Goal: Task Accomplishment & Management: Manage account settings

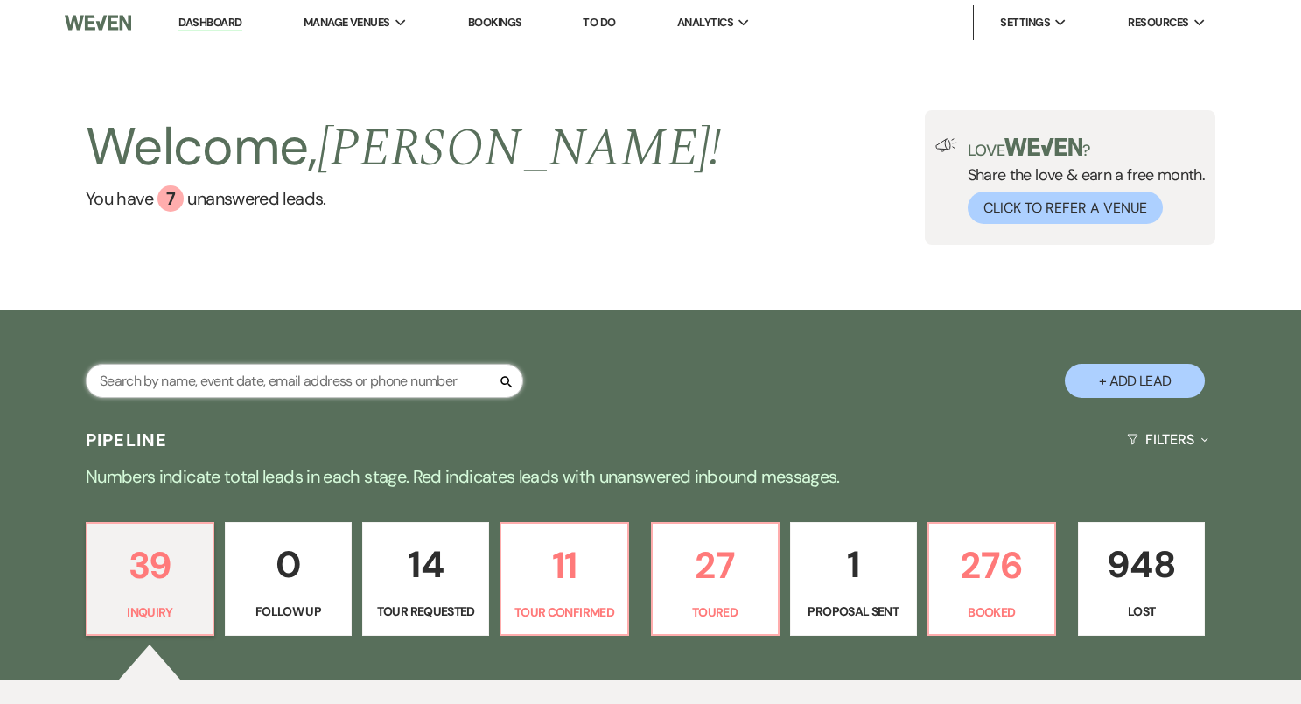
click at [394, 380] on input "text" at bounding box center [304, 381] width 437 height 34
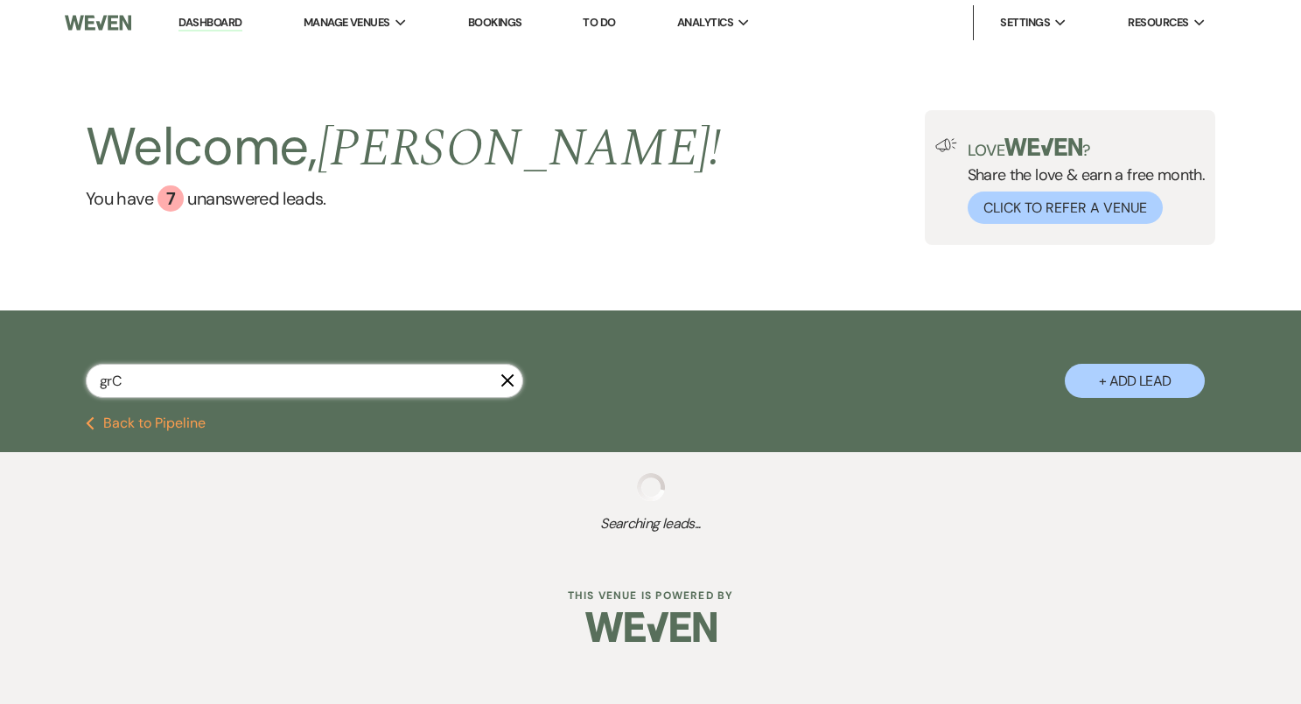
type input "gr"
select select "4"
select select "5"
select select "8"
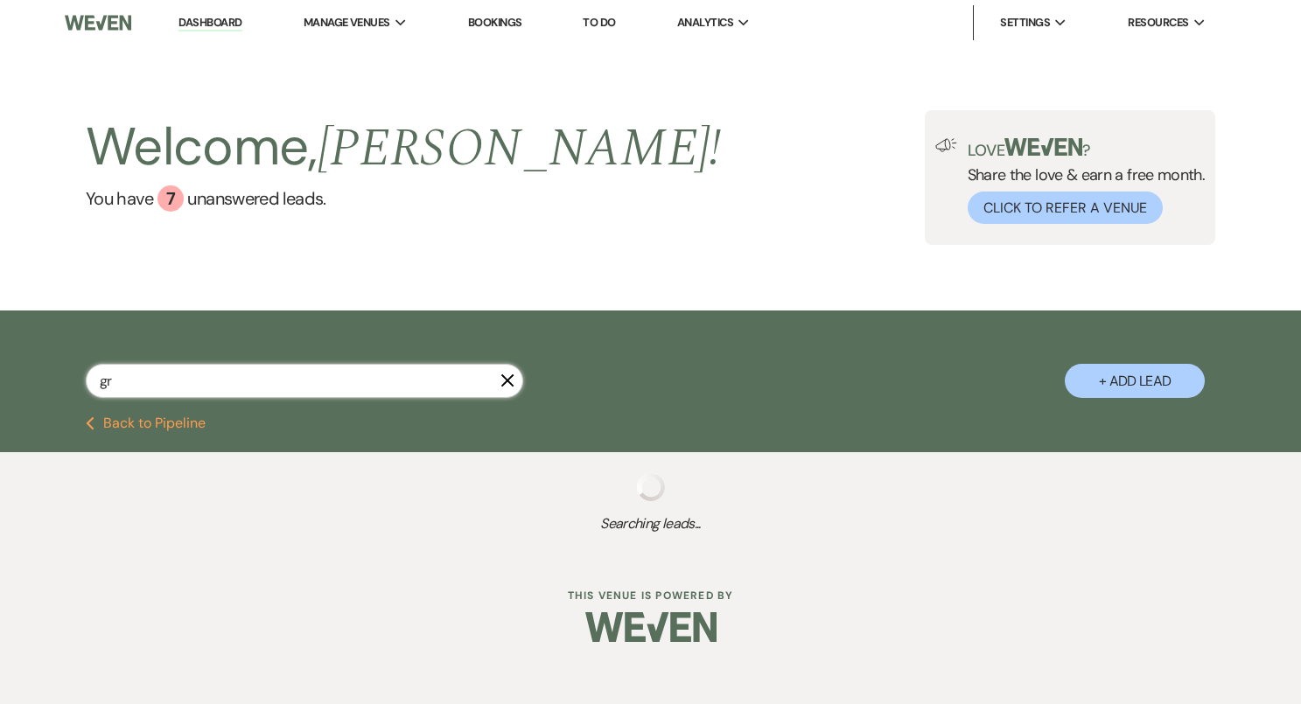
select select "6"
select select "8"
select select "1"
select select "8"
select select "4"
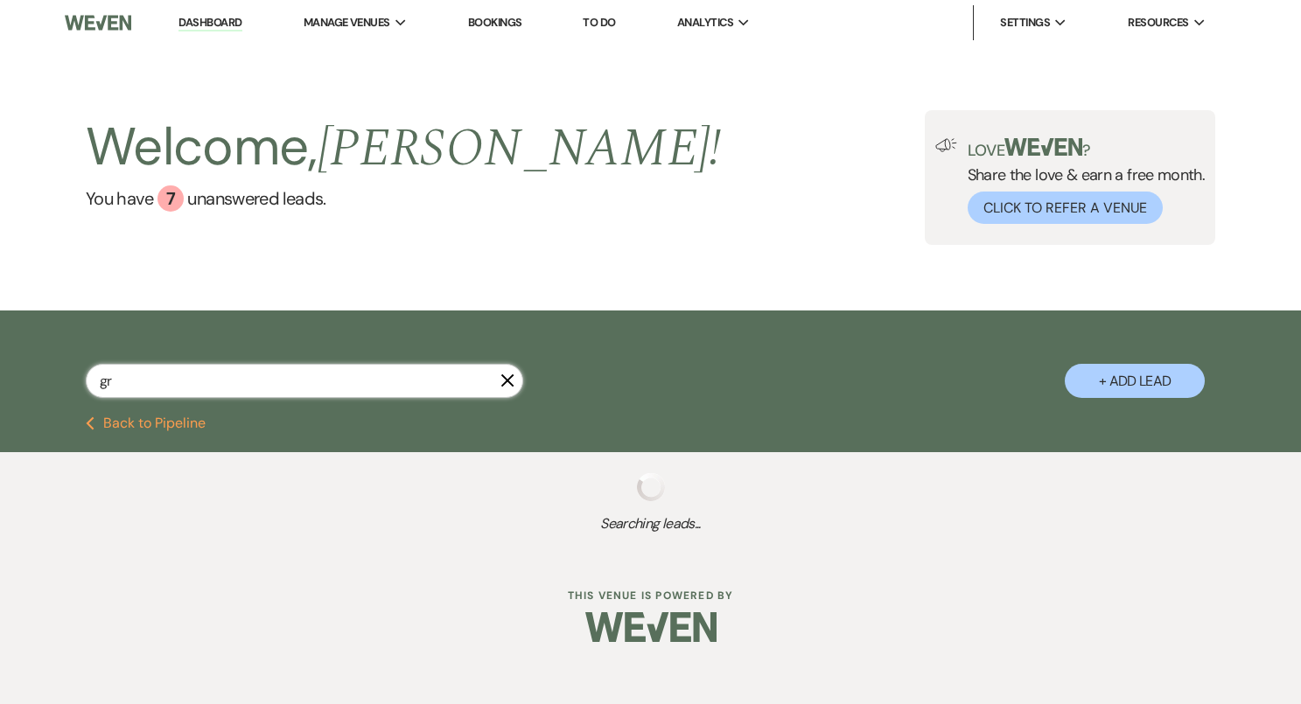
select select "8"
select select "10"
select select "8"
select select "1"
select select "8"
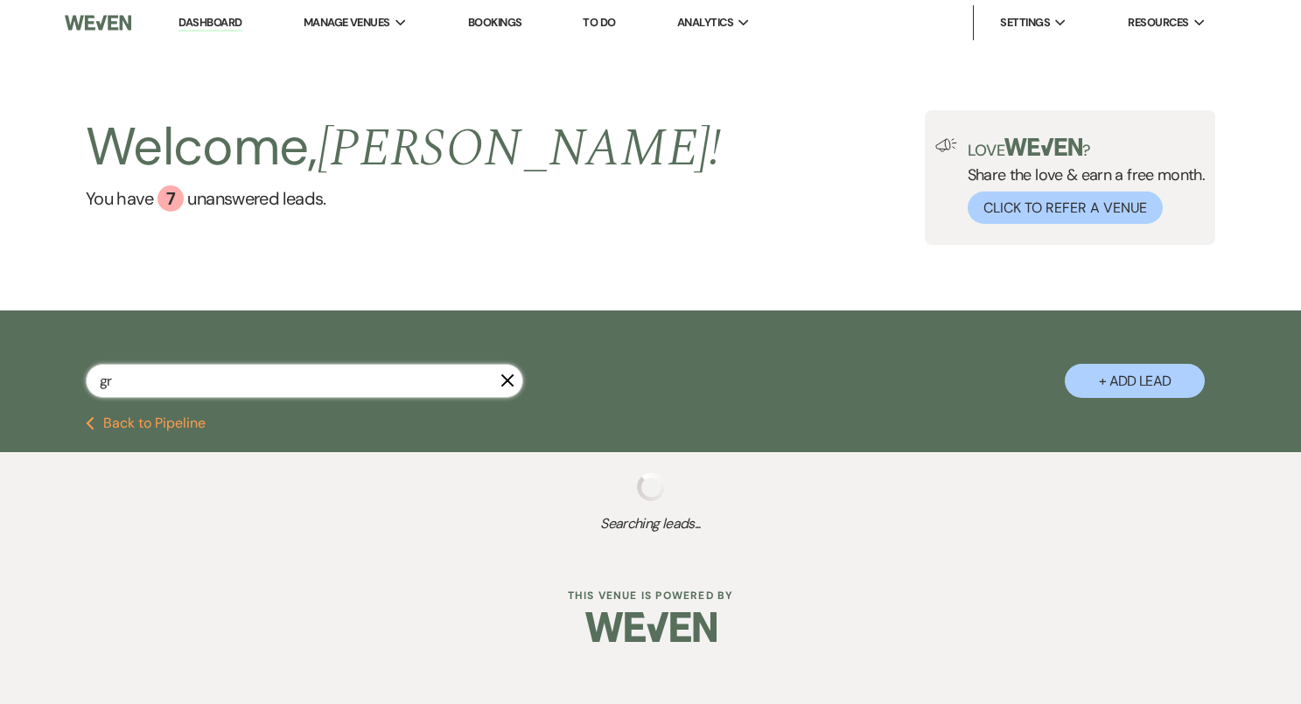
select select "5"
select select "8"
select select "5"
select select "8"
select select "6"
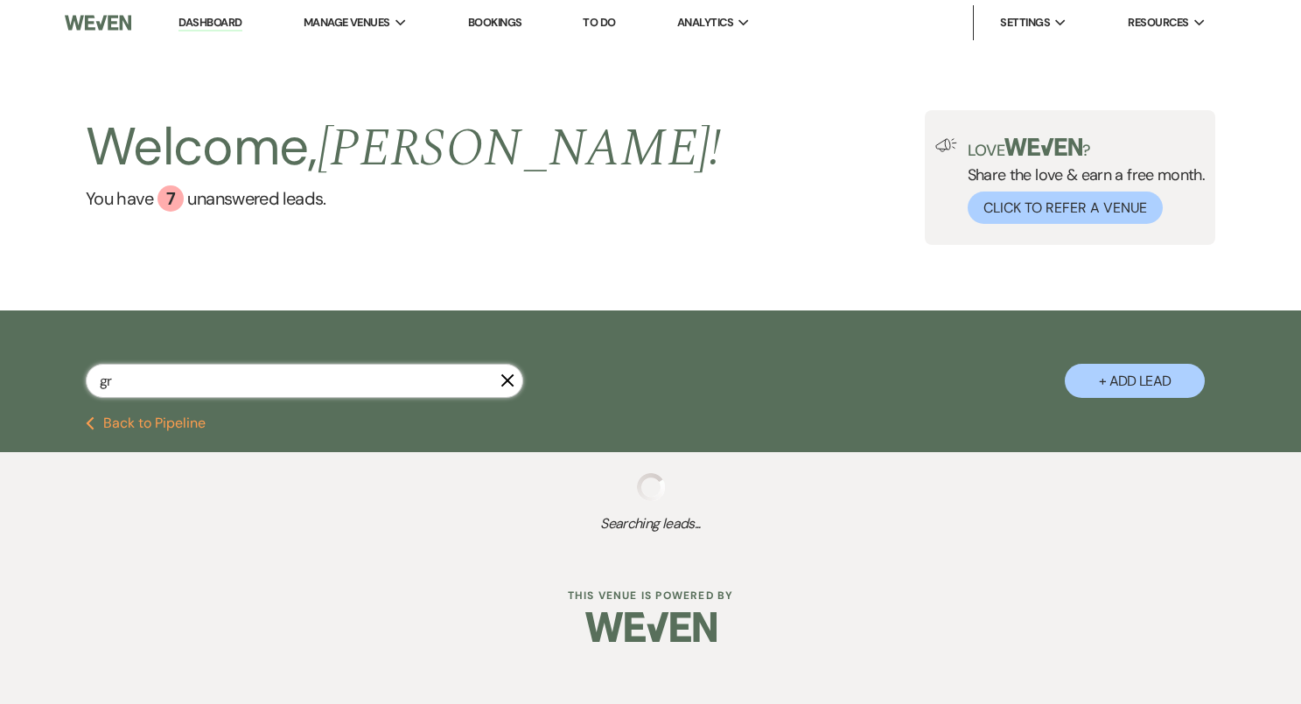
select select "8"
select select "10"
select select "8"
select select "10"
select select "8"
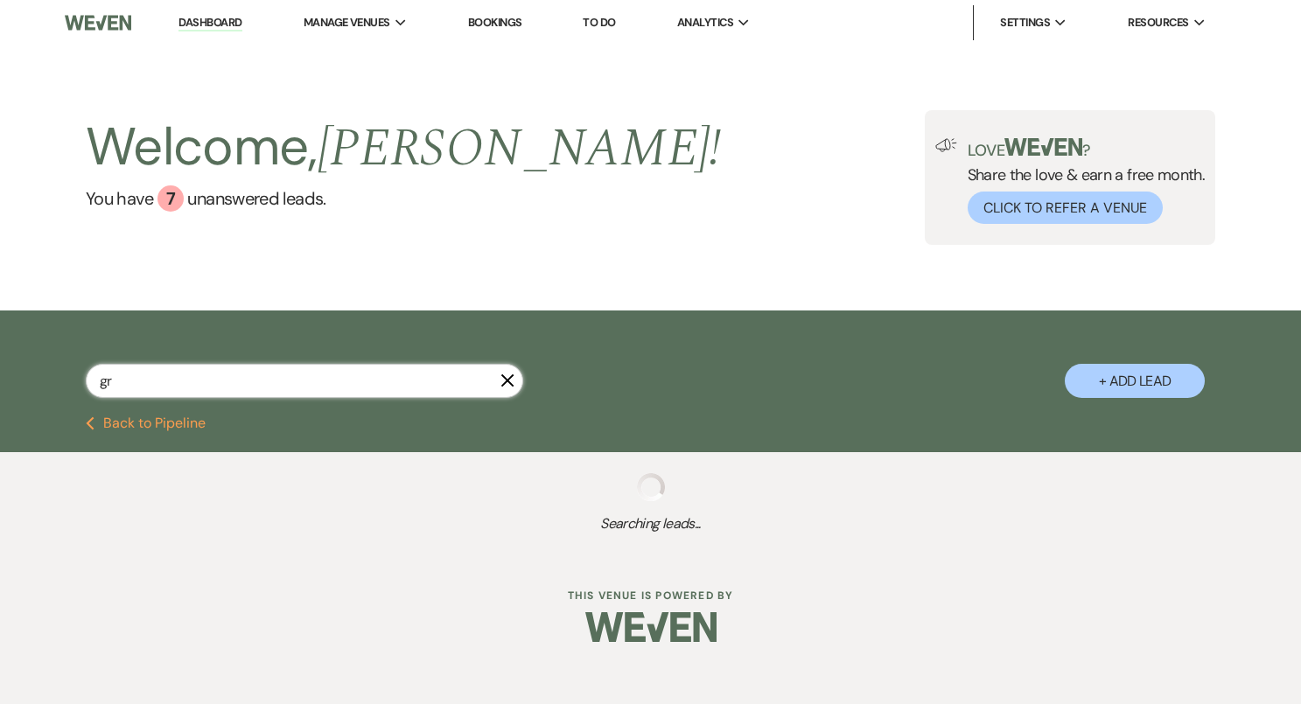
select select "8"
select select "10"
select select "8"
select select "5"
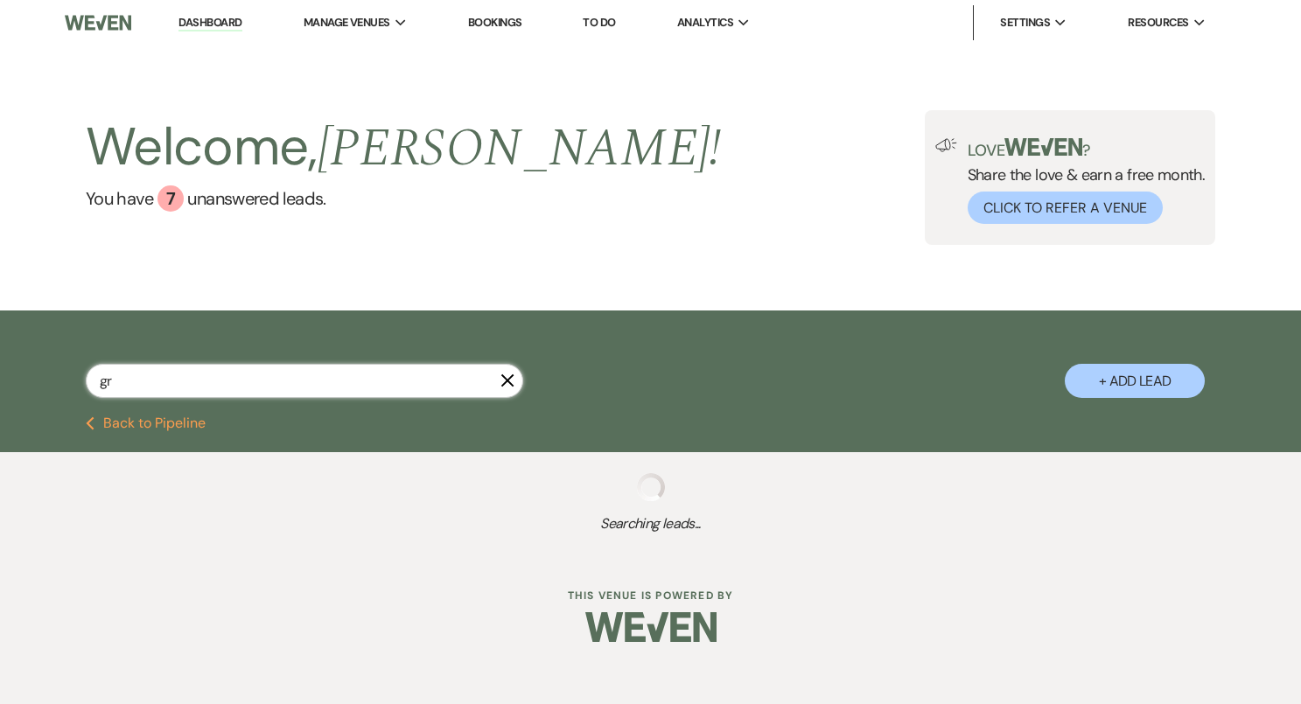
select select "8"
select select "5"
select select "8"
select select "5"
select select "8"
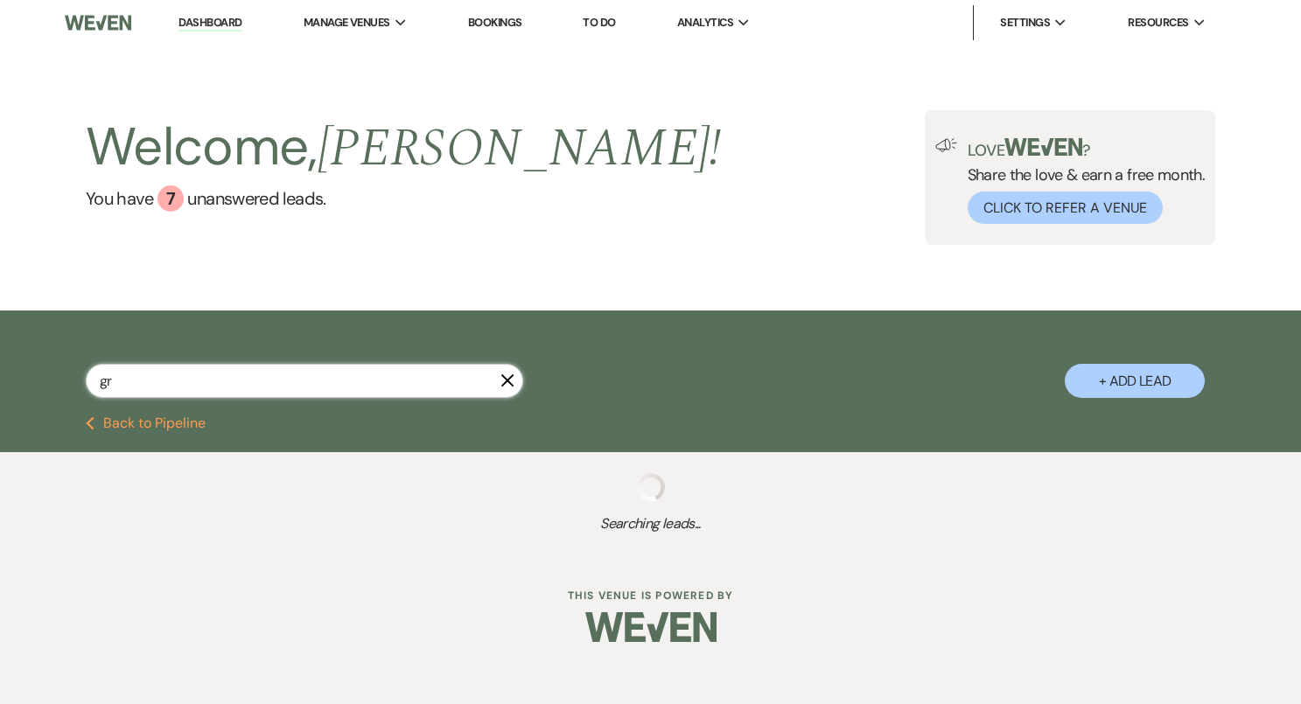
select select "2"
select select "8"
select select "6"
select select "8"
select select "5"
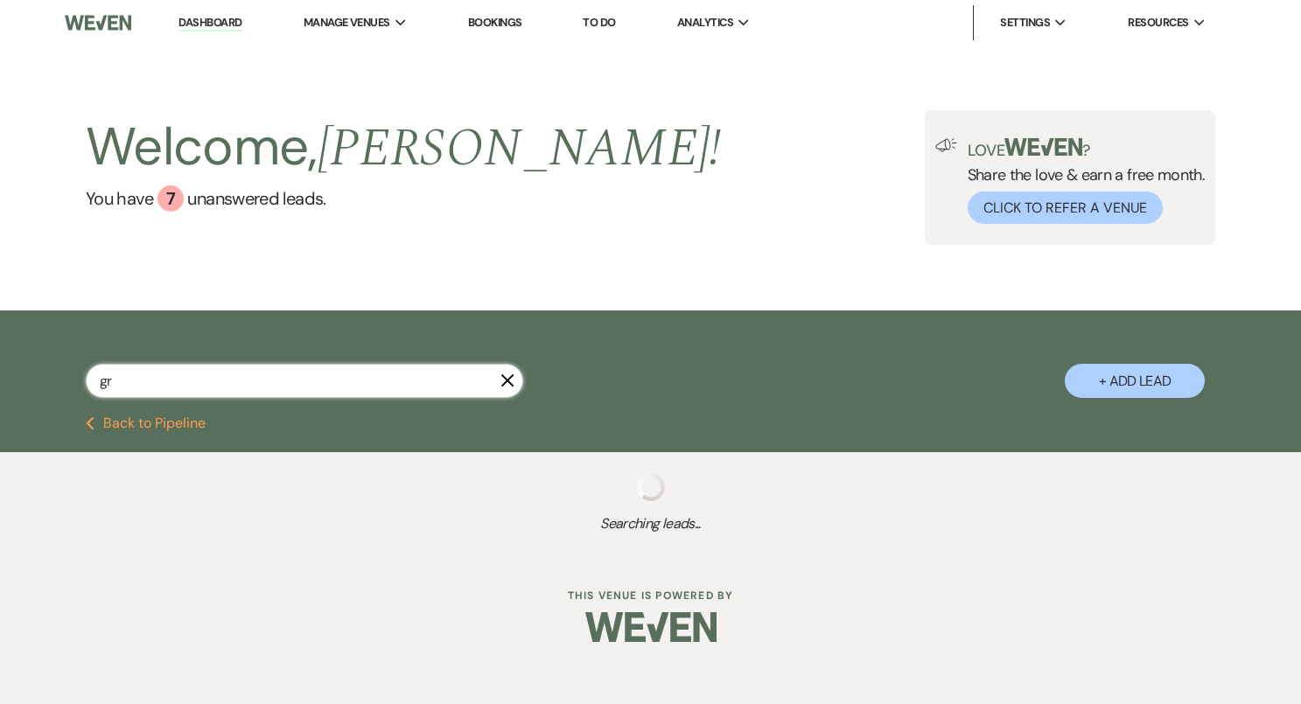
select select "8"
select select "6"
select select "8"
select select "6"
select select "8"
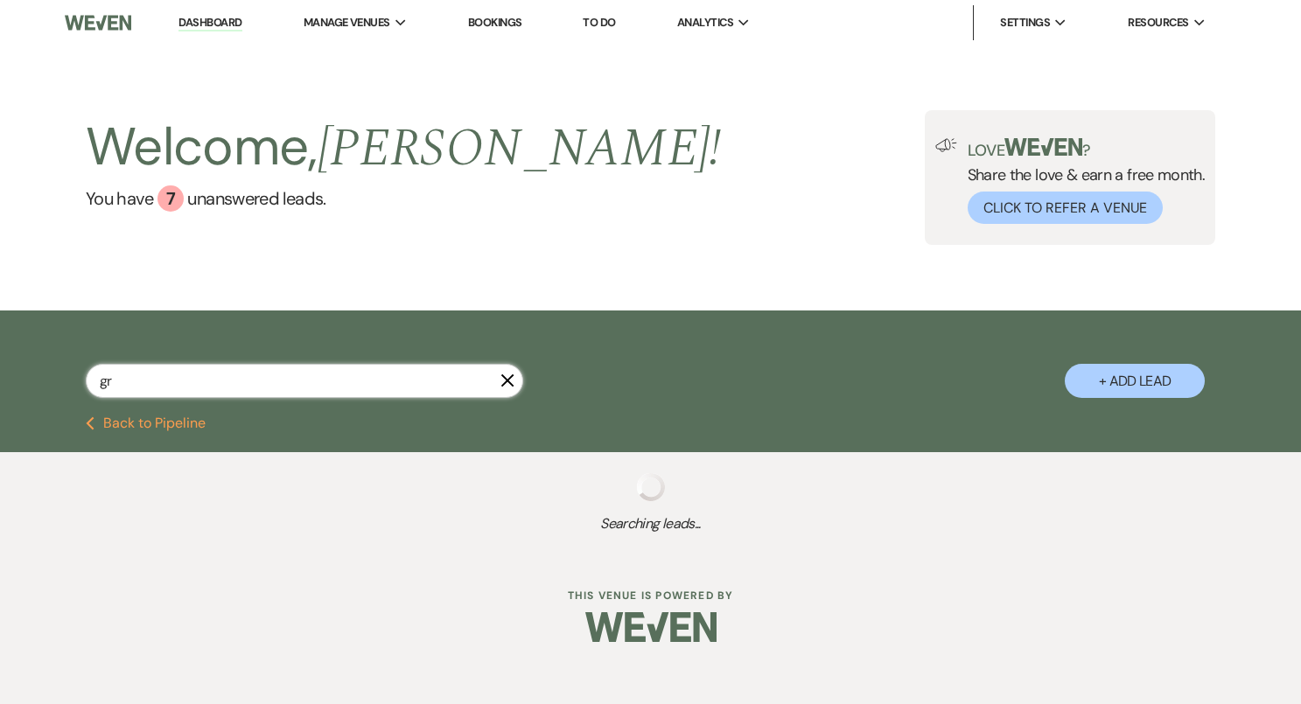
select select "5"
select select "8"
select select "6"
select select "8"
select select "1"
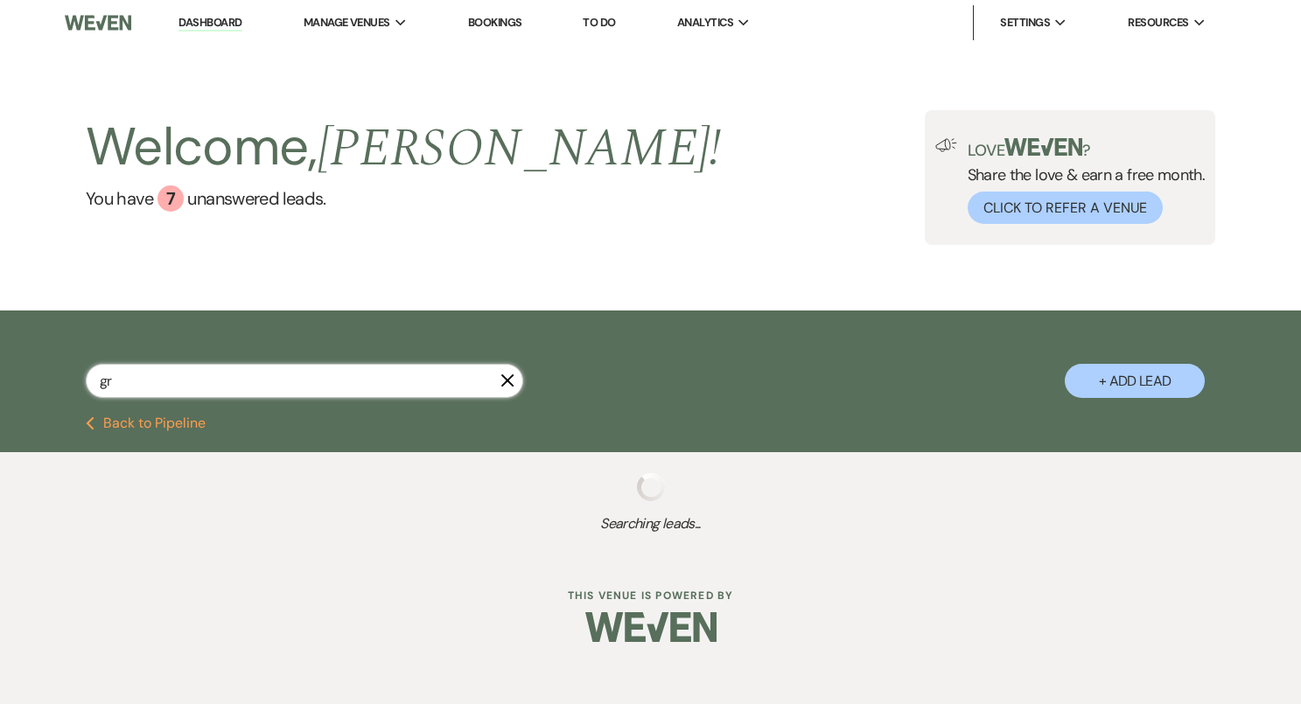
select select "8"
select select "6"
select select "8"
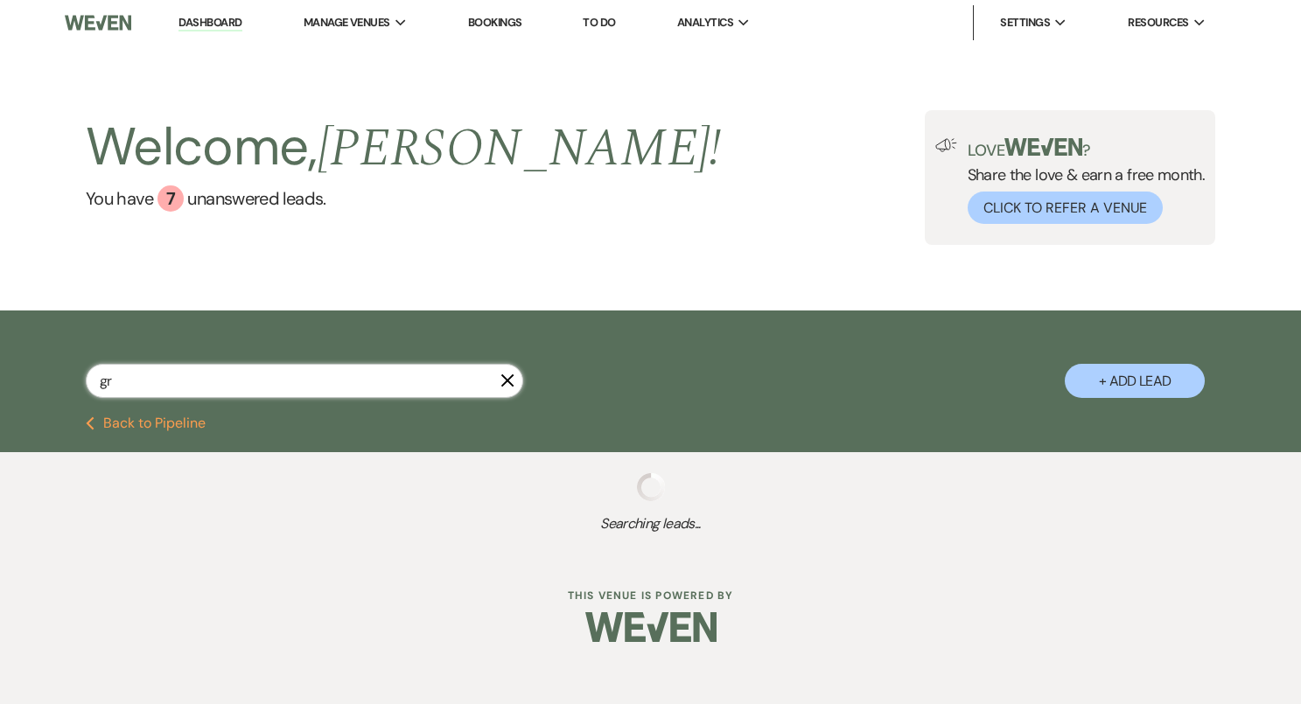
select select "5"
select select "8"
select select "4"
select select "8"
select select "6"
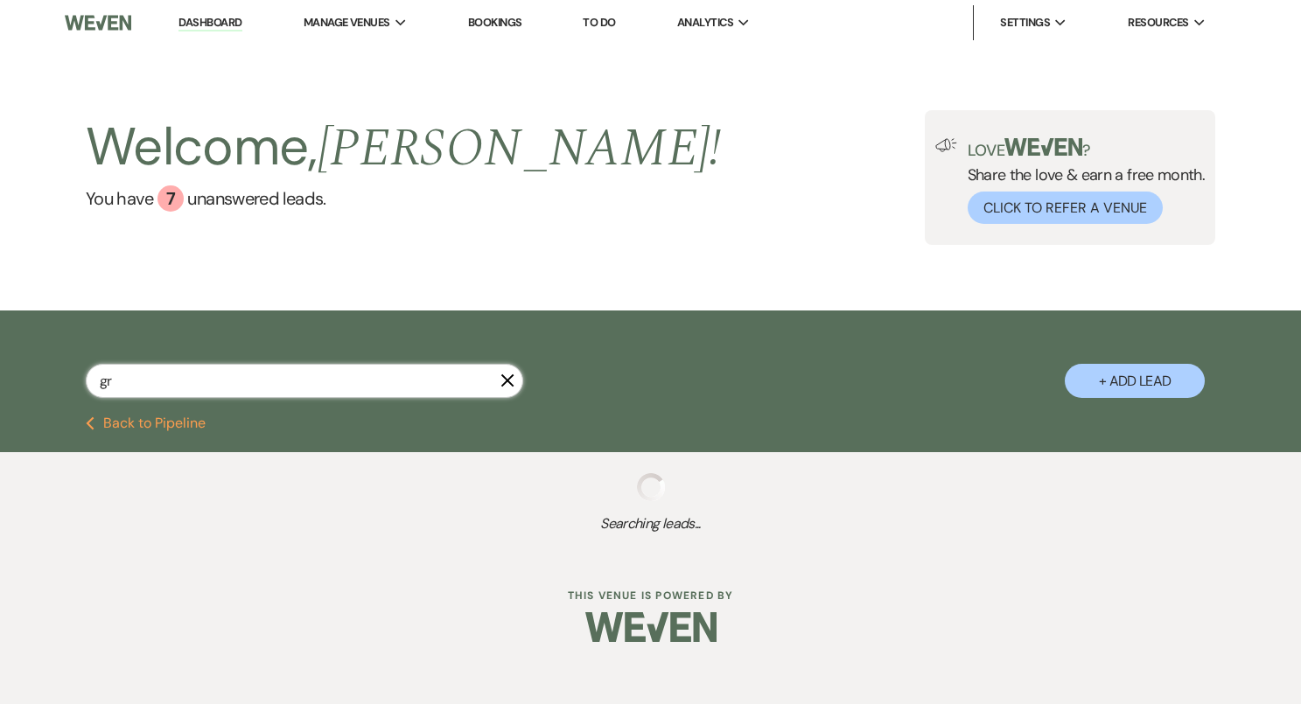
select select "8"
select select "5"
select select "8"
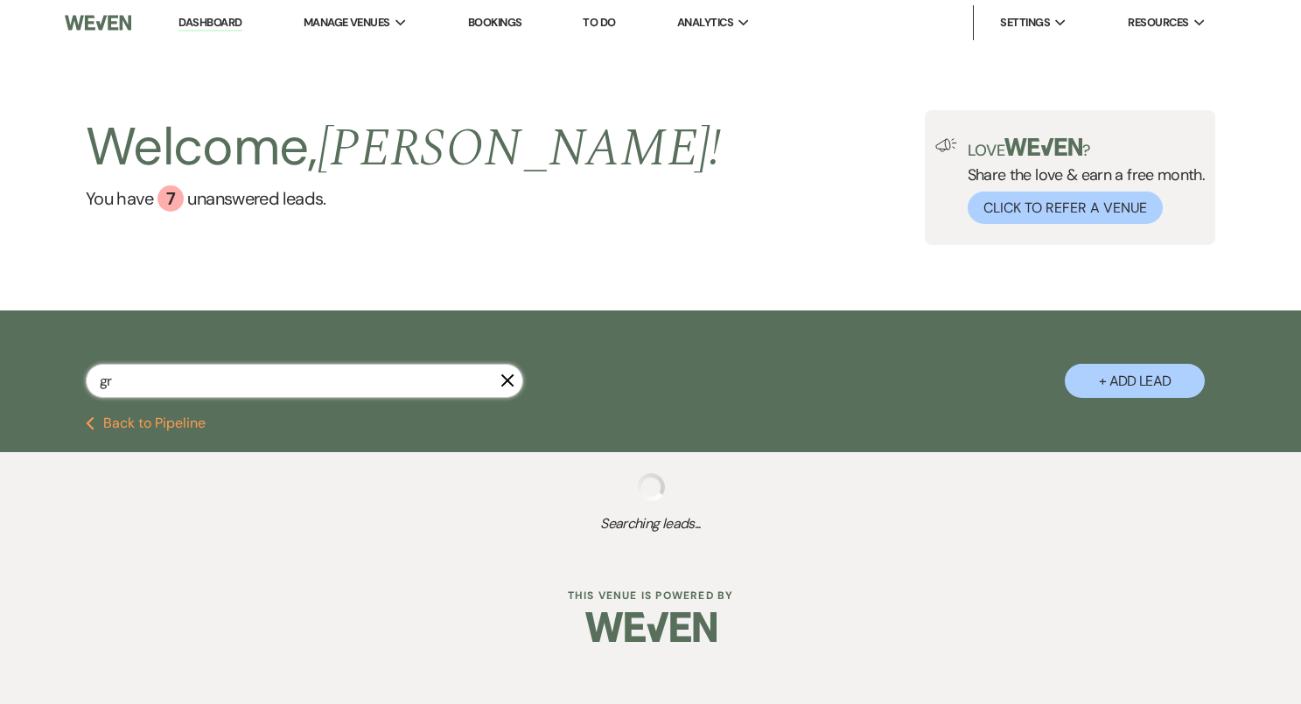
select select "6"
select select "8"
select select "10"
select select "8"
select select "5"
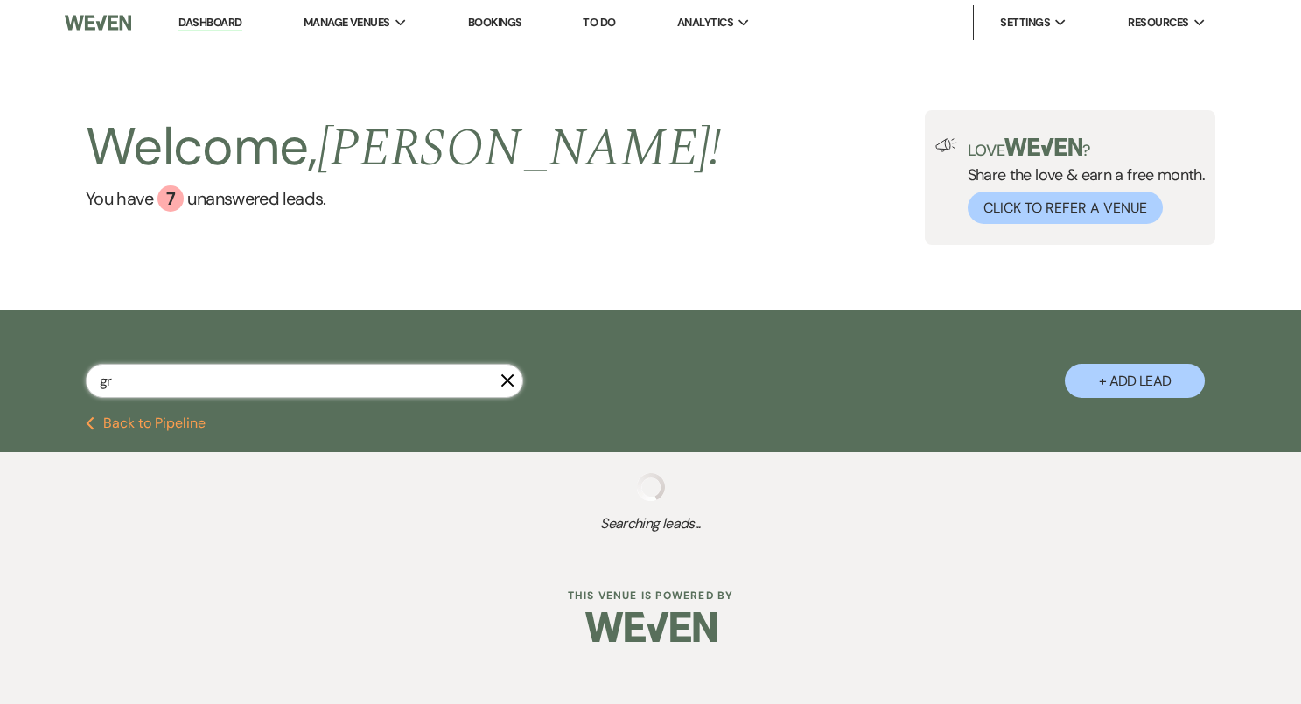
select select "8"
select select "11"
select select "8"
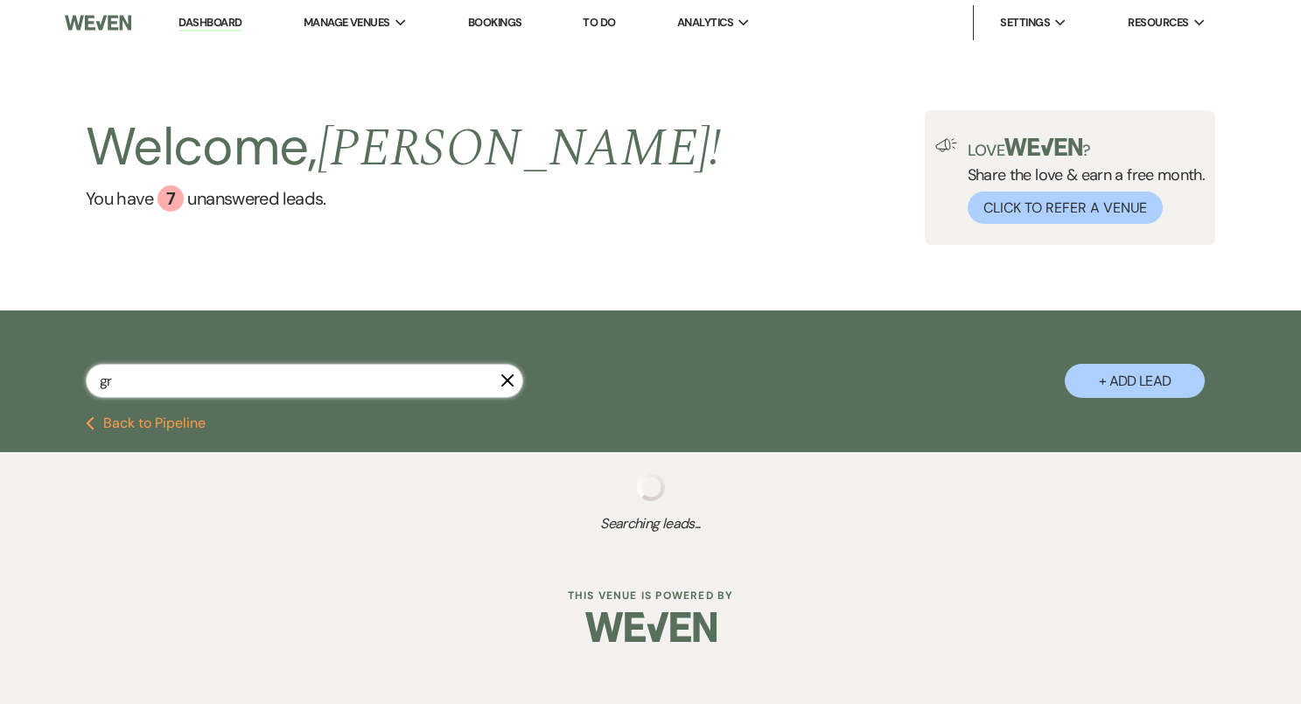
select select "8"
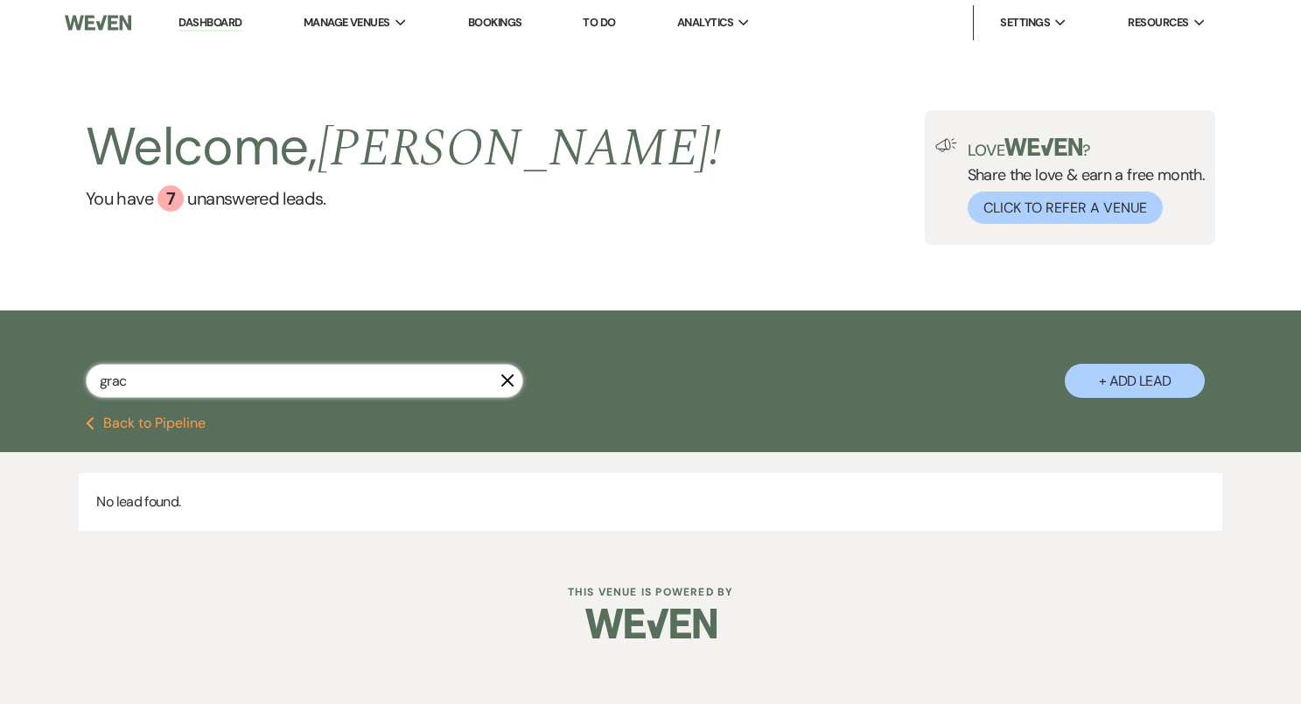
type input "grace"
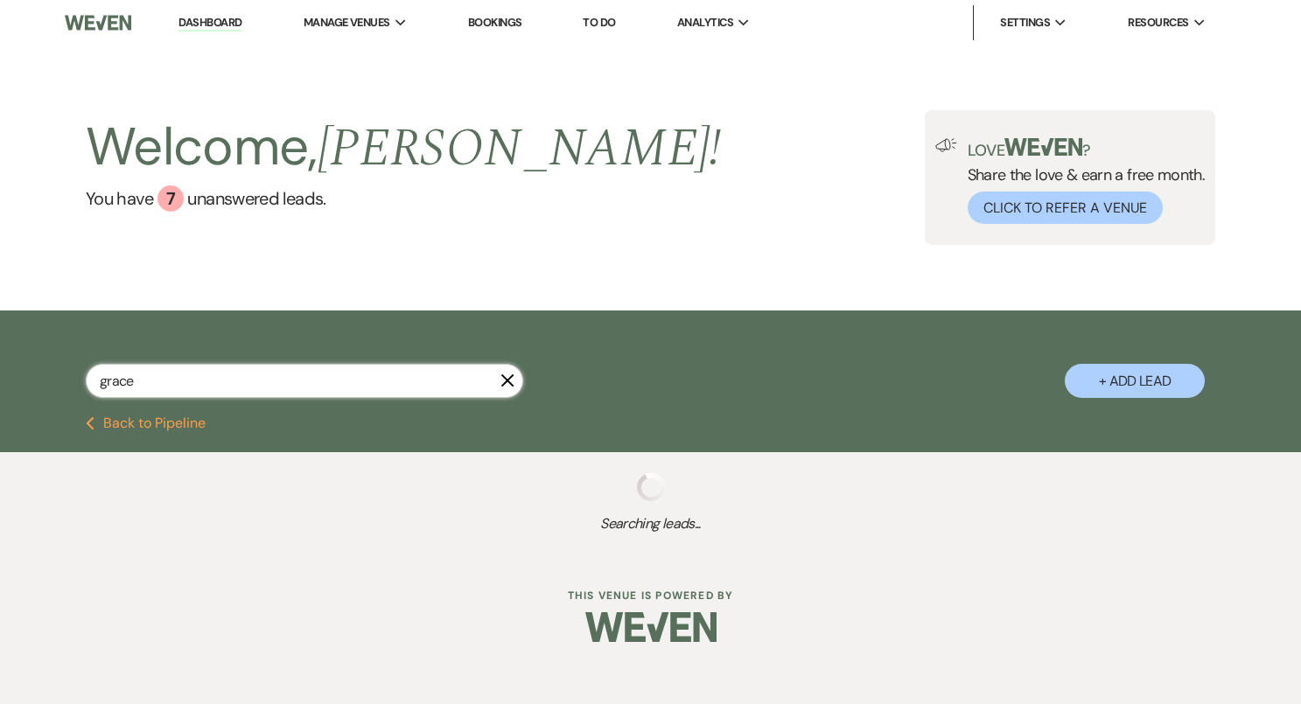
select select "5"
select select "8"
select select "10"
select select "8"
select select "5"
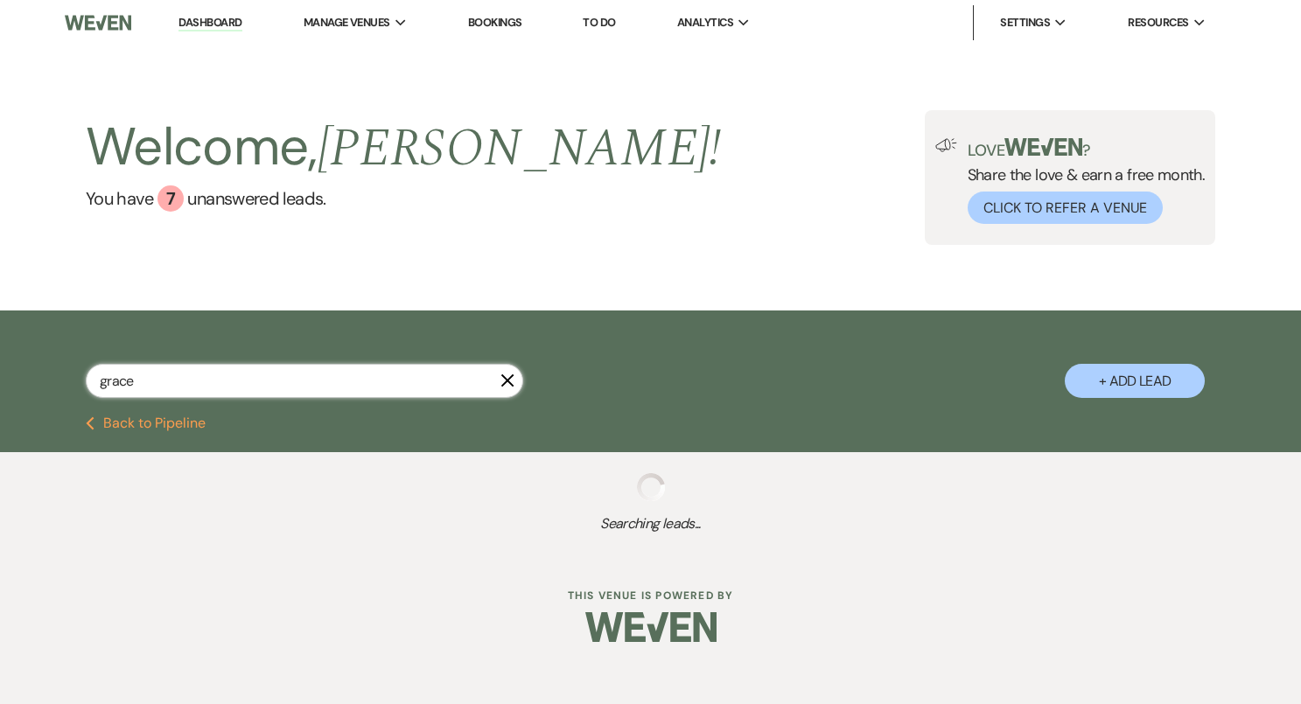
select select "8"
select select "5"
select select "8"
select select "6"
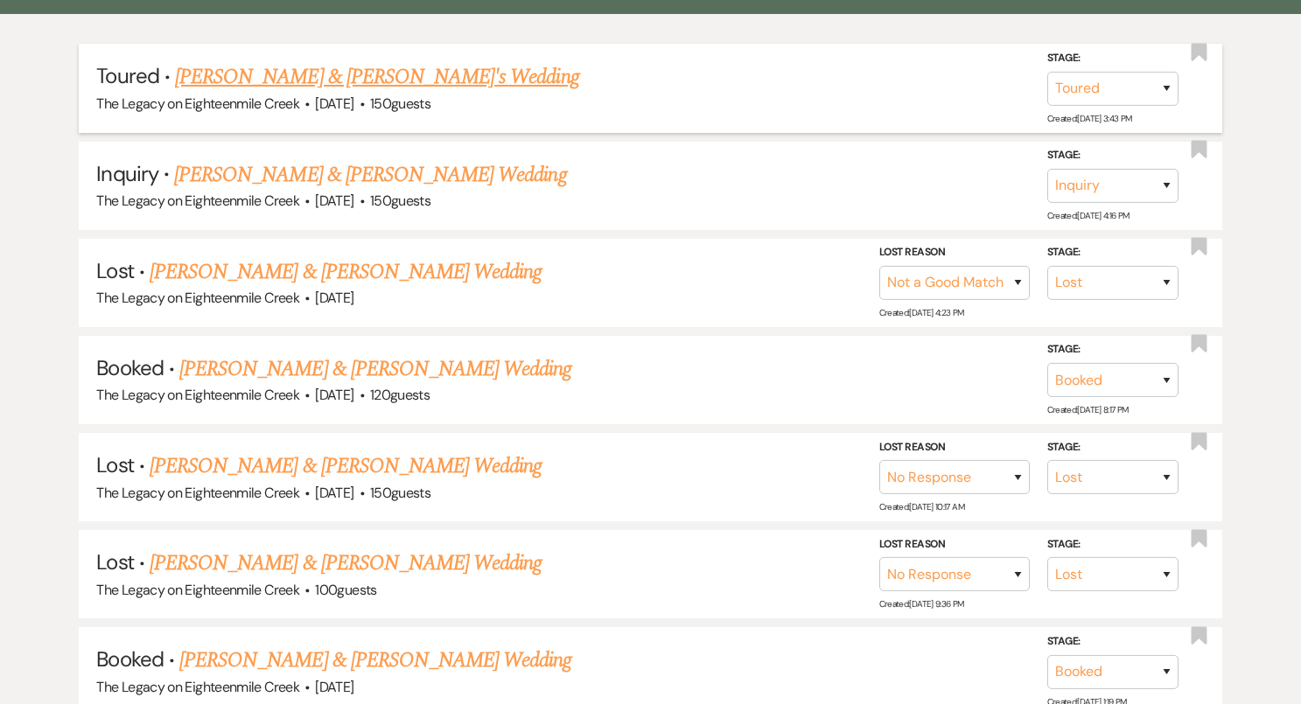
scroll to position [440, 0]
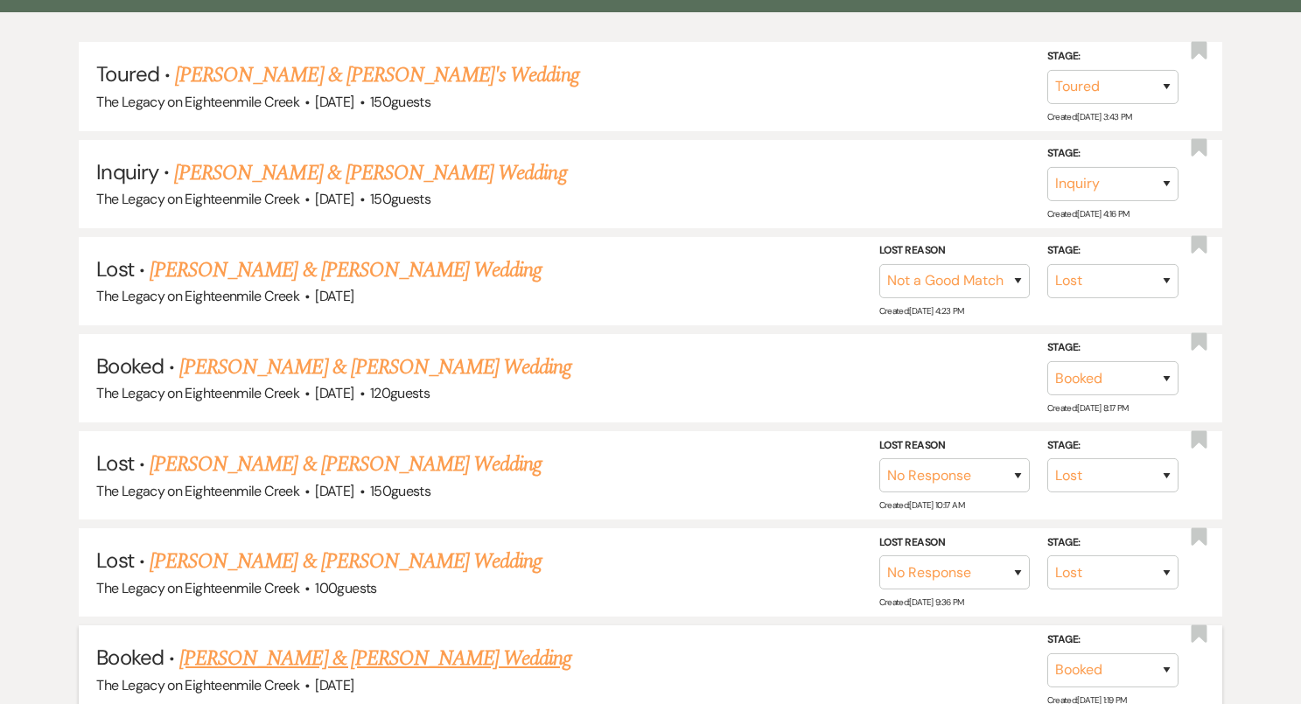
type input "grace"
click at [442, 659] on link "Matthew Trout & Grace Colaprete's Wedding" at bounding box center [375, 658] width 392 height 31
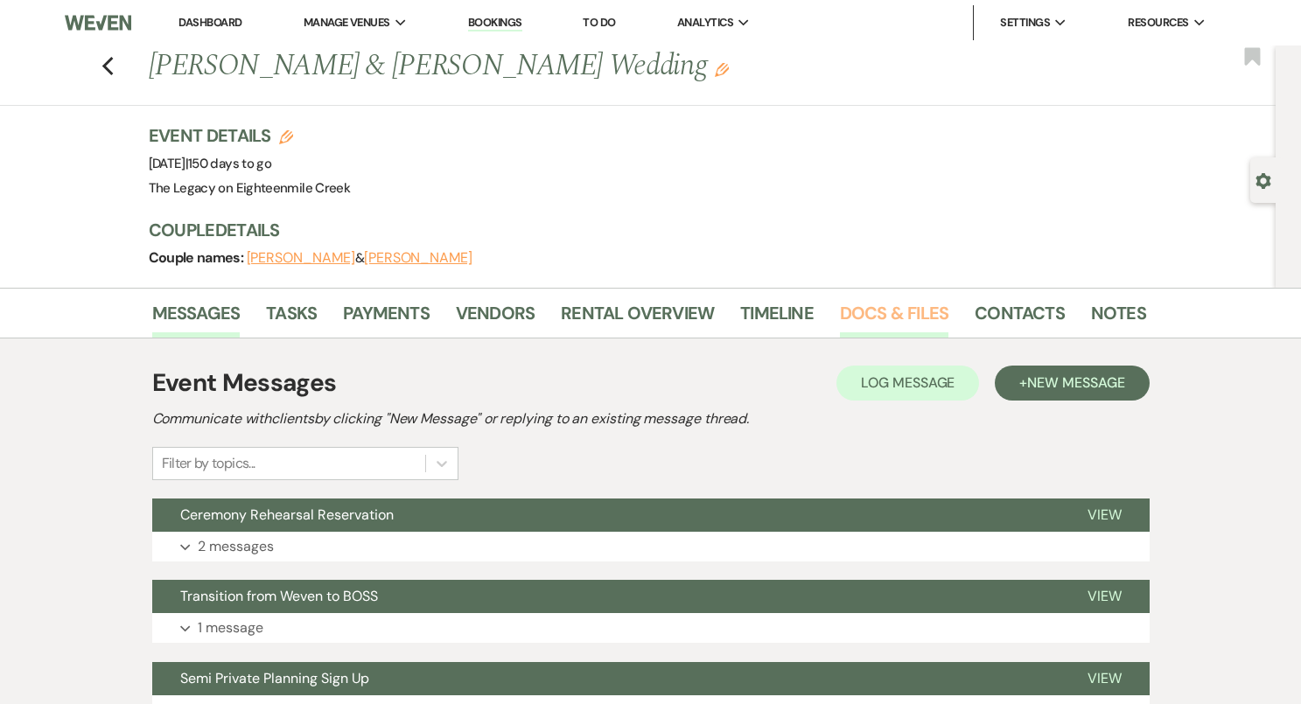
click at [884, 323] on link "Docs & Files" at bounding box center [894, 318] width 108 height 38
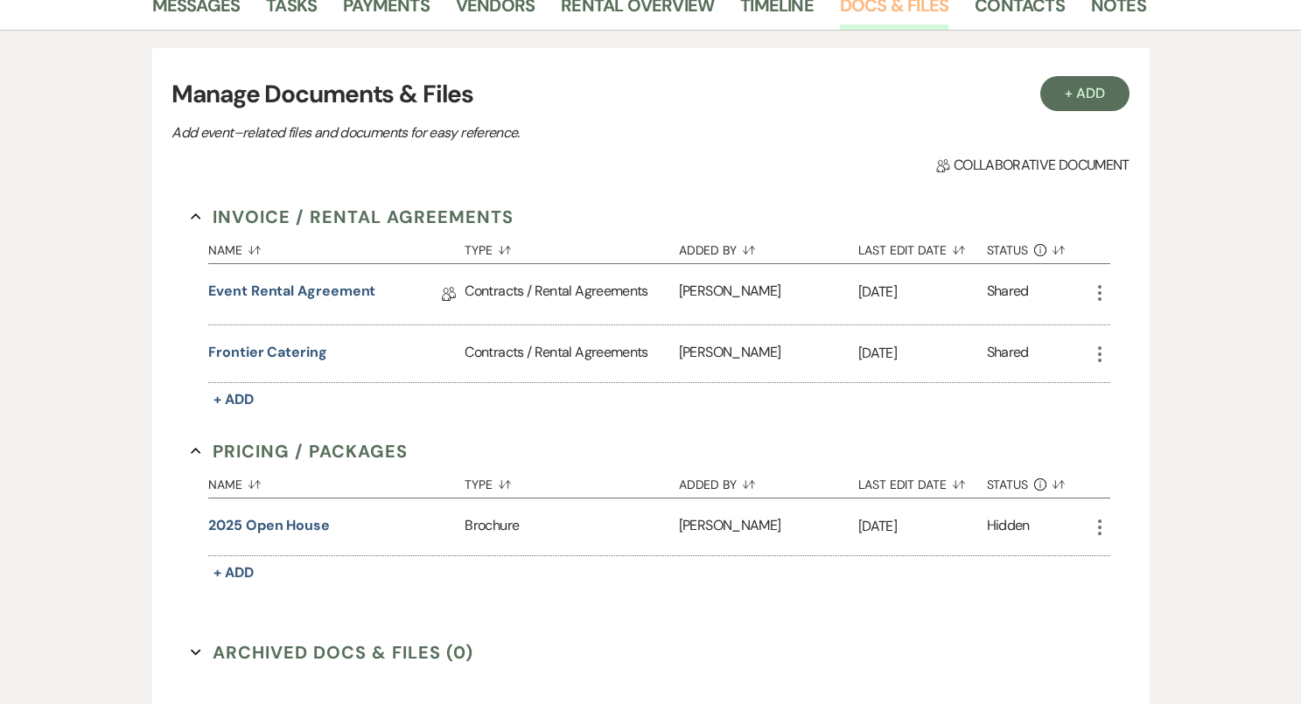
scroll to position [311, 0]
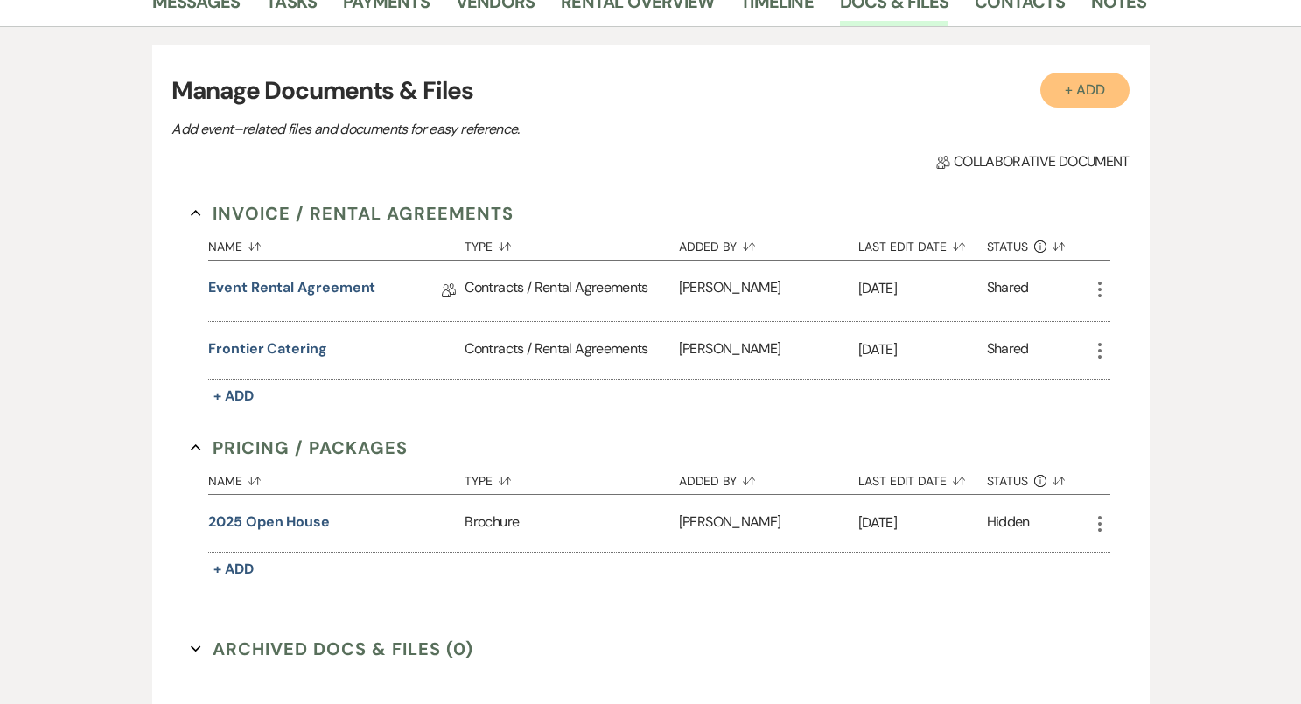
click at [1089, 88] on button "+ Add" at bounding box center [1084, 90] width 89 height 35
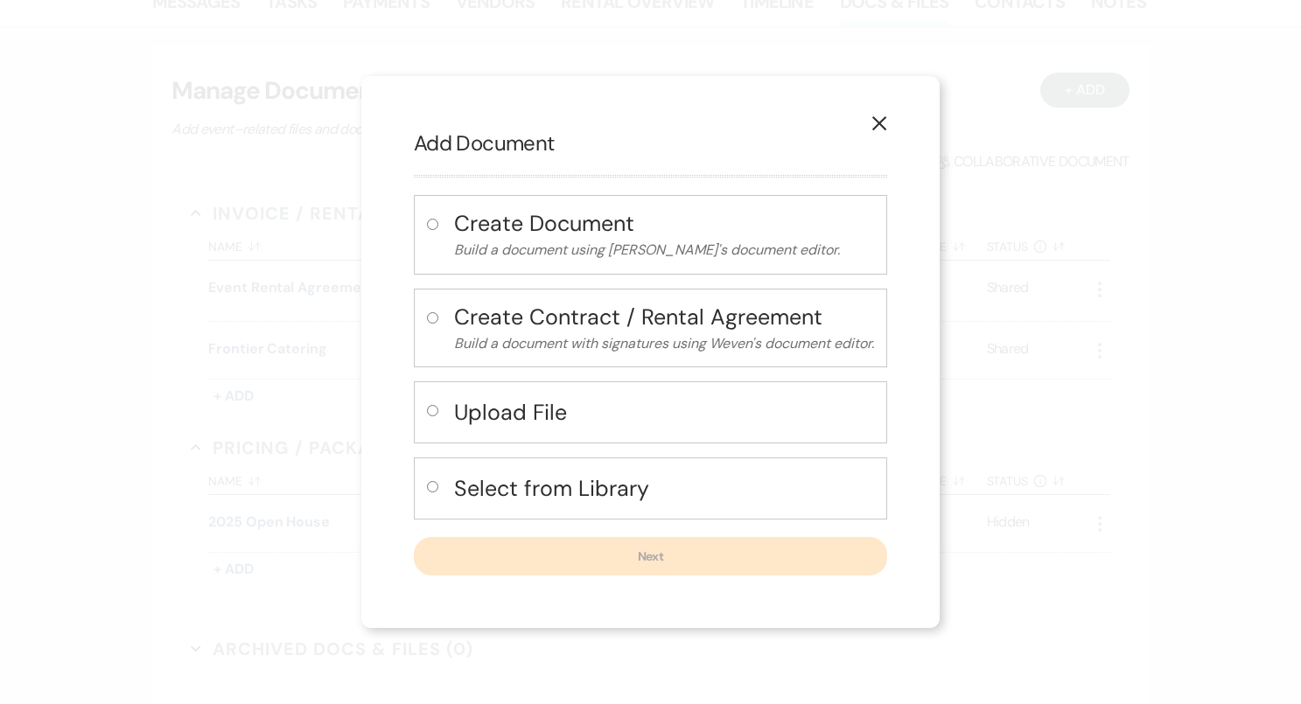
click at [510, 482] on h4 "Select from Library" at bounding box center [664, 488] width 420 height 31
radio input "true"
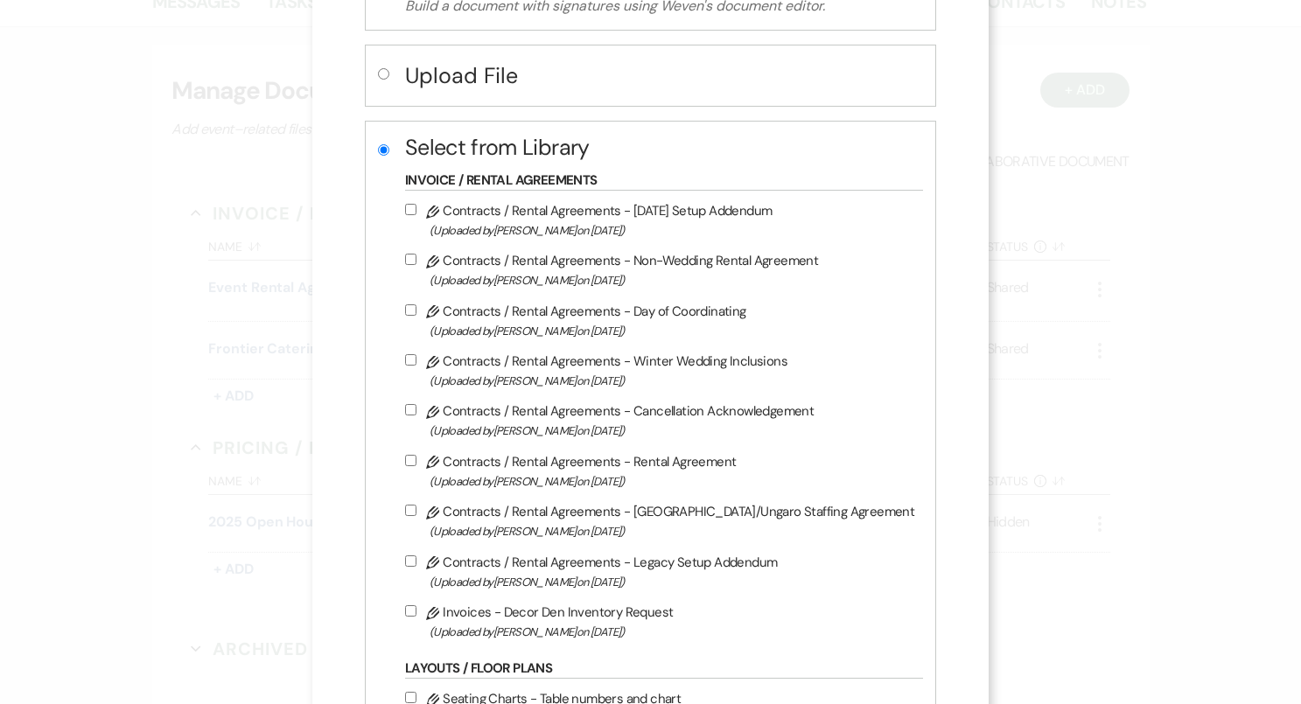
scroll to position [319, 0]
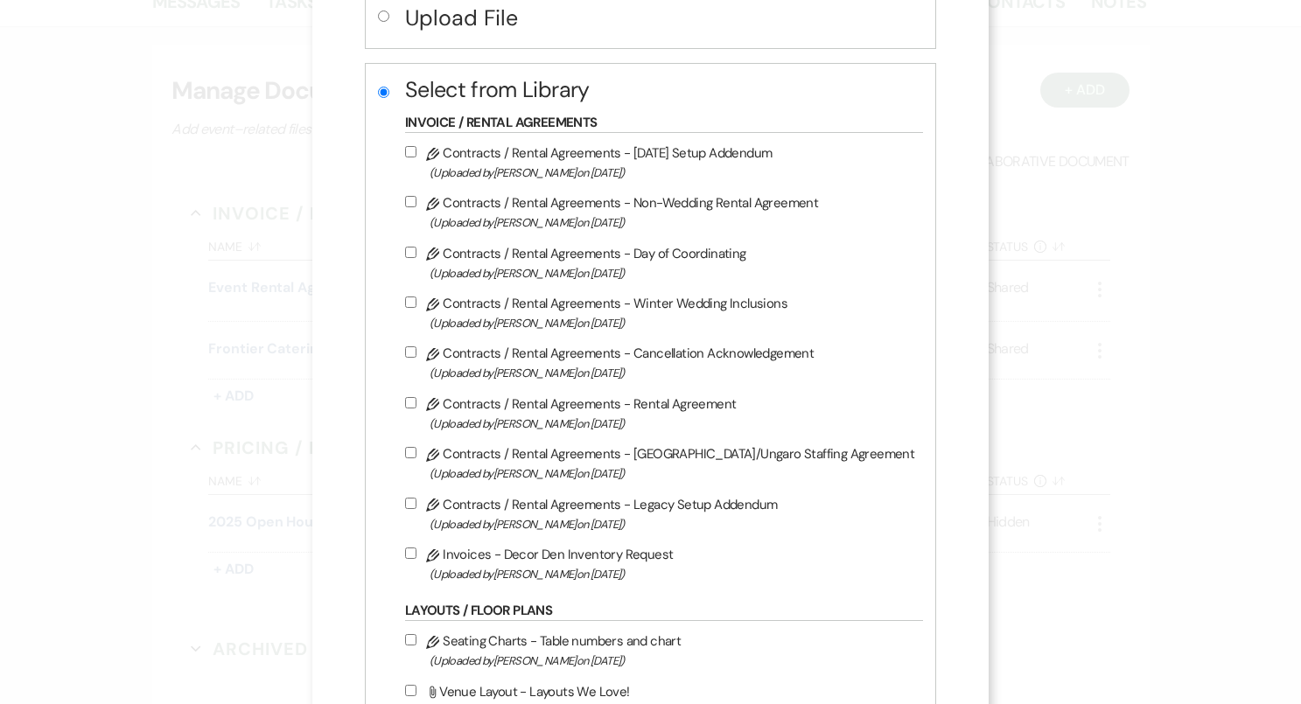
click at [416, 558] on input "Pencil Invoices - Decor Den Inventory Request (Uploaded by Bridgette Prno on Ap…" at bounding box center [410, 553] width 11 height 11
checkbox input "true"
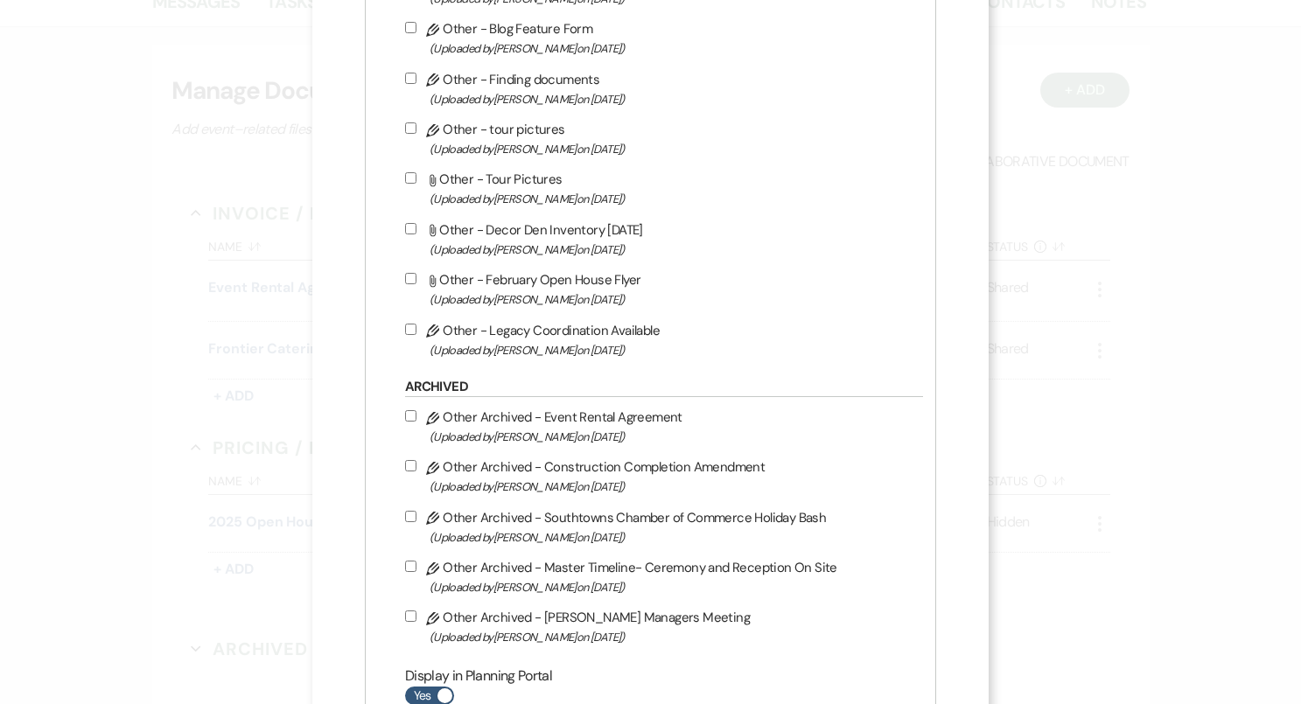
scroll to position [1933, 0]
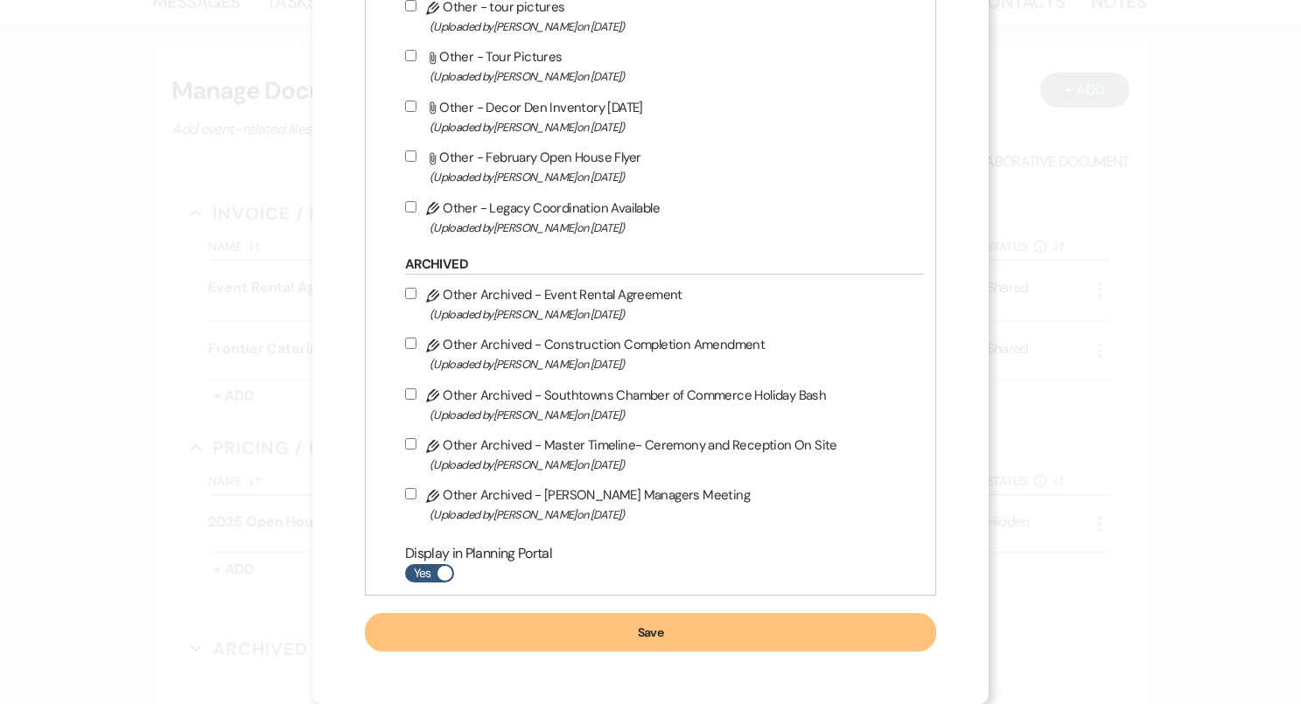
click at [562, 638] on button "Save" at bounding box center [650, 632] width 571 height 38
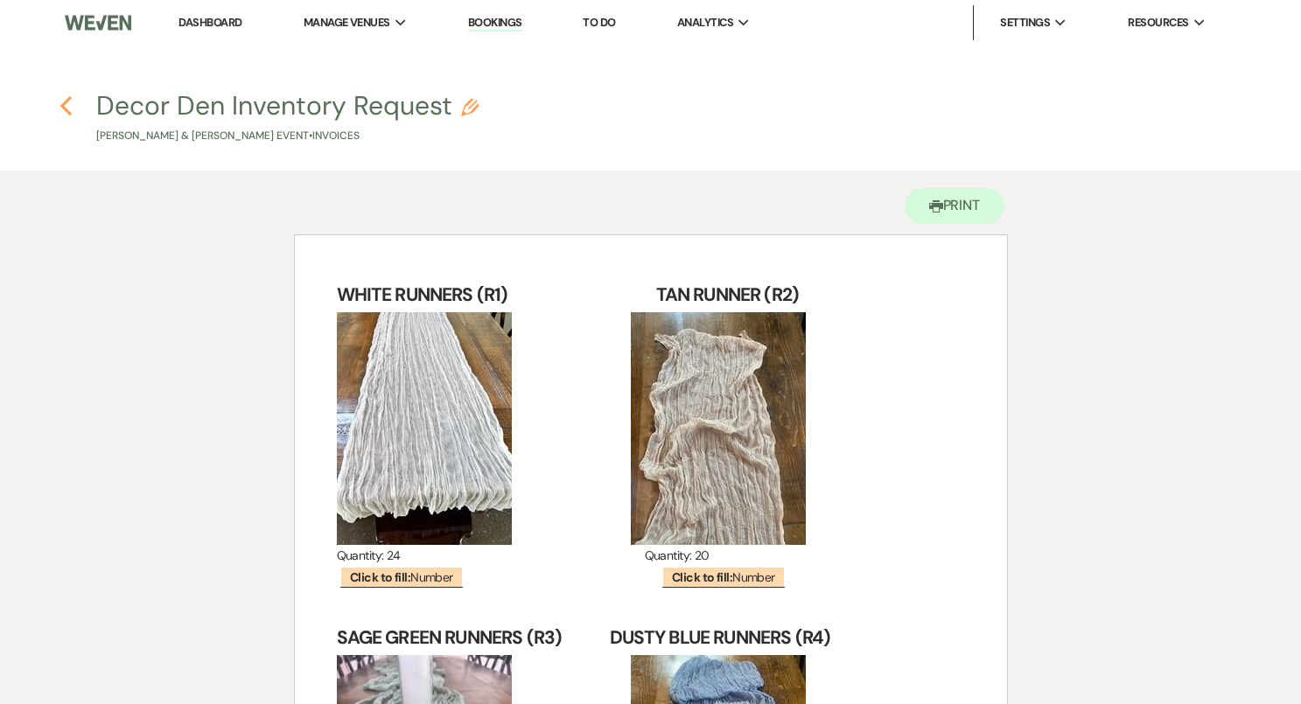
click at [66, 100] on use "button" at bounding box center [65, 105] width 11 height 19
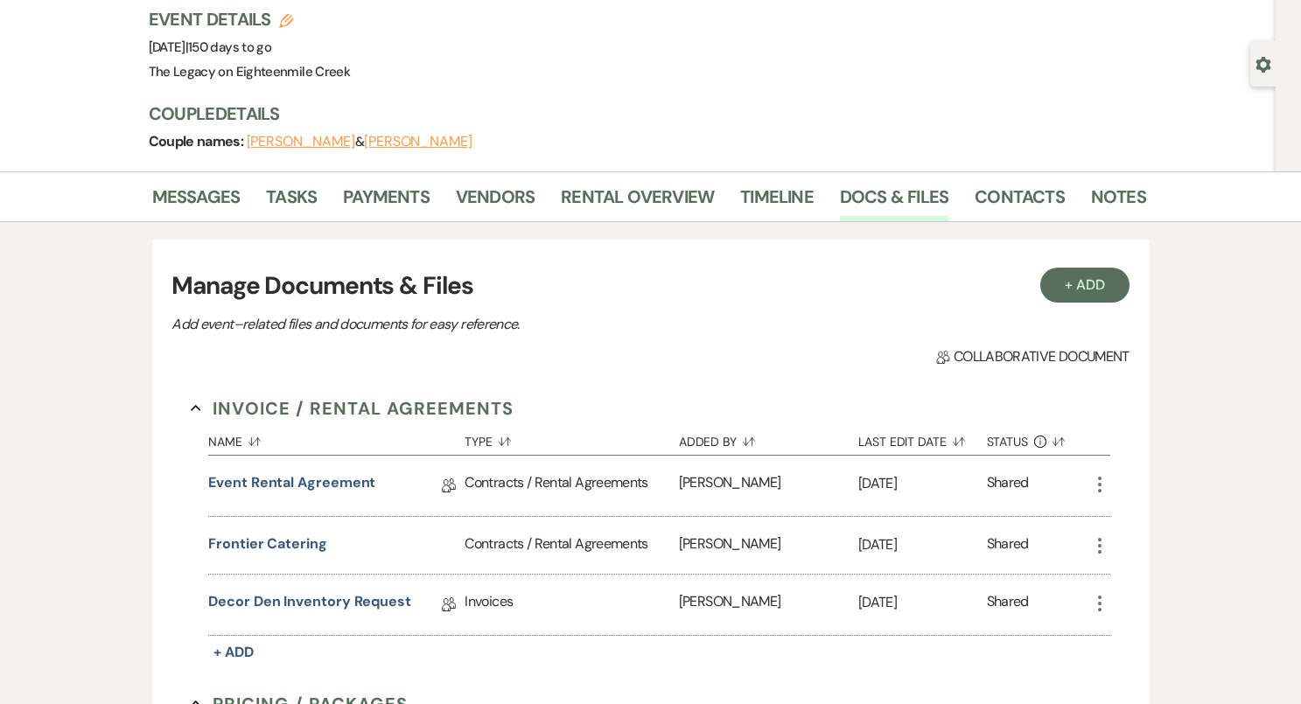
scroll to position [76, 0]
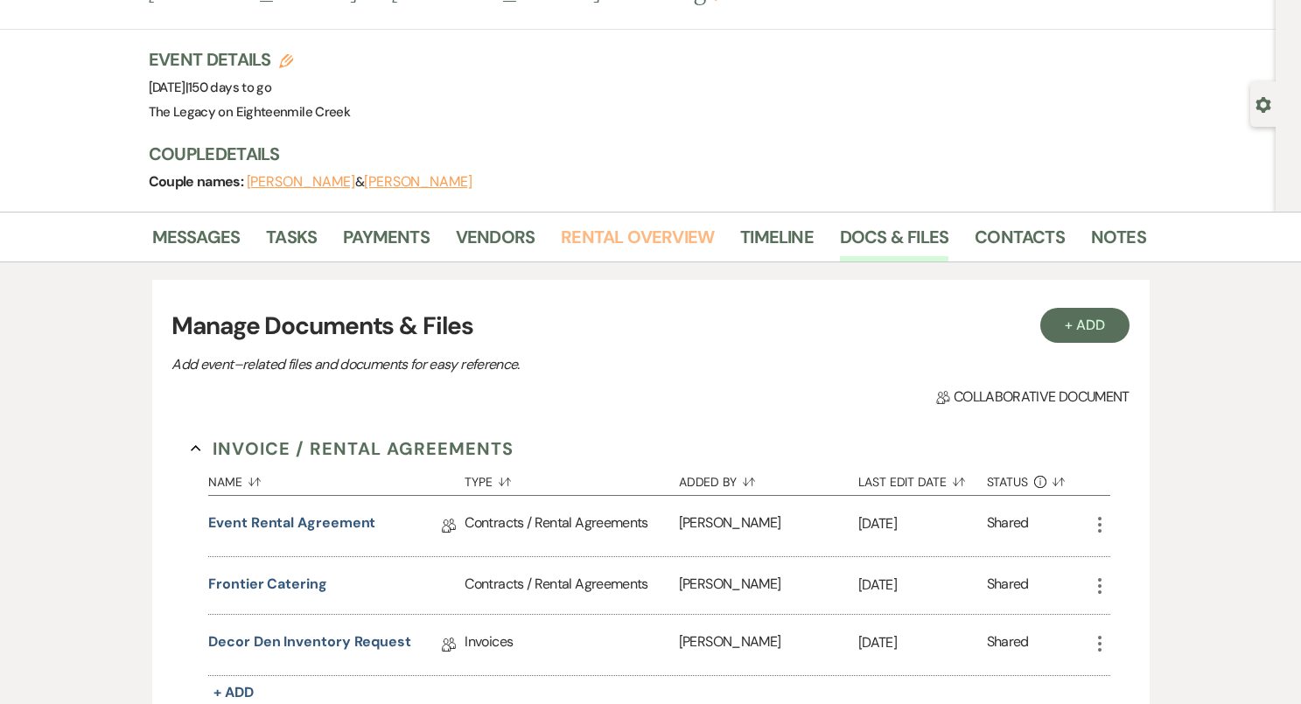
click at [638, 241] on link "Rental Overview" at bounding box center [637, 242] width 153 height 38
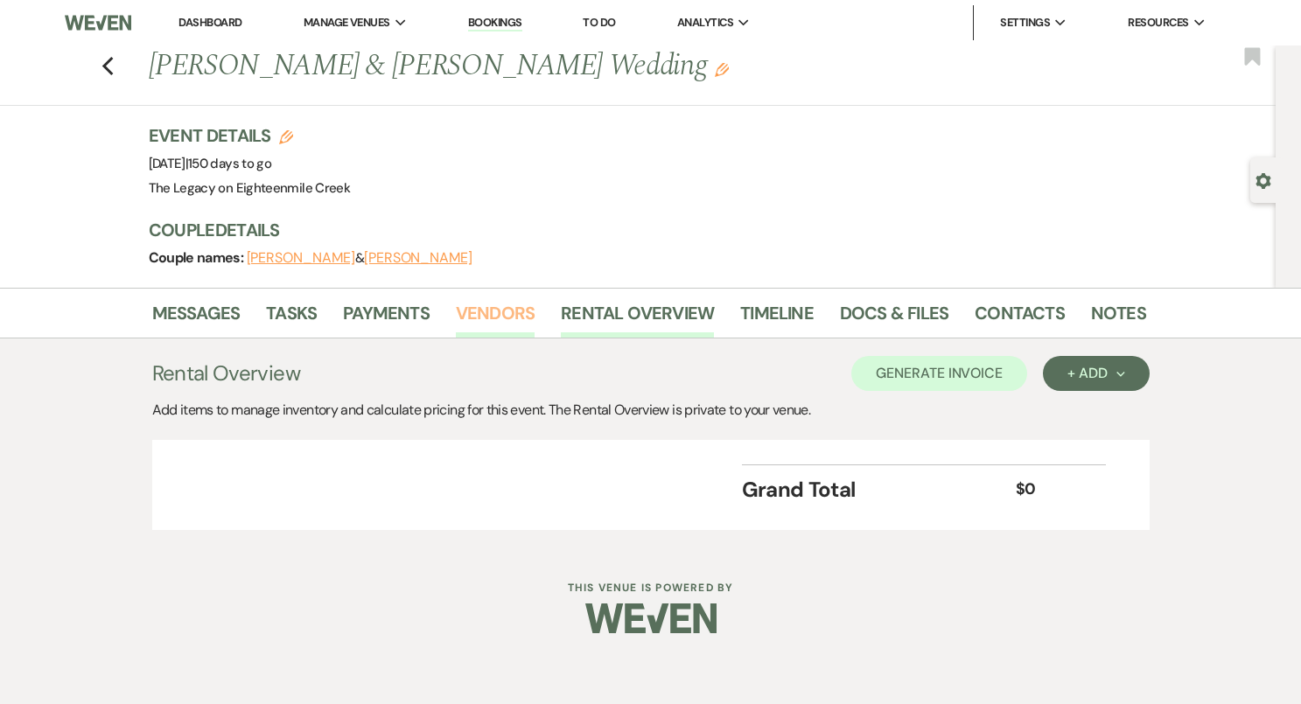
click at [504, 302] on link "Vendors" at bounding box center [495, 318] width 79 height 38
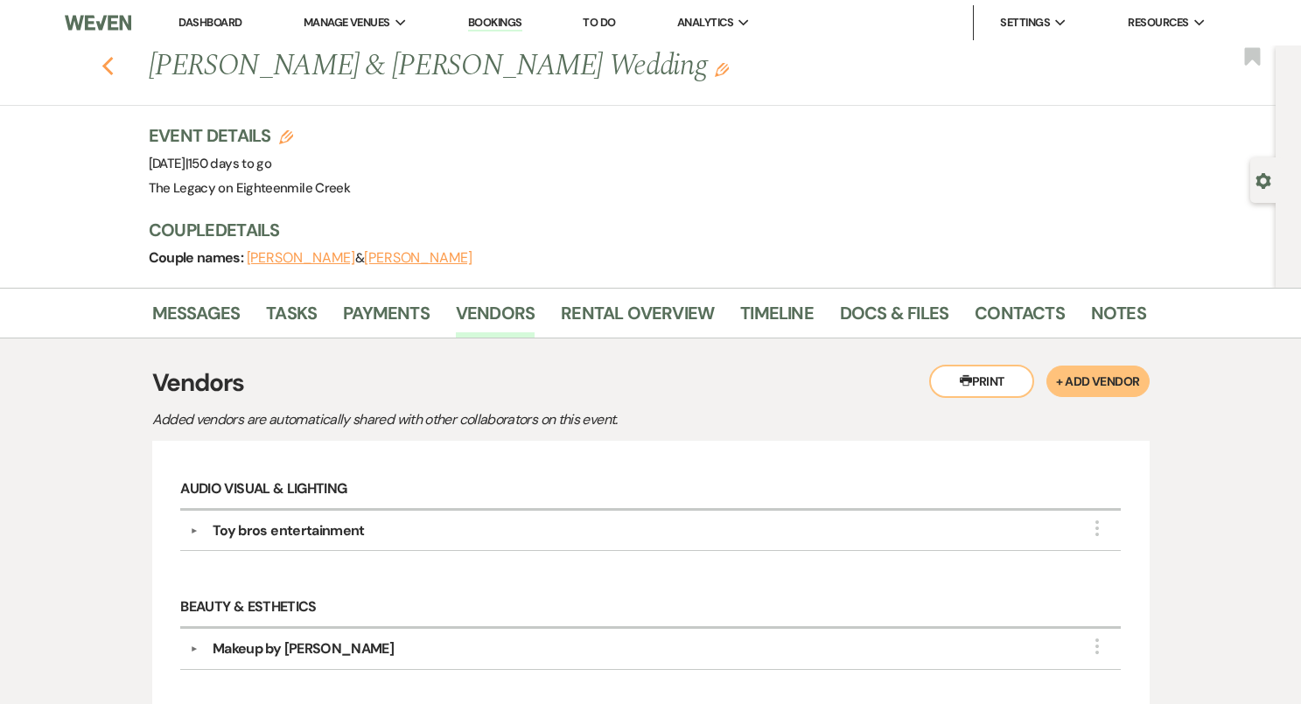
click at [110, 69] on icon "Previous" at bounding box center [107, 66] width 13 height 21
select select "5"
select select "8"
select select "10"
select select "8"
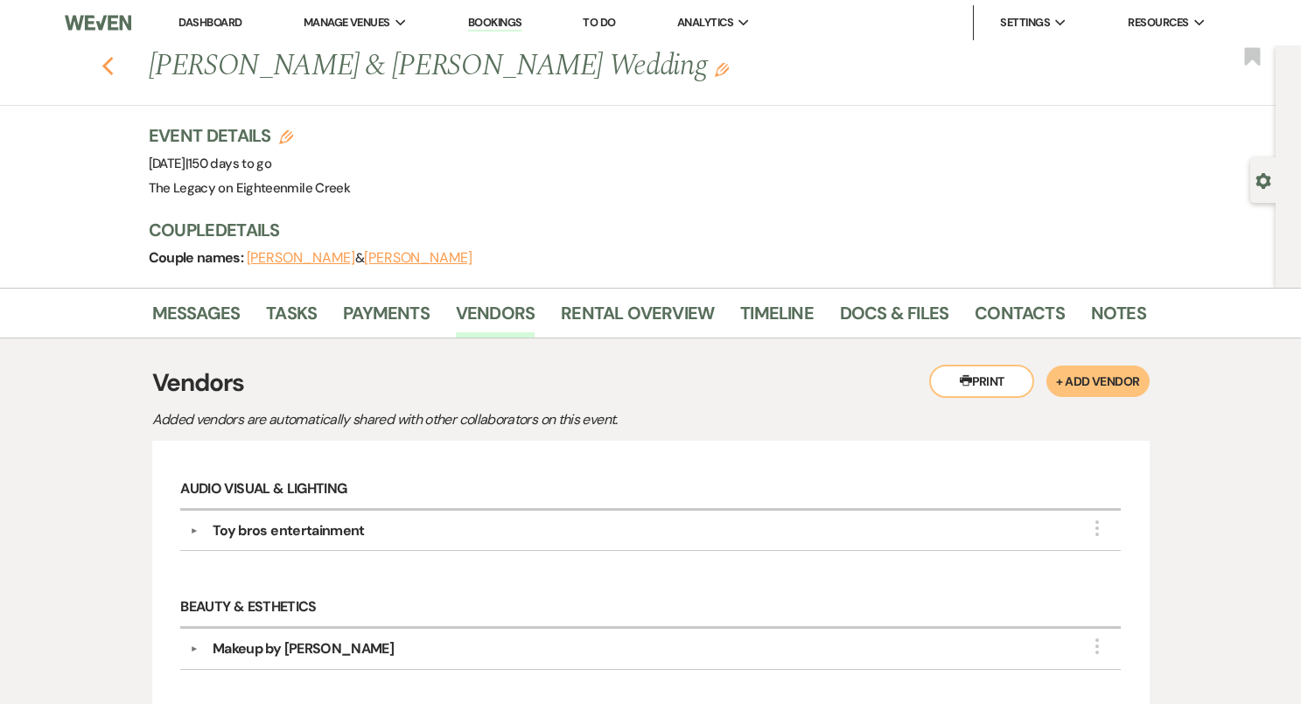
select select "5"
select select "8"
select select "5"
select select "8"
select select "6"
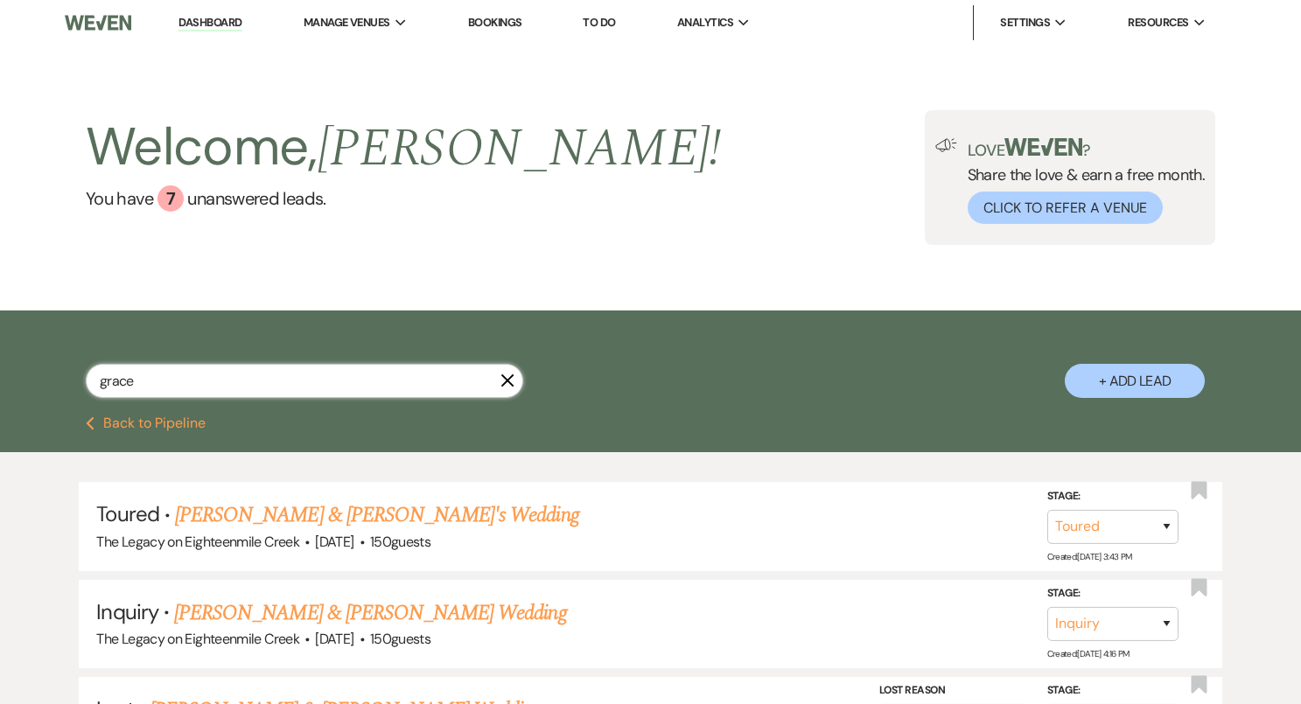
drag, startPoint x: 209, startPoint y: 376, endPoint x: 69, endPoint y: 367, distance: 140.2
click at [70, 369] on div "grace X + Add Lead" at bounding box center [651, 366] width 1260 height 94
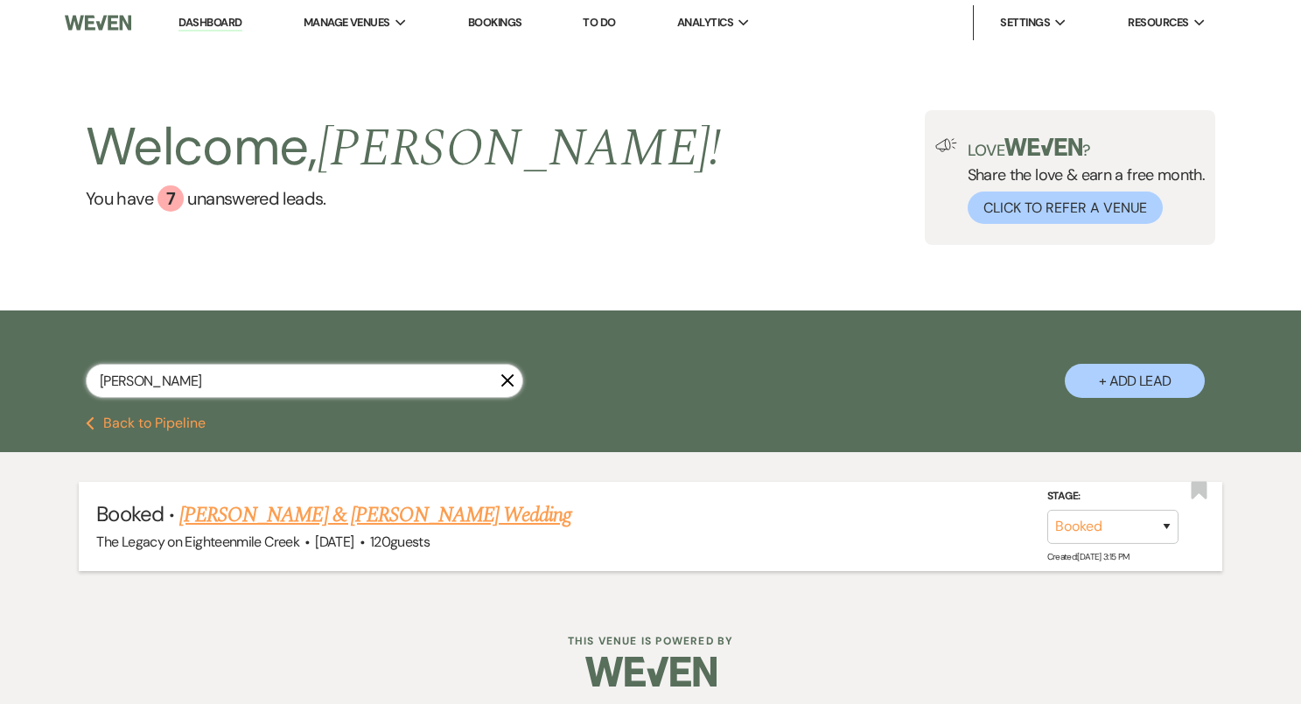
type input "mckinney"
click at [261, 510] on link "Samantha Mckinney & Brett Cordier's Wedding" at bounding box center [375, 514] width 392 height 31
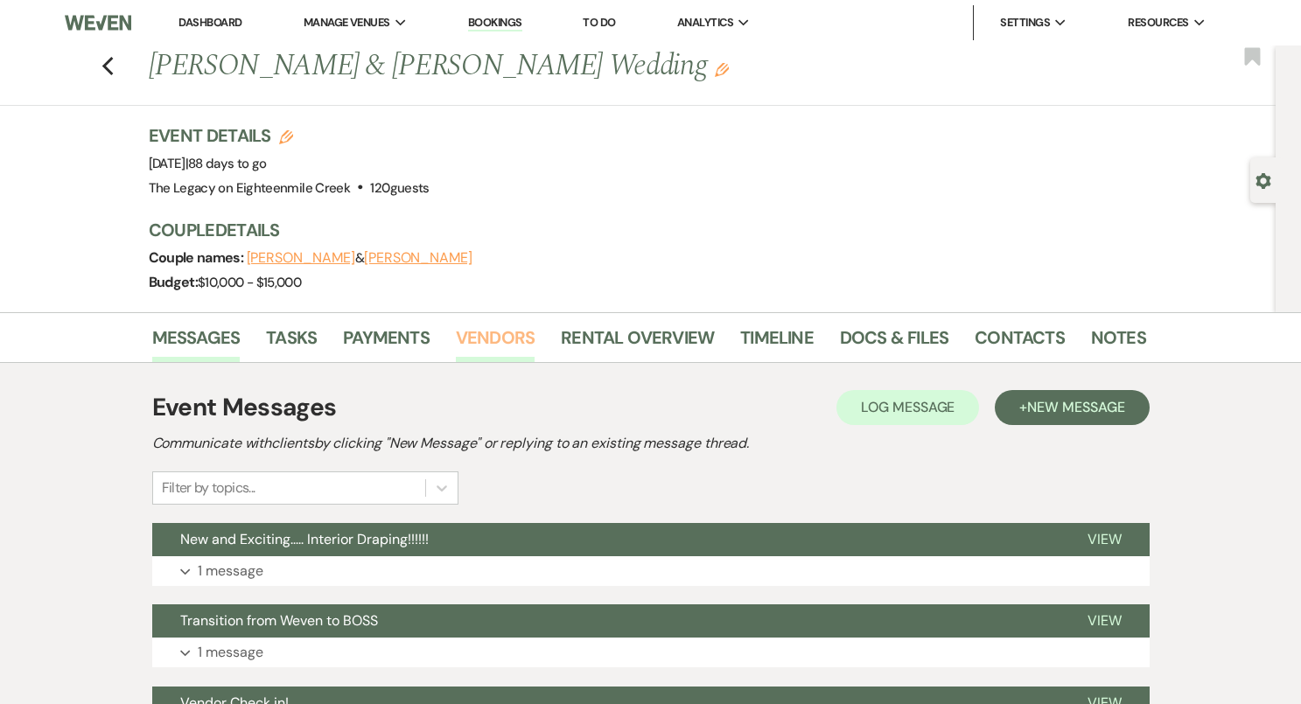
click at [512, 338] on link "Vendors" at bounding box center [495, 343] width 79 height 38
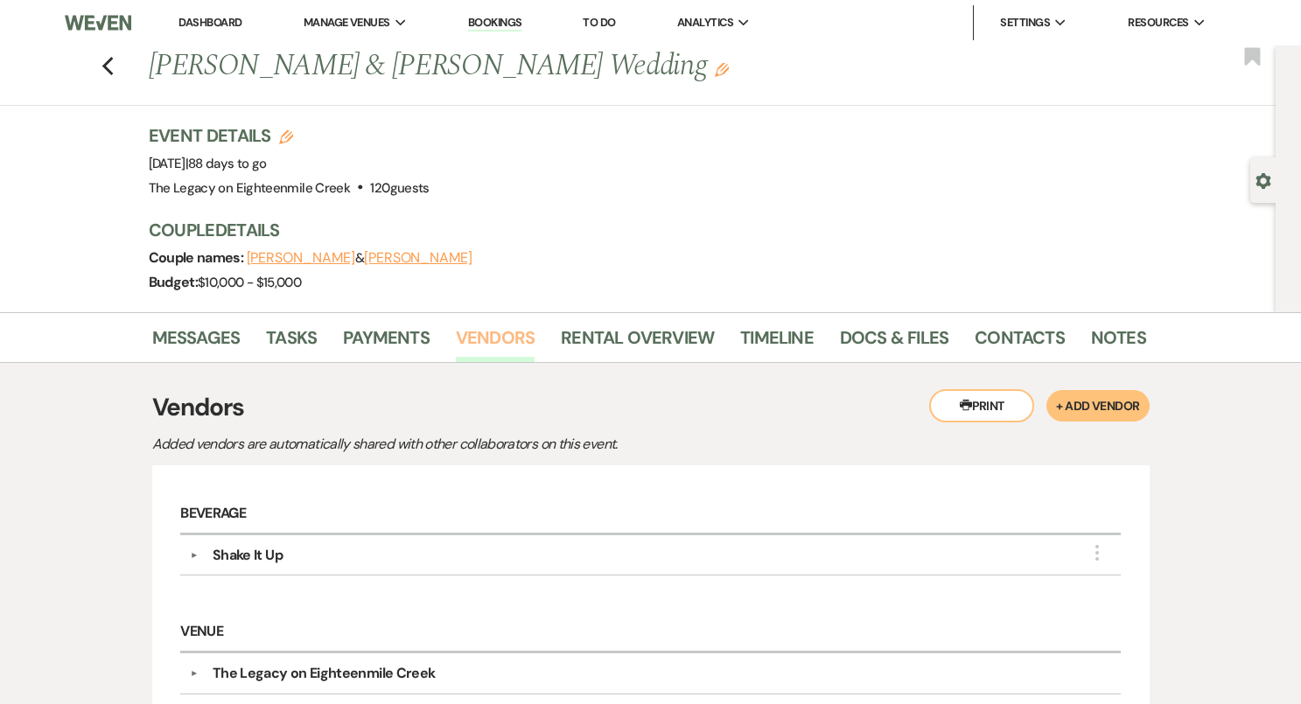
scroll to position [192, 0]
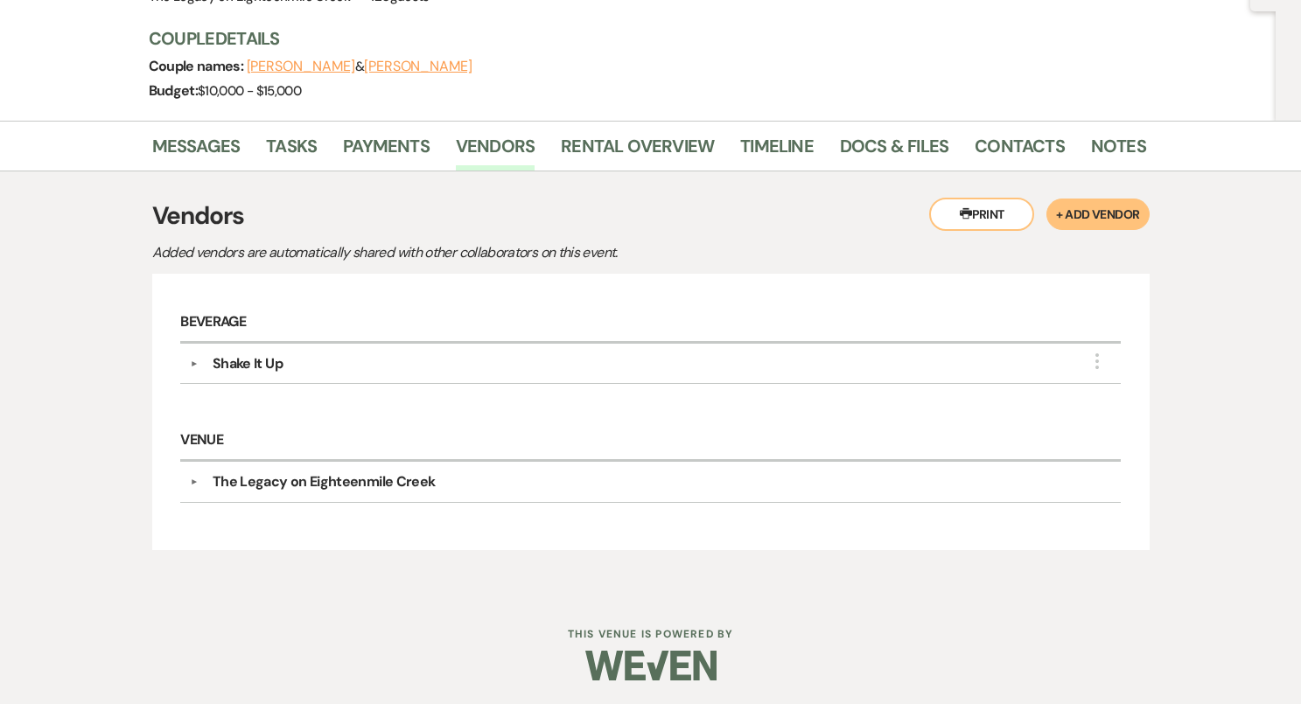
click at [1077, 212] on button "+ Add Vendor" at bounding box center [1097, 214] width 102 height 31
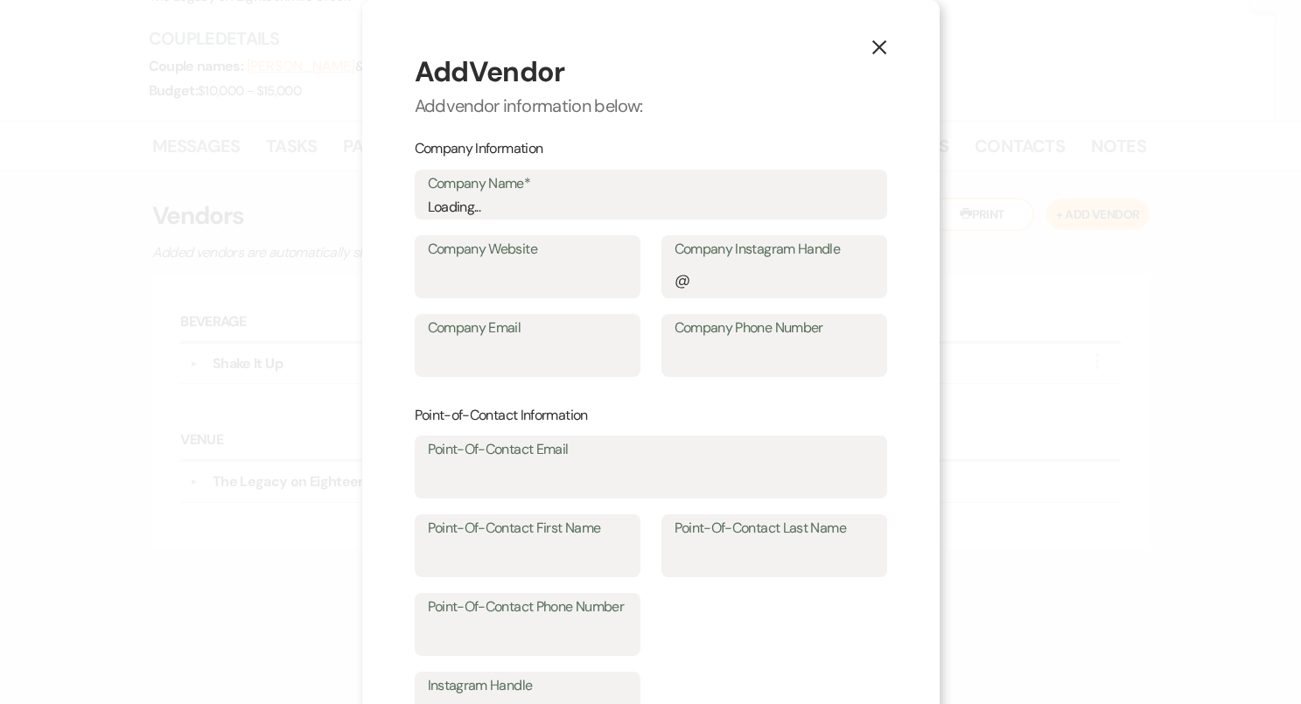
click at [668, 202] on div "Loading..." at bounding box center [651, 207] width 446 height 21
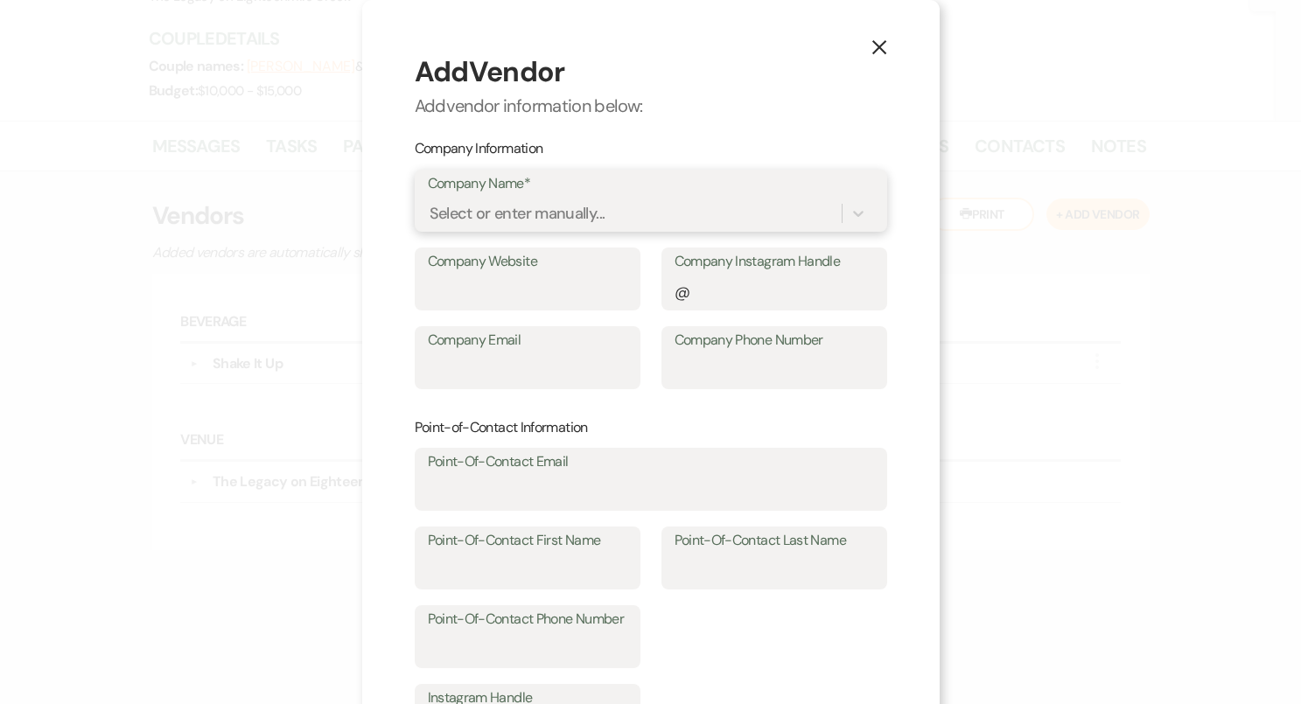
click at [632, 212] on div "Select or enter manually..." at bounding box center [635, 214] width 414 height 31
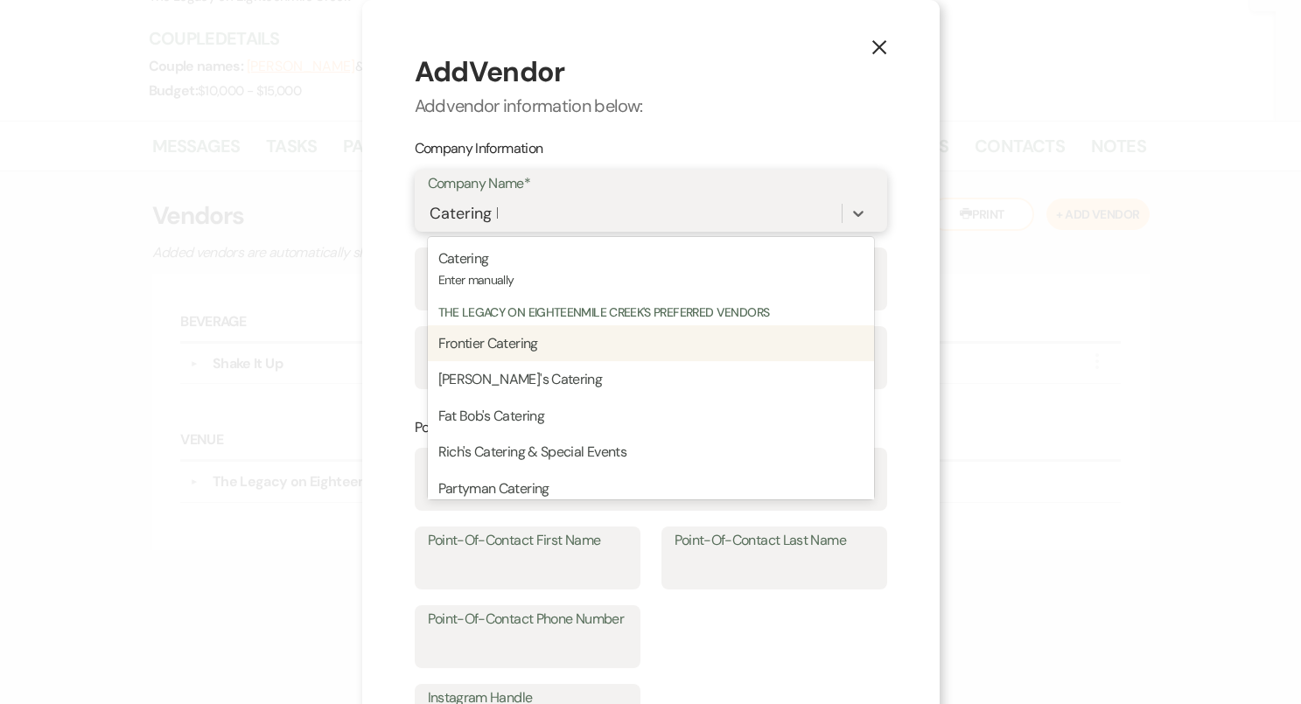
type input "Catering by"
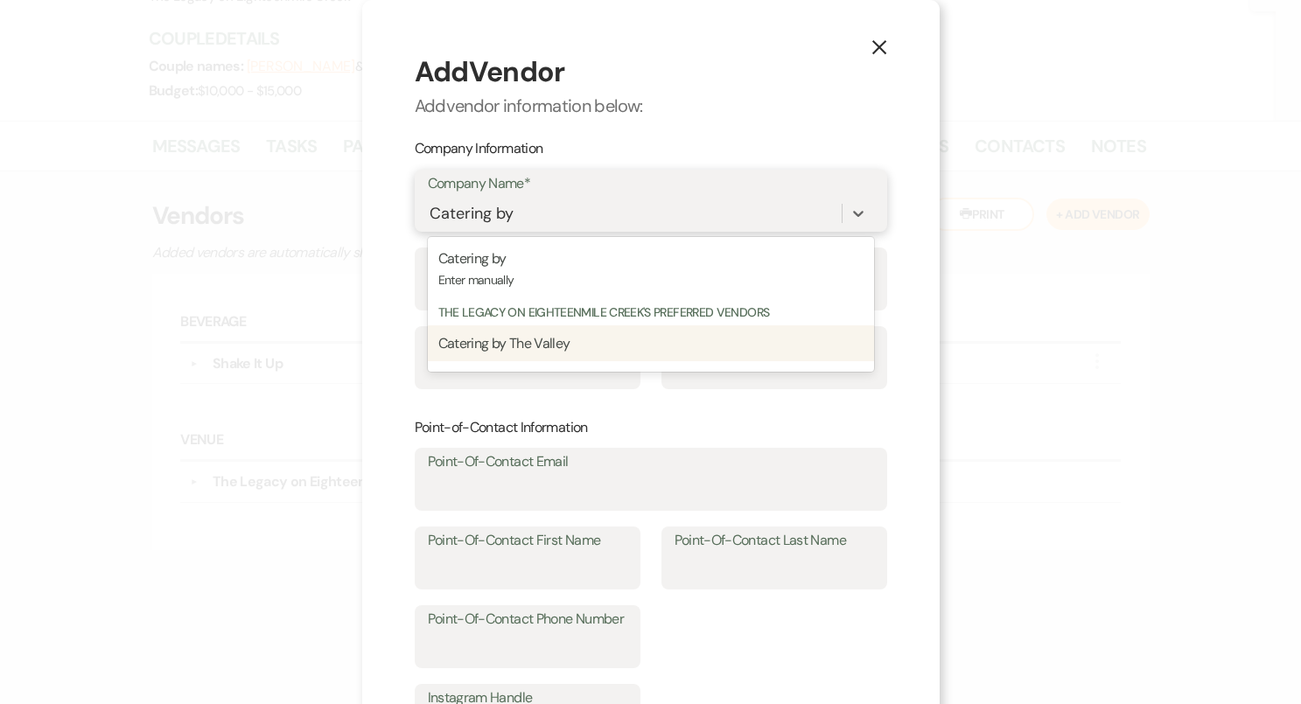
click at [616, 342] on p "Catering by The Valley" at bounding box center [650, 343] width 425 height 23
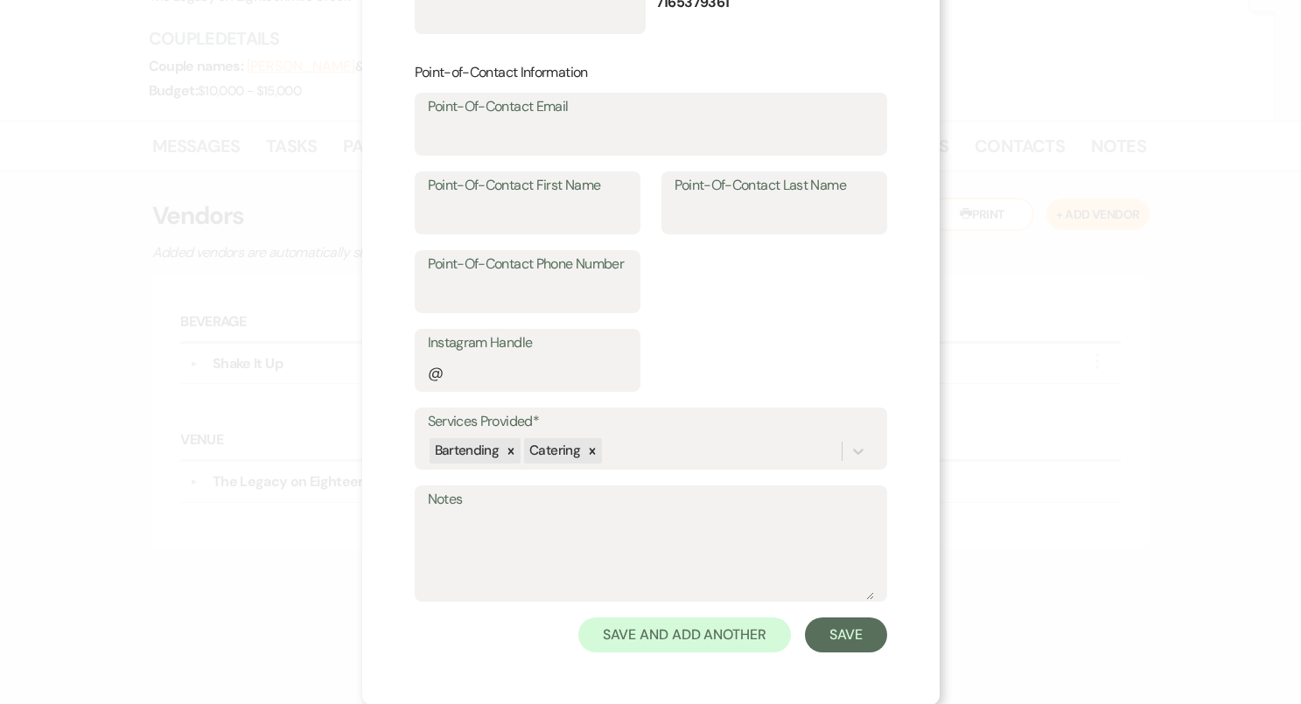
scroll to position [355, 0]
click at [750, 631] on button "Save and Add Another" at bounding box center [684, 635] width 212 height 35
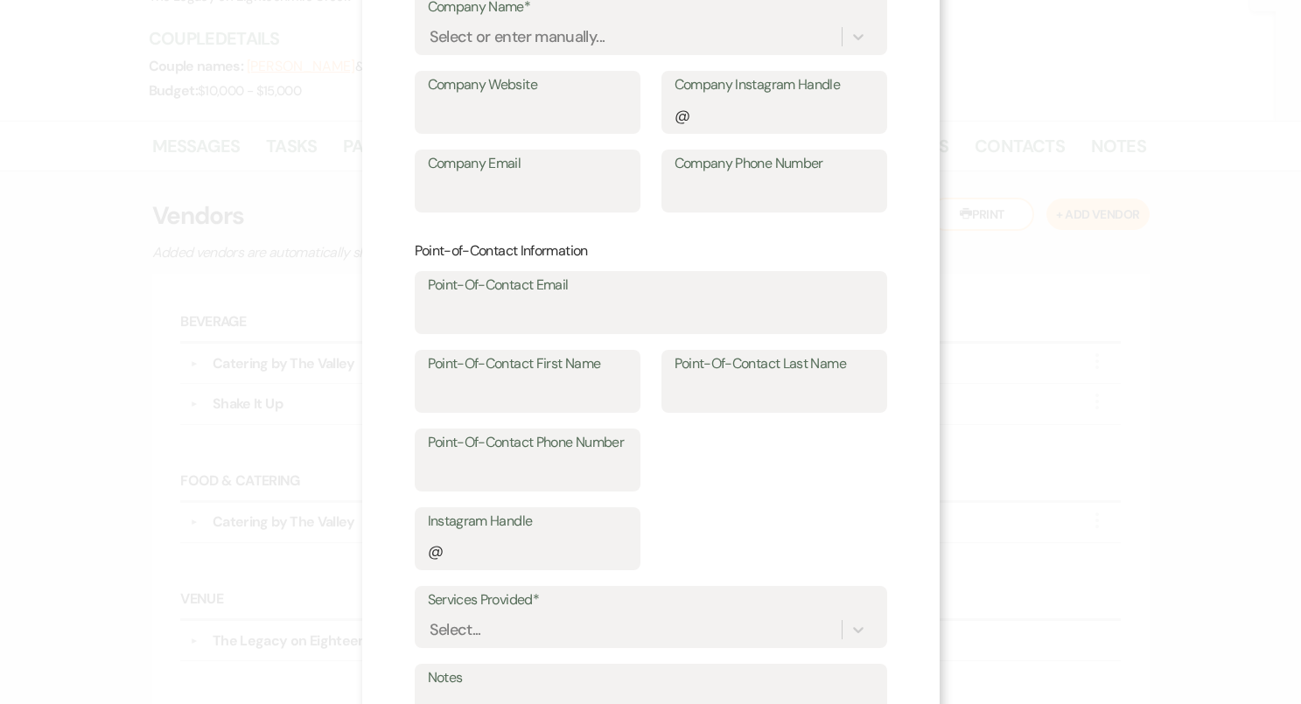
scroll to position [157, 0]
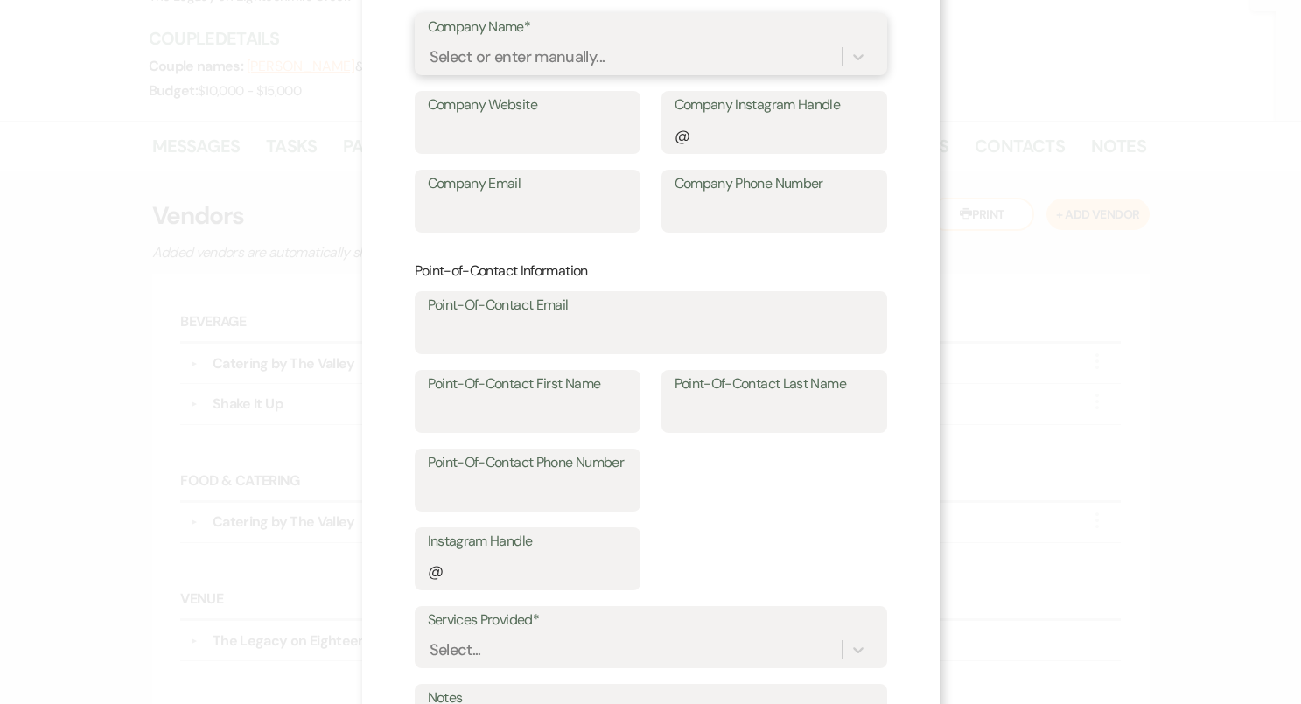
click at [529, 50] on div "Select or enter manually..." at bounding box center [517, 57] width 176 height 24
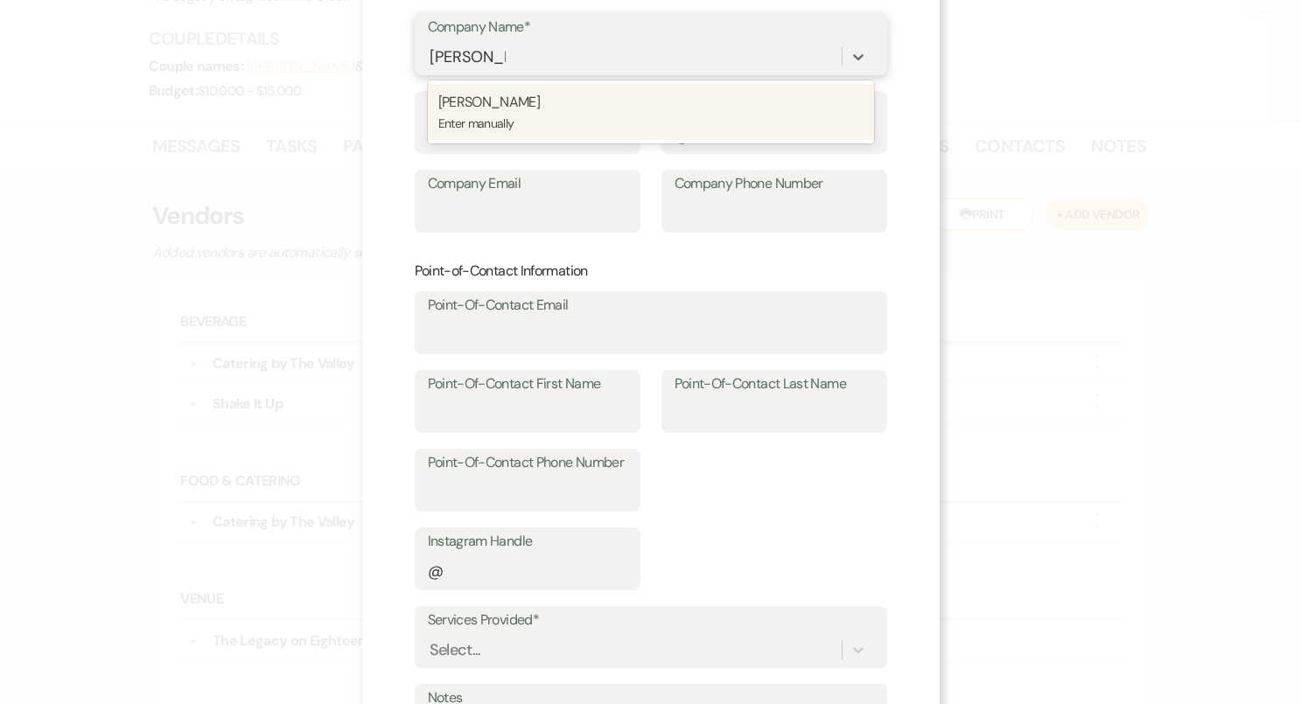
type input "Bliss Bridal"
click at [541, 114] on p "Enter manually" at bounding box center [650, 123] width 425 height 19
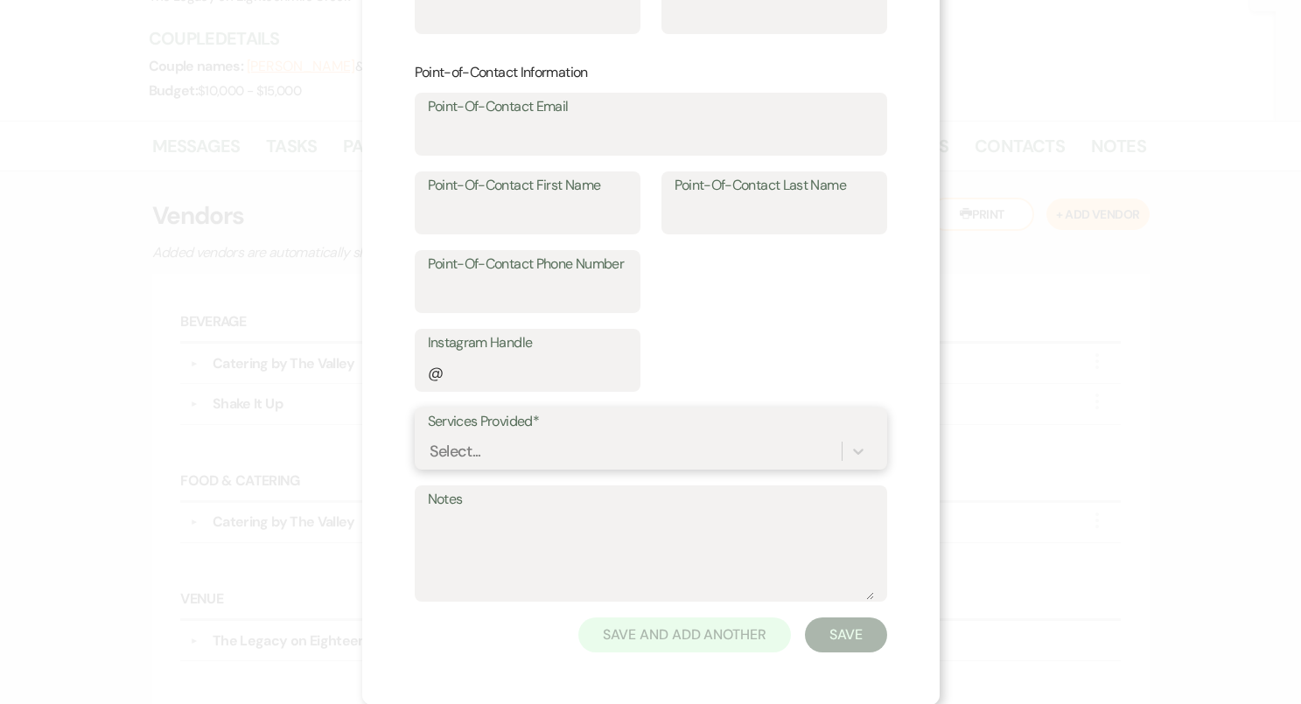
click at [564, 456] on div "Select..." at bounding box center [651, 451] width 446 height 33
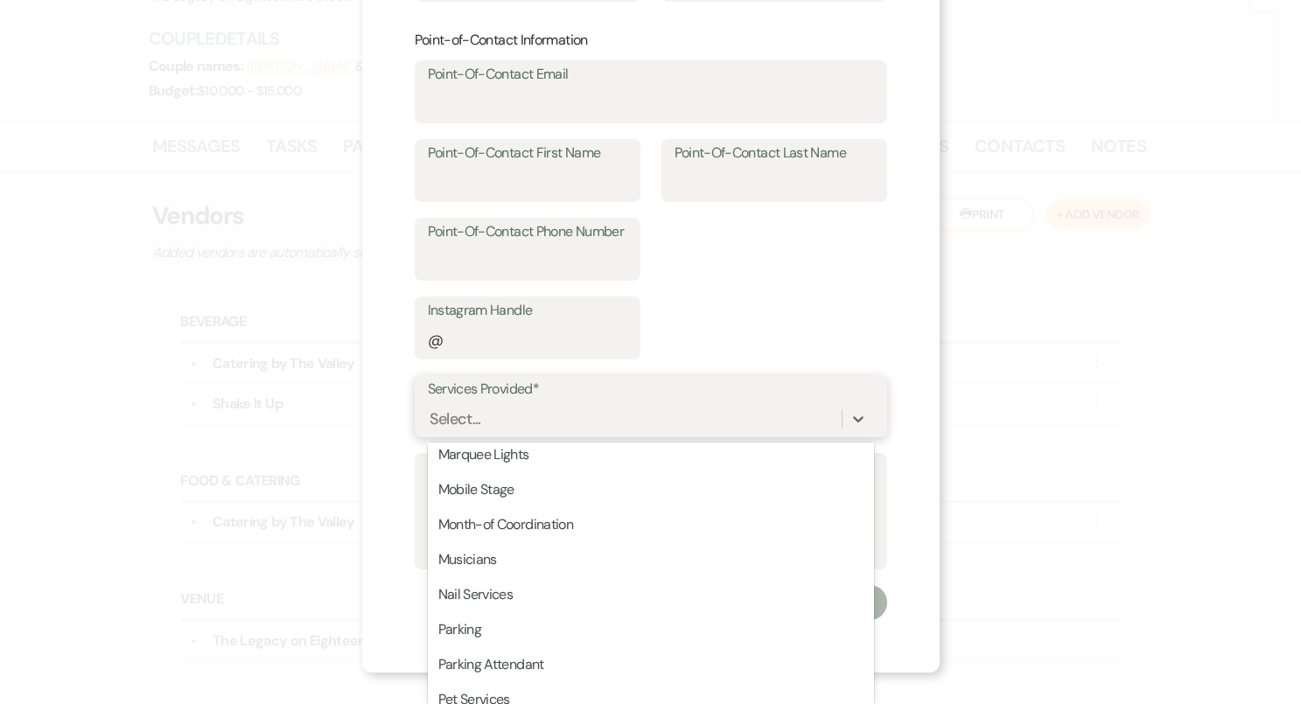
scroll to position [3068, 0]
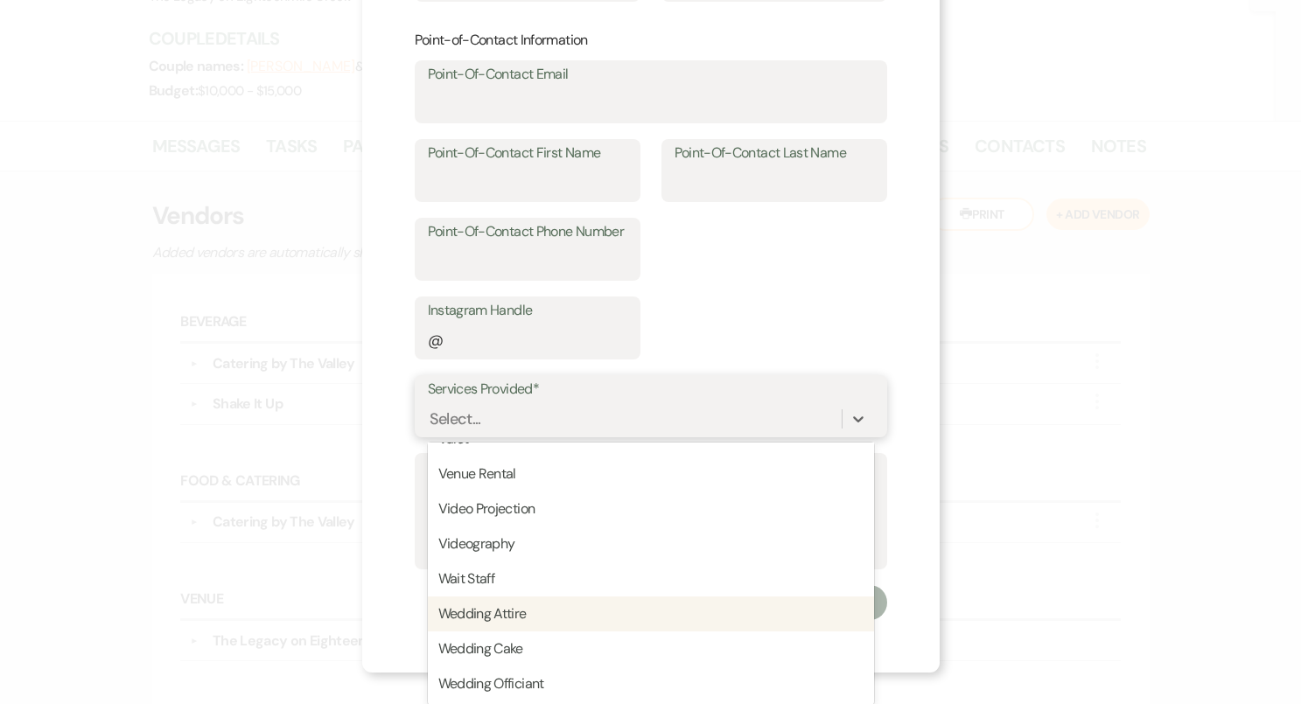
click at [547, 620] on div "Wedding Attire" at bounding box center [651, 614] width 446 height 35
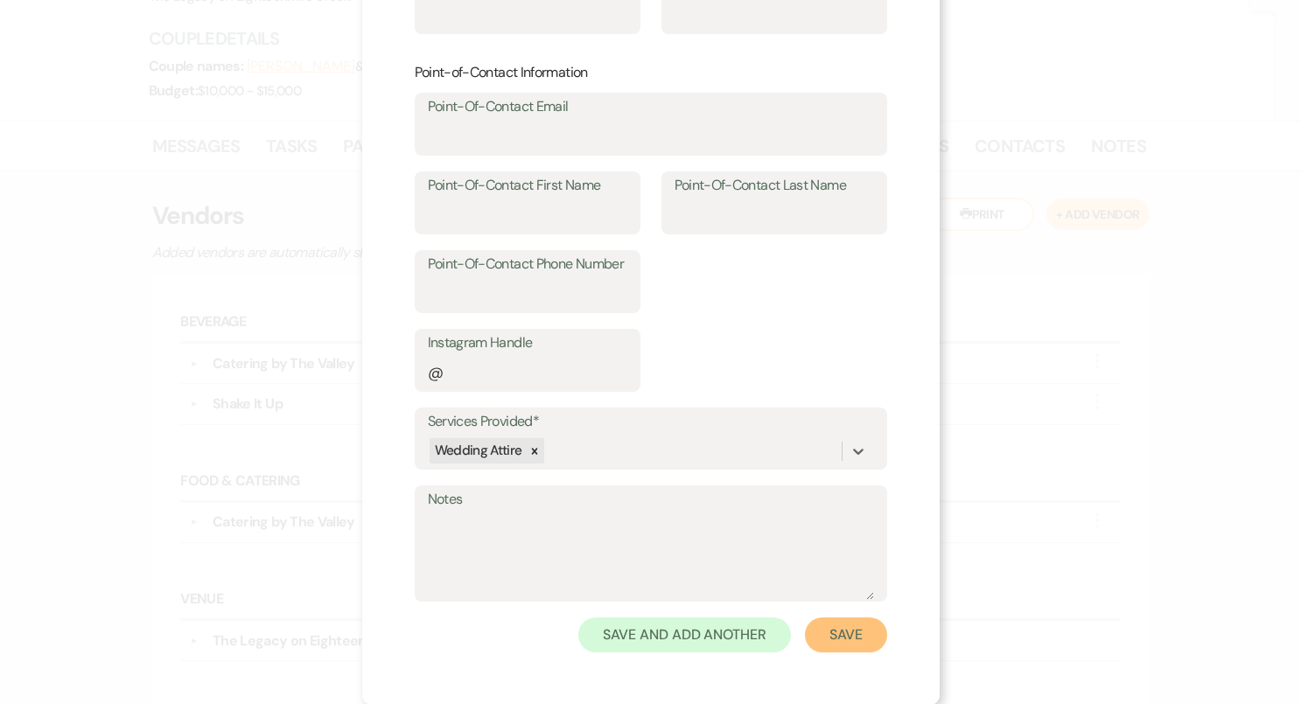
click at [848, 635] on button "Save" at bounding box center [846, 635] width 82 height 35
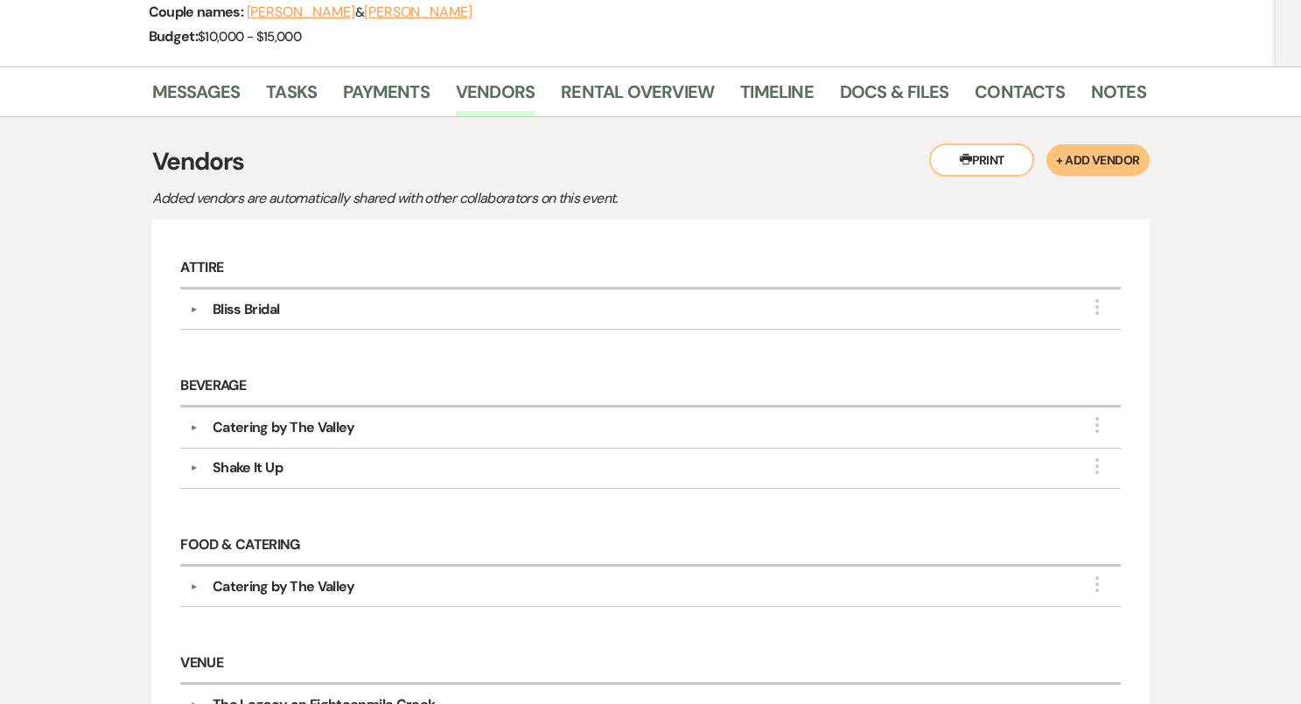
scroll to position [234, 0]
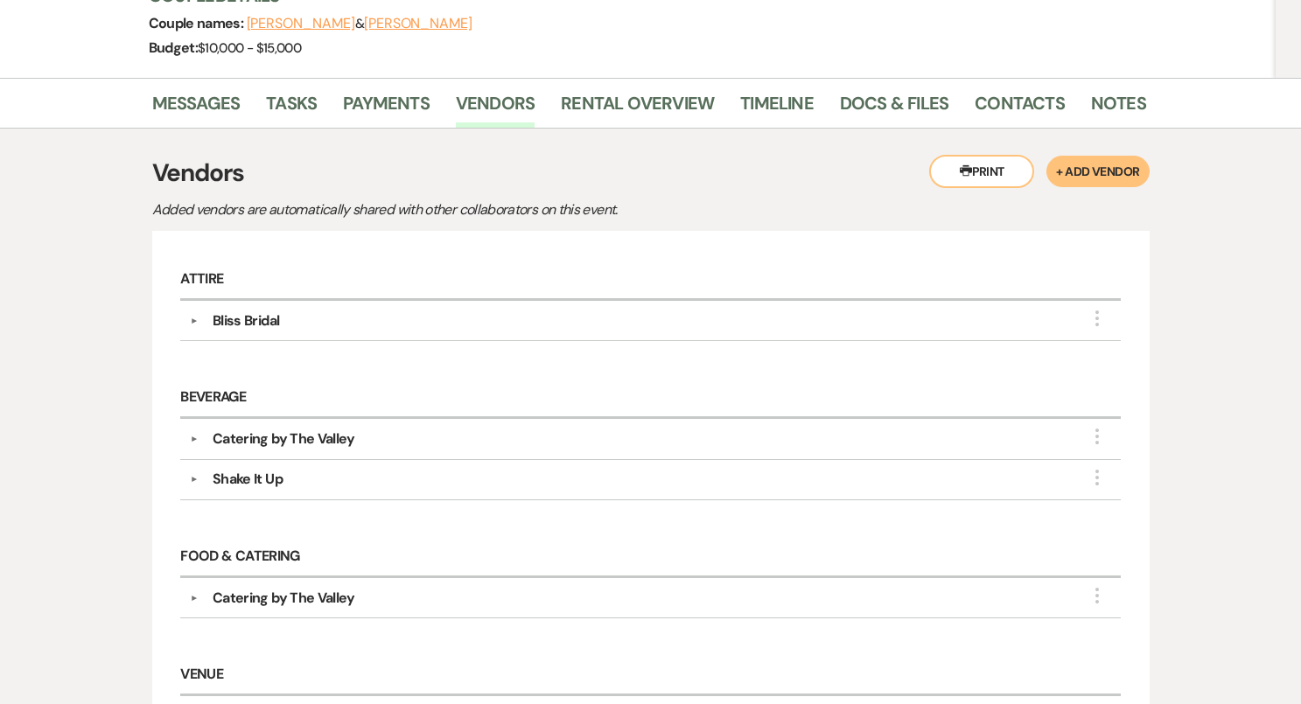
click at [1105, 164] on button "+ Add Vendor" at bounding box center [1097, 171] width 102 height 31
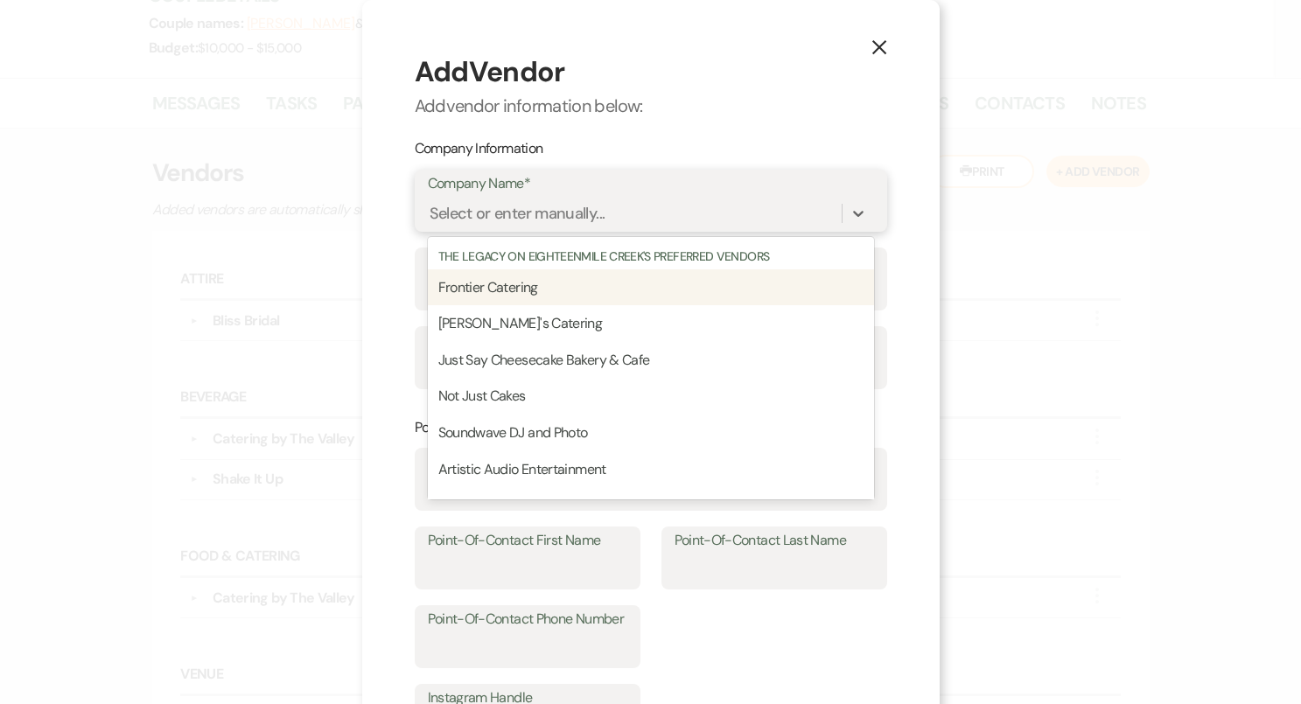
click at [573, 199] on div "Select or enter manually..." at bounding box center [635, 214] width 414 height 31
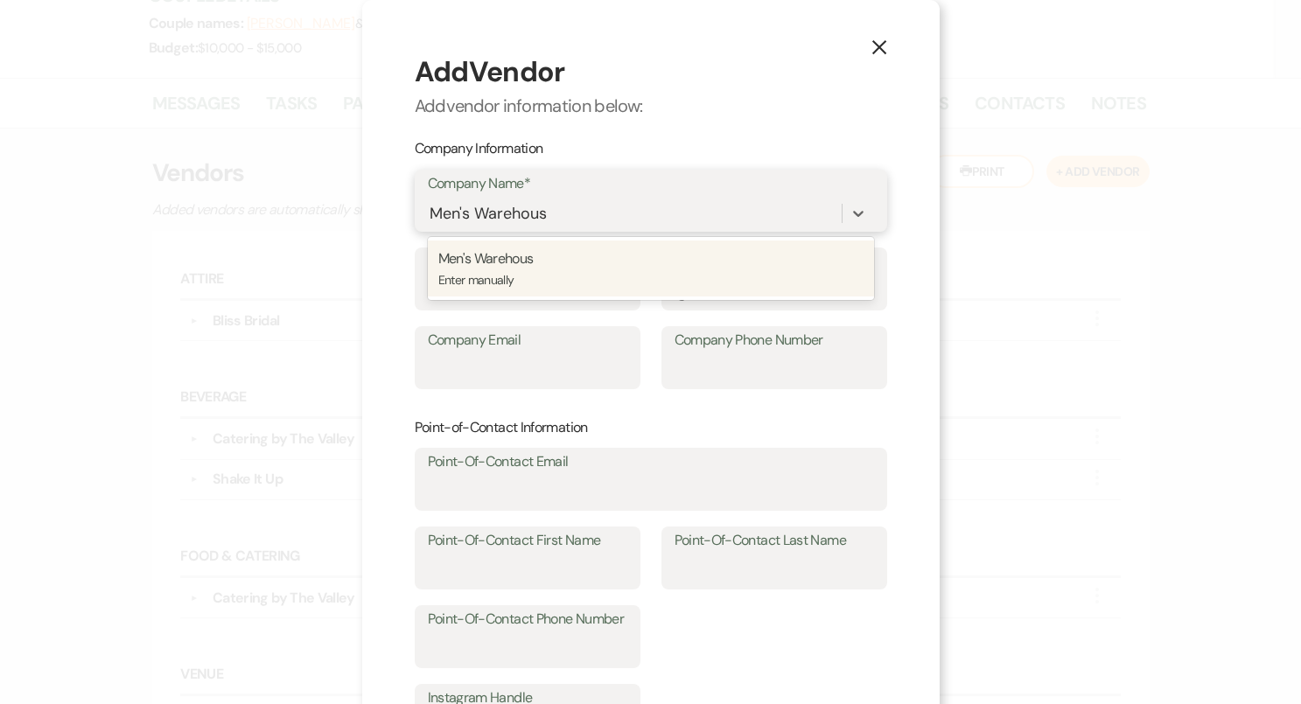
type input "Men's Warehouse"
click at [567, 266] on p "Men's Warehouse" at bounding box center [650, 259] width 425 height 23
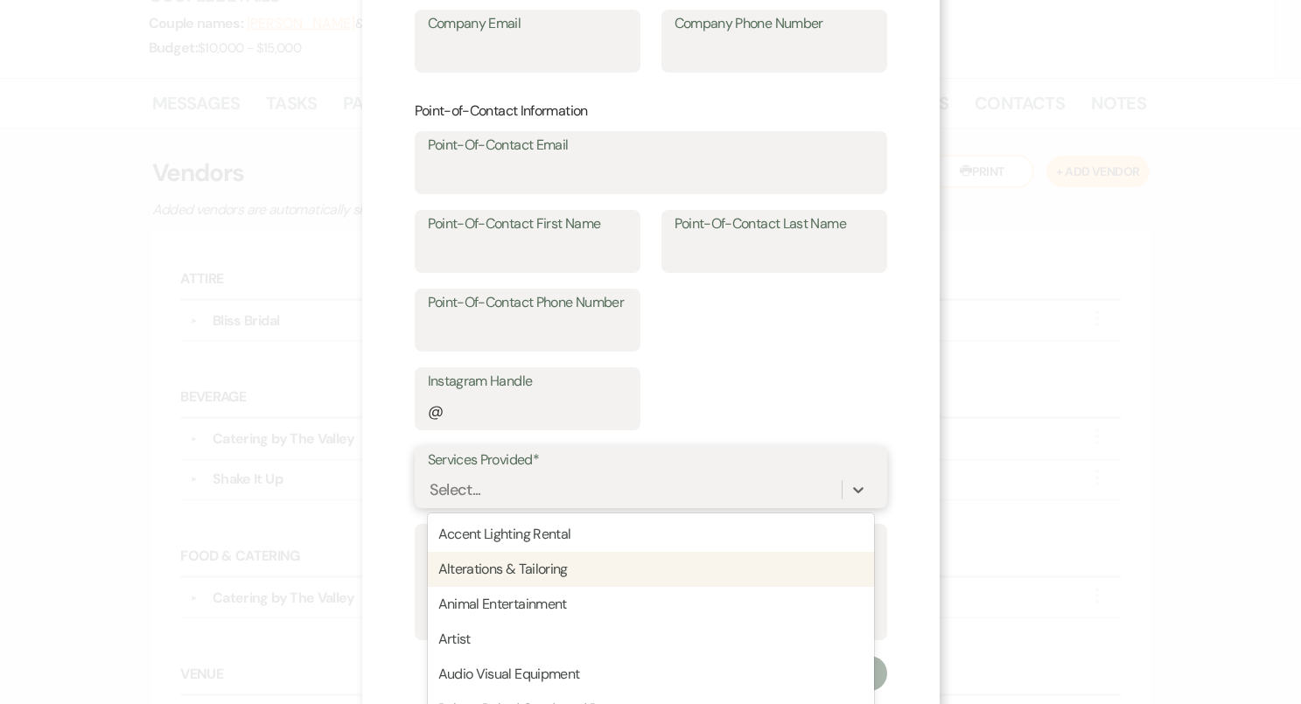
click at [662, 486] on div "option Alterations & Tailoring focused, 2 of 95. 95 results available. Use Up a…" at bounding box center [651, 489] width 446 height 33
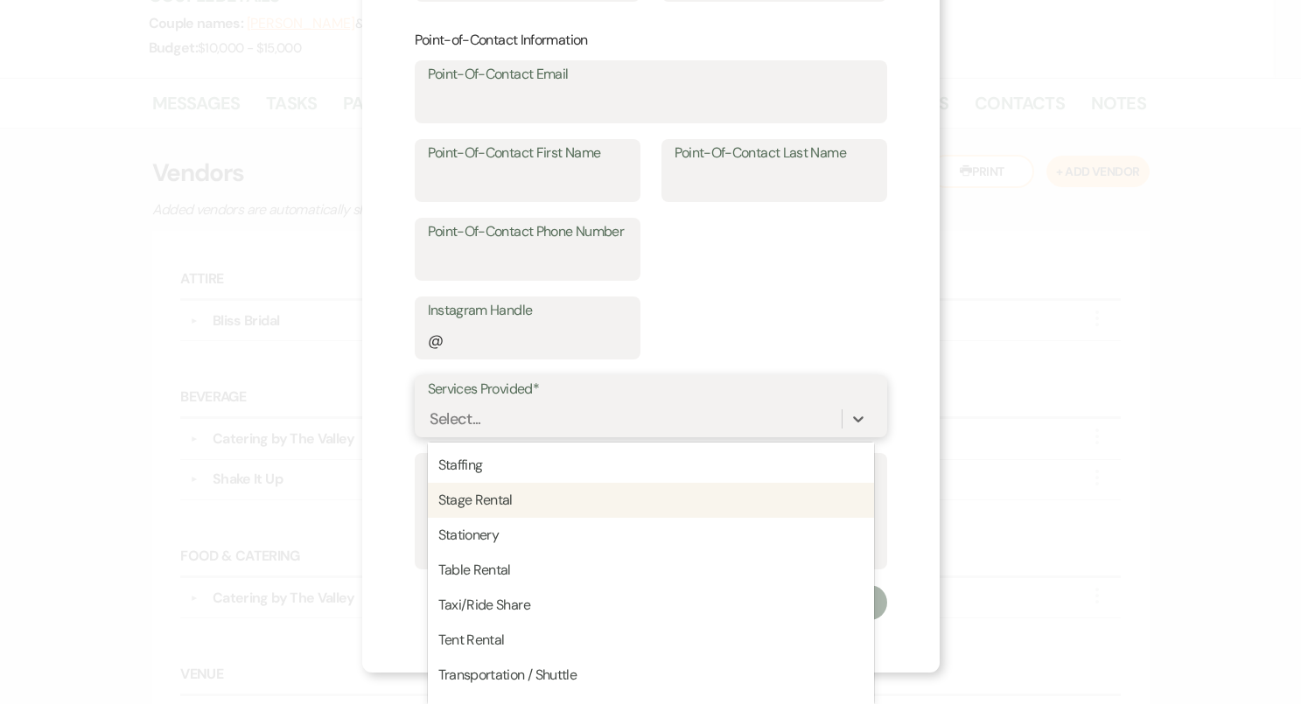
scroll to position [3068, 0]
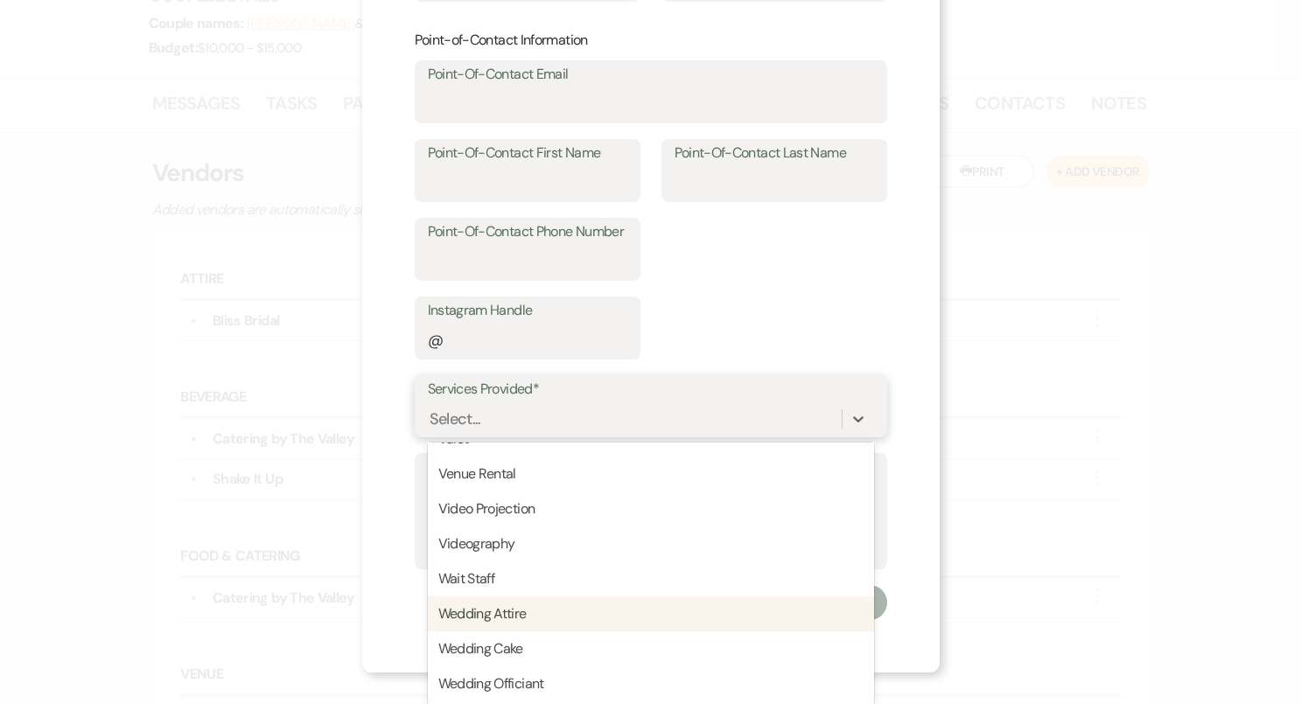
click at [541, 607] on div "Wedding Attire" at bounding box center [651, 614] width 446 height 35
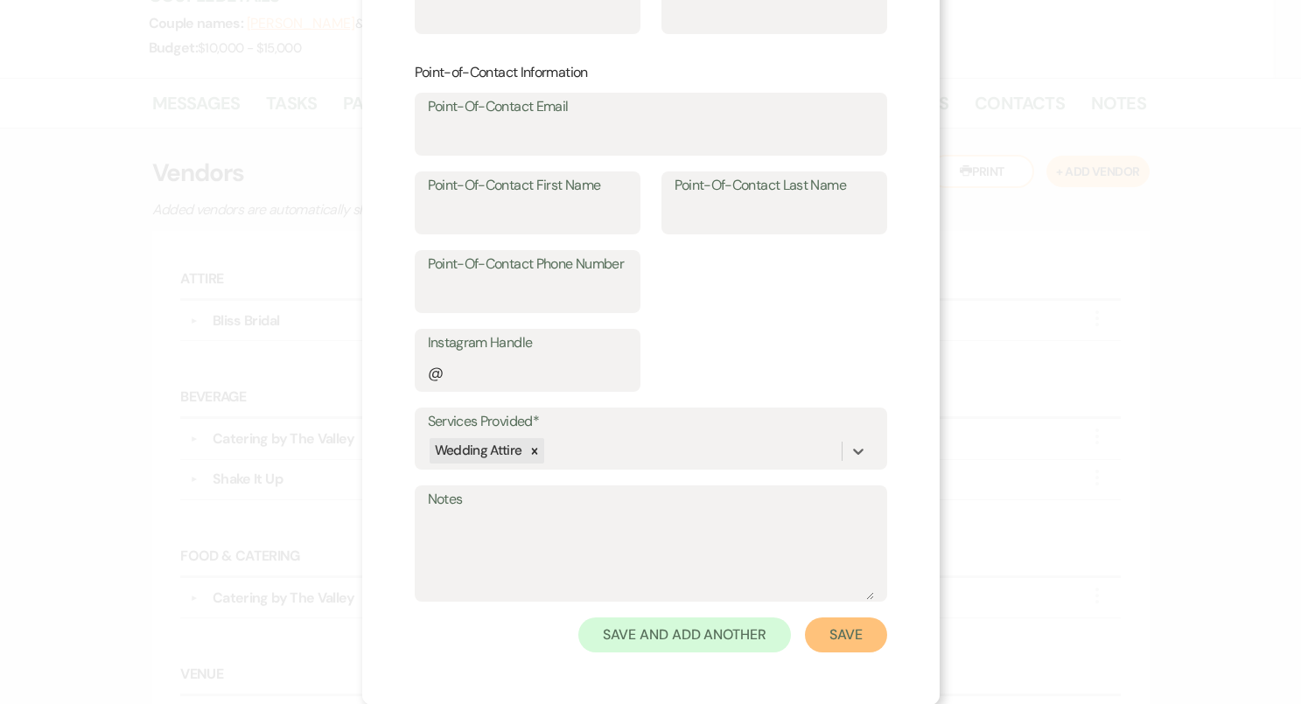
click at [860, 637] on button "Save" at bounding box center [846, 635] width 82 height 35
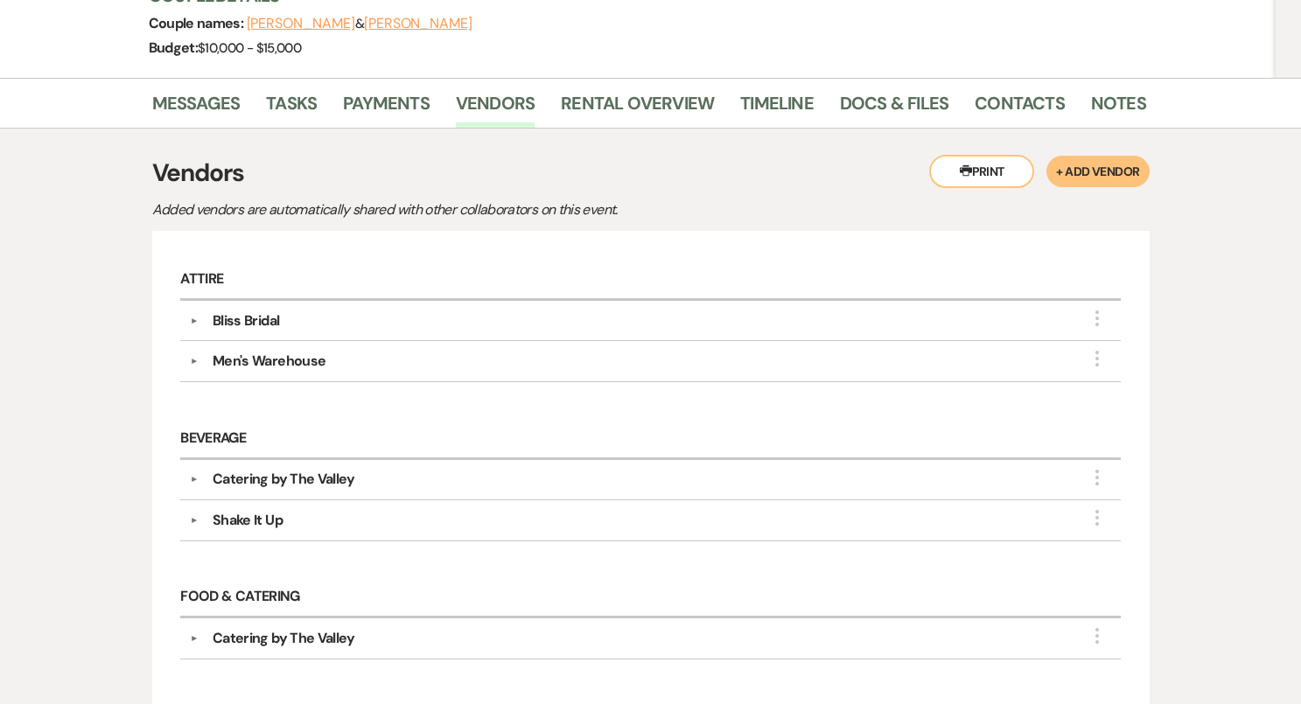
scroll to position [0, 0]
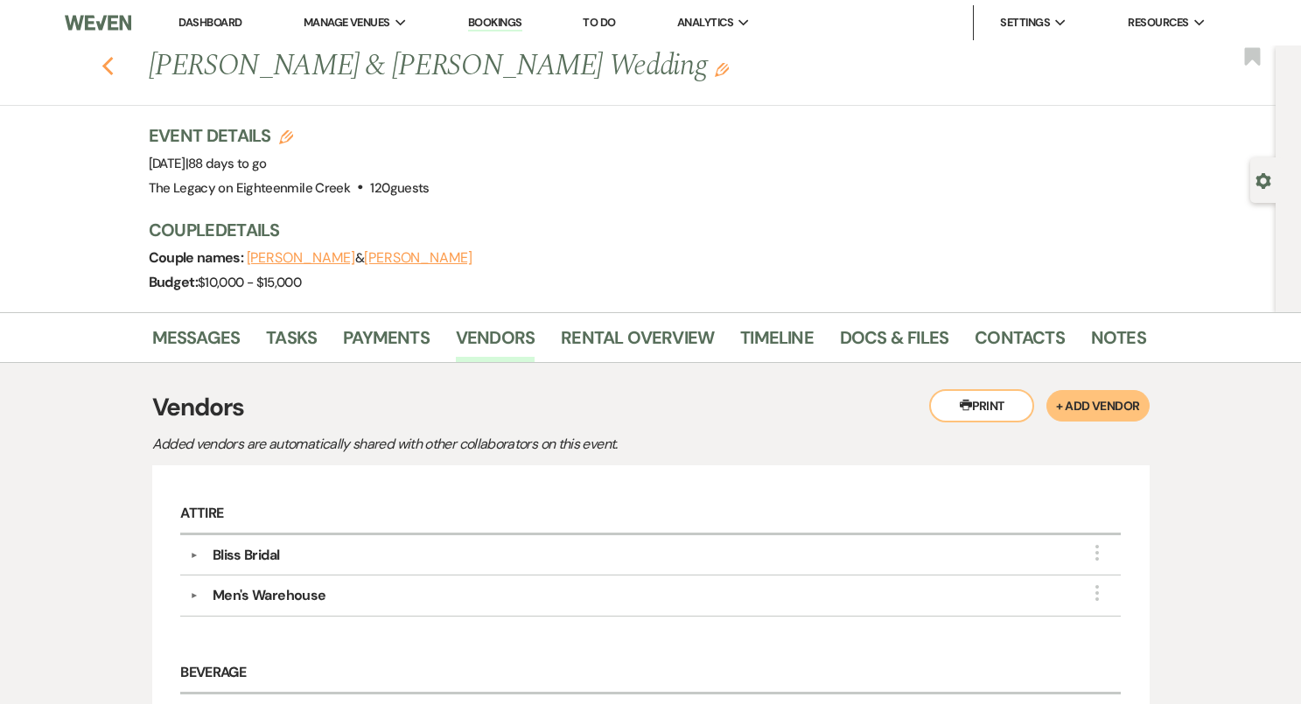
click at [105, 66] on use "button" at bounding box center [106, 66] width 11 height 19
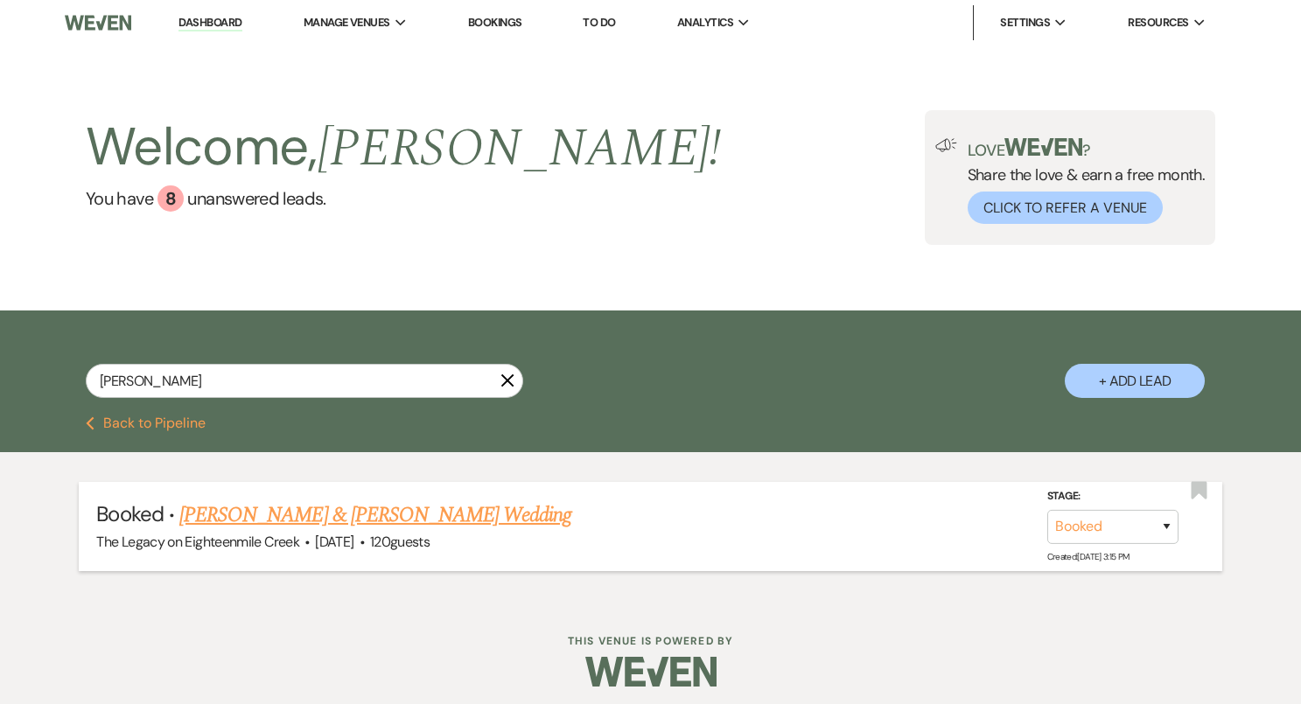
click at [351, 519] on link "Samantha Mckinney & Brett Cordier's Wedding" at bounding box center [375, 514] width 392 height 31
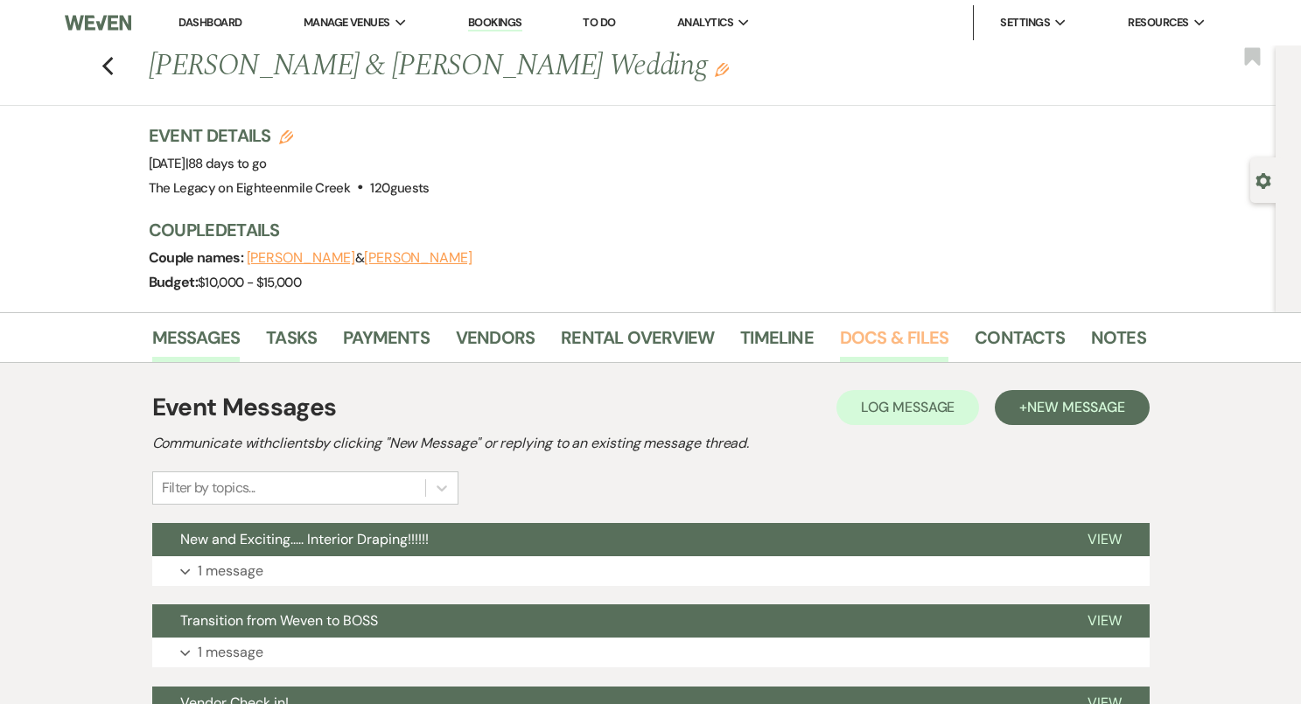
click at [876, 340] on link "Docs & Files" at bounding box center [894, 343] width 108 height 38
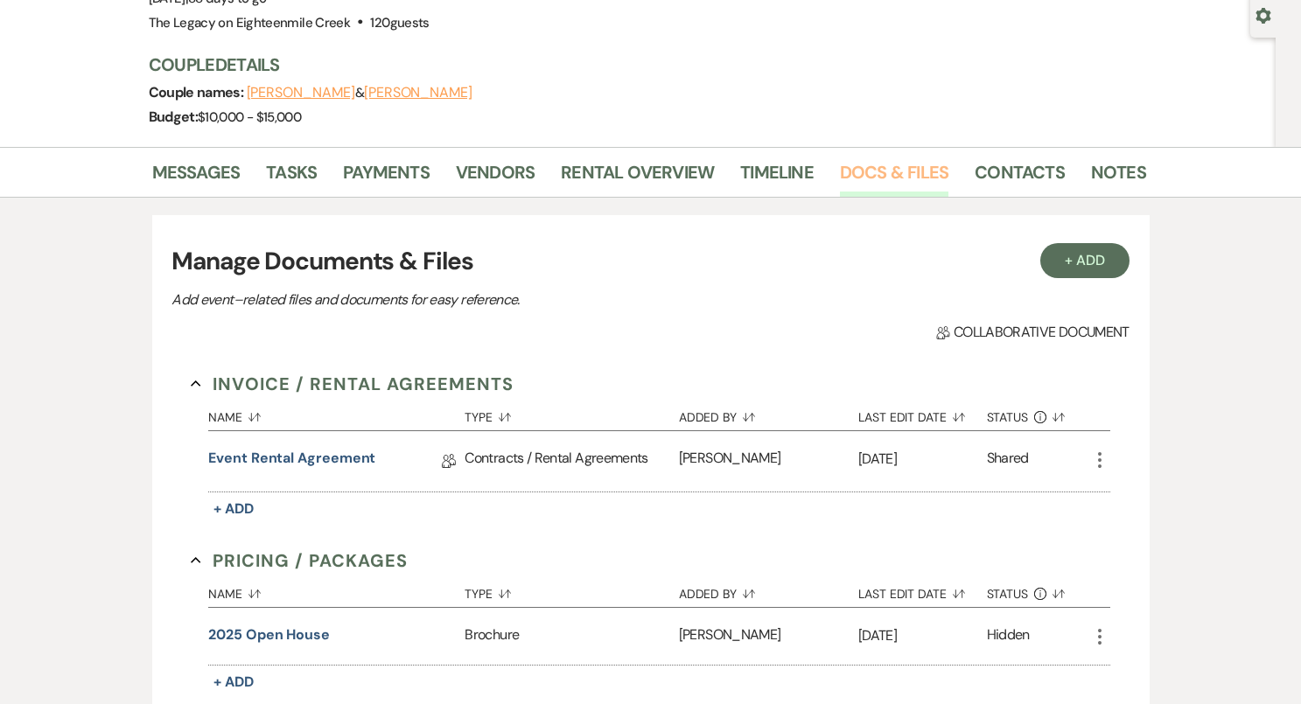
scroll to position [210, 0]
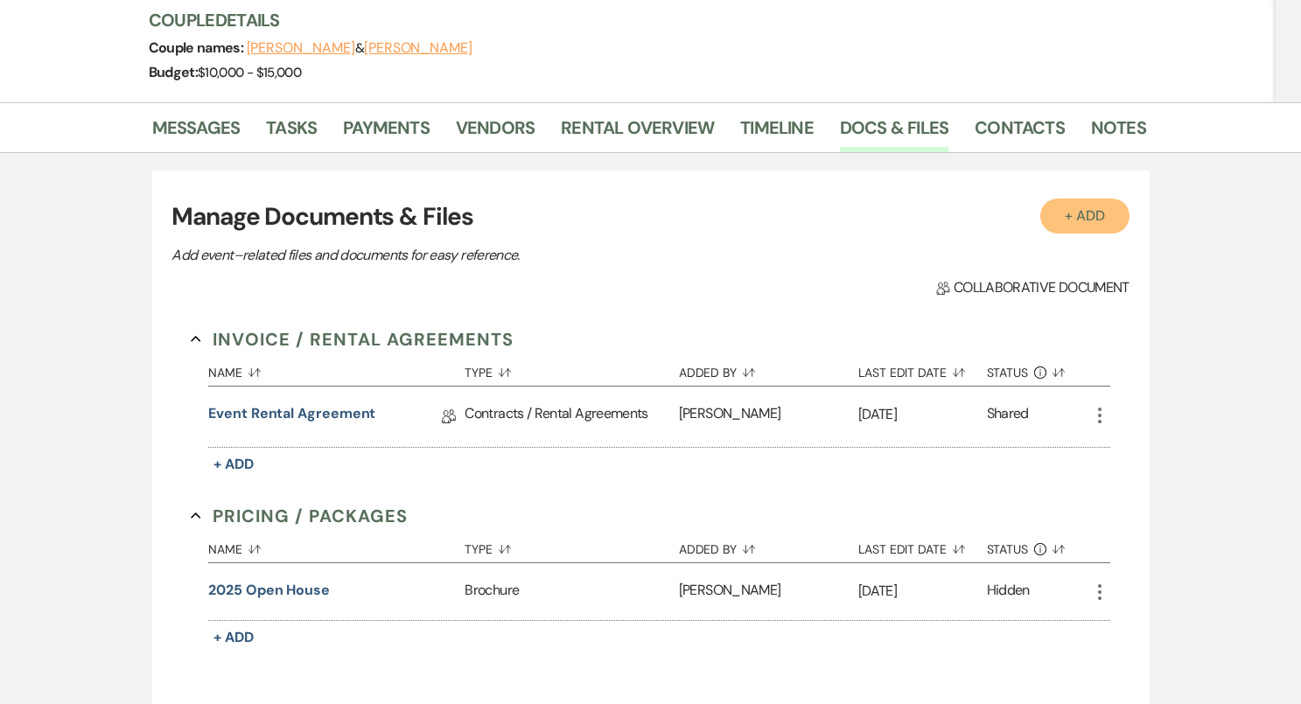
click at [1085, 226] on button "+ Add" at bounding box center [1084, 216] width 89 height 35
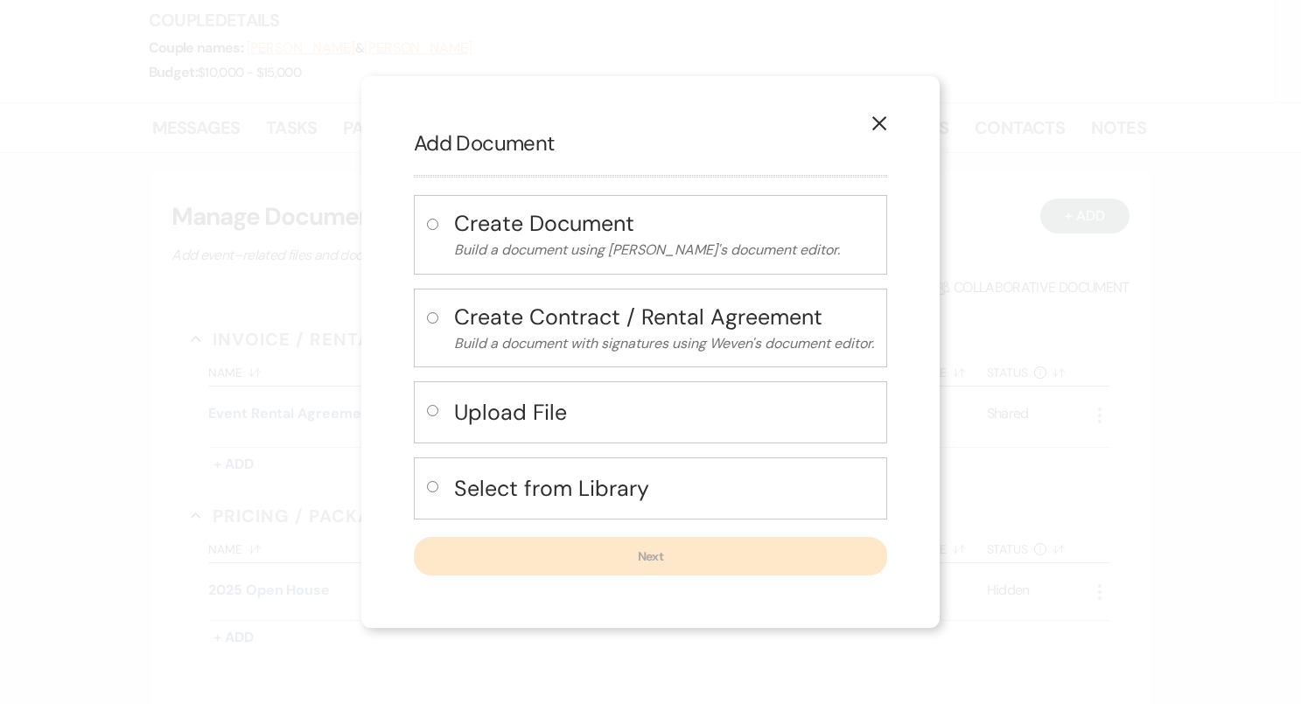
click at [431, 490] on input "radio" at bounding box center [432, 486] width 11 height 11
radio input "true"
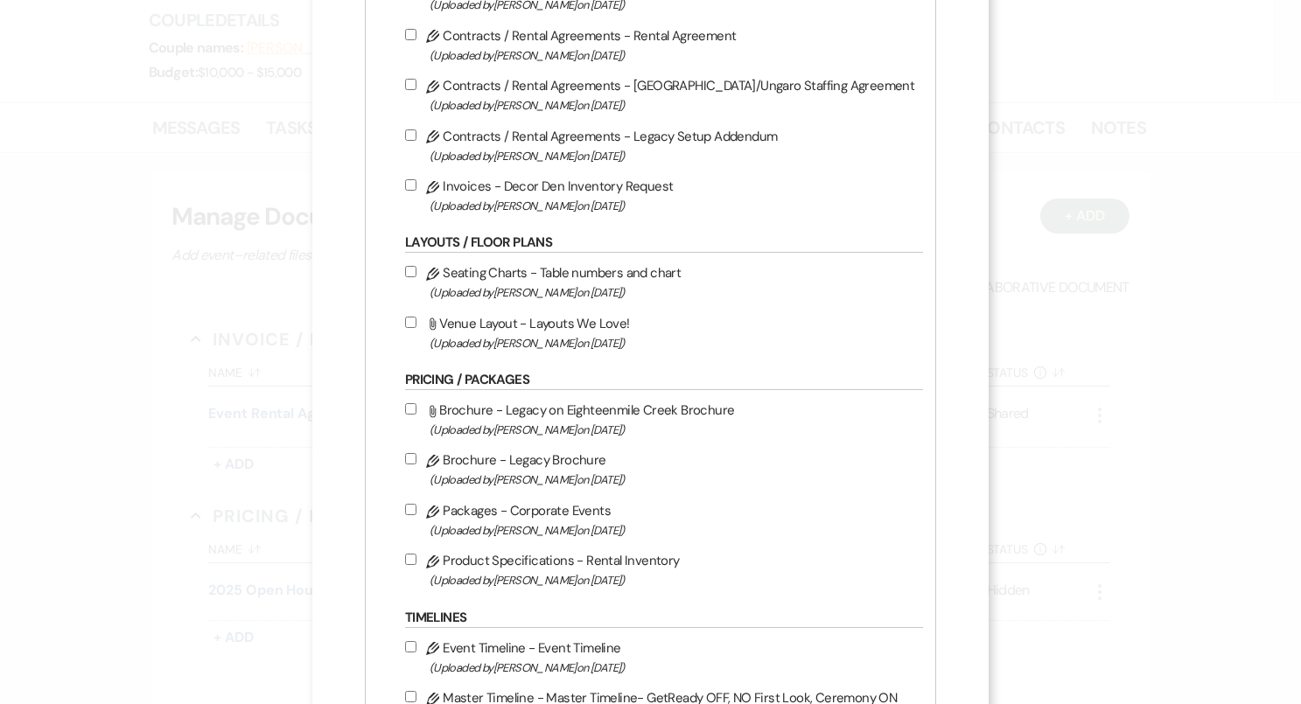
scroll to position [825, 0]
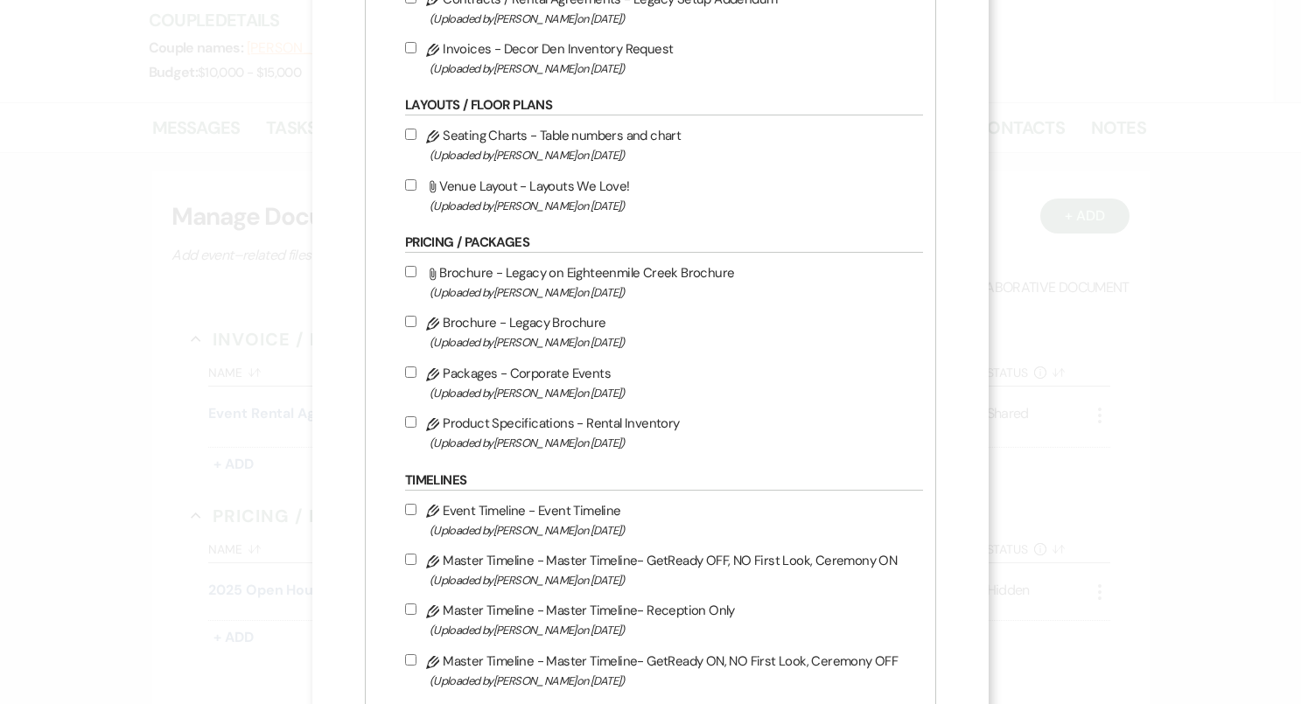
click at [416, 47] on input "Pencil Invoices - Decor Den Inventory Request (Uploaded by Bridgette Prno on Ap…" at bounding box center [410, 47] width 11 height 11
checkbox input "true"
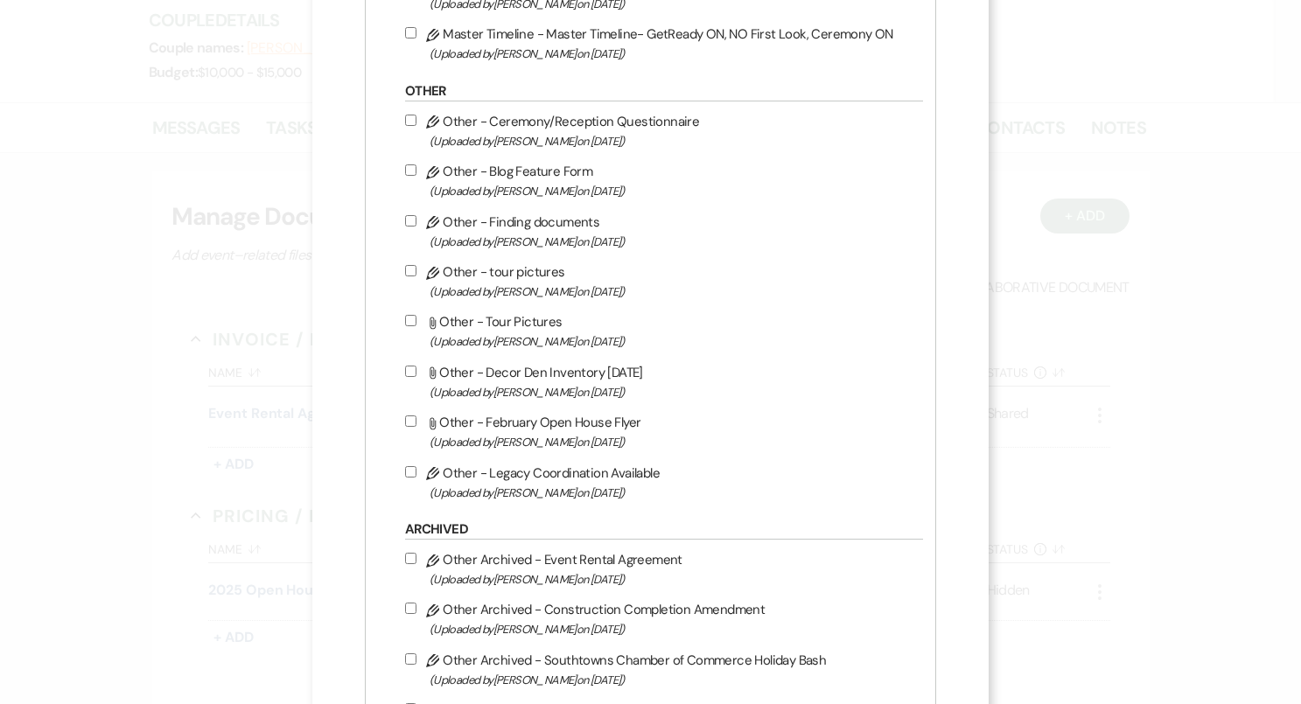
scroll to position [1933, 0]
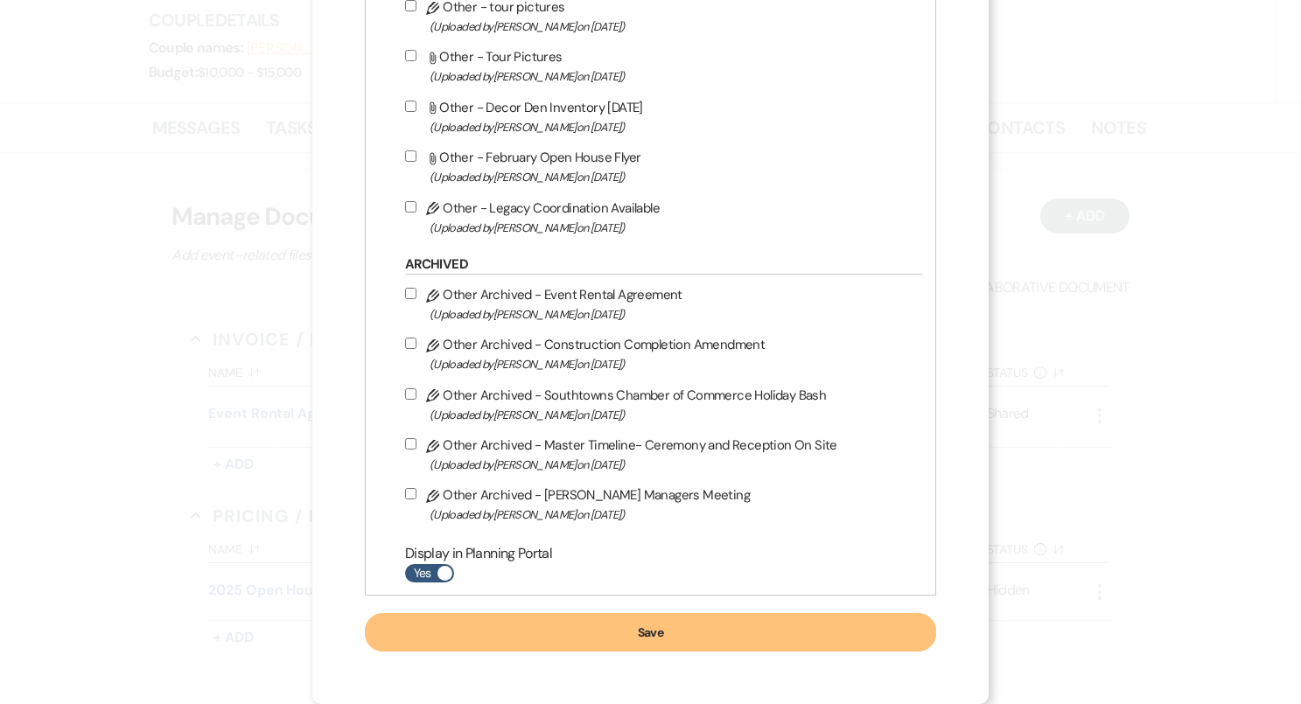
click at [631, 644] on button "Save" at bounding box center [650, 632] width 571 height 38
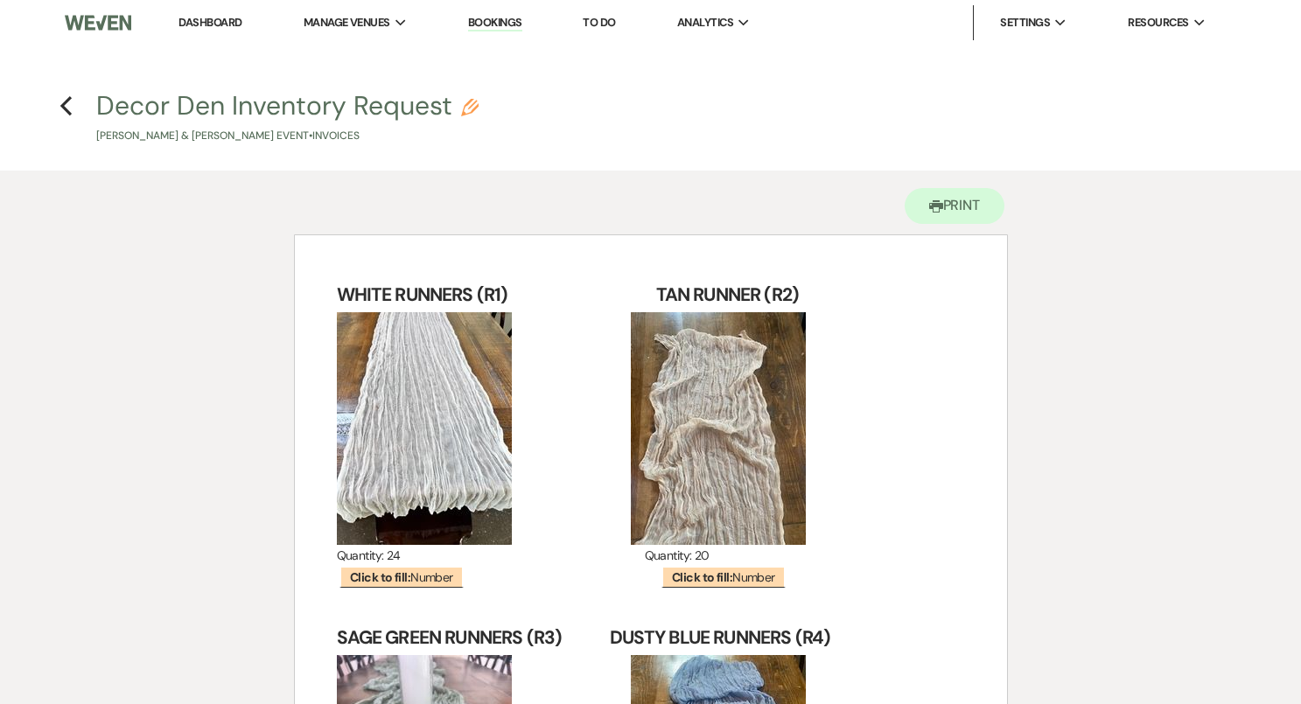
click at [227, 17] on link "Dashboard" at bounding box center [209, 22] width 63 height 15
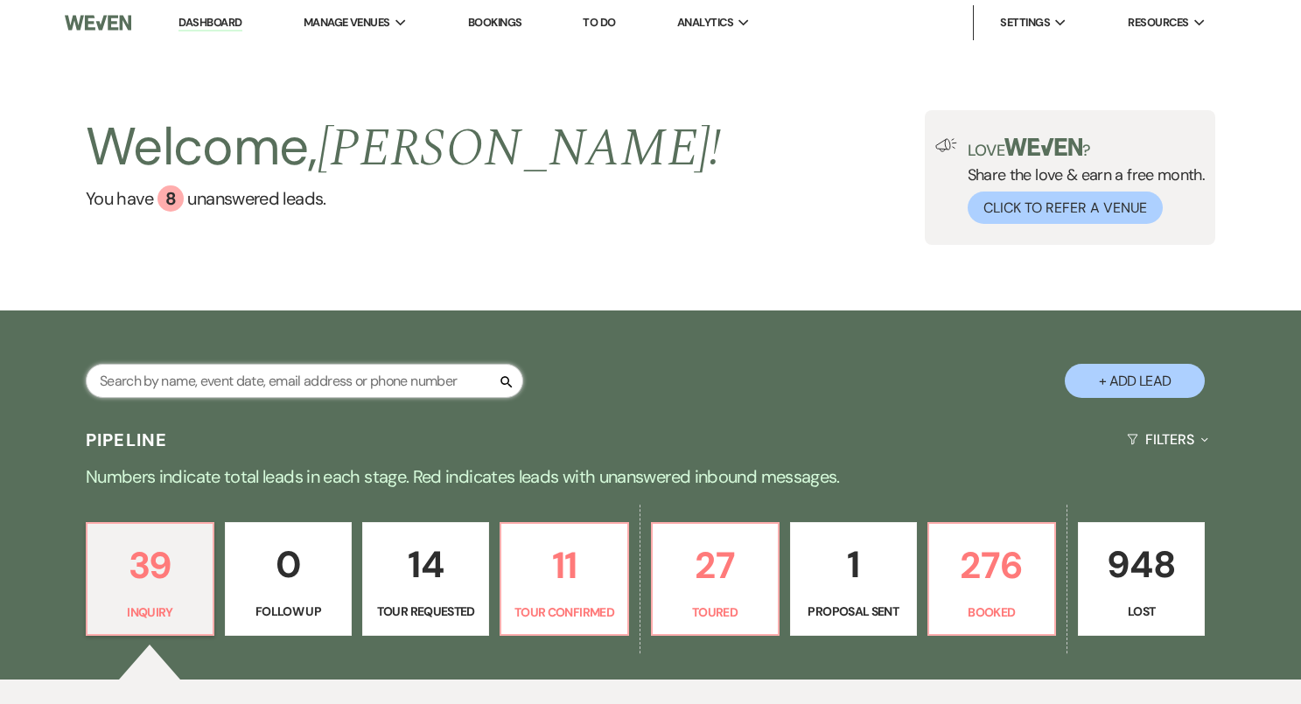
click at [158, 388] on input "text" at bounding box center [304, 381] width 437 height 34
type input "christine"
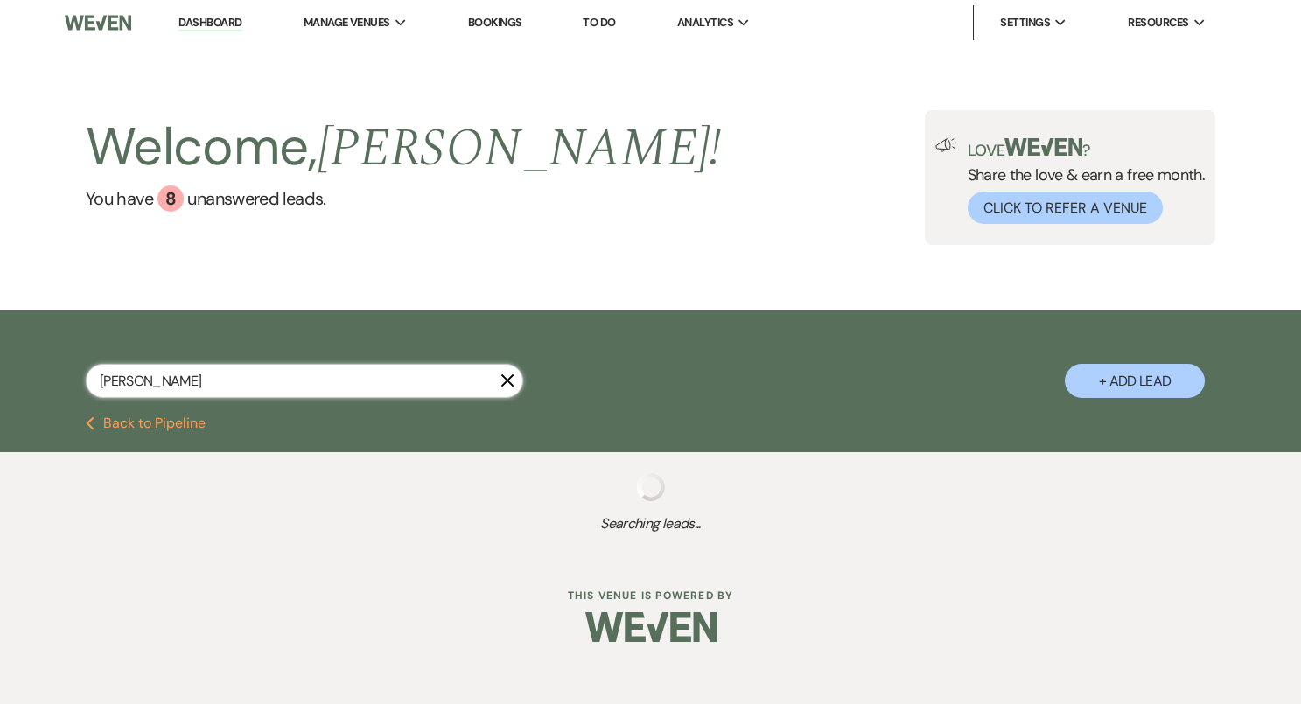
select select "8"
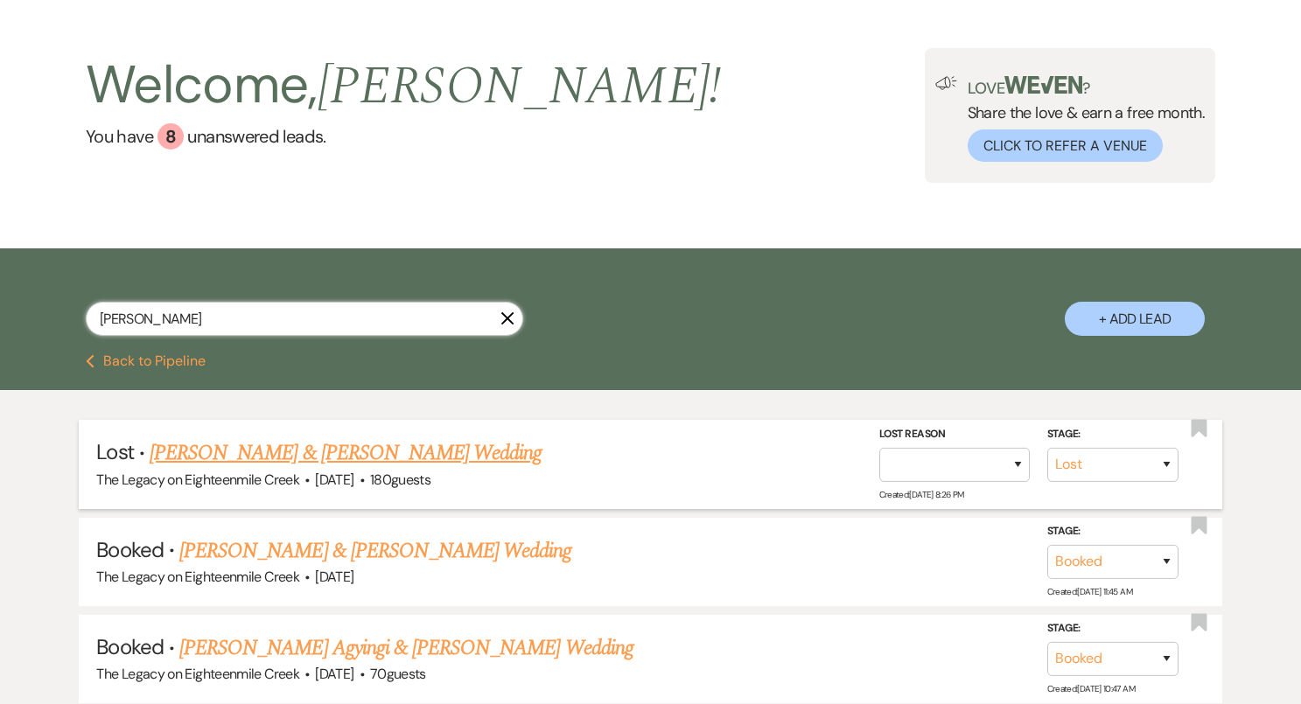
scroll to position [79, 0]
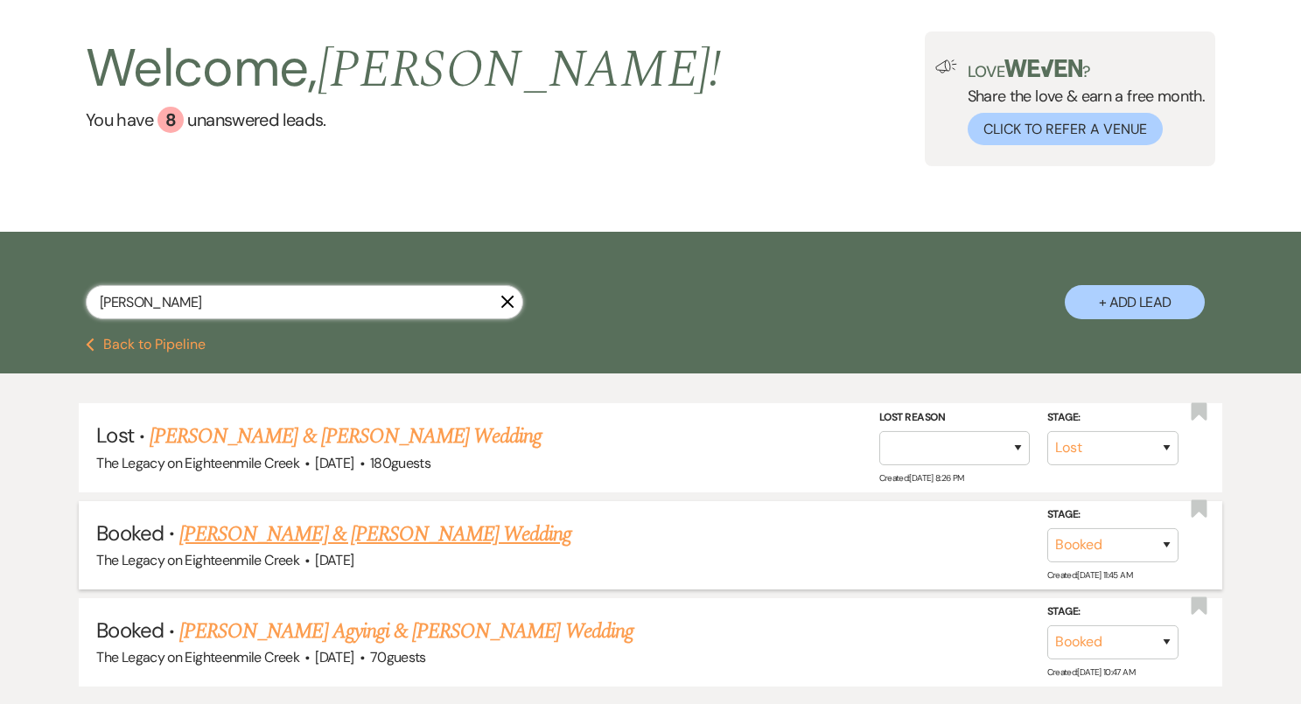
type input "christine"
click at [285, 533] on link "Dale Dunham Jr & Christine Rodriguez's Wedding" at bounding box center [375, 534] width 392 height 31
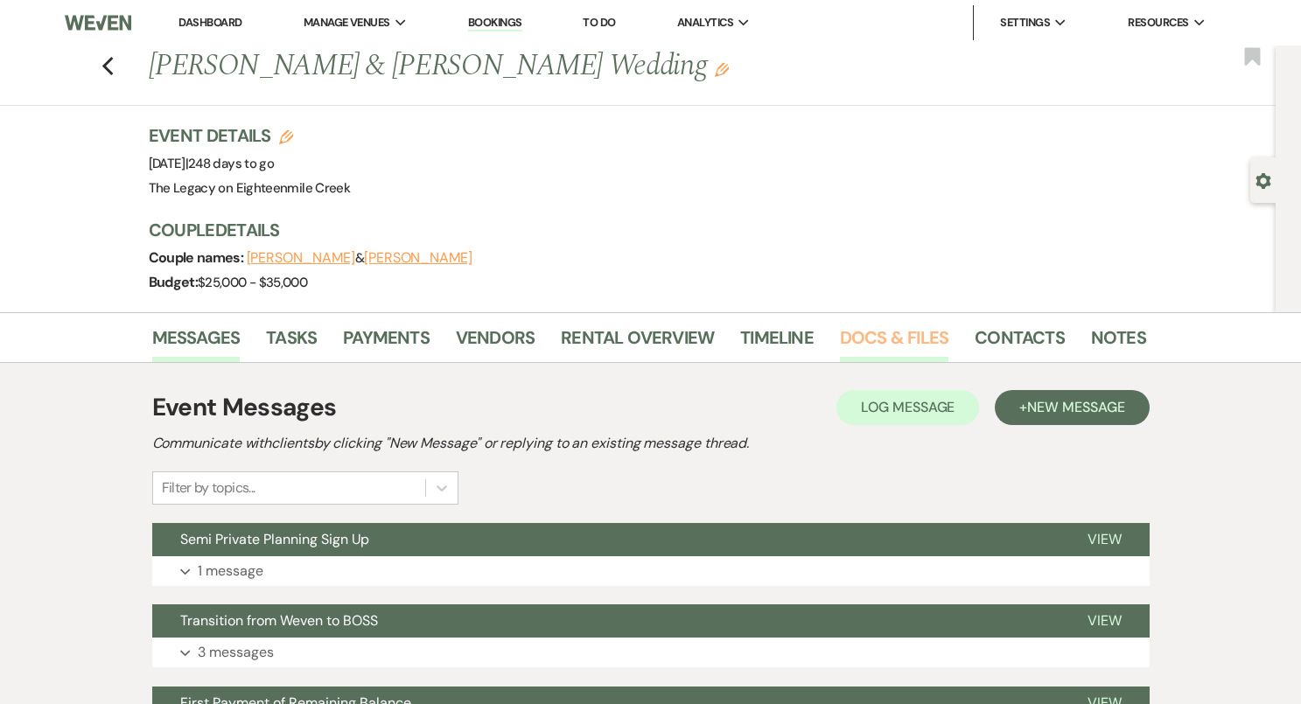
click at [869, 332] on link "Docs & Files" at bounding box center [894, 343] width 108 height 38
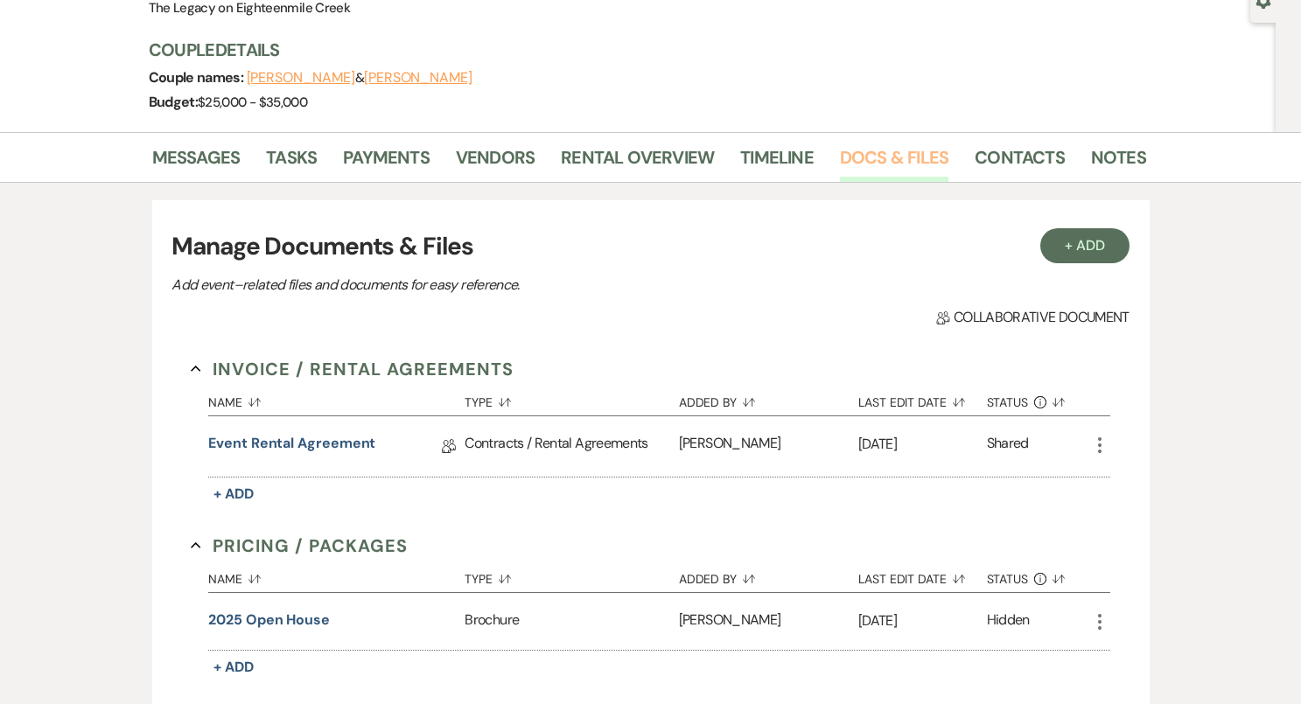
scroll to position [282, 0]
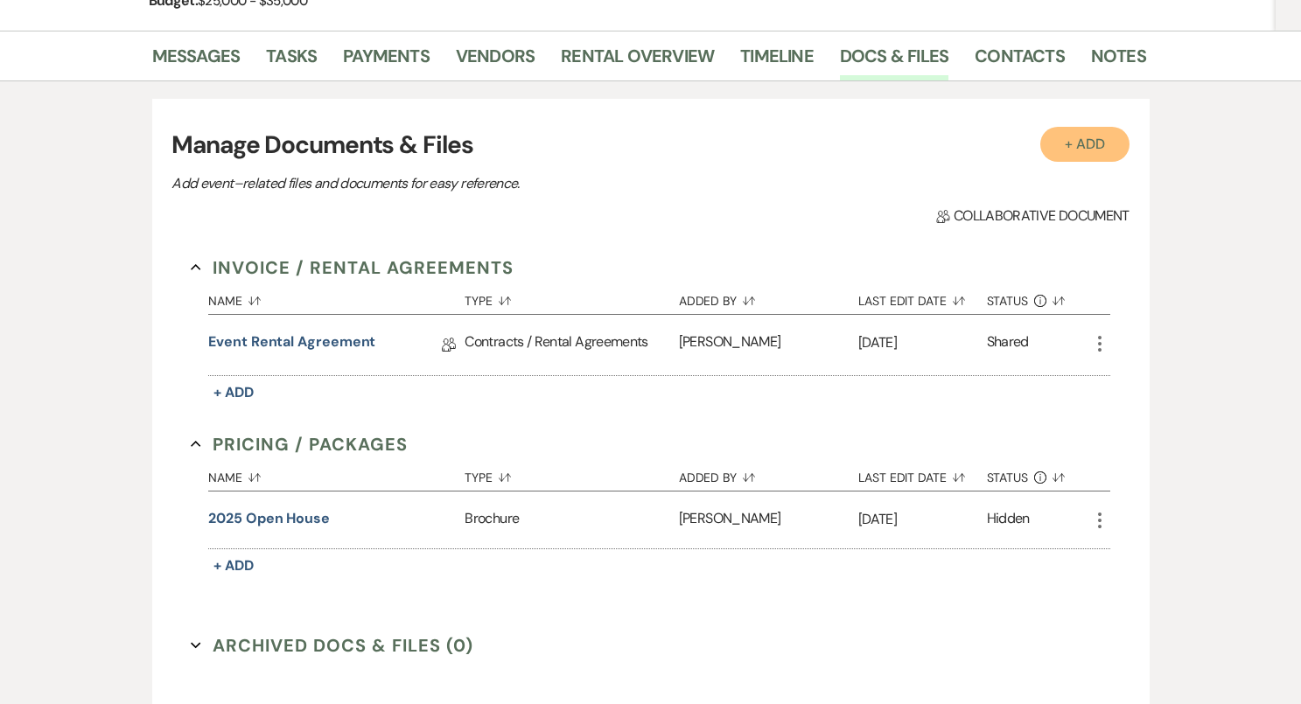
click at [1069, 141] on button "+ Add" at bounding box center [1084, 144] width 89 height 35
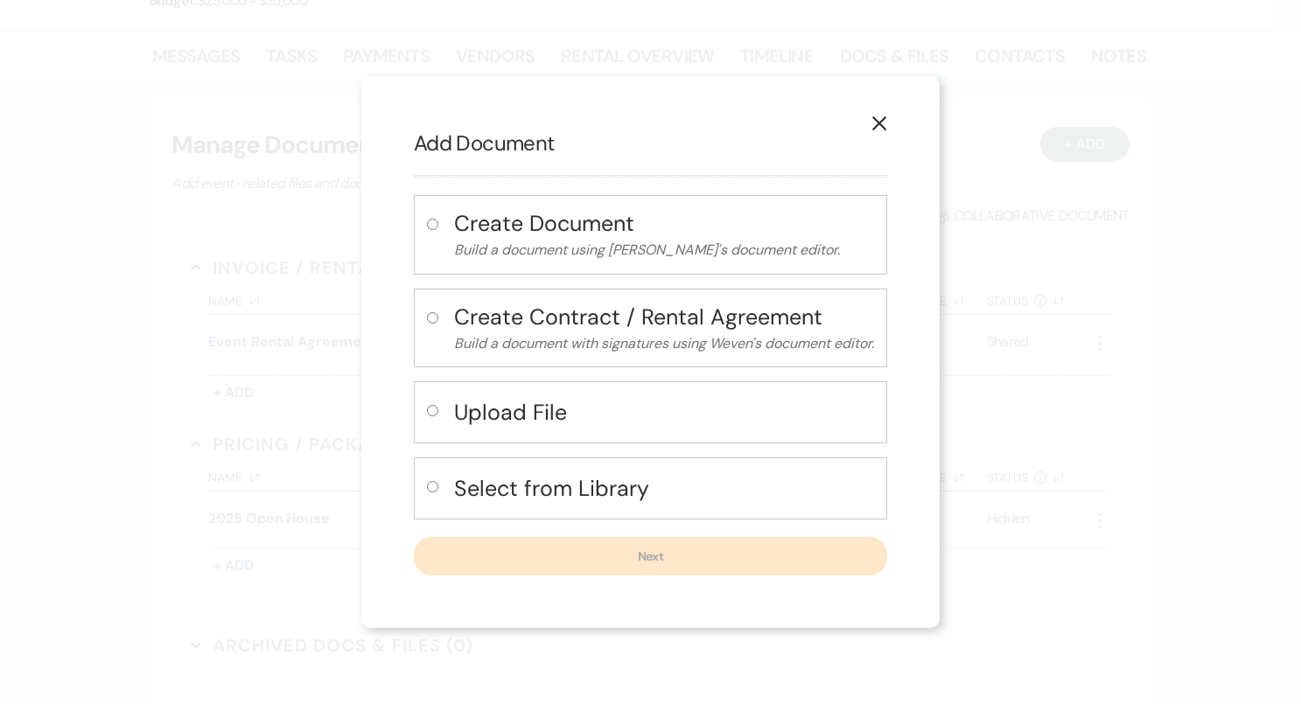
click at [636, 480] on h4 "Select from Library" at bounding box center [664, 488] width 420 height 31
radio input "true"
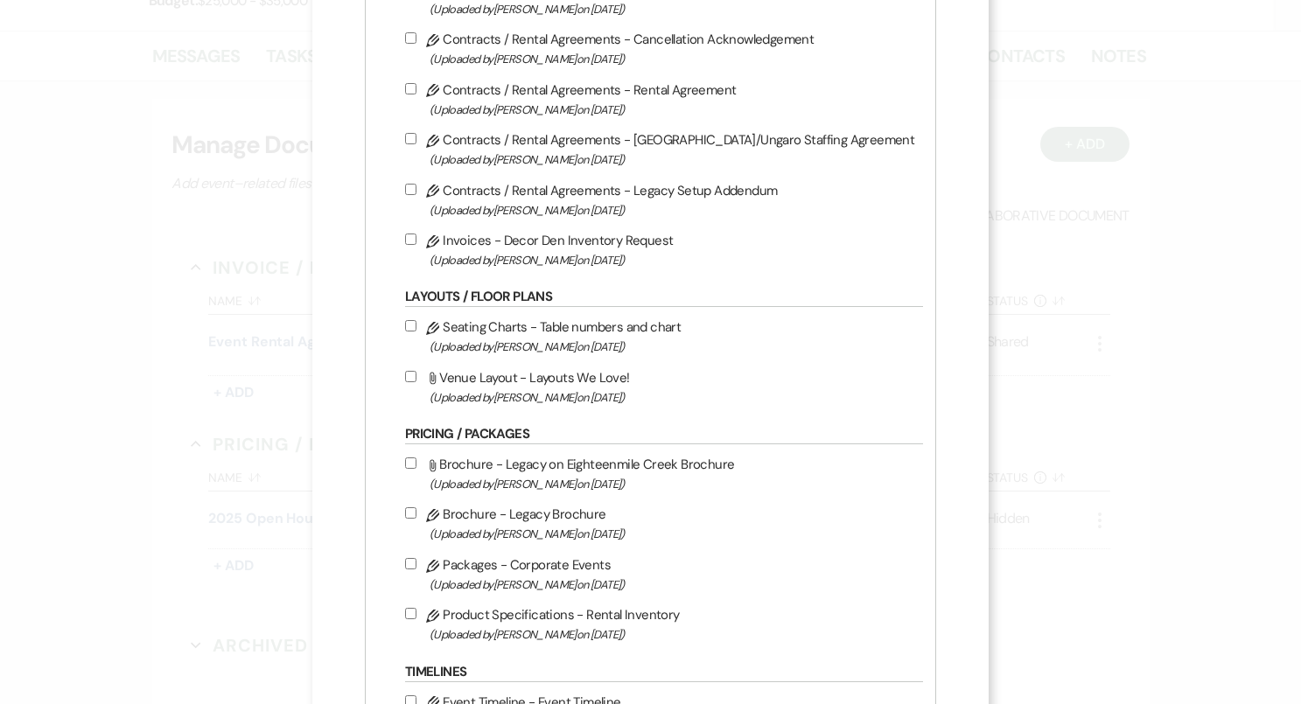
scroll to position [778, 0]
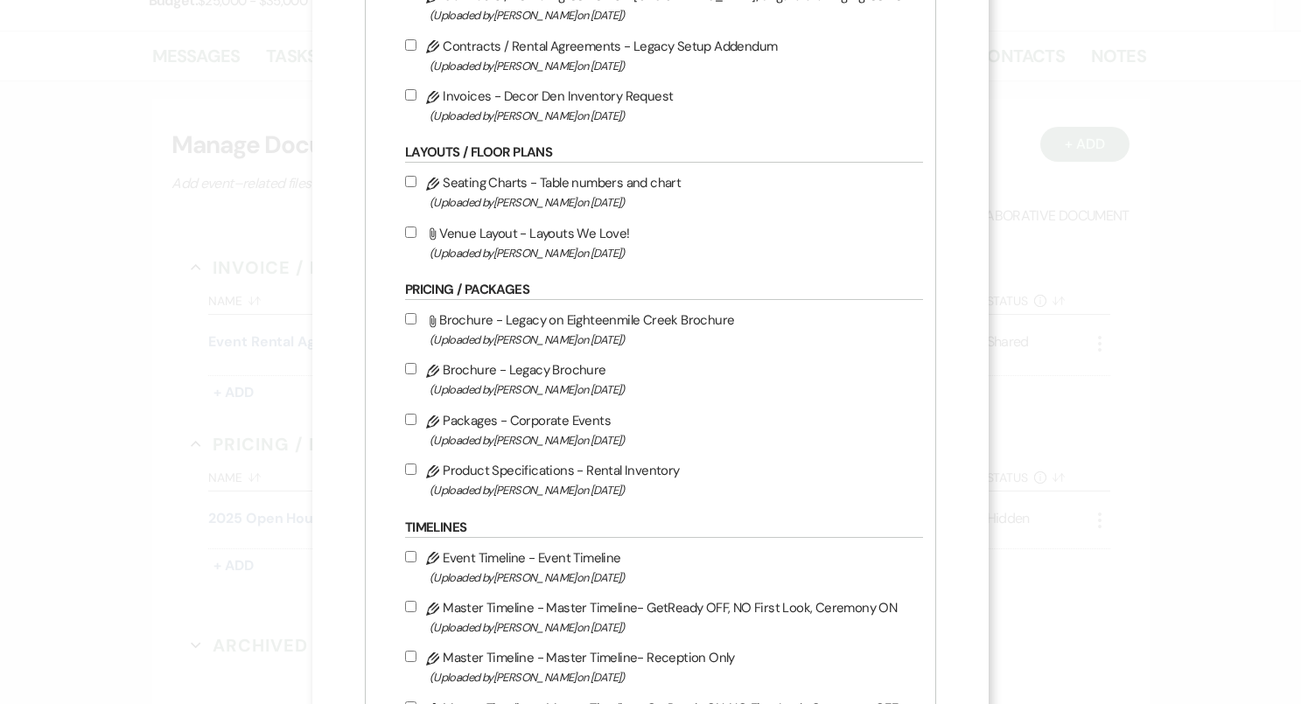
click at [425, 106] on label "Pencil Invoices - Decor Den Inventory Request (Uploaded by Bridgette Prno on Ap…" at bounding box center [659, 105] width 509 height 41
click at [416, 101] on input "Pencil Invoices - Decor Den Inventory Request (Uploaded by Bridgette Prno on Ap…" at bounding box center [410, 94] width 11 height 11
checkbox input "true"
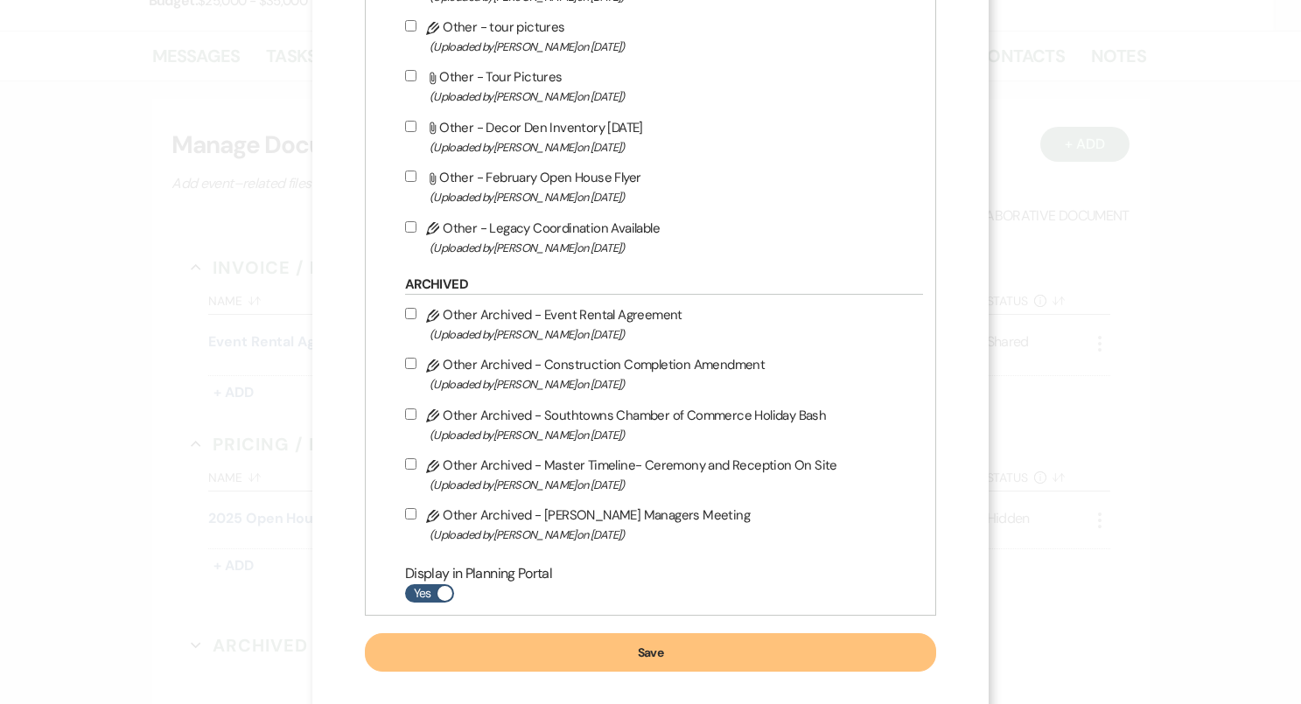
scroll to position [1933, 0]
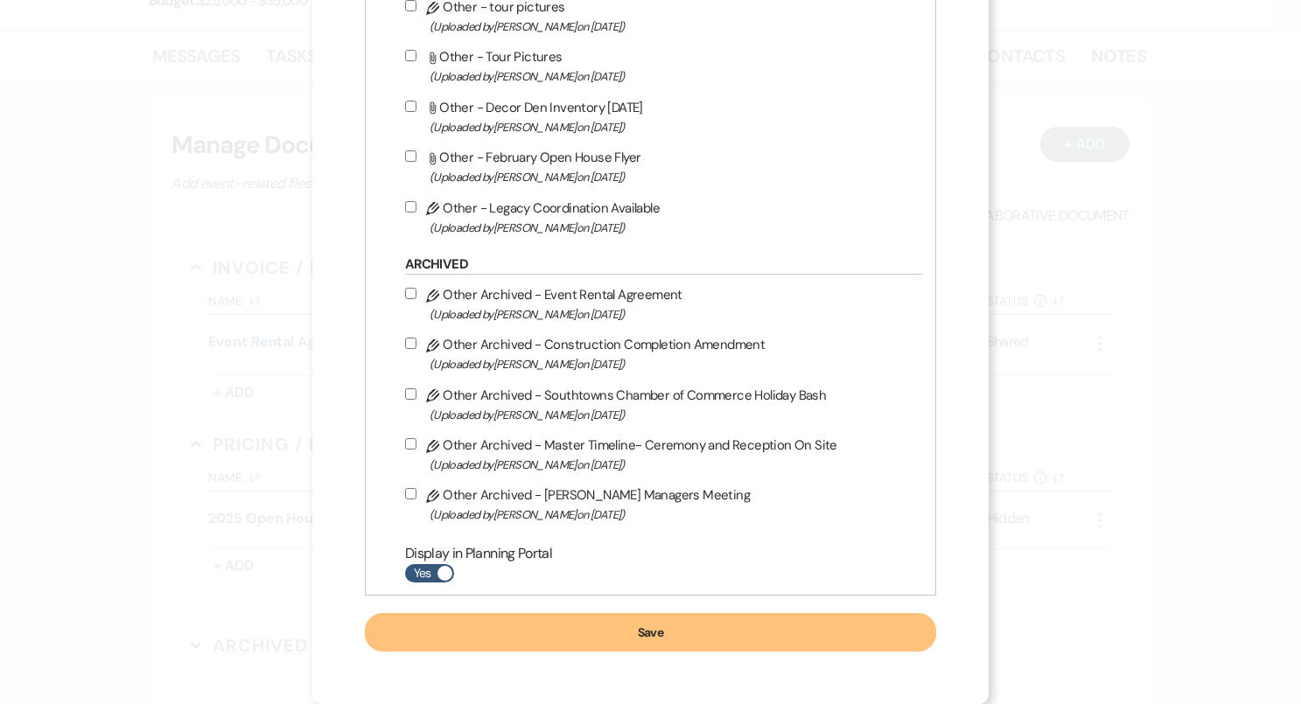
click at [604, 638] on button "Save" at bounding box center [650, 632] width 571 height 38
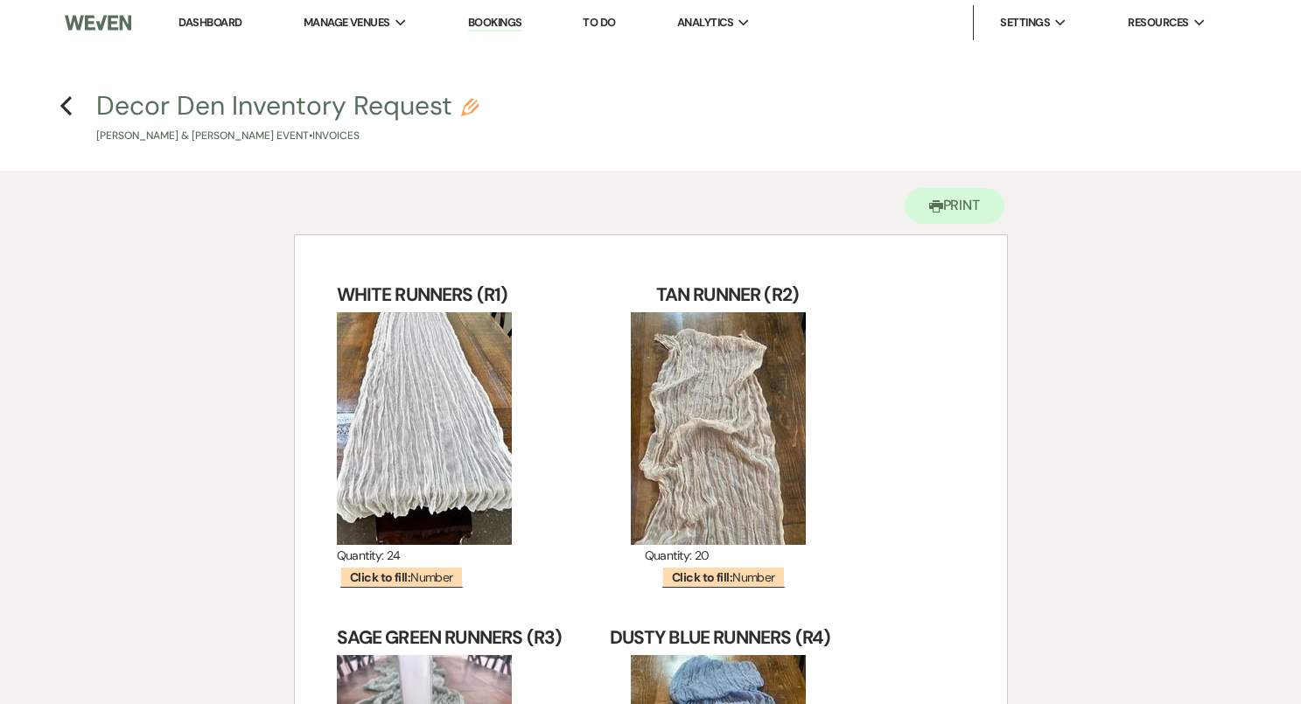
click at [211, 20] on link "Dashboard" at bounding box center [209, 22] width 63 height 15
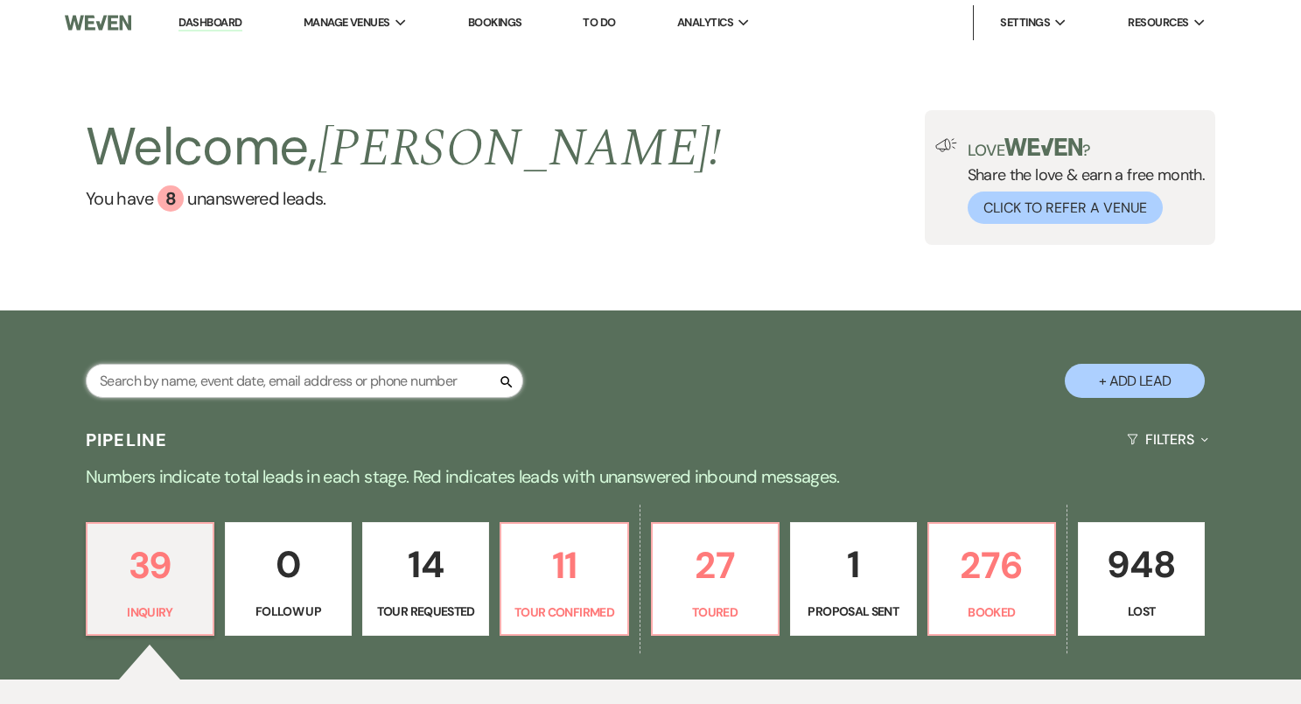
click at [296, 379] on input "text" at bounding box center [304, 381] width 437 height 34
type input "sam"
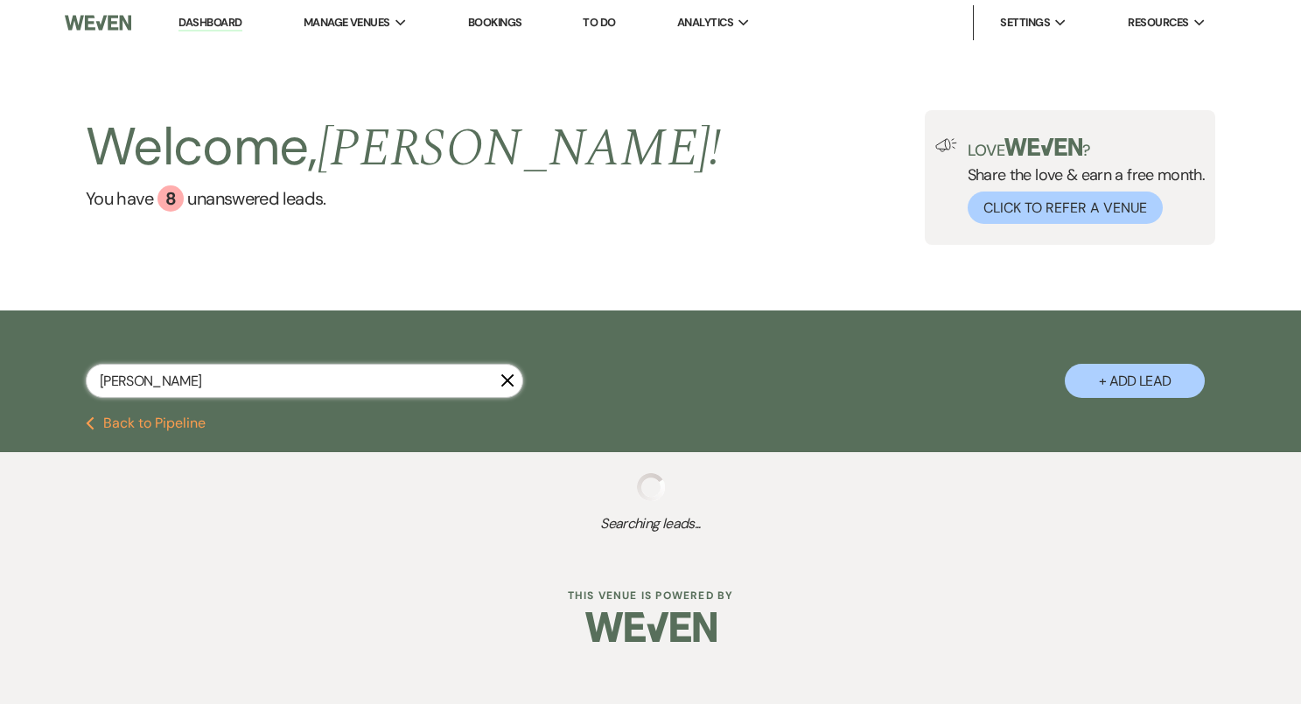
select select "4"
select select "8"
select select "2"
select select "4"
select select "8"
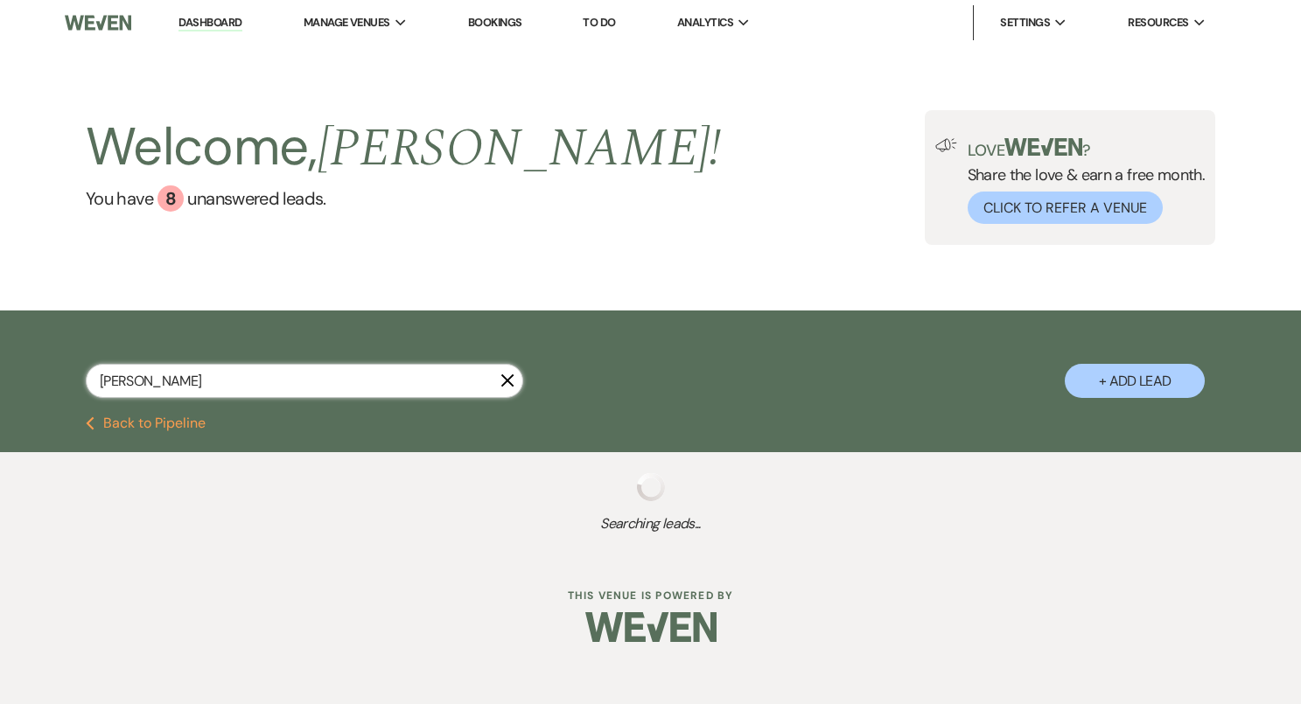
select select "10"
select select "8"
select select "1"
select select "8"
select select "6"
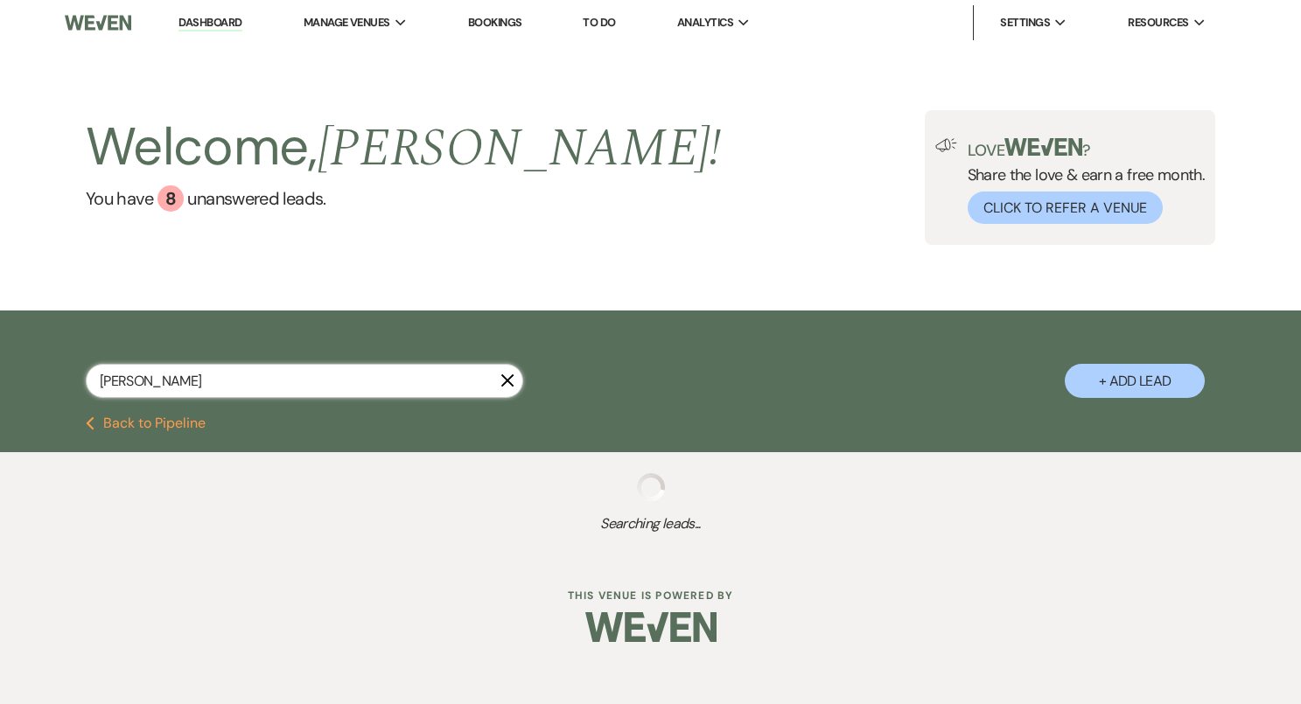
select select "8"
select select "10"
select select "8"
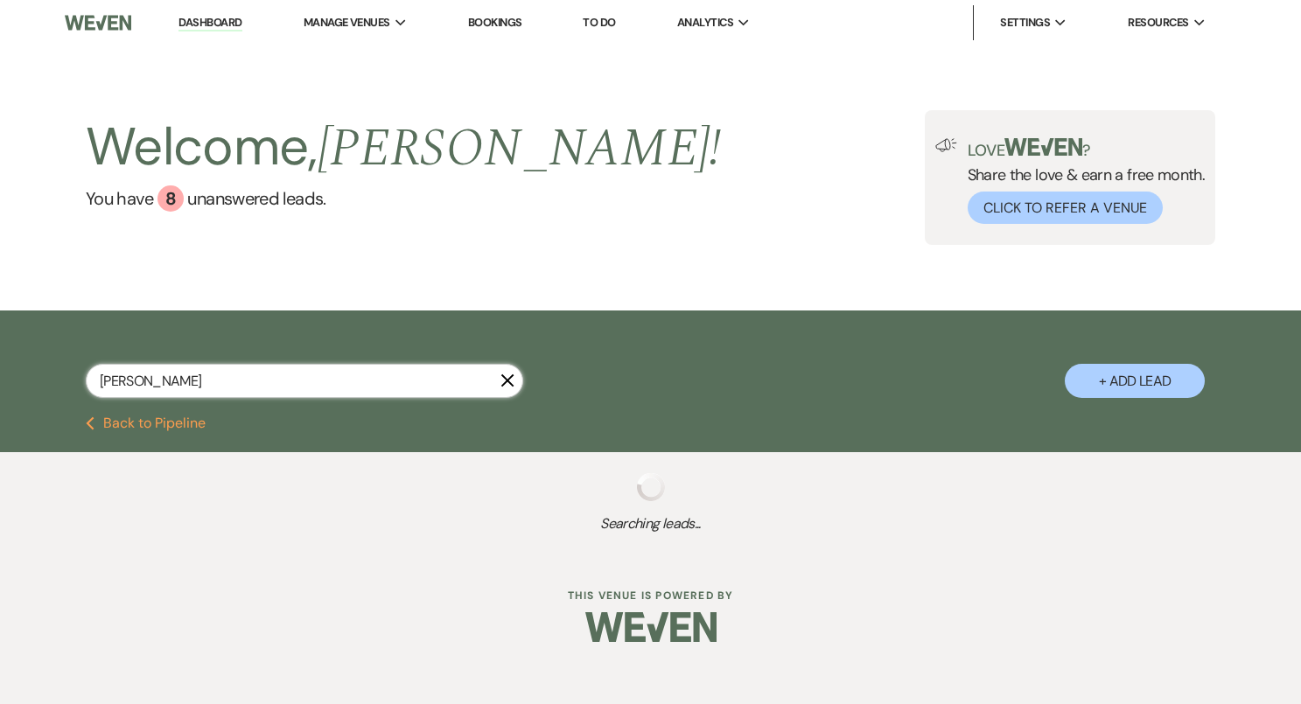
select select "10"
select select "8"
select select "5"
select select "8"
select select "5"
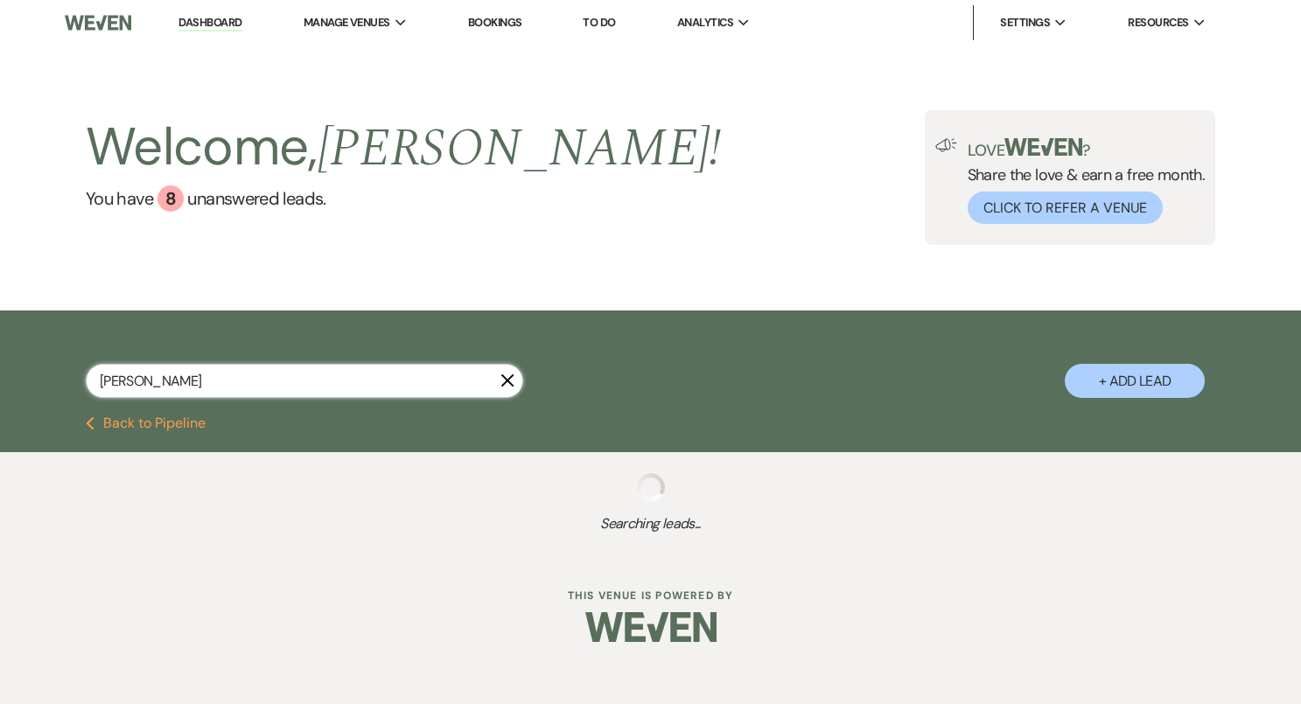
select select "8"
select select "10"
select select "8"
select select "10"
select select "8"
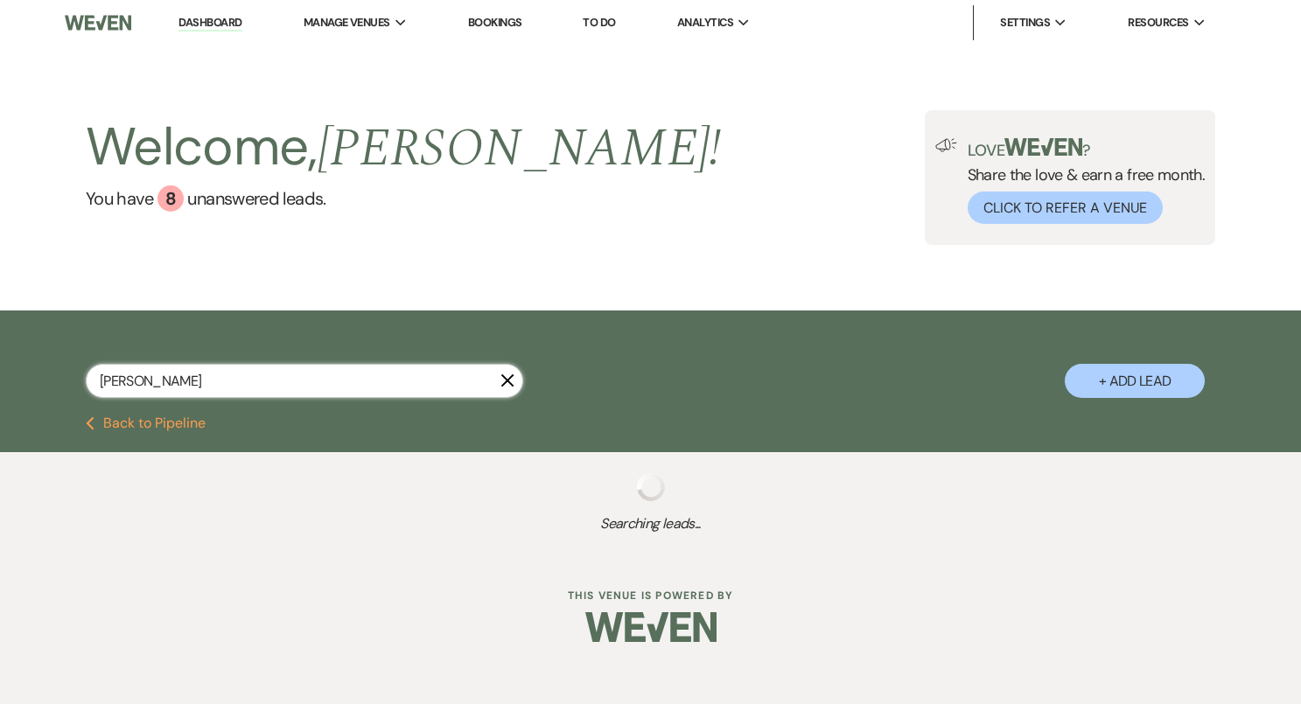
select select "6"
select select "8"
select select "10"
select select "8"
select select "6"
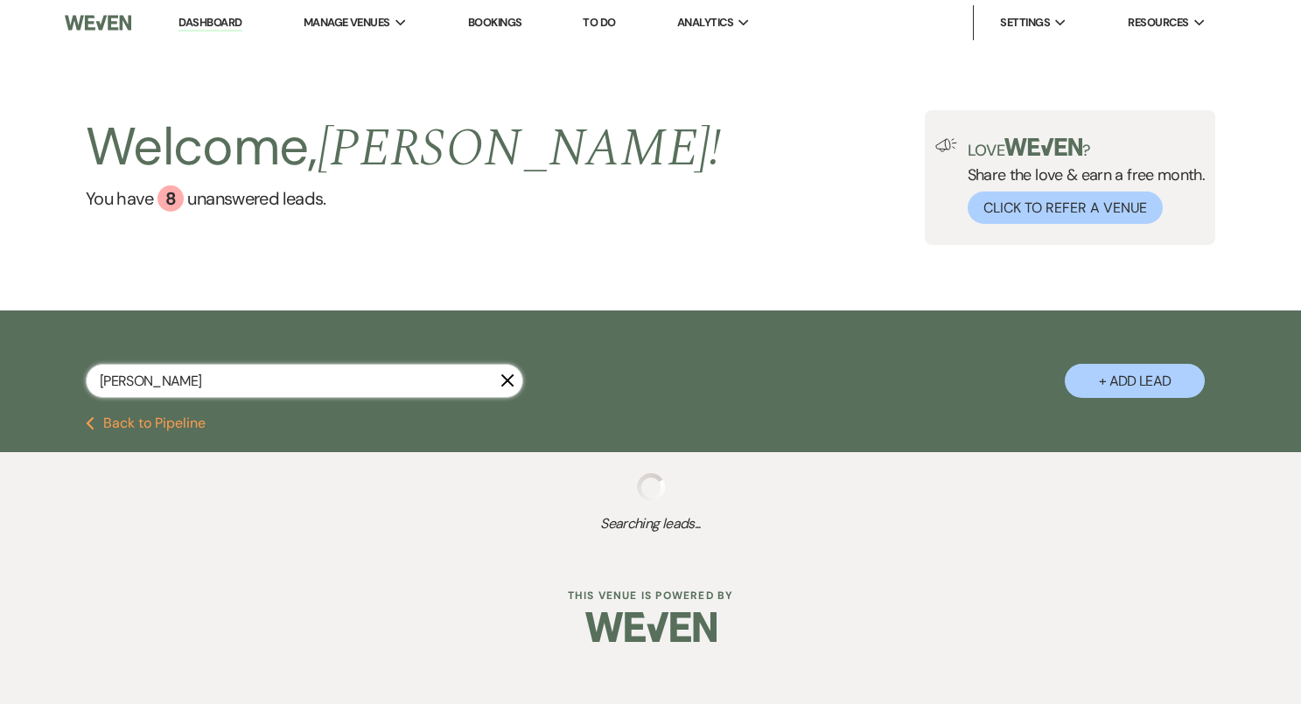
select select "8"
select select "6"
select select "8"
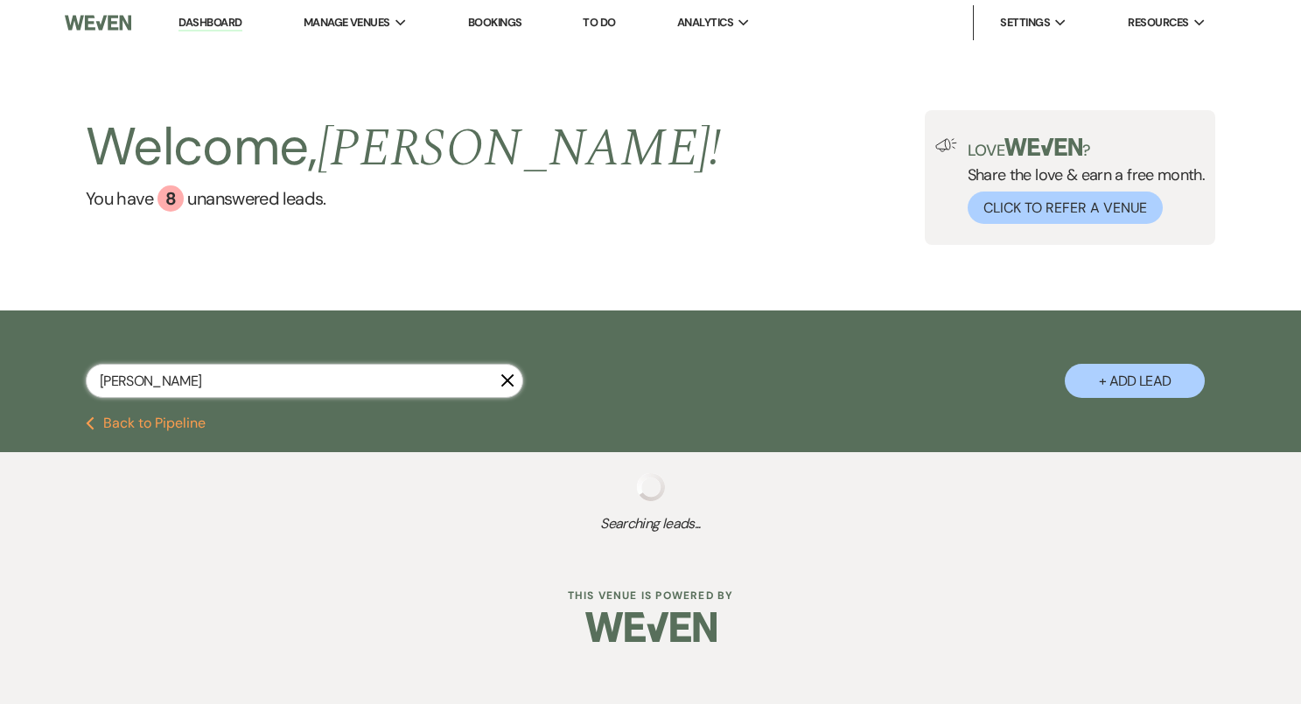
select select "4"
select select "8"
select select "5"
select select "8"
select select "3"
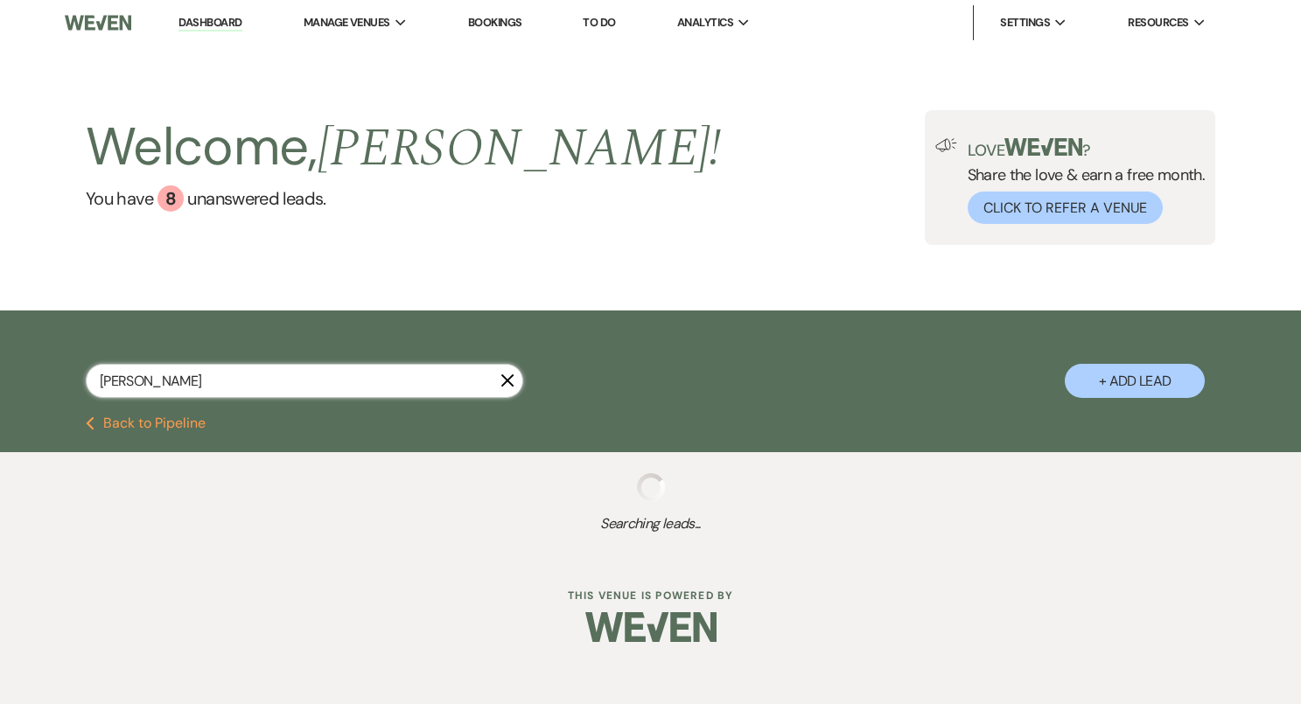
select select "8"
select select "5"
select select "8"
select select "5"
select select "8"
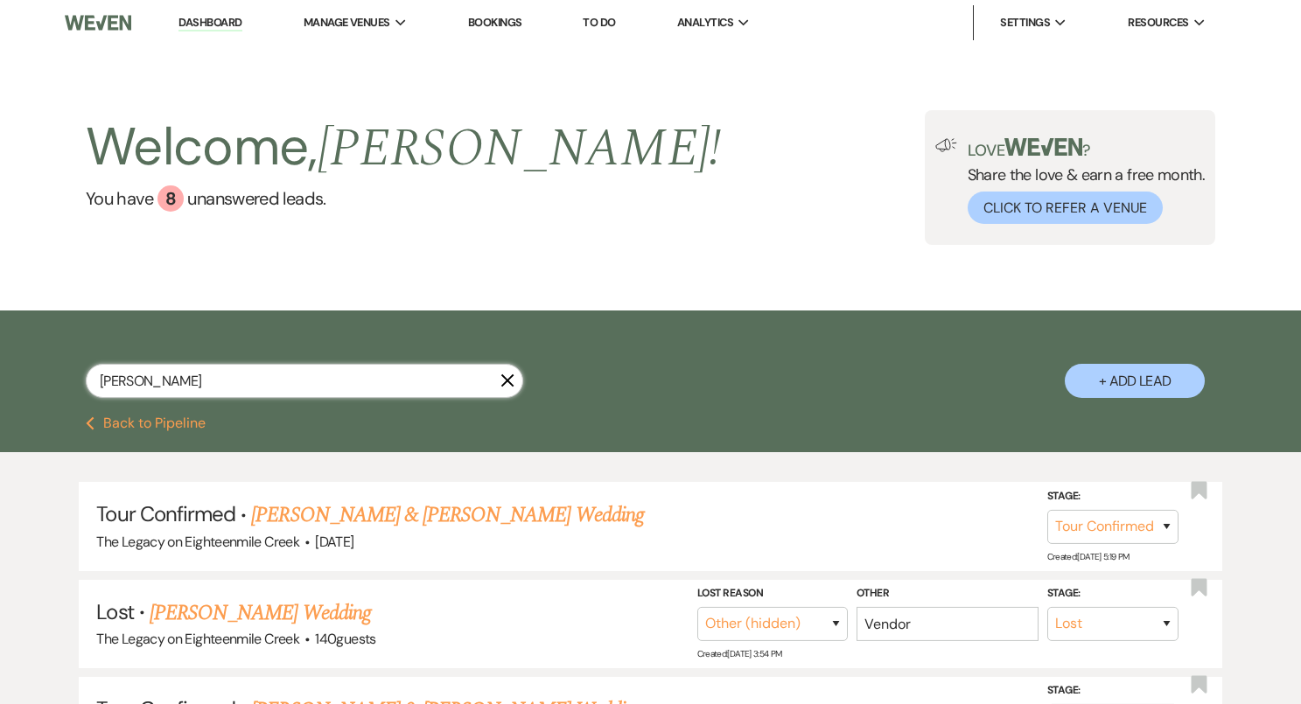
type input "sama"
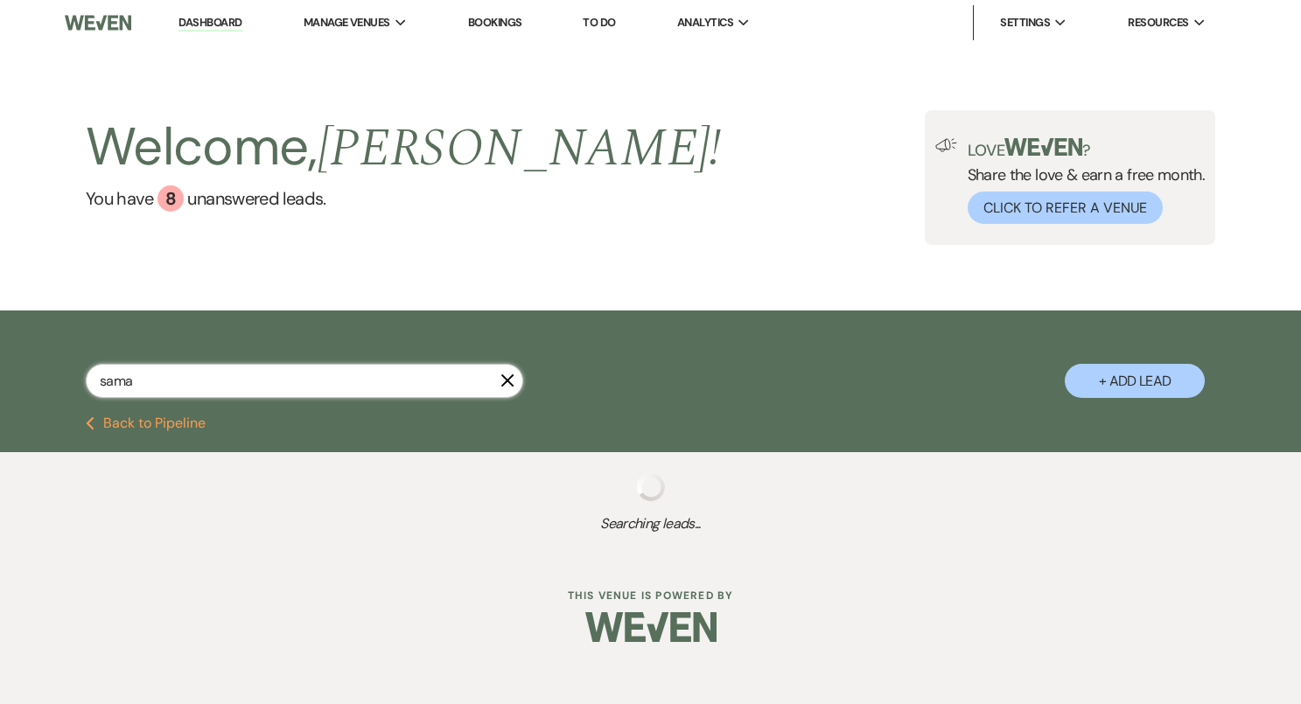
select select "8"
select select "1"
select select "8"
select select "6"
select select "8"
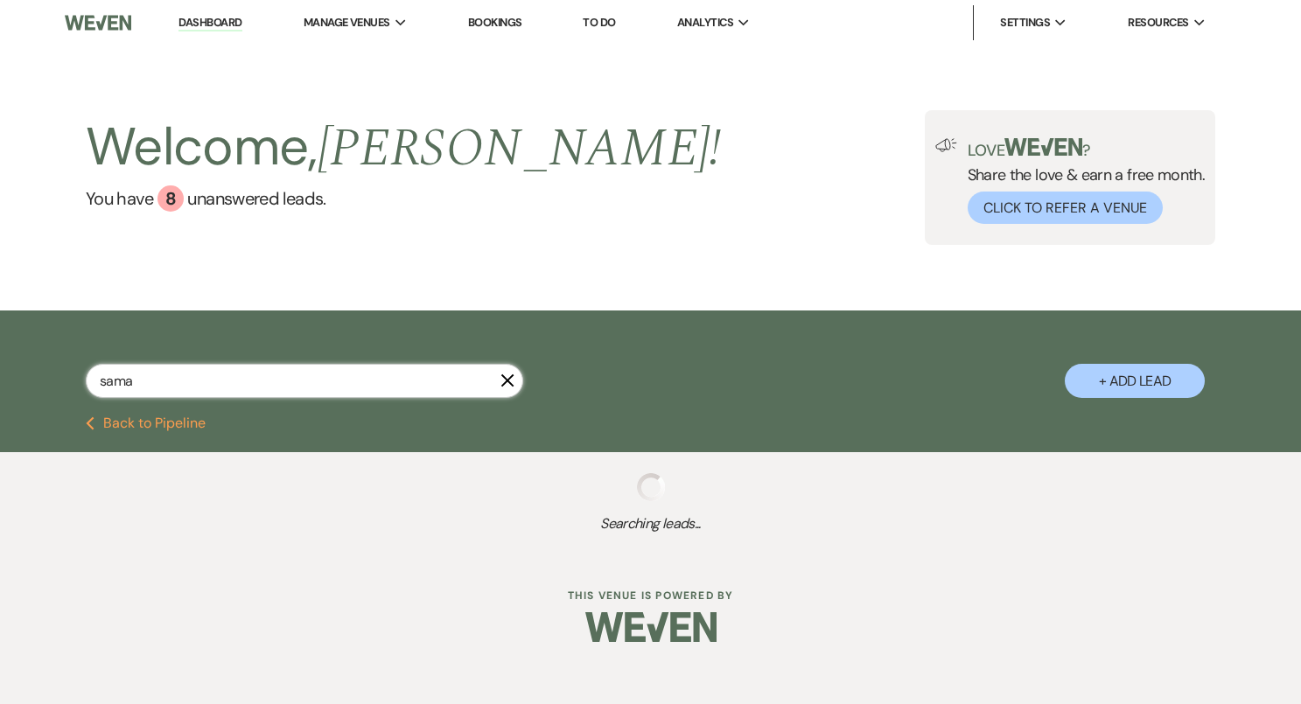
select select "10"
select select "8"
select select "10"
select select "8"
select select "10"
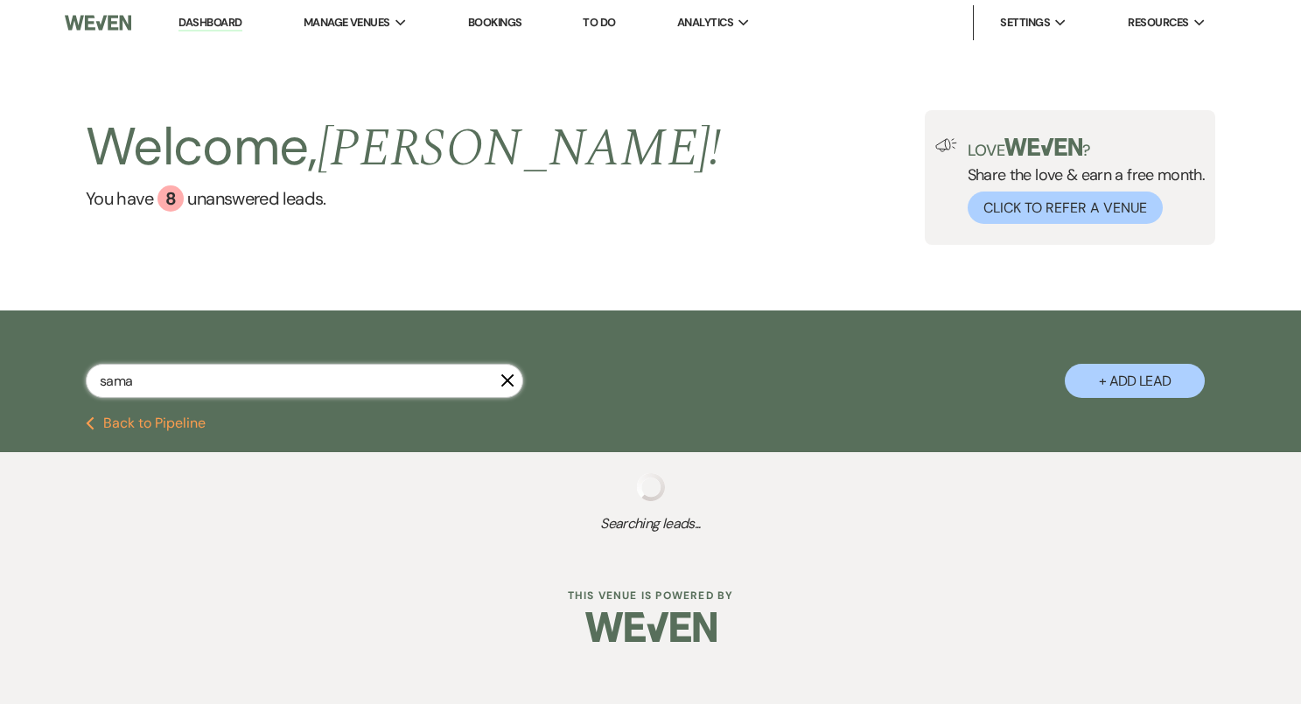
select select "8"
select select "10"
select select "8"
select select "6"
select select "8"
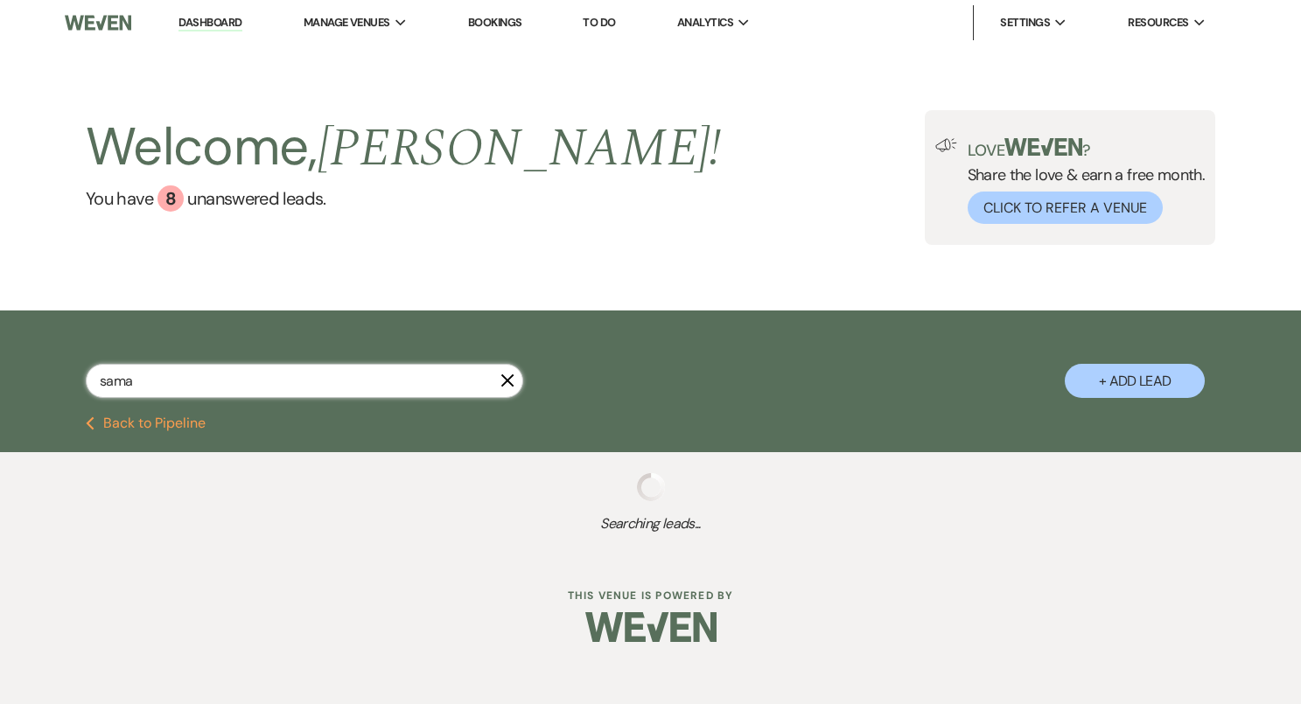
select select "5"
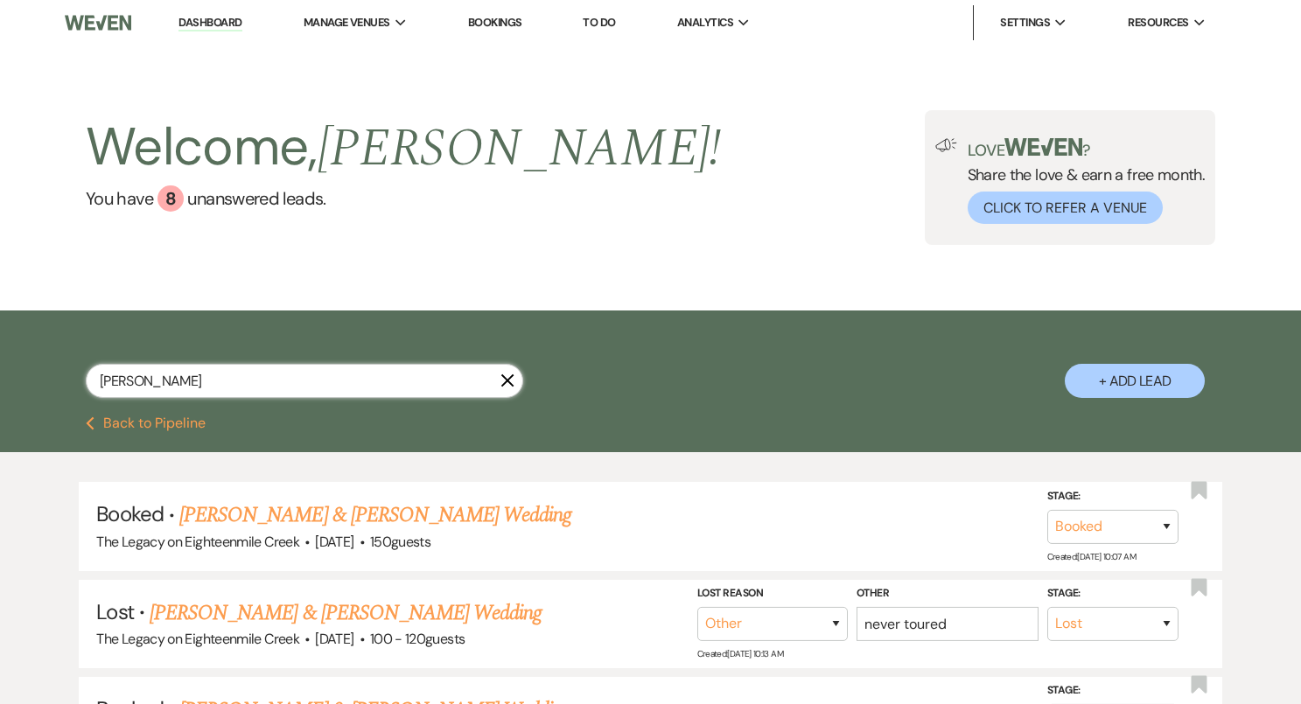
type input "samantha"
select select "8"
select select "1"
select select "8"
select select "6"
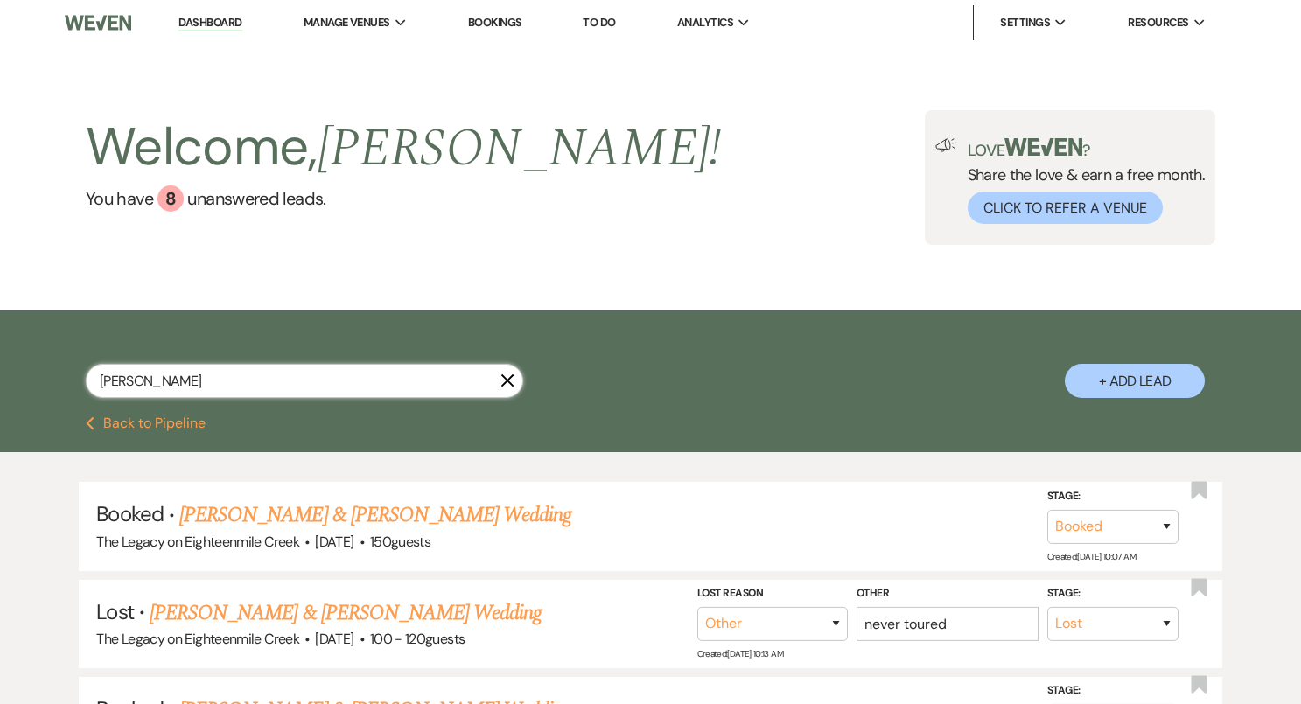
select select "8"
select select "10"
select select "8"
select select "10"
select select "8"
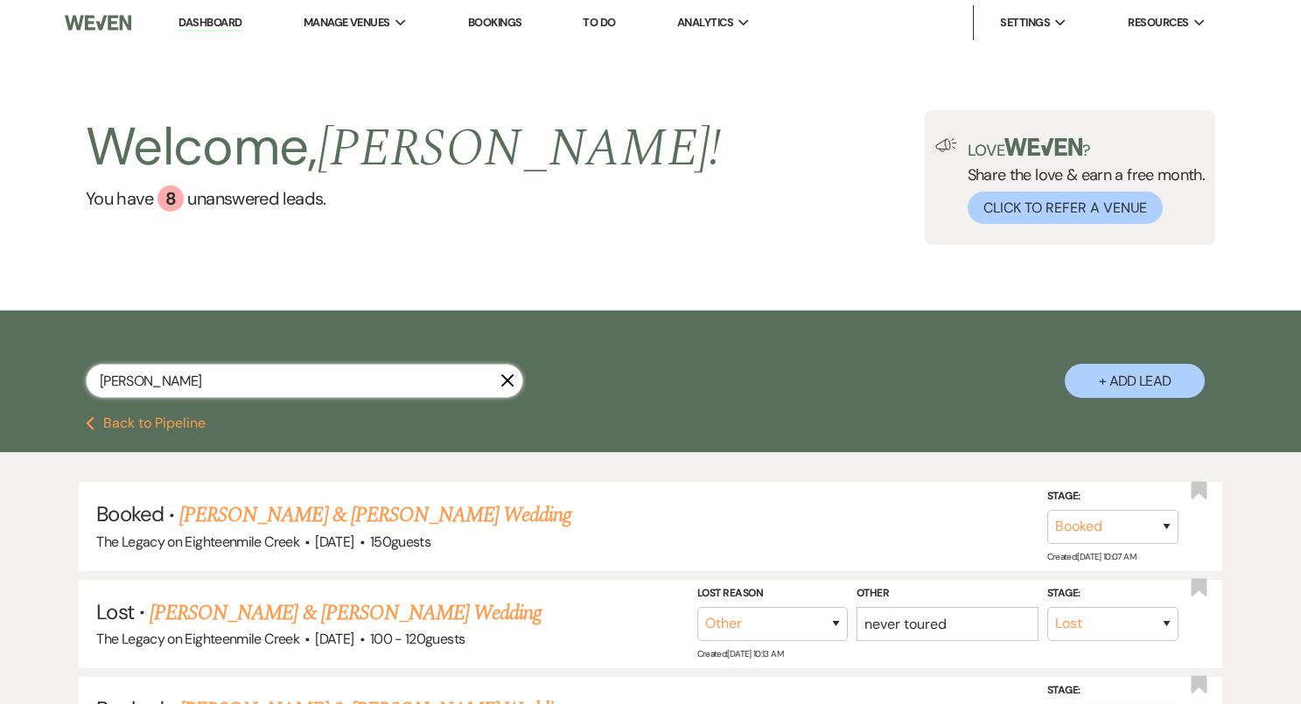
select select "10"
select select "8"
select select "10"
select select "8"
select select "6"
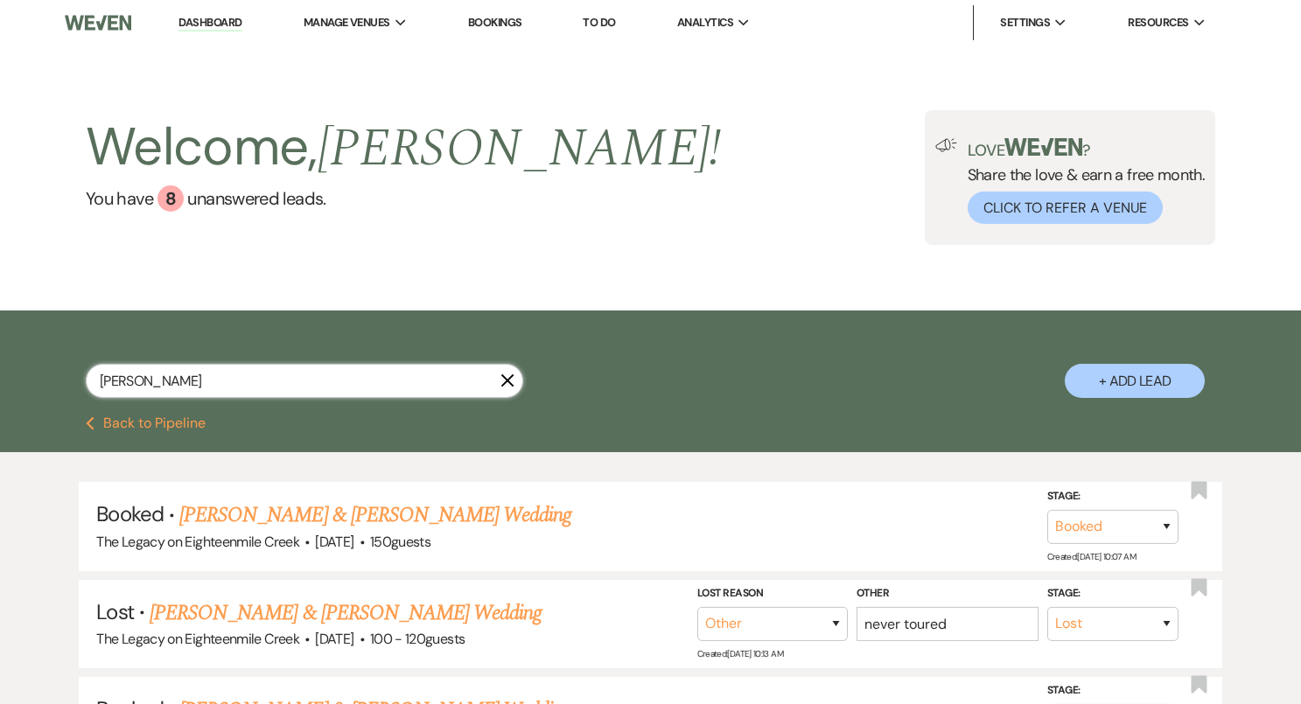
select select "8"
select select "5"
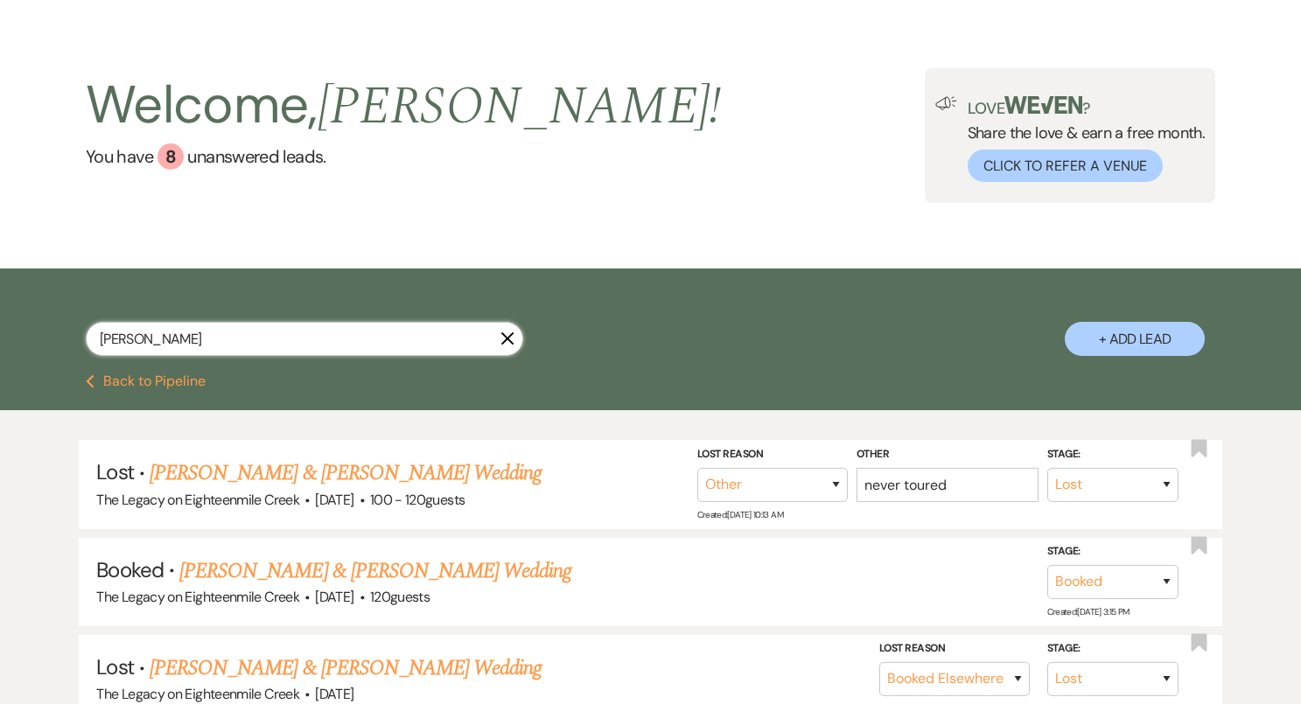
scroll to position [44, 0]
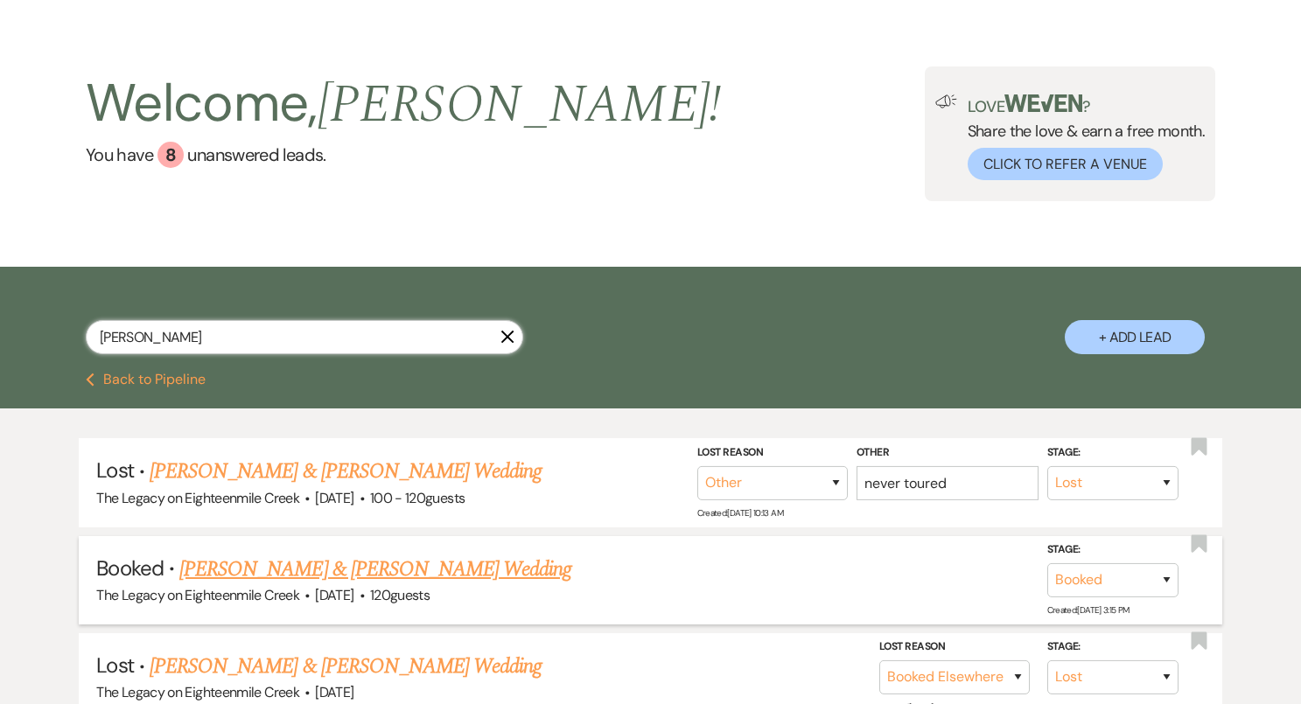
type input "samantha"
click at [334, 571] on link "Samantha Mckinney & Brett Cordier's Wedding" at bounding box center [375, 569] width 392 height 31
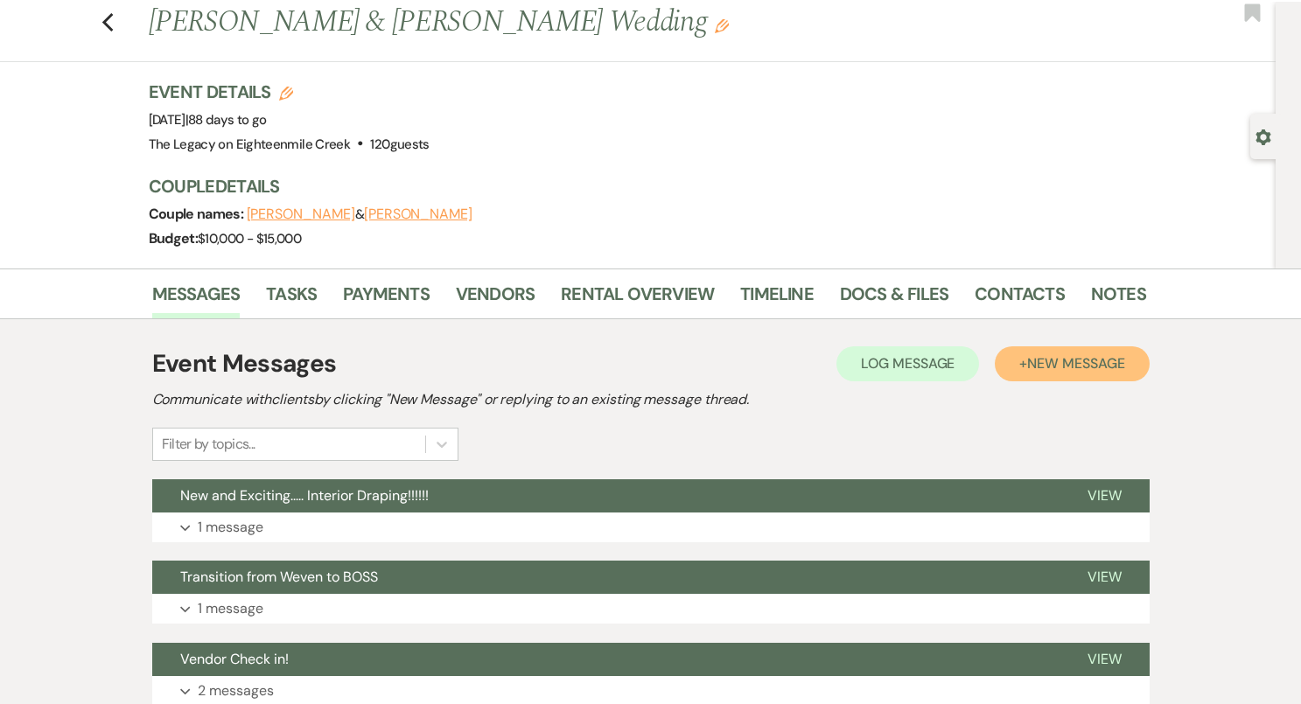
click at [1023, 366] on button "+ New Message" at bounding box center [1072, 363] width 154 height 35
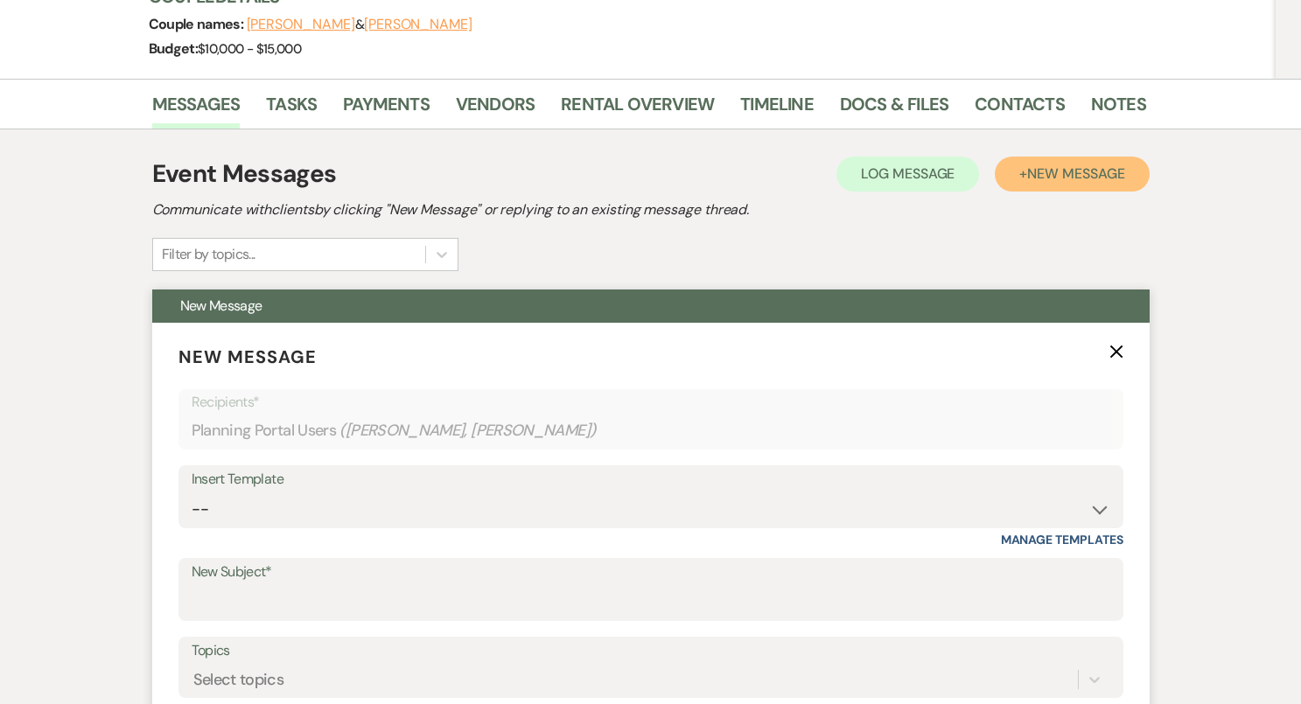
scroll to position [284, 0]
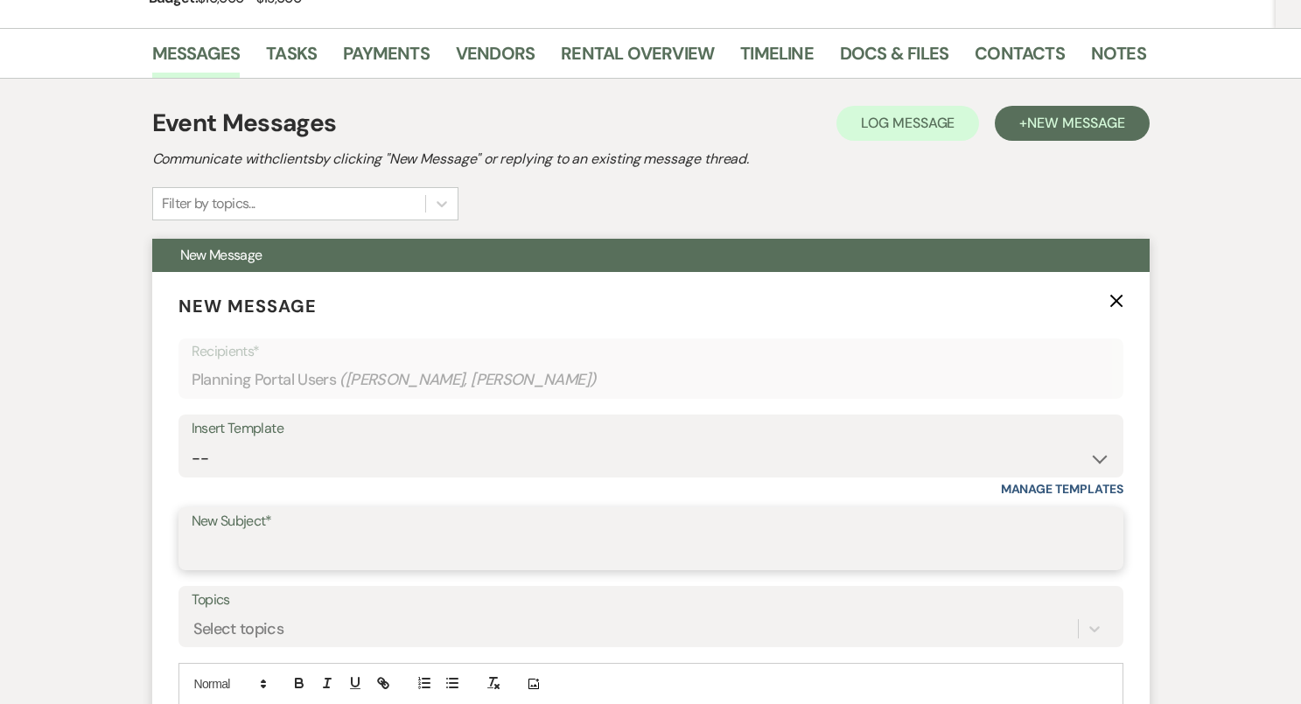
click at [272, 544] on input "New Subject*" at bounding box center [651, 551] width 918 height 34
type input "e"
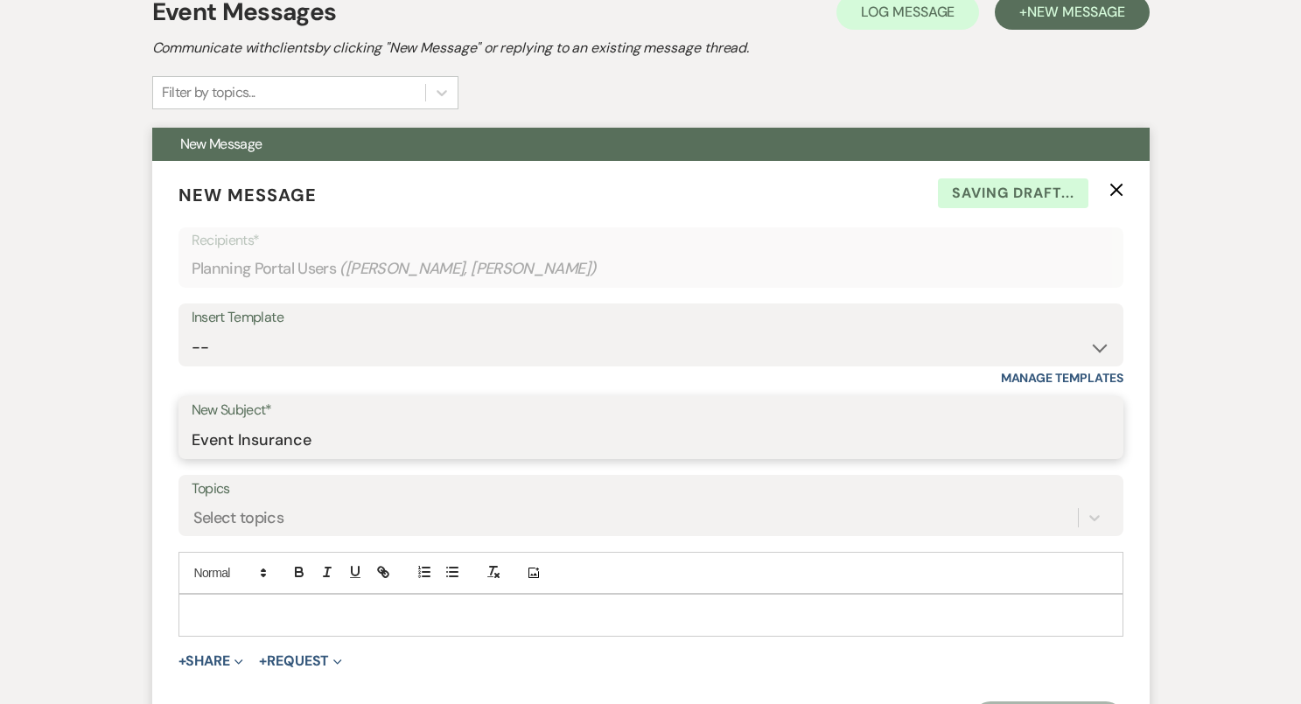
scroll to position [457, 0]
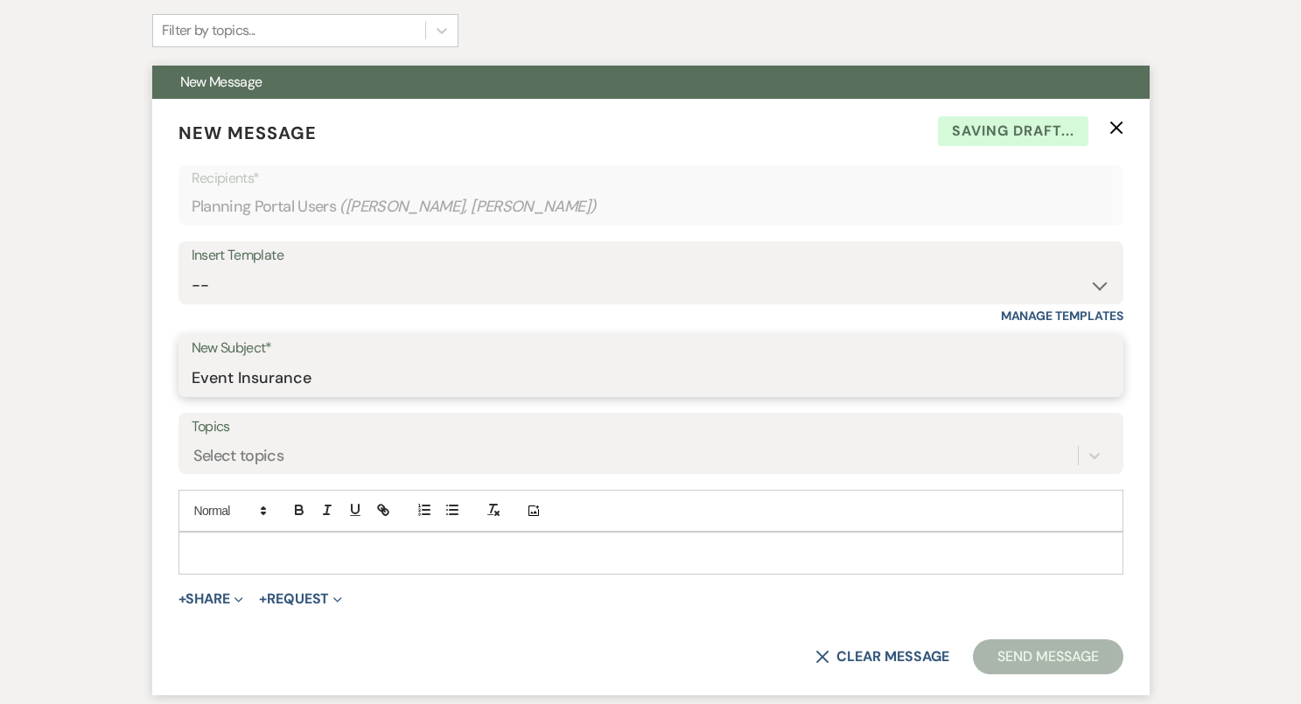
type input "Event Insurance"
click at [264, 558] on p at bounding box center [650, 552] width 917 height 19
paste div
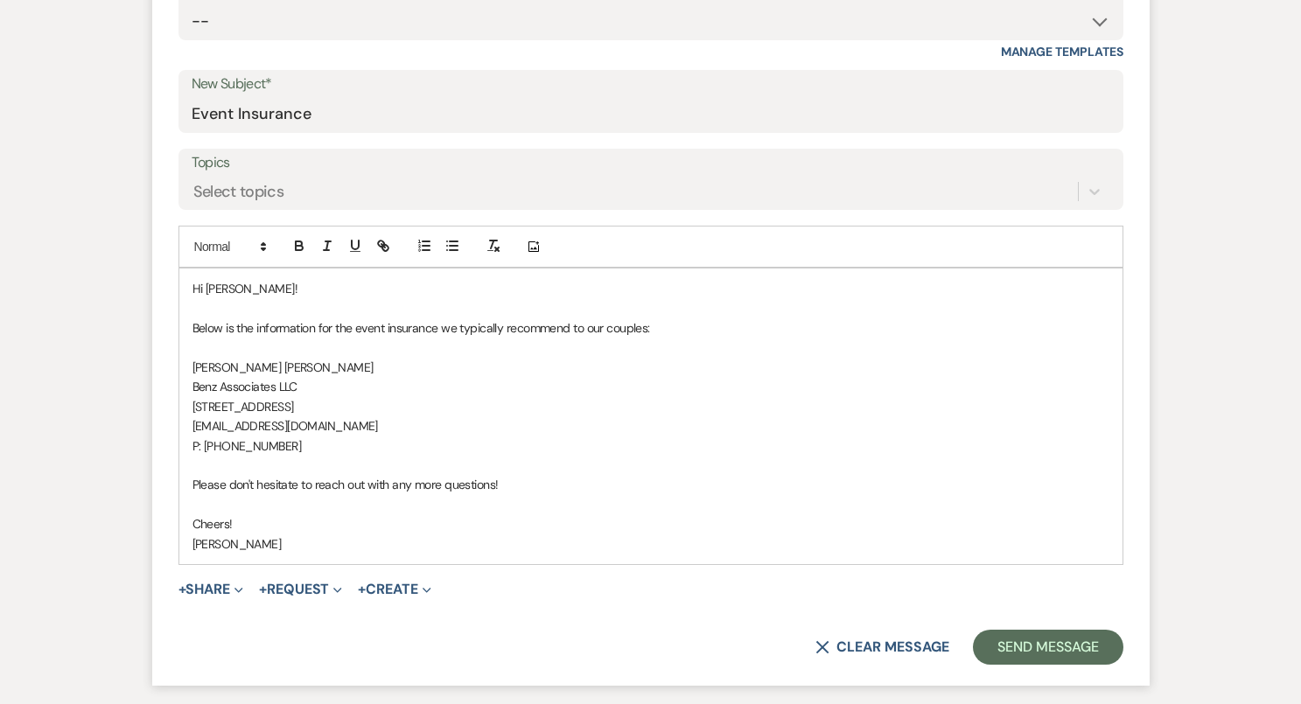
scroll to position [724, 0]
click at [344, 464] on p at bounding box center [650, 462] width 917 height 19
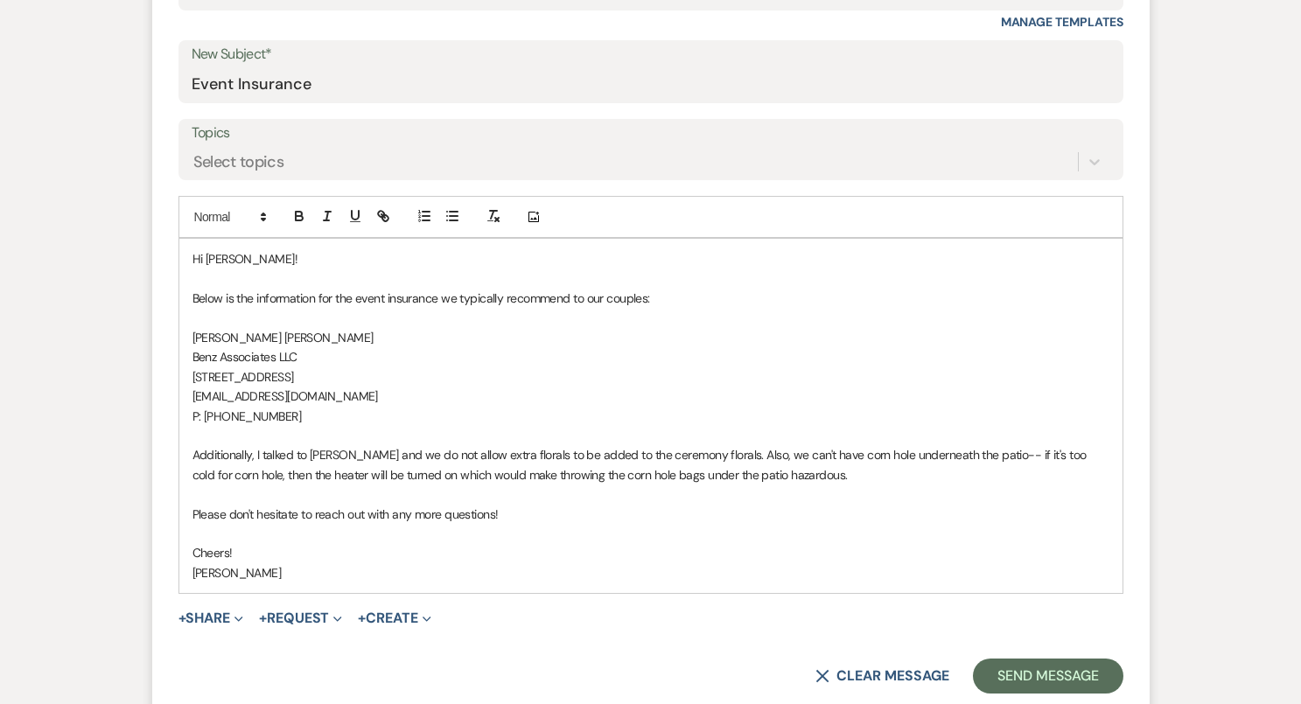
scroll to position [770, 0]
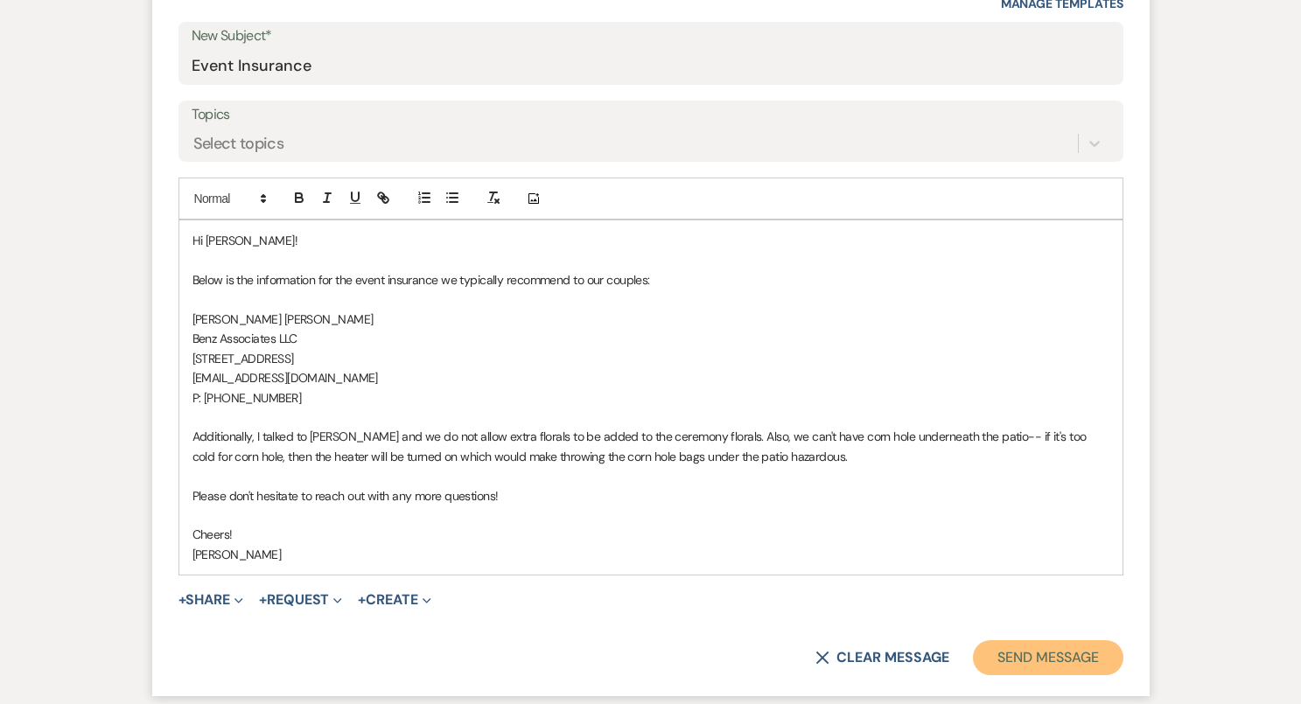
click at [1054, 664] on button "Send Message" at bounding box center [1048, 657] width 150 height 35
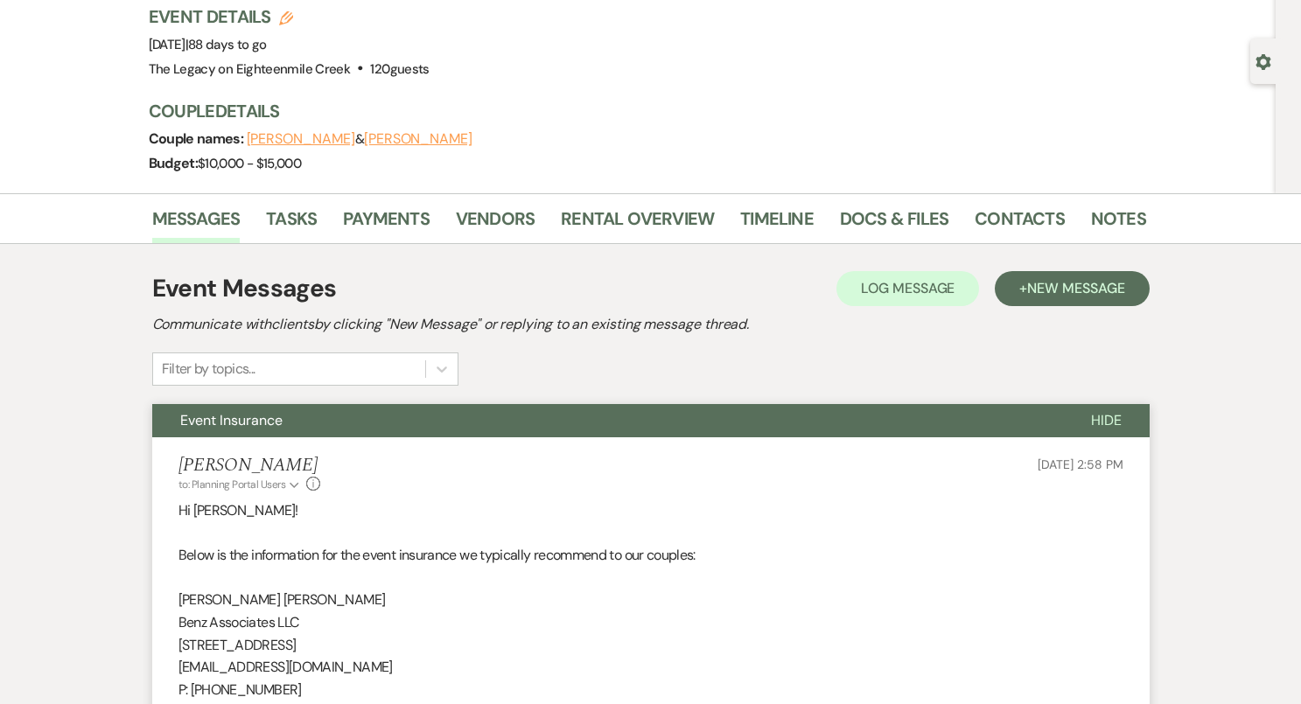
scroll to position [0, 0]
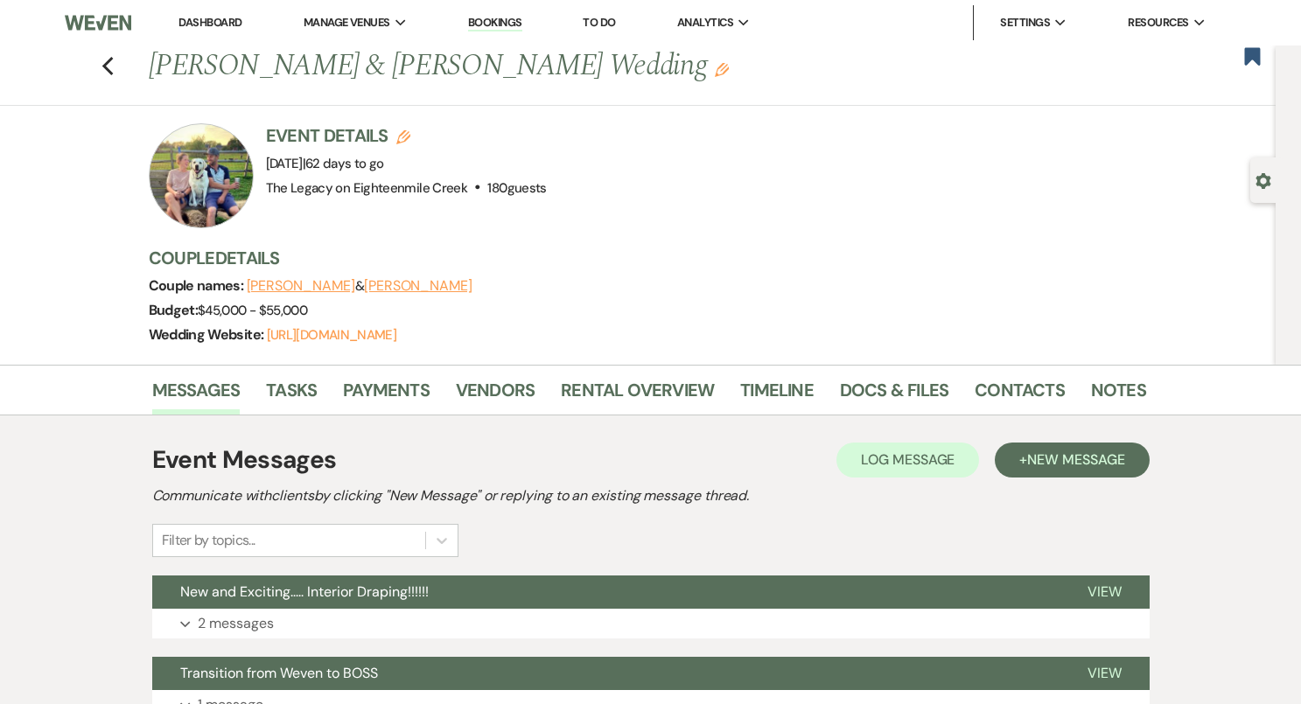
click at [115, 66] on div "Previous Ryan Danna & Rebecca Wajda's Wedding Edit Bookmark" at bounding box center [633, 75] width 1284 height 60
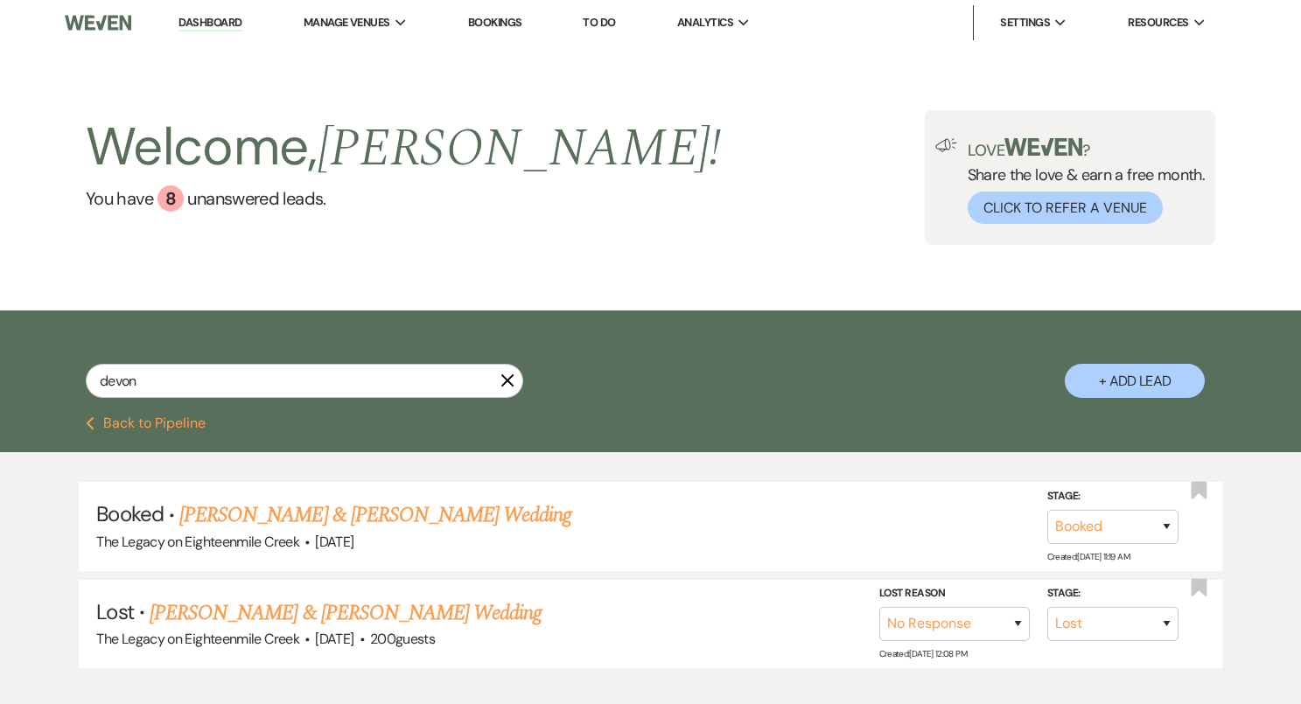
select select "8"
select select "5"
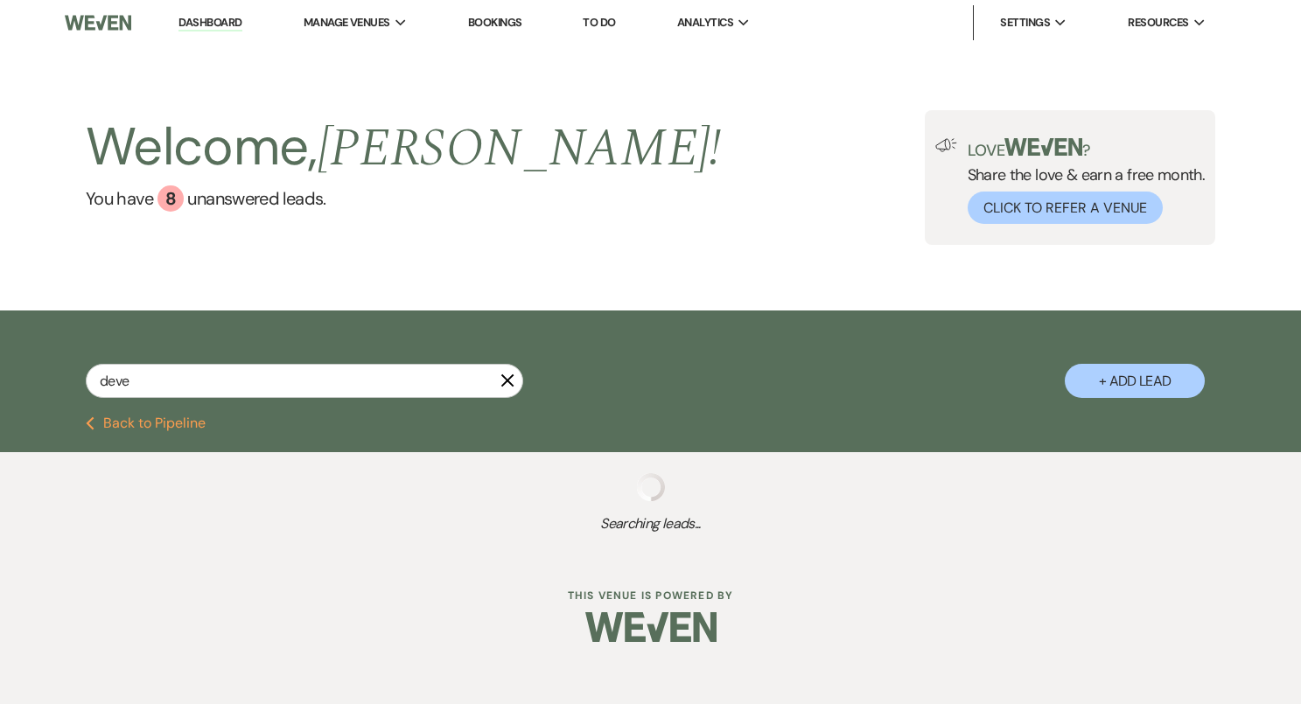
type input "dev"
select select "8"
select select "6"
select select "8"
select select "10"
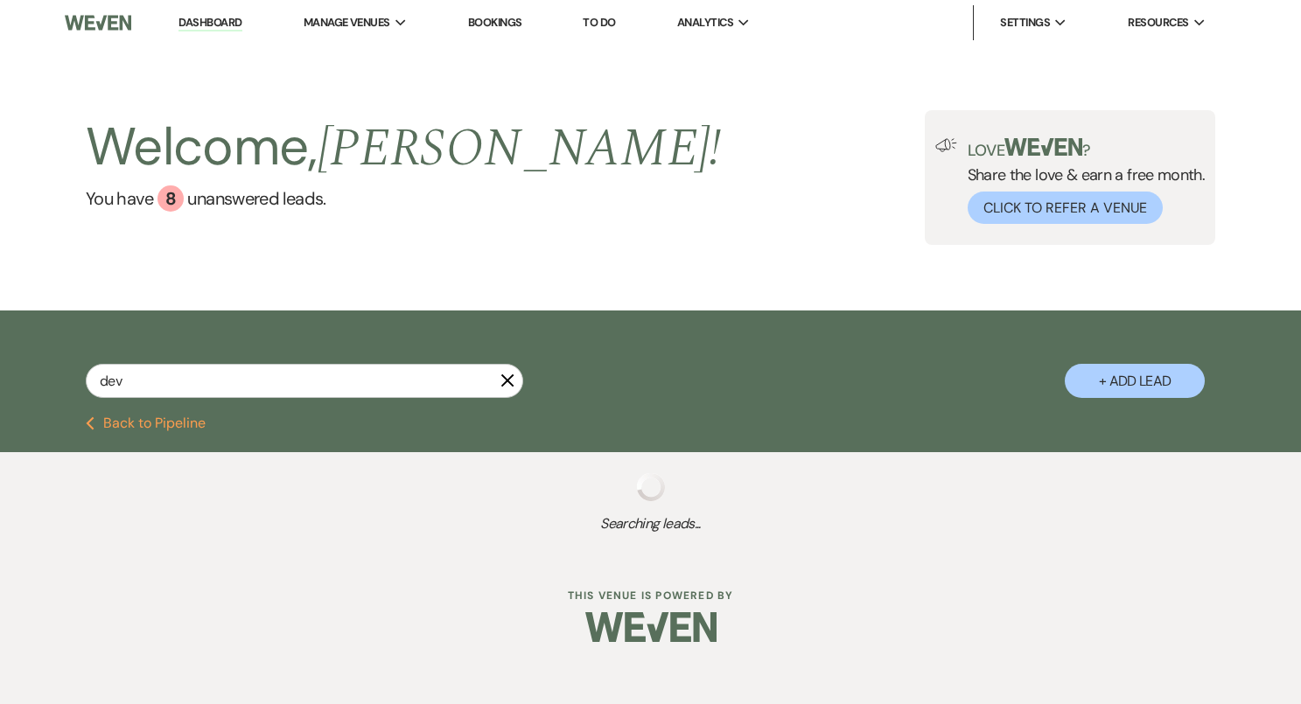
select select "8"
select select "5"
select select "8"
select select "5"
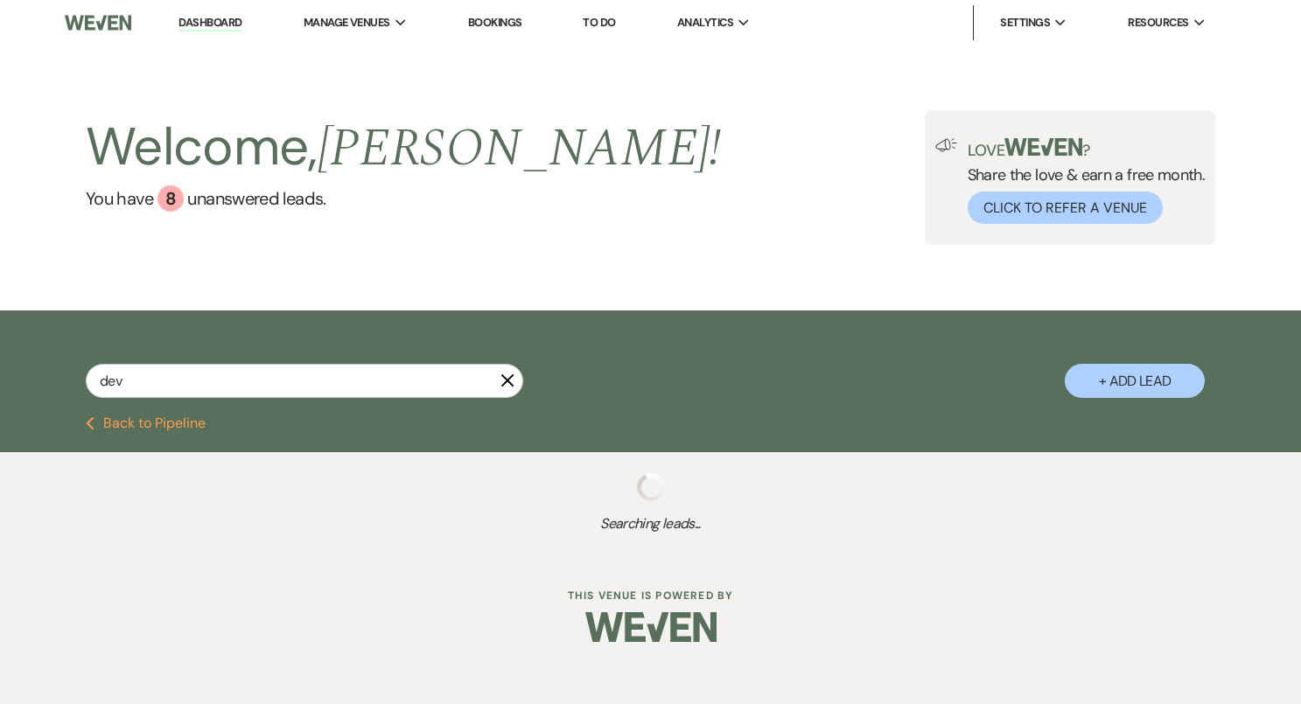
select select "8"
select select "4"
select select "8"
select select "10"
select select "8"
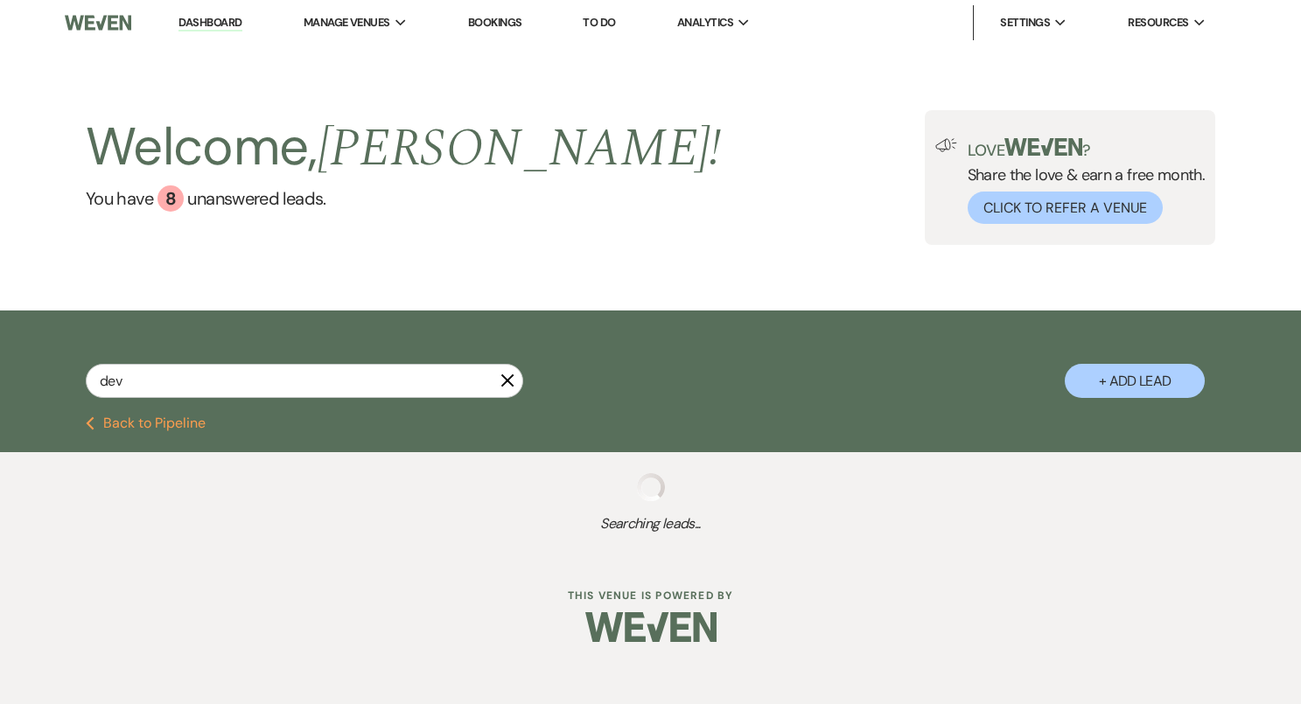
select select "5"
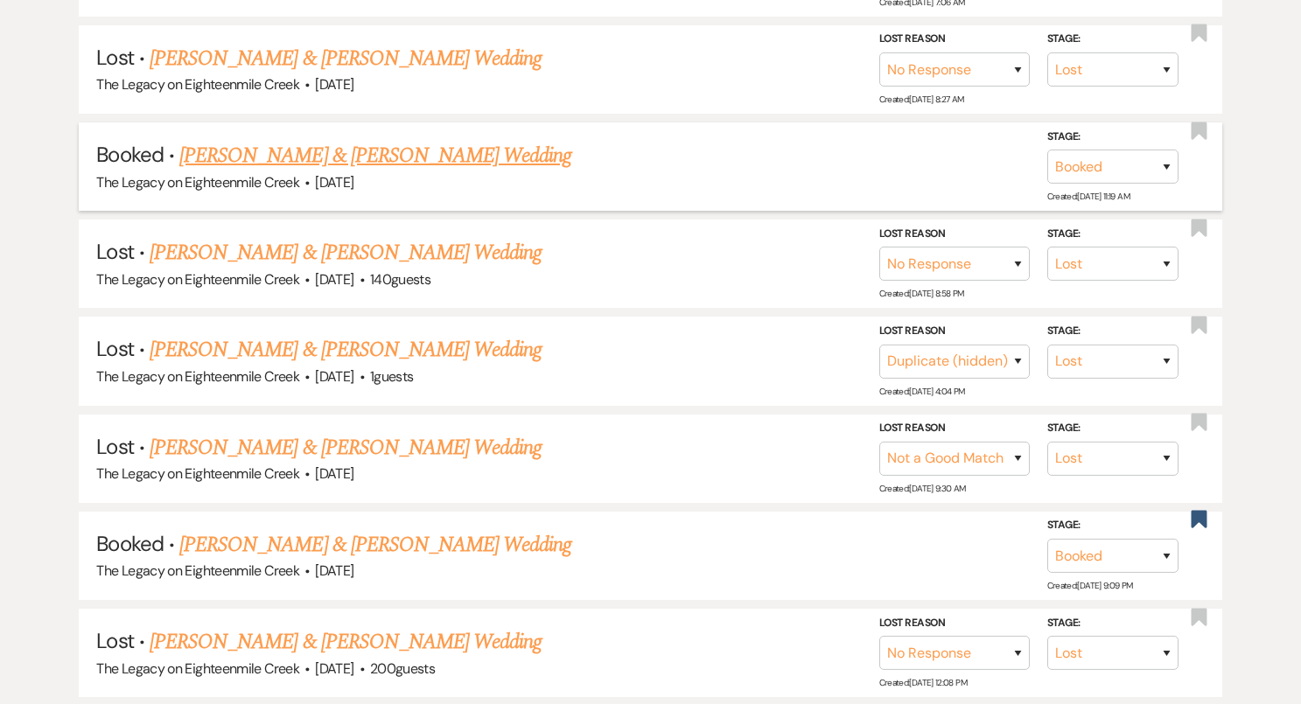
scroll to position [760, 0]
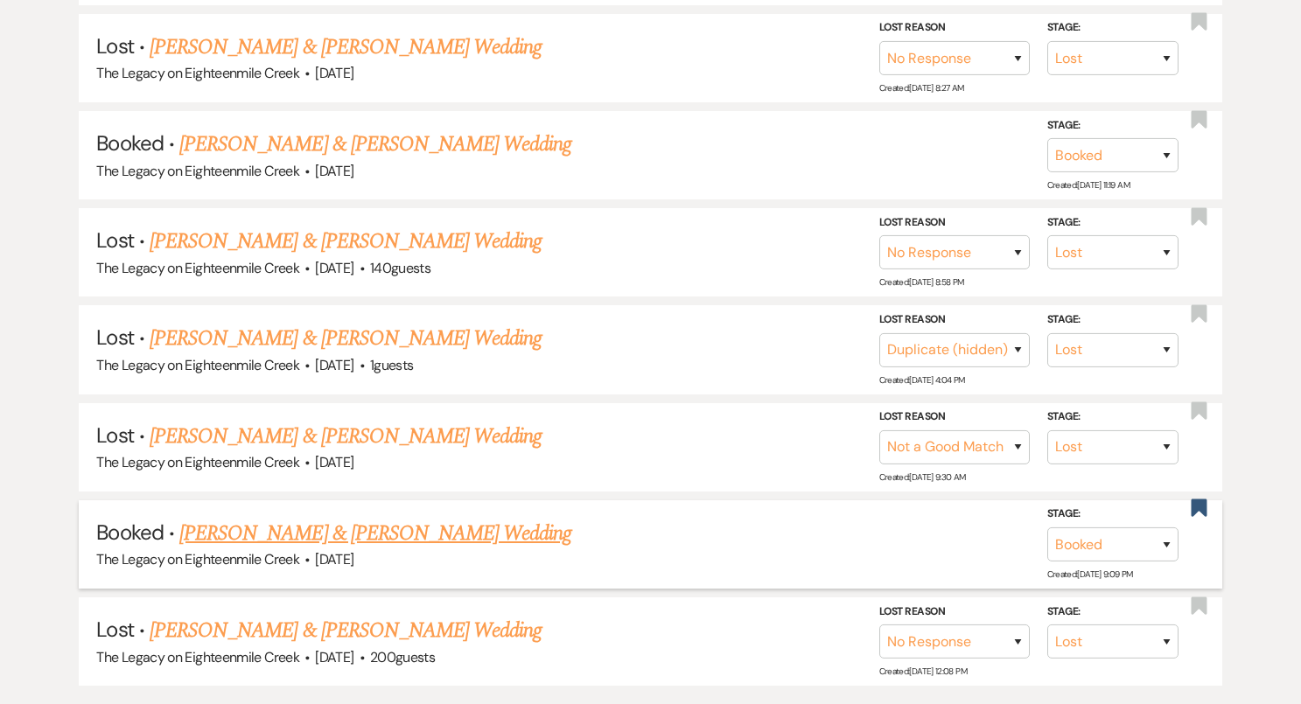
type input "dev"
click at [453, 525] on link "Jacob Lowery & Devin Mueller's Wedding" at bounding box center [375, 533] width 392 height 31
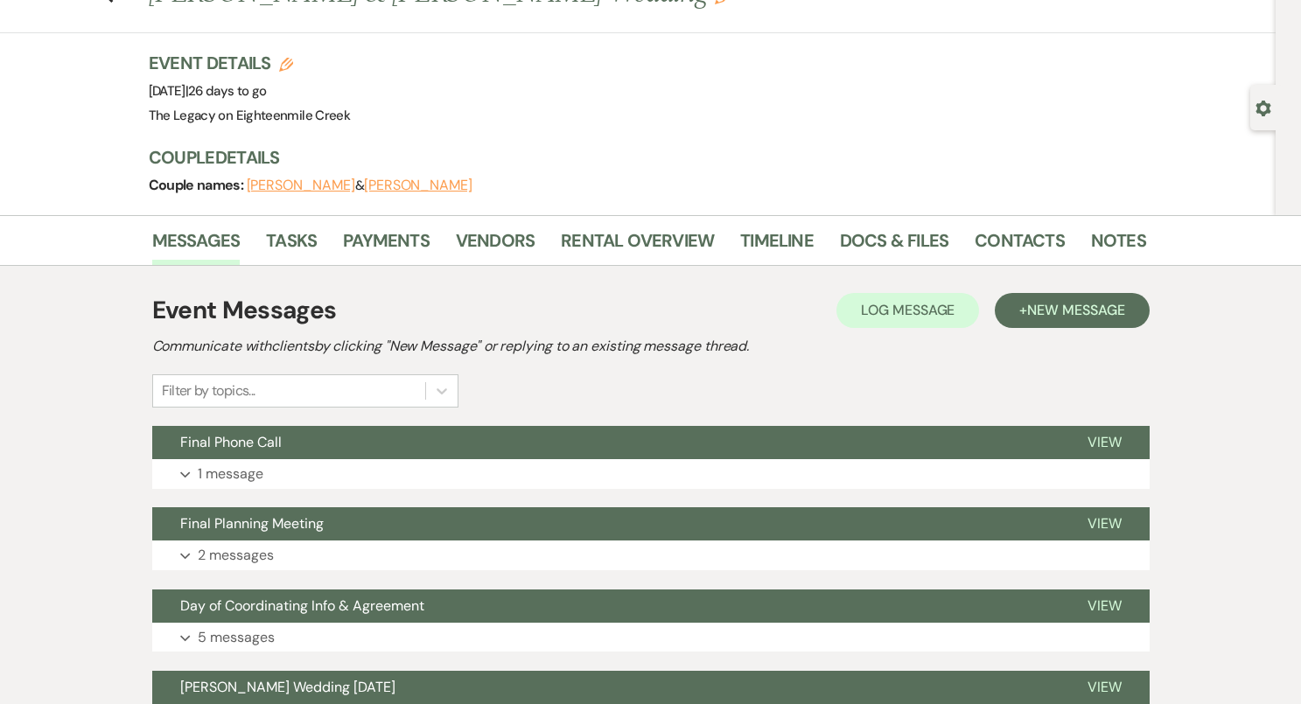
scroll to position [210, 0]
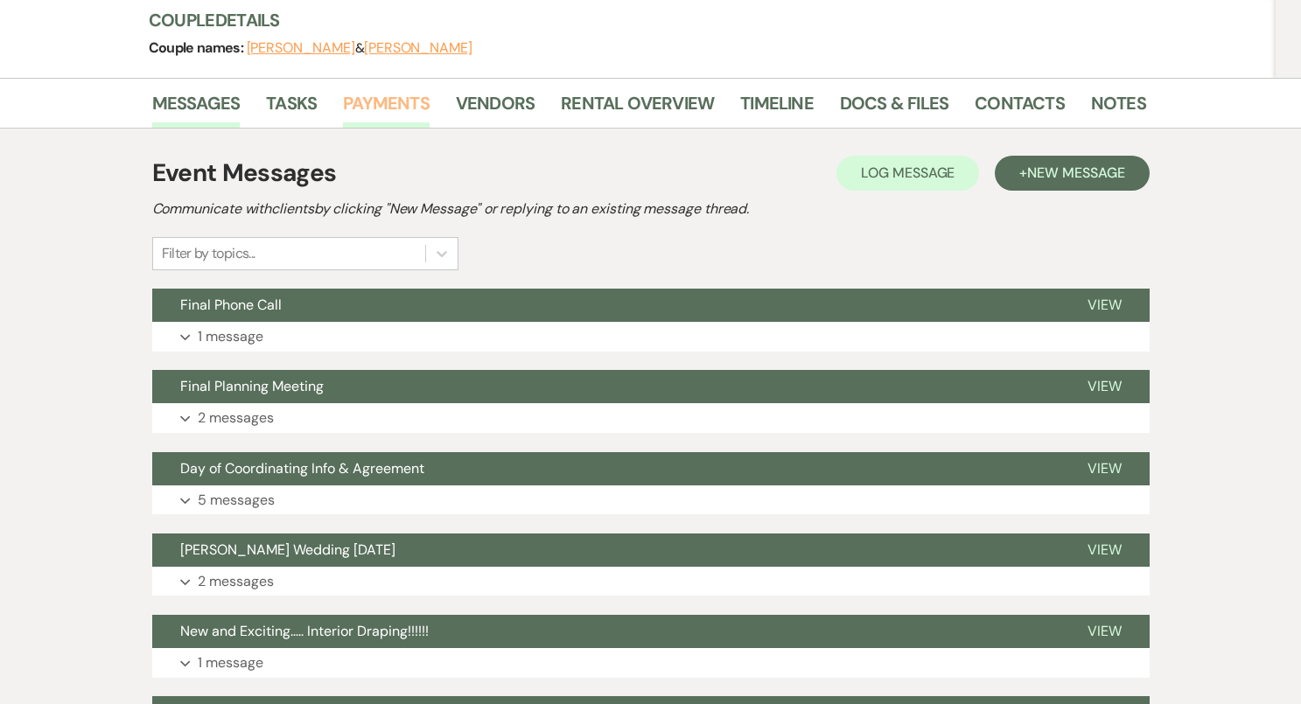
click at [405, 103] on link "Payments" at bounding box center [386, 108] width 87 height 38
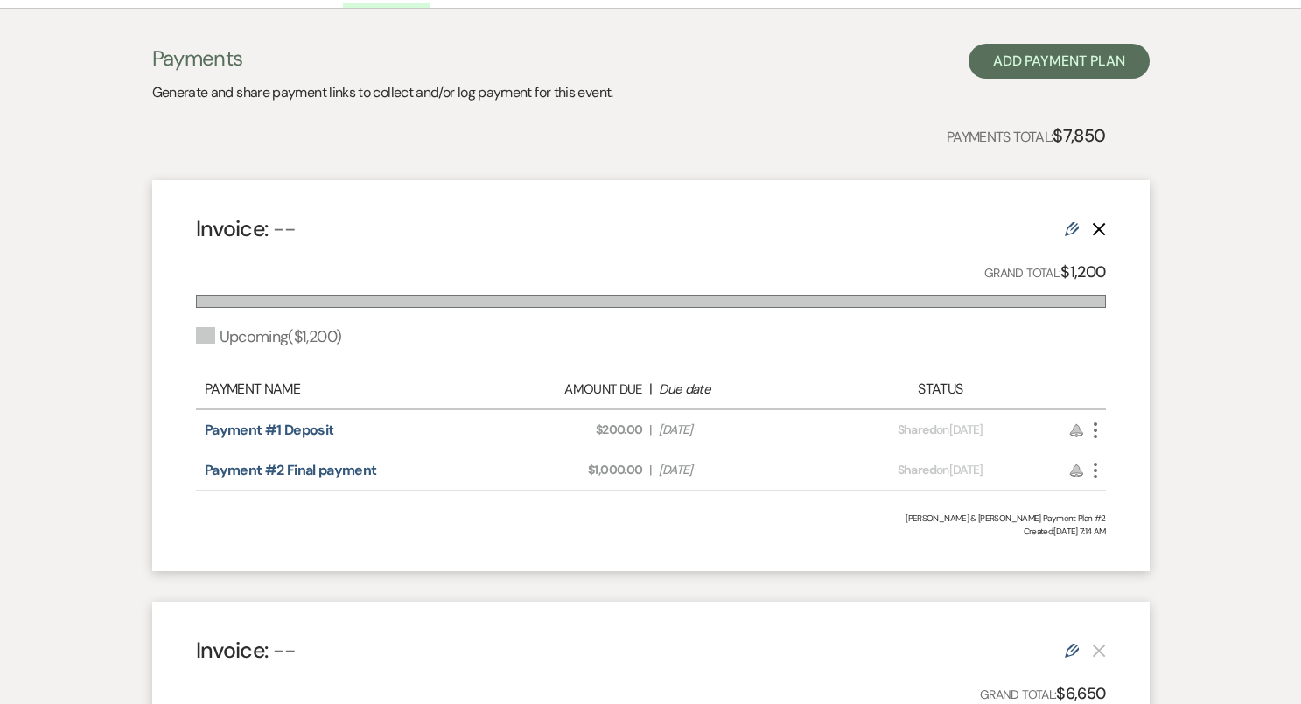
scroll to position [40, 0]
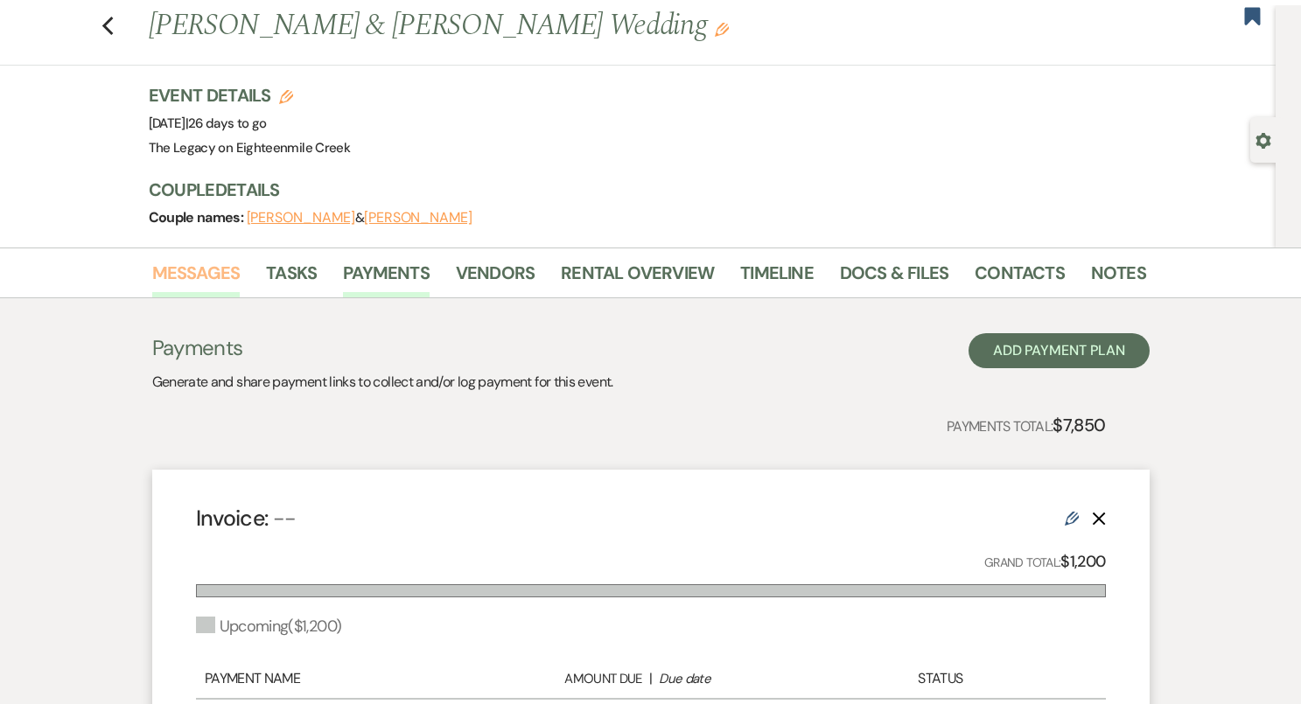
click at [178, 269] on link "Messages" at bounding box center [196, 278] width 88 height 38
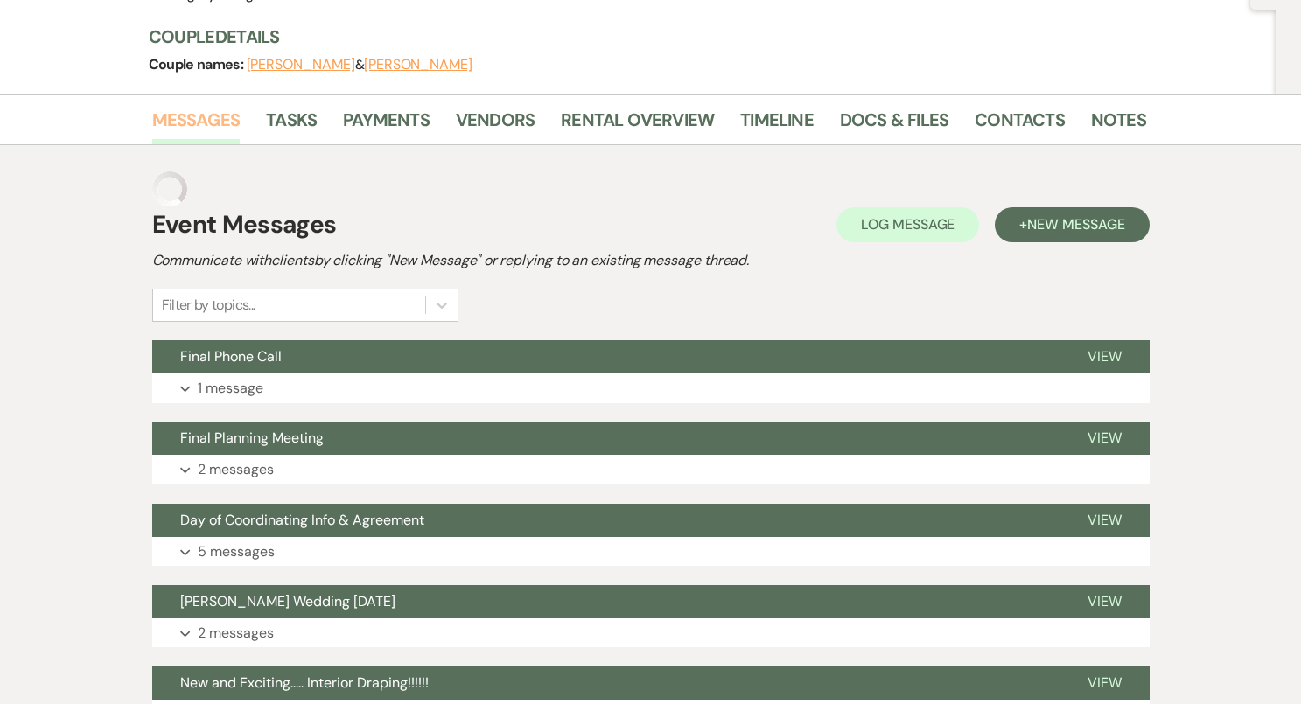
scroll to position [367, 0]
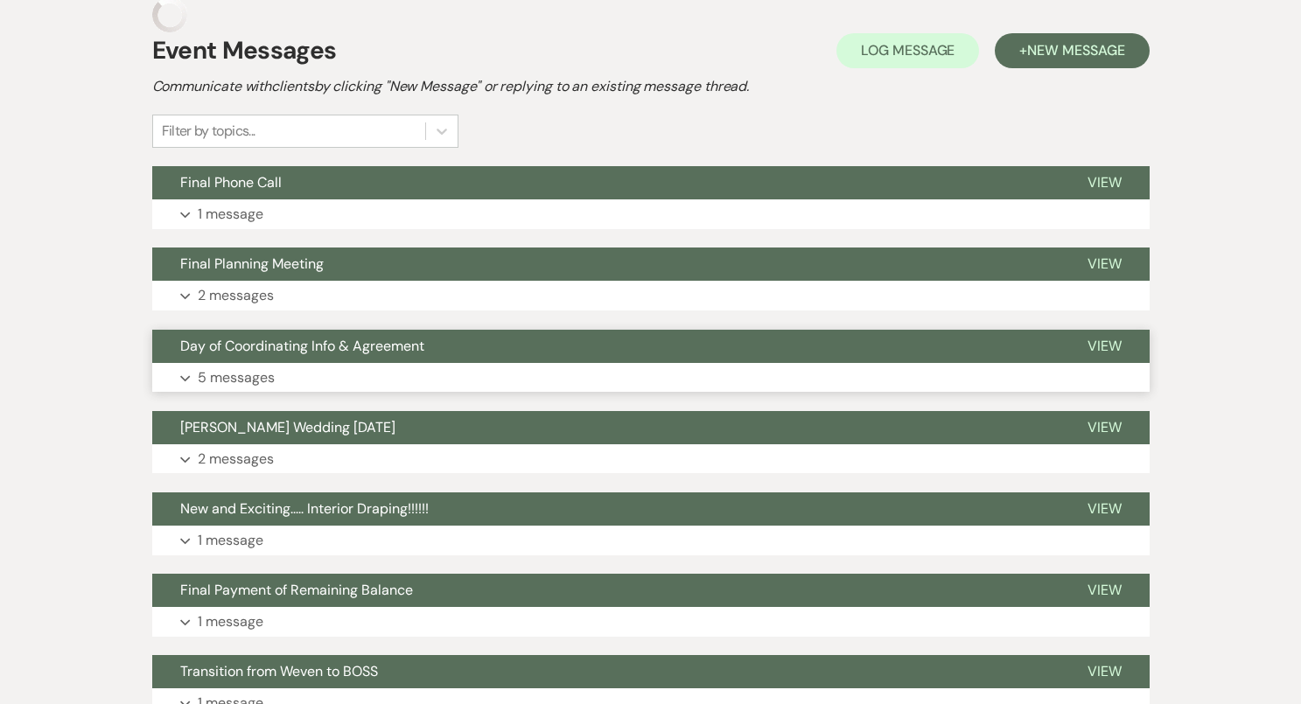
click at [464, 371] on button "Expand 5 messages" at bounding box center [650, 378] width 997 height 30
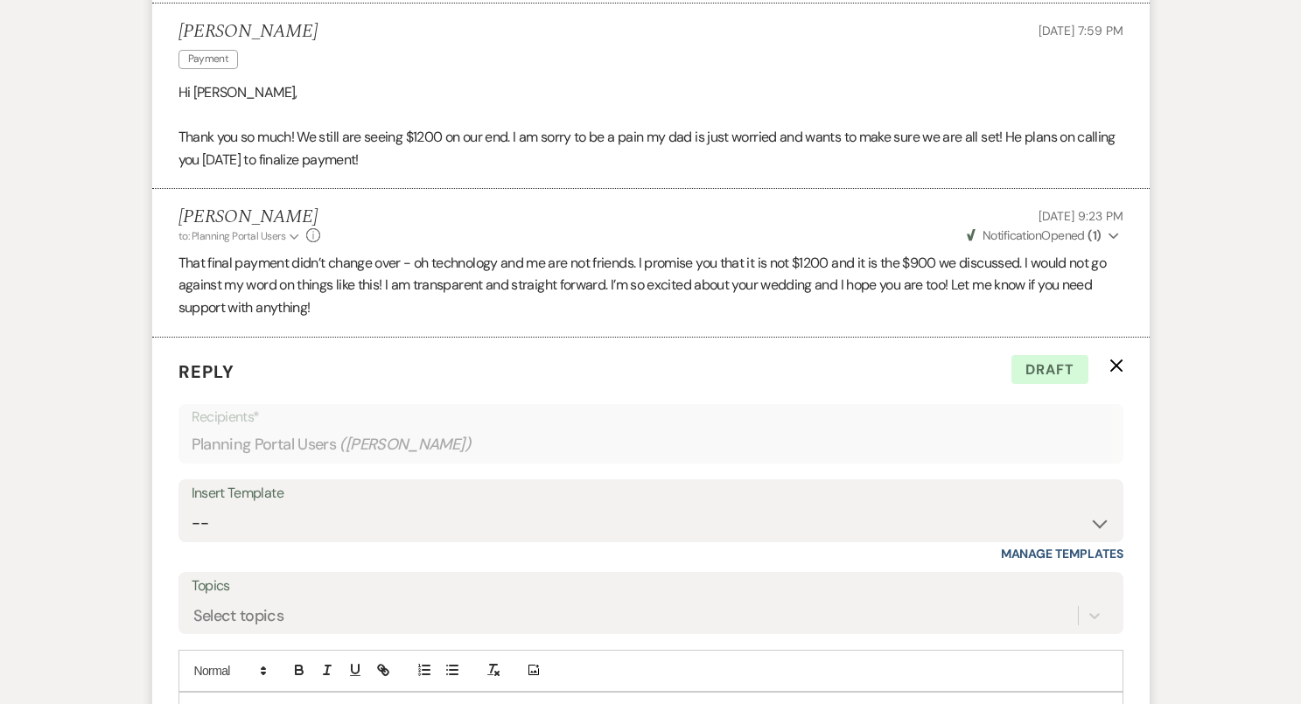
scroll to position [1909, 0]
click at [1120, 369] on icon "X" at bounding box center [1116, 366] width 14 height 14
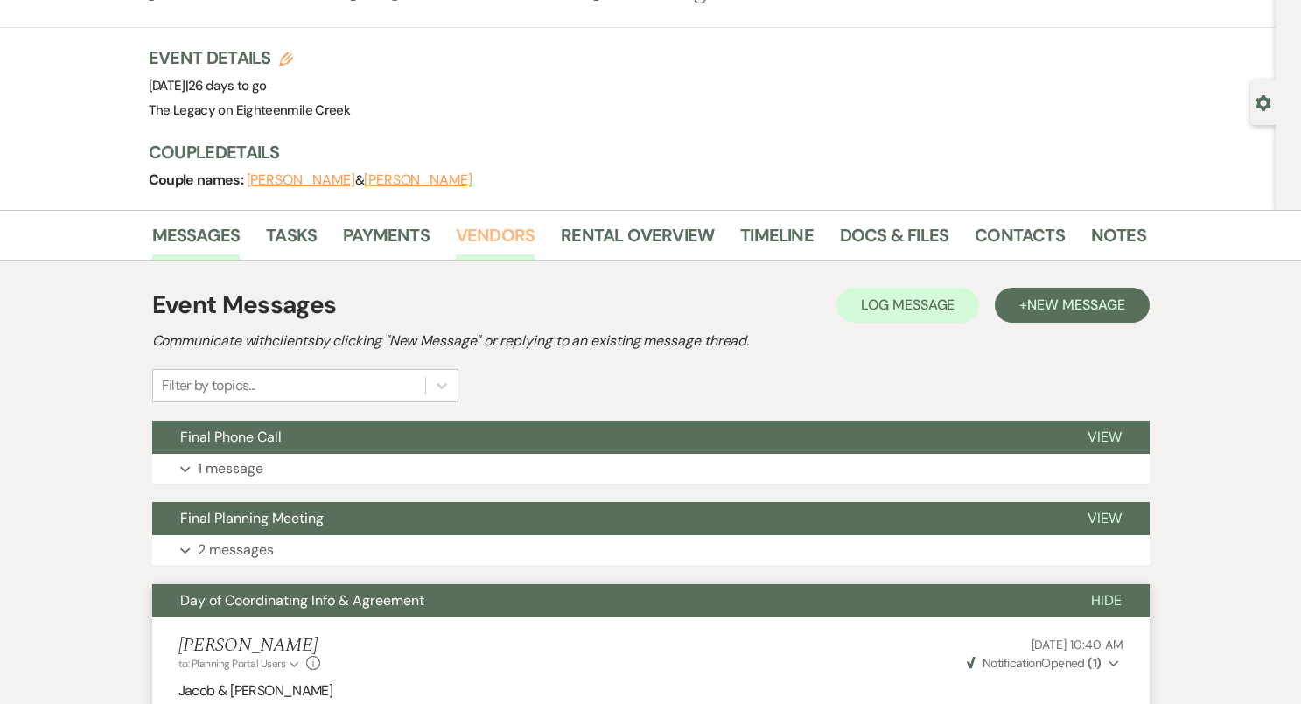
scroll to position [0, 0]
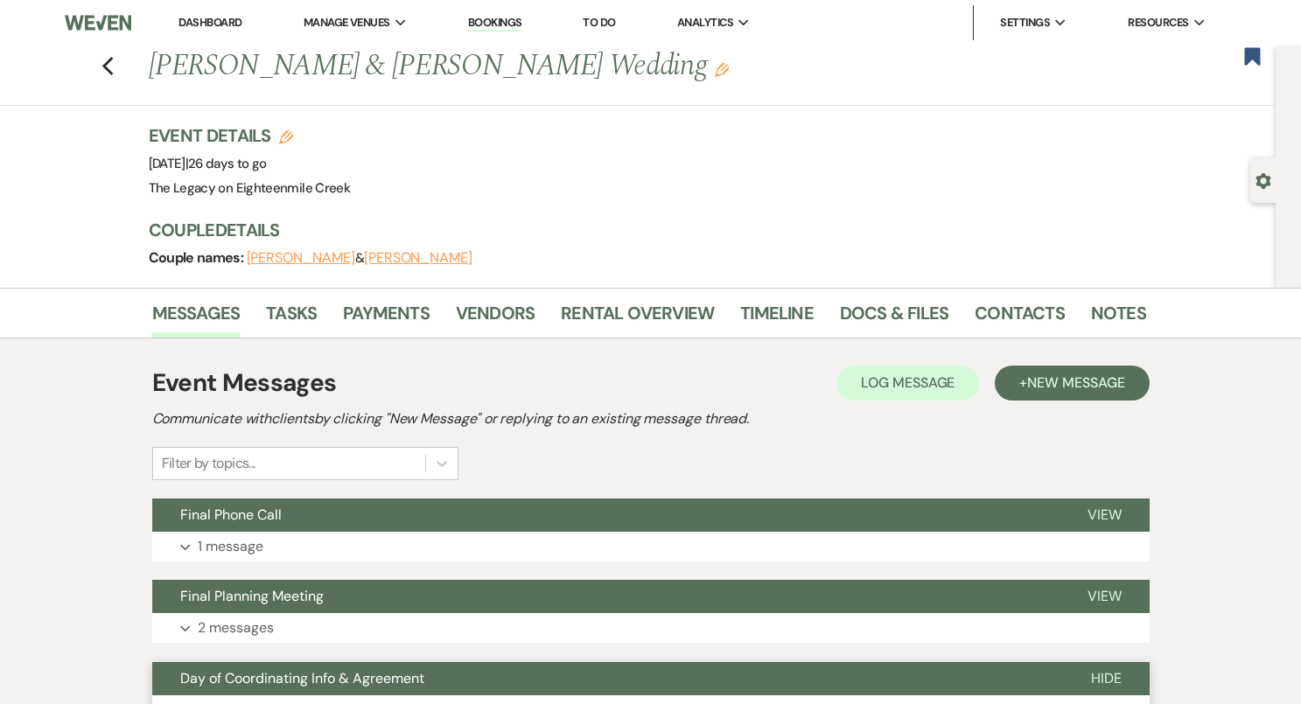
click at [198, 25] on link "Dashboard" at bounding box center [209, 22] width 63 height 15
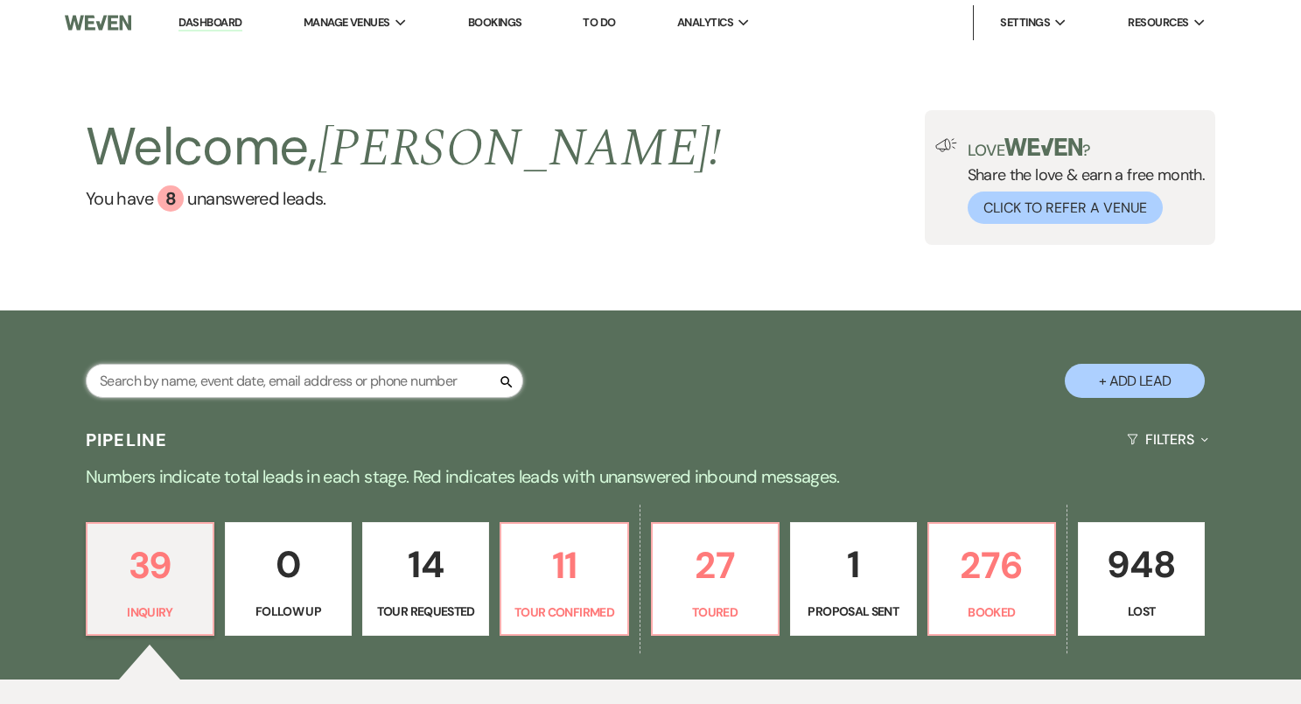
click at [265, 387] on input "text" at bounding box center [304, 381] width 437 height 34
type input "Jules"
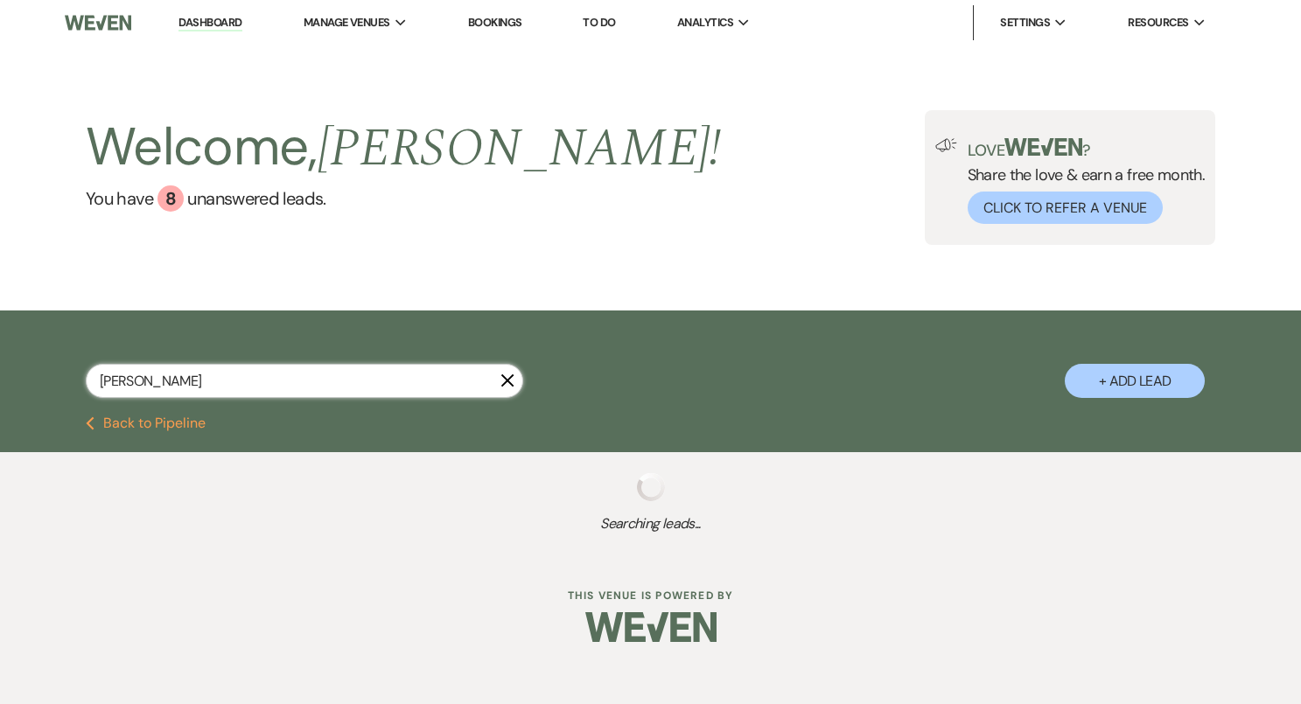
select select "4"
select select "8"
select select "5"
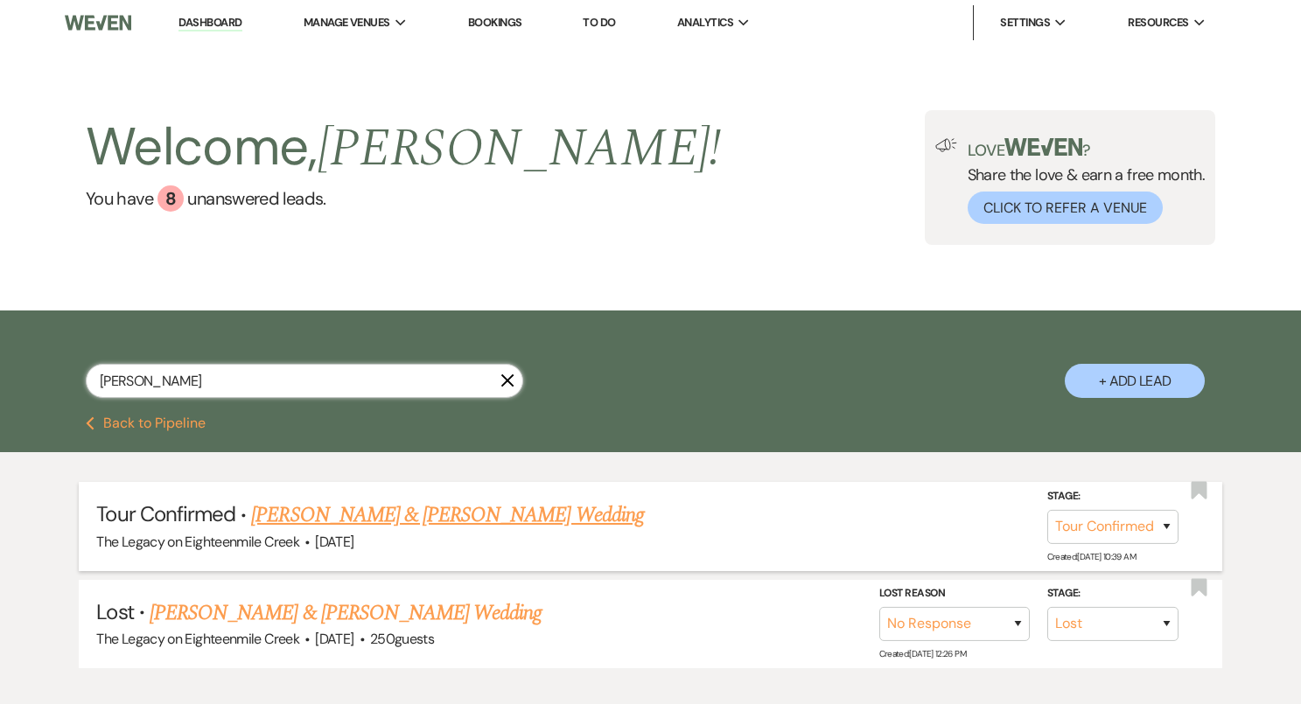
type input "Jules"
click at [464, 513] on link "Clayton Drew Deeds & Jules Calabrese's Wedding" at bounding box center [447, 514] width 392 height 31
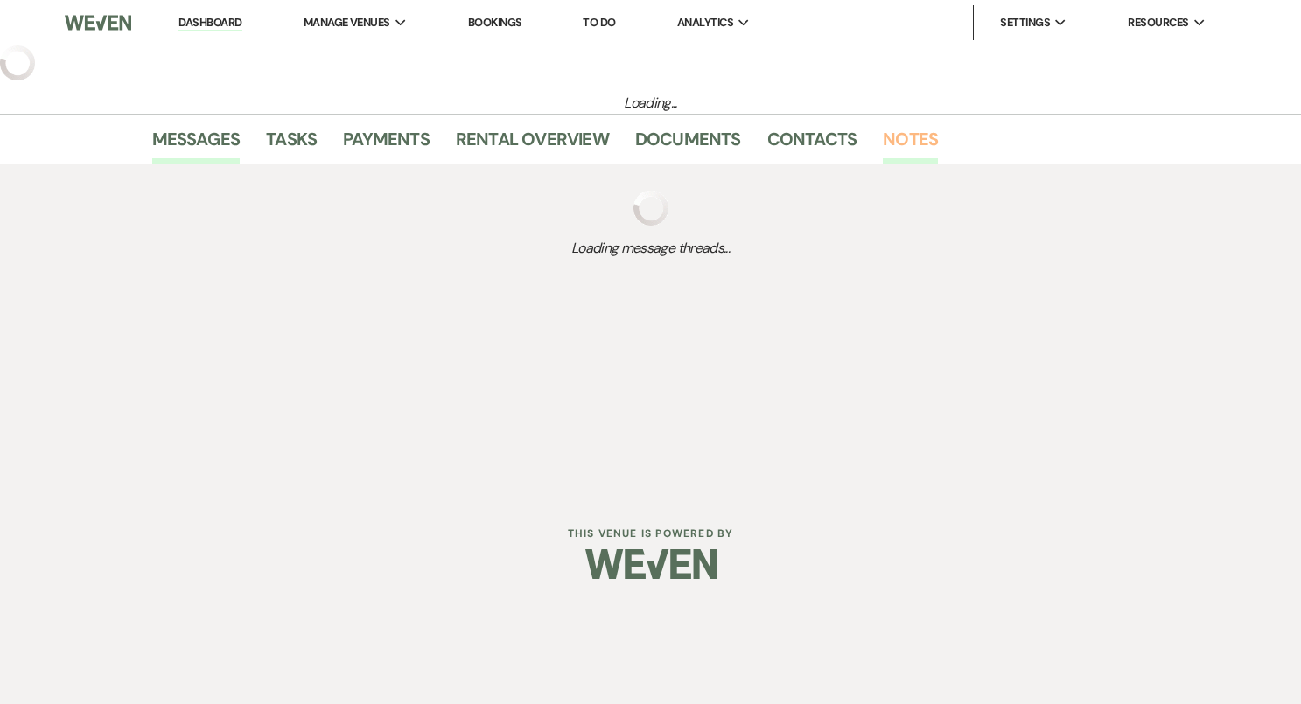
select select "4"
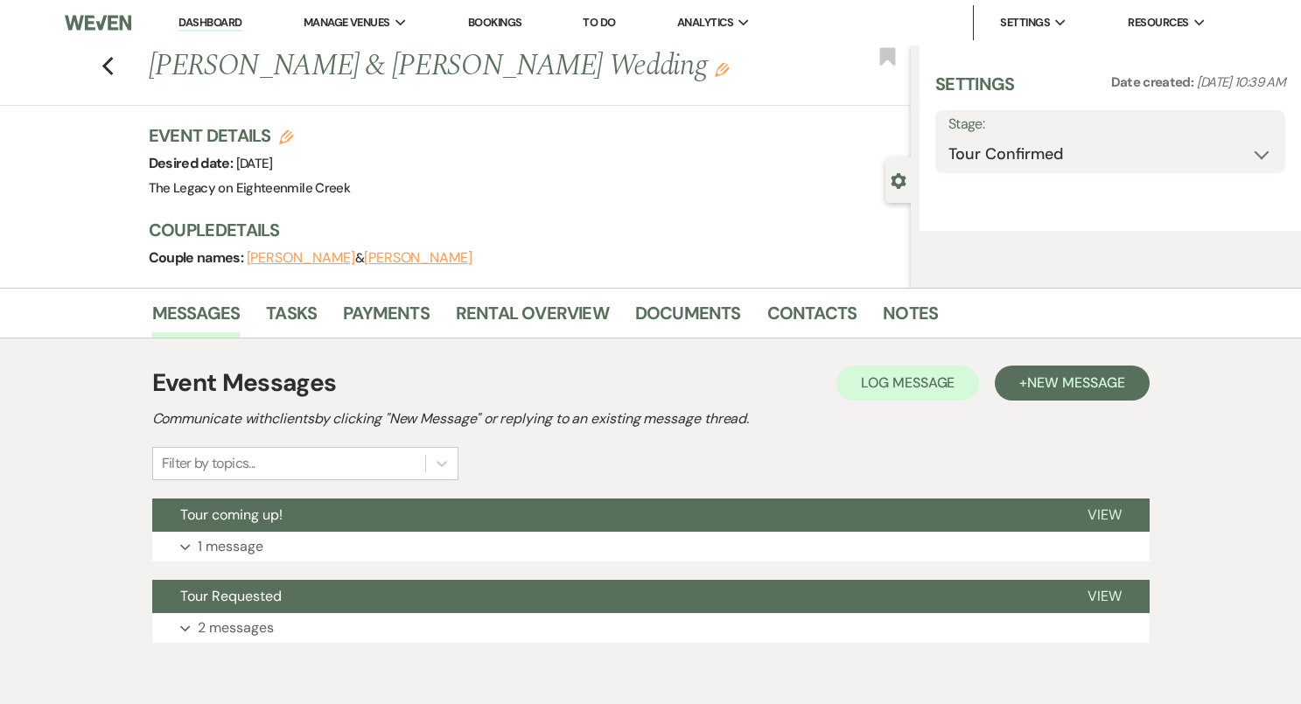
select select "5"
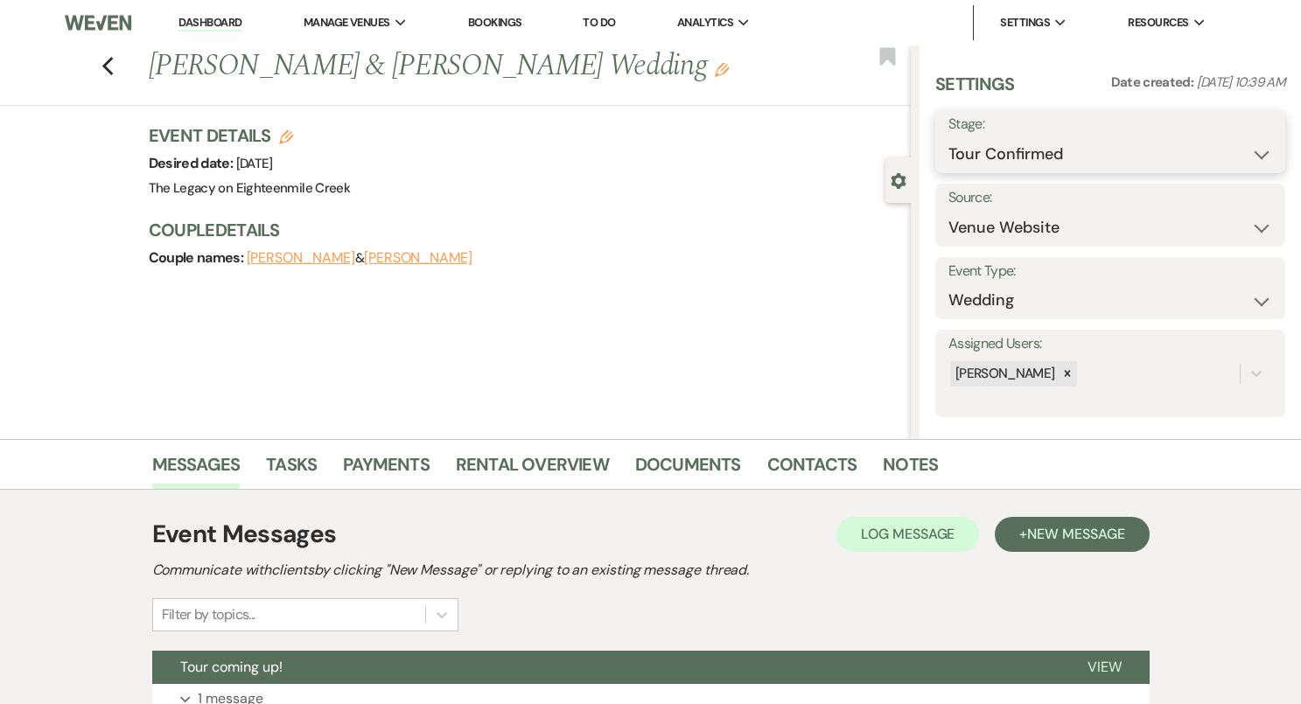
click at [1058, 142] on select "Inquiry Follow Up Tour Requested Tour Confirmed Toured Proposal Sent Booked Lost" at bounding box center [1110, 154] width 324 height 34
select select "5"
click at [1251, 146] on button "Save" at bounding box center [1248, 141] width 73 height 35
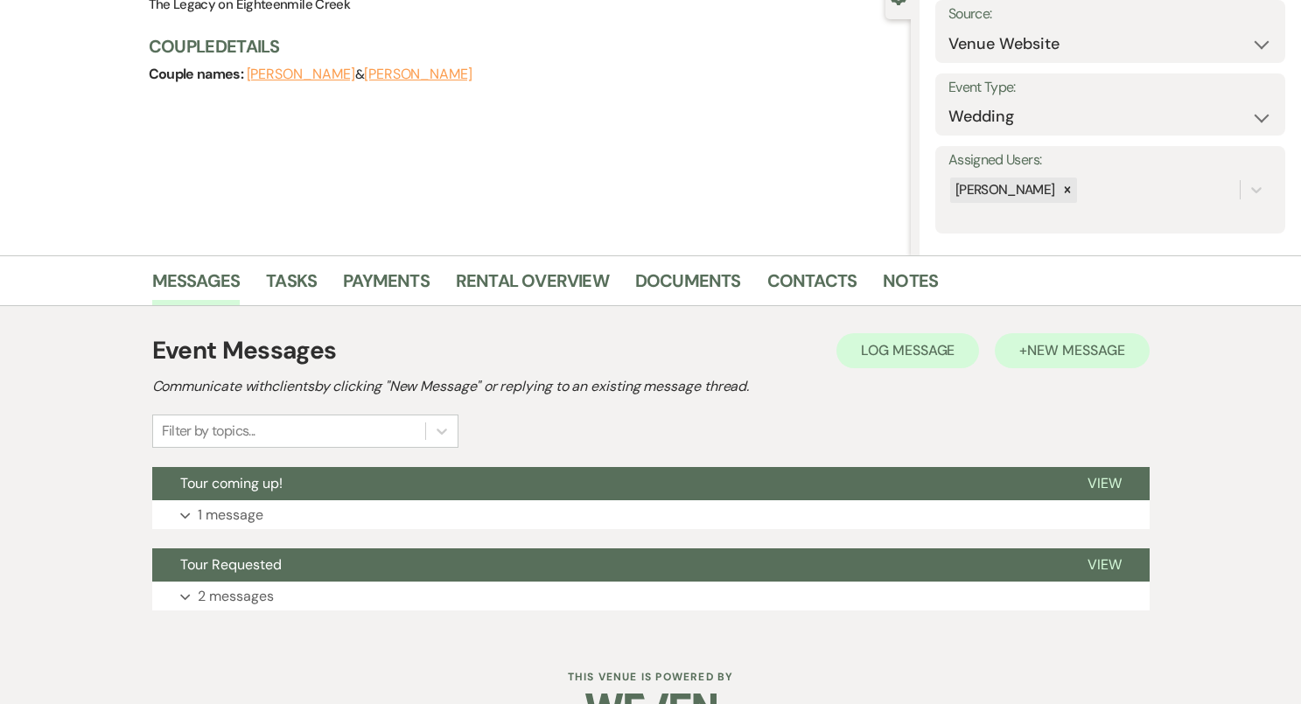
scroll to position [229, 0]
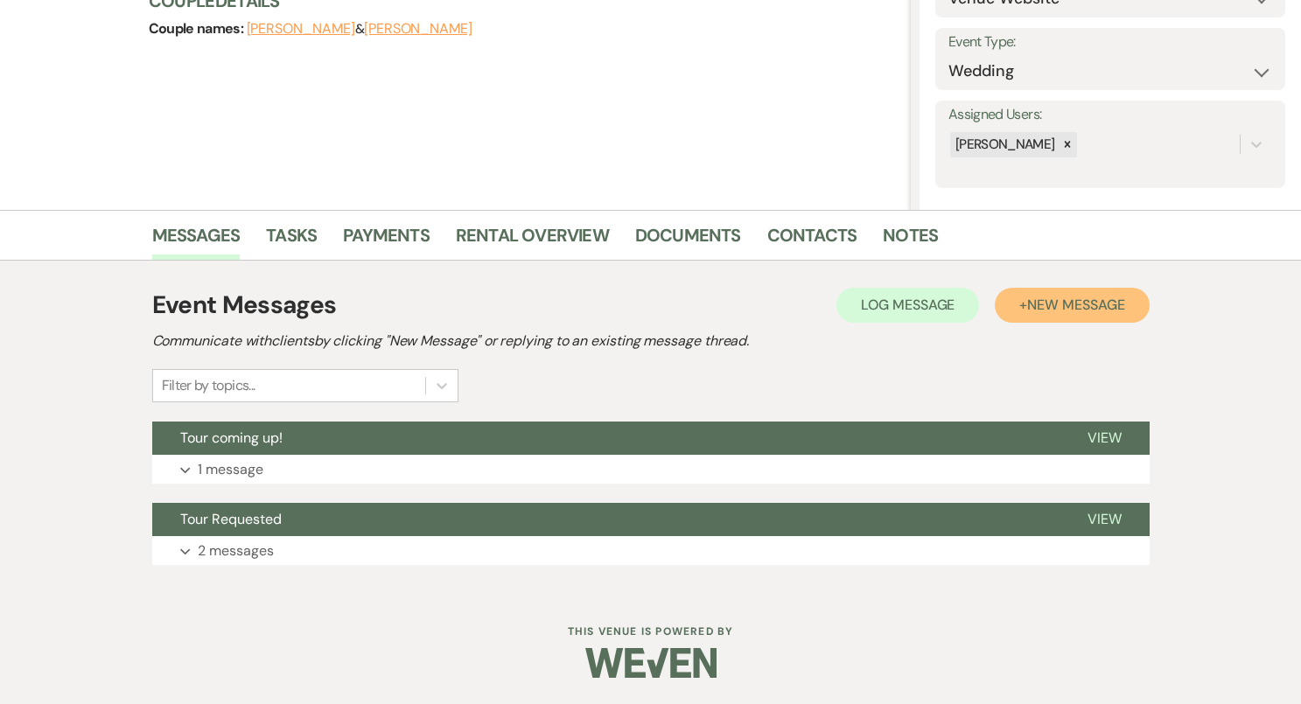
click at [1064, 307] on span "New Message" at bounding box center [1075, 305] width 97 height 18
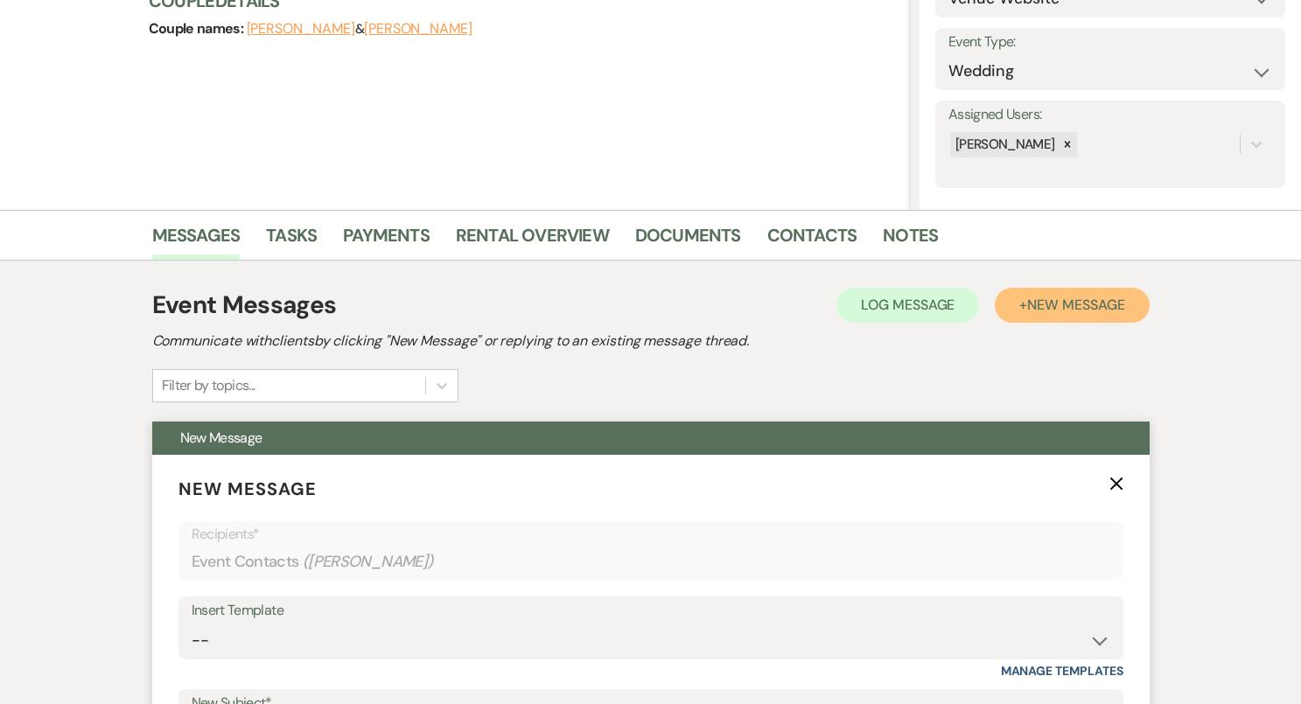
scroll to position [321, 0]
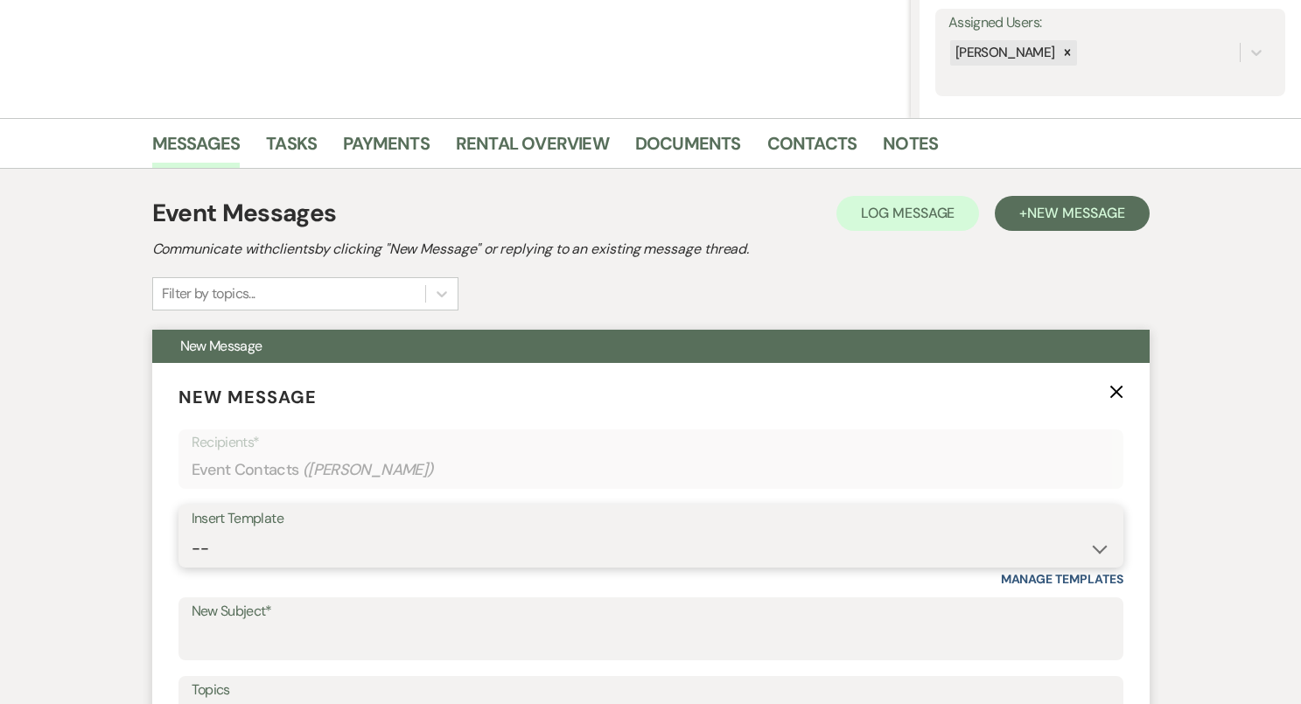
click at [401, 538] on select "-- Inquiry Follow Up- Just checking in :) Tour Date/Time Confirmation Proposal …" at bounding box center [651, 549] width 918 height 34
select select "2326"
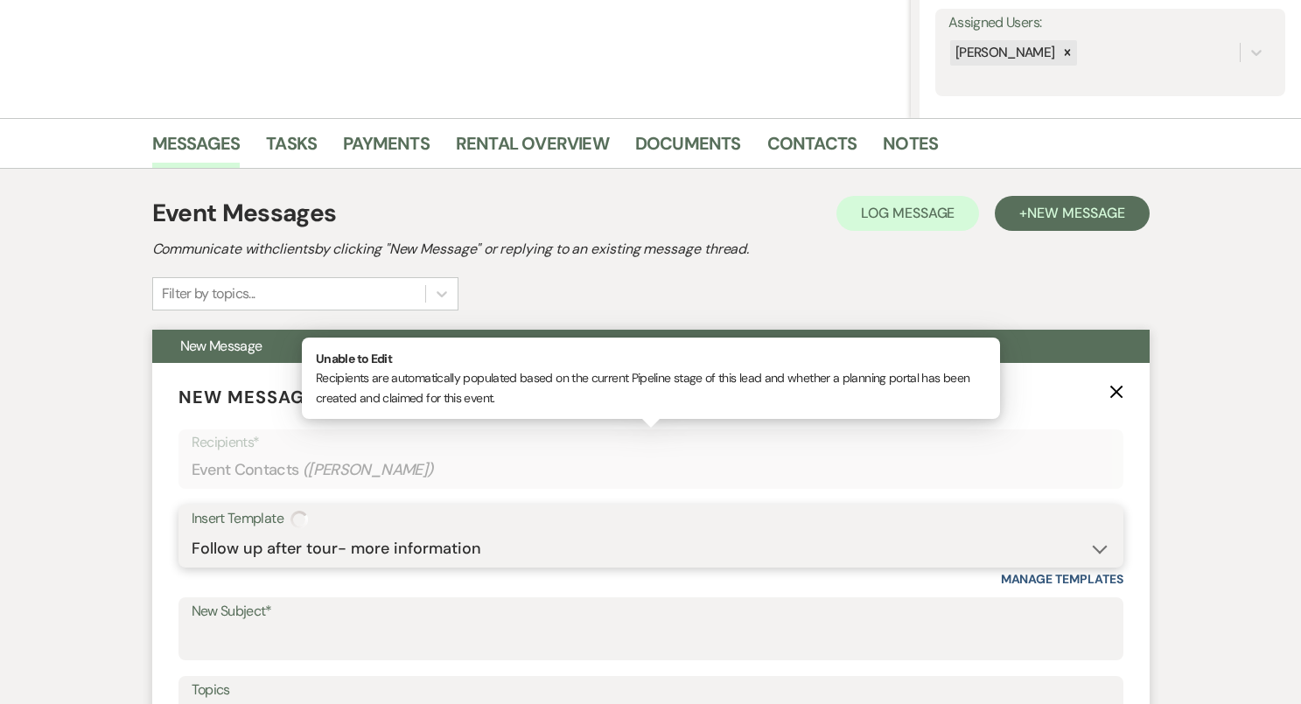
type input "GREAT TO MEET YOU!"
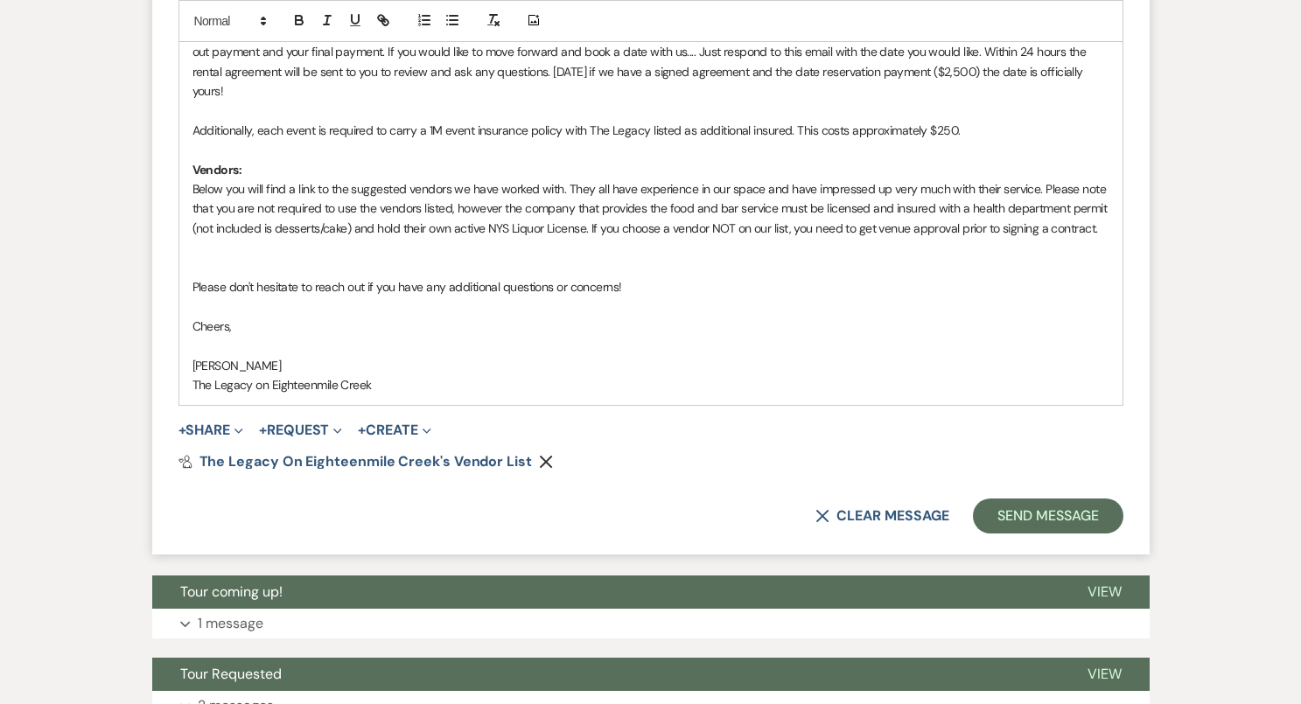
scroll to position [1400, 0]
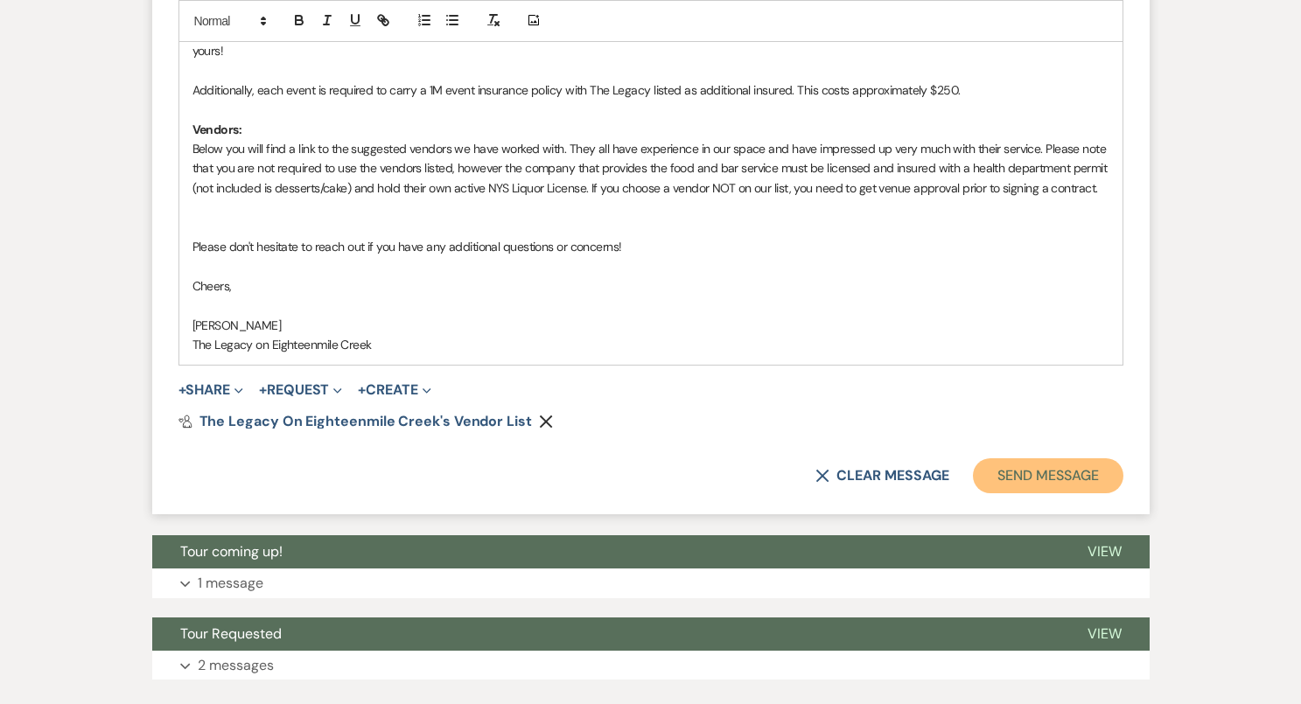
click at [1002, 471] on button "Send Message" at bounding box center [1048, 475] width 150 height 35
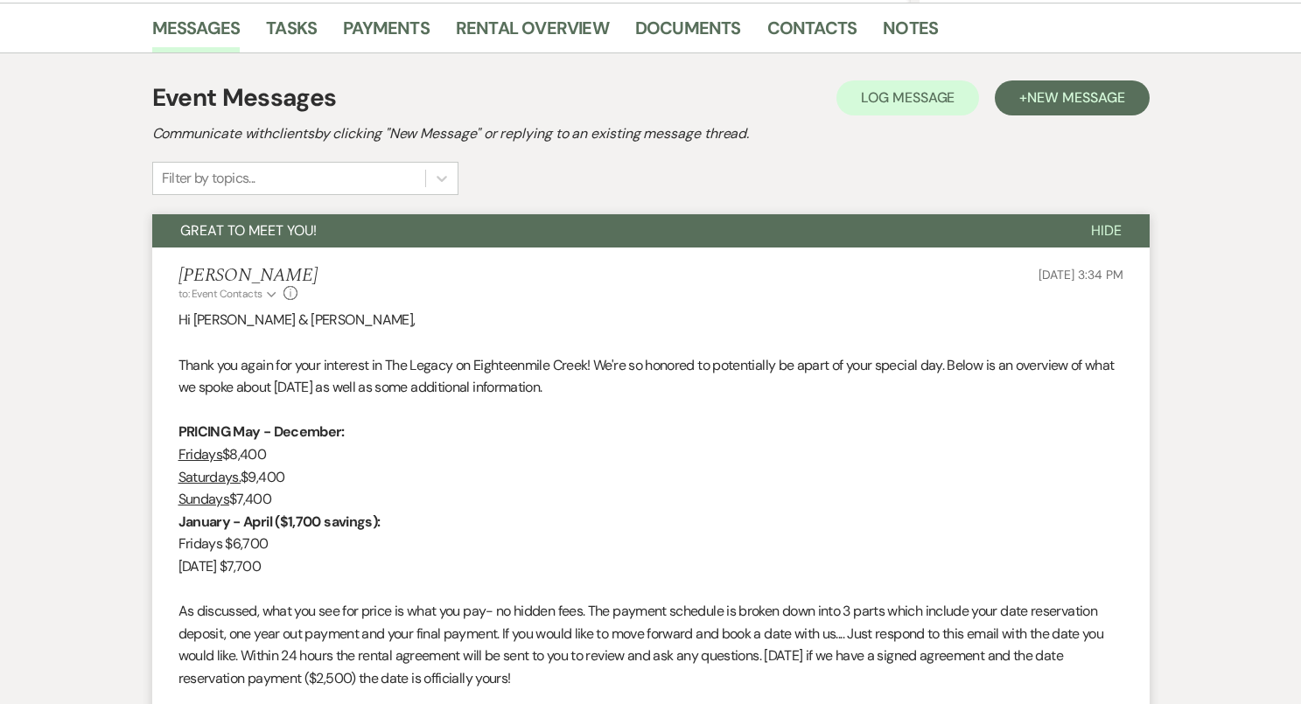
scroll to position [0, 0]
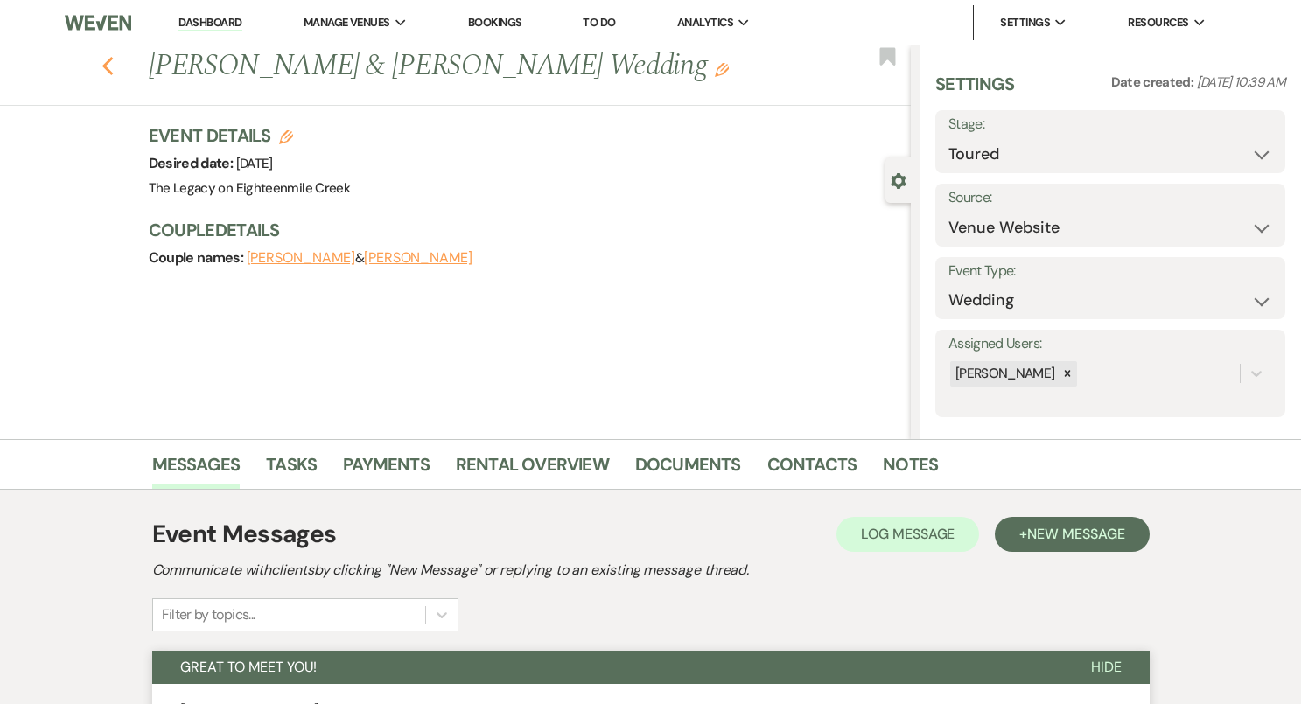
click at [106, 66] on icon "Previous" at bounding box center [107, 66] width 13 height 21
select select "5"
select select "8"
select select "5"
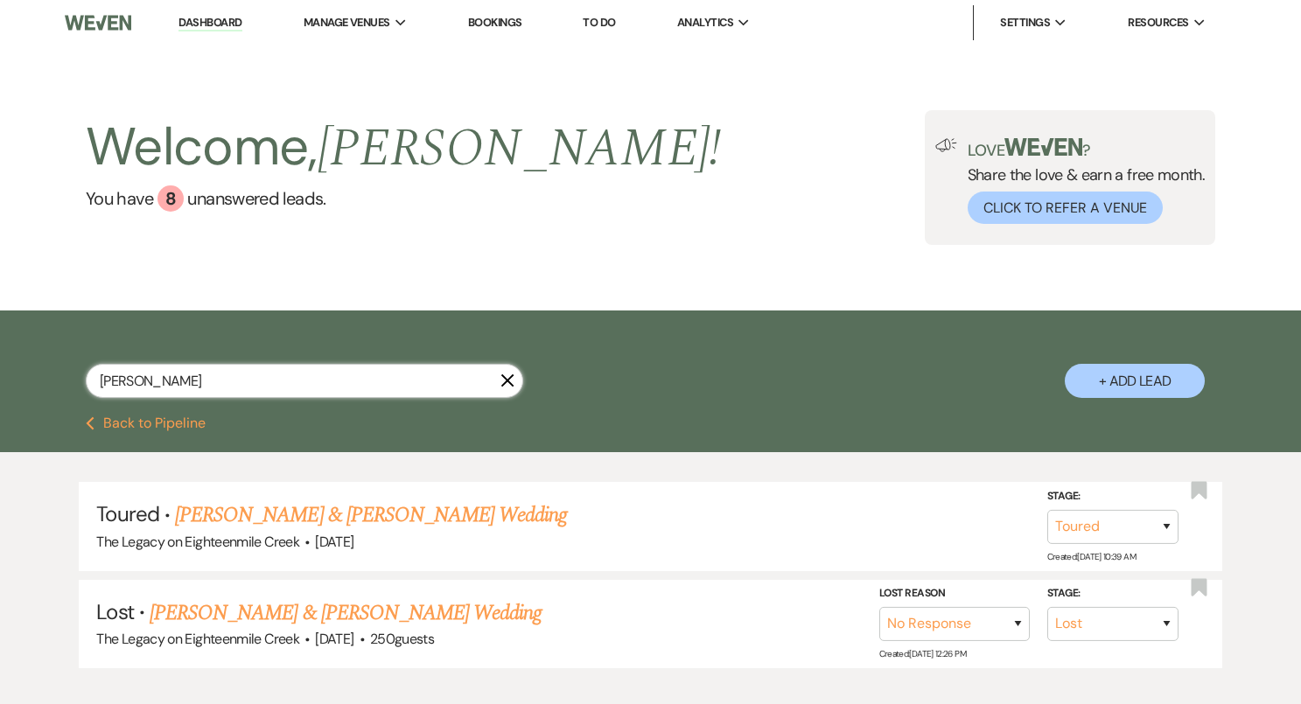
drag, startPoint x: 155, startPoint y: 384, endPoint x: 31, endPoint y: 365, distance: 125.7
click at [31, 366] on div "Jules X + Add Lead" at bounding box center [651, 366] width 1260 height 94
type input "mar"
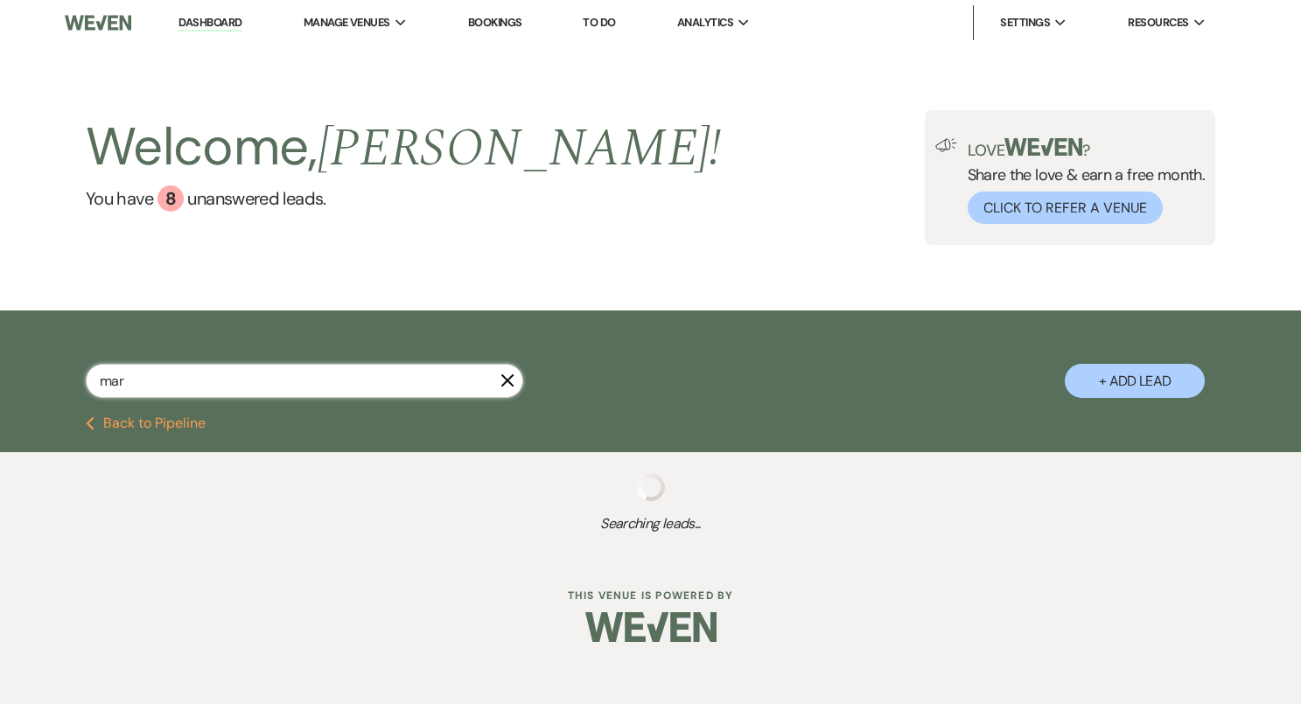
select select "4"
select select "2"
select select "4"
select select "8"
select select "2"
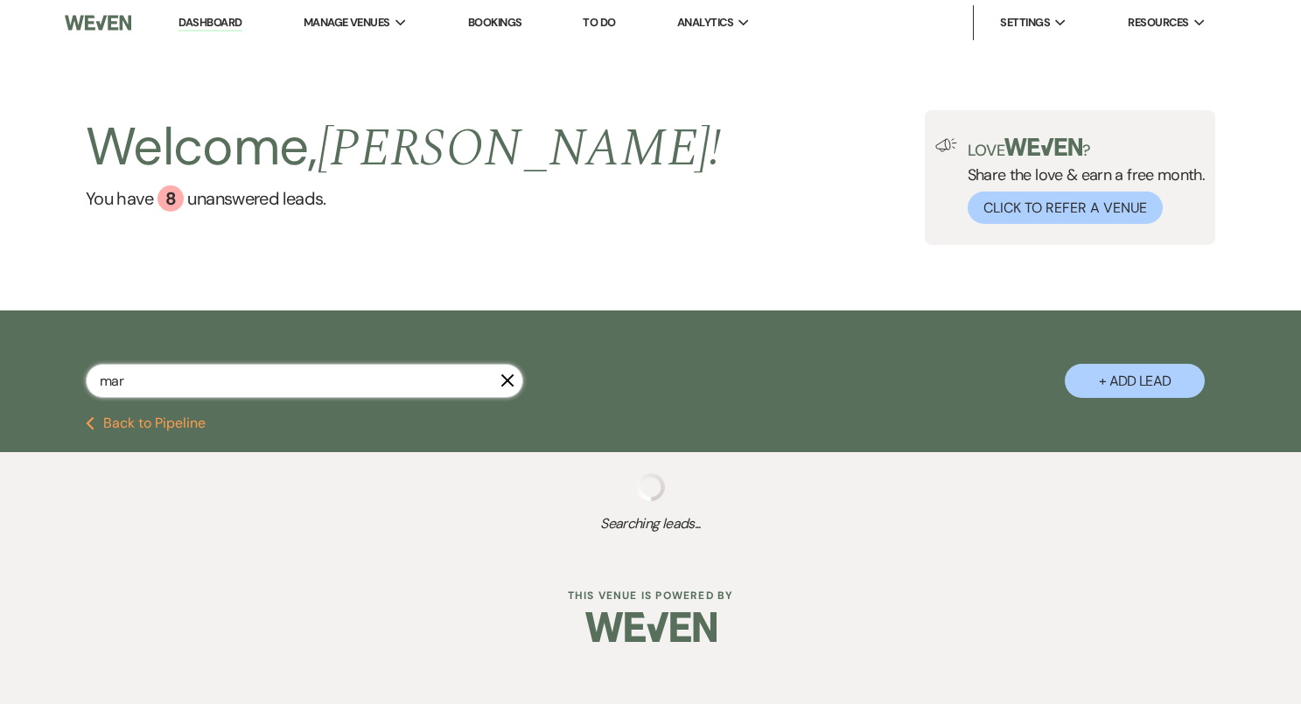
select select "2"
select select "8"
select select "4"
select select "5"
select select "8"
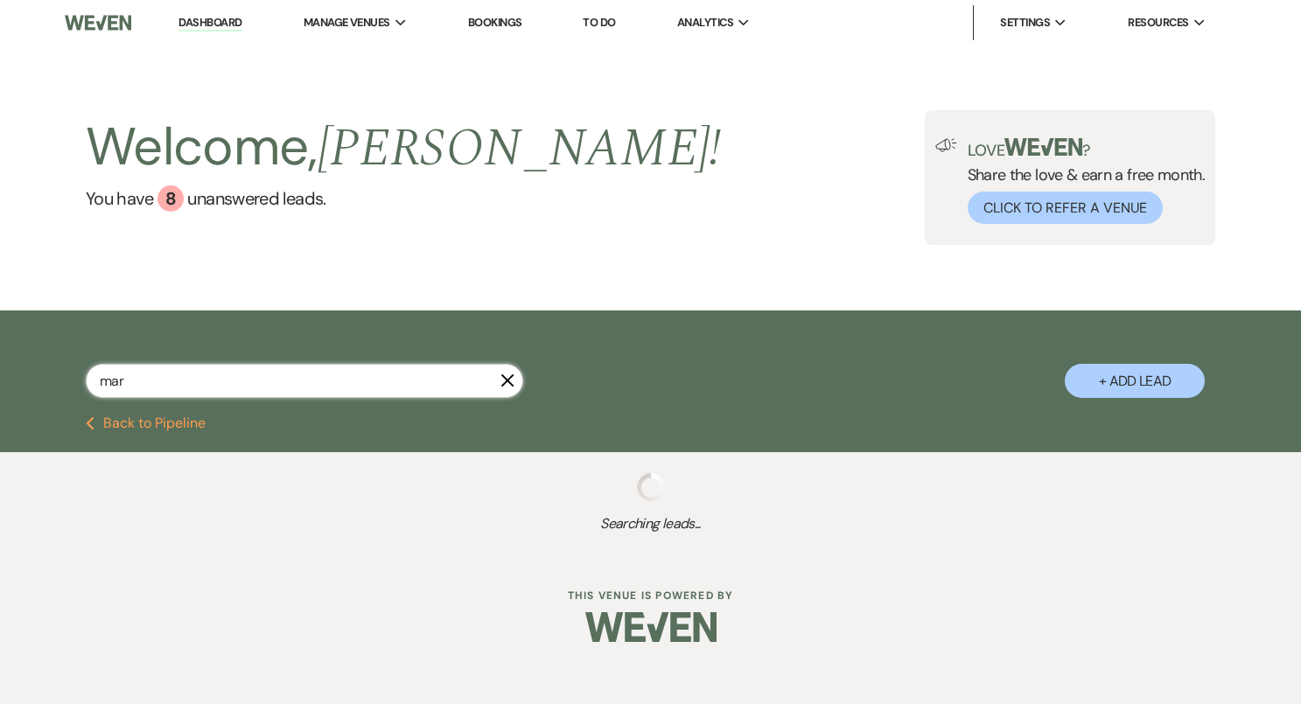
select select "10"
select select "8"
select select "6"
select select "8"
select select "5"
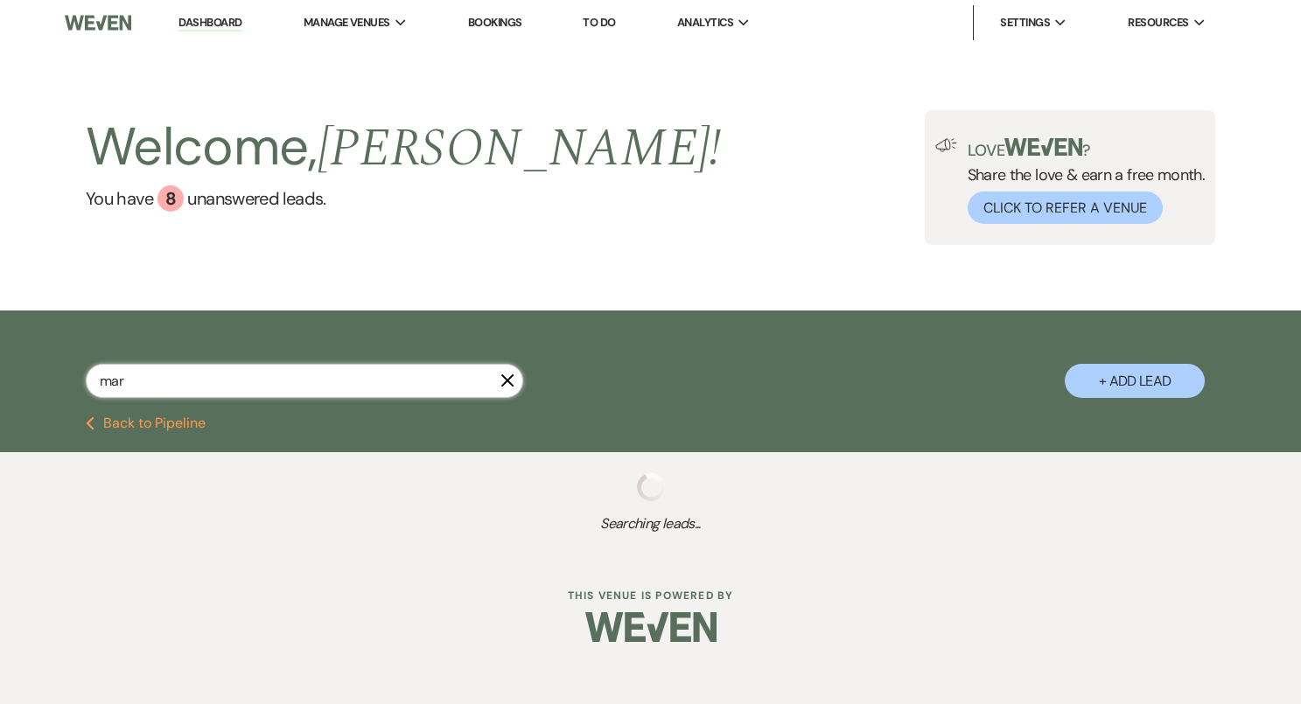
select select "8"
select select "10"
select select "8"
select select "5"
select select "8"
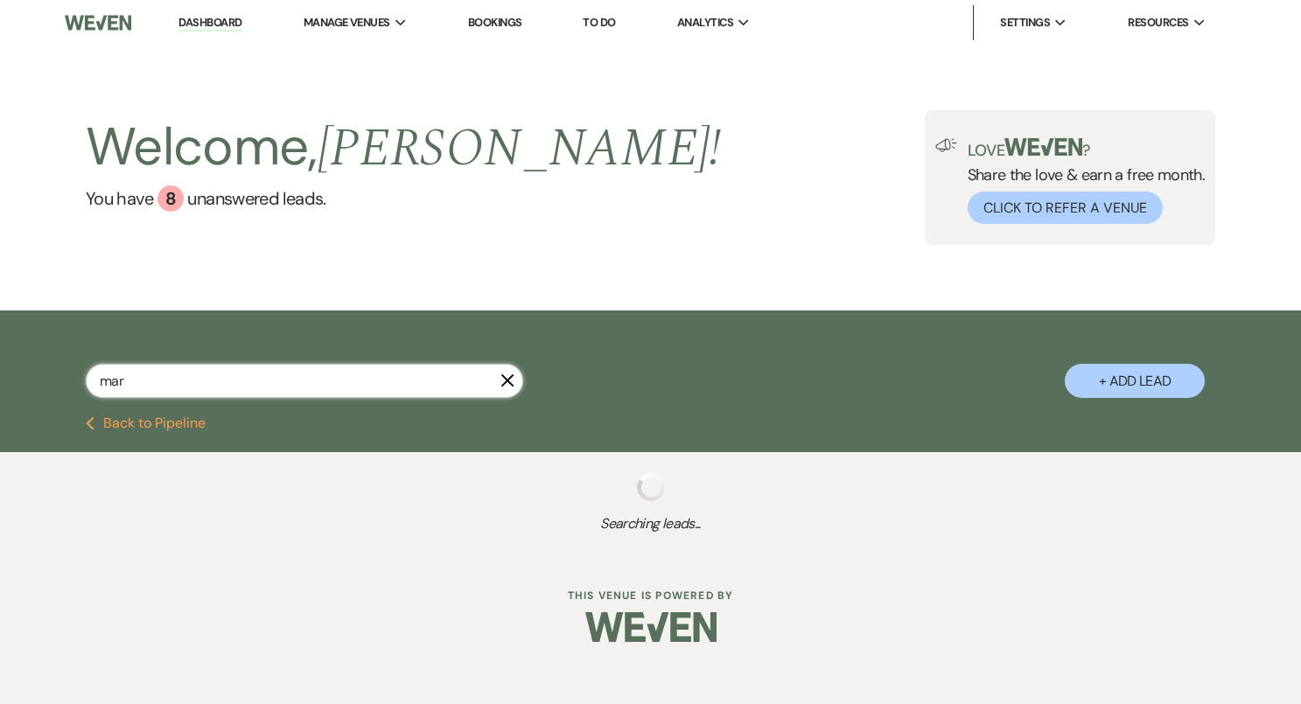
select select "5"
select select "8"
select select "5"
select select "8"
select select "6"
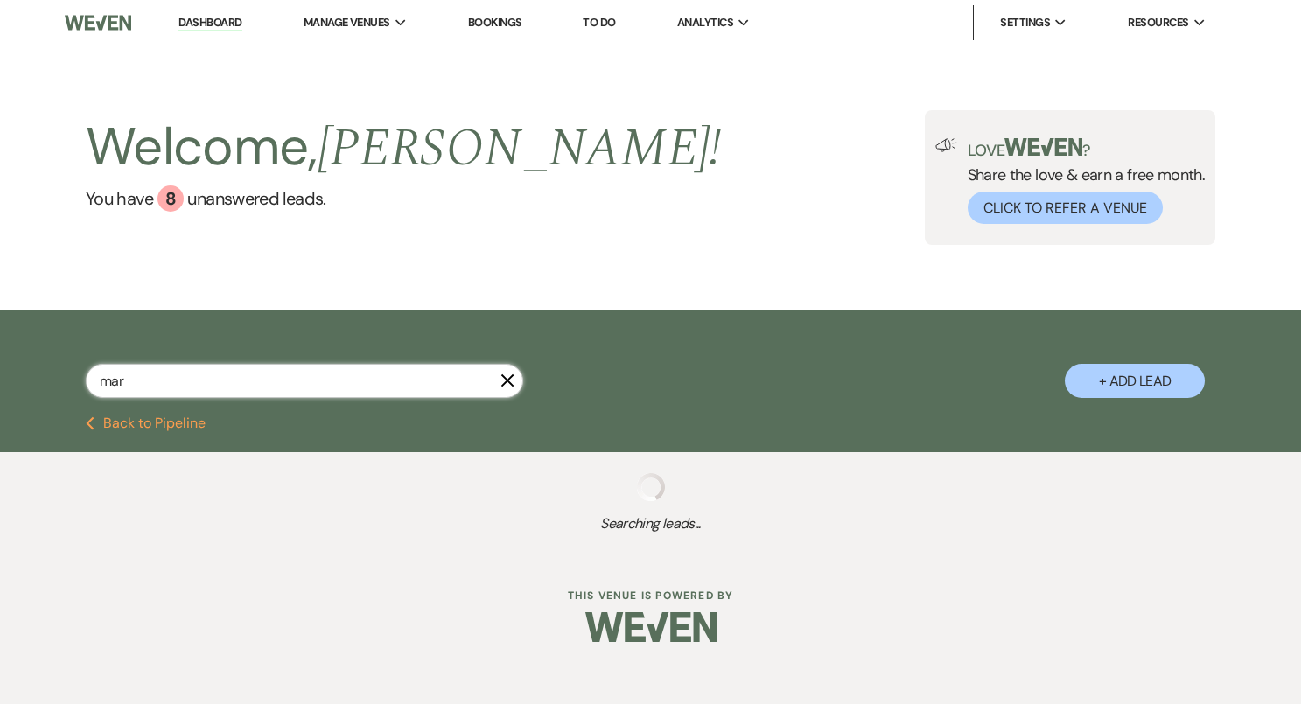
select select "8"
select select "7"
select select "8"
select select "6"
select select "8"
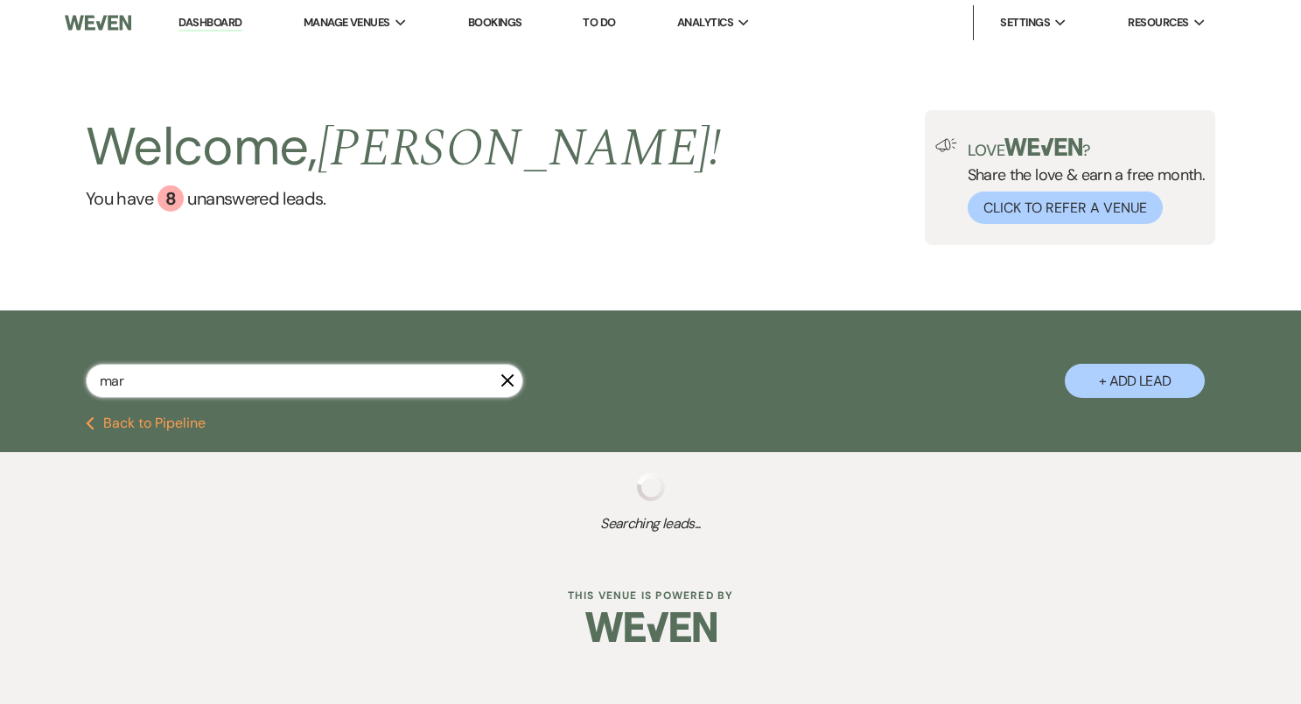
select select "10"
select select "8"
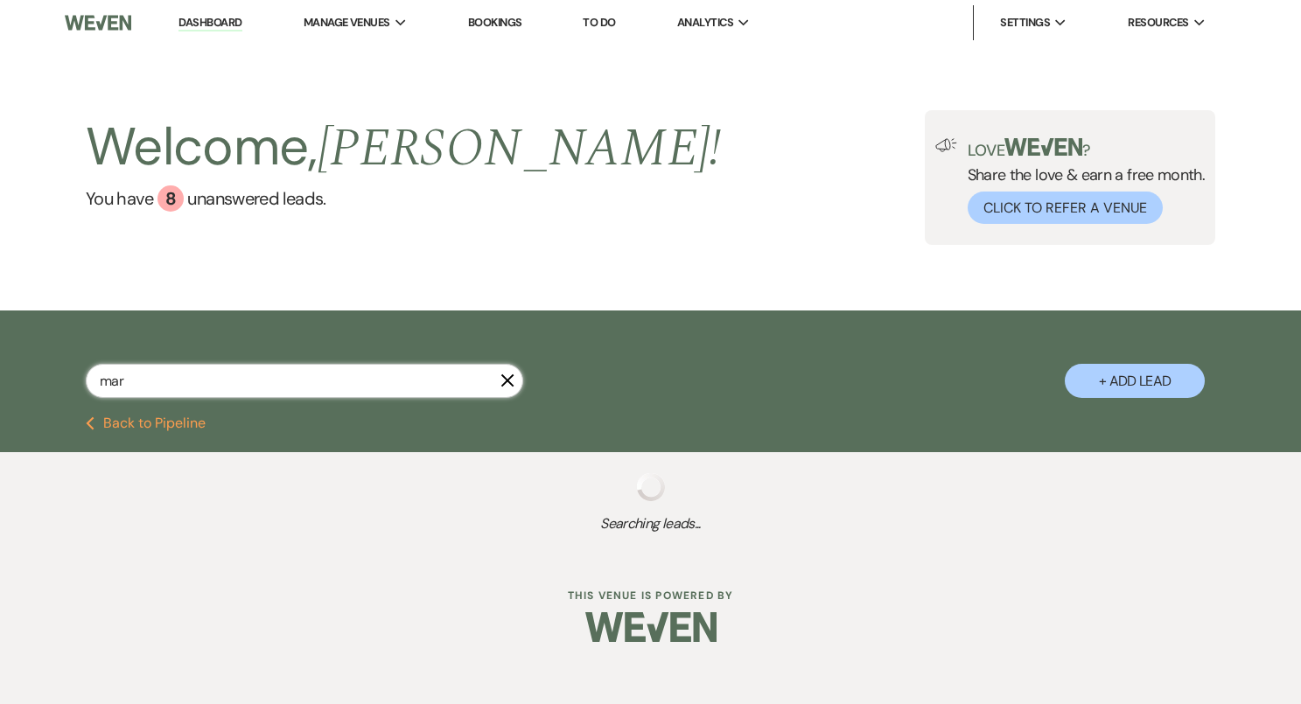
select select "10"
select select "8"
select select "6"
select select "8"
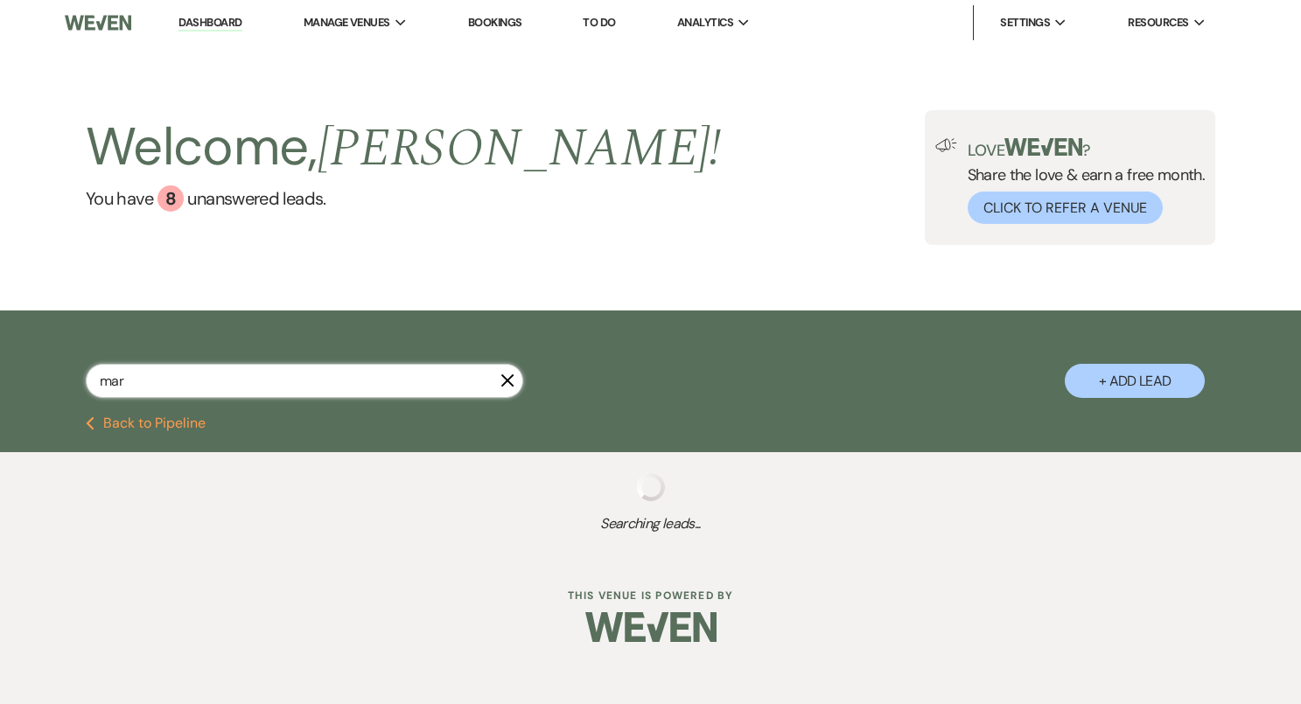
select select "8"
select select "10"
select select "8"
select select "10"
select select "8"
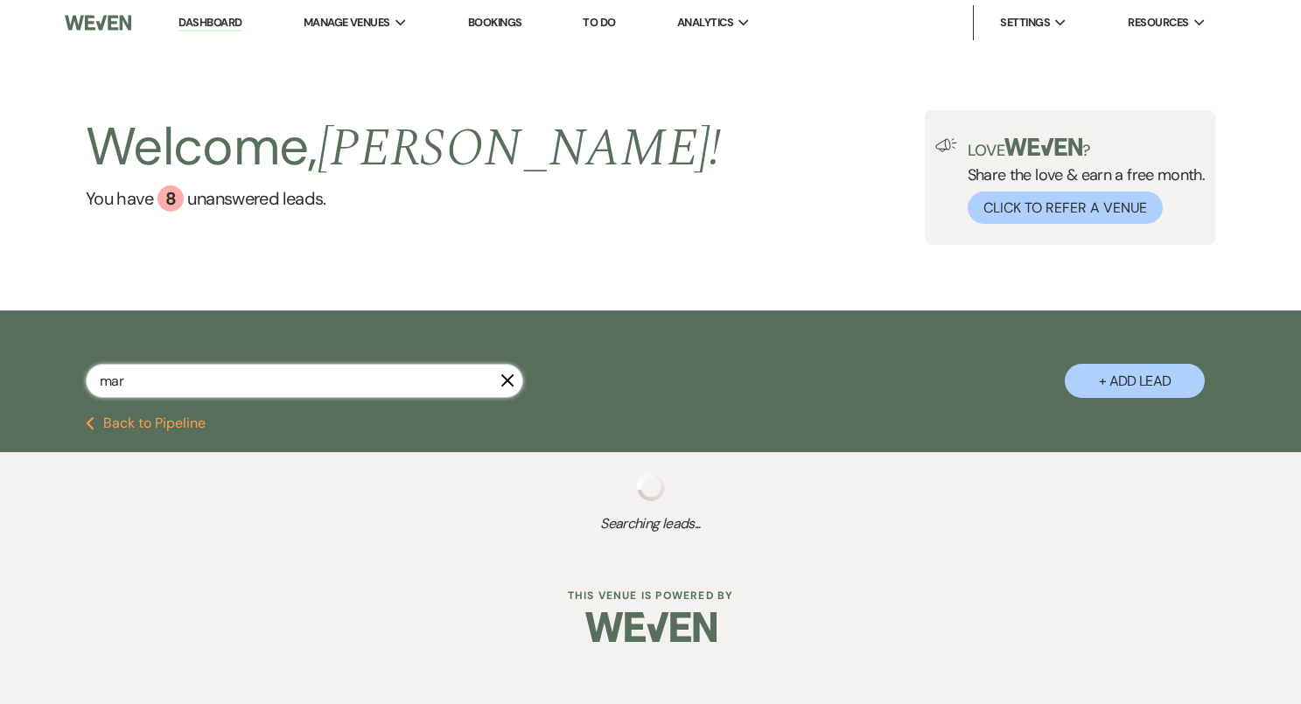
select select "10"
select select "8"
select select "5"
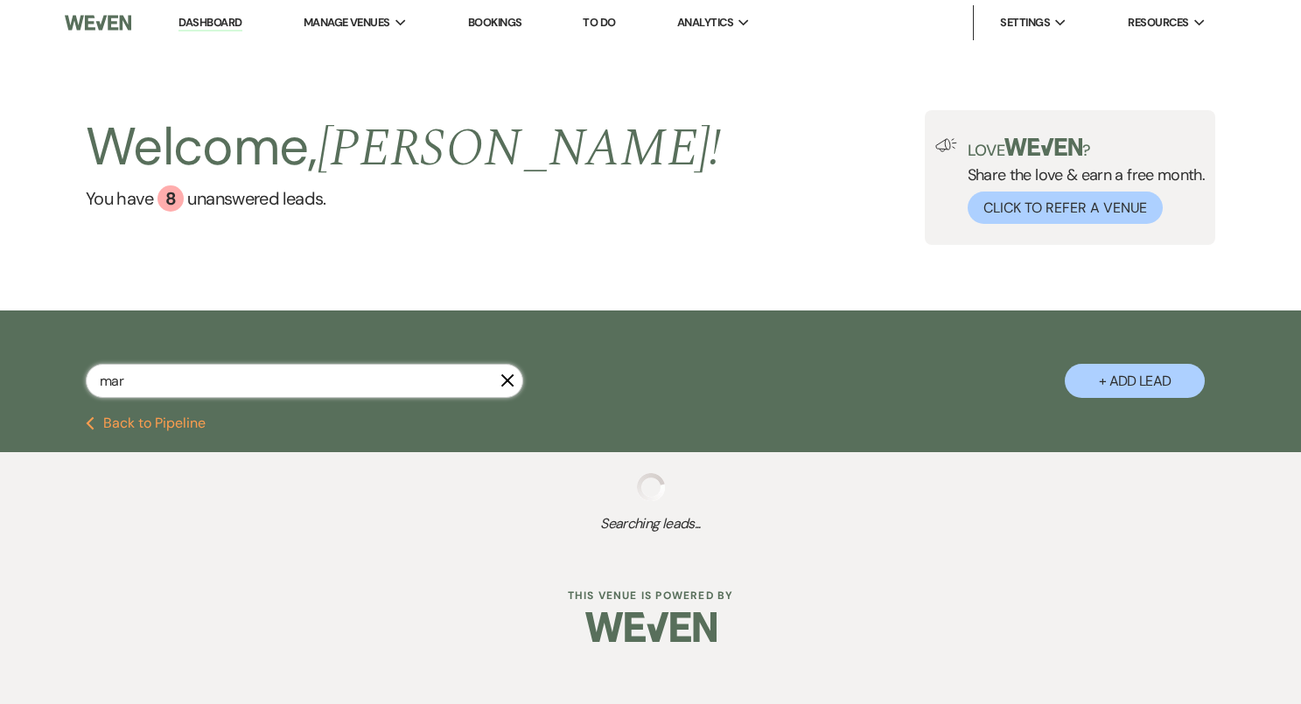
select select "8"
select select "4"
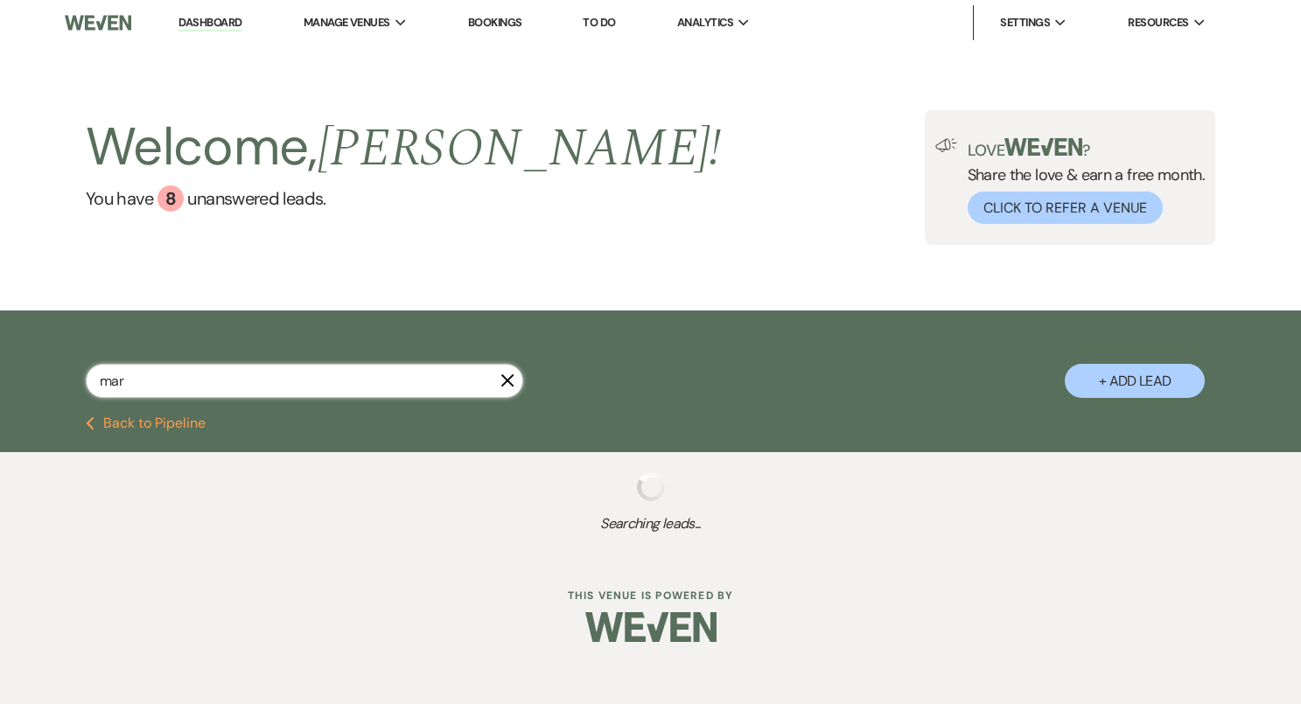
select select "8"
select select "10"
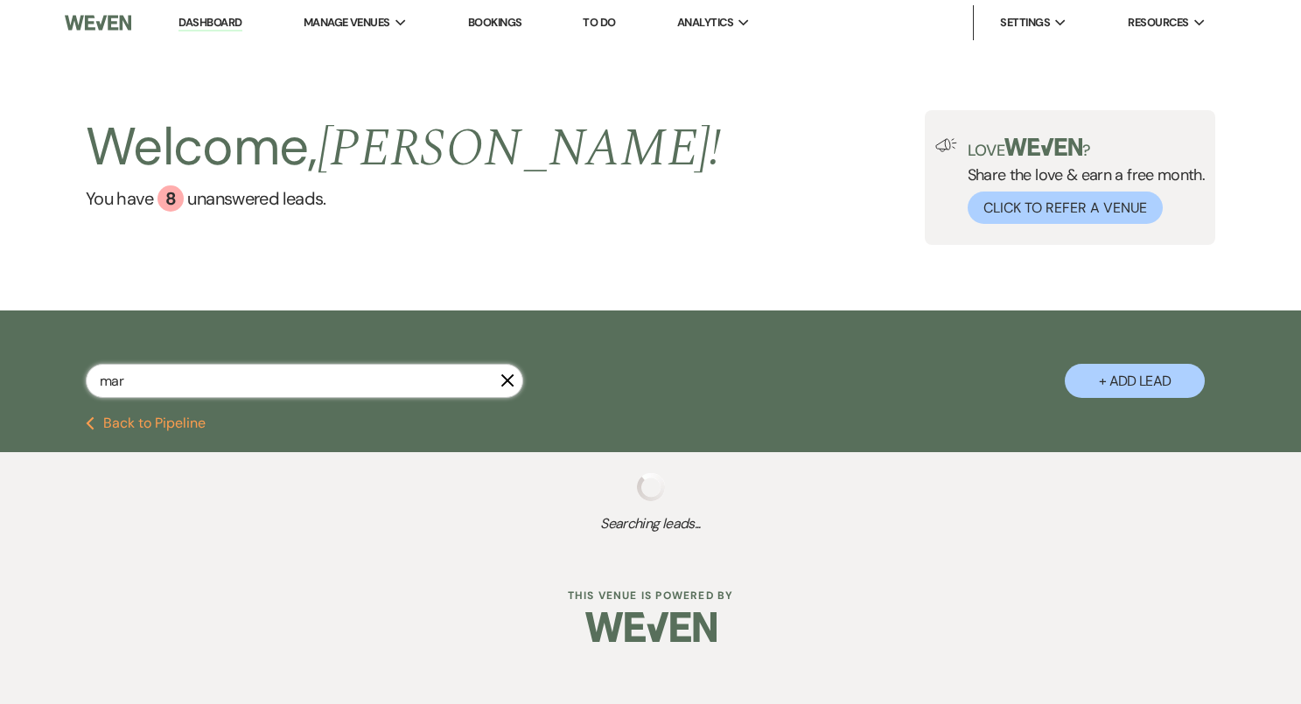
select select "8"
select select "1"
select select "8"
select select "5"
select select "8"
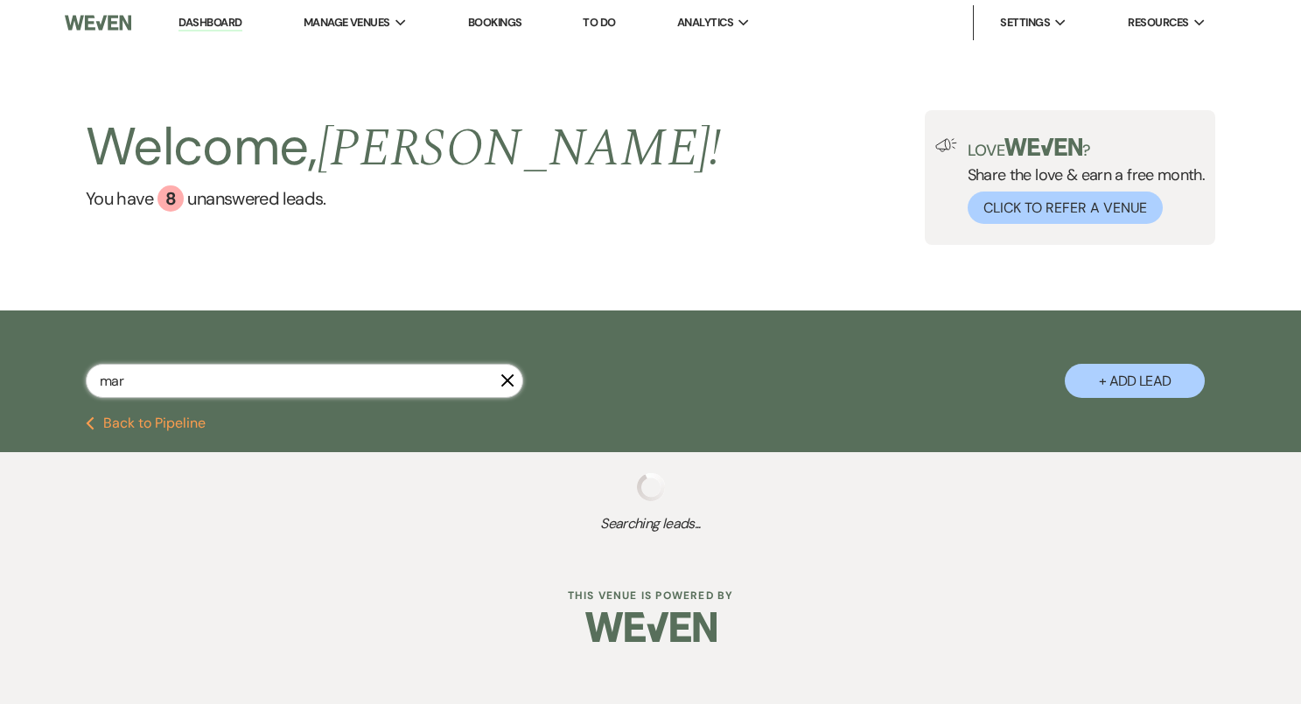
select select "5"
select select "8"
select select "1"
select select "8"
select select "5"
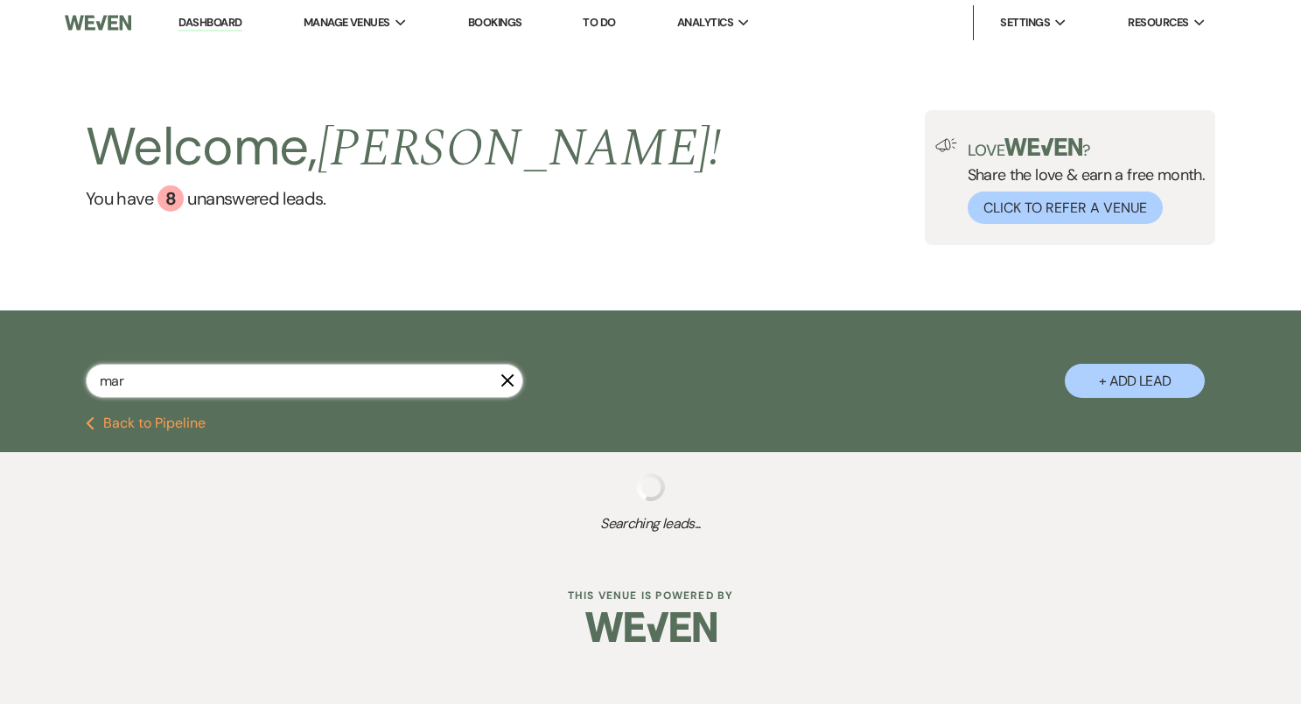
select select "8"
select select "10"
select select "8"
select select "10"
select select "8"
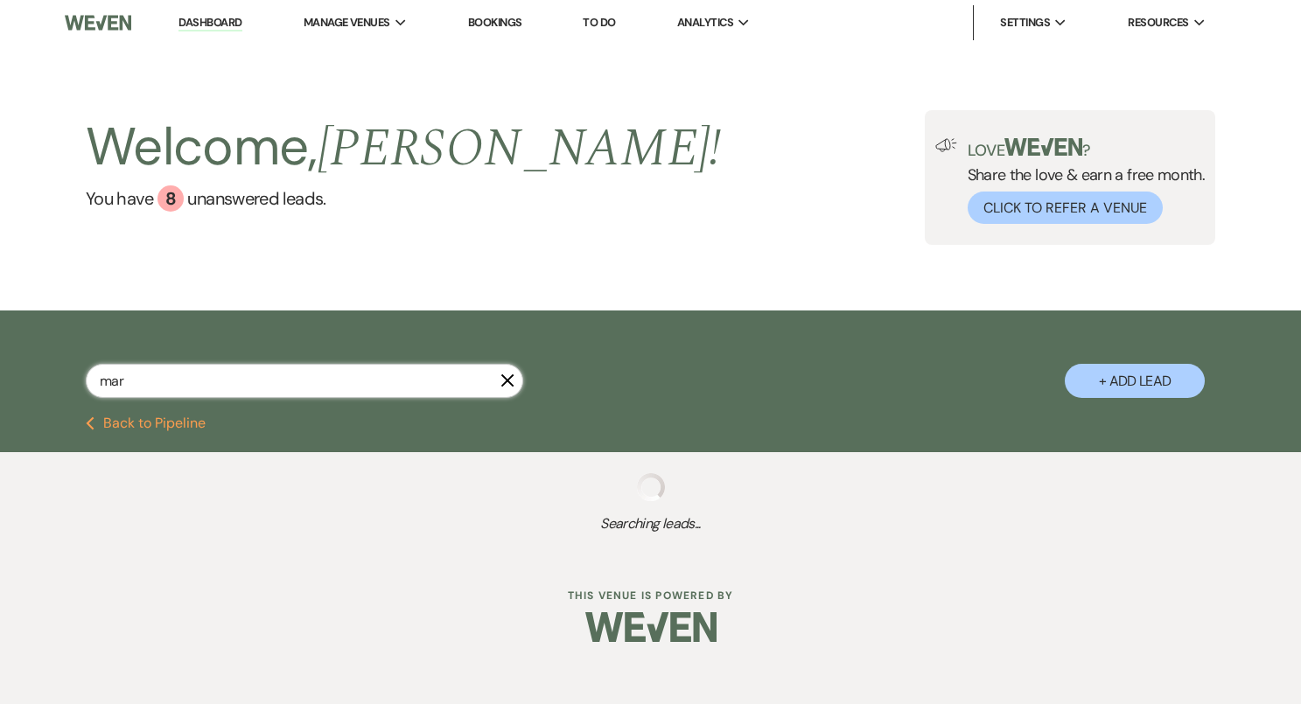
select select "5"
select select "8"
select select "6"
select select "8"
select select "11"
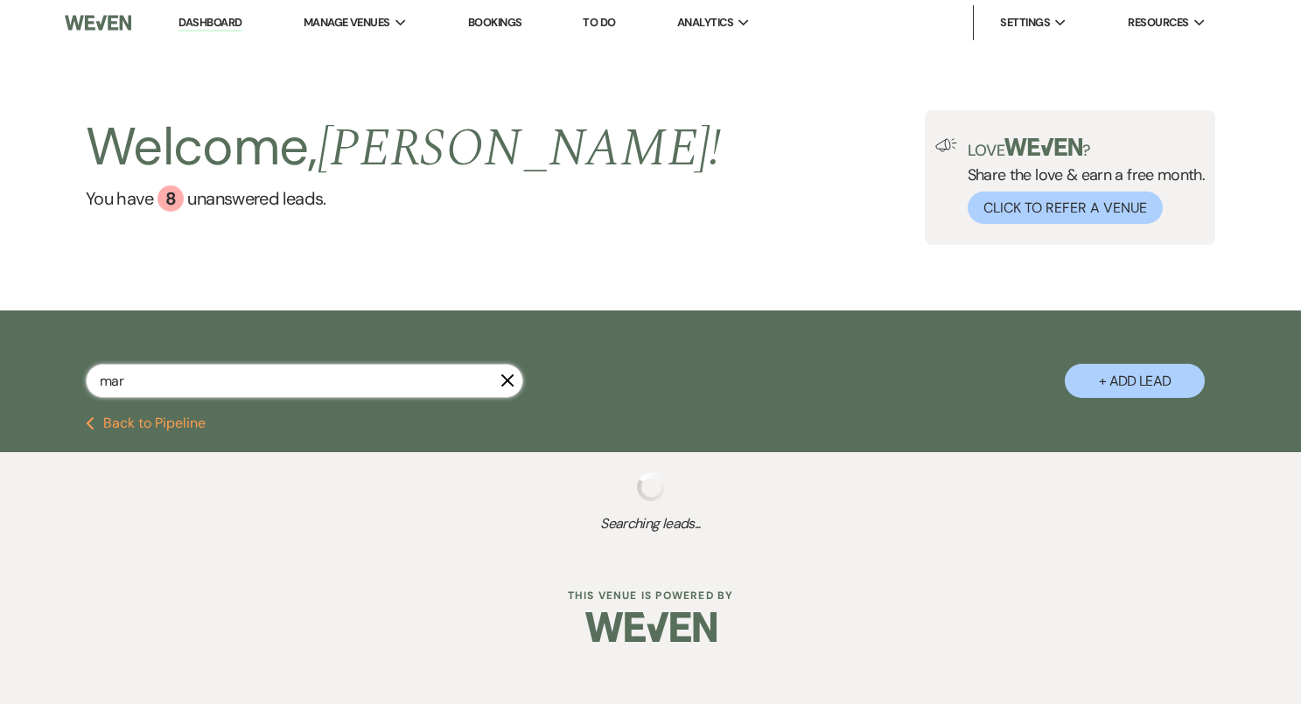
select select "8"
select select "6"
select select "8"
select select "10"
select select "8"
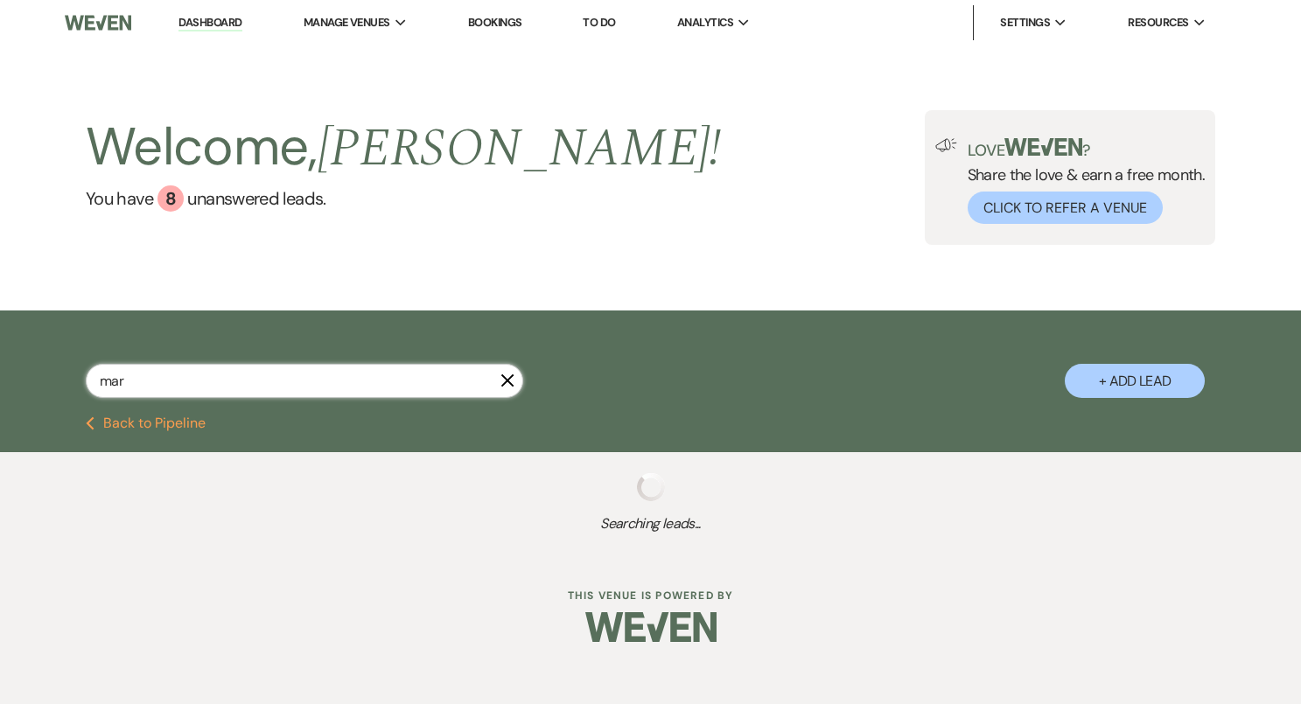
select select "5"
select select "8"
select select "5"
select select "8"
select select "6"
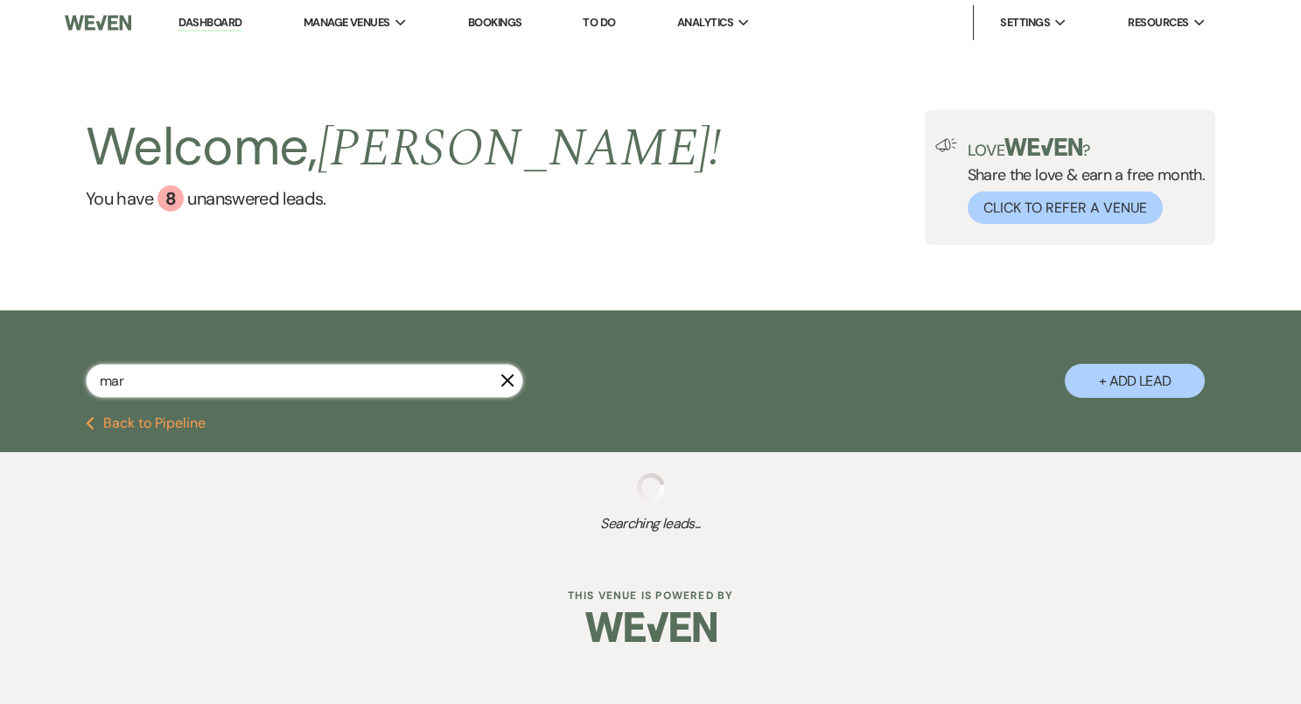
select select "8"
select select "7"
select select "8"
select select "2"
select select "8"
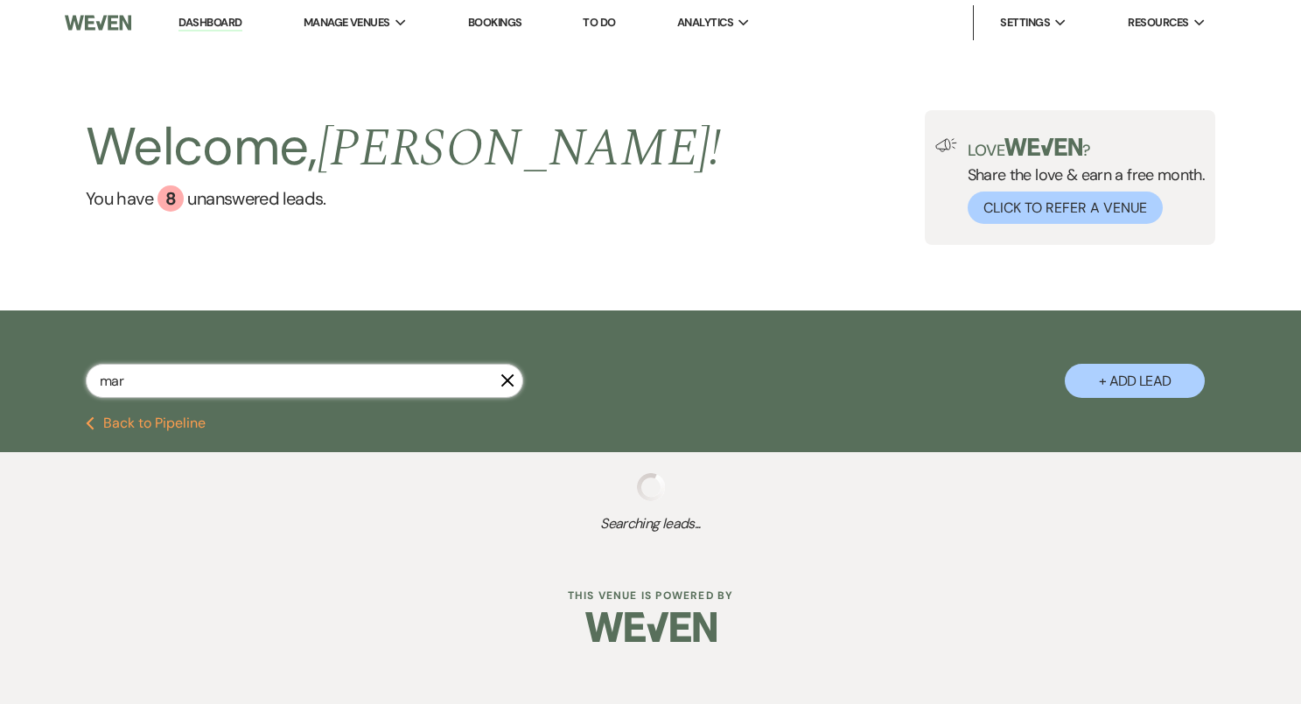
select select "5"
select select "8"
select select "5"
select select "8"
select select "5"
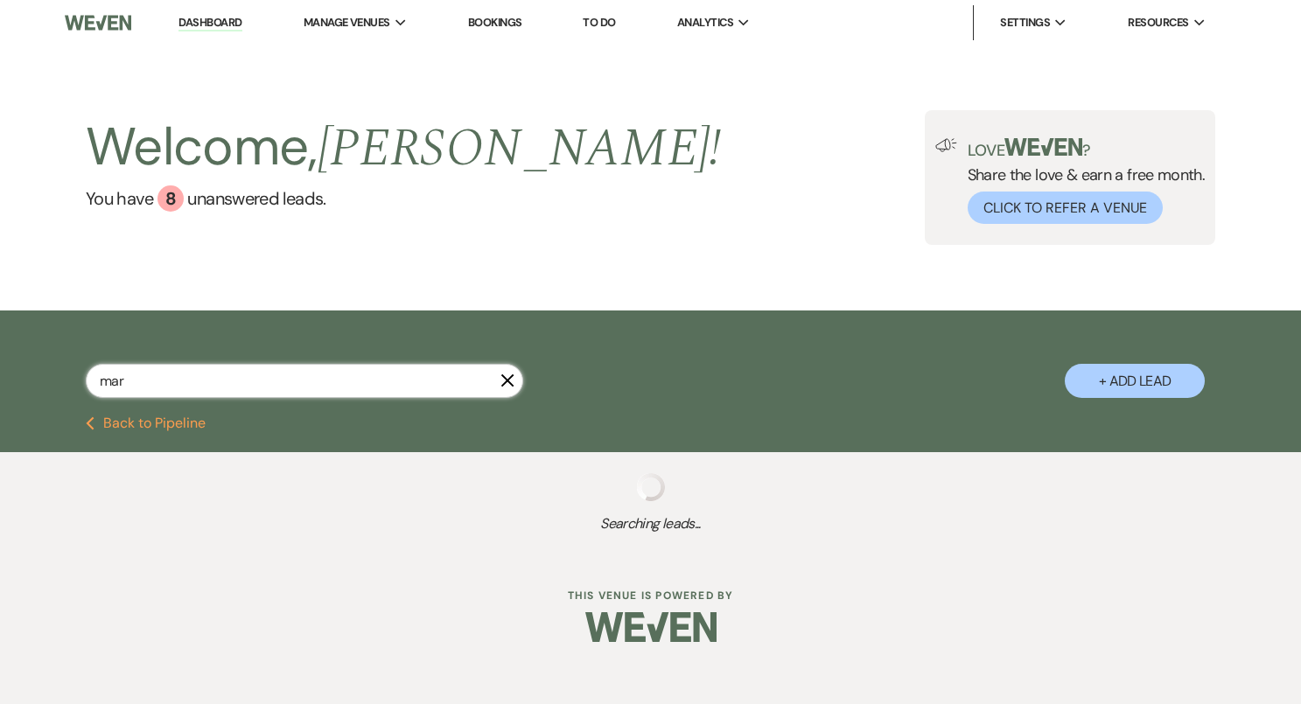
select select "8"
select select "5"
select select "8"
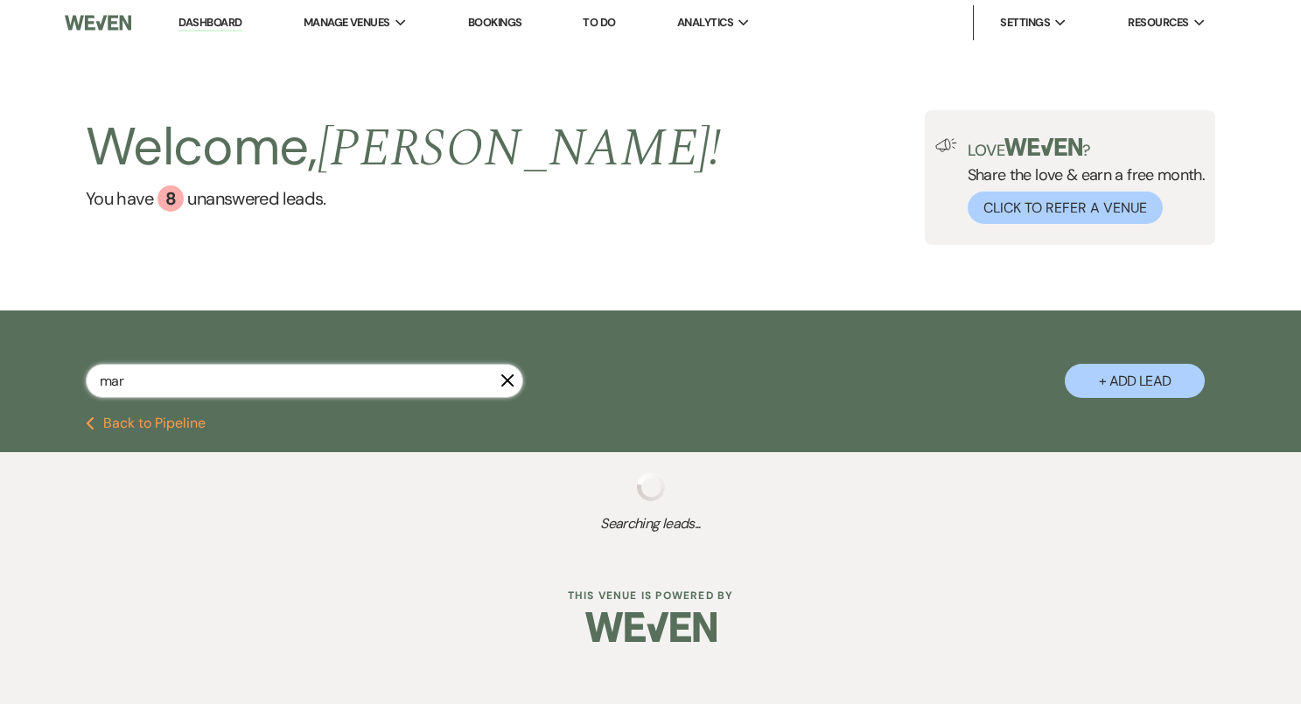
select select "6"
select select "8"
select select "7"
select select "8"
select select "6"
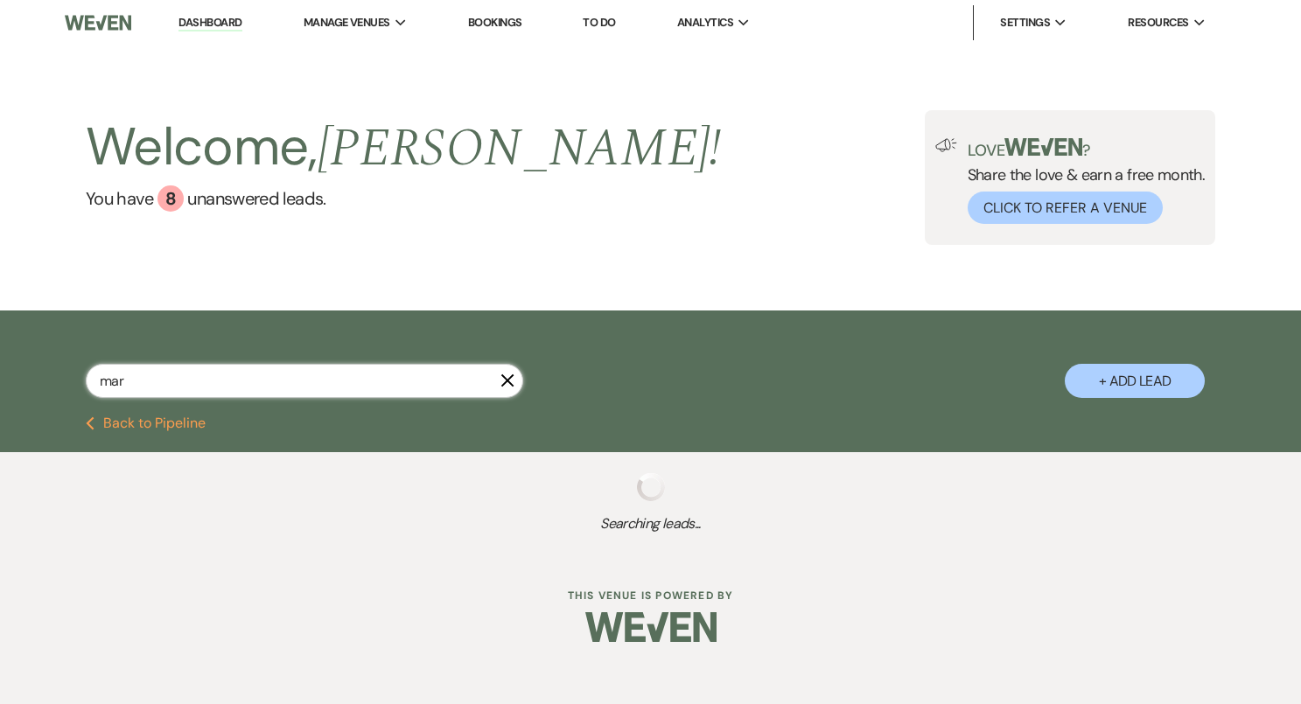
select select "8"
select select "5"
select select "8"
select select "10"
select select "8"
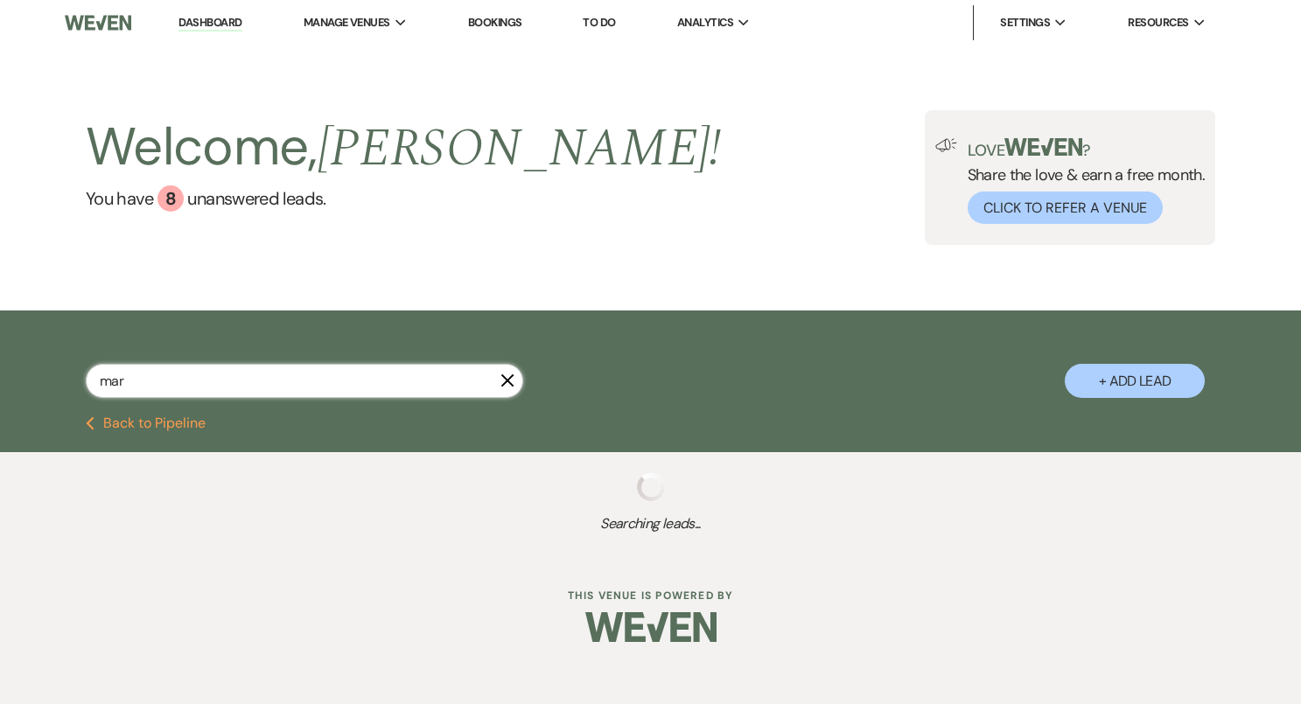
select select "8"
select select "11"
select select "8"
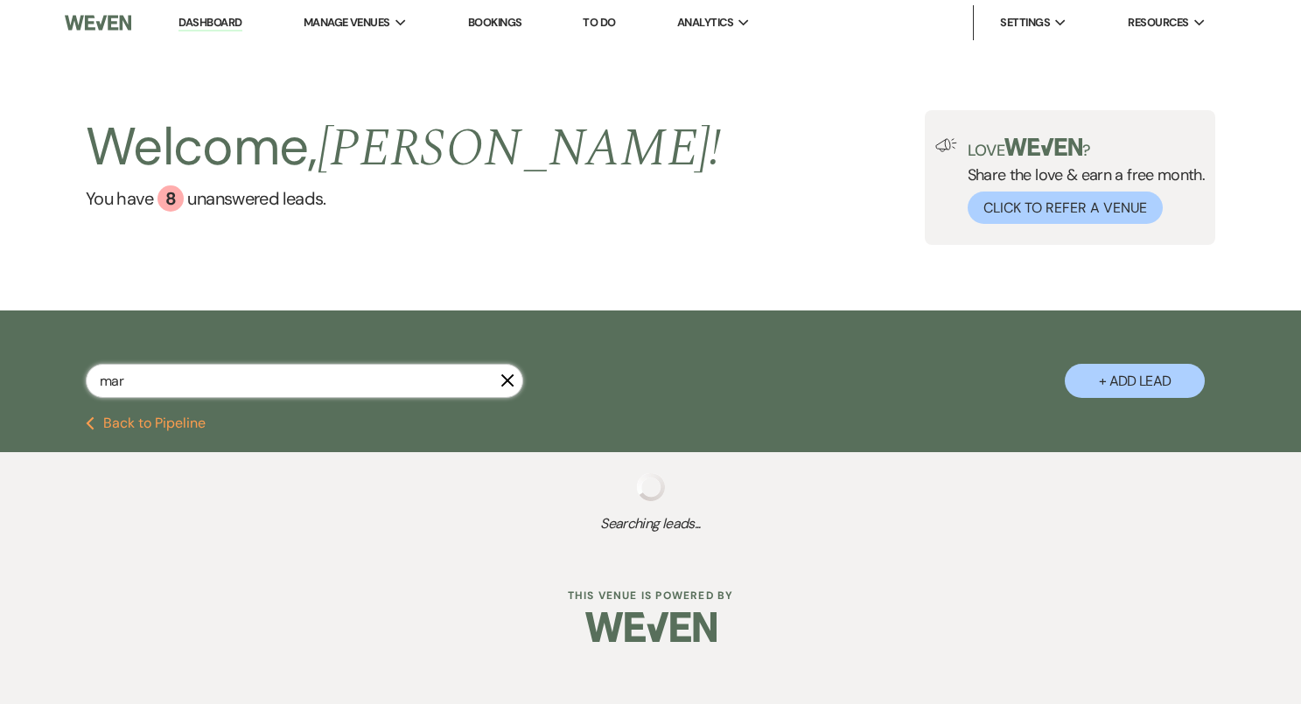
select select "8"
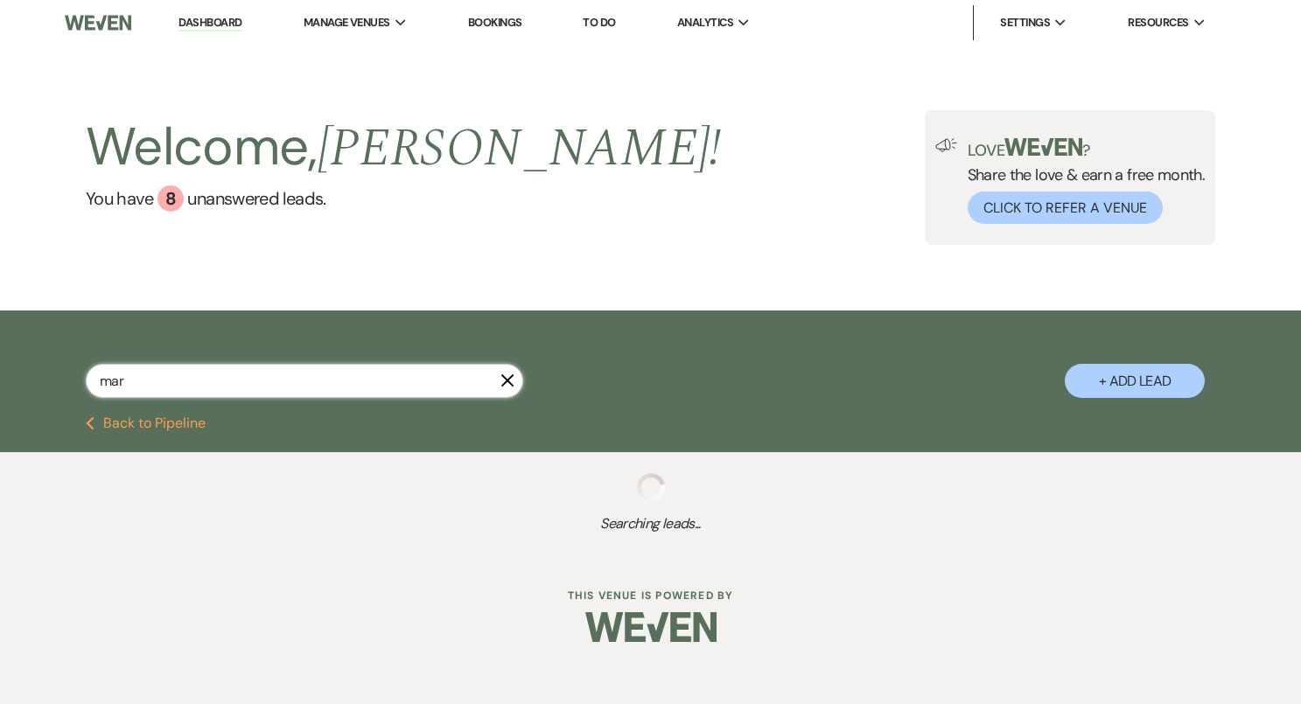
select select "8"
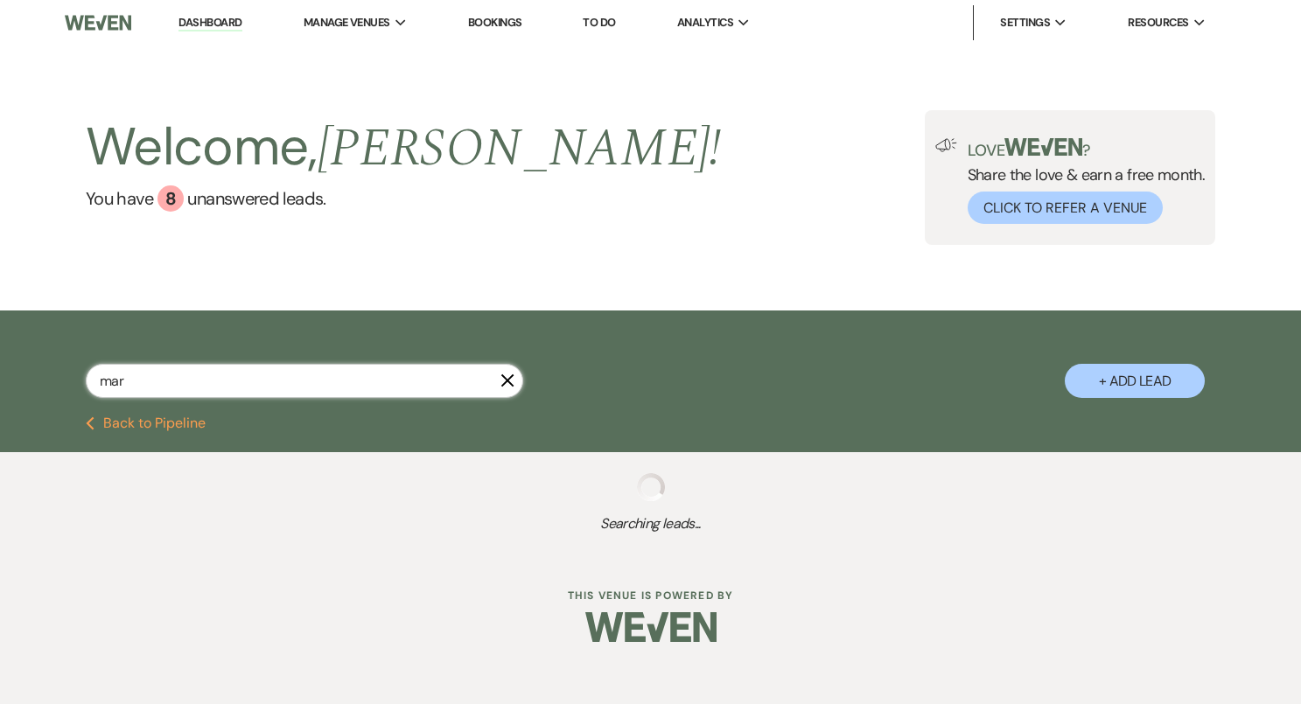
select select "8"
select select "5"
select select "8"
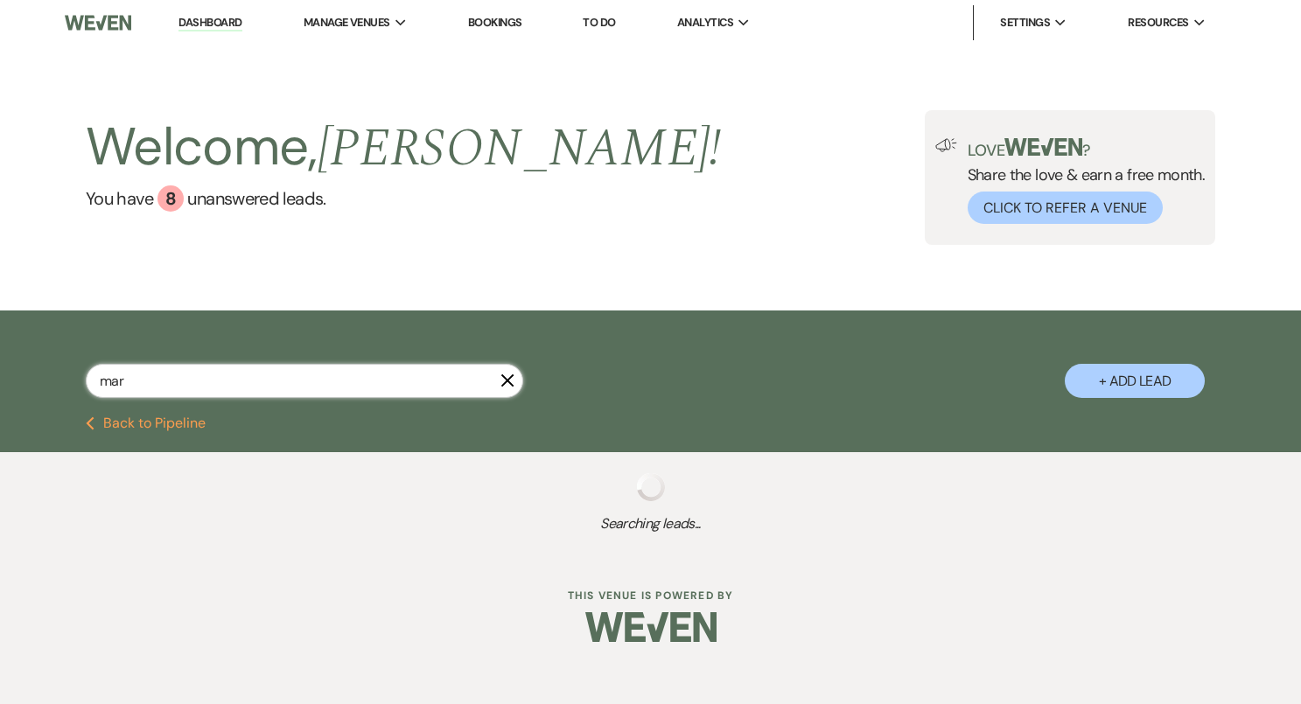
select select "8"
select select "11"
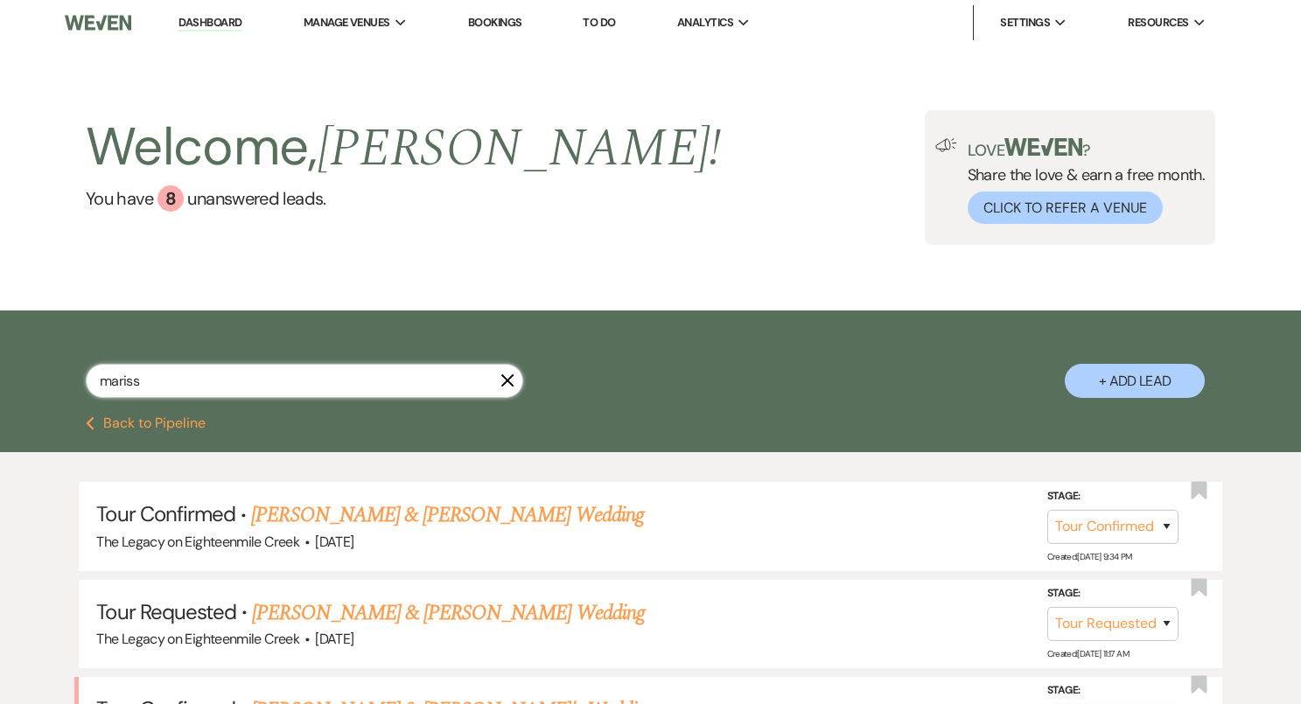
type input "marissa"
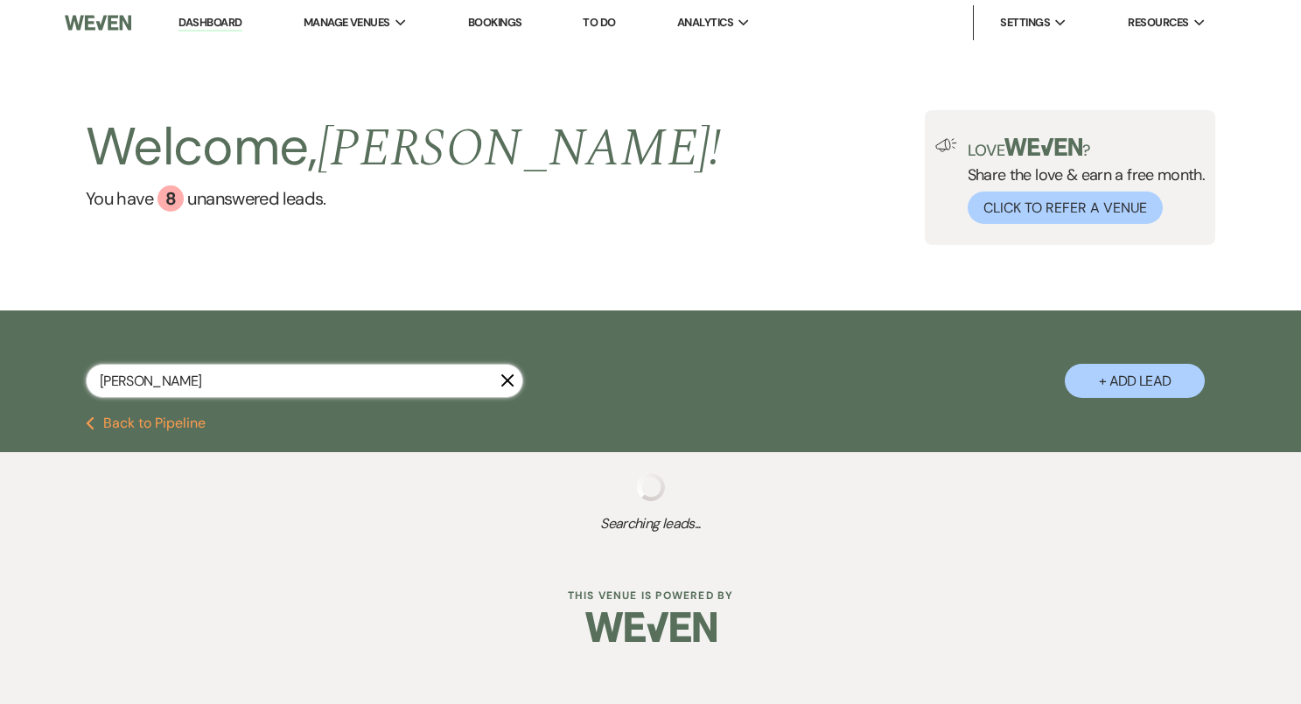
select select "4"
select select "8"
select select "6"
select select "8"
select select "7"
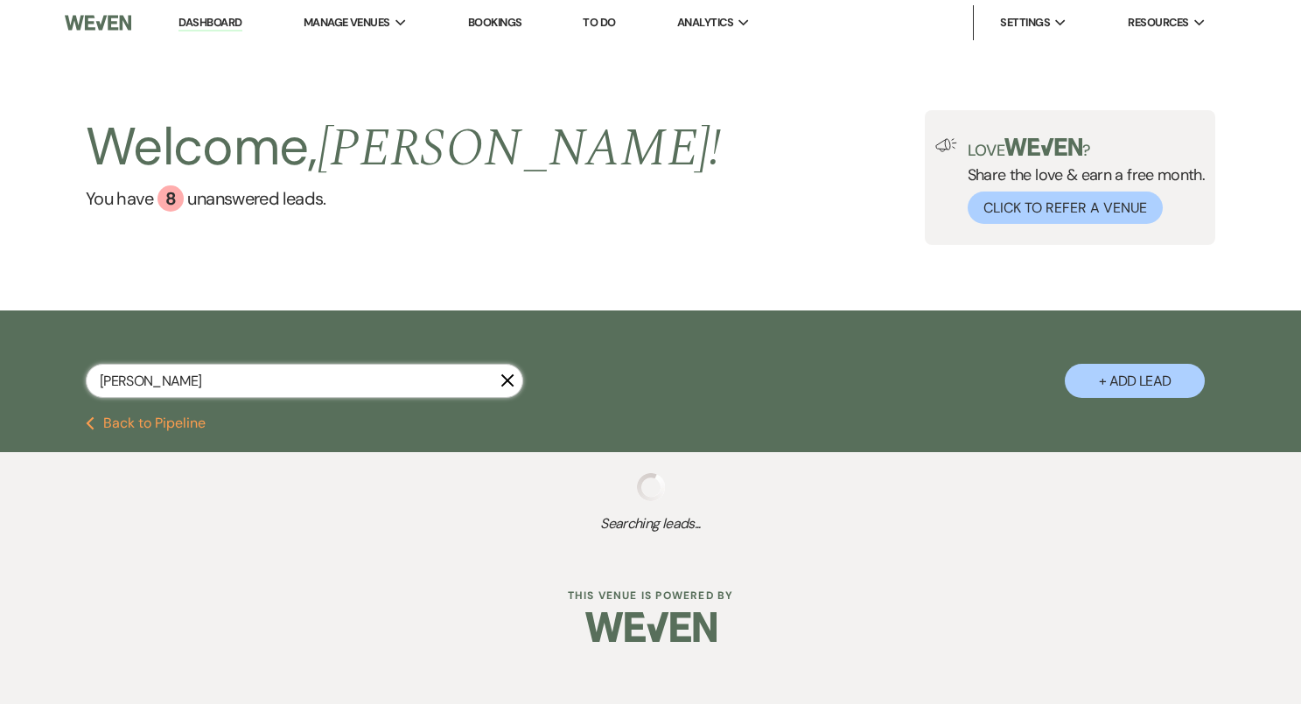
select select "8"
select select "5"
select select "8"
select select "5"
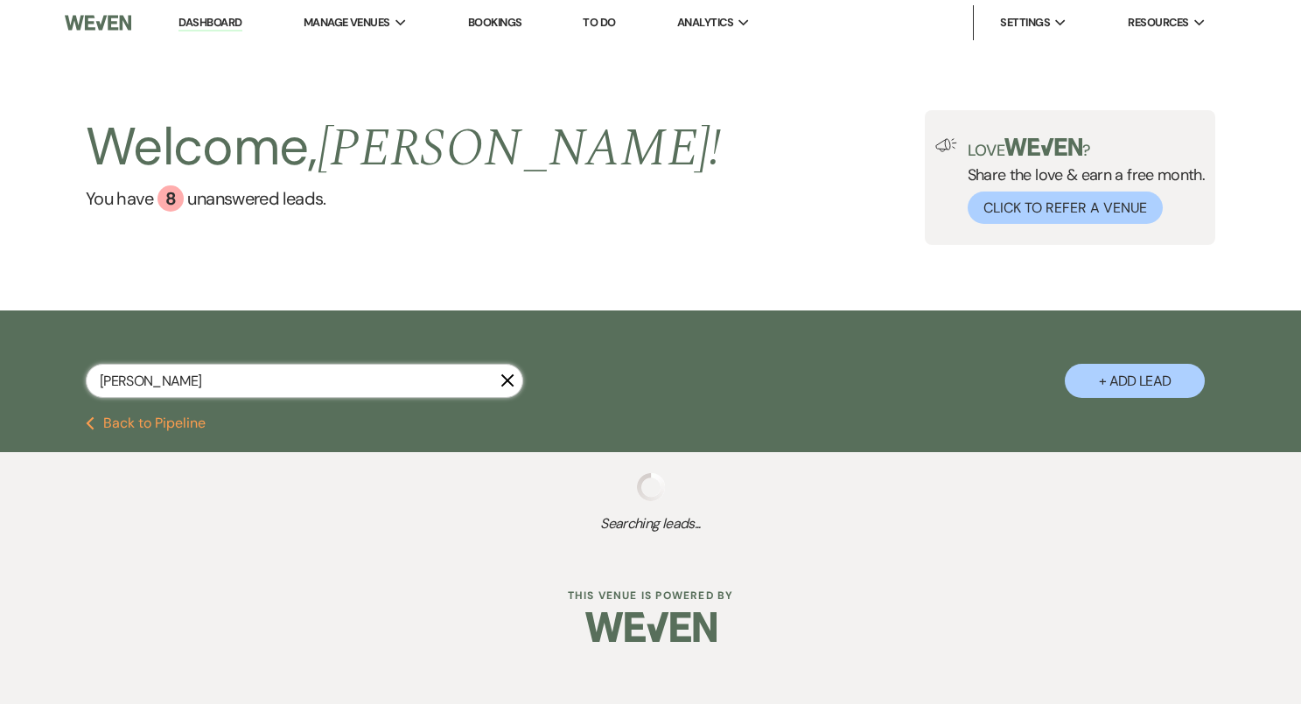
select select "8"
select select "11"
select select "8"
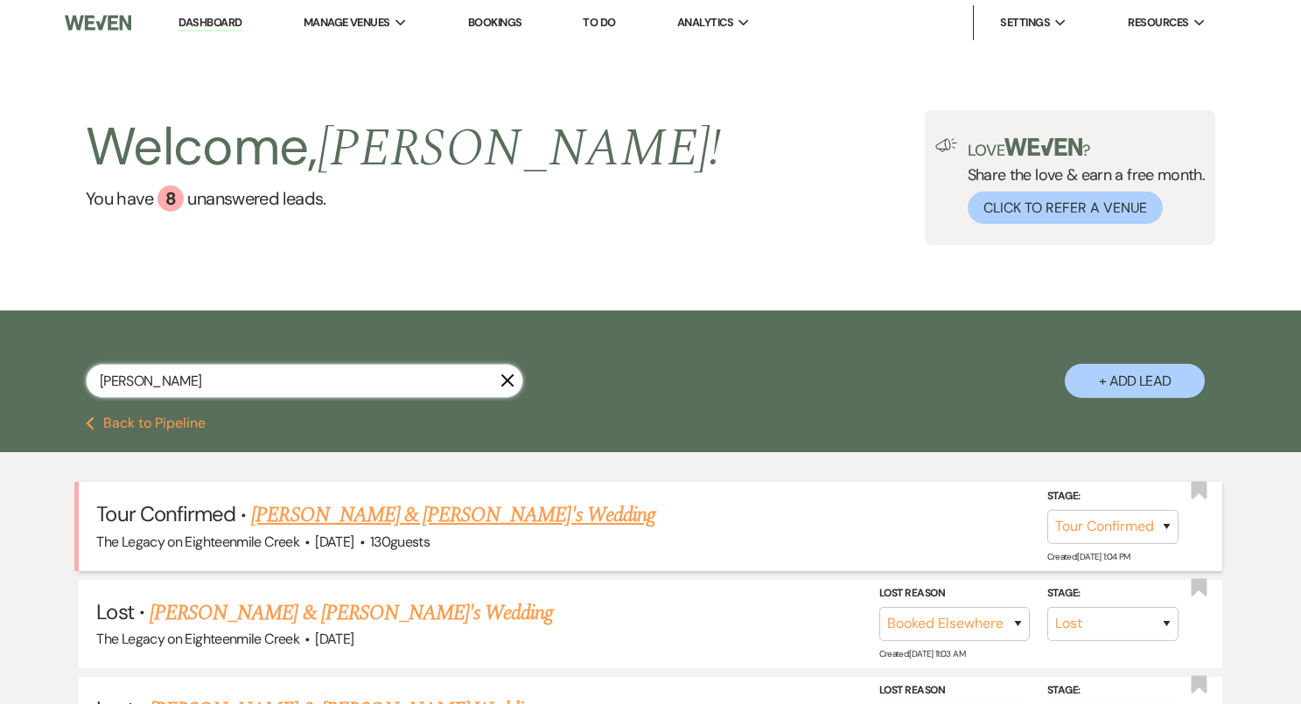
type input "marissa"
click at [430, 520] on link "Nathan & Marissa's Wedding" at bounding box center [453, 514] width 404 height 31
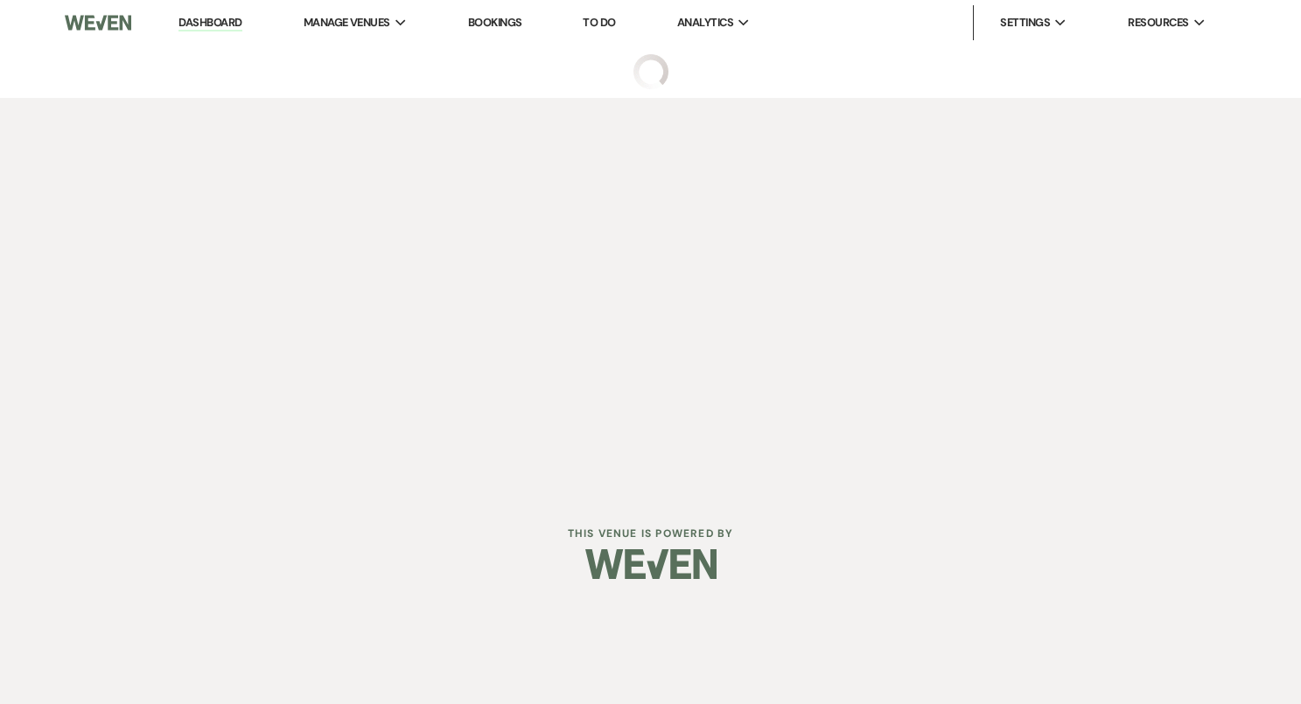
select select "4"
select select "5"
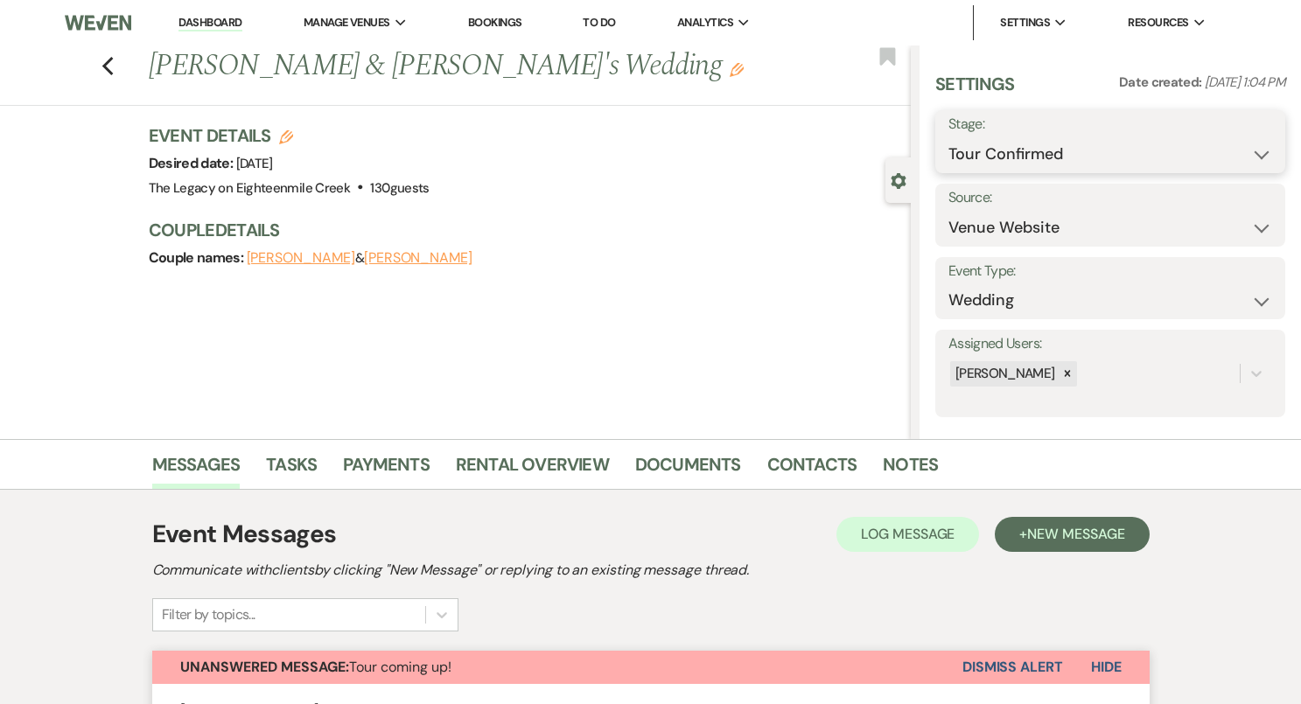
click at [1055, 162] on select "Inquiry Follow Up Tour Requested Tour Confirmed Toured Proposal Sent Booked Lost" at bounding box center [1110, 154] width 324 height 34
select select "5"
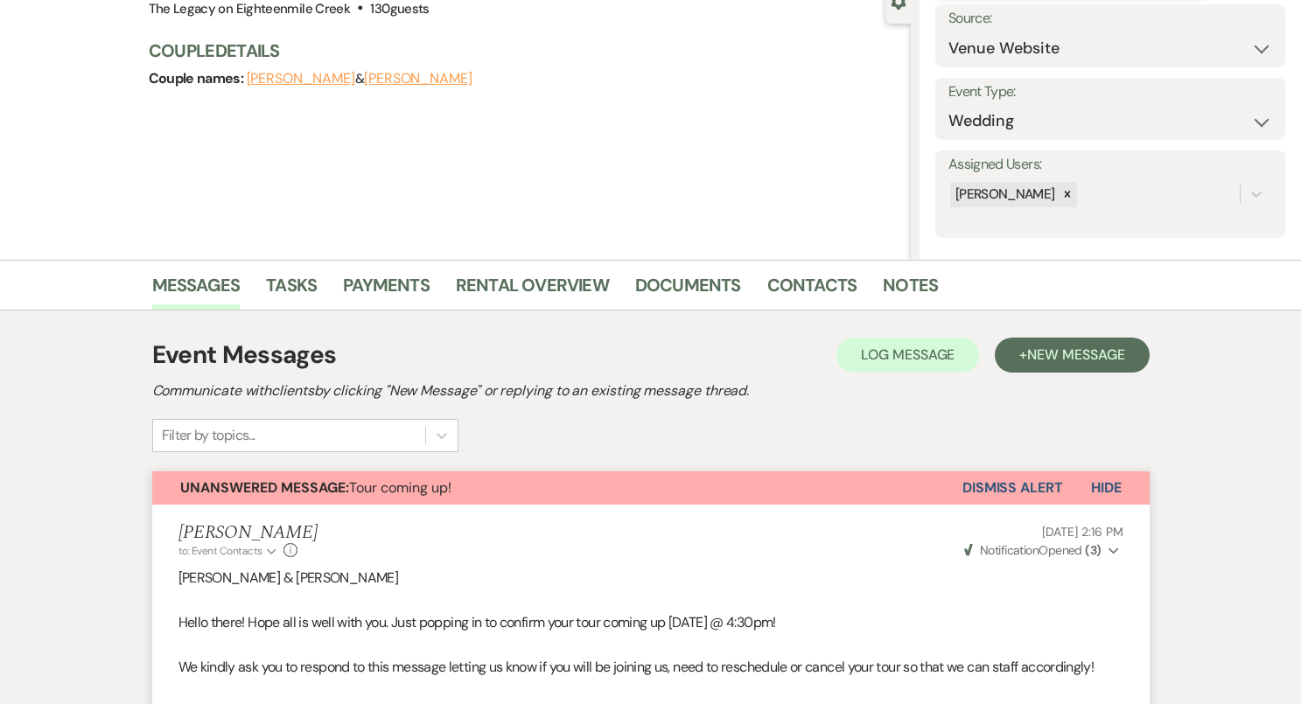
scroll to position [104, 0]
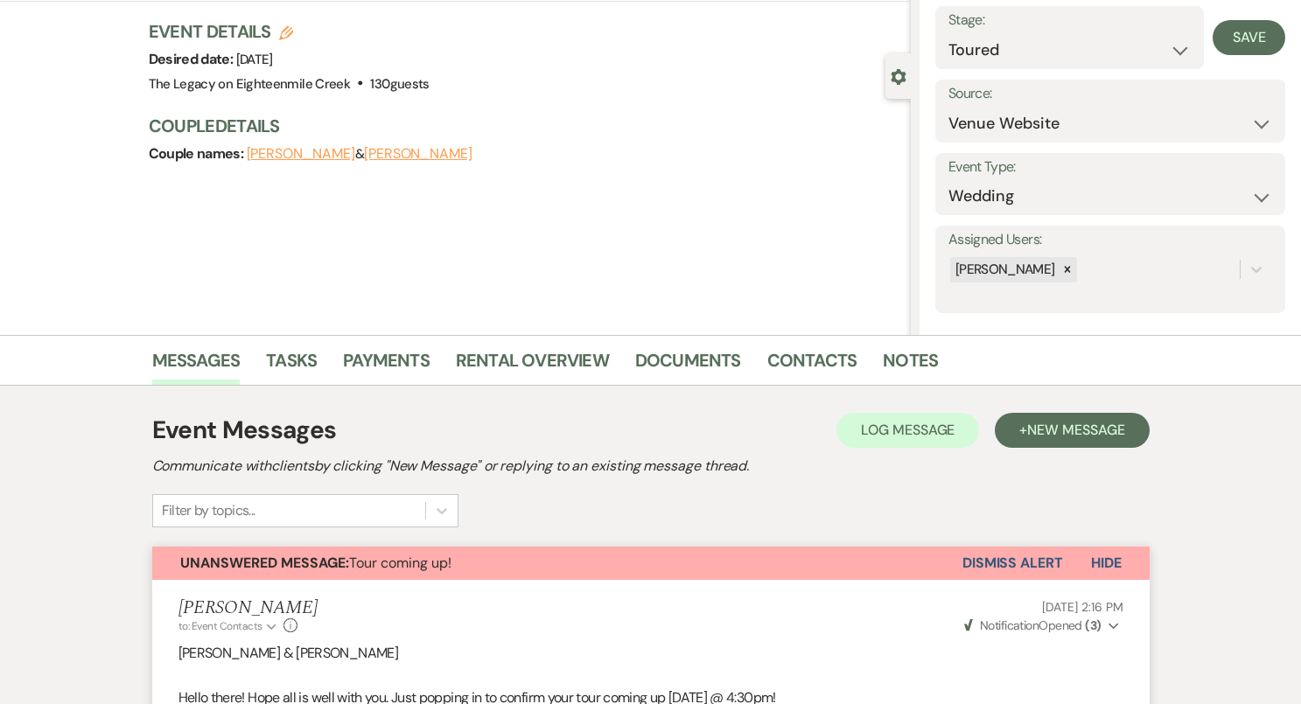
click at [1006, 562] on button "Dismiss Alert" at bounding box center [1012, 563] width 101 height 33
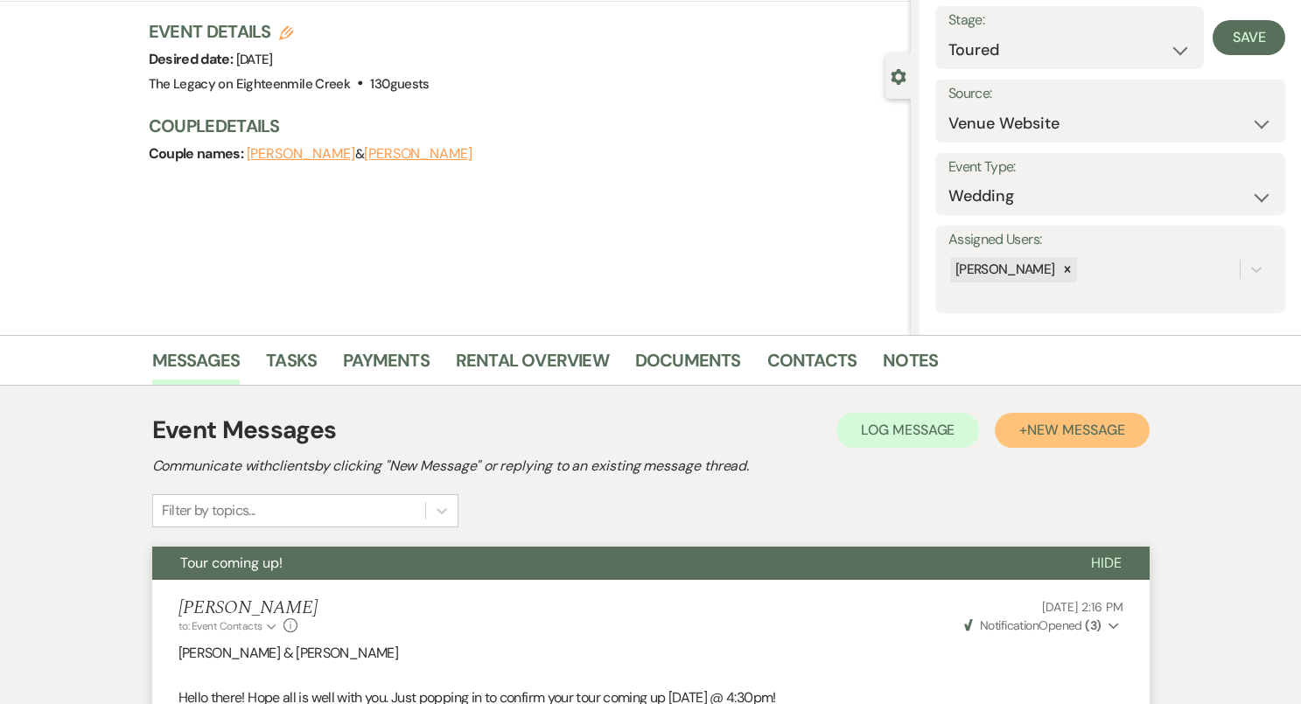
click at [1059, 434] on span "New Message" at bounding box center [1075, 430] width 97 height 18
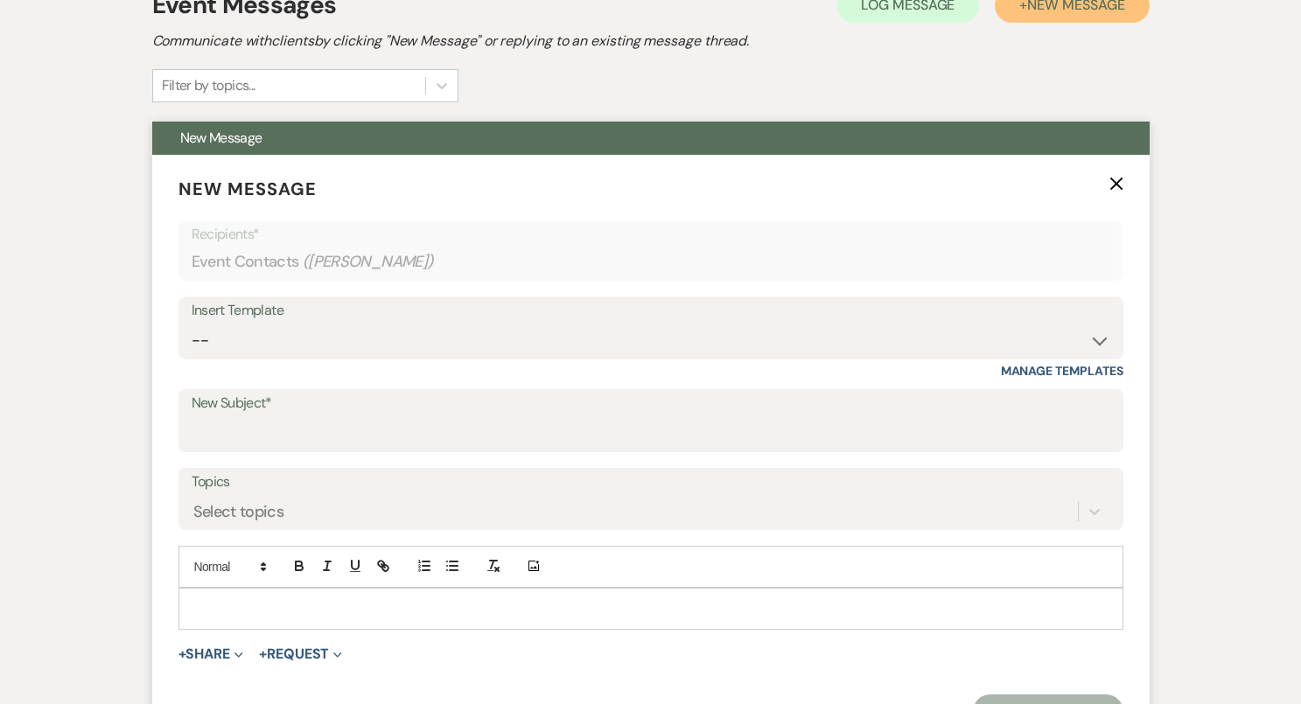
scroll to position [615, 0]
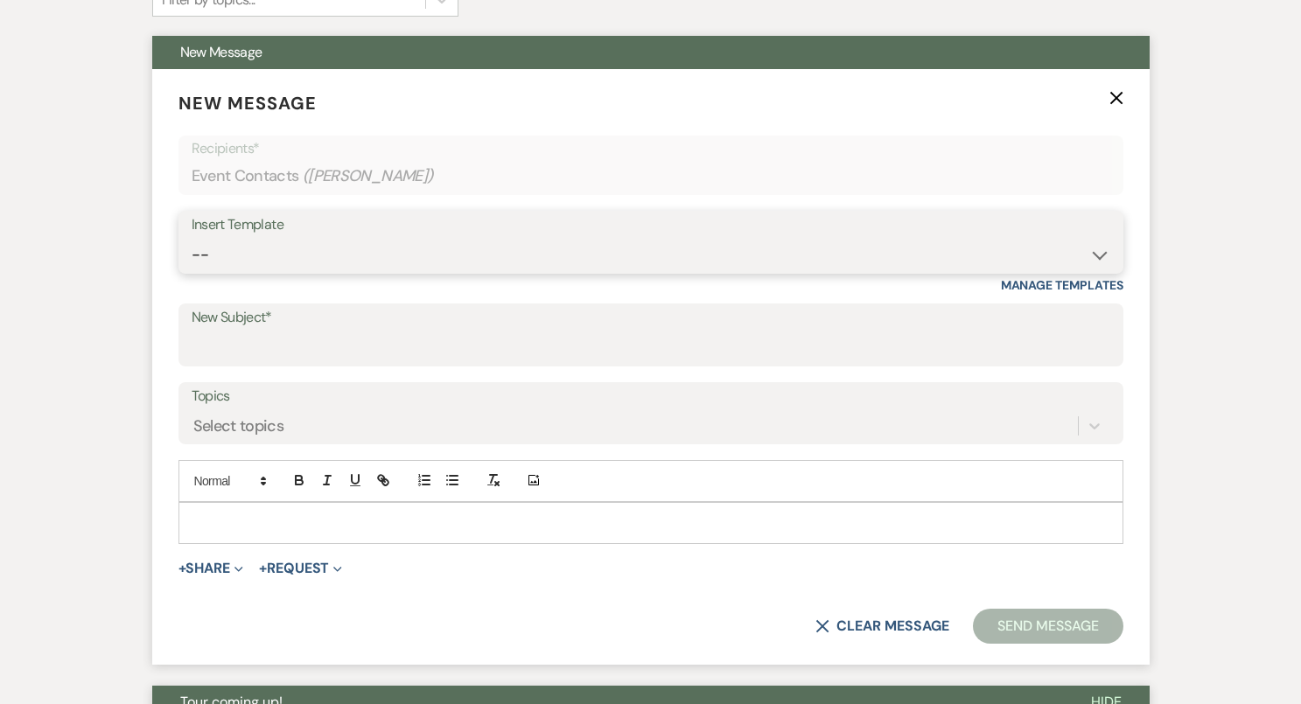
click at [383, 259] on select "-- Inquiry Follow Up- Just checking in :) Tour Date/Time Confirmation Proposal …" at bounding box center [651, 255] width 918 height 34
select select "2326"
type input "GREAT TO MEET YOU!"
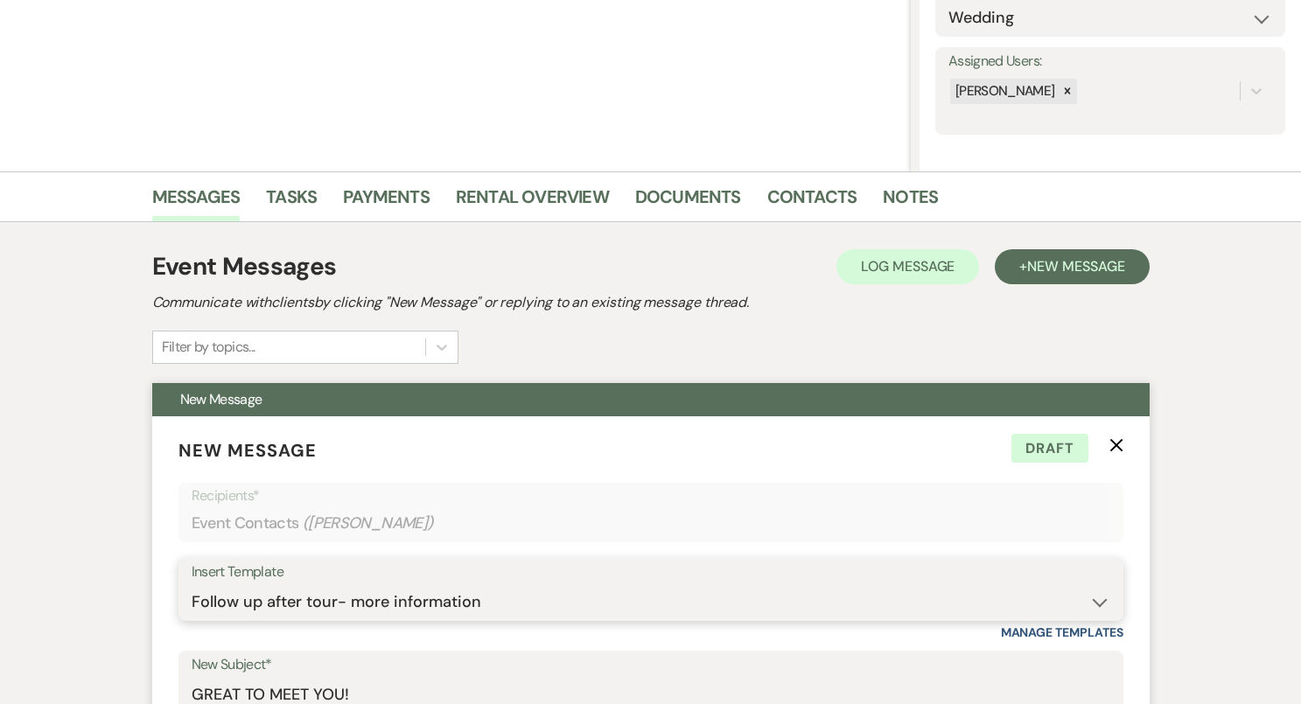
scroll to position [263, 0]
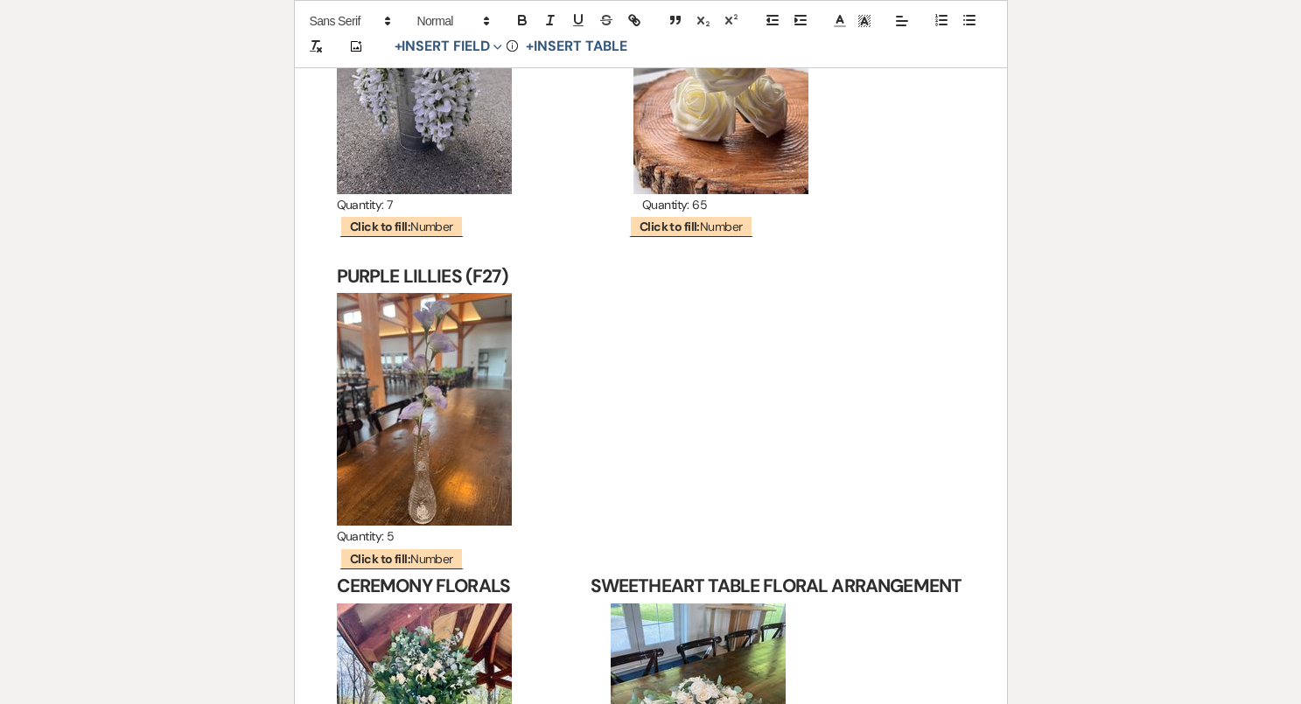
scroll to position [11712, 0]
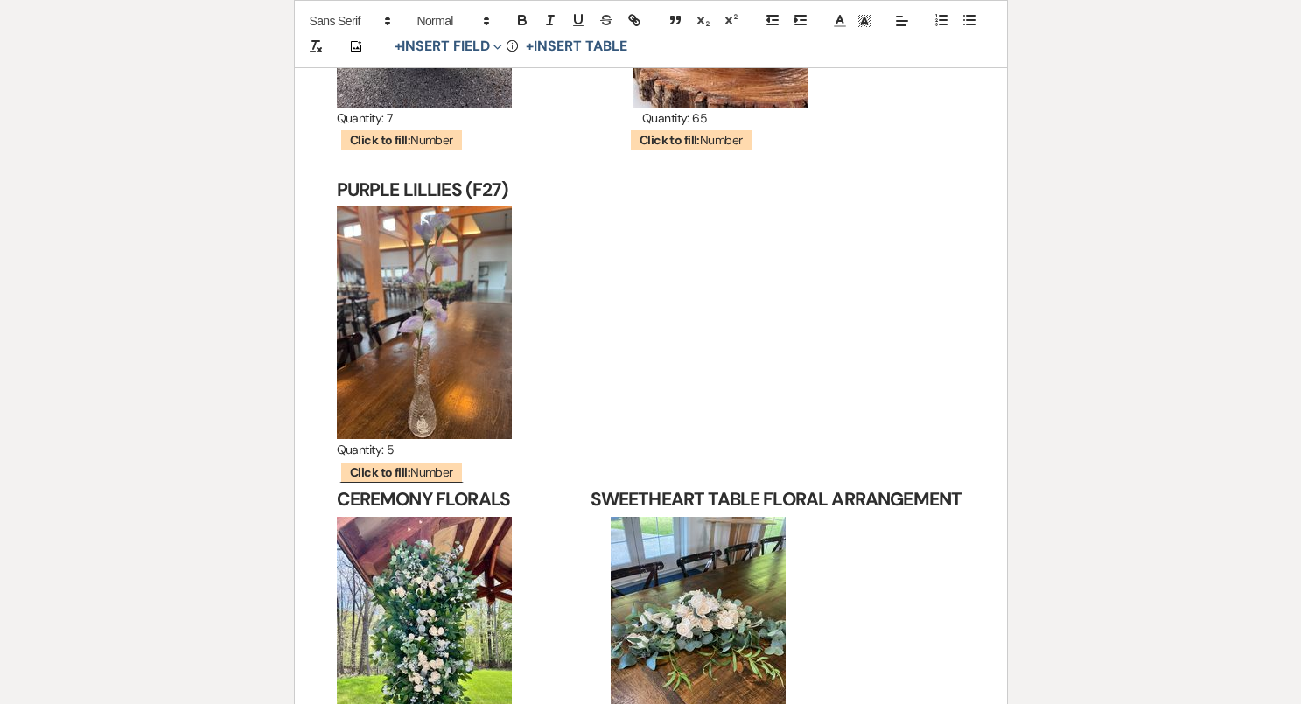
click at [536, 174] on h2 "PURPLE LILLIES (F27)" at bounding box center [651, 190] width 628 height 33
click at [531, 223] on p "﻿ ﻿" at bounding box center [651, 322] width 628 height 233
click at [359, 43] on icon "Add Photo" at bounding box center [356, 47] width 14 height 16
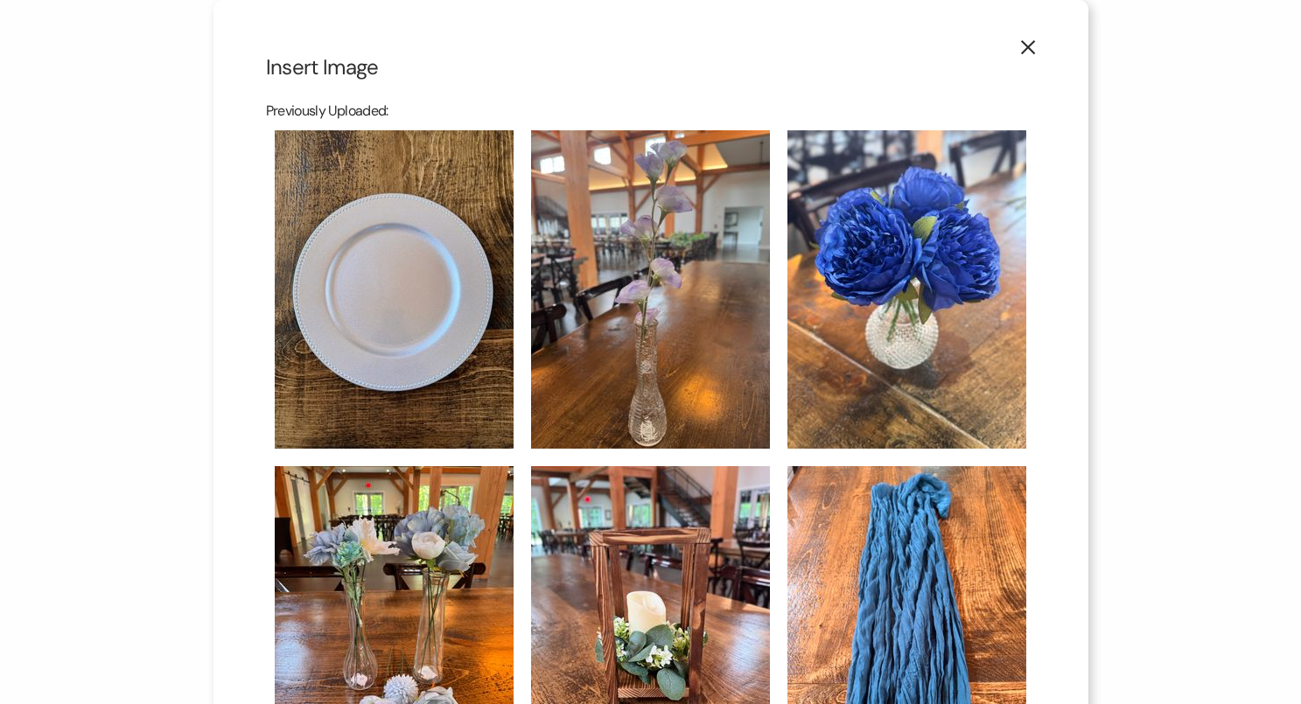
scroll to position [904, 0]
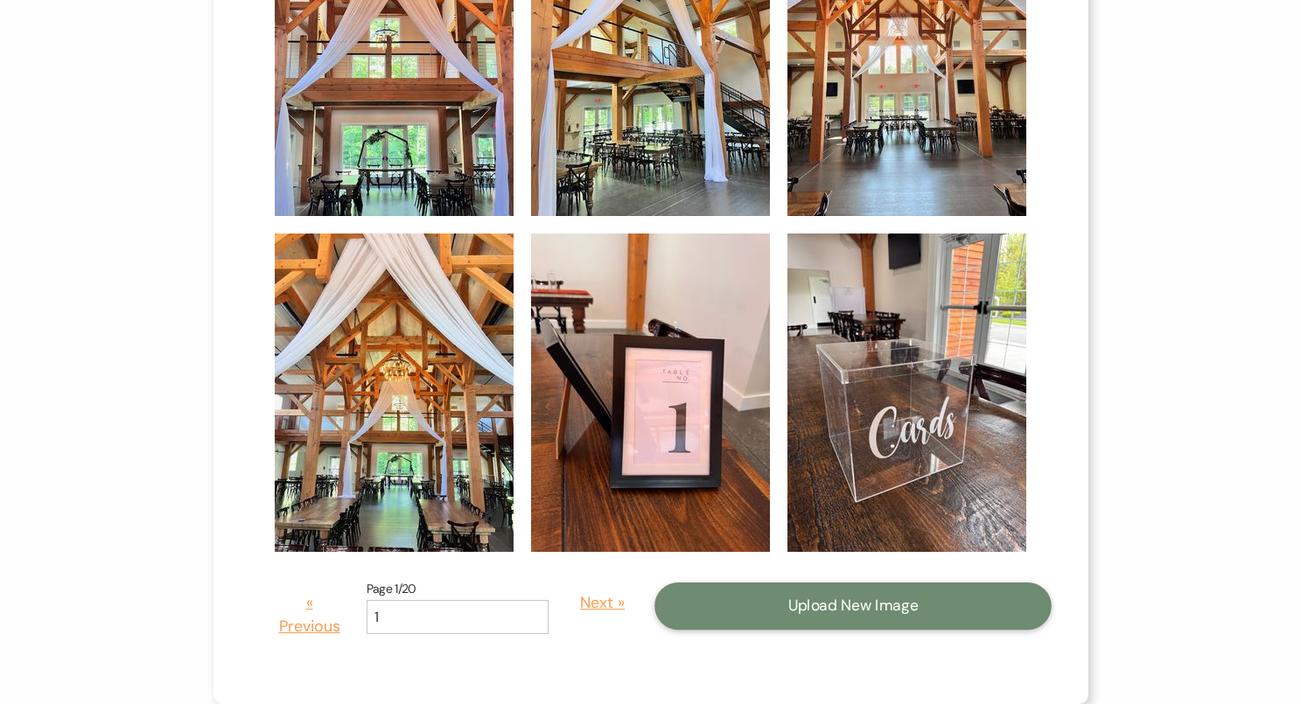
click at [806, 616] on button "Upload New Image" at bounding box center [852, 606] width 397 height 47
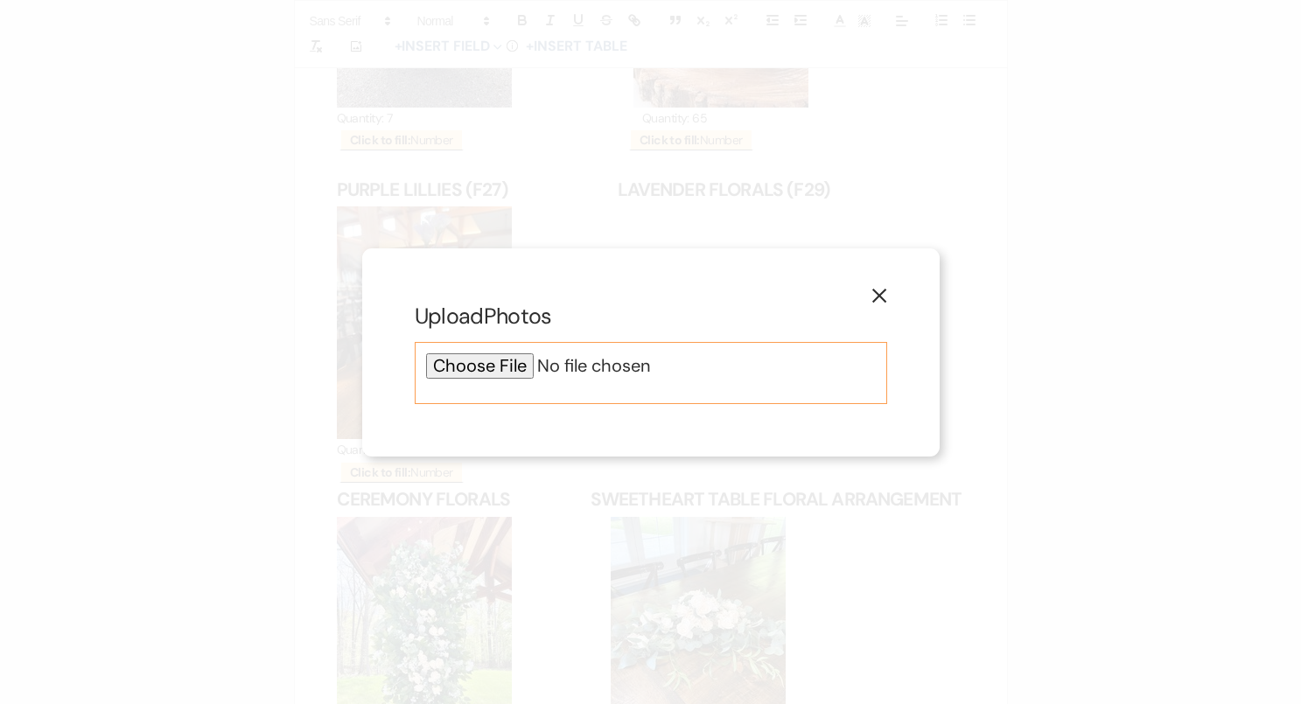
click at [524, 362] on input "file" at bounding box center [651, 365] width 450 height 25
type input "C:\fakepath\IMG_2485.jpg"
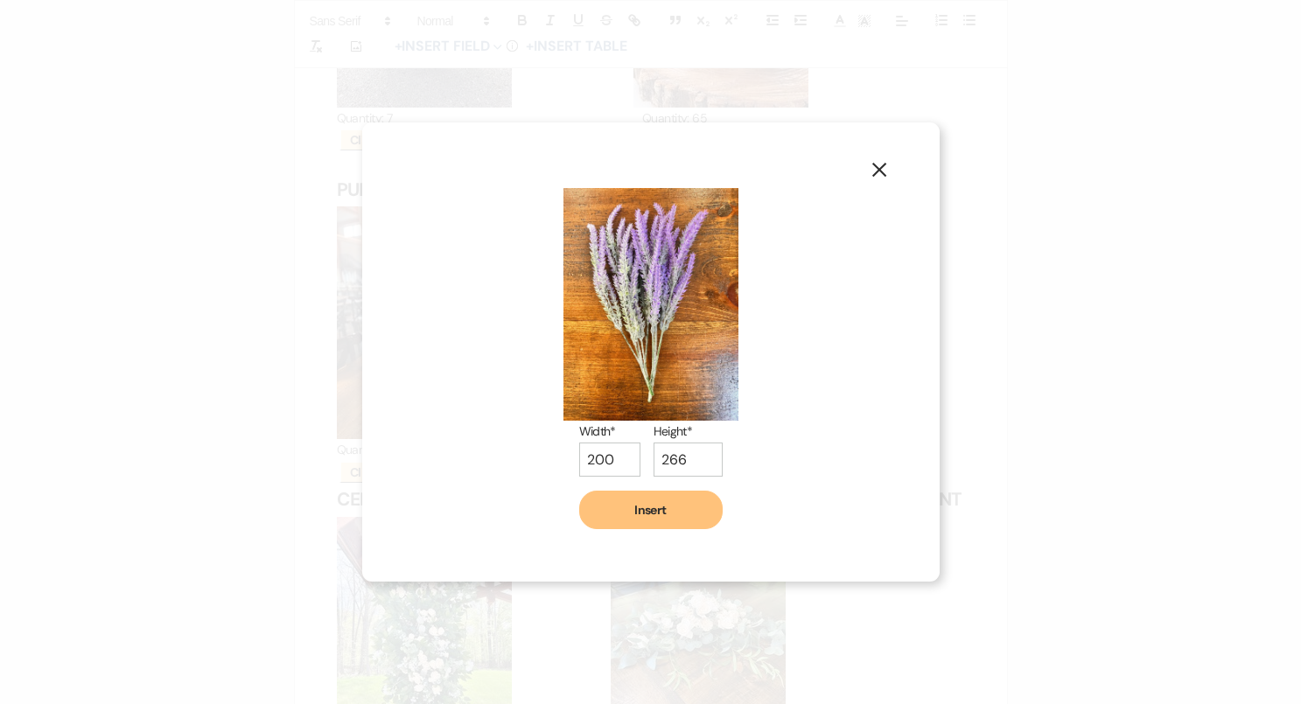
click at [681, 506] on button "Insert" at bounding box center [650, 510] width 143 height 38
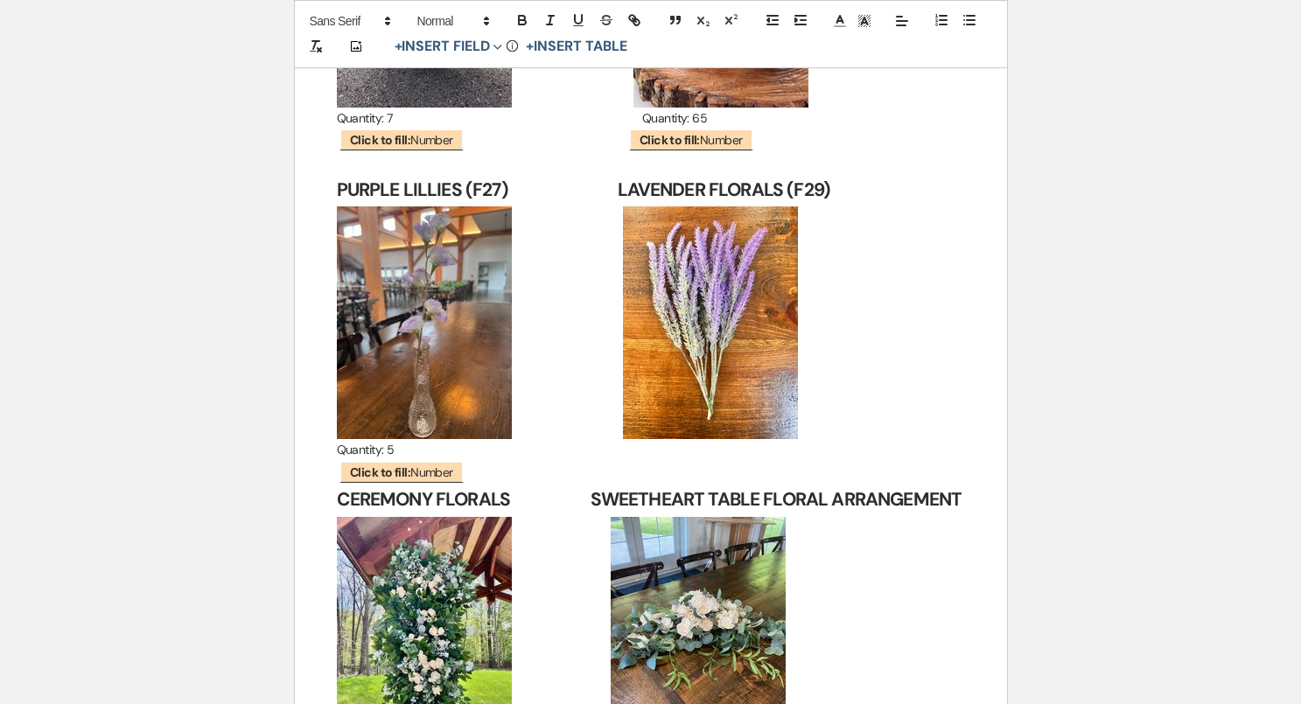
click at [456, 439] on p "Quantity: 5" at bounding box center [651, 450] width 628 height 22
drag, startPoint x: 395, startPoint y: 417, endPoint x: 335, endPoint y: 415, distance: 60.4
copy p "Quantity: 5"
click at [401, 439] on p "Quantity: 5" at bounding box center [651, 450] width 628 height 22
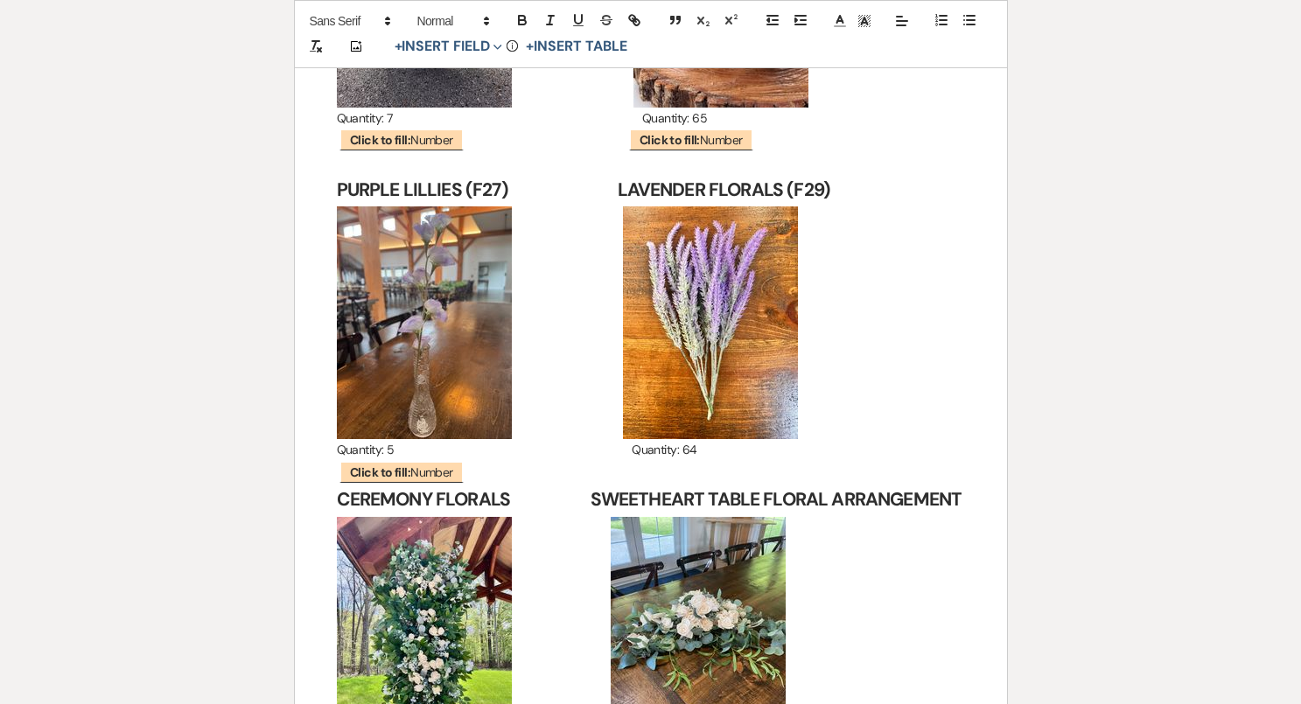
click at [485, 462] on p "﻿ Click to fill: Number ﻿" at bounding box center [651, 473] width 628 height 22
click at [457, 37] on button "+ Insert Field Expand" at bounding box center [448, 47] width 121 height 21
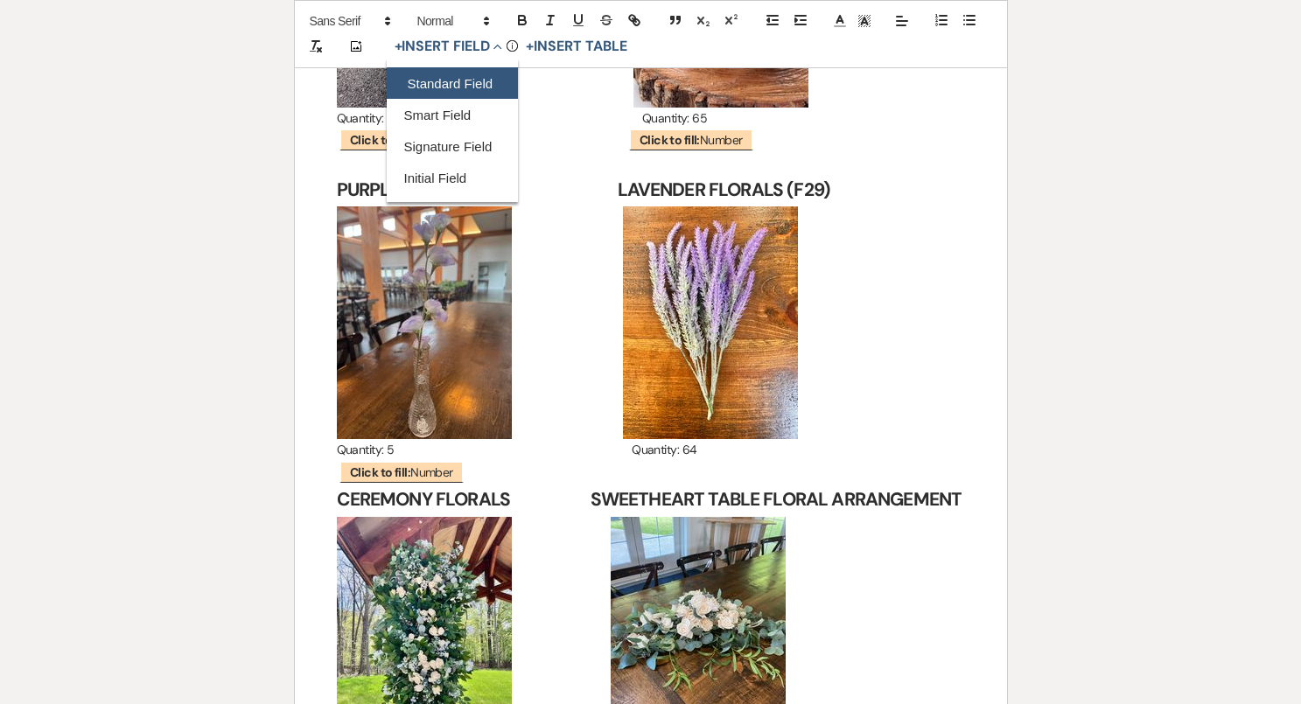
click at [451, 89] on button "Standard Field" at bounding box center [452, 83] width 131 height 31
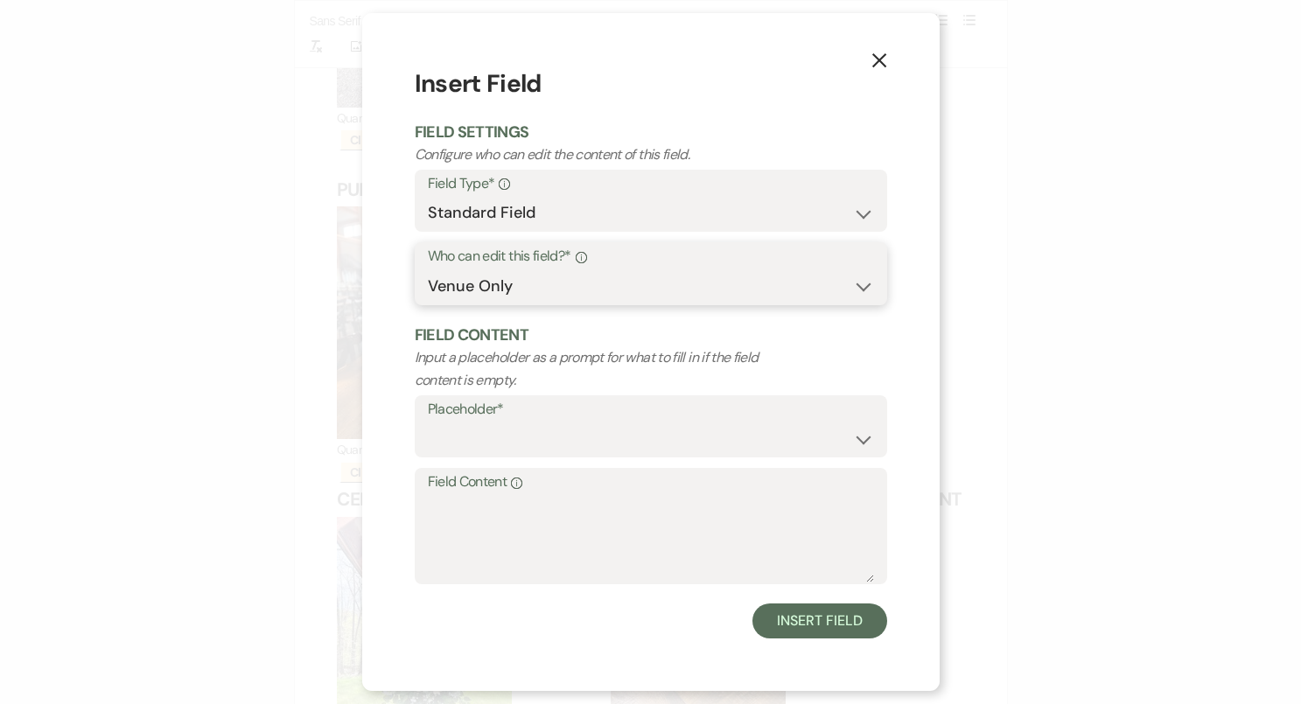
click at [516, 279] on select "Both Venue & Client Client Only Venue Only" at bounding box center [651, 286] width 446 height 34
select select "clientAndOwner"
click at [529, 424] on select "Custom Placeholder Date Time Name Location Venue Name Type Number Budget Addres…" at bounding box center [651, 439] width 446 height 34
select select "Number"
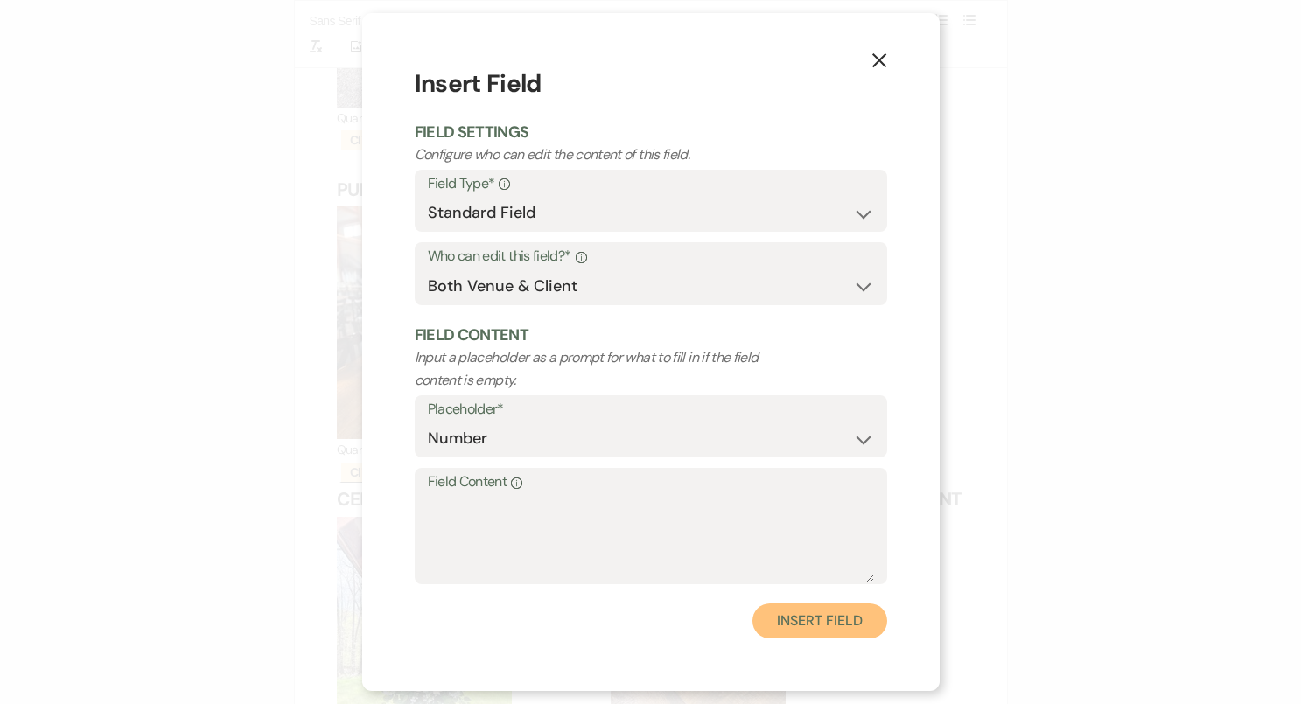
click at [775, 617] on button "Insert Field" at bounding box center [819, 621] width 134 height 35
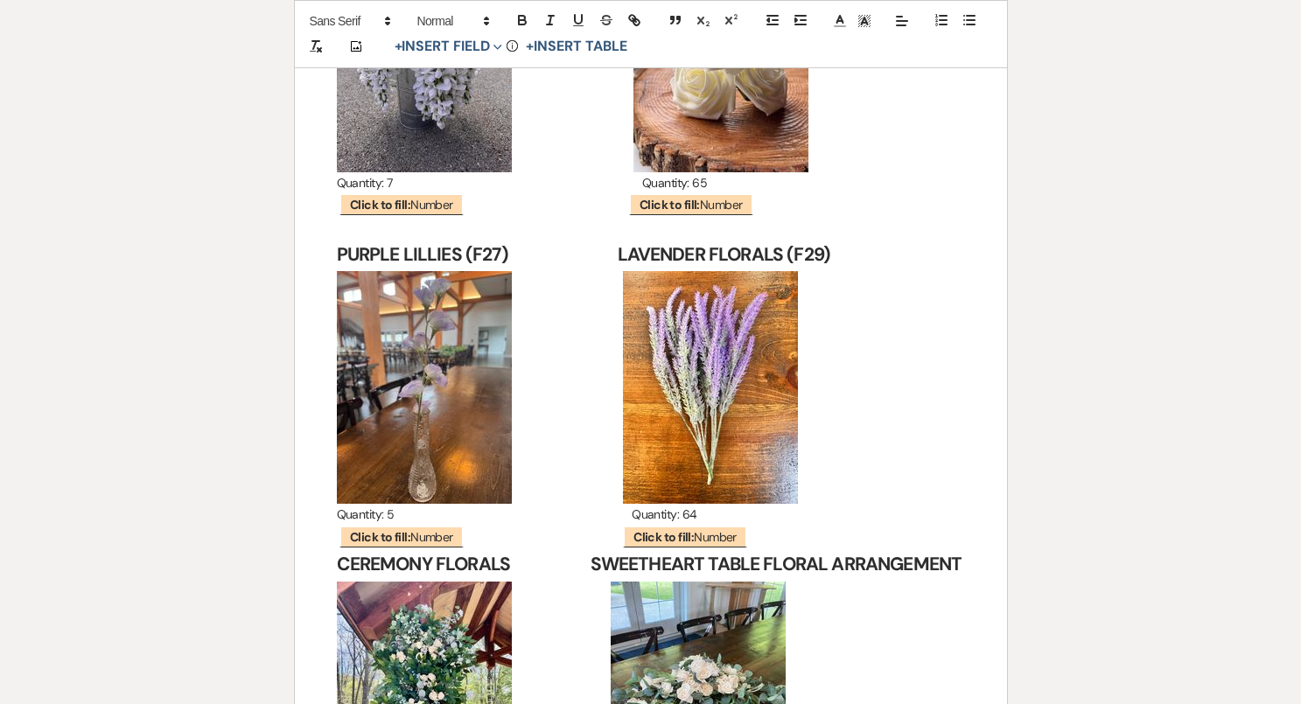
scroll to position [11648, 0]
click at [337, 551] on strong "CEREMONY FLORALS SWEETHEART TABLE FLORAL ARRANGEMENT" at bounding box center [649, 563] width 625 height 24
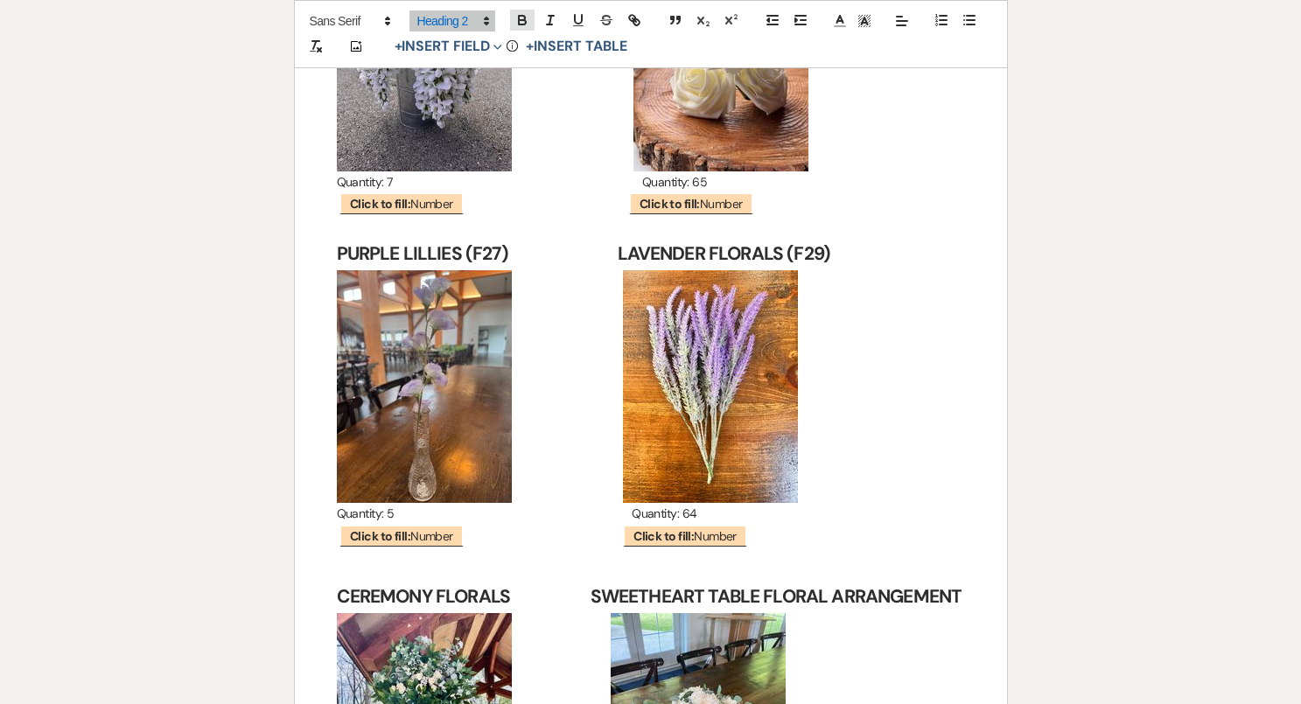
click at [521, 22] on icon "button" at bounding box center [522, 20] width 16 height 16
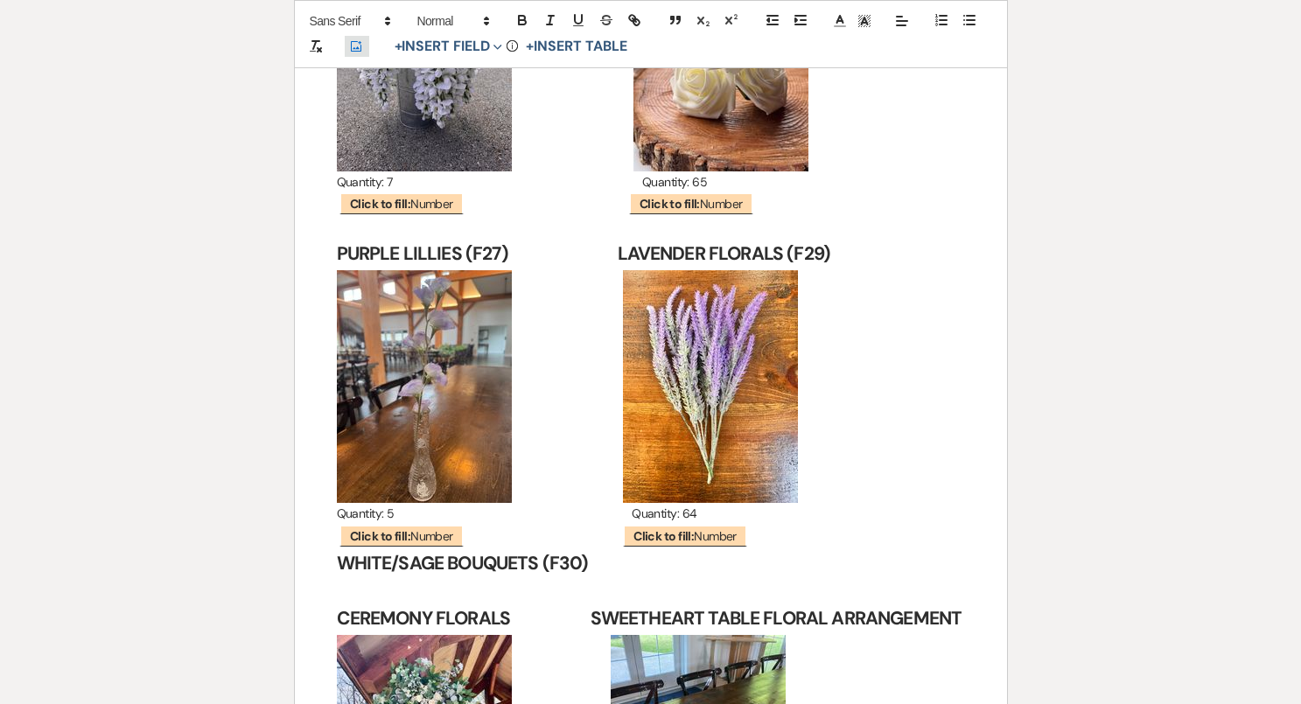
click at [357, 39] on icon "Add Photo" at bounding box center [356, 47] width 14 height 16
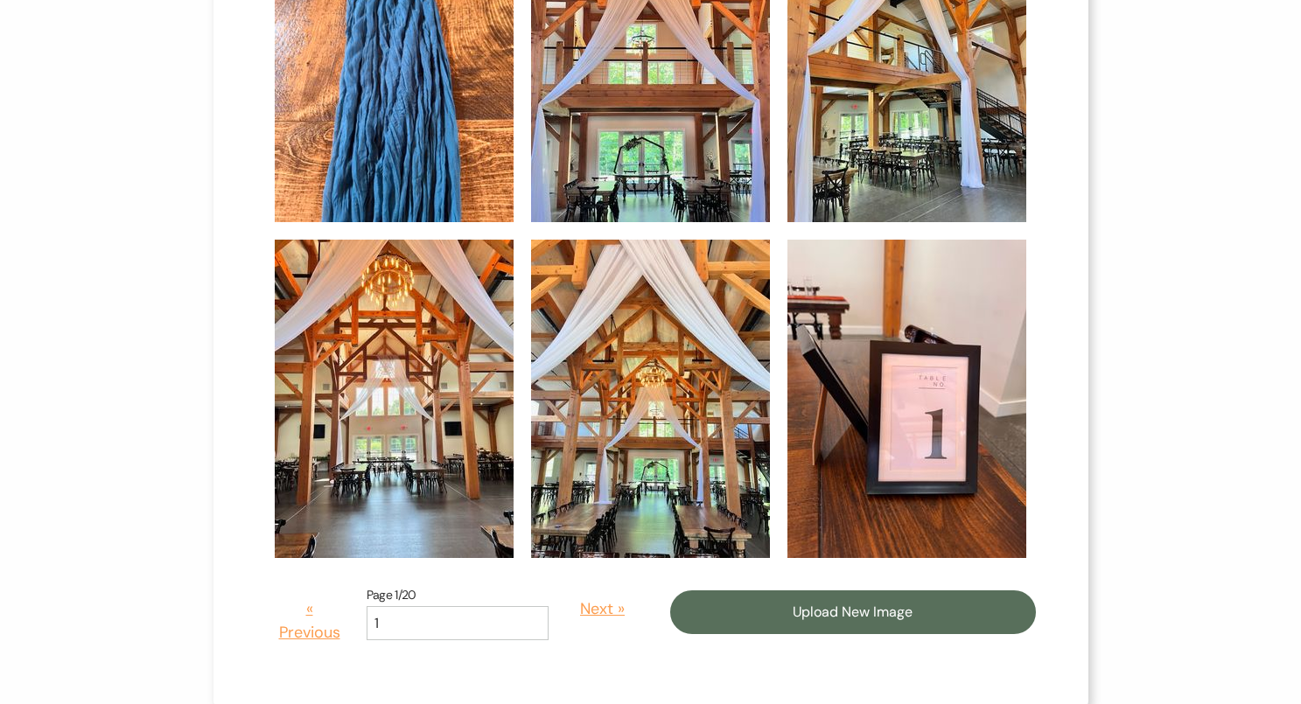
scroll to position [904, 0]
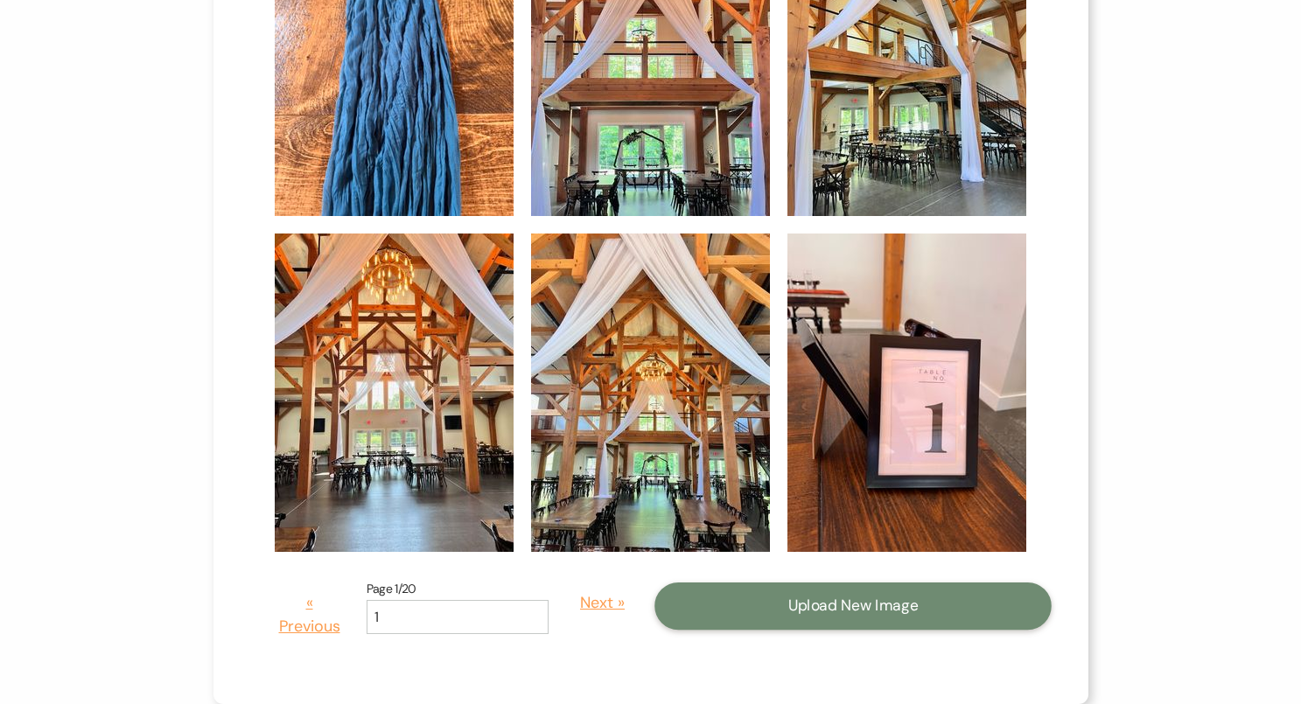
click at [777, 613] on button "Upload New Image" at bounding box center [852, 606] width 397 height 47
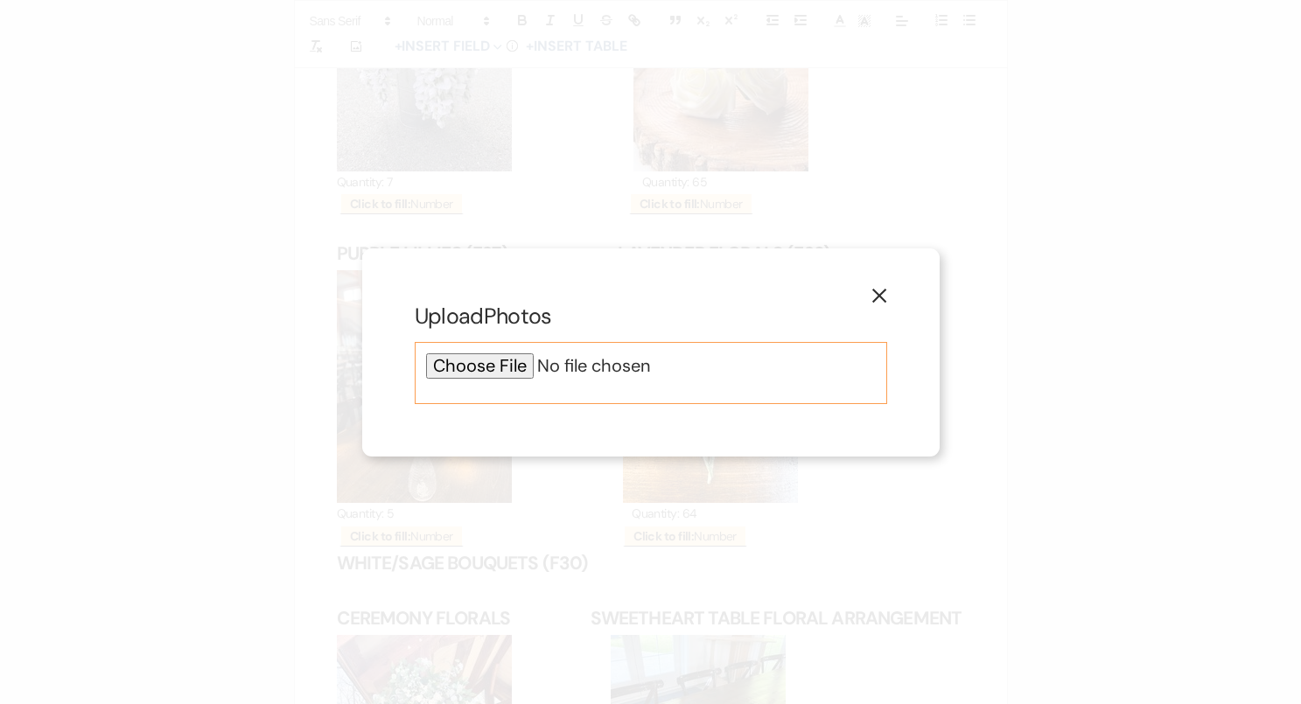
click at [461, 373] on input "file" at bounding box center [651, 365] width 450 height 25
type input "C:\fakepath\IMG_2484.jpg"
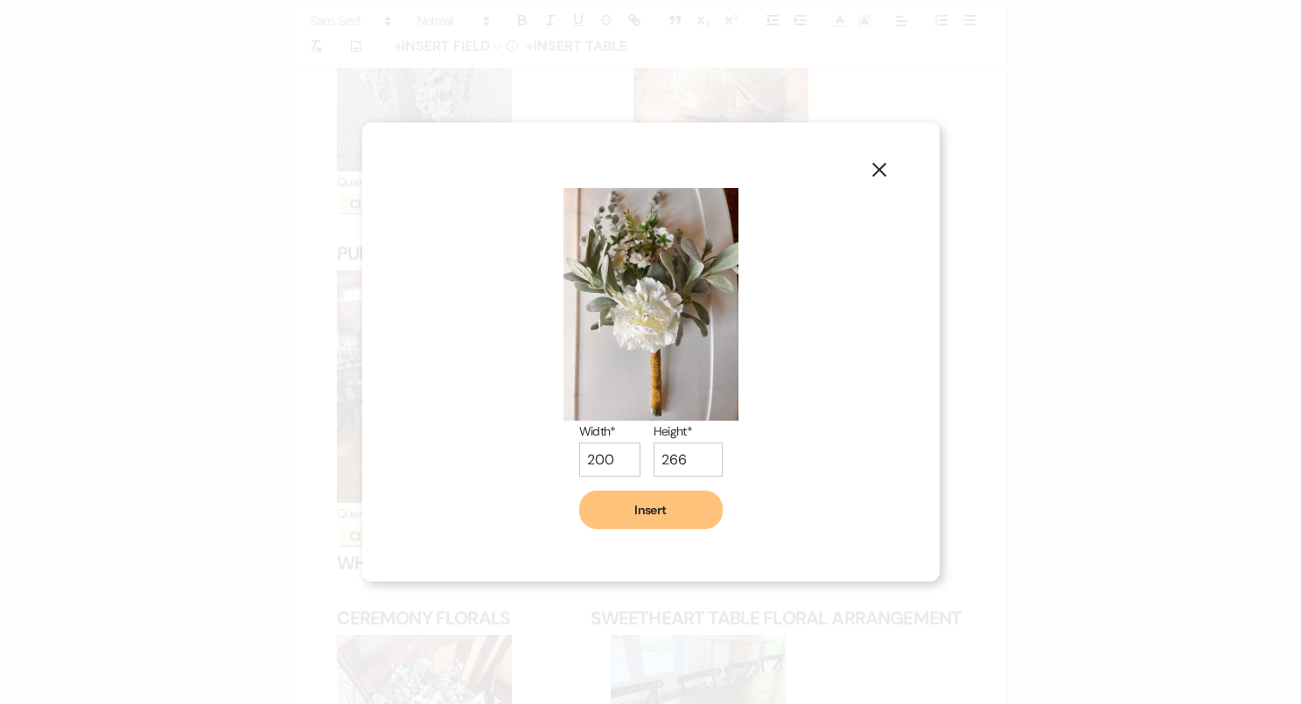
click at [661, 504] on button "Insert" at bounding box center [650, 510] width 143 height 38
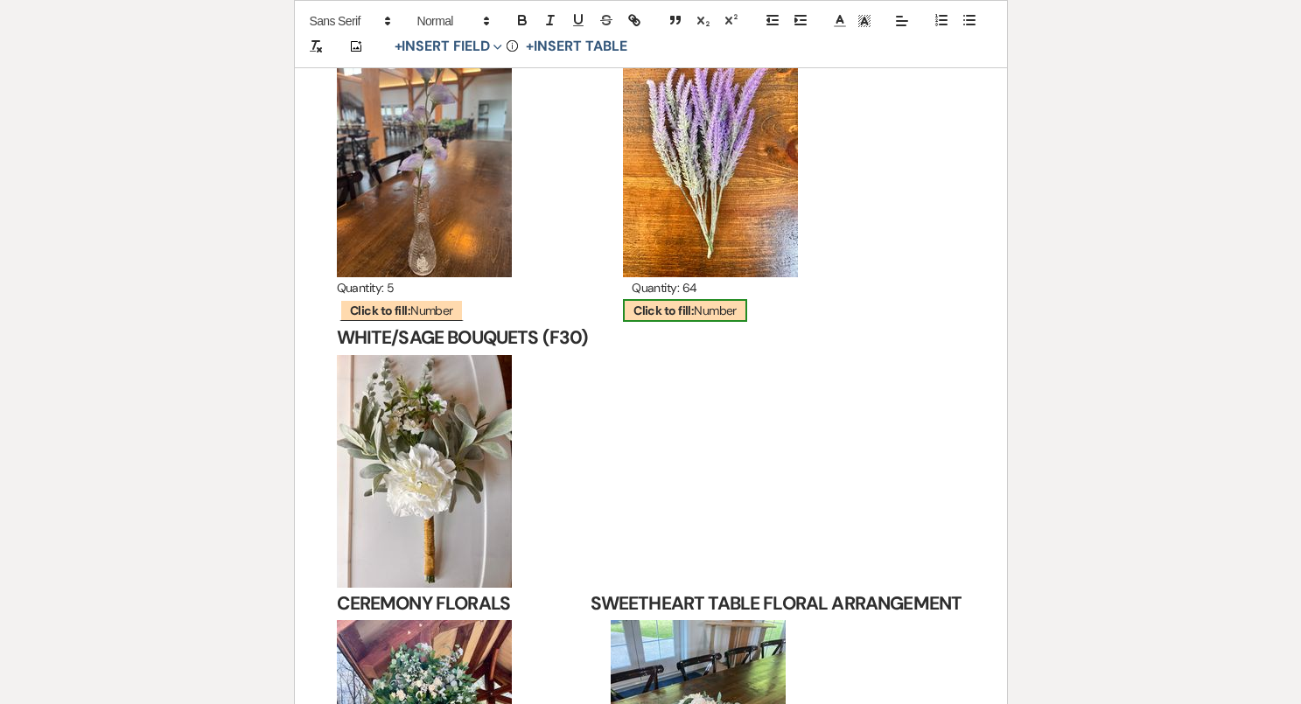
scroll to position [11925, 0]
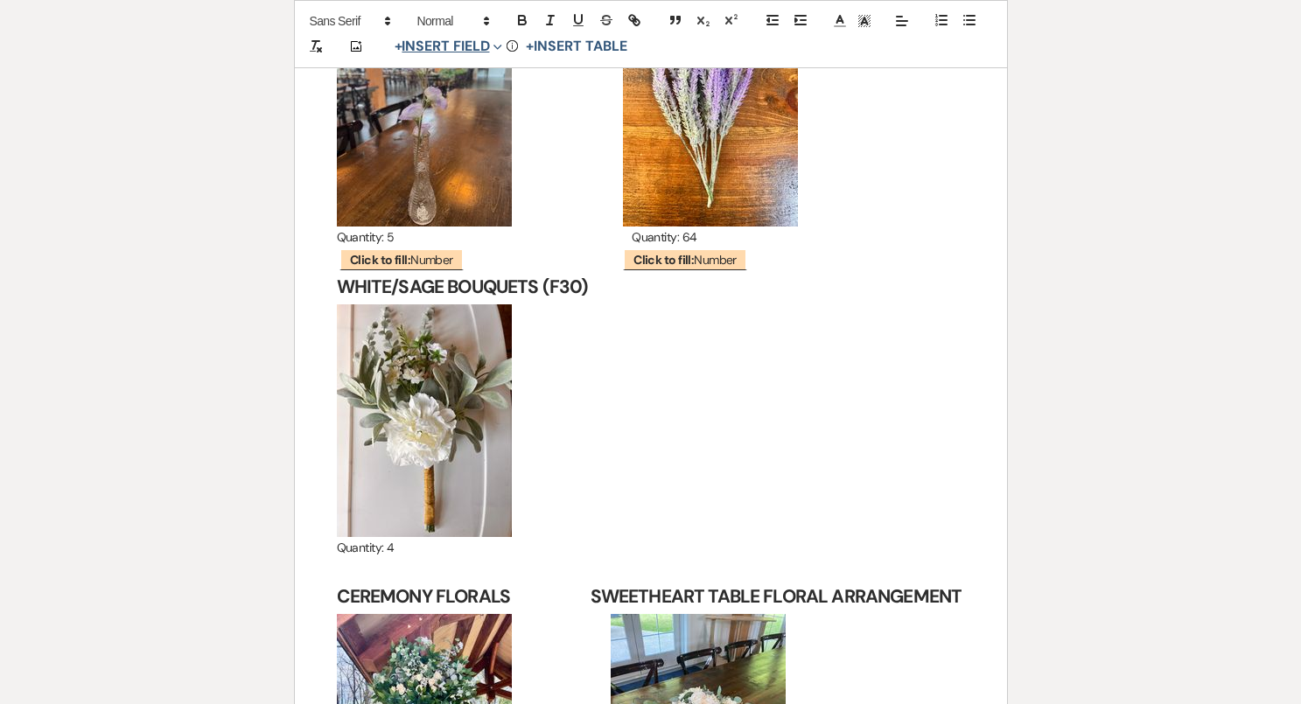
click at [466, 42] on button "+ Insert Field Expand" at bounding box center [448, 47] width 121 height 21
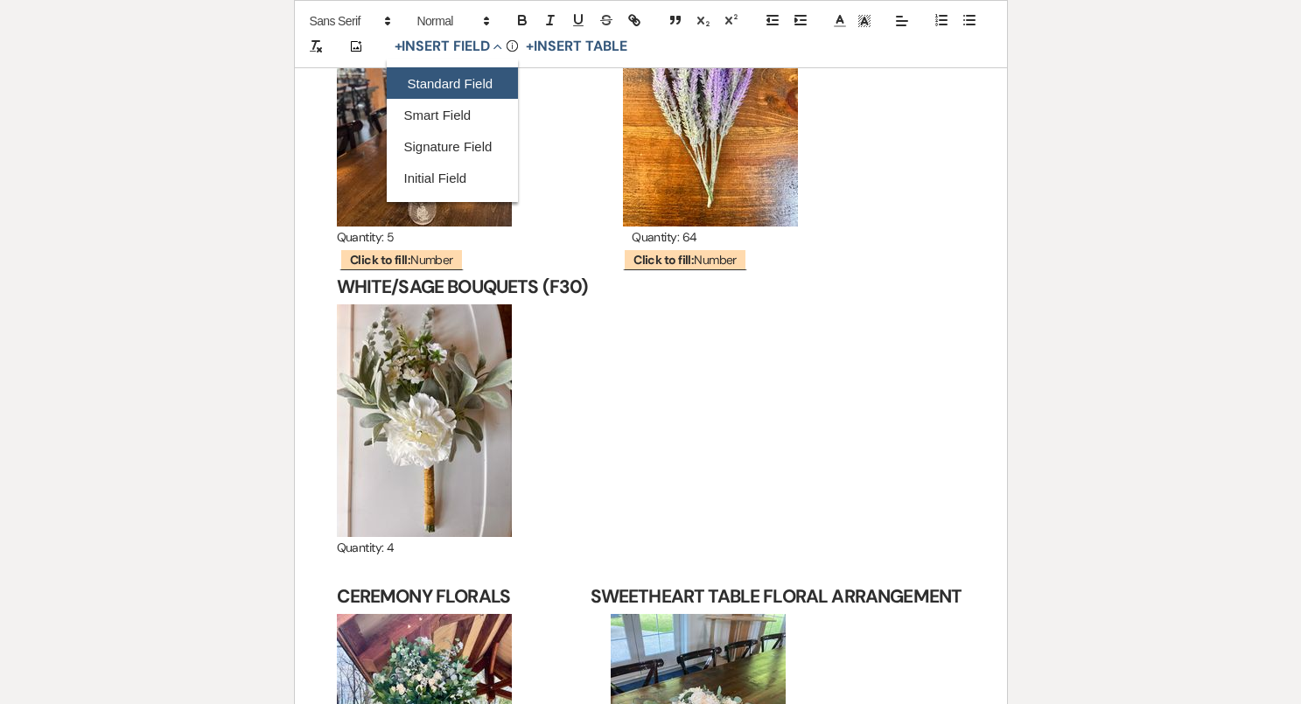
click at [464, 81] on button "Standard Field" at bounding box center [452, 83] width 131 height 31
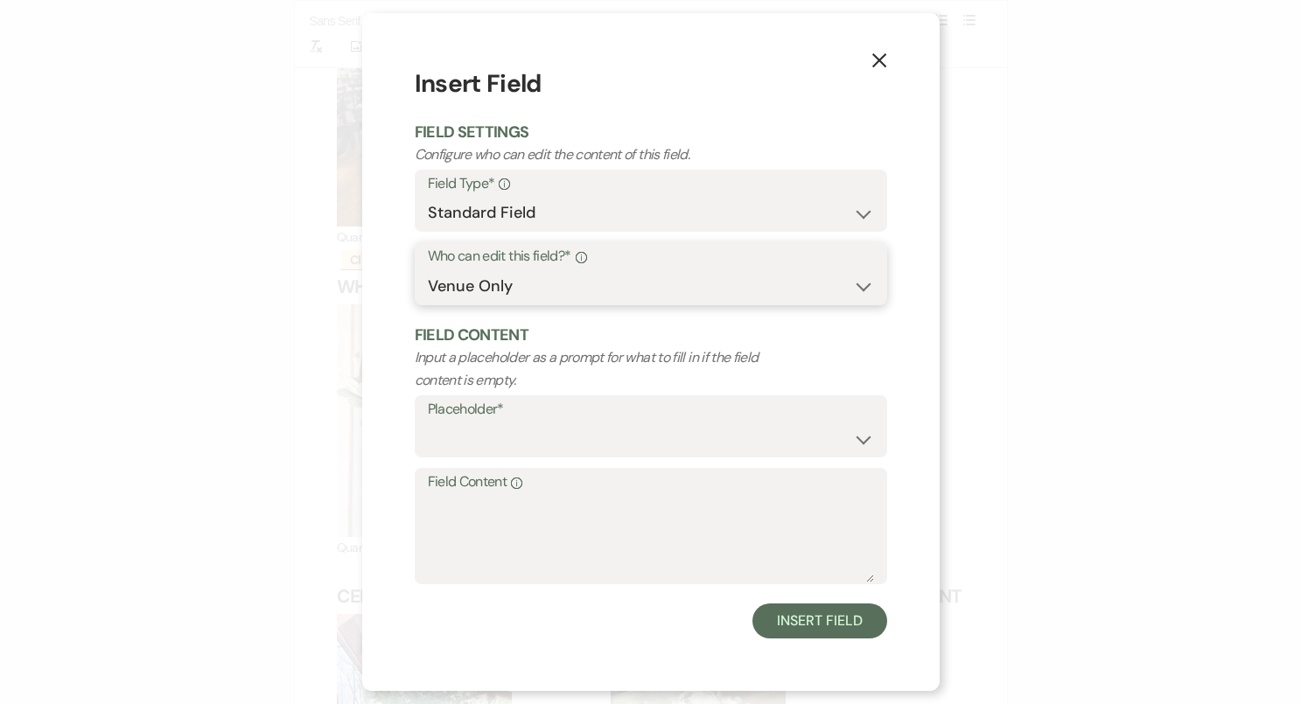
click at [511, 281] on select "Both Venue & Client Client Only Venue Only" at bounding box center [651, 286] width 446 height 34
select select "clientAndOwner"
click at [507, 418] on label "Placeholder*" at bounding box center [651, 409] width 446 height 25
click at [562, 432] on select "Custom Placeholder Date Time Name Location Venue Name Type Number Budget Addres…" at bounding box center [651, 439] width 446 height 34
select select "Number"
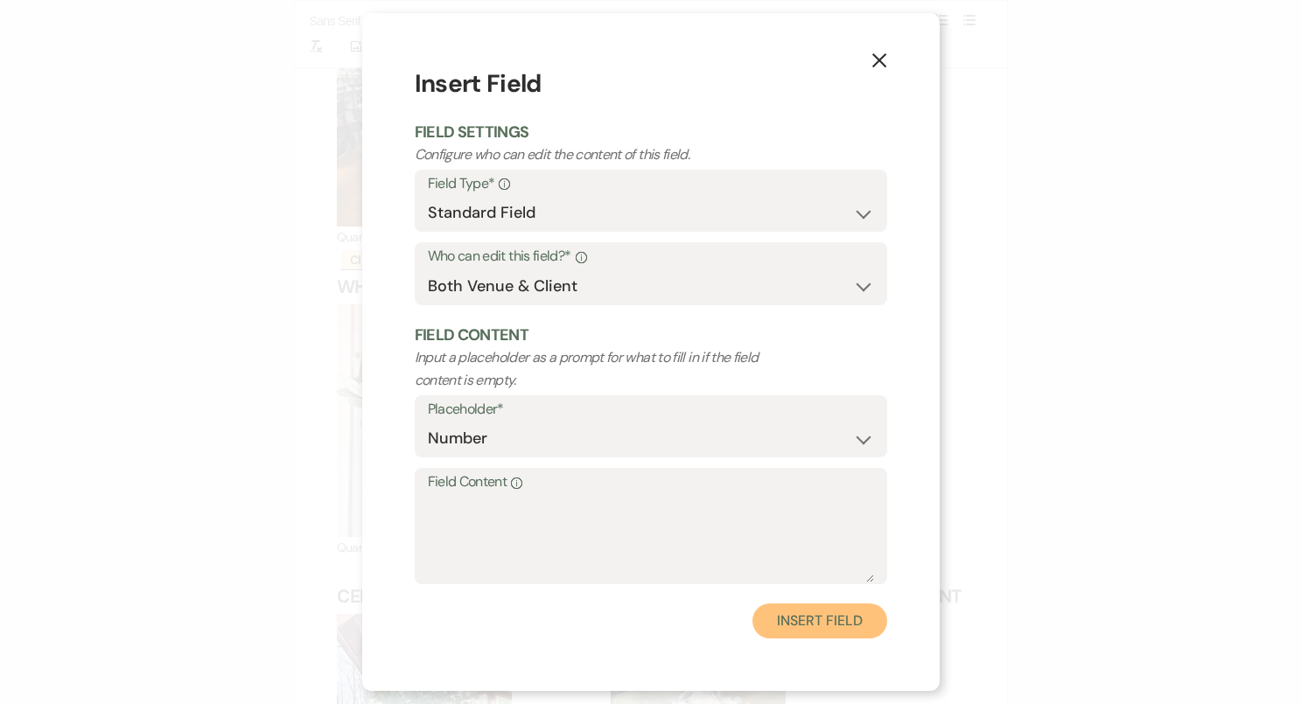
click at [809, 617] on button "Insert Field" at bounding box center [819, 621] width 134 height 35
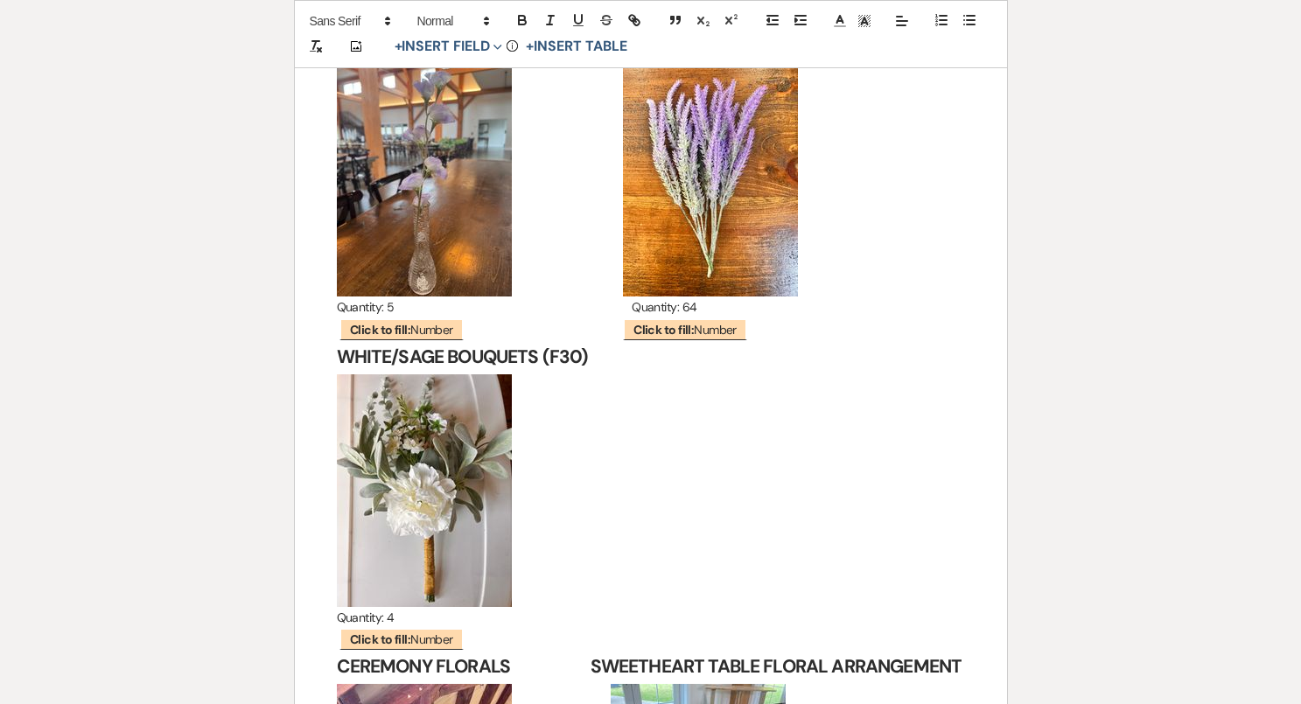
scroll to position [11856, 0]
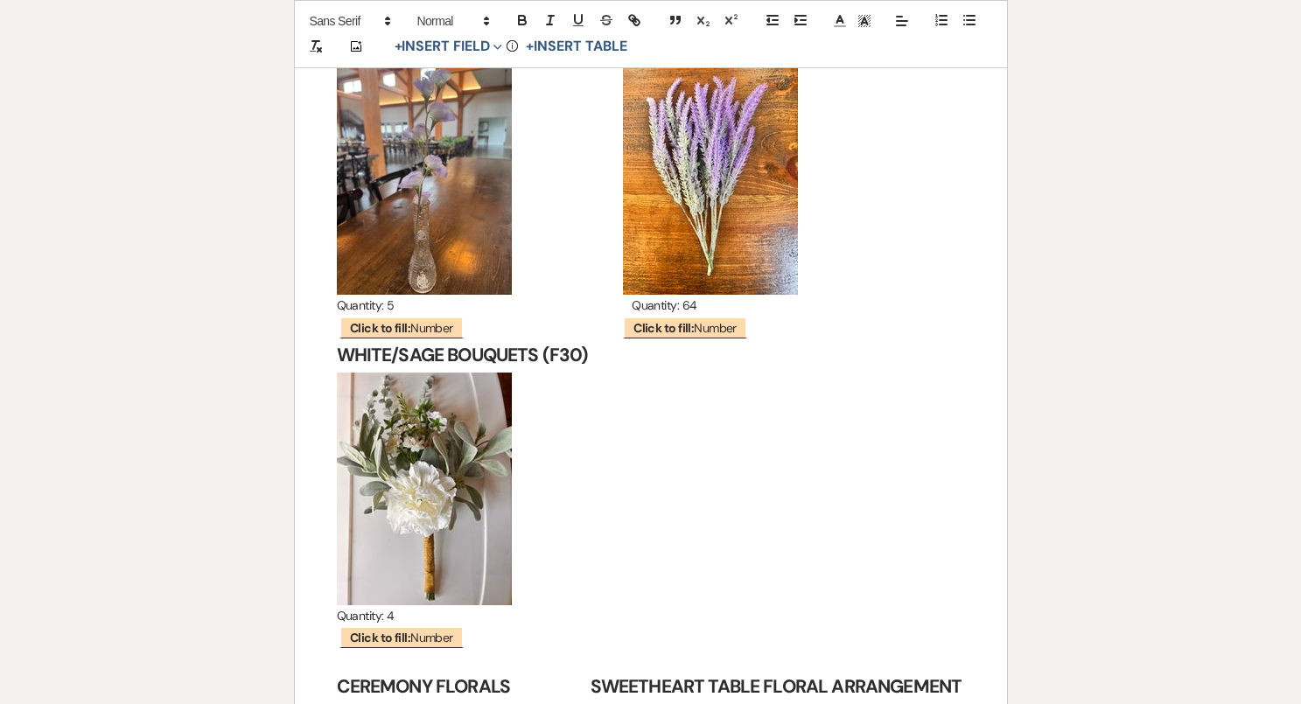
click at [338, 343] on strong "WHITE/SAGE BOUQUETS (F30)" at bounding box center [463, 355] width 252 height 24
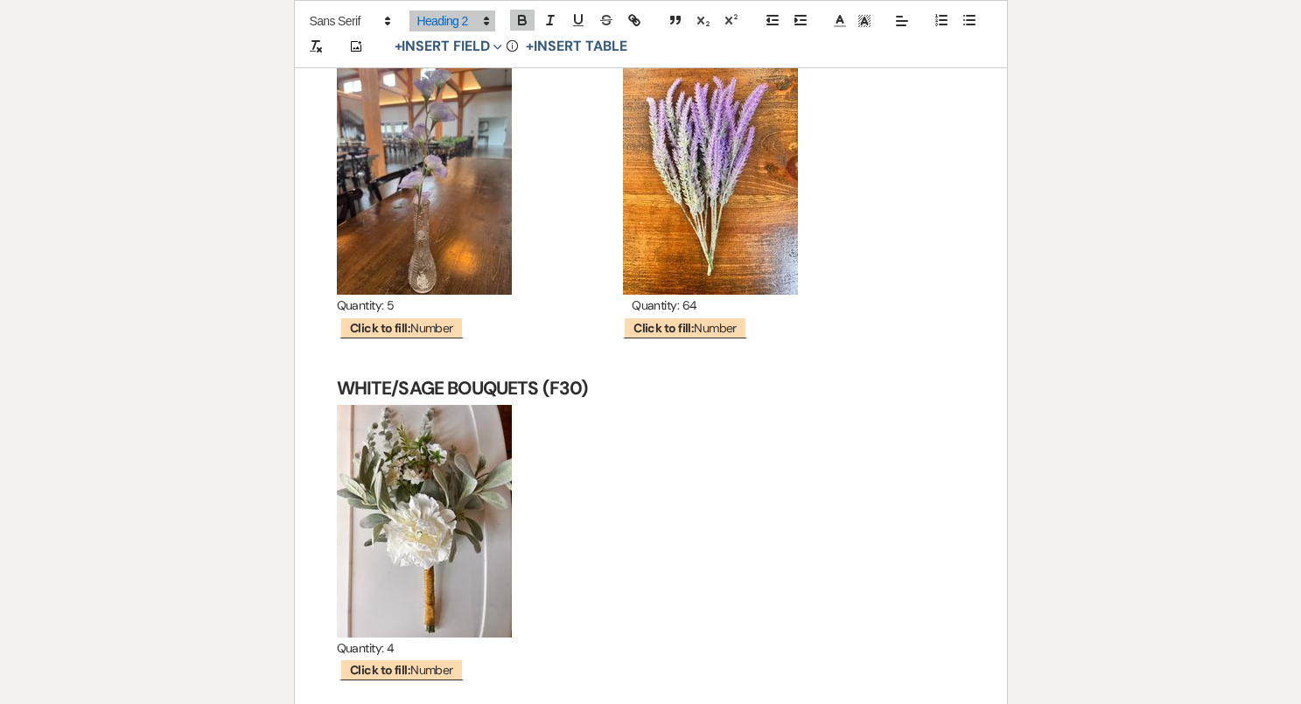
click at [595, 428] on p "﻿ ﻿" at bounding box center [651, 521] width 628 height 233
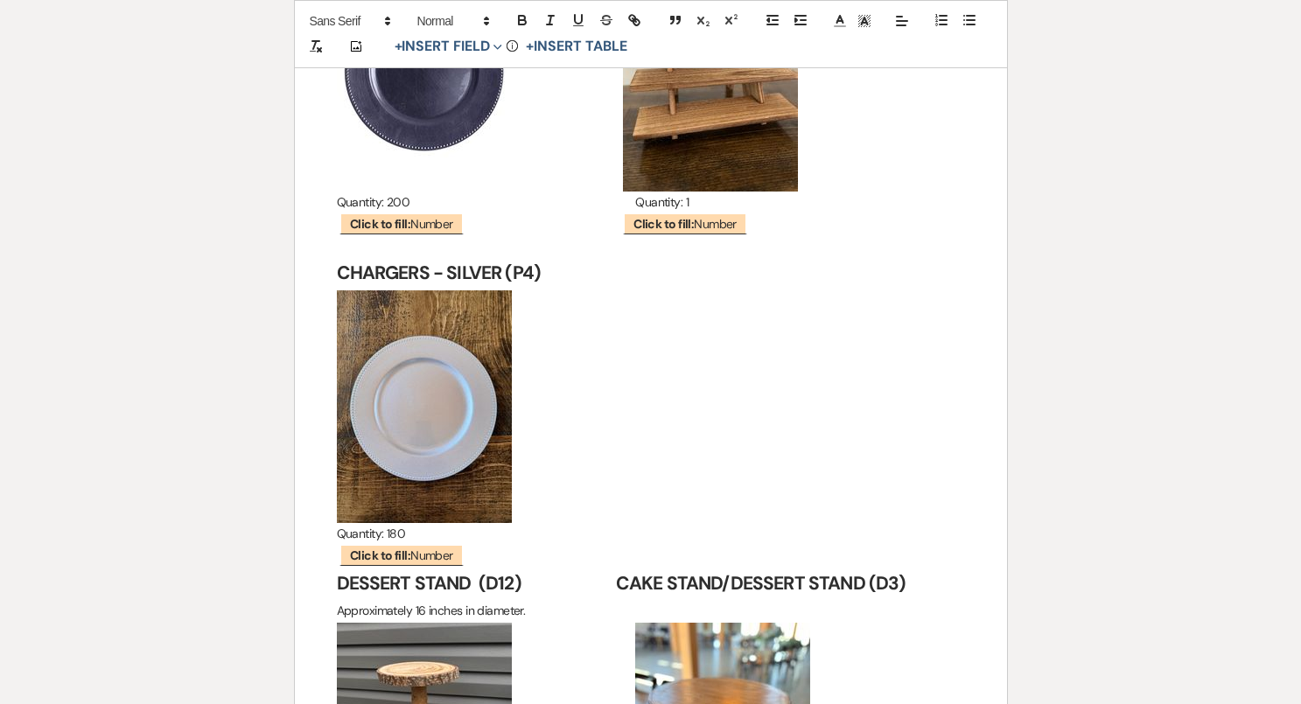
scroll to position [15820, 0]
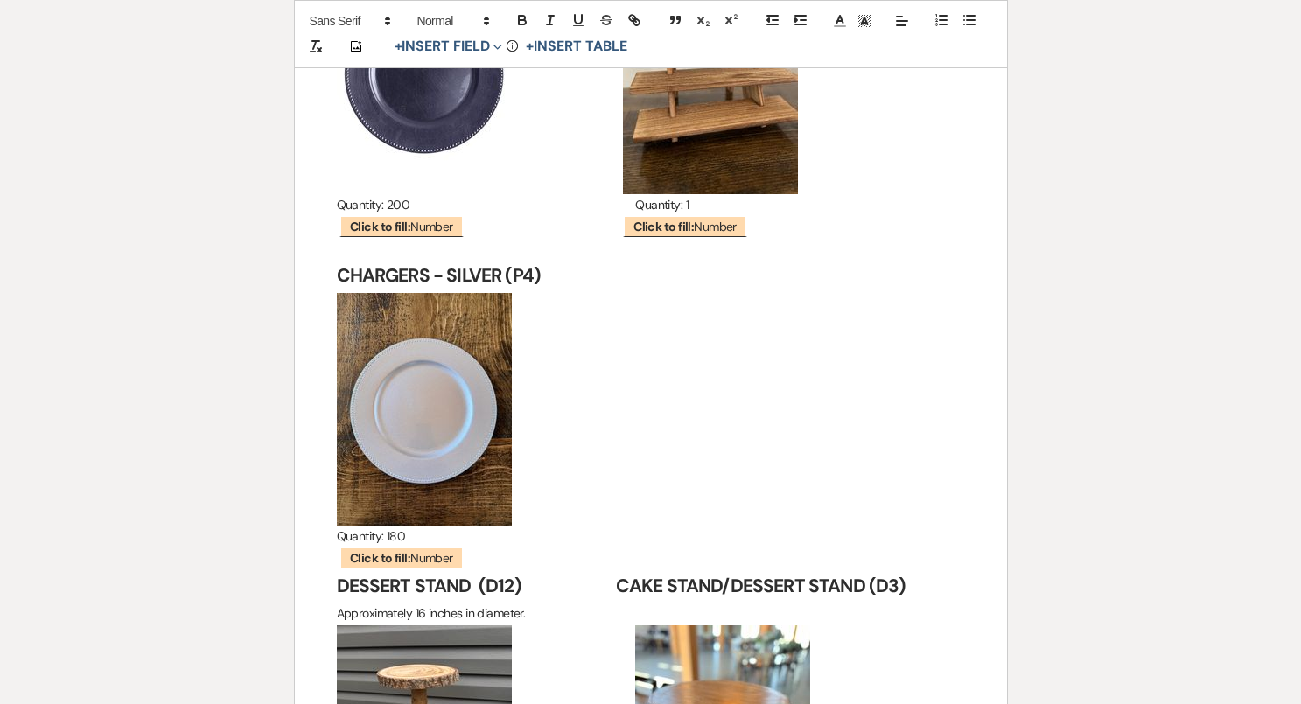
click at [553, 260] on h2 "CHARGERS - SILVER (P4)" at bounding box center [651, 276] width 628 height 33
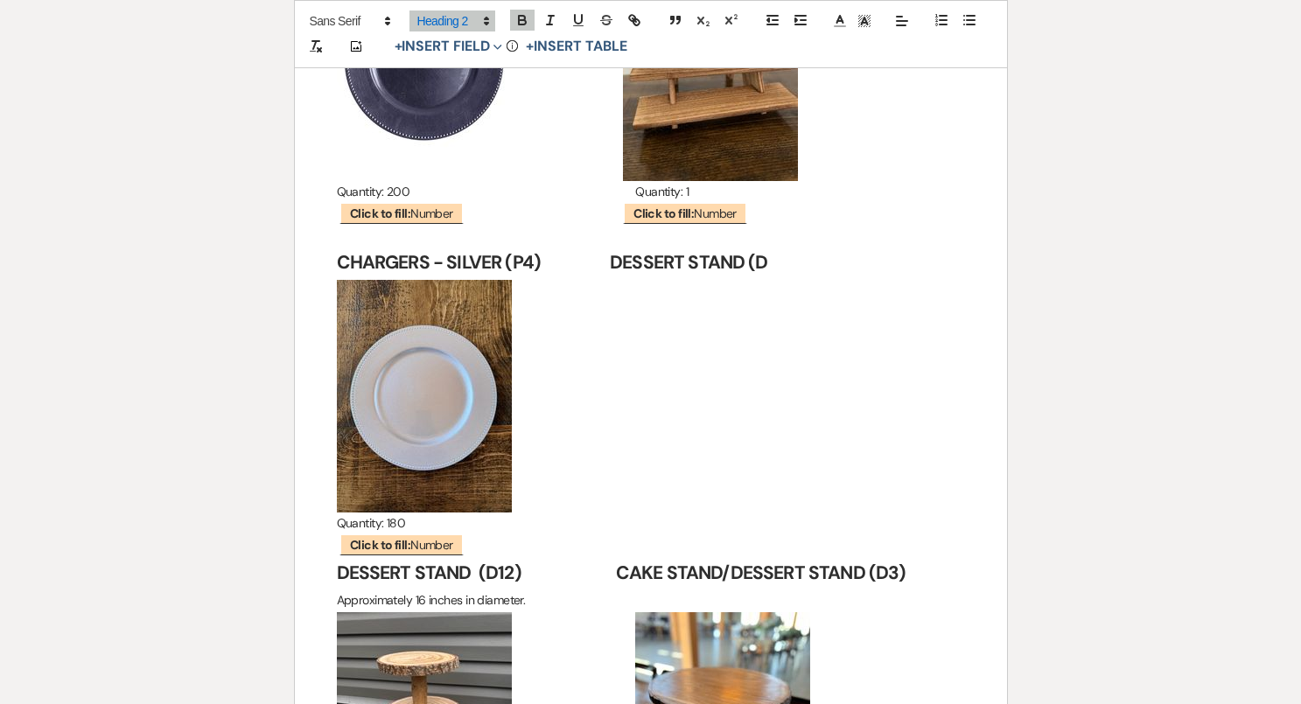
scroll to position [15833, 0]
click at [551, 289] on p "﻿ ﻿" at bounding box center [651, 397] width 628 height 233
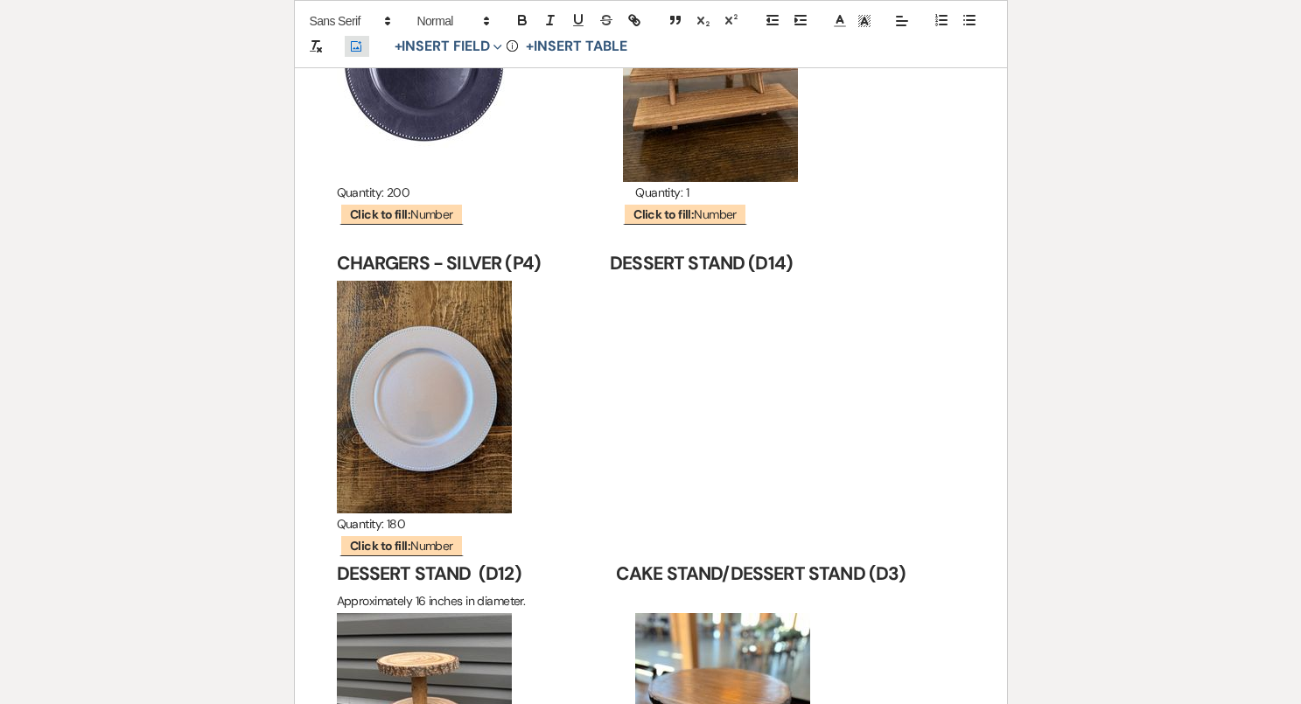
click at [356, 44] on icon "Add Photo" at bounding box center [356, 47] width 14 height 16
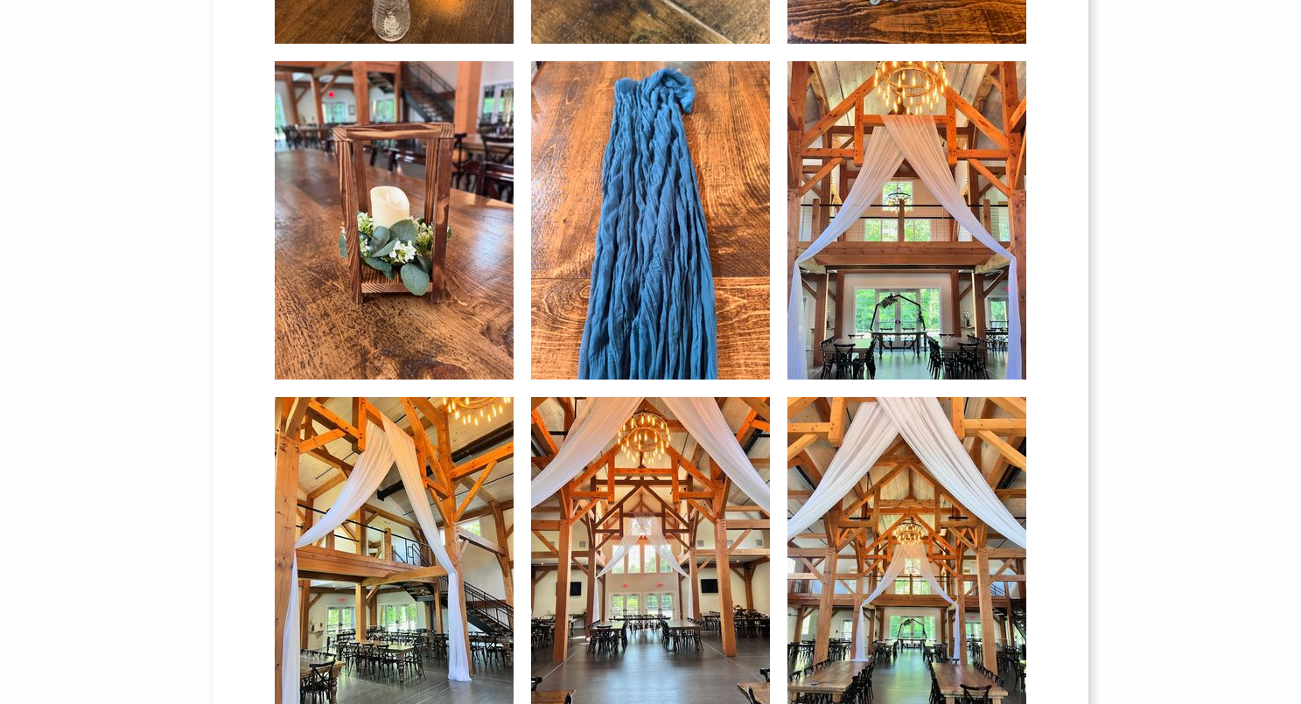
scroll to position [904, 0]
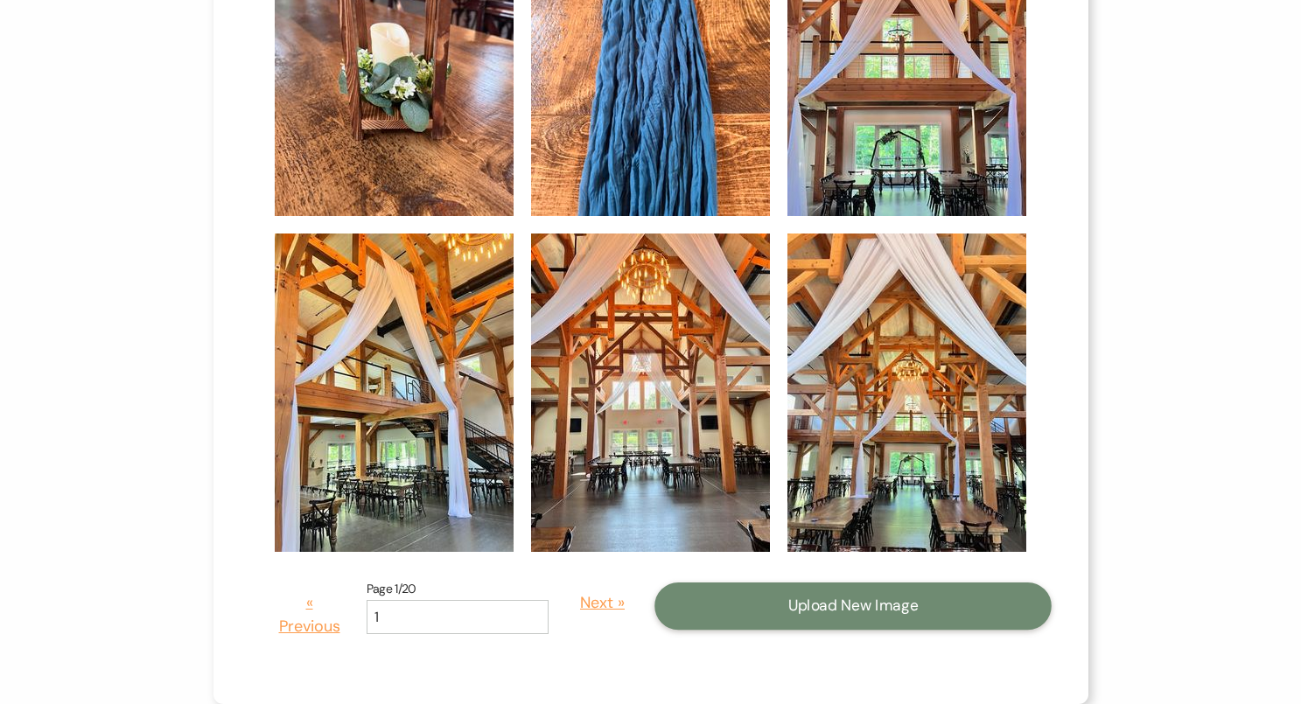
click at [813, 614] on button "Upload New Image" at bounding box center [852, 606] width 397 height 47
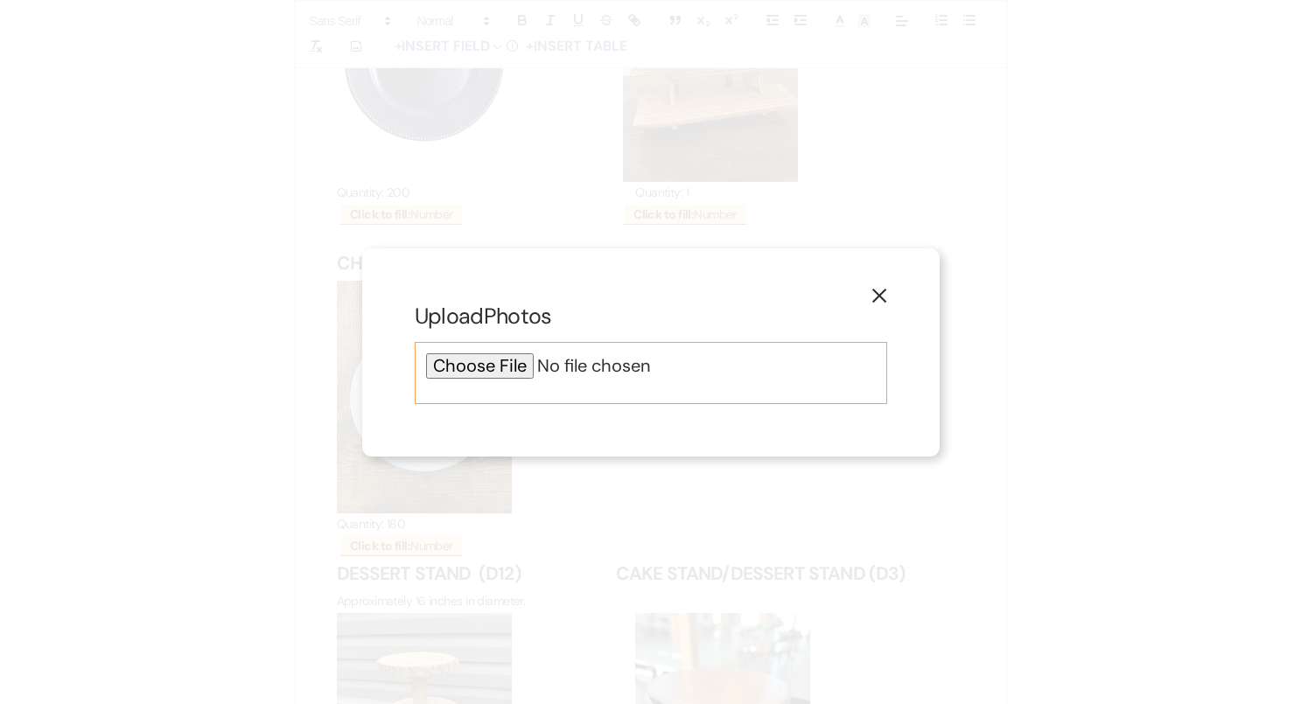
click at [524, 362] on input "file" at bounding box center [651, 365] width 450 height 25
type input "C:\fakepath\IMG_4463.JPG"
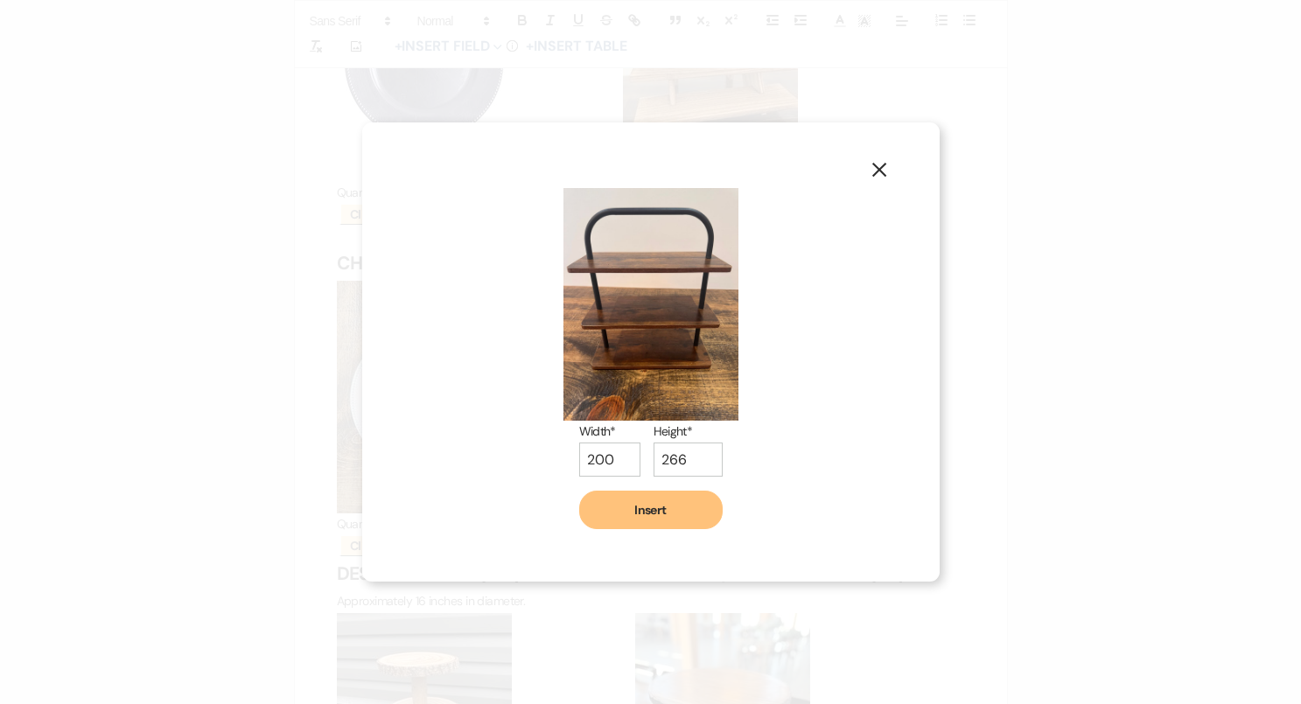
click at [676, 505] on button "Insert" at bounding box center [650, 510] width 143 height 38
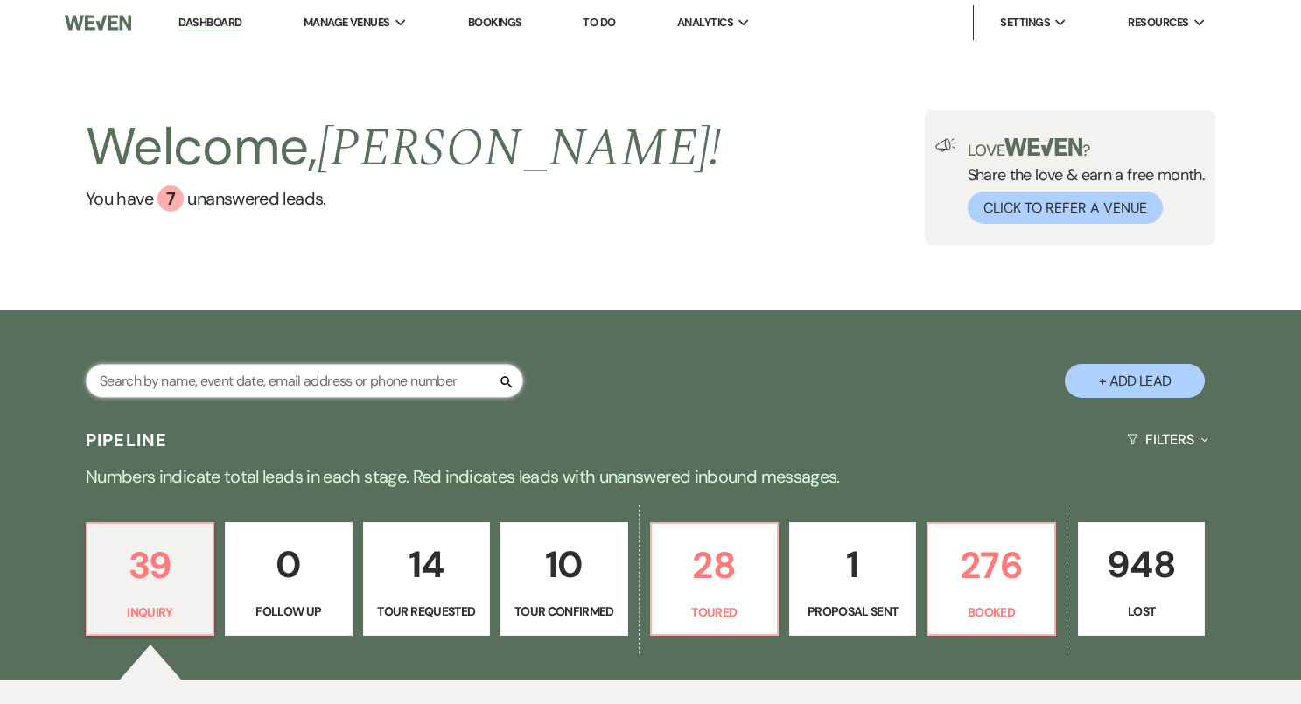
click at [325, 373] on input "text" at bounding box center [304, 381] width 437 height 34
type input "devin"
select select "8"
select select "6"
select select "8"
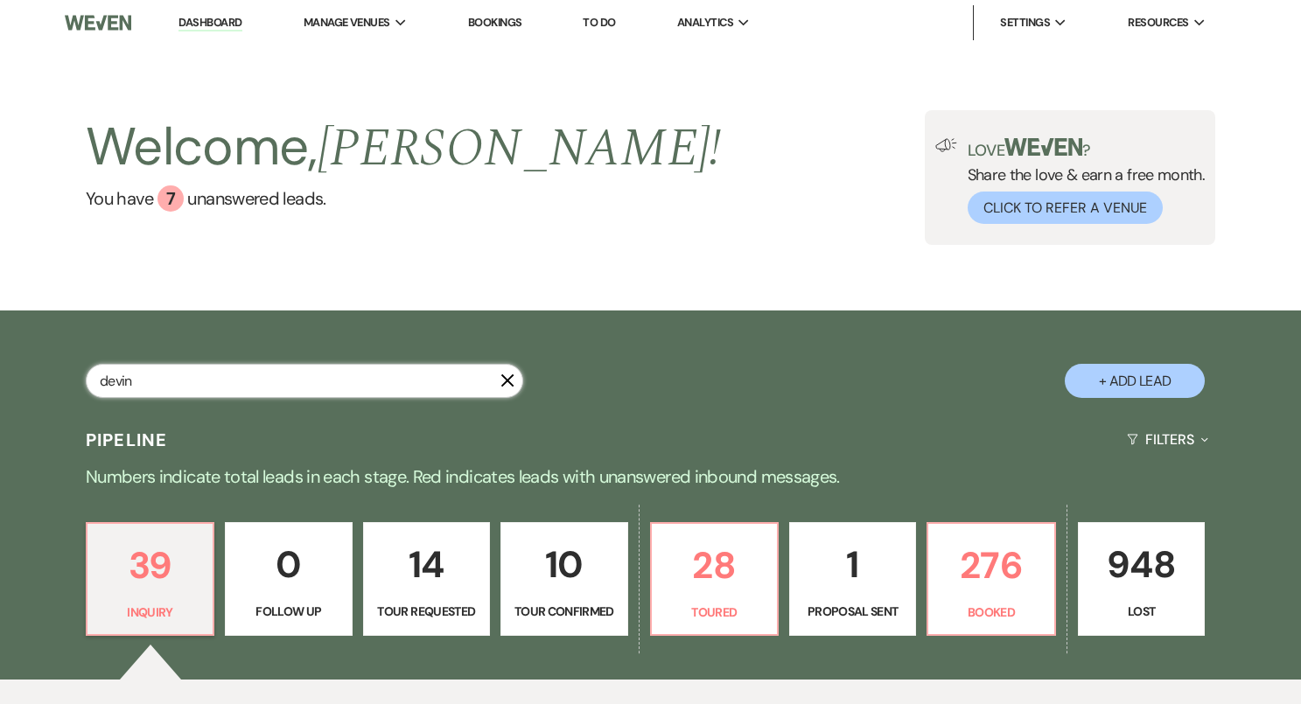
select select "10"
select select "8"
select select "4"
select select "8"
select select "10"
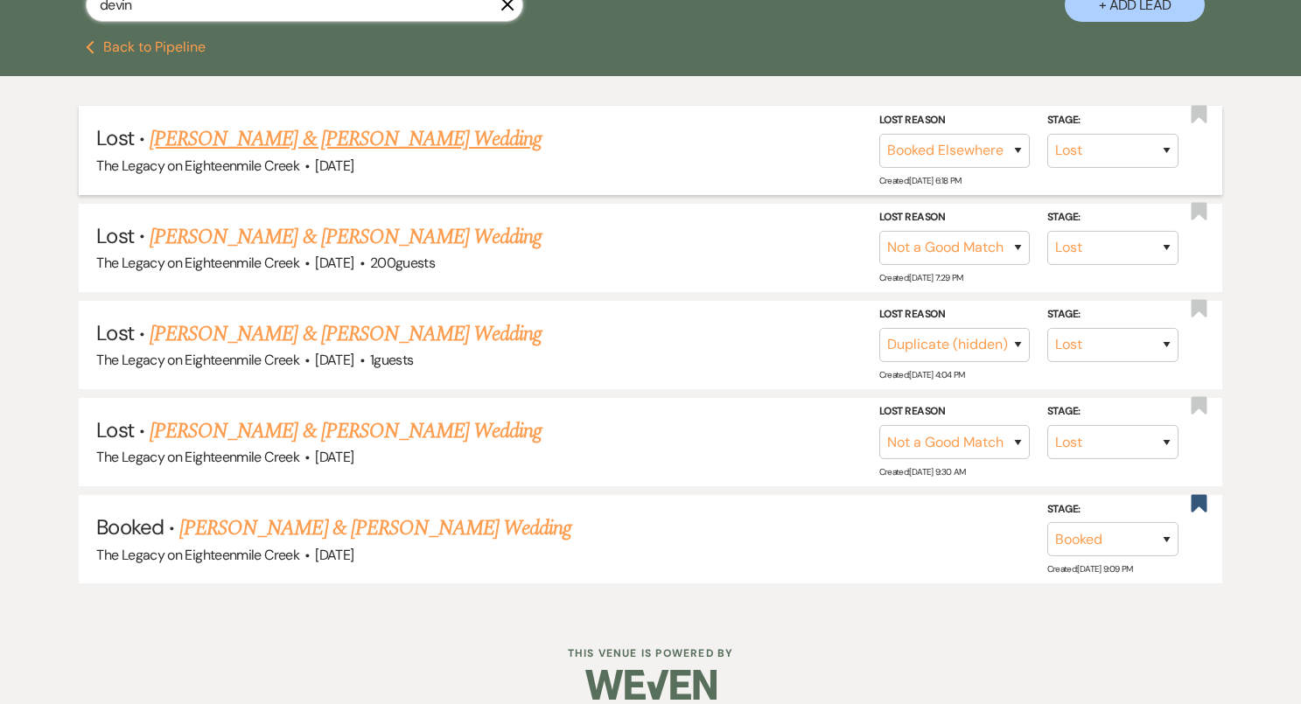
scroll to position [391, 0]
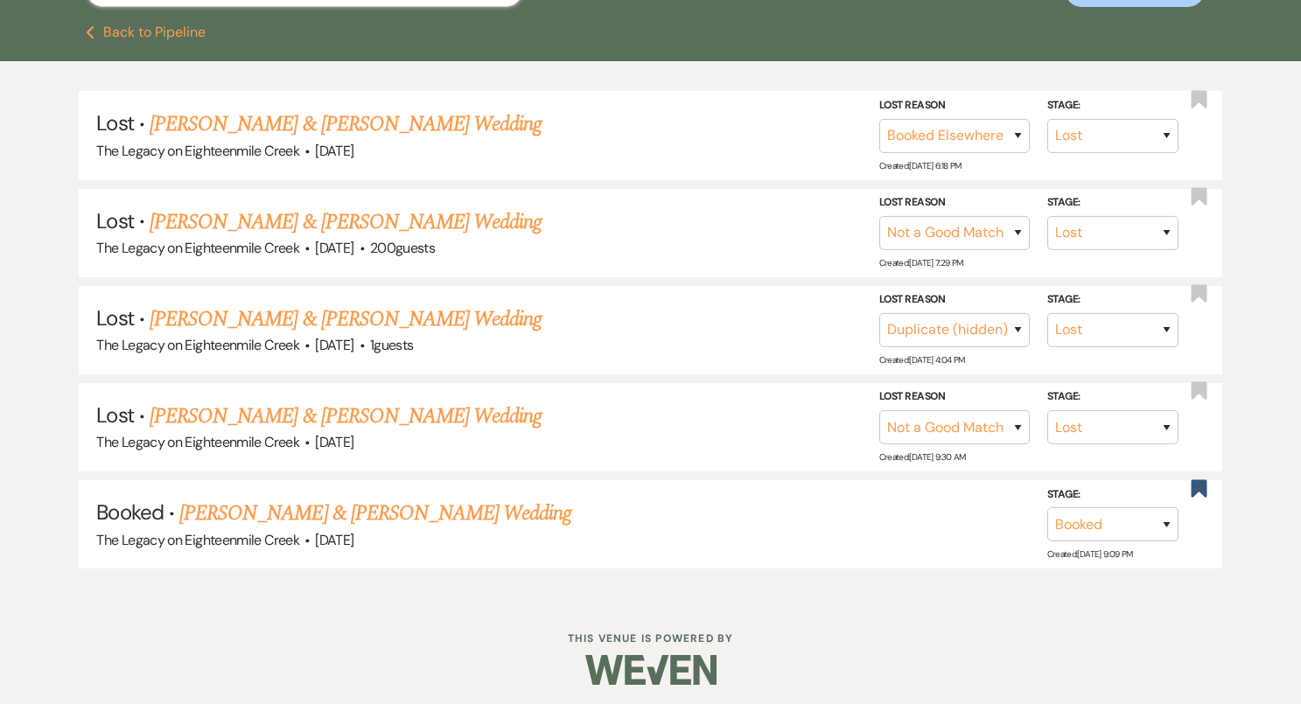
type input "devin"
click at [417, 510] on link "Jacob Lowery & Devin Mueller's Wedding" at bounding box center [375, 513] width 392 height 31
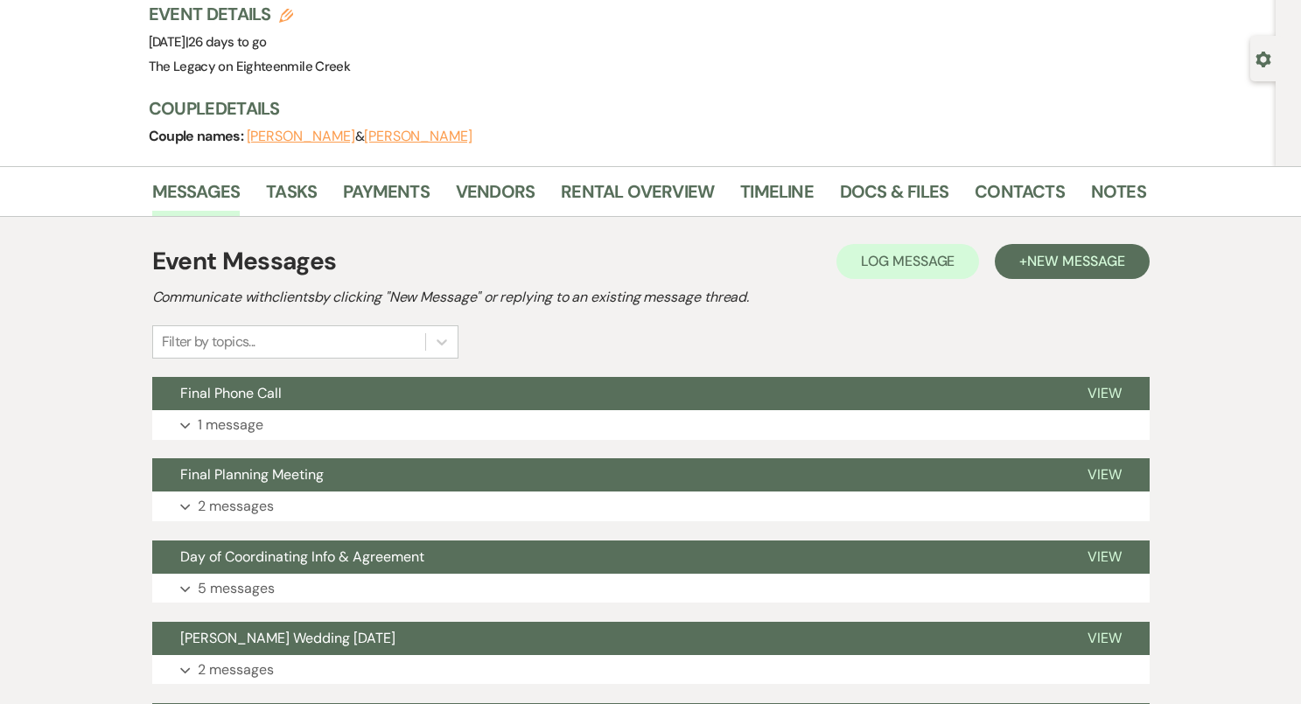
scroll to position [156, 0]
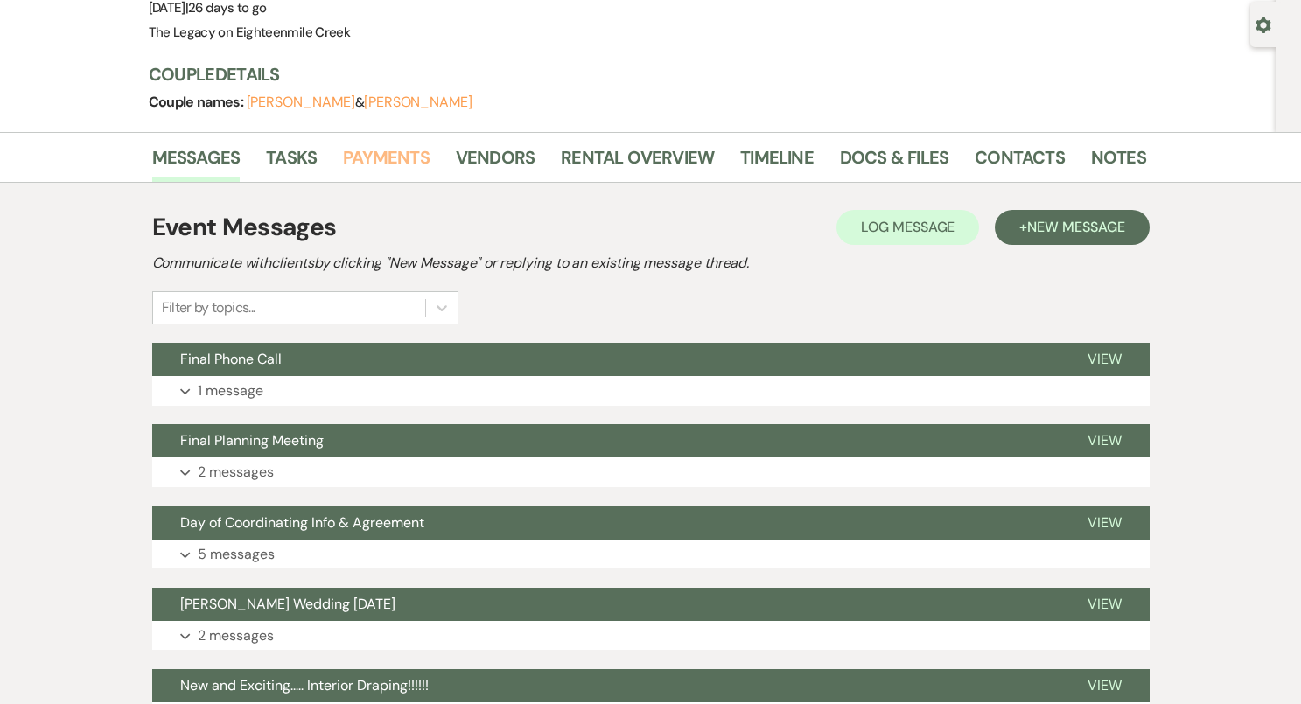
click at [380, 160] on link "Payments" at bounding box center [386, 162] width 87 height 38
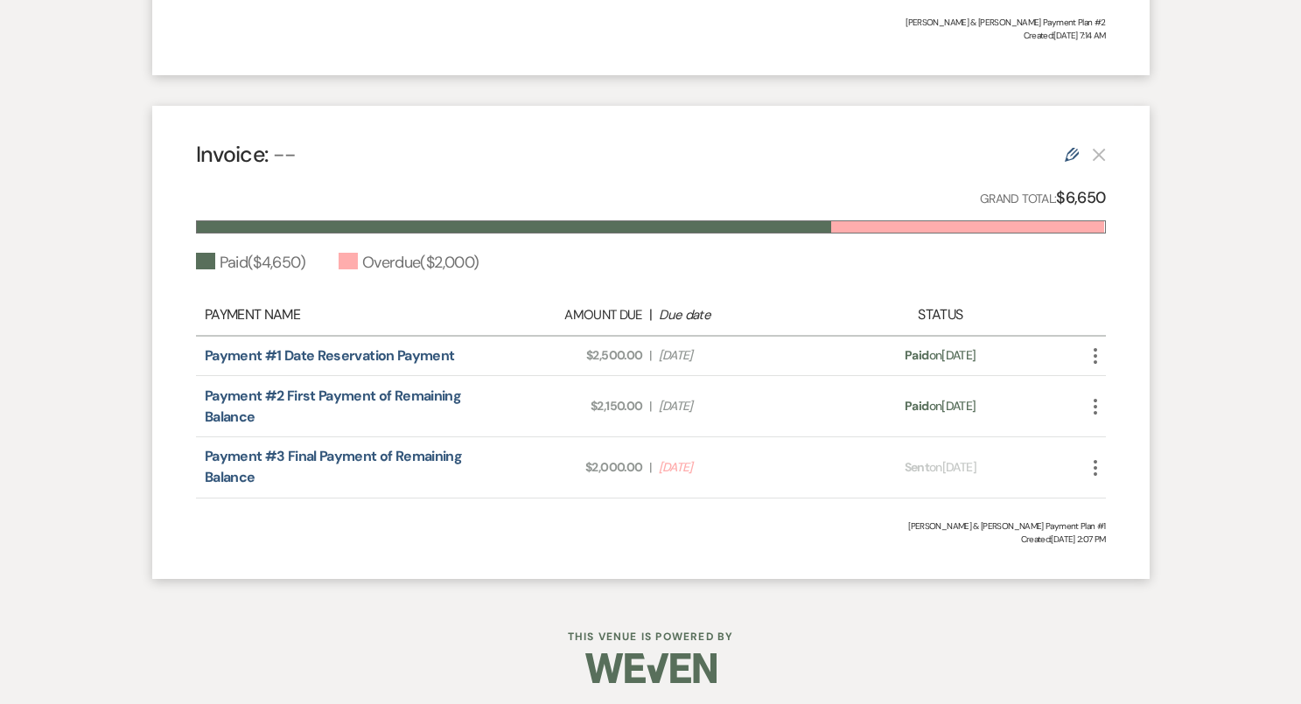
scroll to position [831, 0]
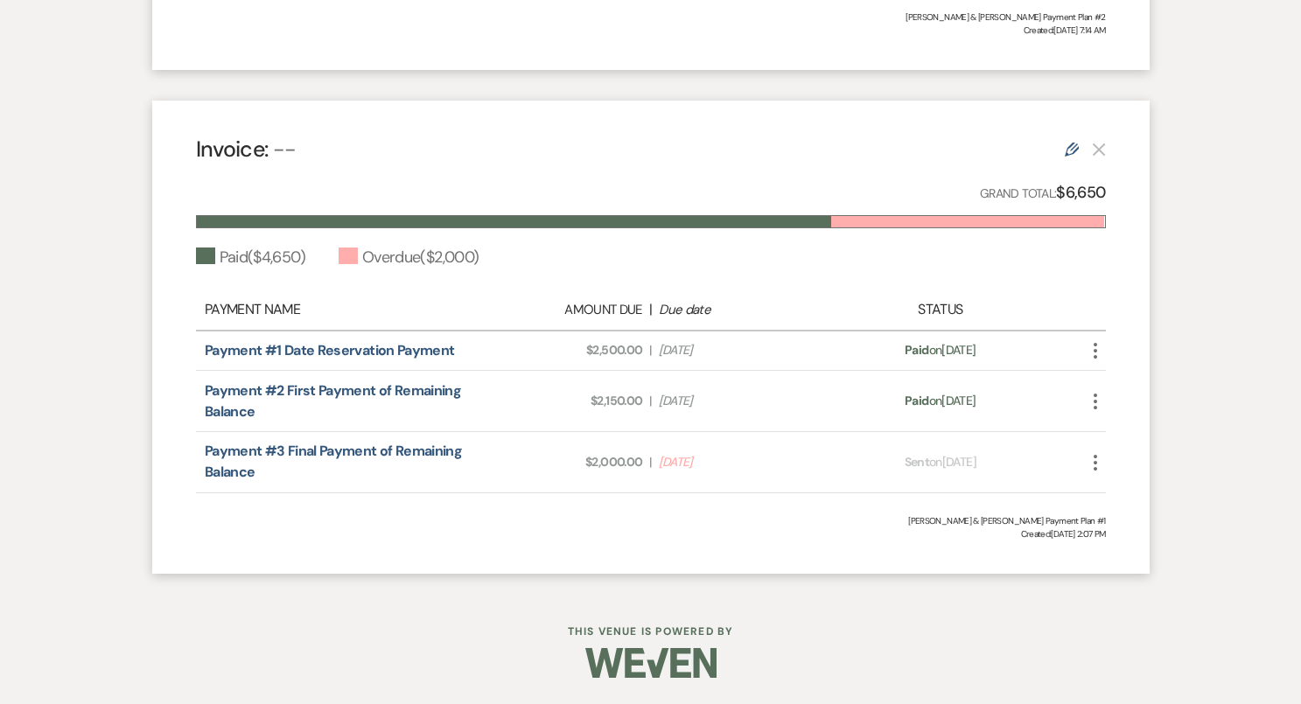
click at [1089, 465] on icon "More" at bounding box center [1095, 462] width 21 height 21
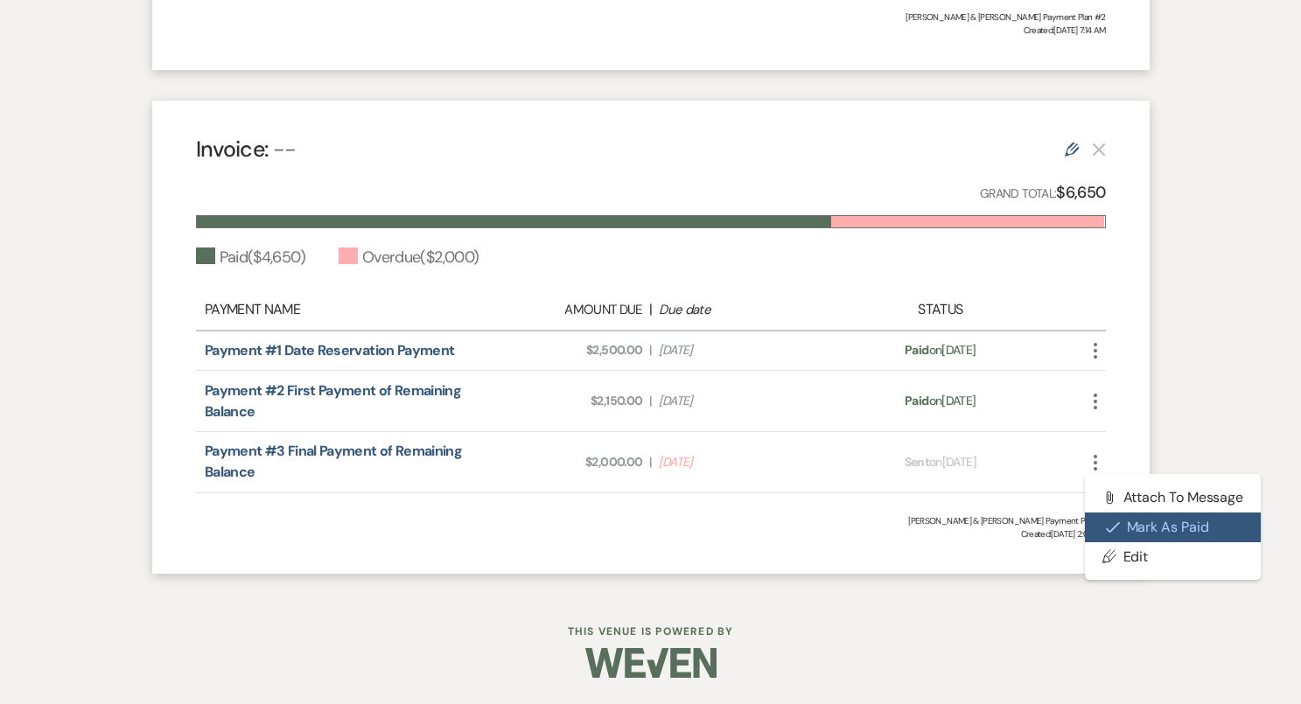
click at [1126, 523] on button "Check Mark Mark as Paid" at bounding box center [1173, 528] width 177 height 30
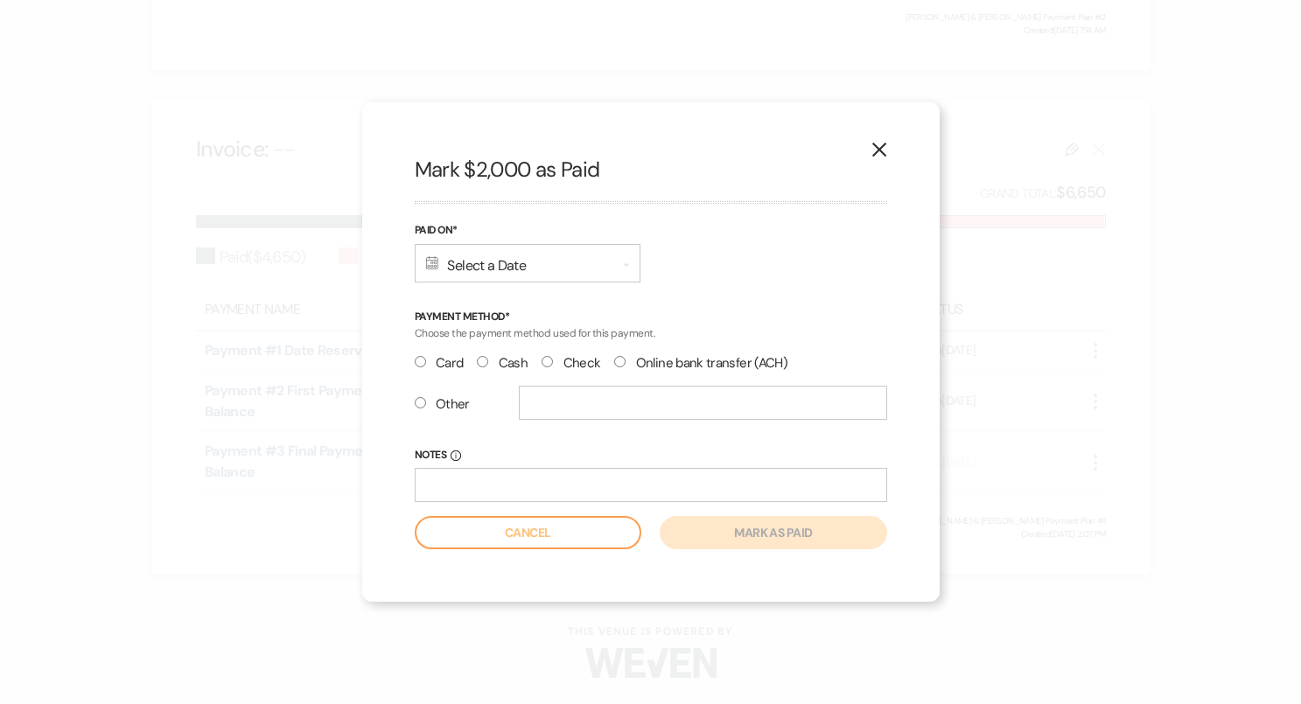
click at [548, 363] on input "Check" at bounding box center [546, 361] width 11 height 11
radio input "true"
click at [486, 271] on div "Calendar Select a Date Expand" at bounding box center [528, 263] width 226 height 38
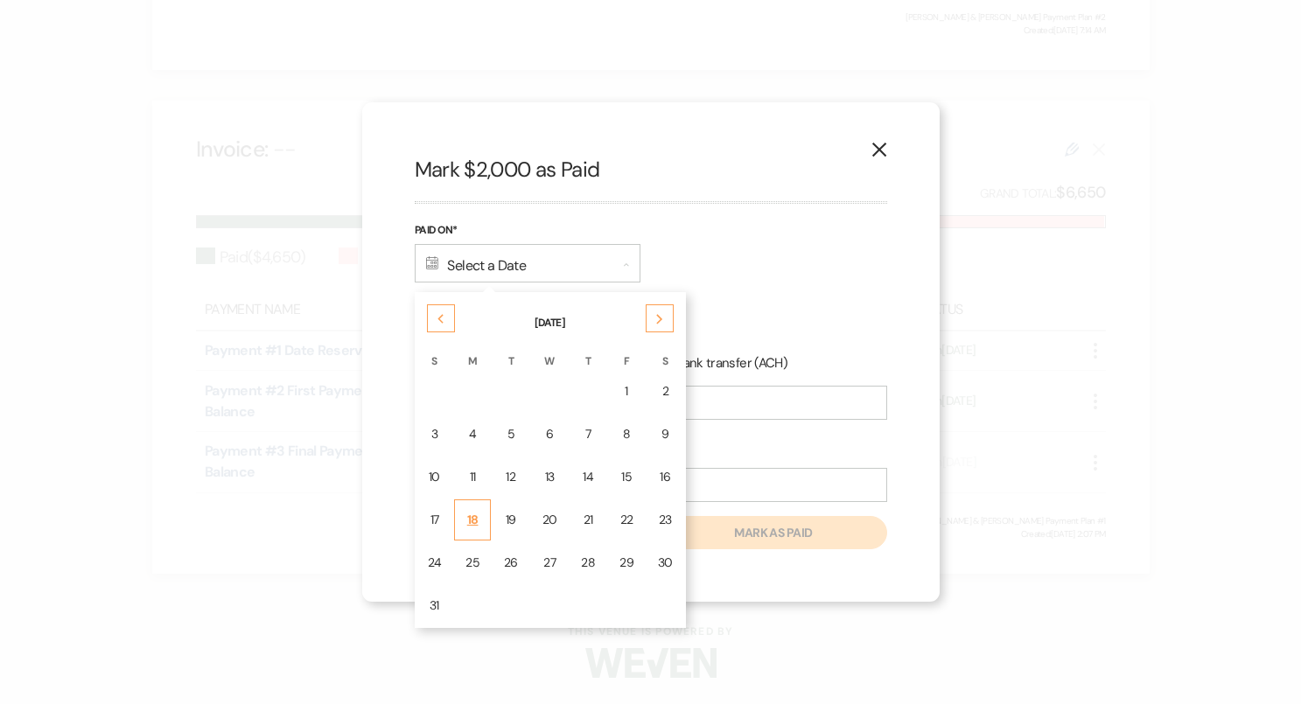
click at [479, 526] on td "18" at bounding box center [472, 519] width 37 height 41
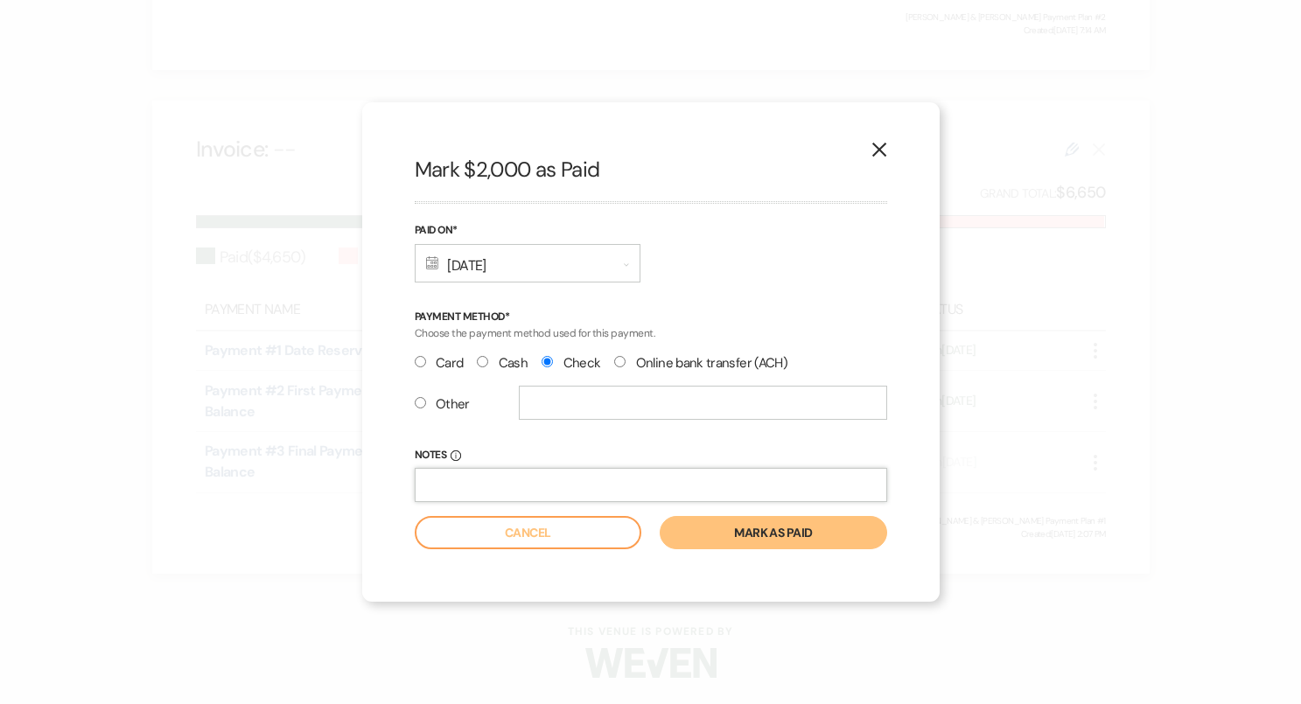
click at [476, 485] on input "Notes Info" at bounding box center [651, 485] width 472 height 34
click at [764, 534] on button "Mark as paid" at bounding box center [773, 532] width 227 height 33
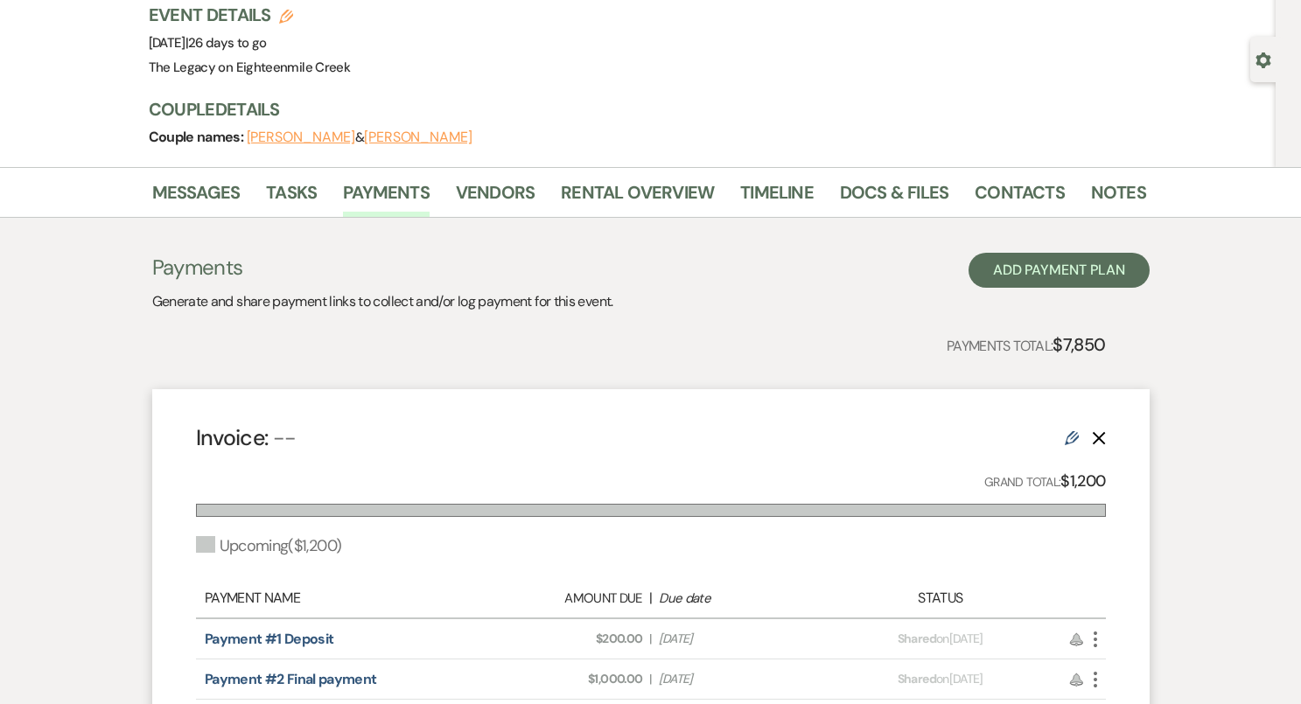
scroll to position [0, 0]
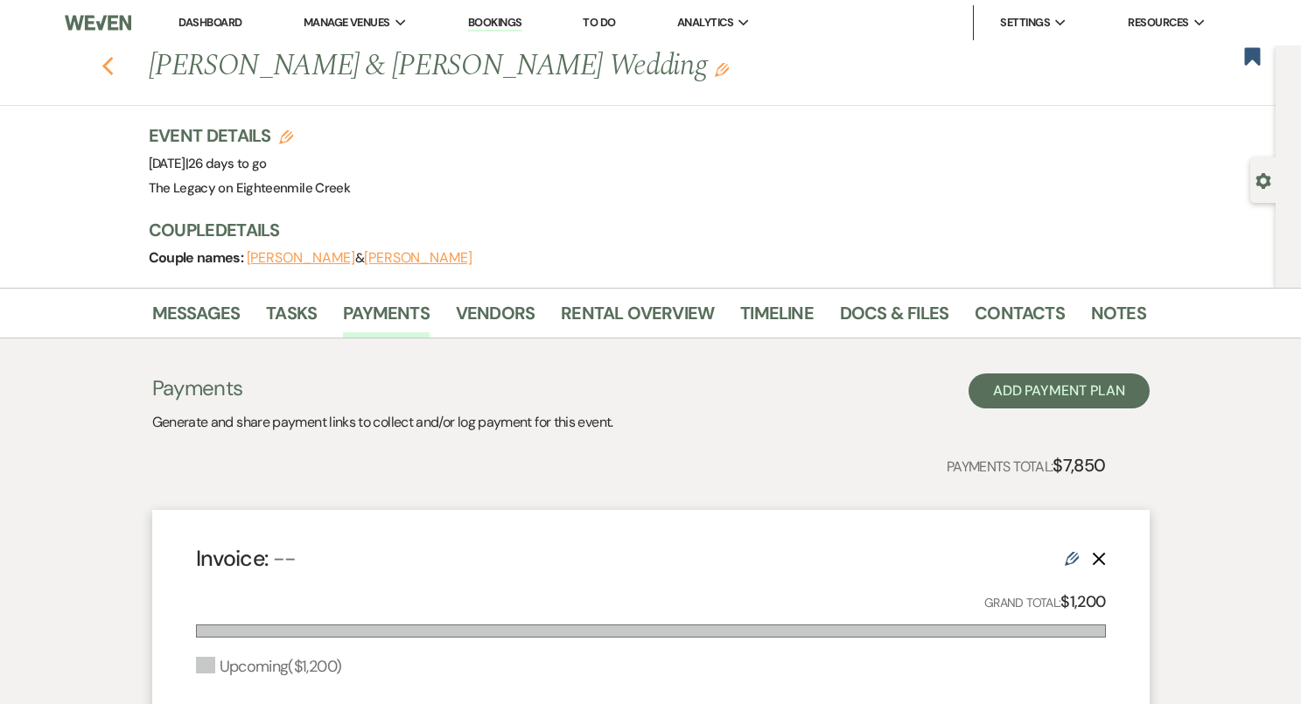
click at [102, 57] on icon "Previous" at bounding box center [107, 66] width 13 height 21
select select "8"
select select "6"
select select "8"
select select "10"
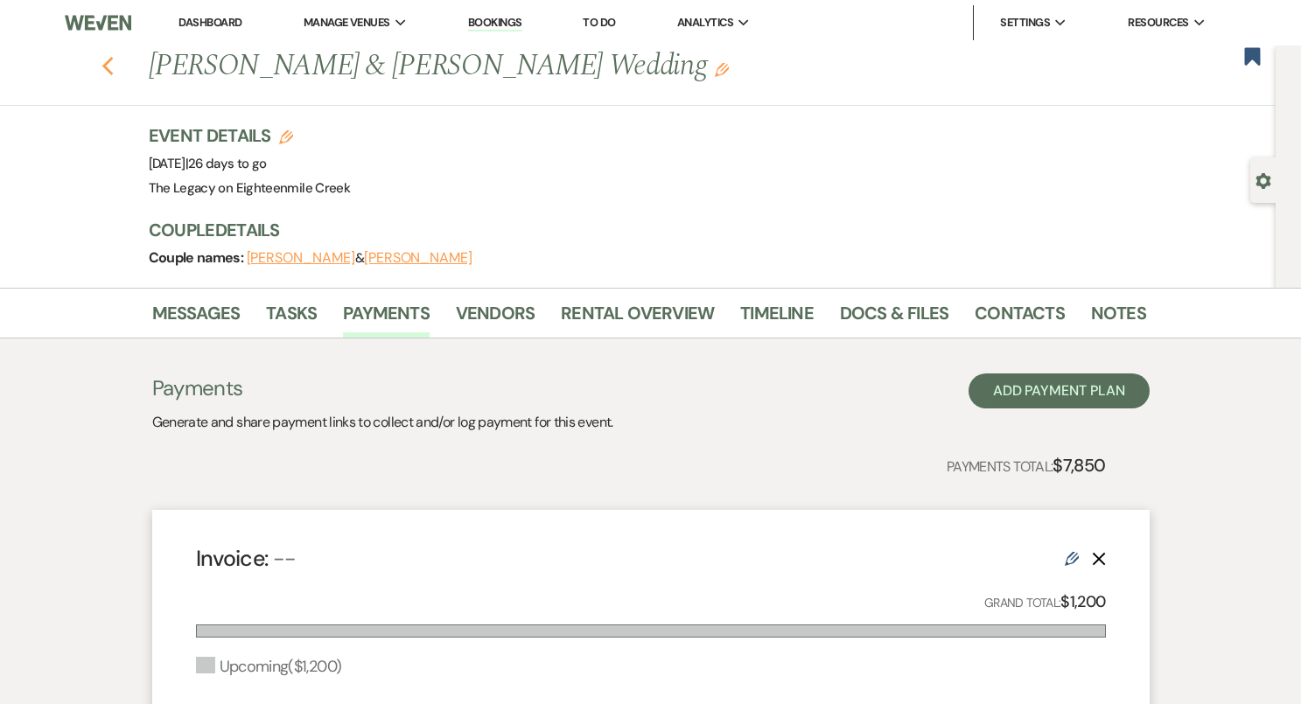
select select "8"
select select "4"
select select "8"
select select "10"
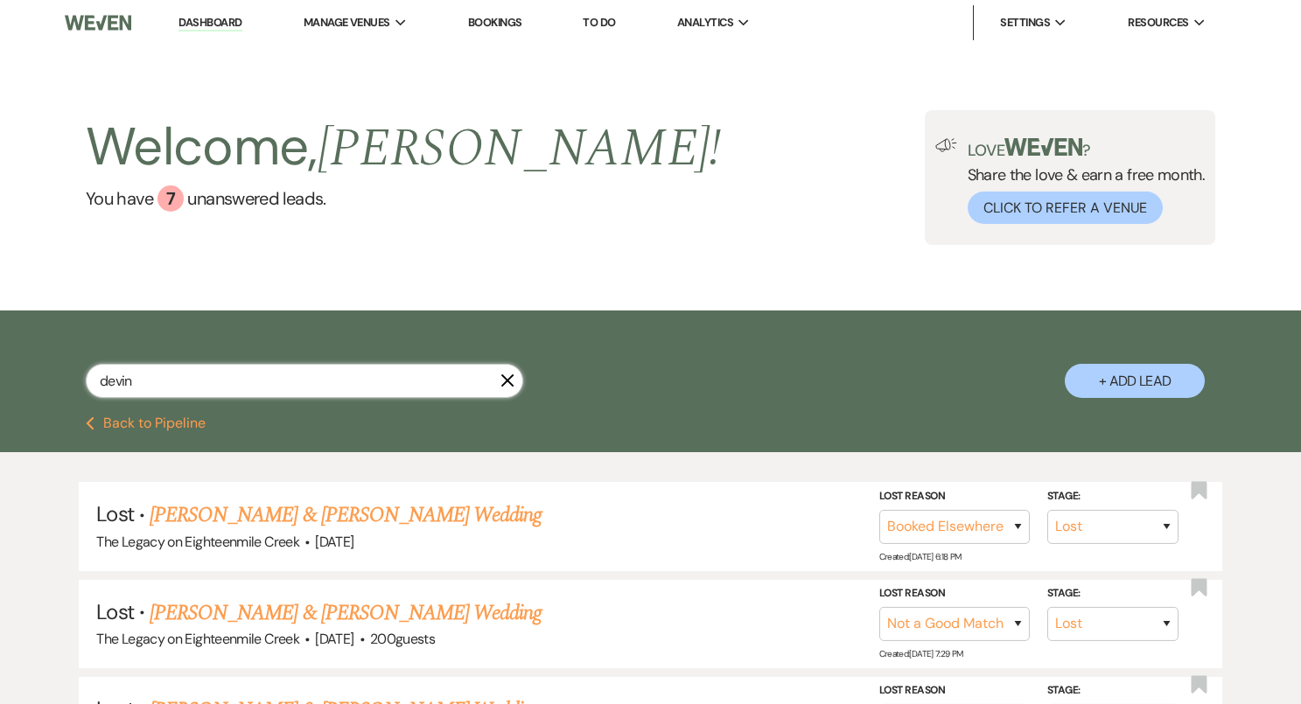
drag, startPoint x: 191, startPoint y: 380, endPoint x: 66, endPoint y: 367, distance: 125.7
click at [66, 369] on div "devin X + Add Lead" at bounding box center [651, 366] width 1260 height 94
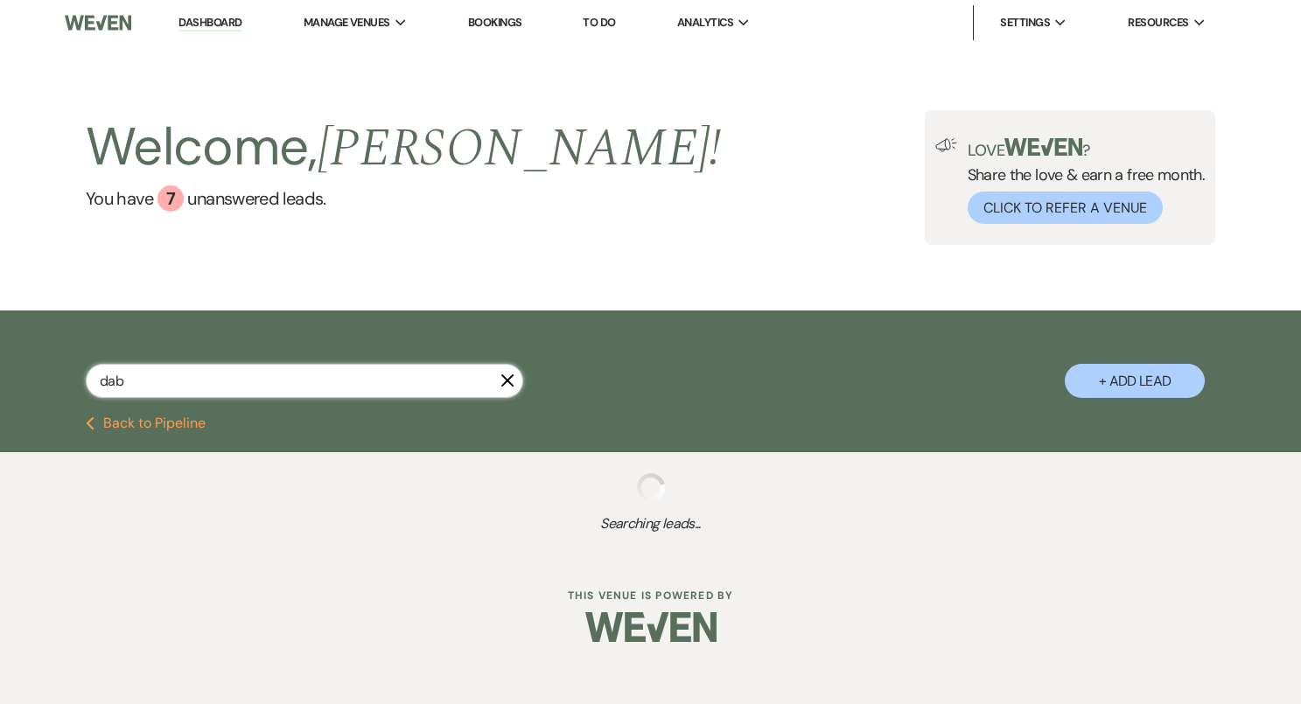
type input "dabr"
select select "8"
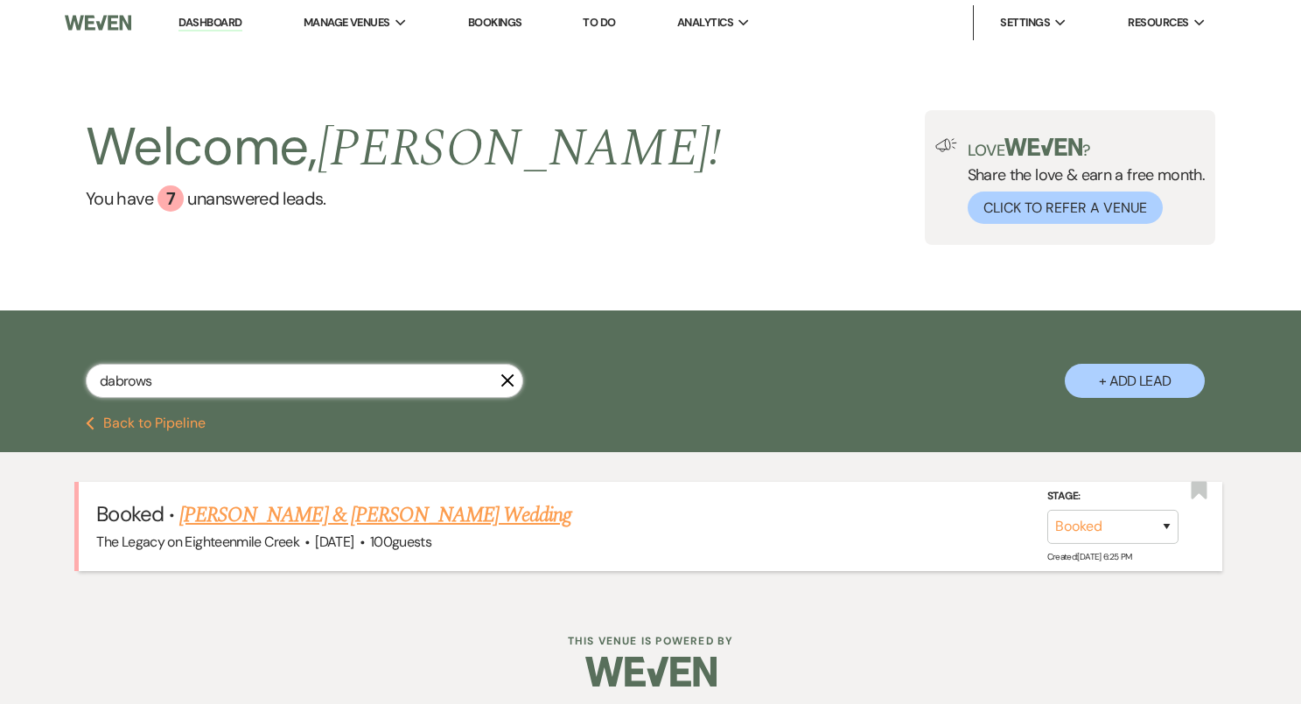
type input "dabrows"
click at [253, 507] on link "Pat Dabrowski & Brittany Kluck's Wedding" at bounding box center [375, 514] width 392 height 31
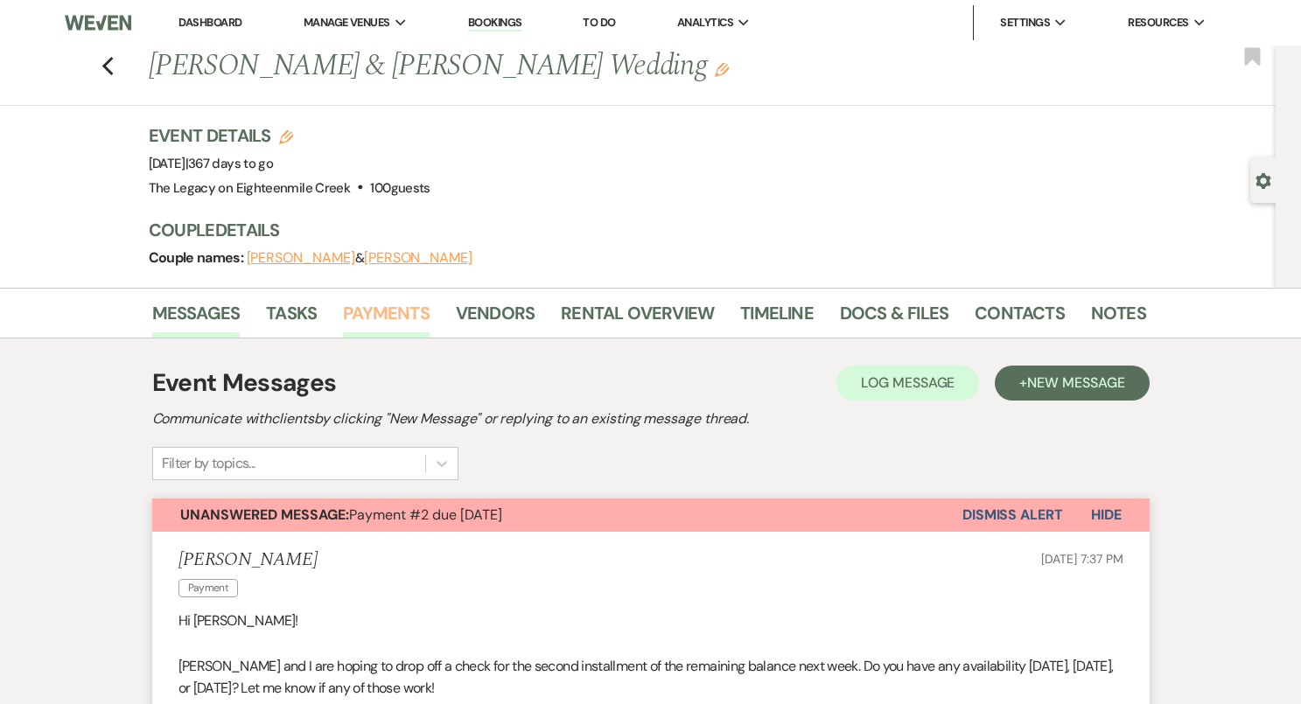
click at [401, 317] on link "Payments" at bounding box center [386, 318] width 87 height 38
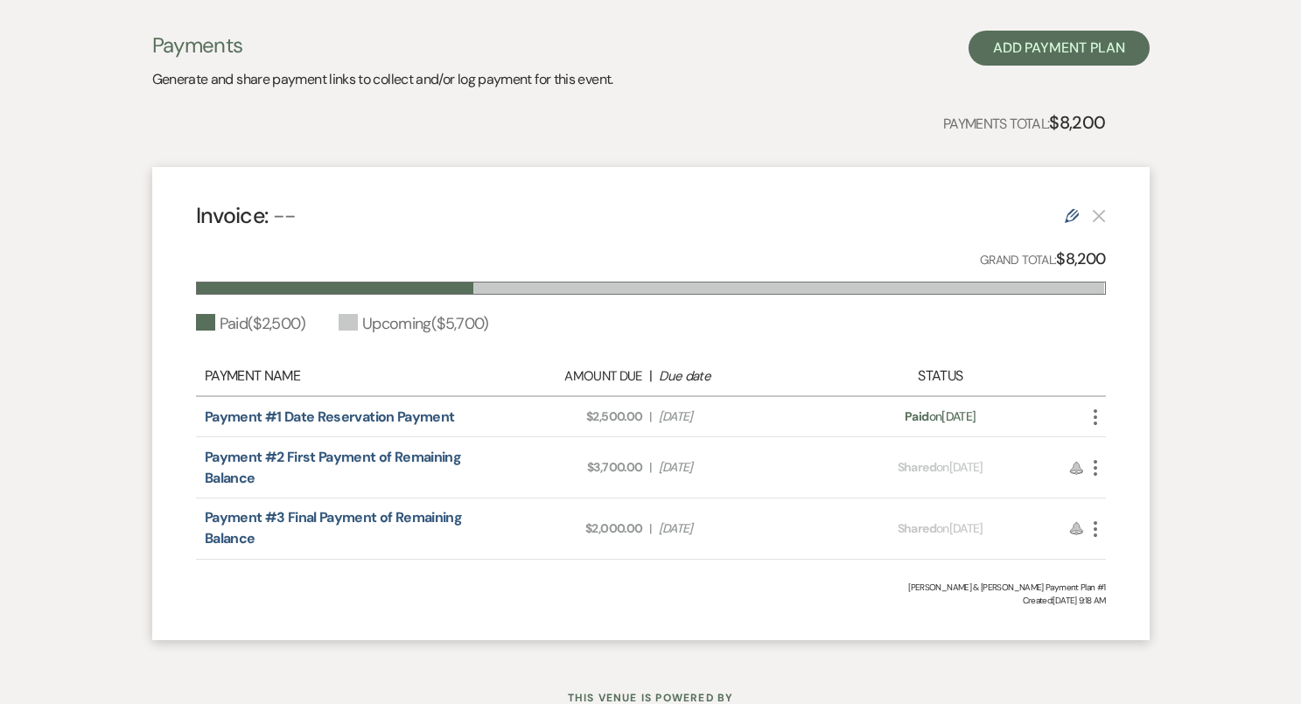
scroll to position [408, 0]
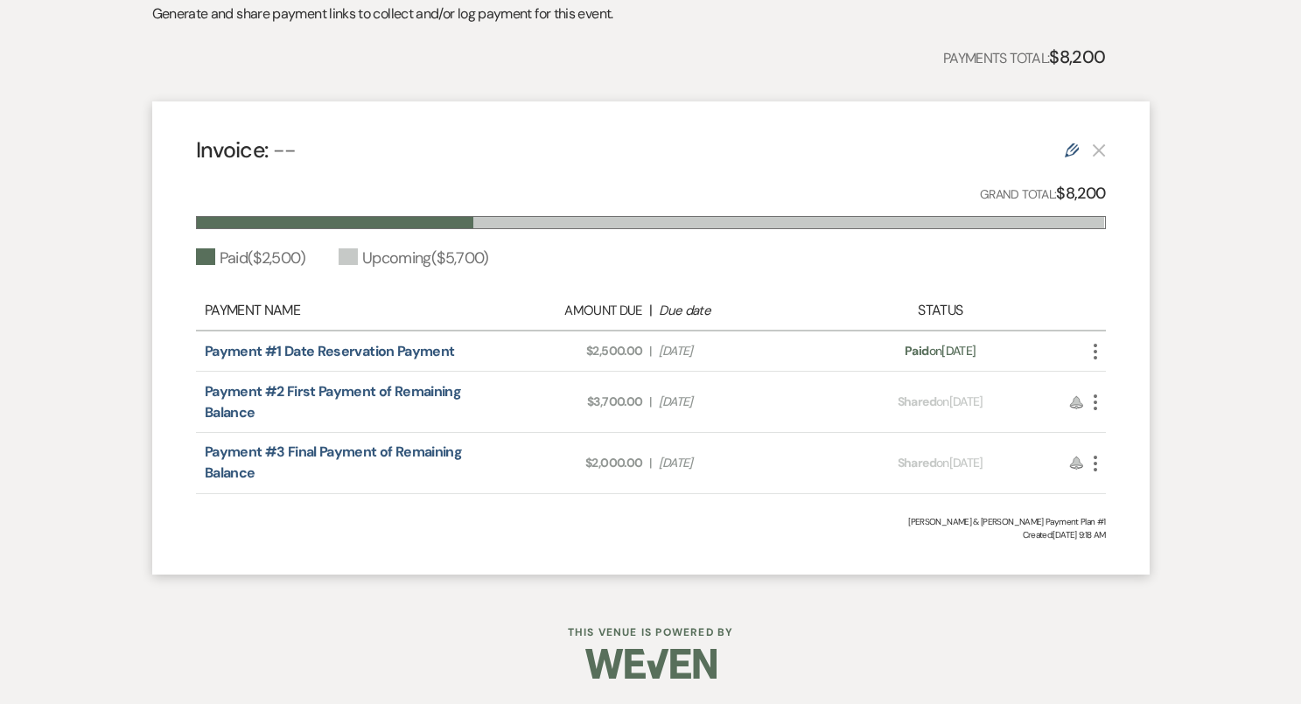
click at [1095, 405] on icon "More" at bounding box center [1095, 402] width 21 height 21
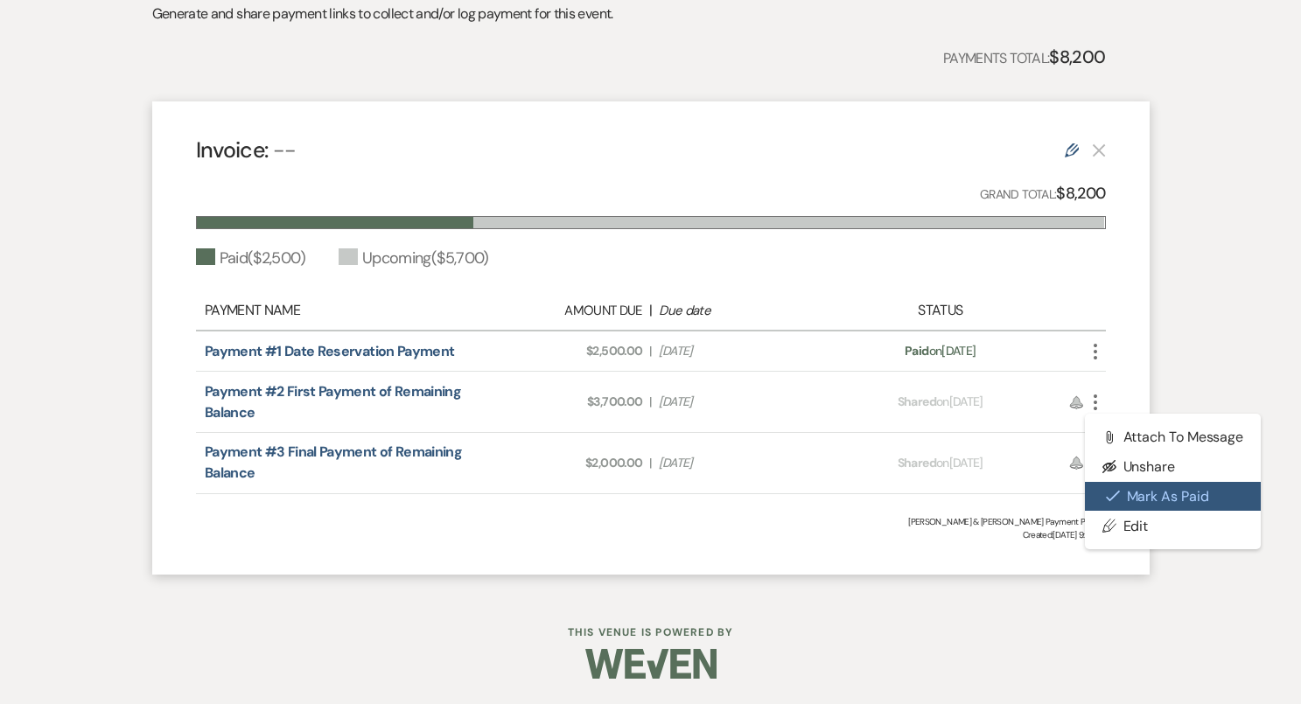
click at [1132, 502] on button "Check Mark Mark as Paid" at bounding box center [1173, 497] width 177 height 30
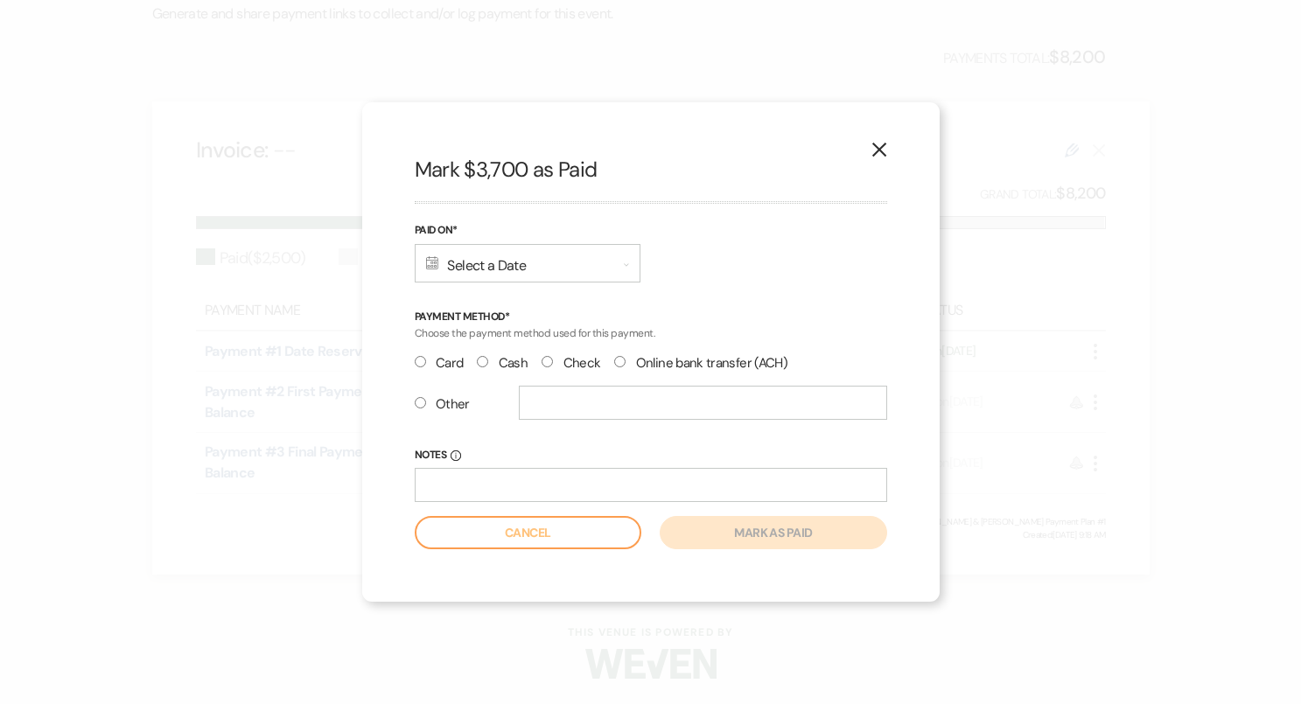
click at [515, 266] on div "Calendar Select a Date Expand" at bounding box center [528, 263] width 226 height 38
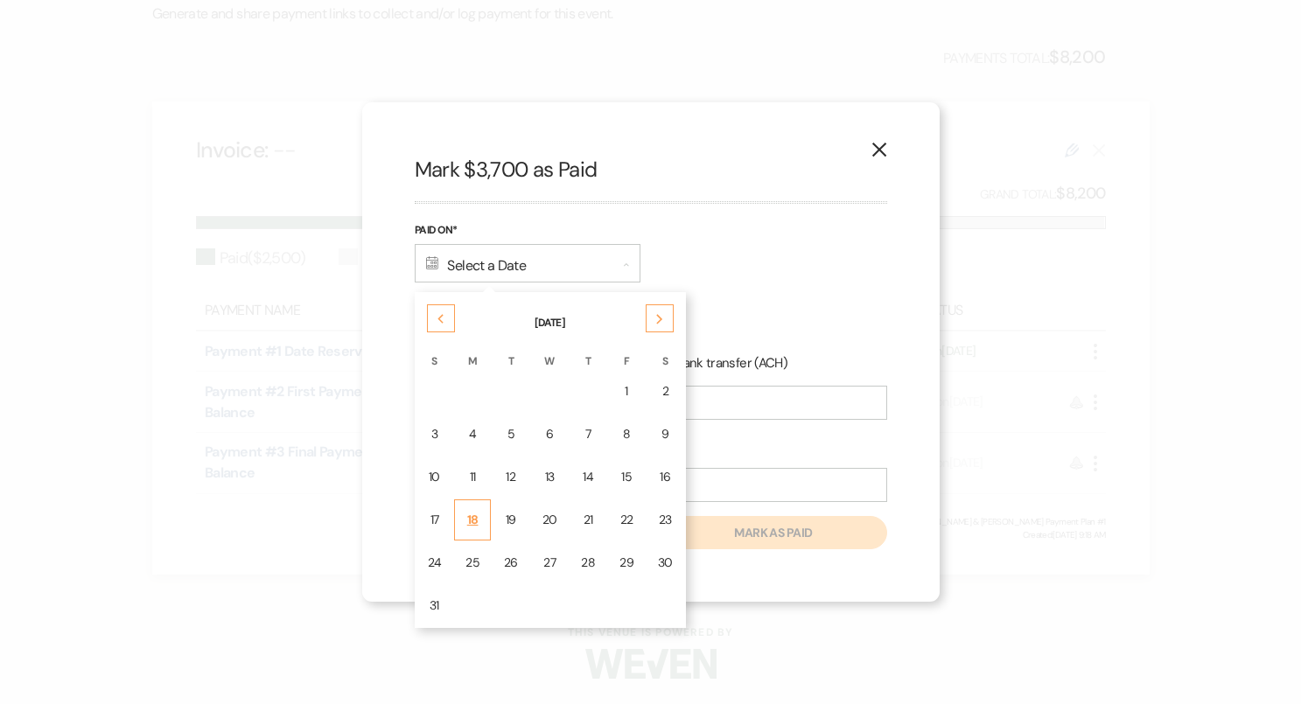
click at [471, 524] on div "18" at bounding box center [472, 520] width 14 height 18
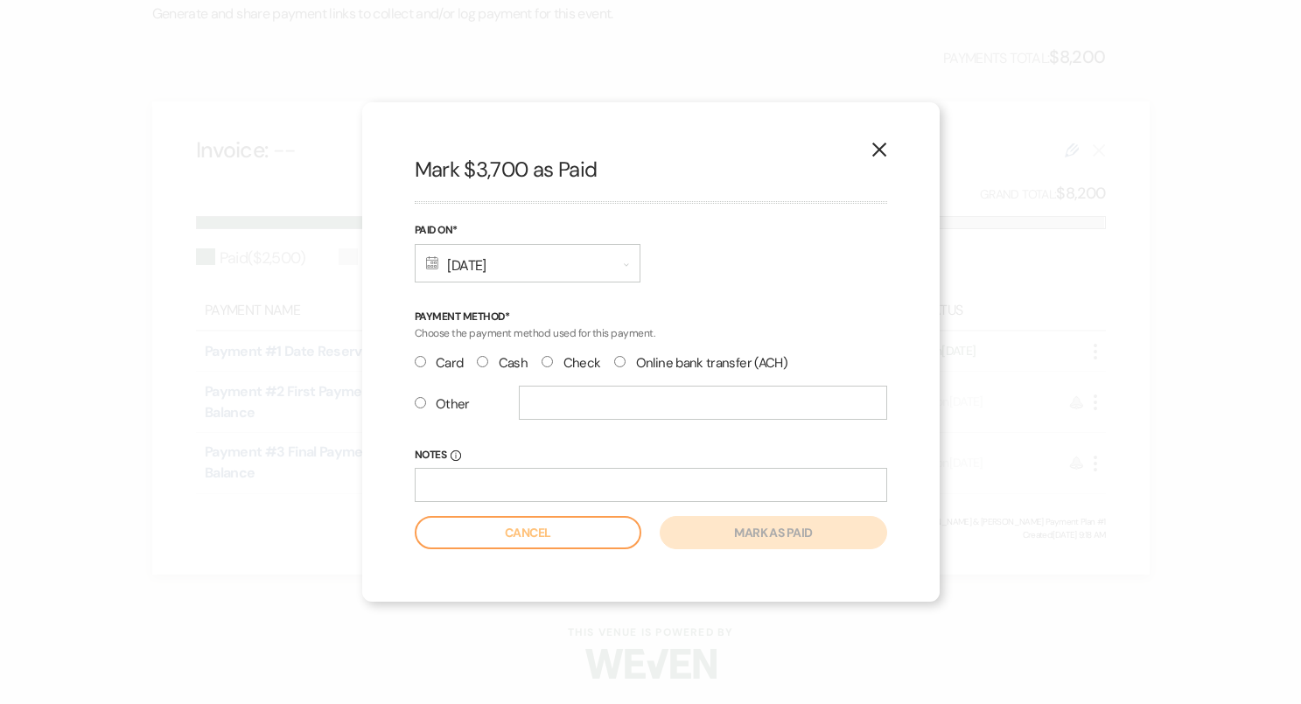
click at [547, 361] on input "Check" at bounding box center [546, 361] width 11 height 11
radio input "true"
click at [766, 537] on button "Mark as paid" at bounding box center [773, 532] width 227 height 33
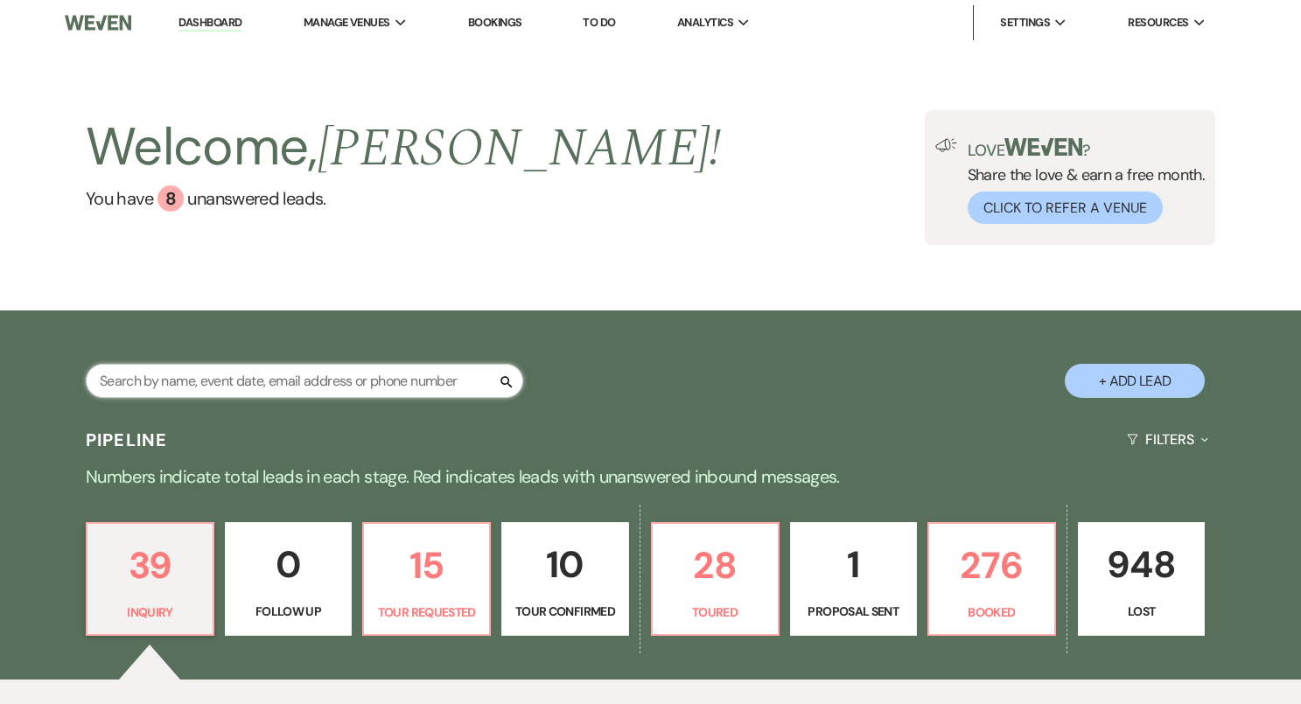
click at [277, 380] on input "text" at bounding box center [304, 381] width 437 height 34
type input "[PERSON_NAME]"
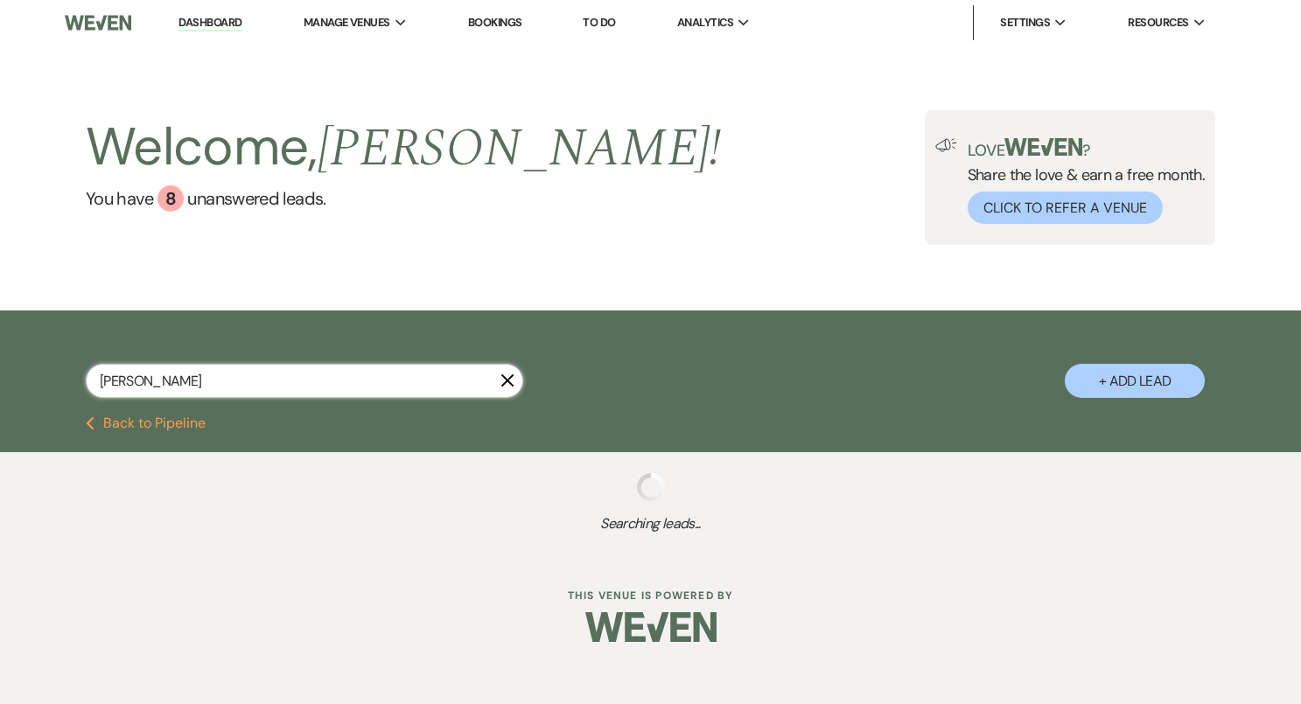
select select "8"
select select "9"
select select "8"
select select "7"
select select "8"
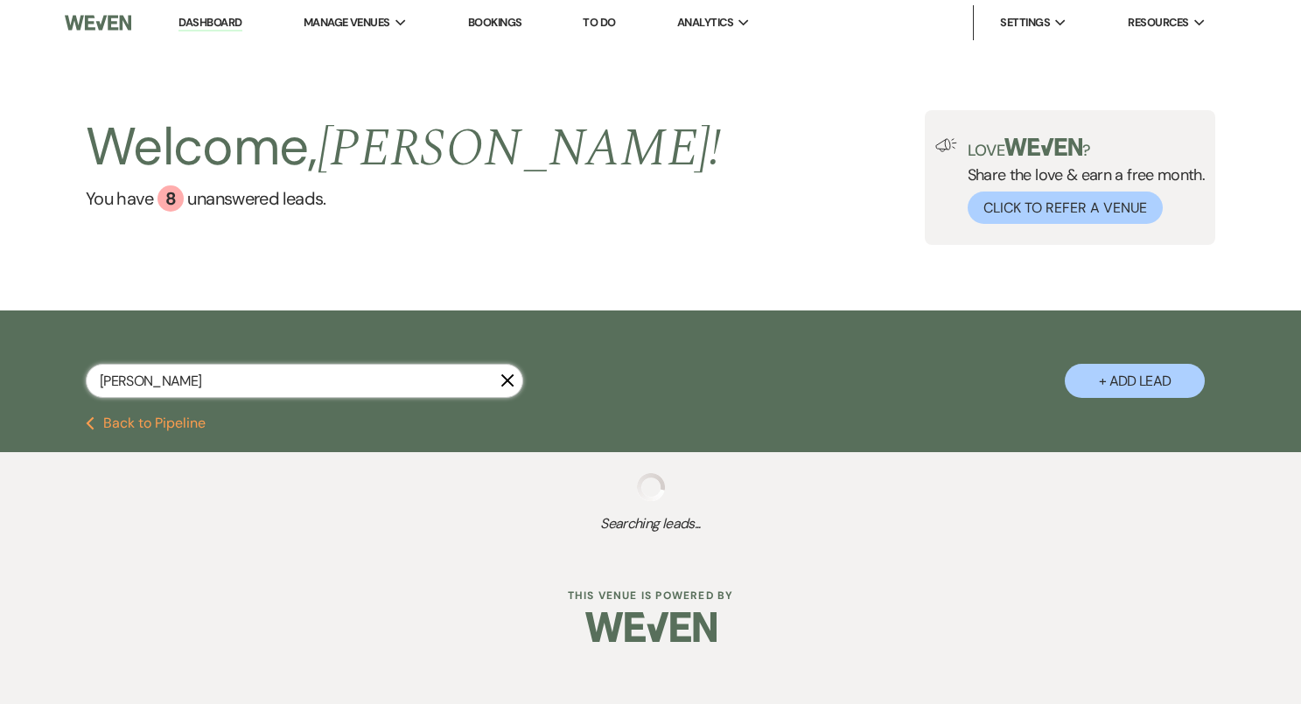
select select "10"
select select "8"
select select "11"
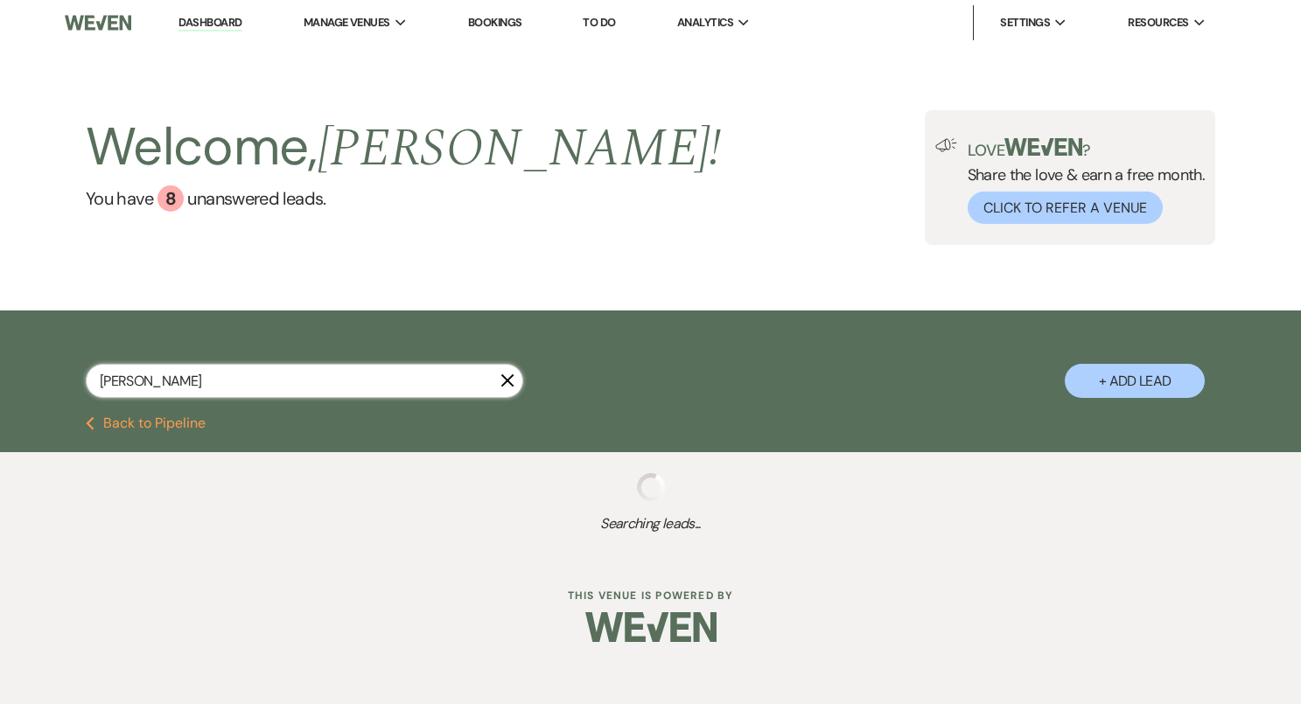
select select "8"
select select "5"
select select "8"
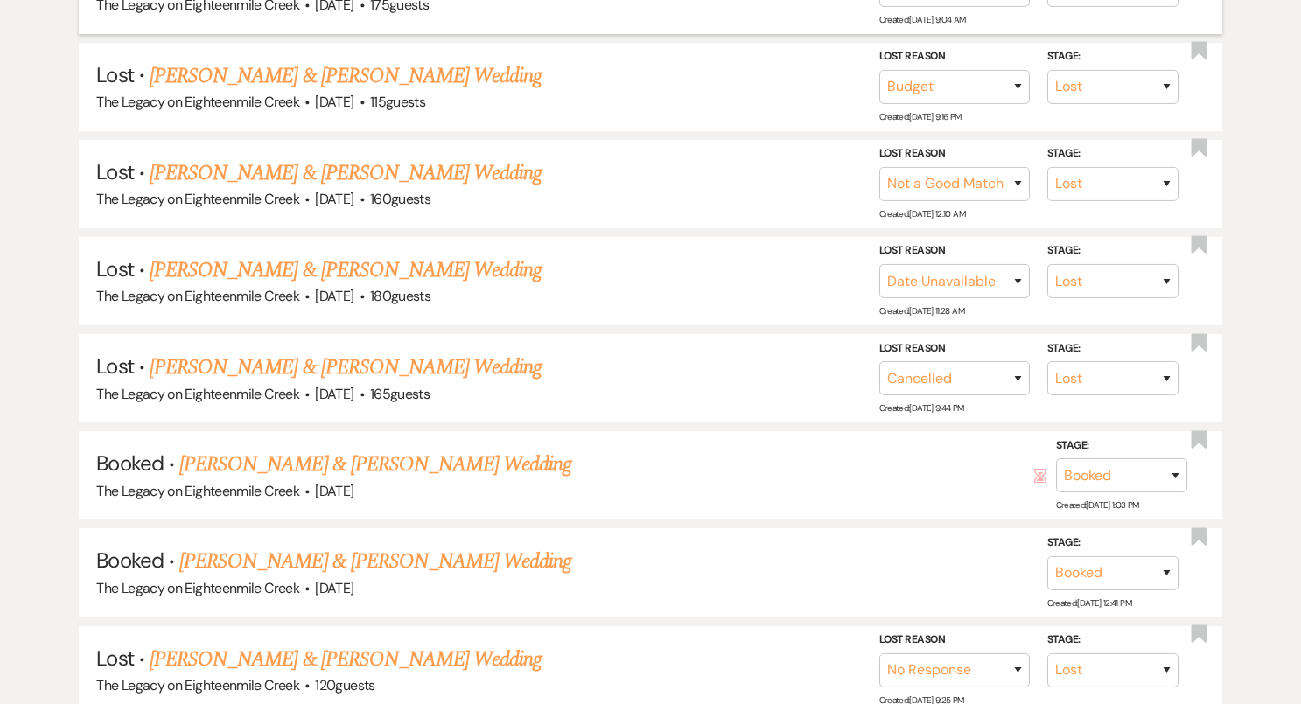
scroll to position [536, 0]
type input "[PERSON_NAME]"
click at [436, 558] on link "[PERSON_NAME] & [PERSON_NAME] Wedding" at bounding box center [375, 562] width 392 height 31
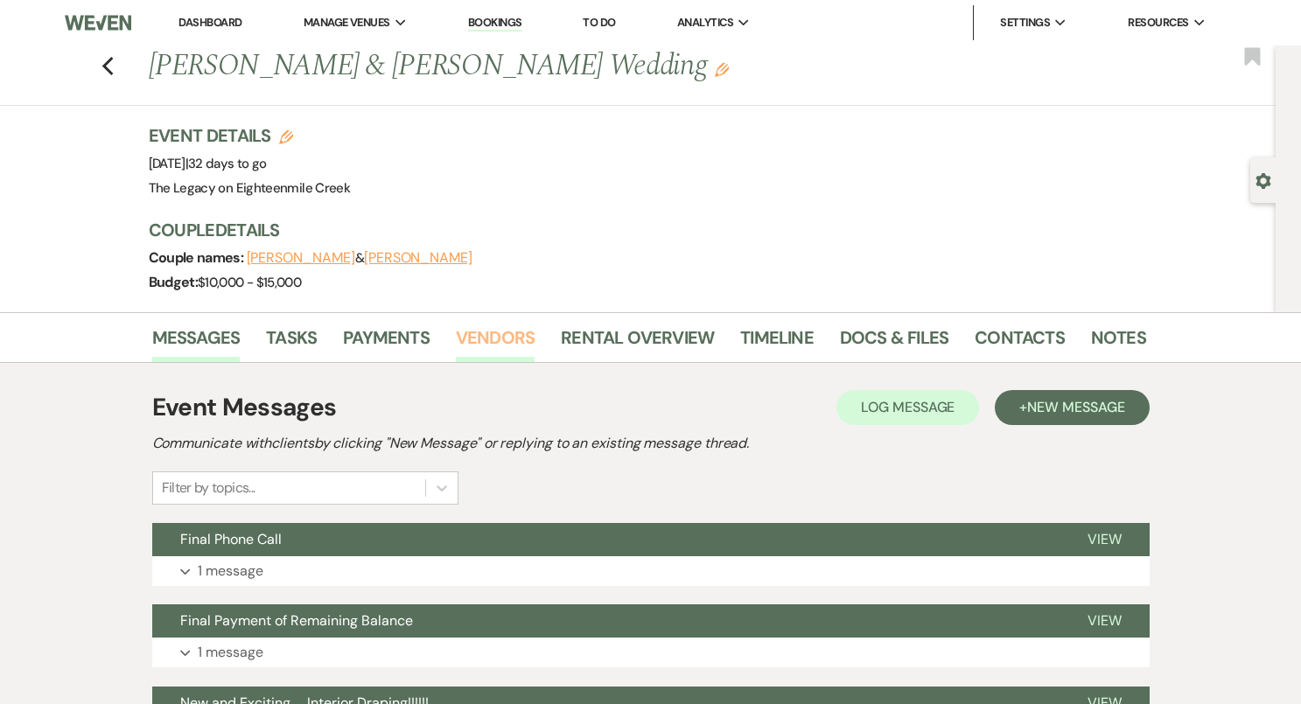
click at [507, 332] on link "Vendors" at bounding box center [495, 343] width 79 height 38
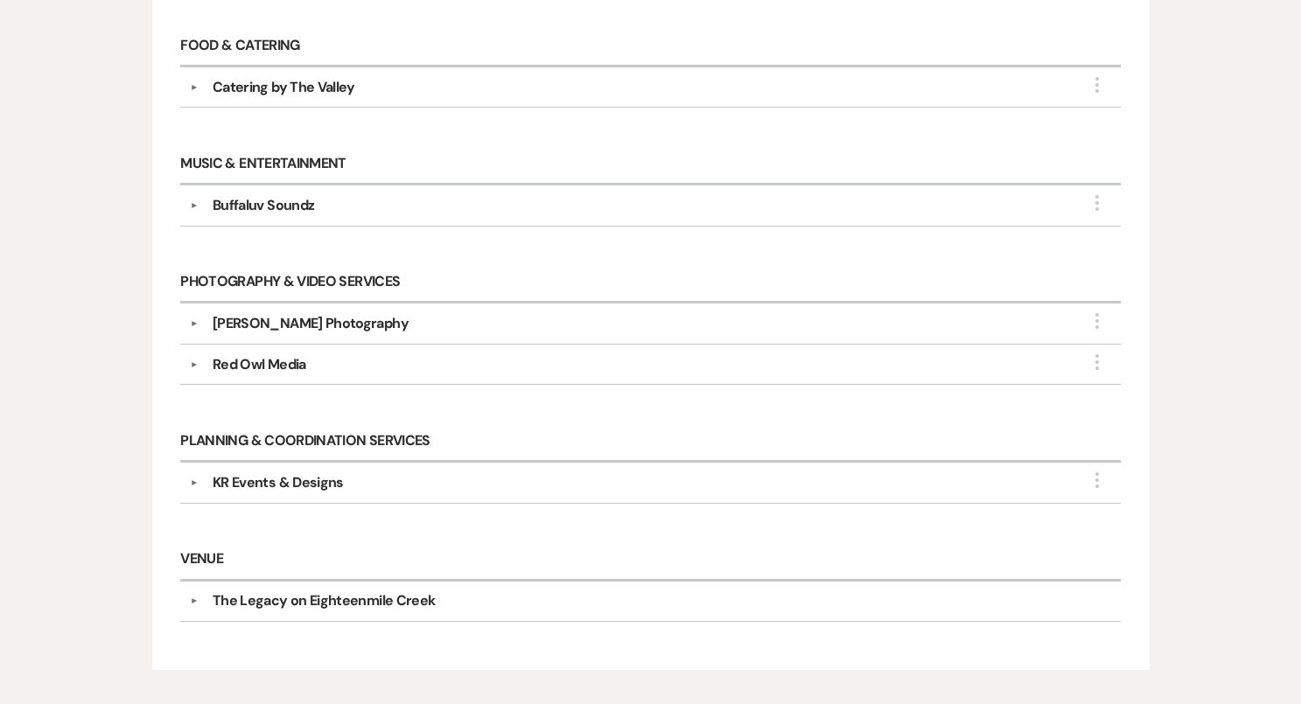
scroll to position [879, 0]
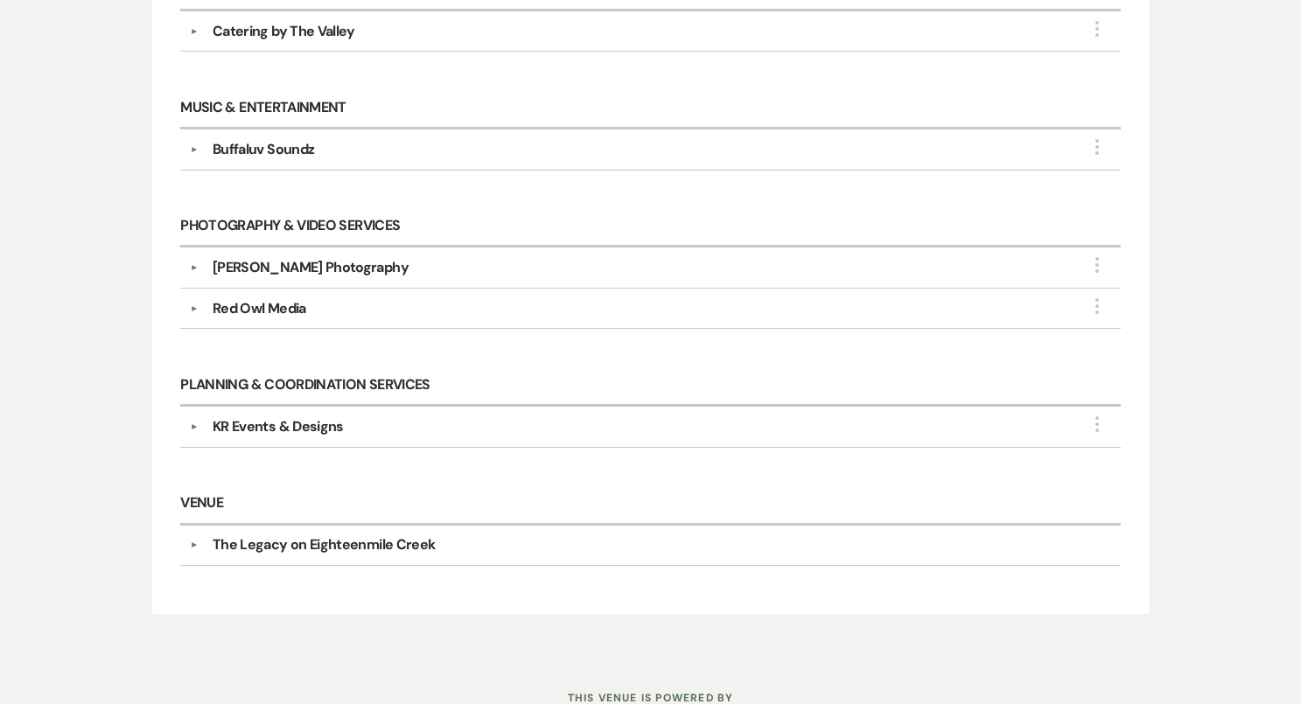
click at [189, 422] on button "▼" at bounding box center [194, 426] width 21 height 9
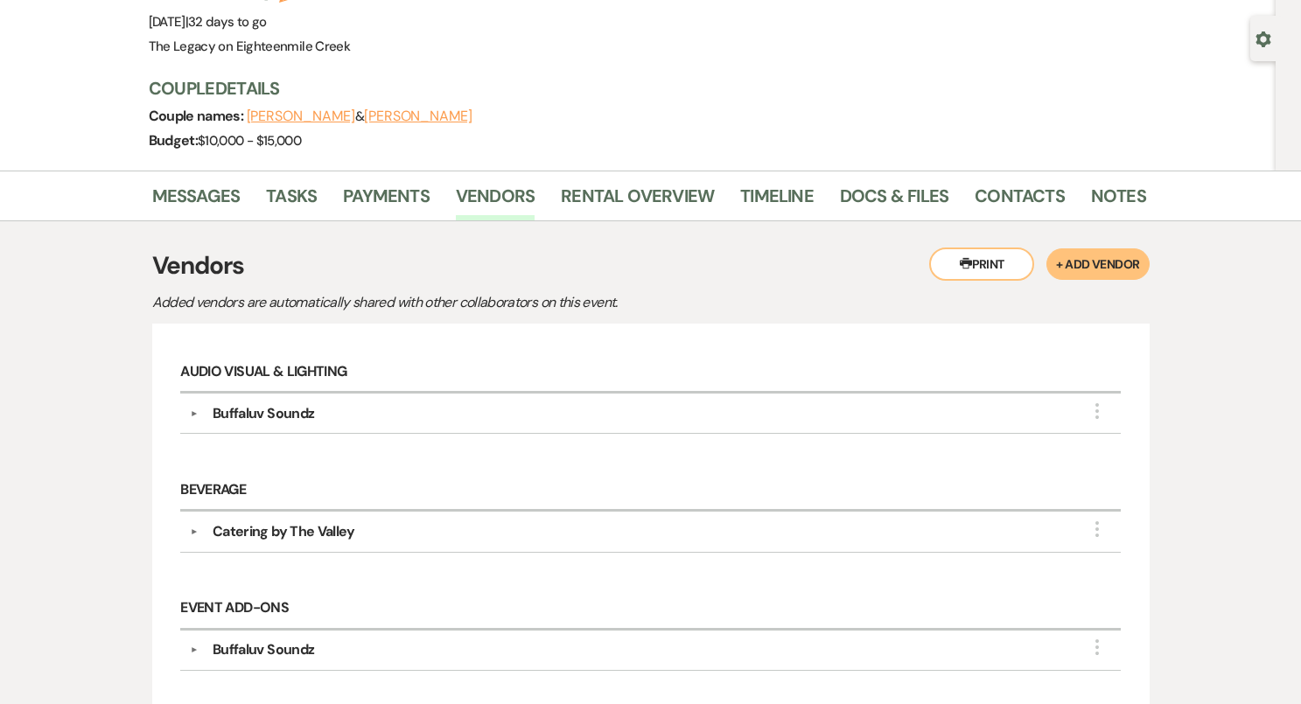
scroll to position [0, 0]
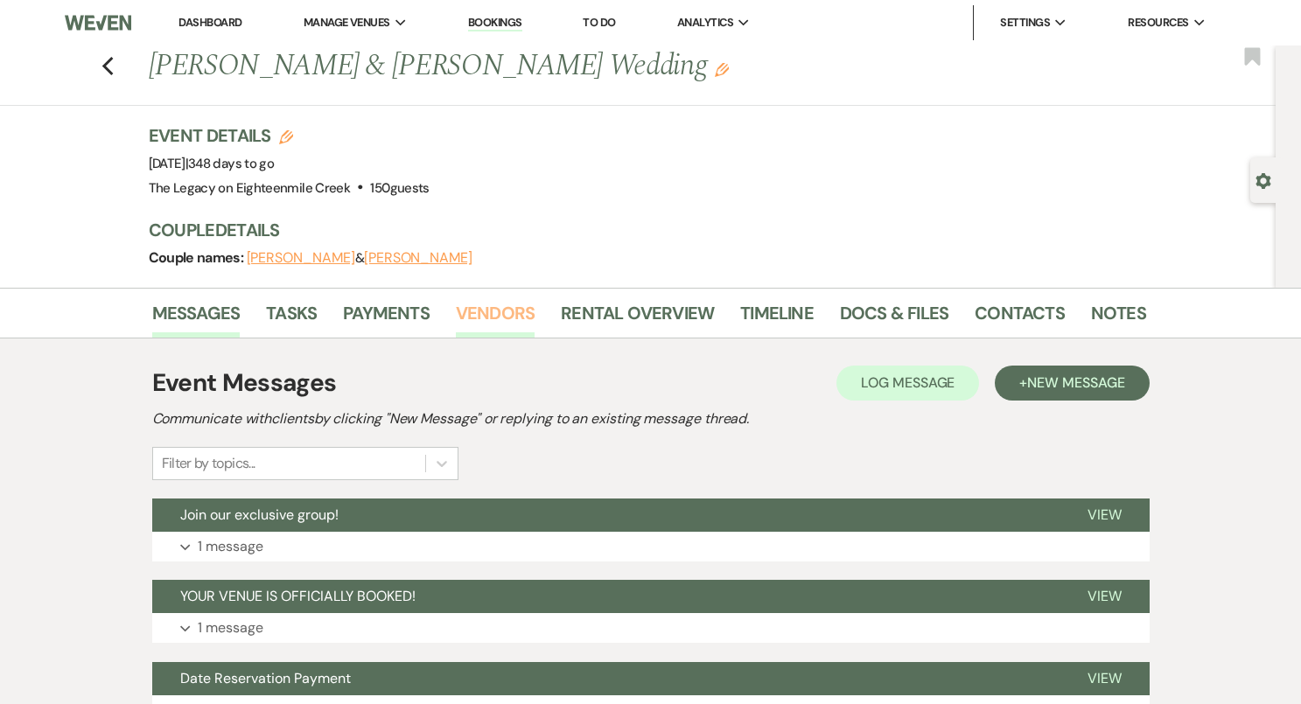
click at [489, 315] on link "Vendors" at bounding box center [495, 318] width 79 height 38
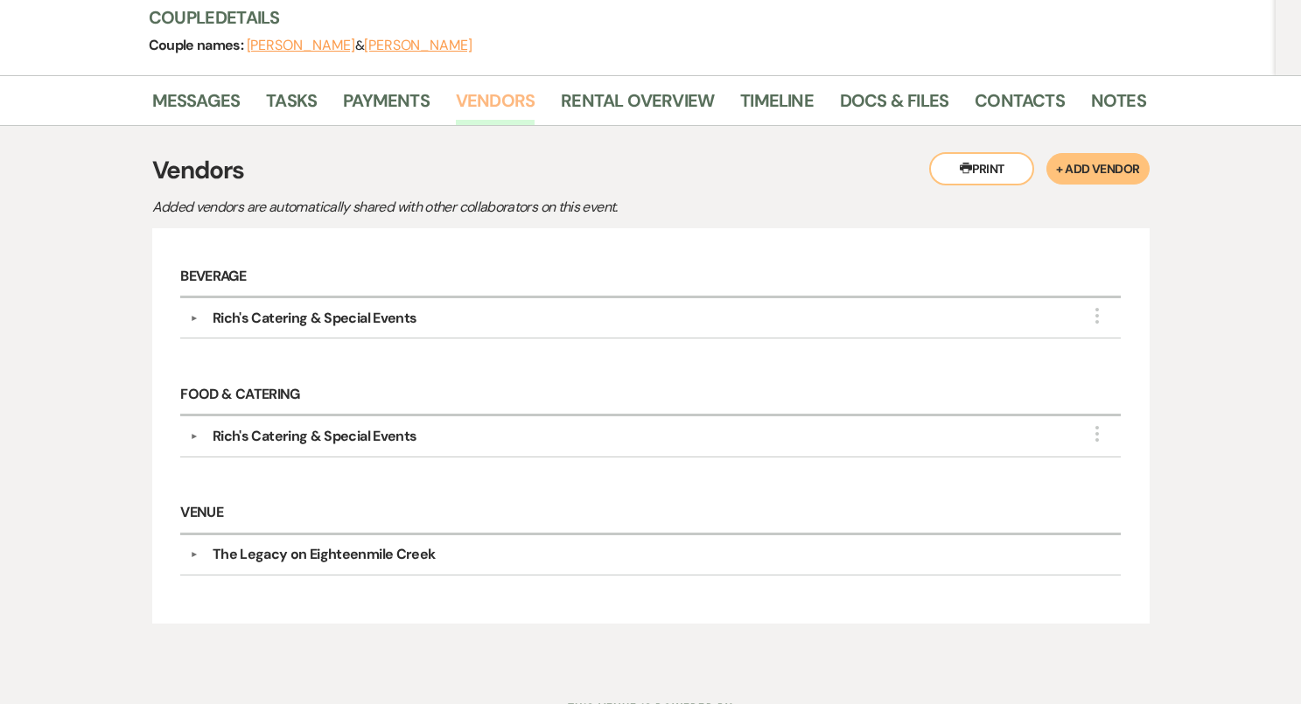
scroll to position [234, 0]
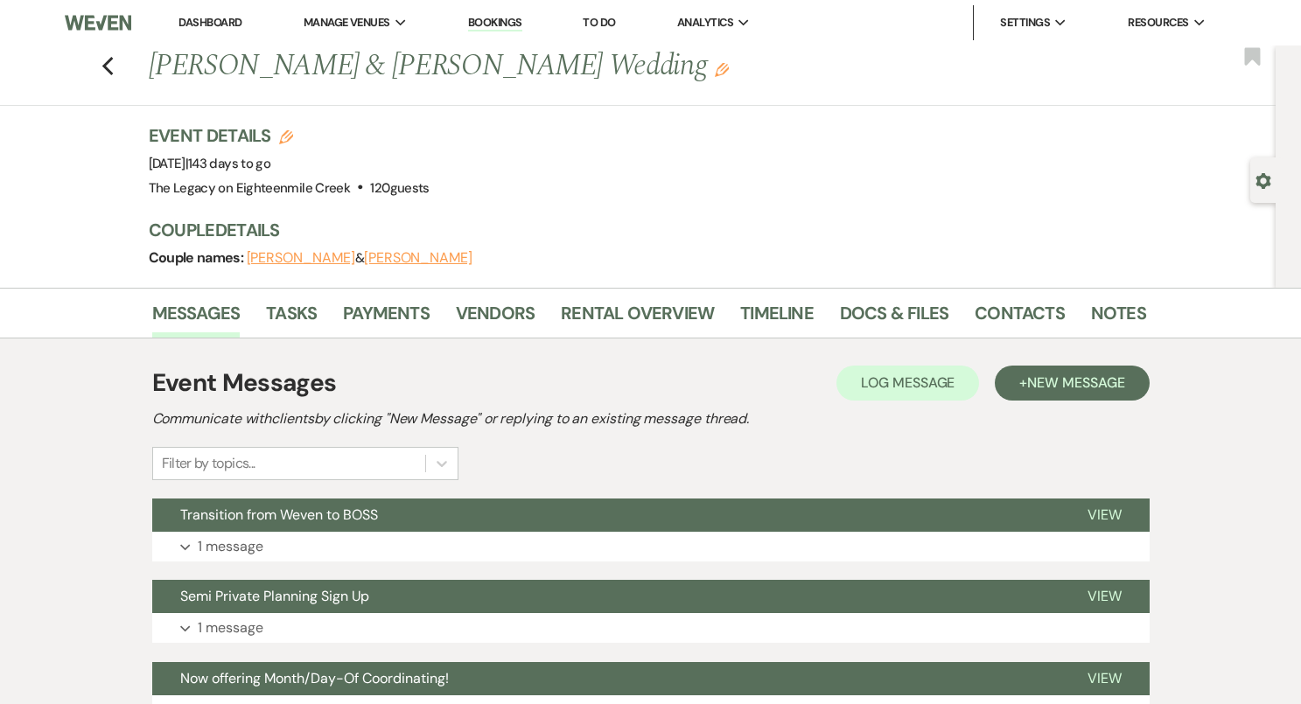
click at [494, 315] on link "Vendors" at bounding box center [495, 318] width 79 height 38
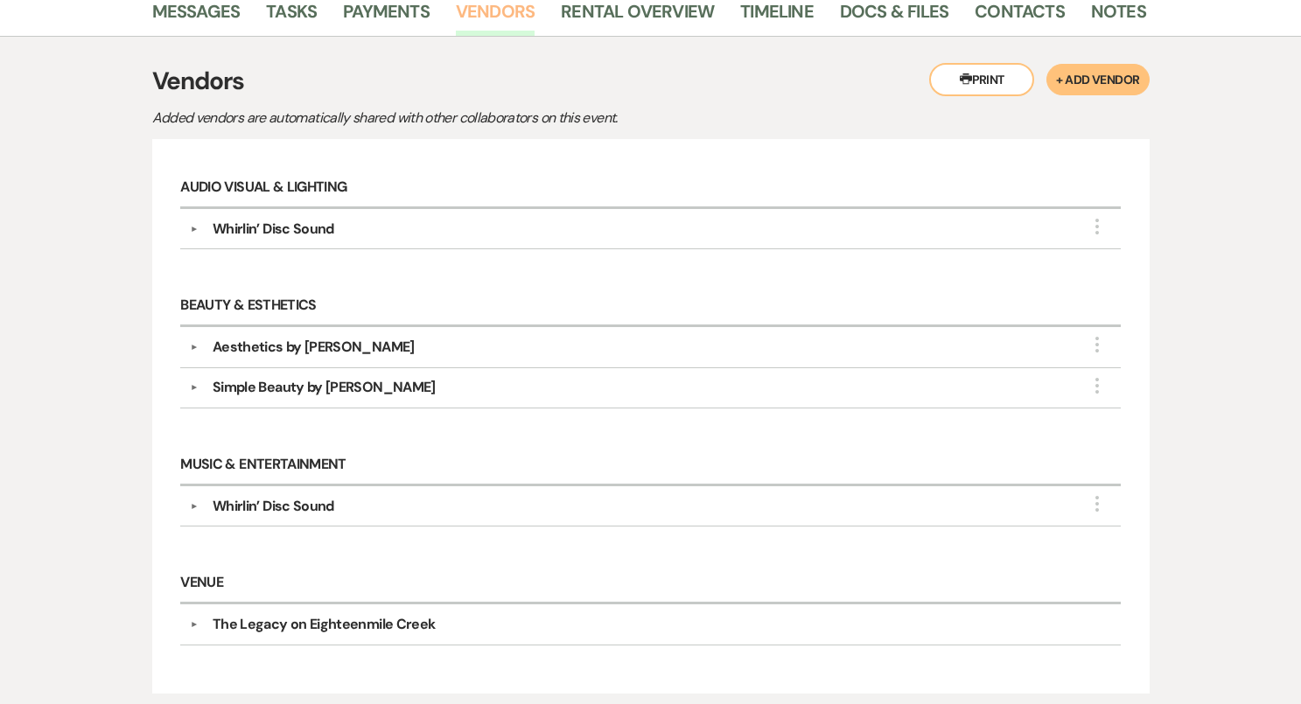
scroll to position [327, 0]
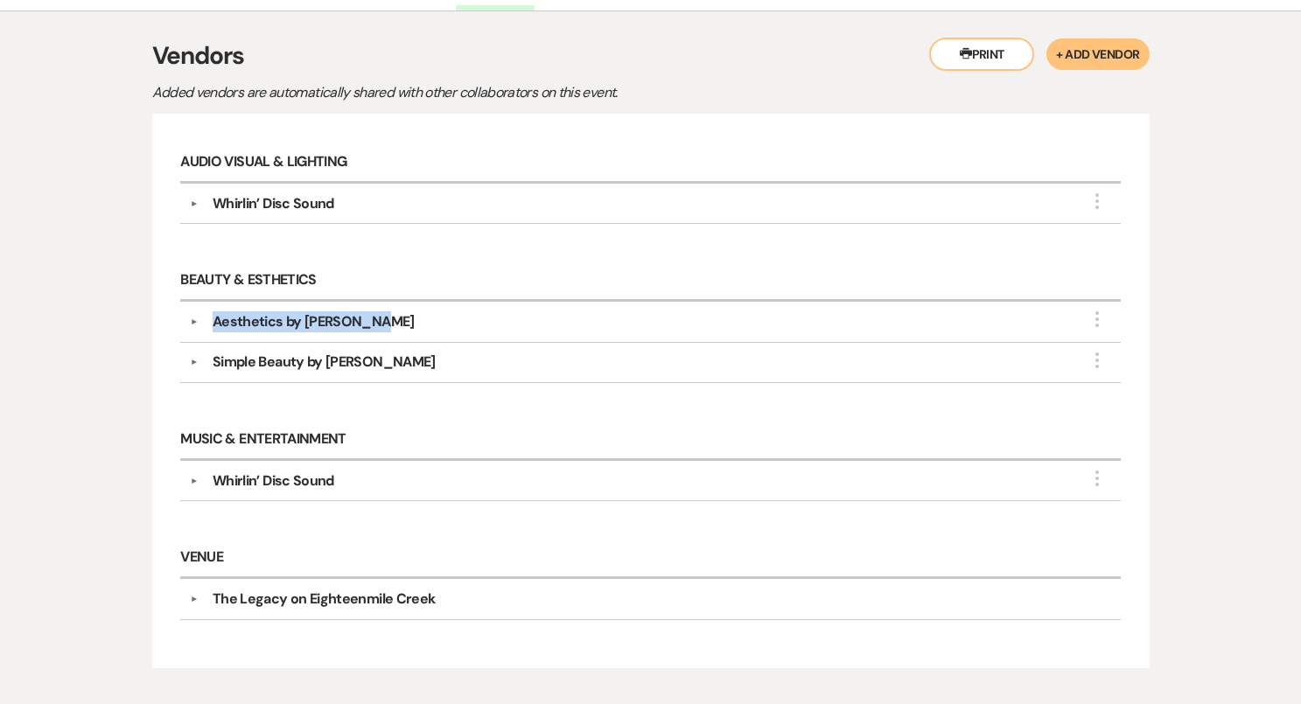
drag, startPoint x: 379, startPoint y: 319, endPoint x: 213, endPoint y: 316, distance: 165.4
click at [213, 316] on div "Aesthetics by [PERSON_NAME]" at bounding box center [655, 321] width 912 height 21
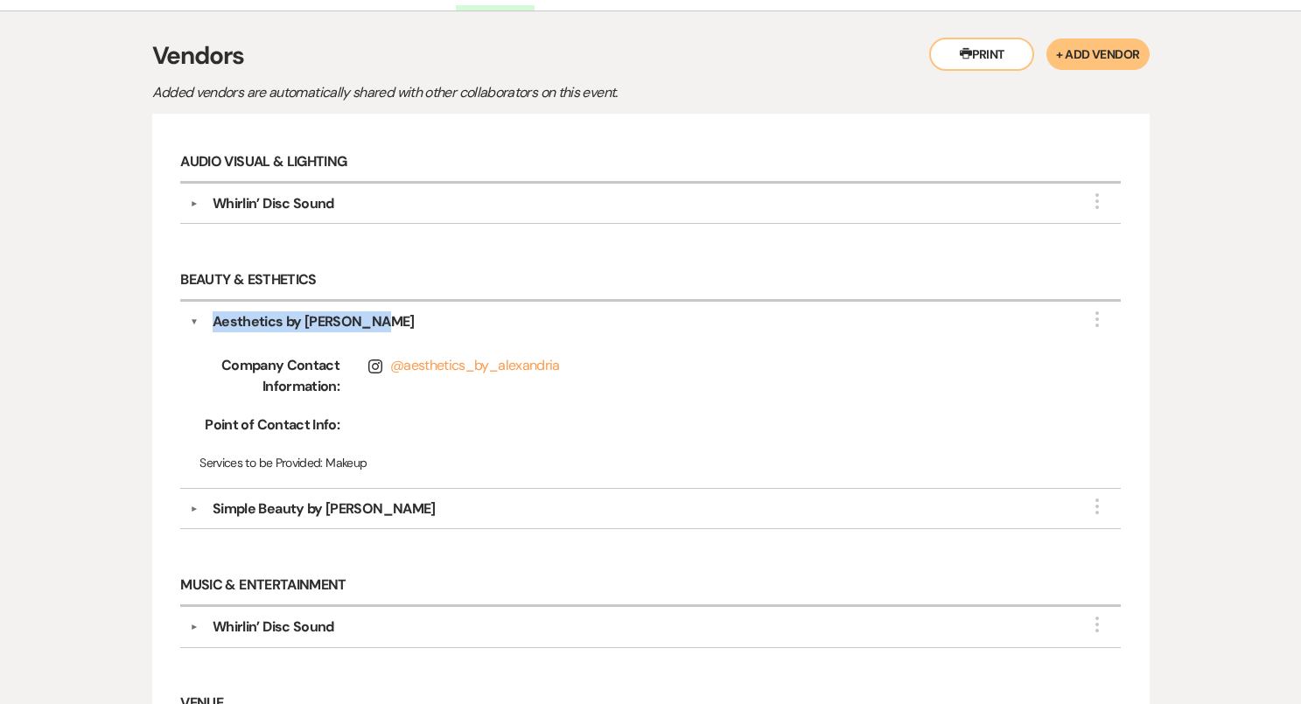
copy div "Aesthetics by [PERSON_NAME]"
drag, startPoint x: 379, startPoint y: 504, endPoint x: 212, endPoint y: 506, distance: 167.1
click at [212, 506] on div "Simple Beauty by [PERSON_NAME]" at bounding box center [655, 509] width 912 height 21
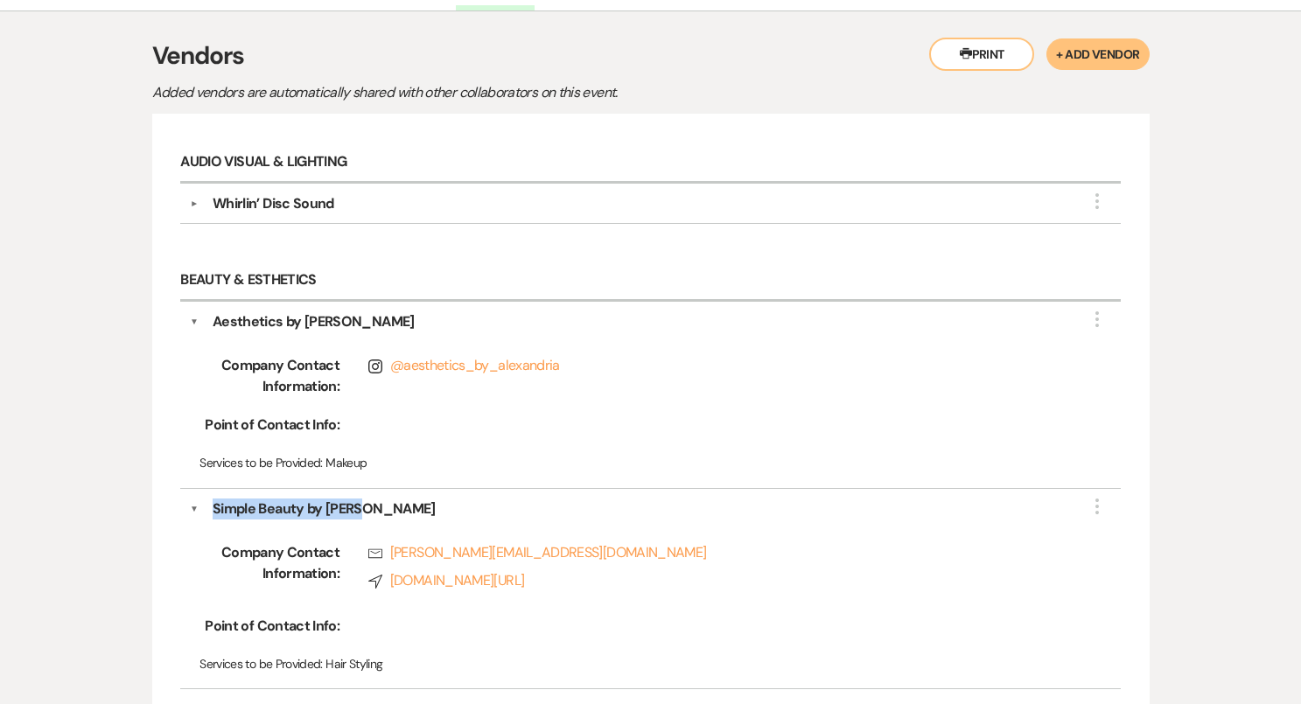
copy div "Simple Beauty by [PERSON_NAME]"
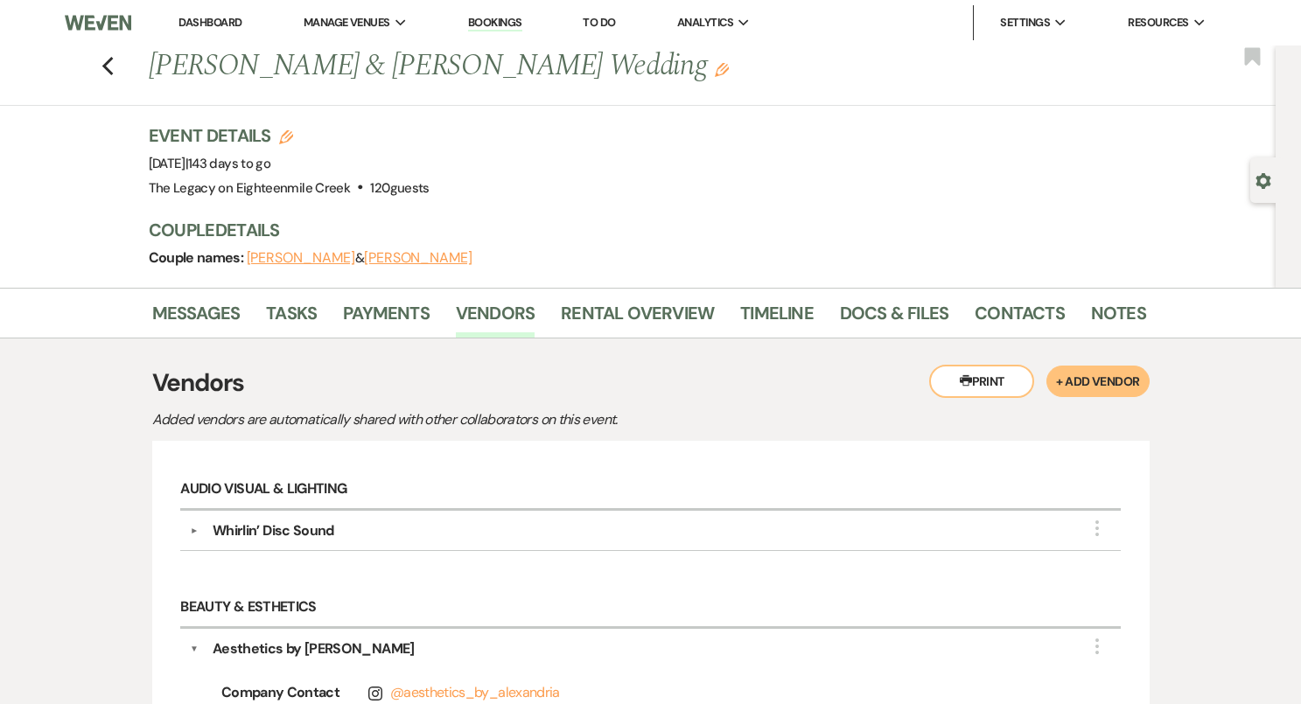
click at [220, 17] on link "Dashboard" at bounding box center [209, 22] width 63 height 15
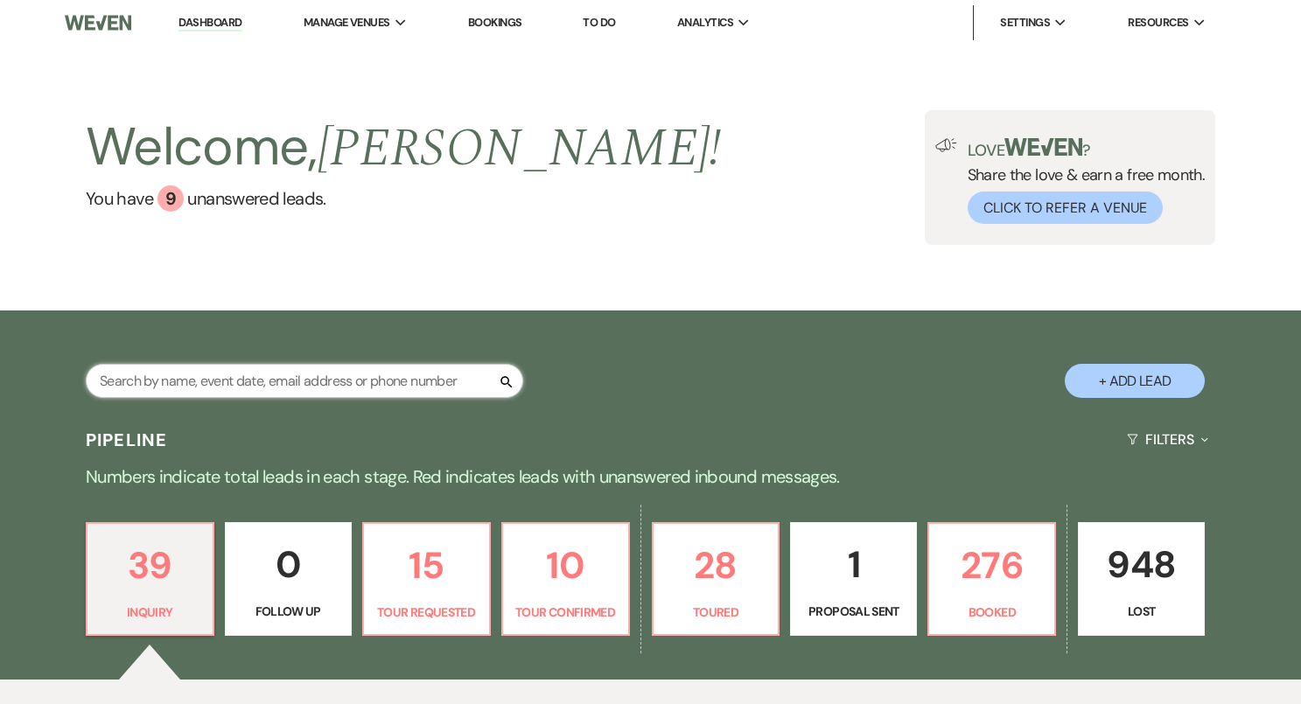
click at [226, 383] on input "text" at bounding box center [304, 381] width 437 height 34
paste input "[PERSON_NAME]"
type input "[PERSON_NAME]"
select select "8"
select select "6"
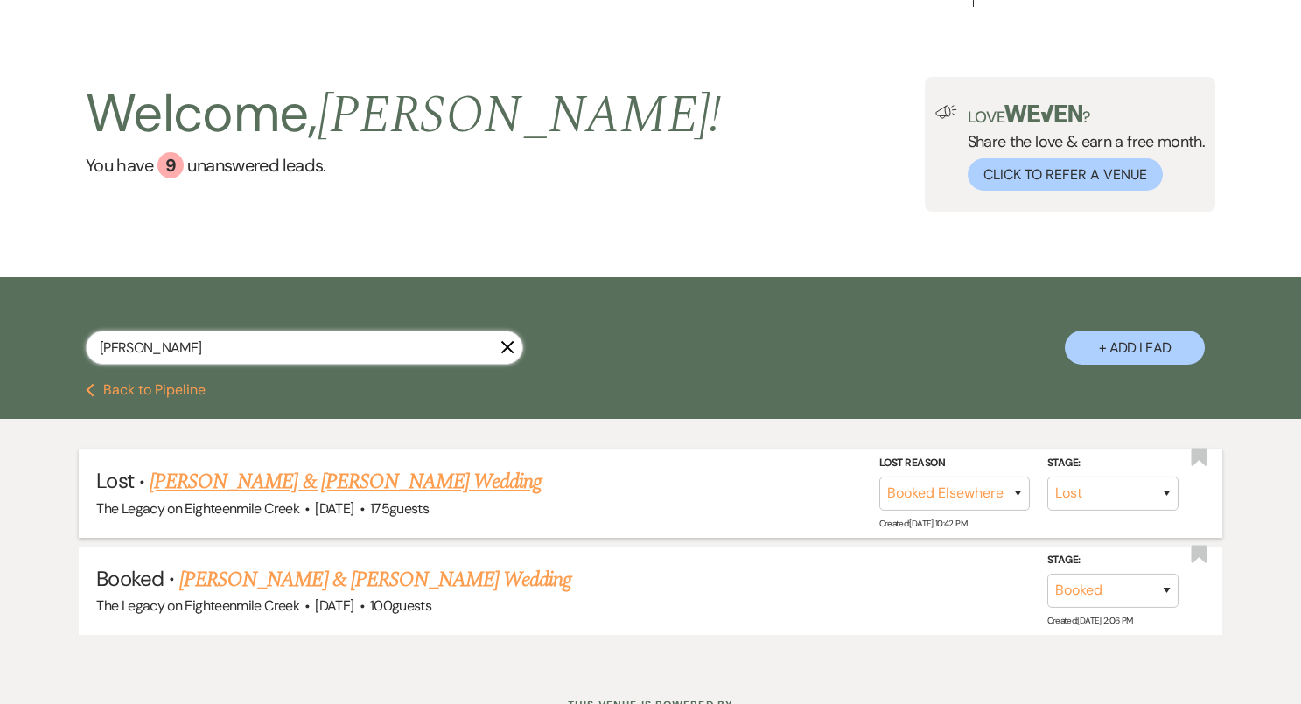
scroll to position [37, 0]
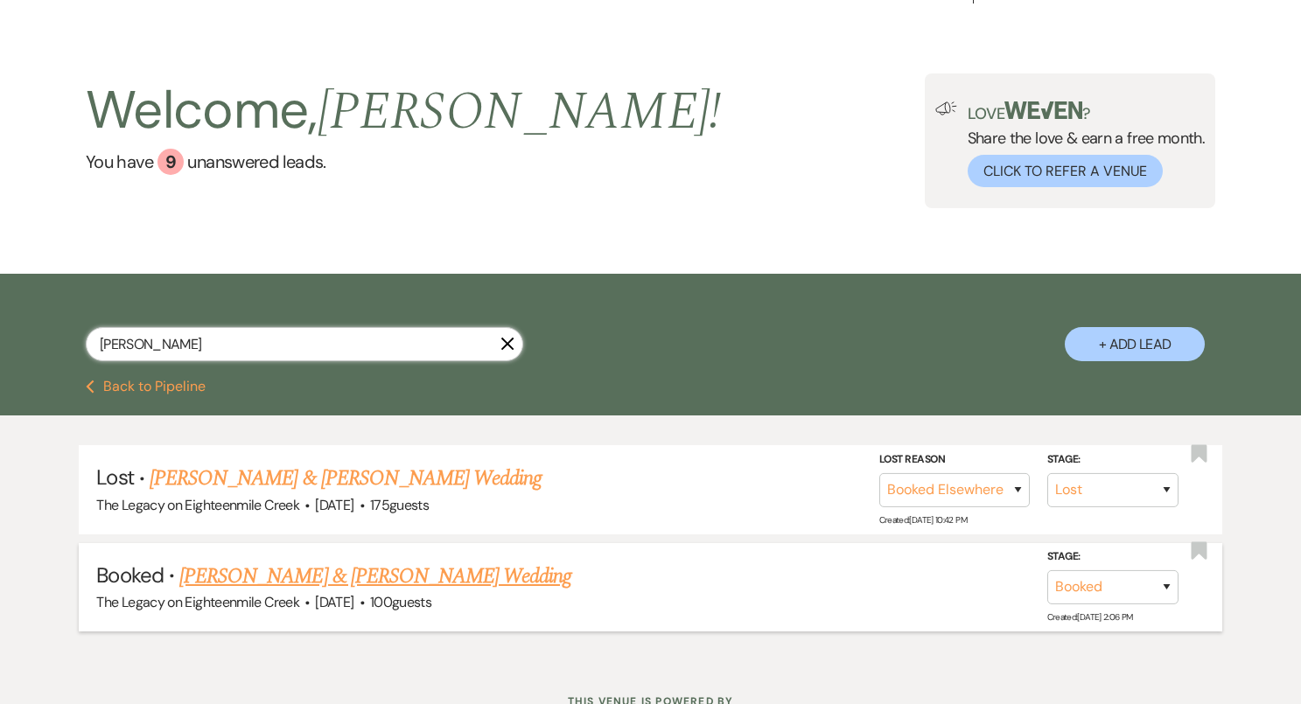
type input "[PERSON_NAME]"
click at [344, 576] on link "[PERSON_NAME] & [PERSON_NAME] Wedding" at bounding box center [375, 576] width 392 height 31
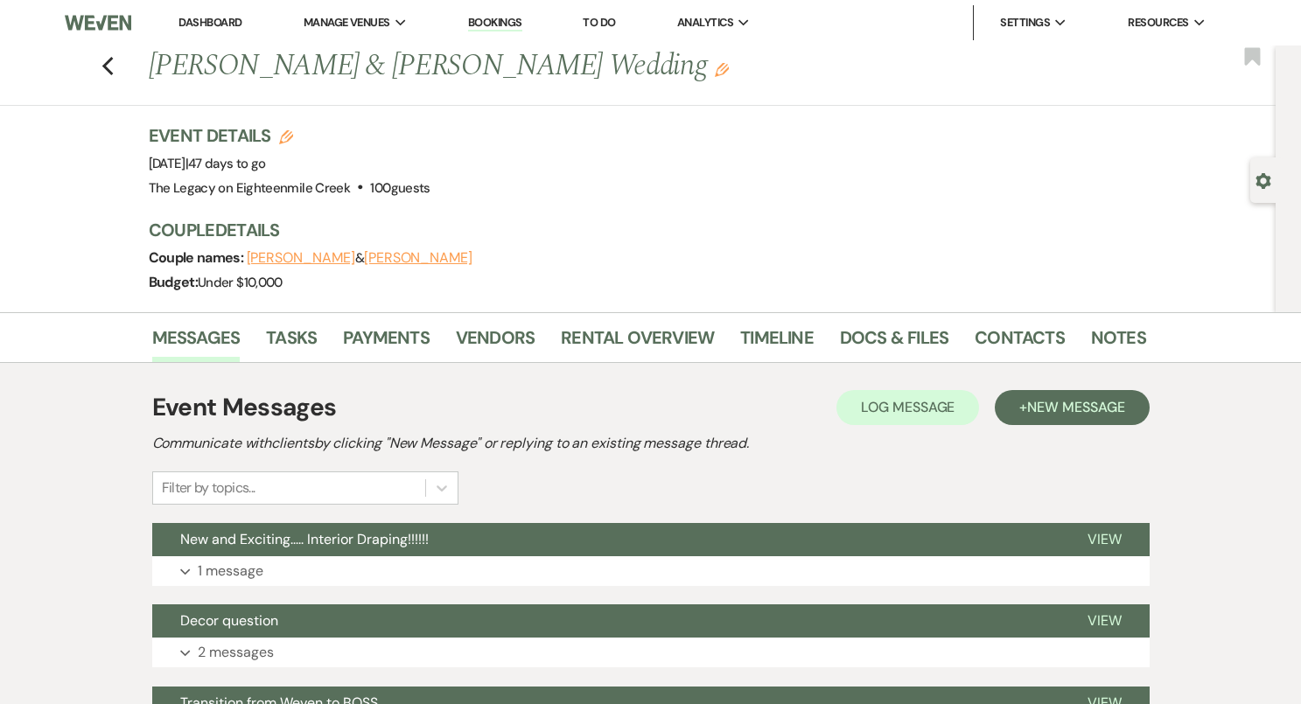
click at [206, 16] on link "Dashboard" at bounding box center [209, 22] width 63 height 15
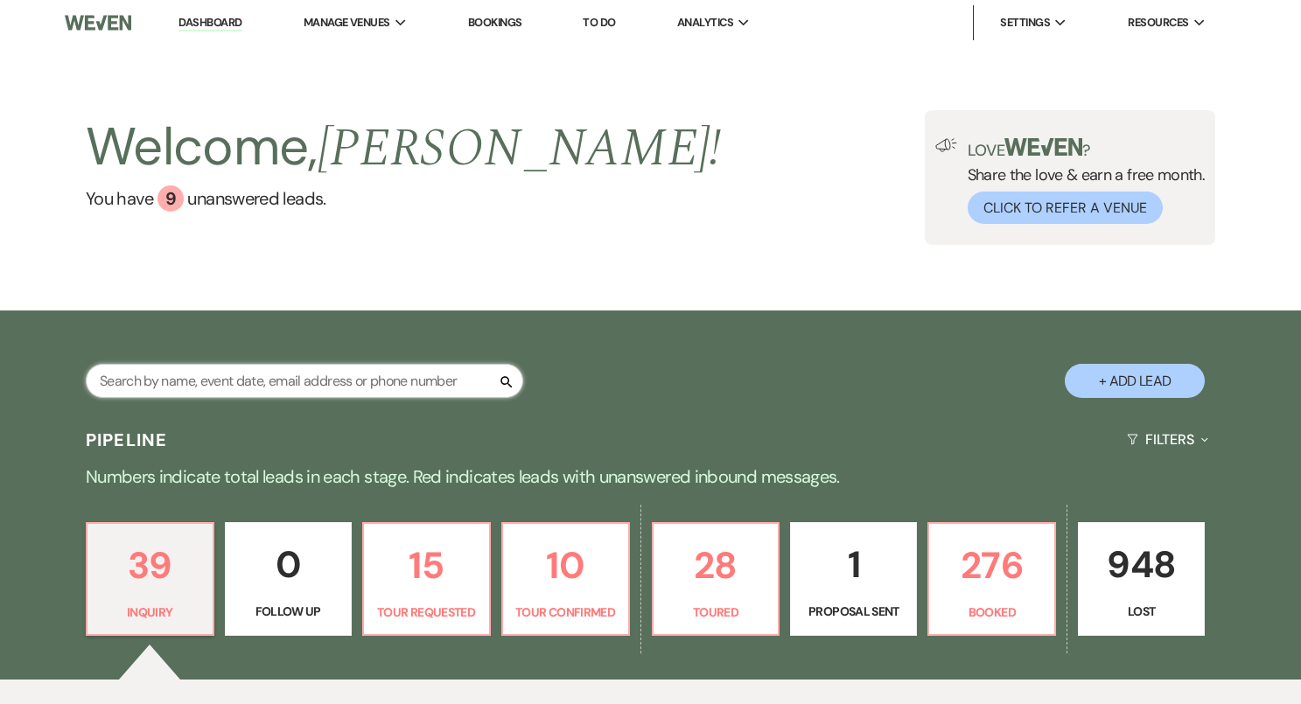
click at [225, 387] on input "text" at bounding box center [304, 381] width 437 height 34
paste input "Madison [PERSON_NAME]"
type input "Madison [PERSON_NAME]"
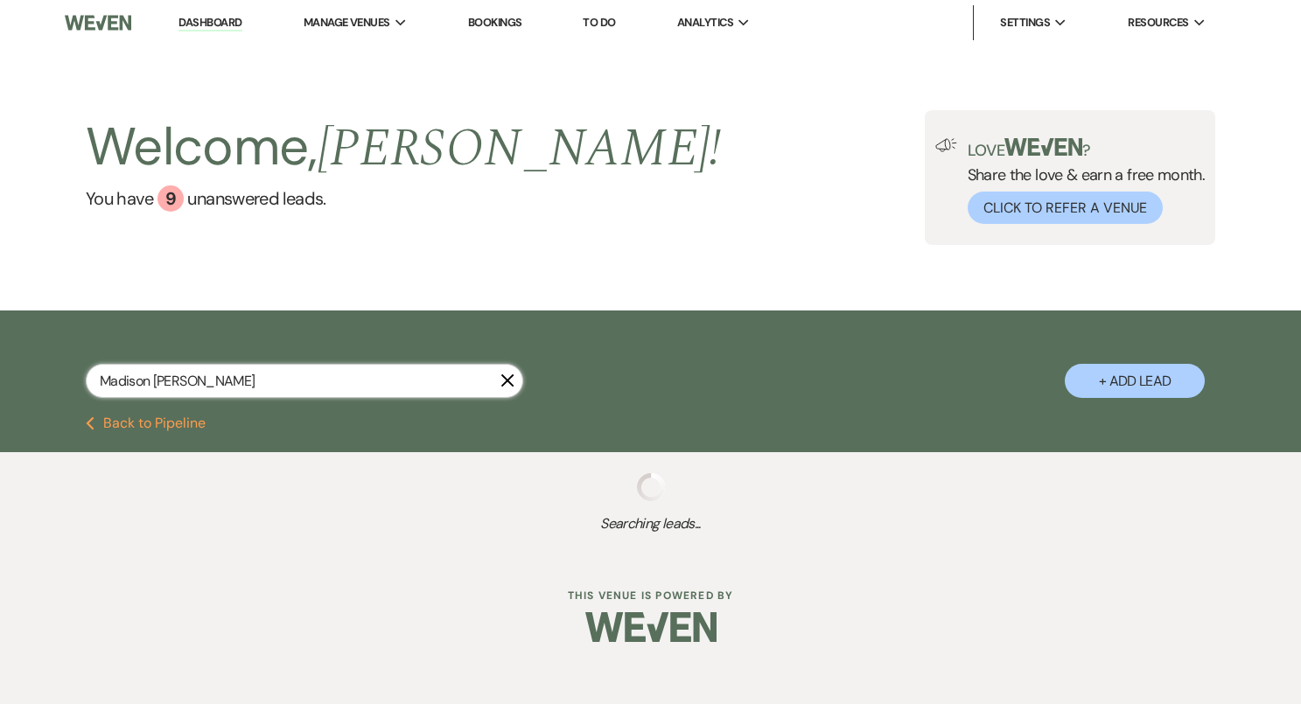
select select "8"
select select "10"
select select "8"
select select "5"
select select "8"
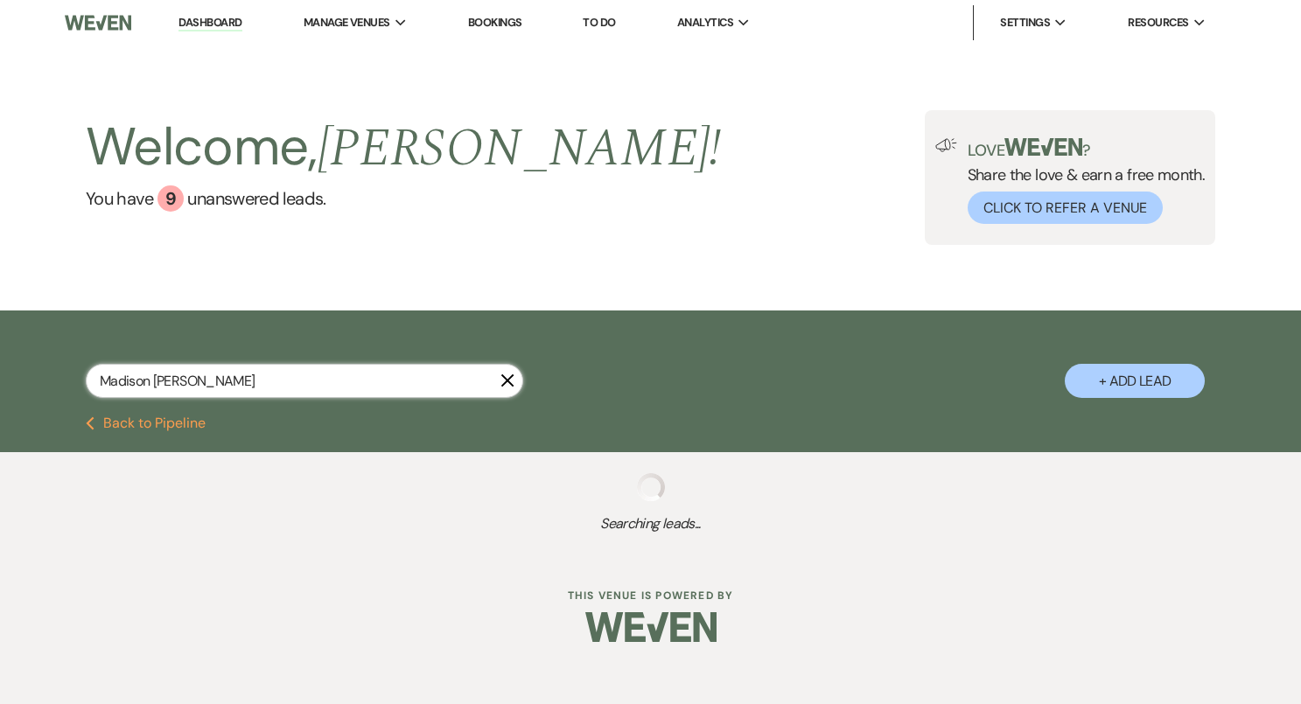
select select "5"
select select "8"
select select "5"
select select "8"
select select "5"
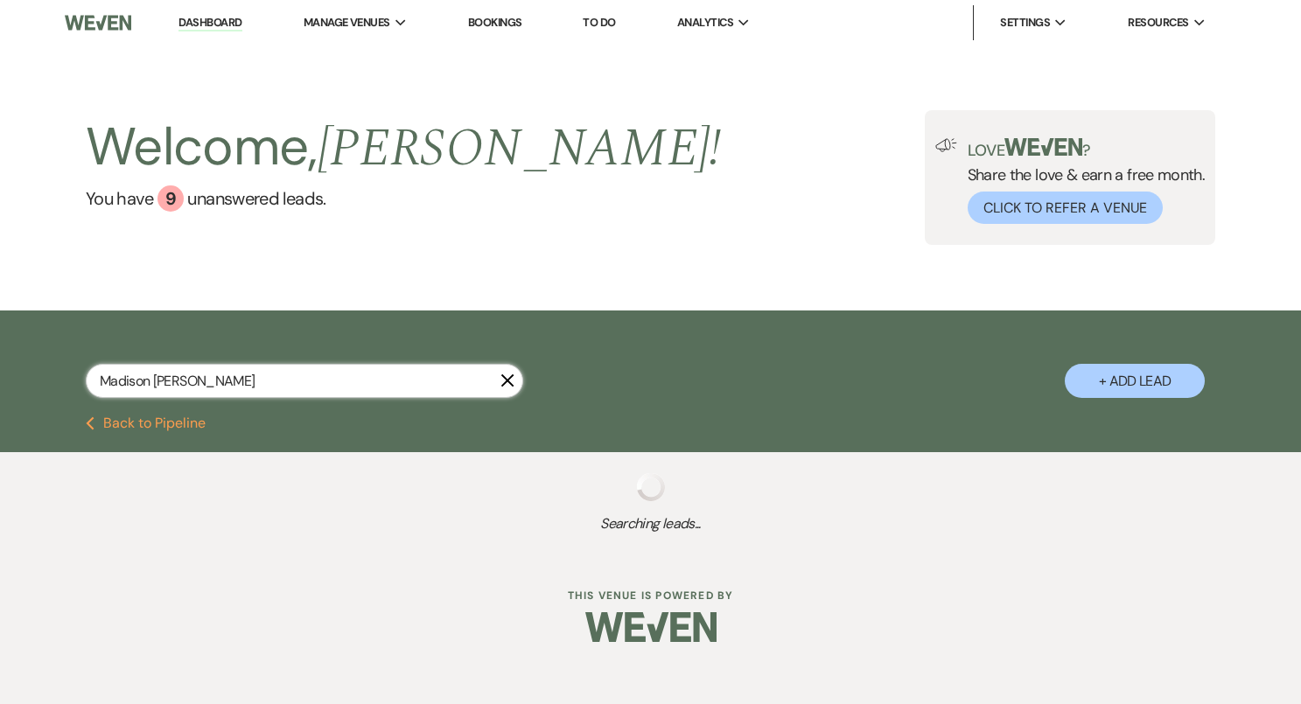
select select "8"
select select "5"
select select "8"
select select "5"
select select "8"
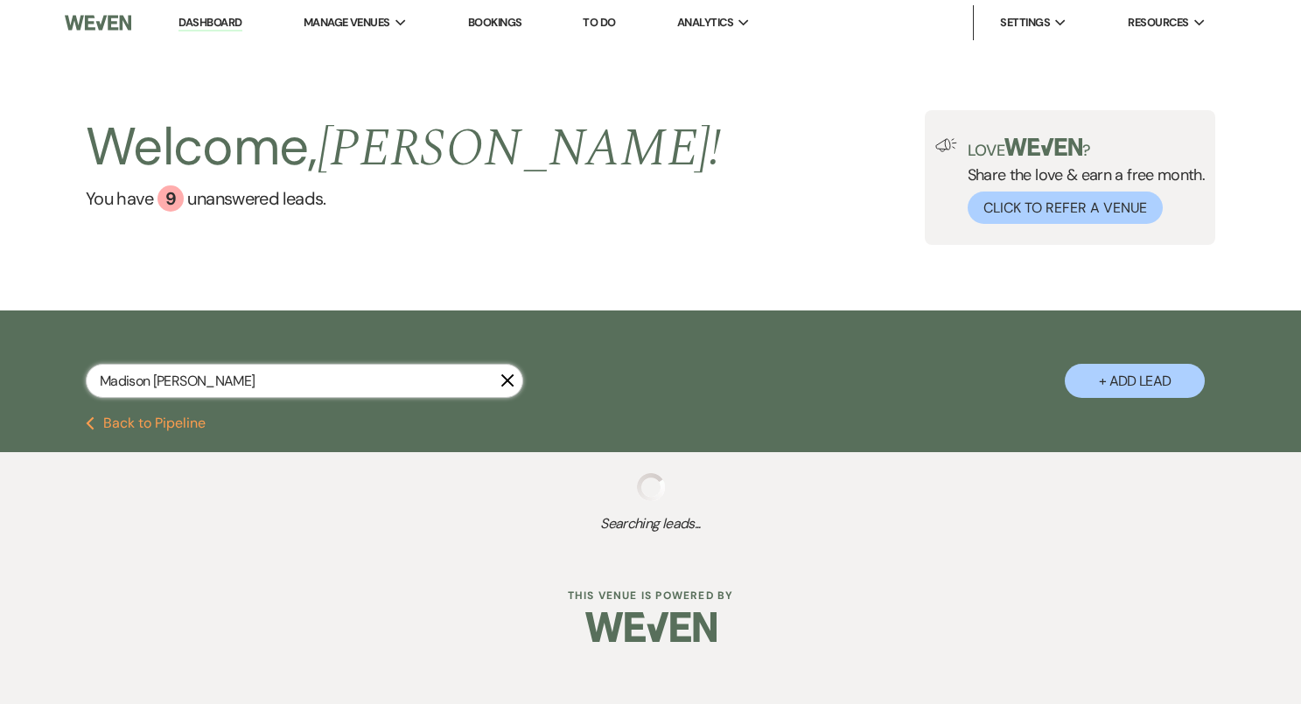
select select "4"
select select "8"
select select "4"
select select "8"
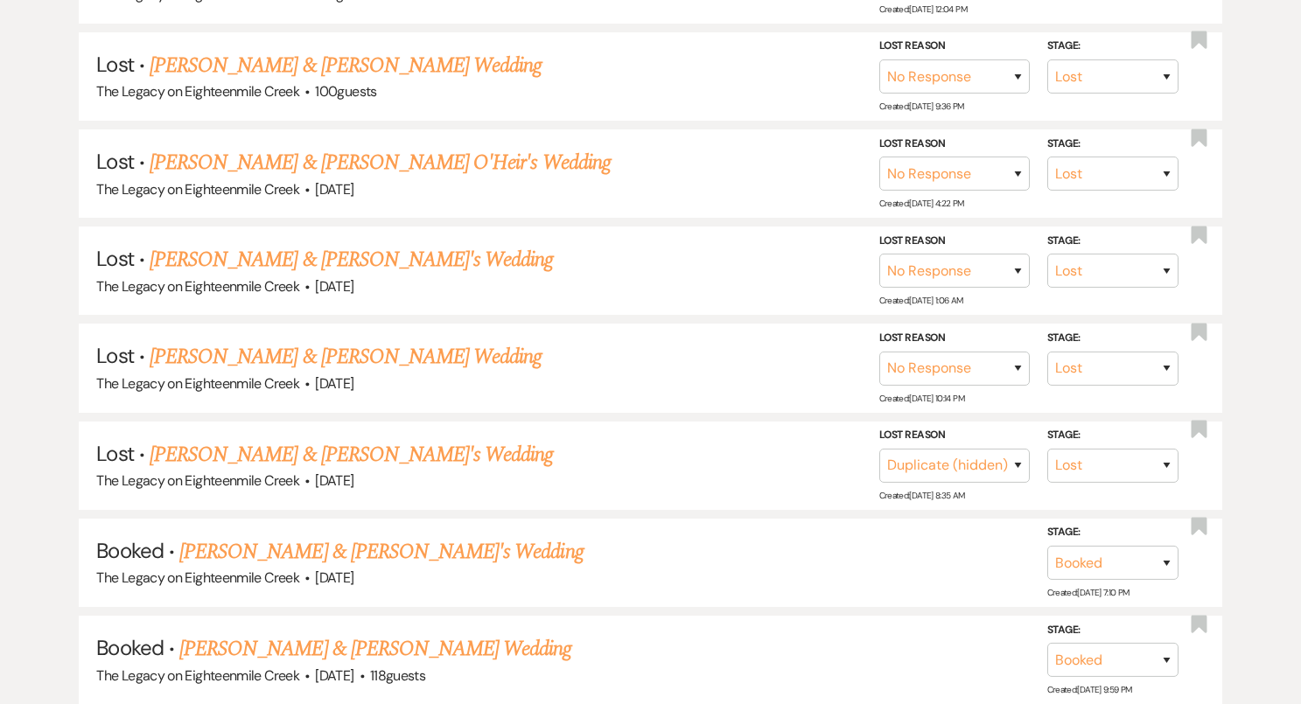
scroll to position [805, 0]
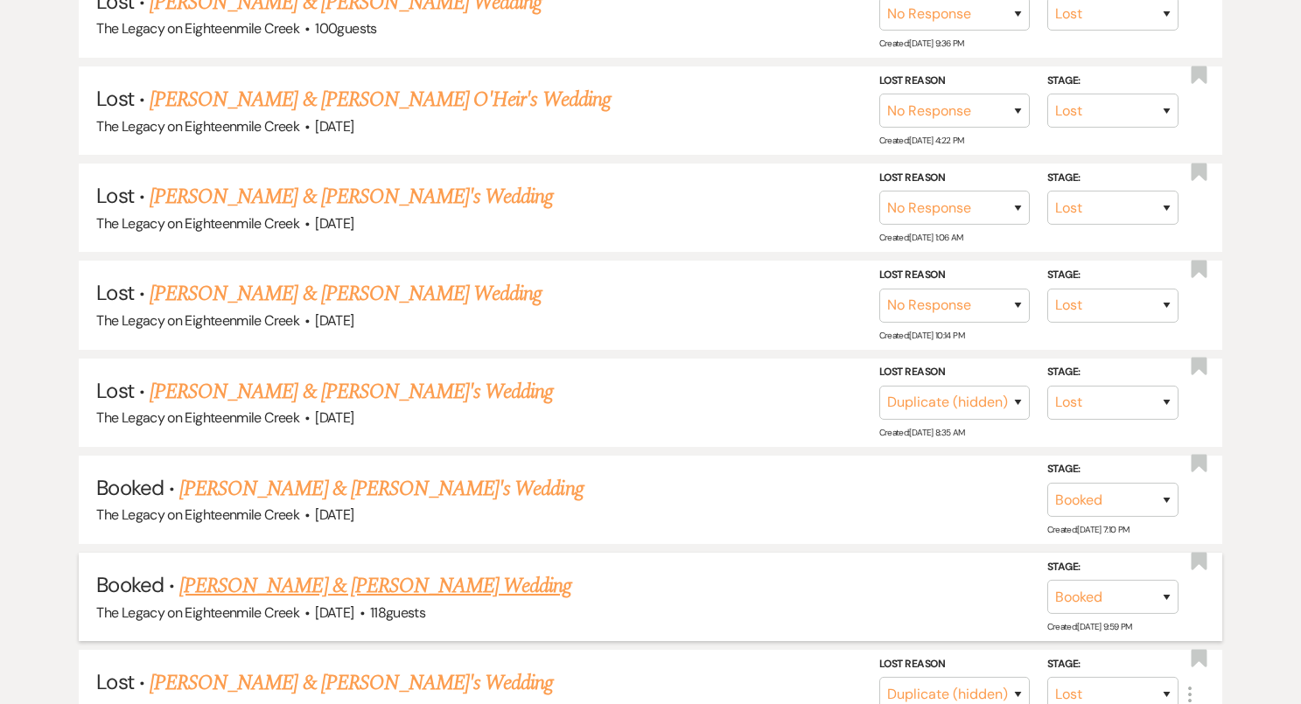
click at [423, 582] on link "[PERSON_NAME] & [PERSON_NAME] Wedding" at bounding box center [375, 585] width 392 height 31
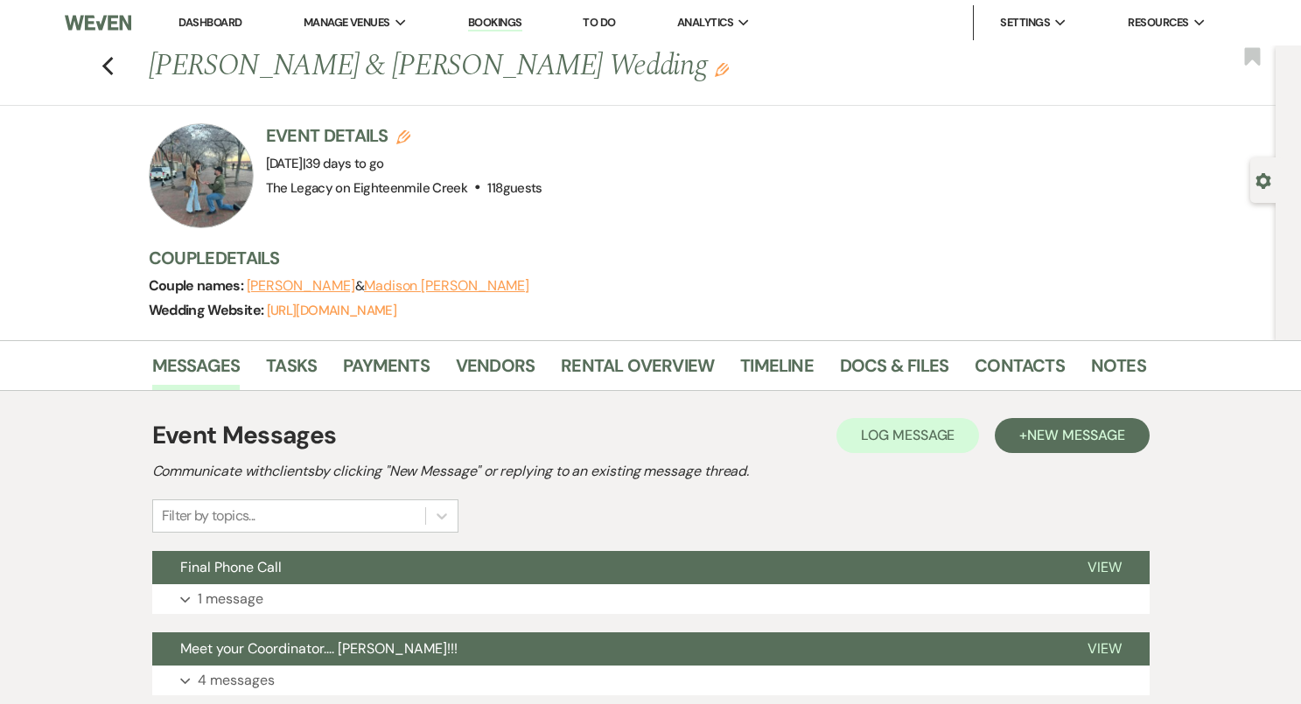
click at [212, 27] on link "Dashboard" at bounding box center [209, 22] width 63 height 15
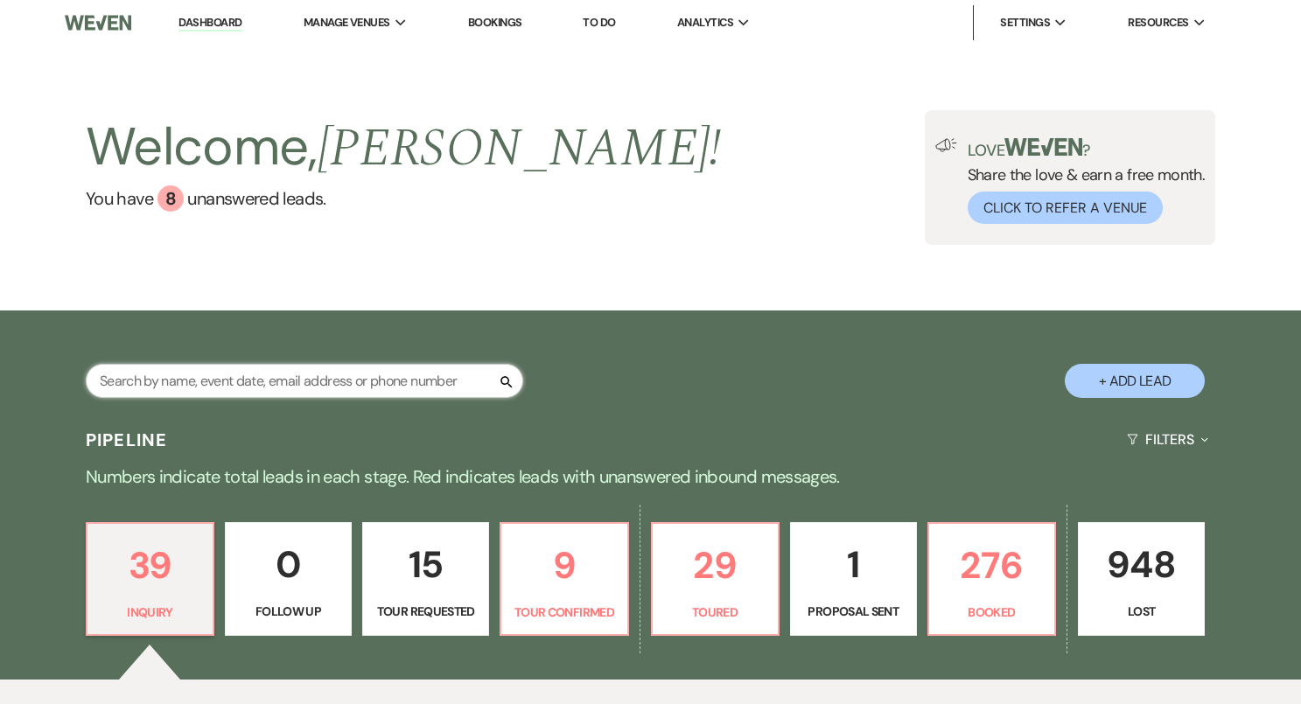
click at [269, 380] on input "text" at bounding box center [304, 381] width 437 height 34
paste input "[PERSON_NAME]"
type input "[PERSON_NAME]"
select select "8"
select select "7"
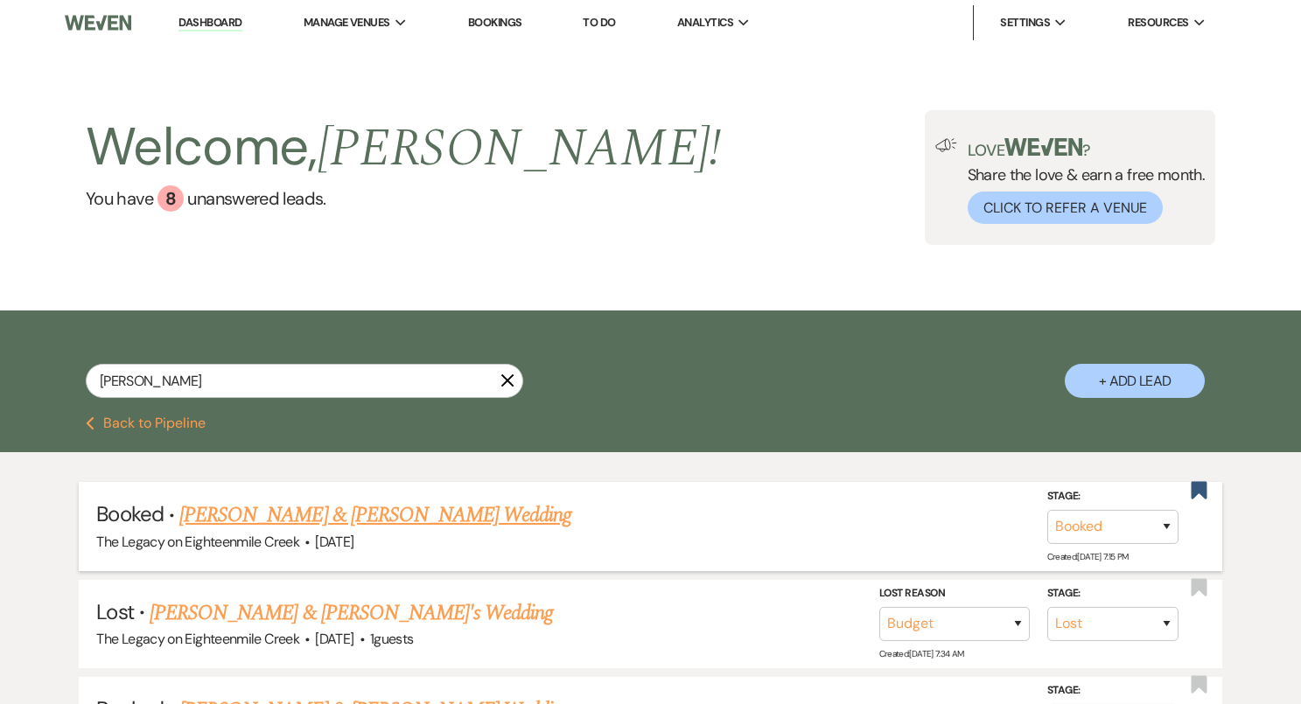
click at [427, 515] on link "[PERSON_NAME] & [PERSON_NAME] Wedding" at bounding box center [375, 514] width 392 height 31
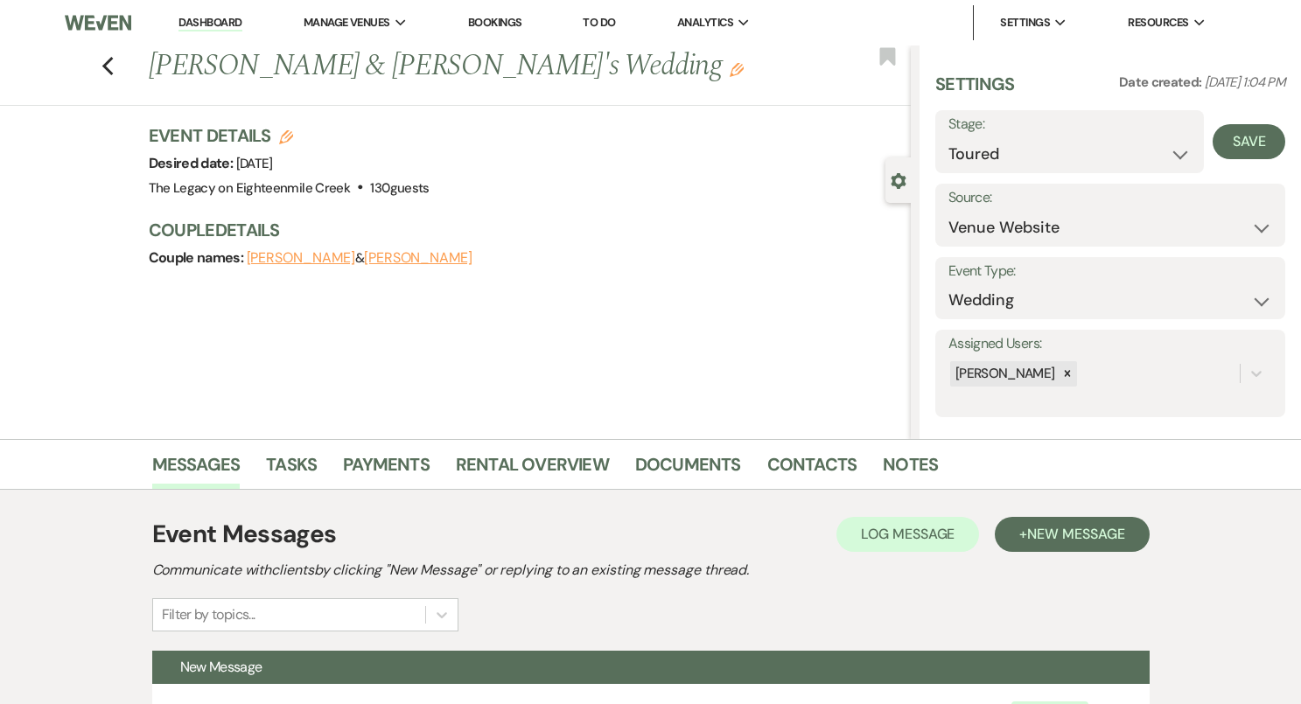
select select "5"
select select "2326"
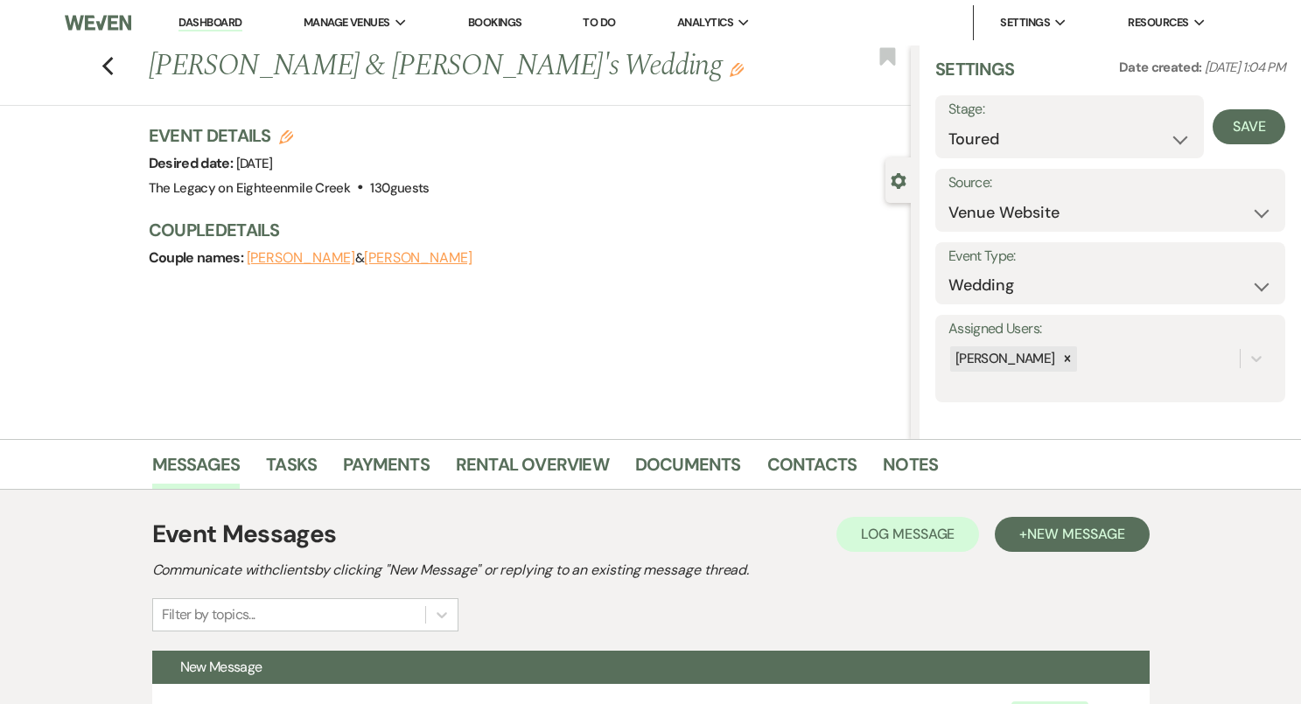
click at [229, 22] on link "Dashboard" at bounding box center [209, 23] width 63 height 17
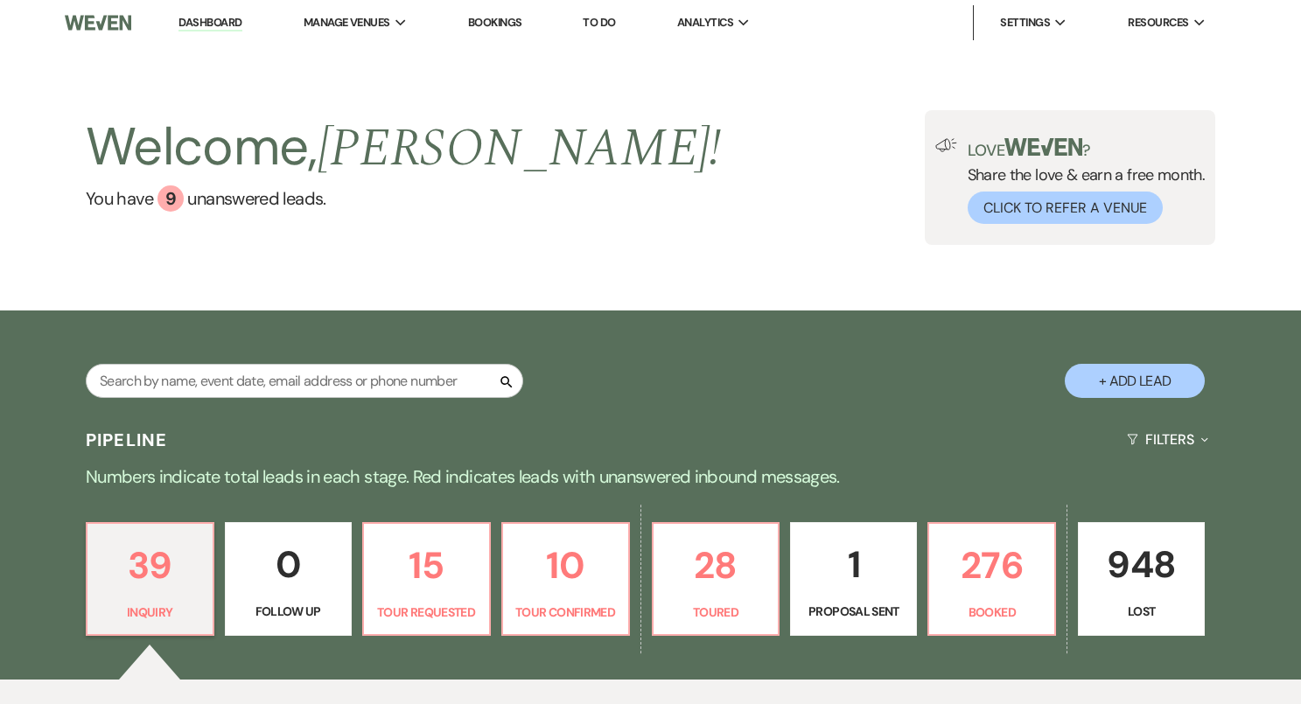
scroll to position [4, 0]
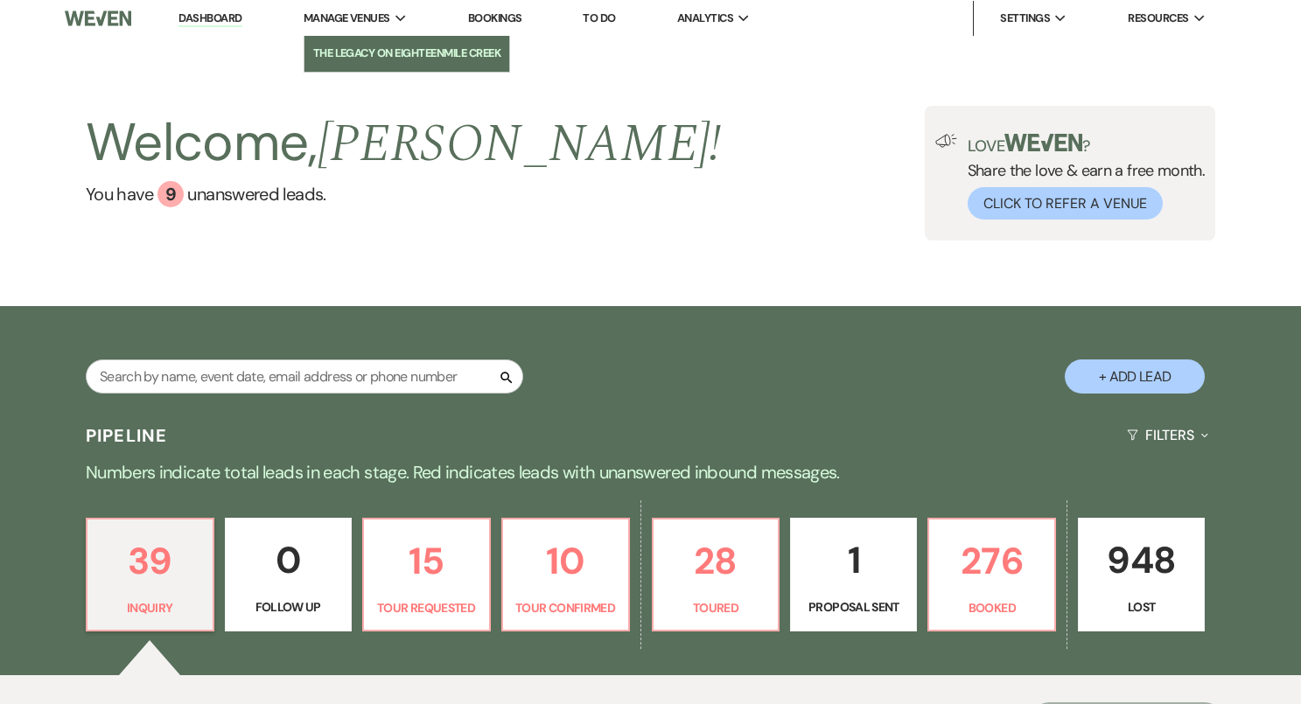
click at [390, 53] on li "The Legacy on Eighteenmile Creek" at bounding box center [407, 53] width 188 height 17
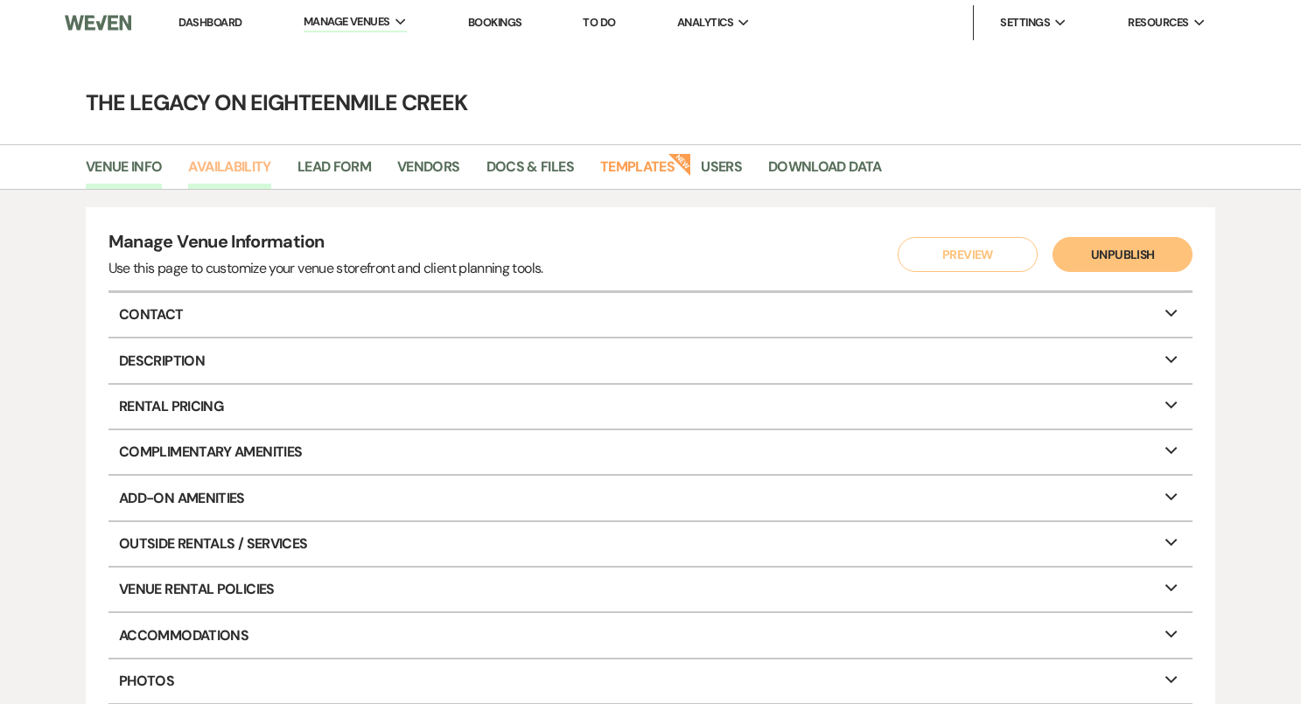
click at [241, 162] on link "Availability" at bounding box center [229, 172] width 82 height 33
select select "3"
select select "2026"
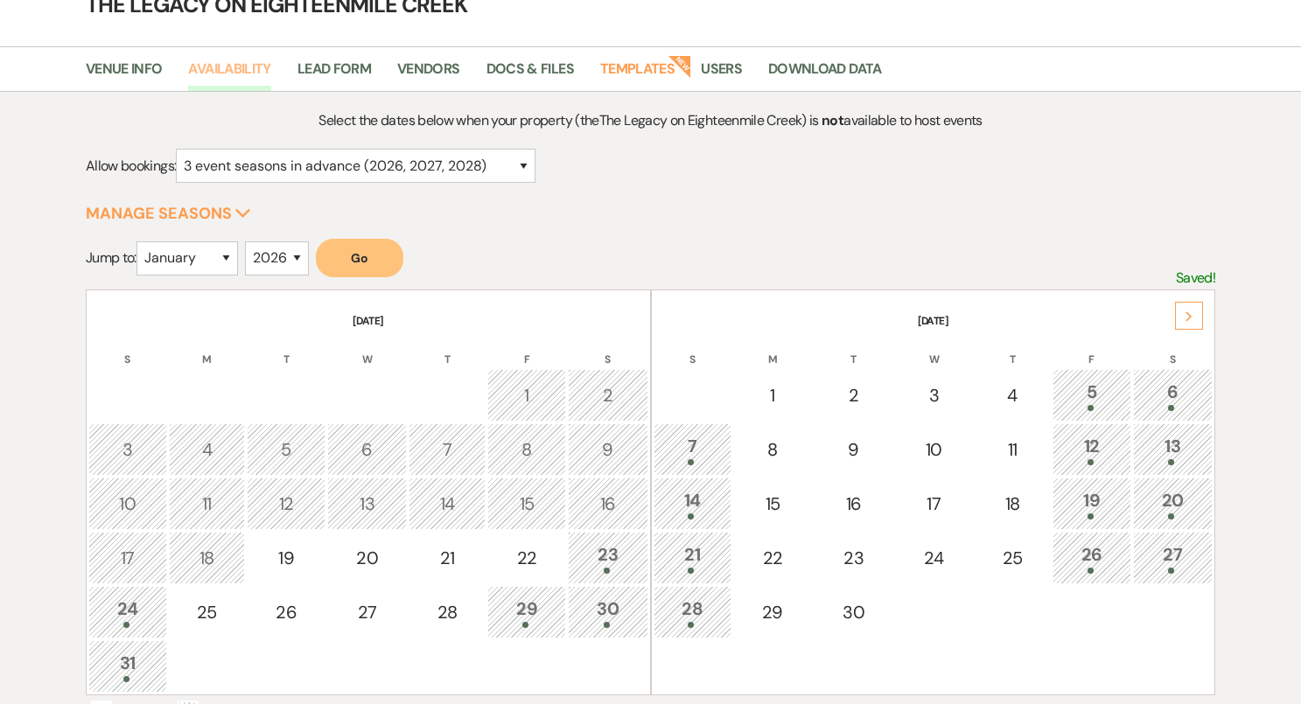
scroll to position [122, 0]
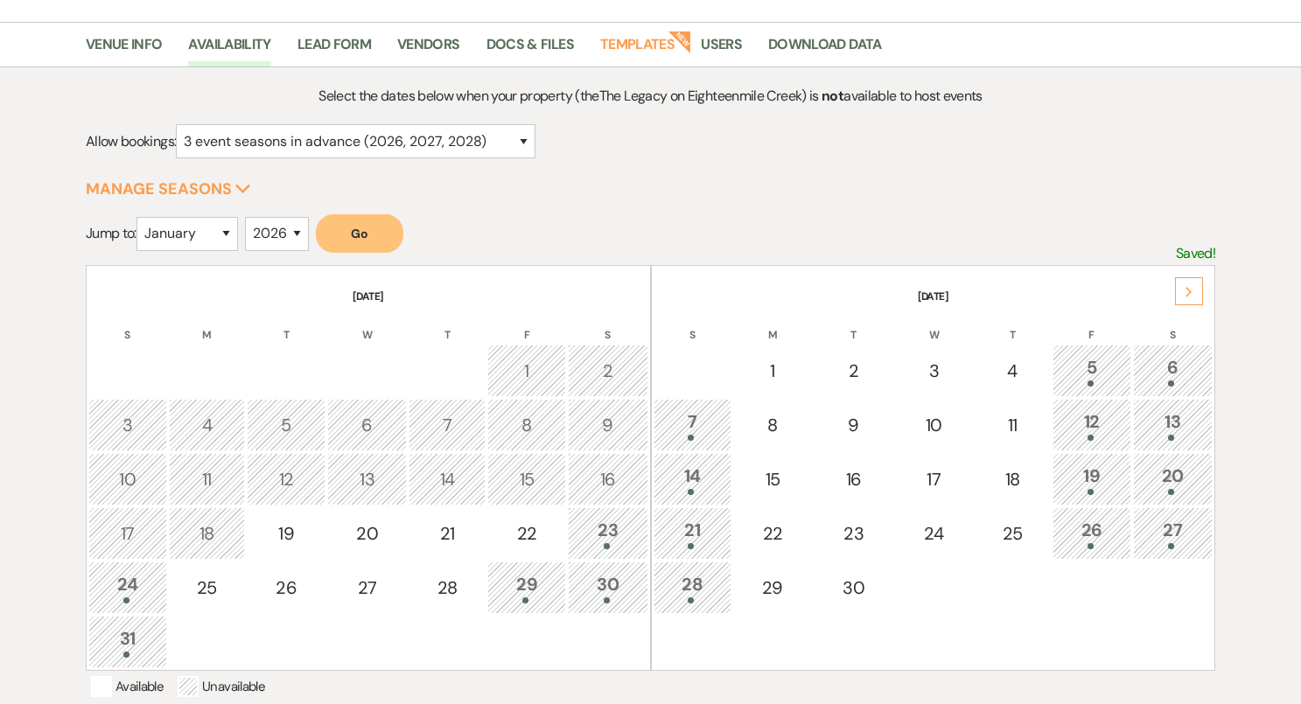
click at [1185, 290] on icon "Next" at bounding box center [1188, 292] width 9 height 10
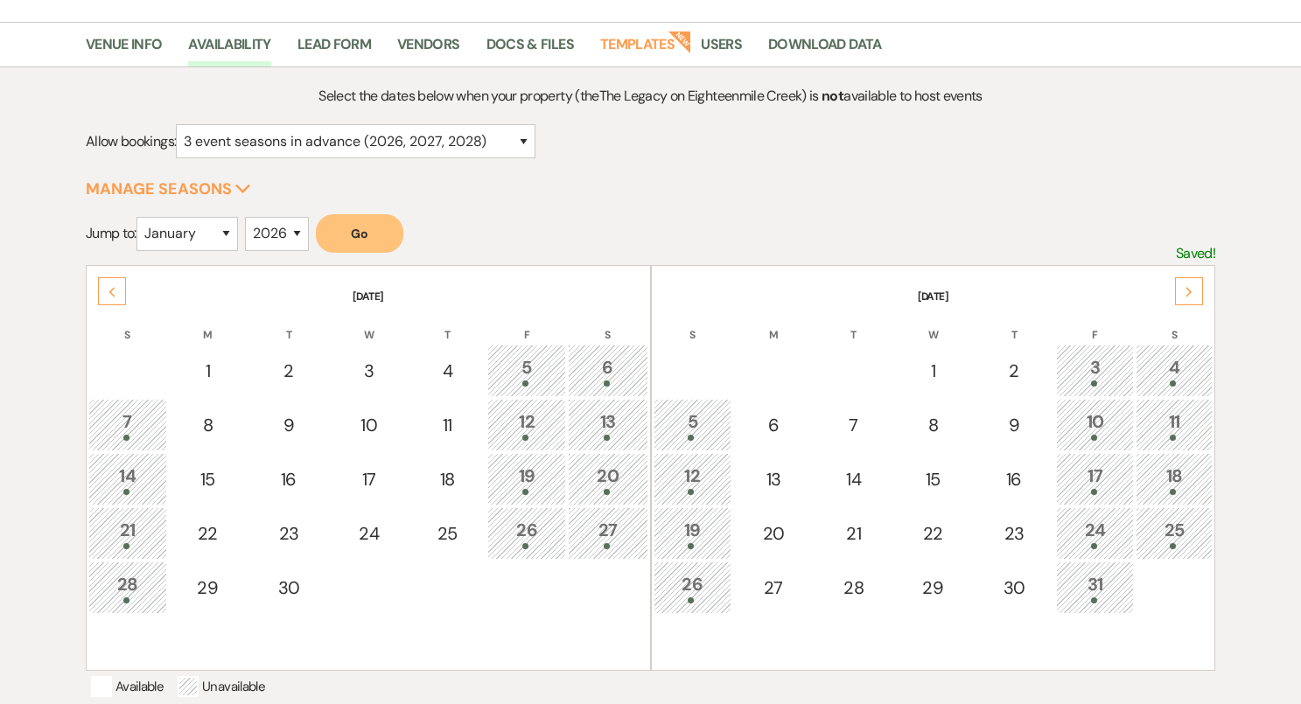
click at [1185, 291] on icon "Next" at bounding box center [1188, 292] width 9 height 10
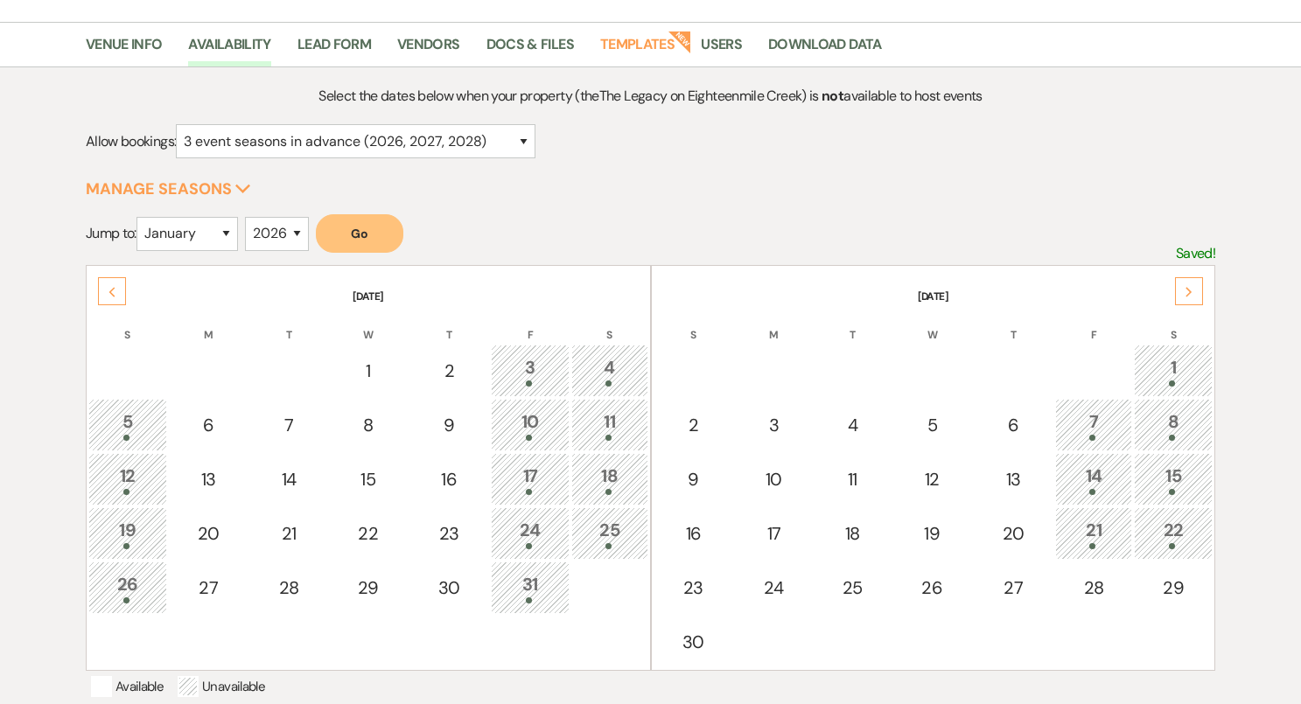
click at [1185, 291] on icon "Next" at bounding box center [1188, 292] width 9 height 10
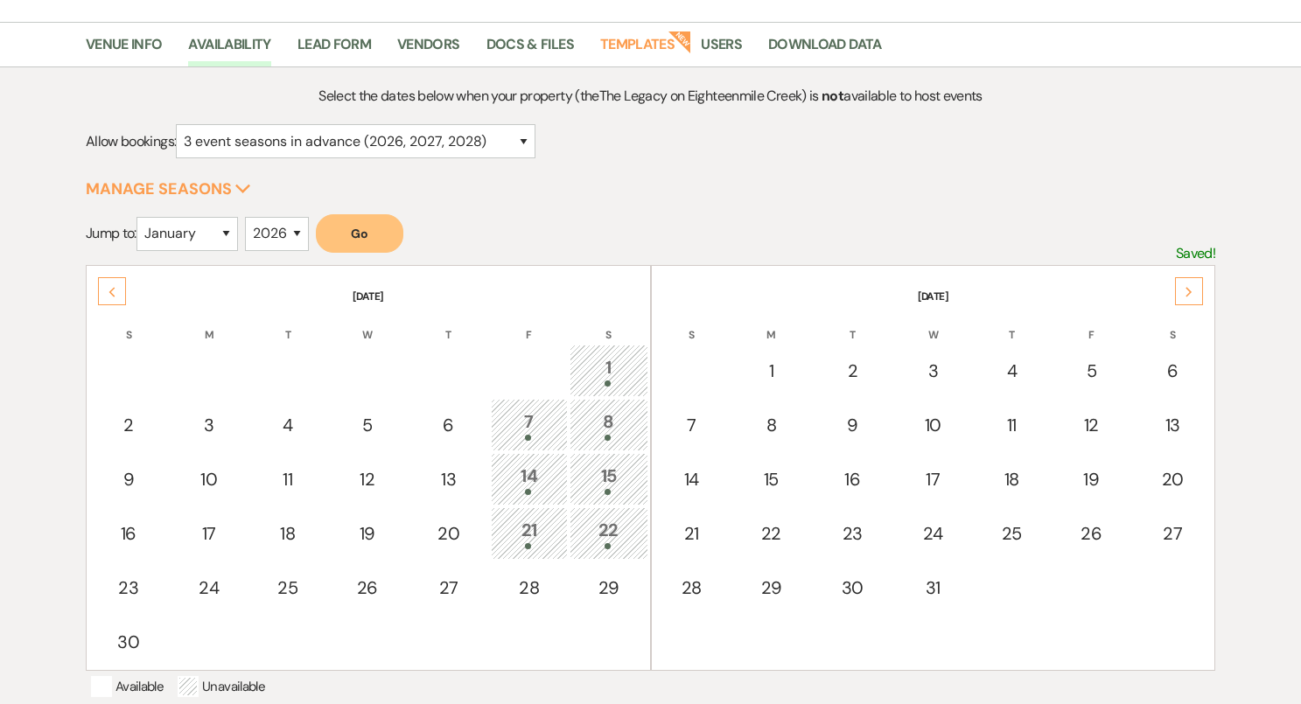
click at [1185, 291] on icon "Next" at bounding box center [1188, 292] width 9 height 10
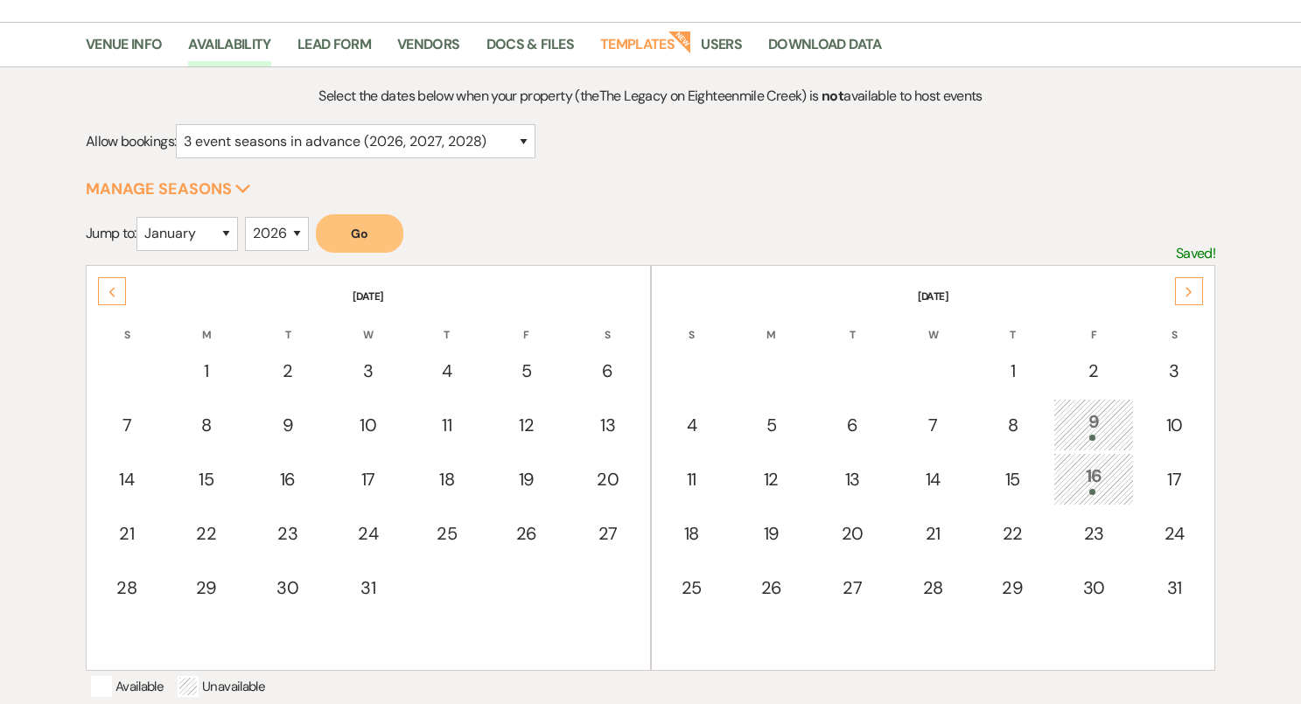
click at [1185, 291] on icon "Next" at bounding box center [1188, 292] width 9 height 10
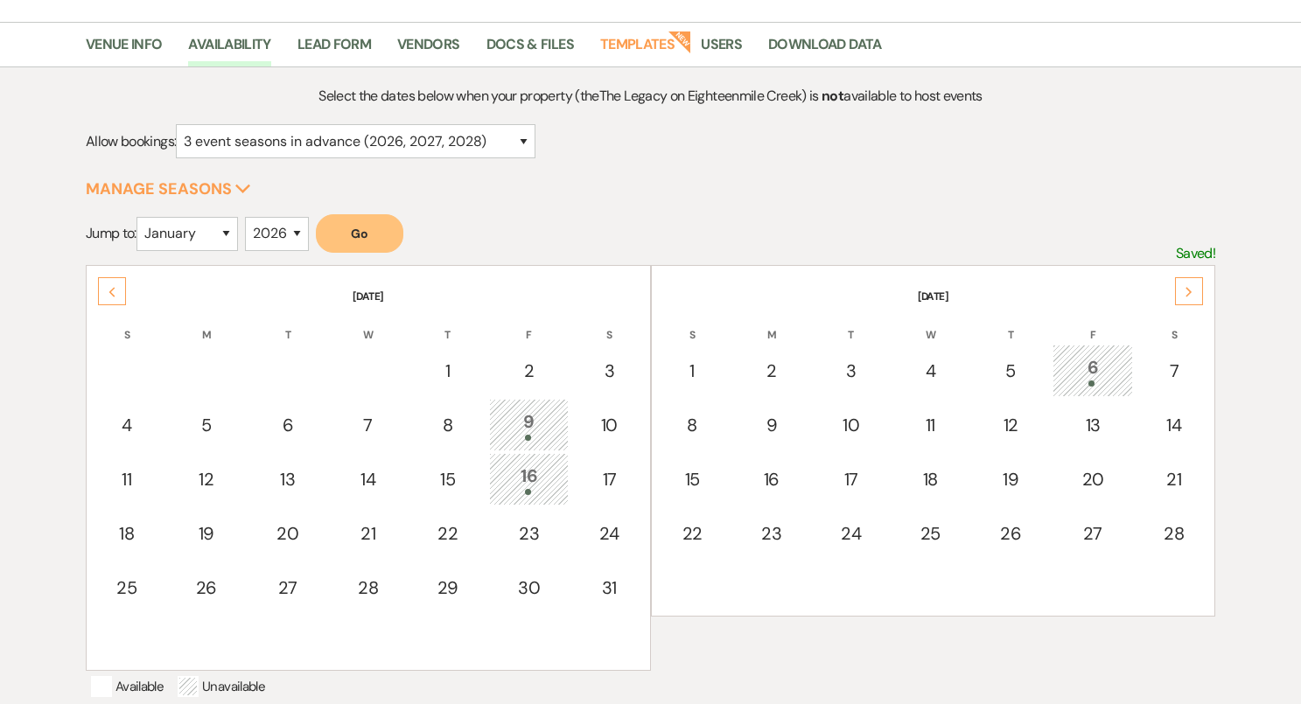
click at [1185, 291] on icon "Next" at bounding box center [1188, 292] width 9 height 10
click at [1185, 292] on icon "Next" at bounding box center [1188, 292] width 9 height 10
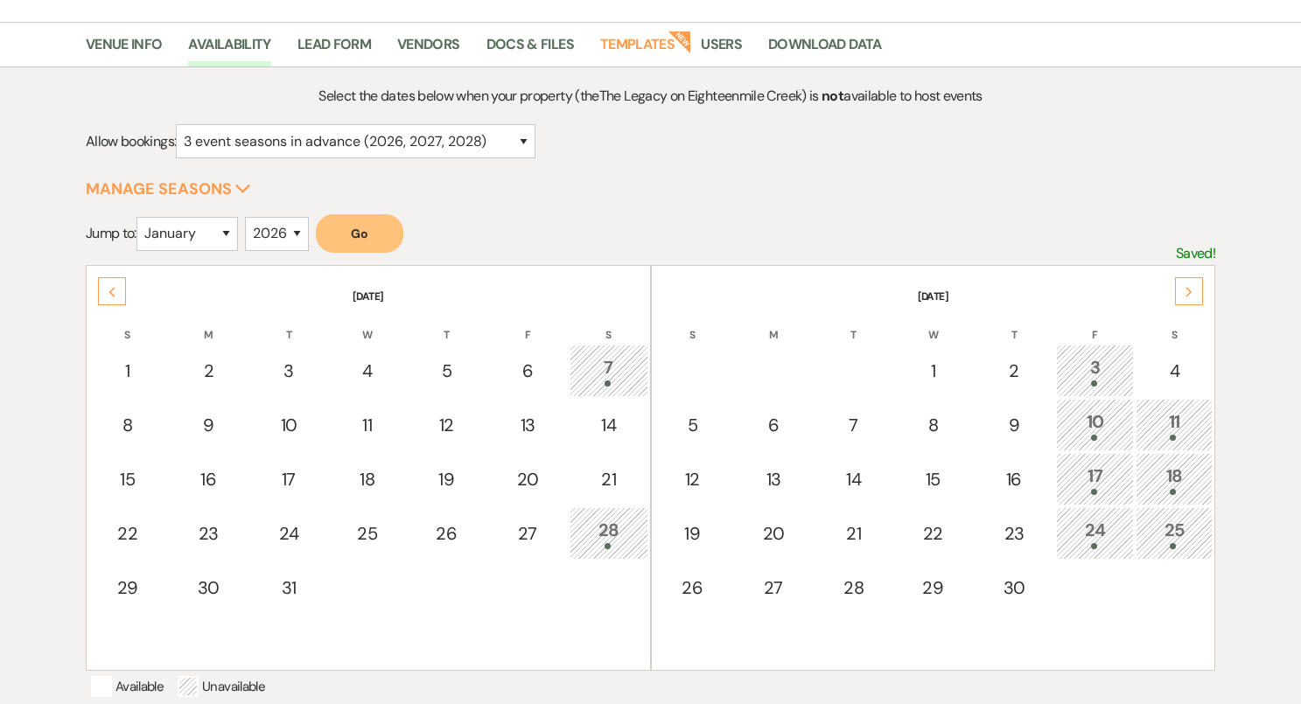
click at [1185, 292] on icon "Next" at bounding box center [1188, 292] width 9 height 10
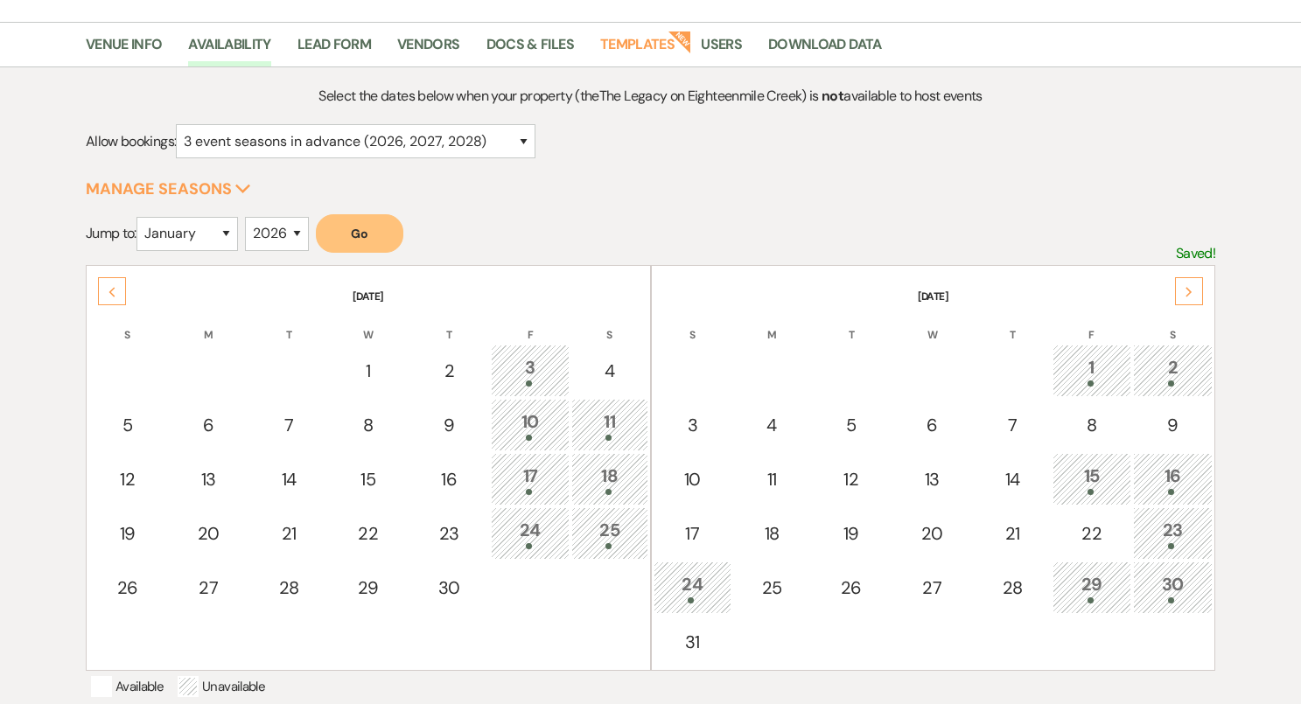
click at [1185, 292] on icon "Next" at bounding box center [1188, 292] width 9 height 10
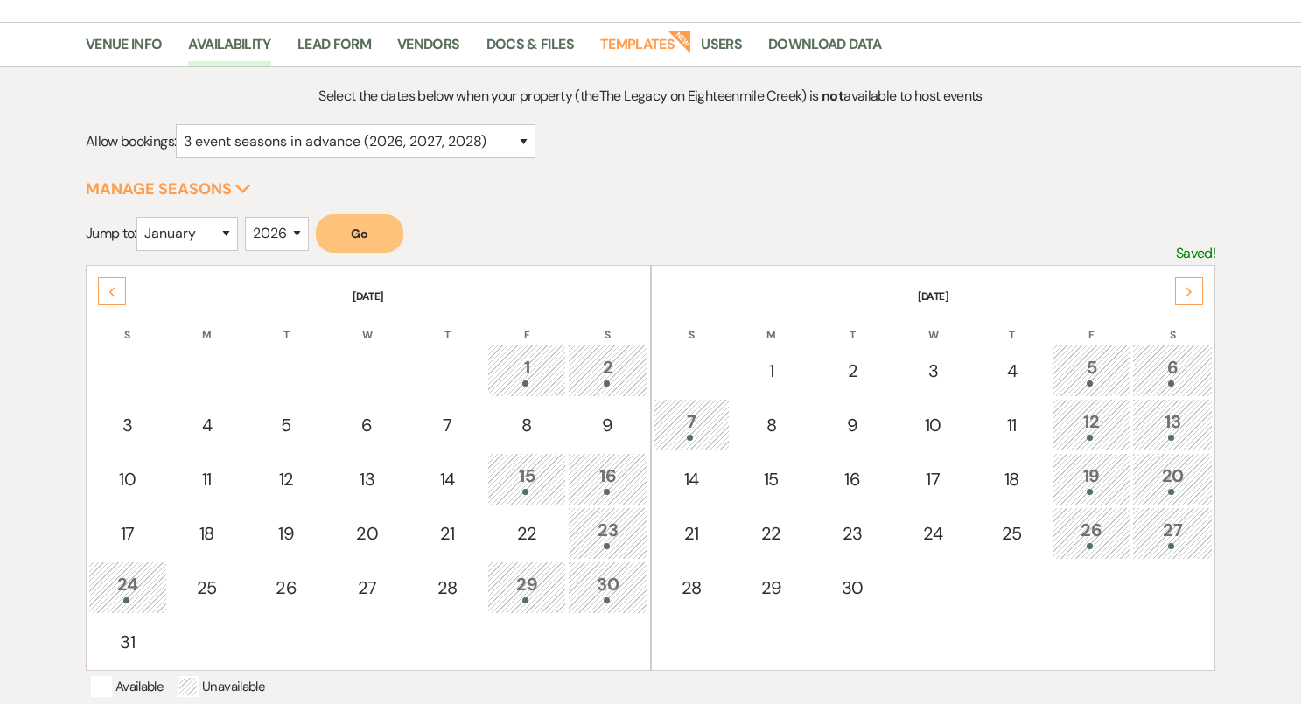
click at [1185, 292] on icon "Next" at bounding box center [1188, 292] width 9 height 10
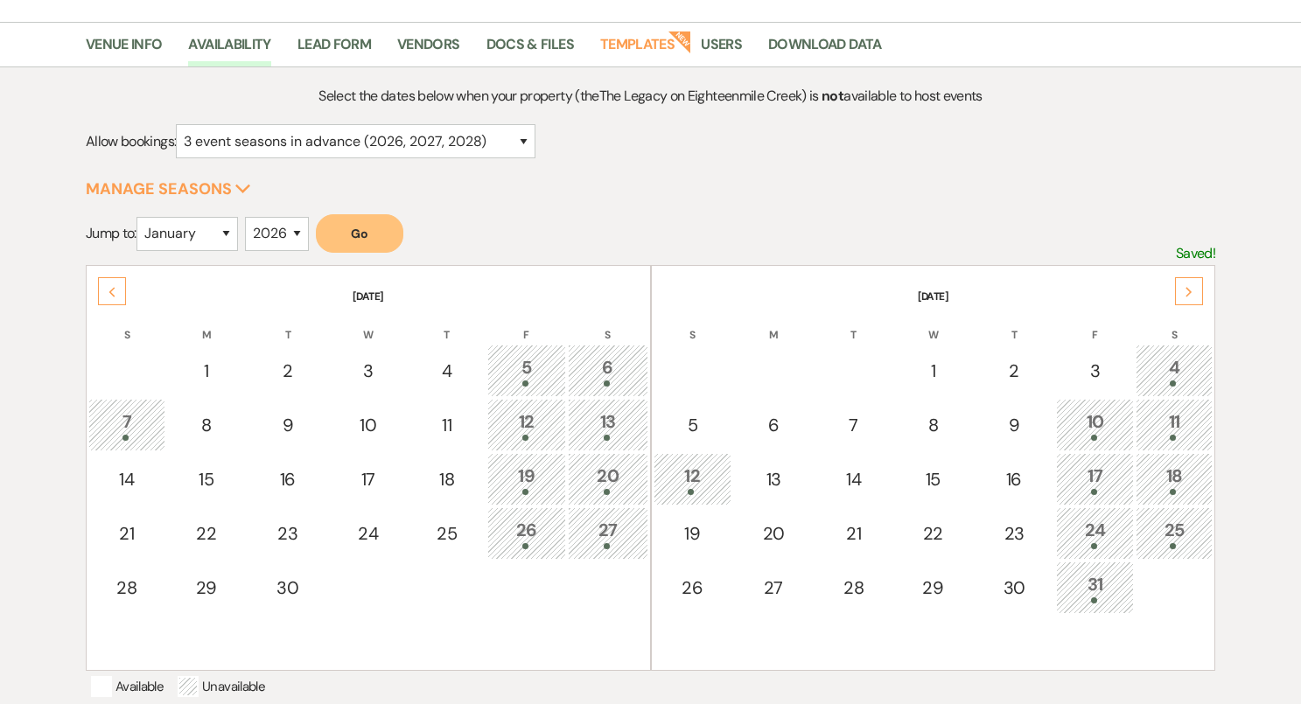
click at [1185, 292] on icon "Next" at bounding box center [1188, 292] width 9 height 10
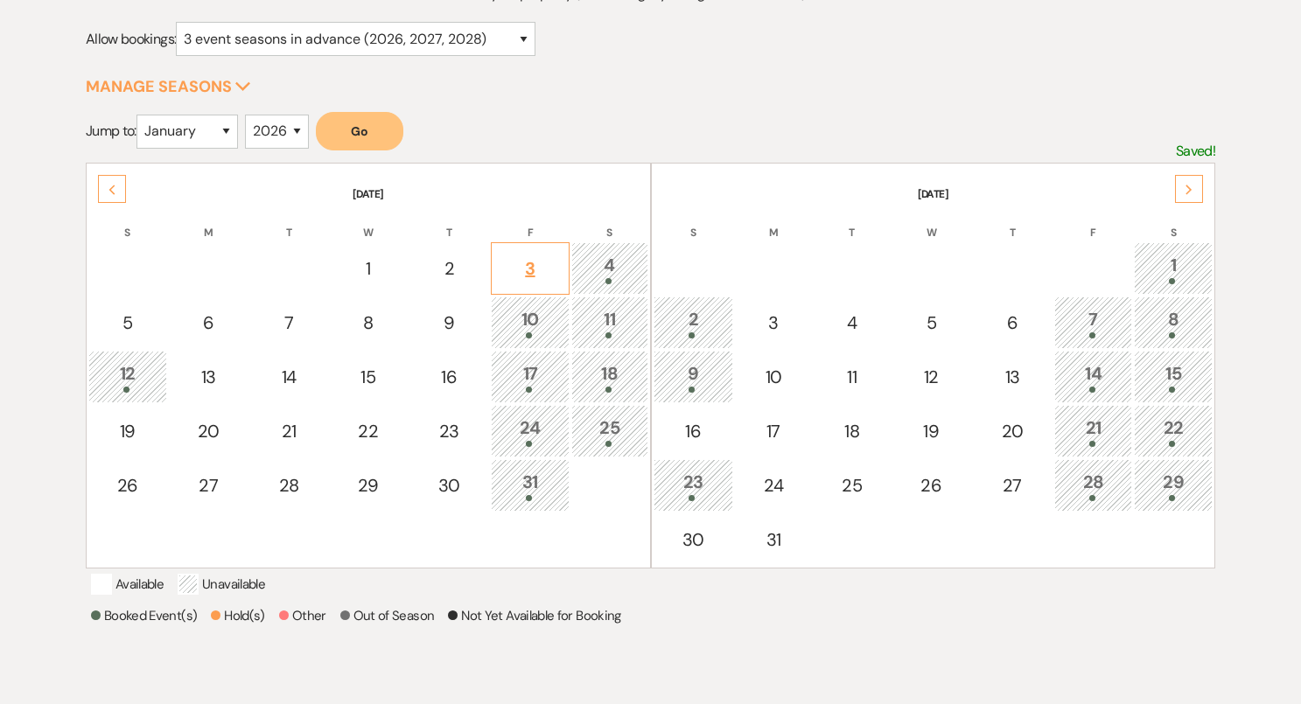
scroll to position [0, 0]
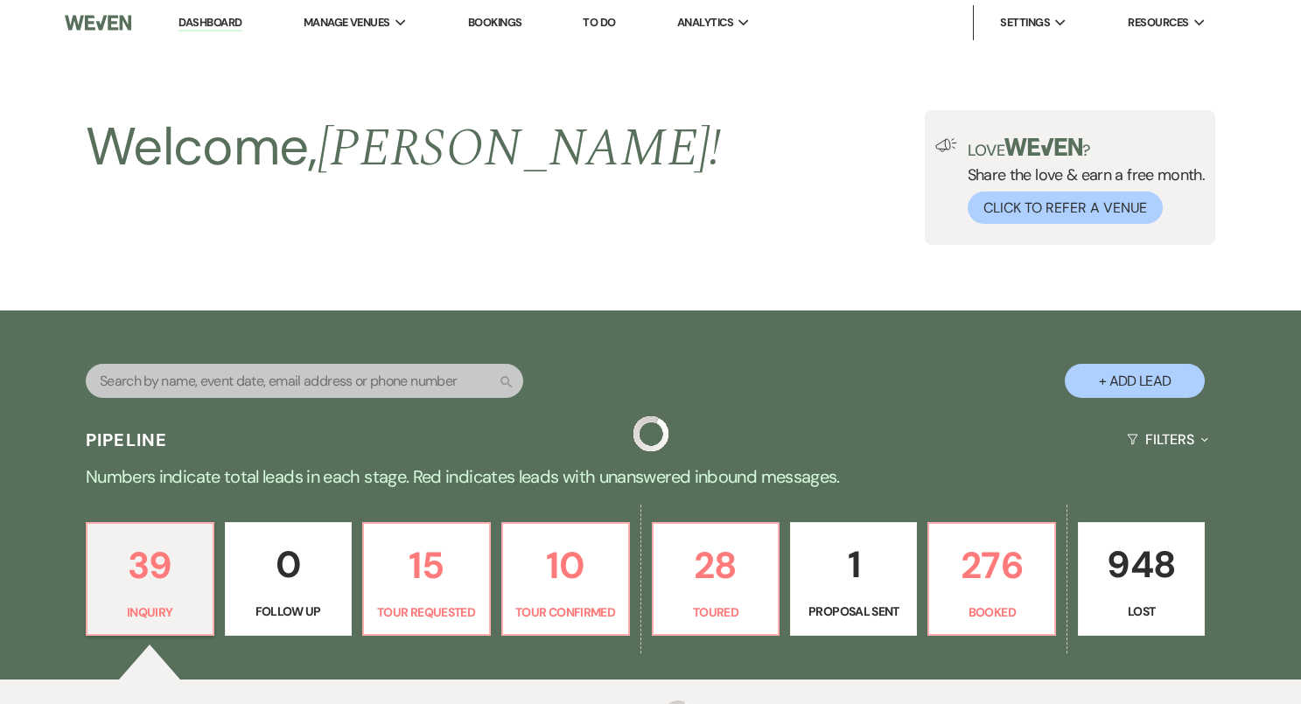
scroll to position [4, 0]
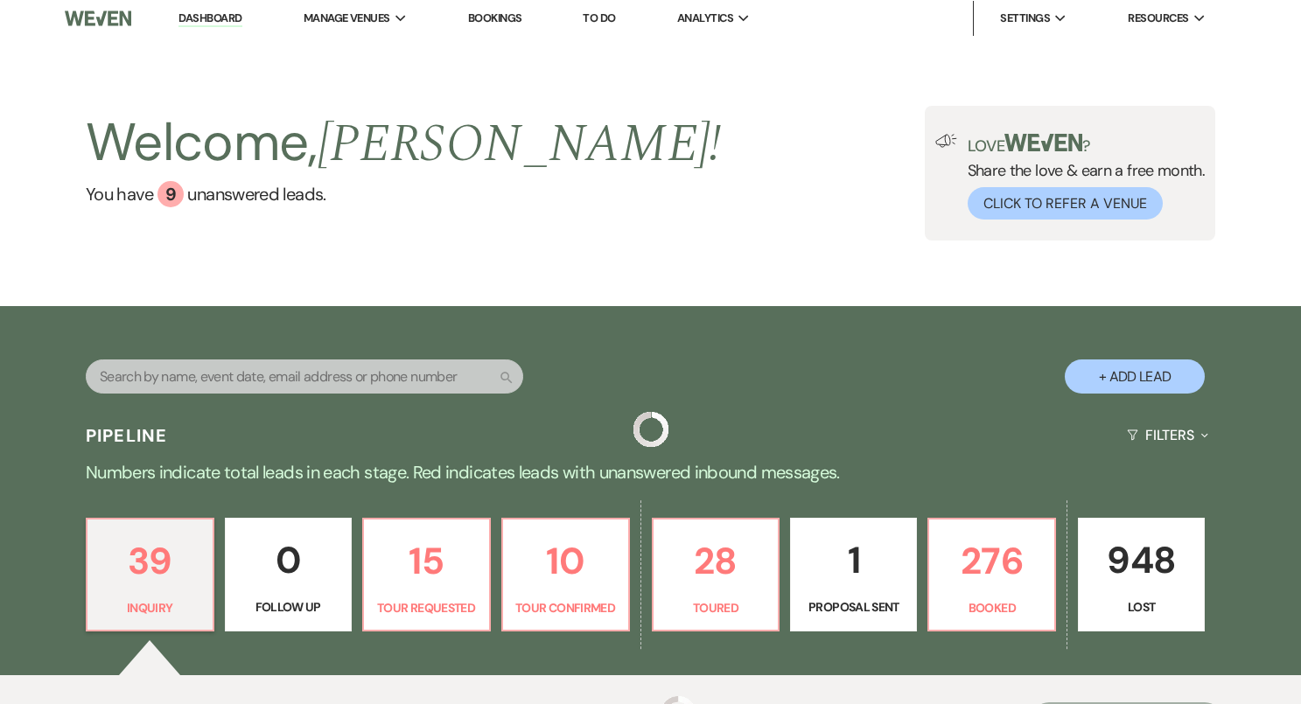
select select "4"
select select "5"
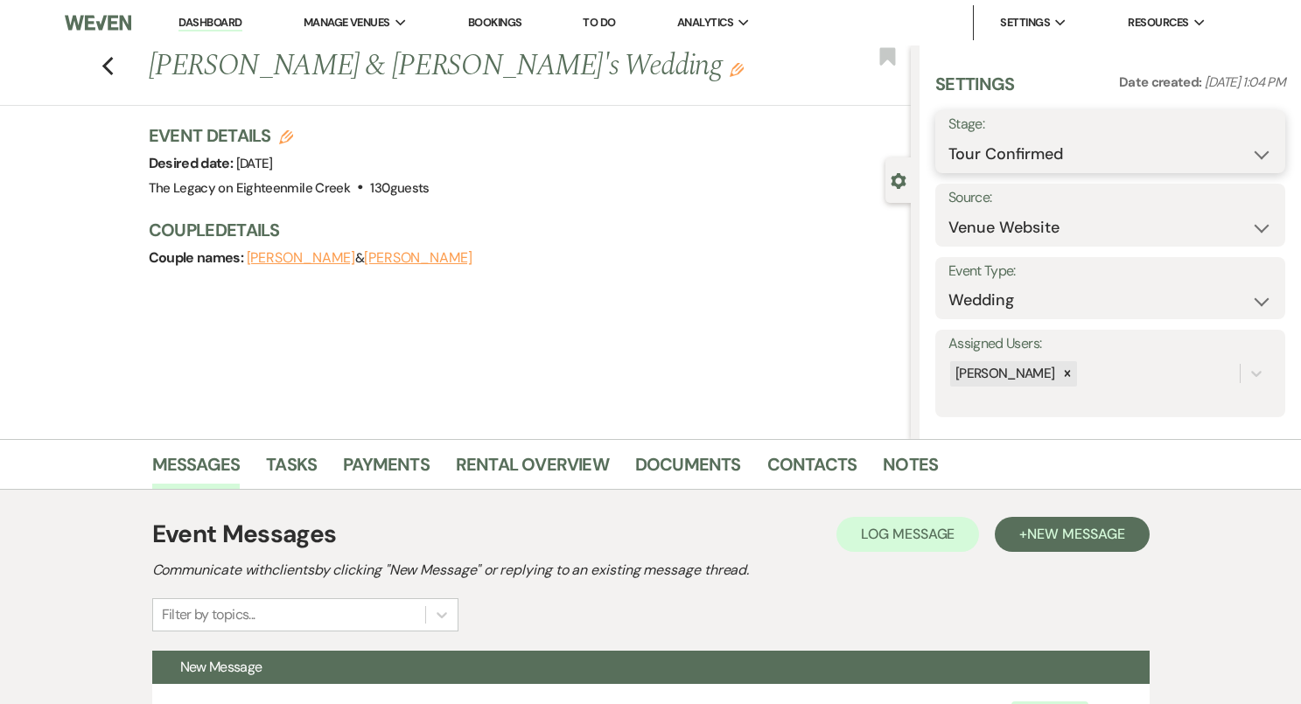
click at [1027, 148] on select "Inquiry Follow Up Tour Requested Tour Confirmed Toured Proposal Sent Booked Lost" at bounding box center [1110, 154] width 324 height 34
select select "5"
click at [1237, 138] on button "Save" at bounding box center [1248, 141] width 73 height 35
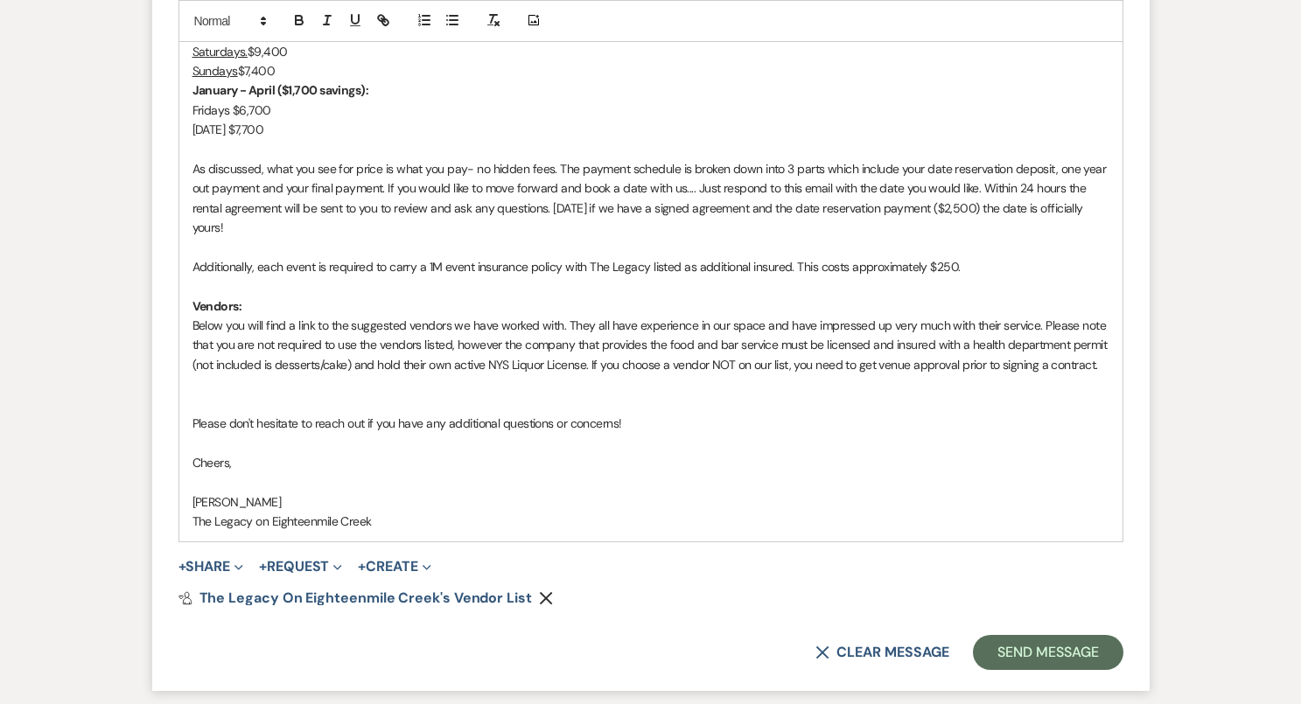
scroll to position [1283, 0]
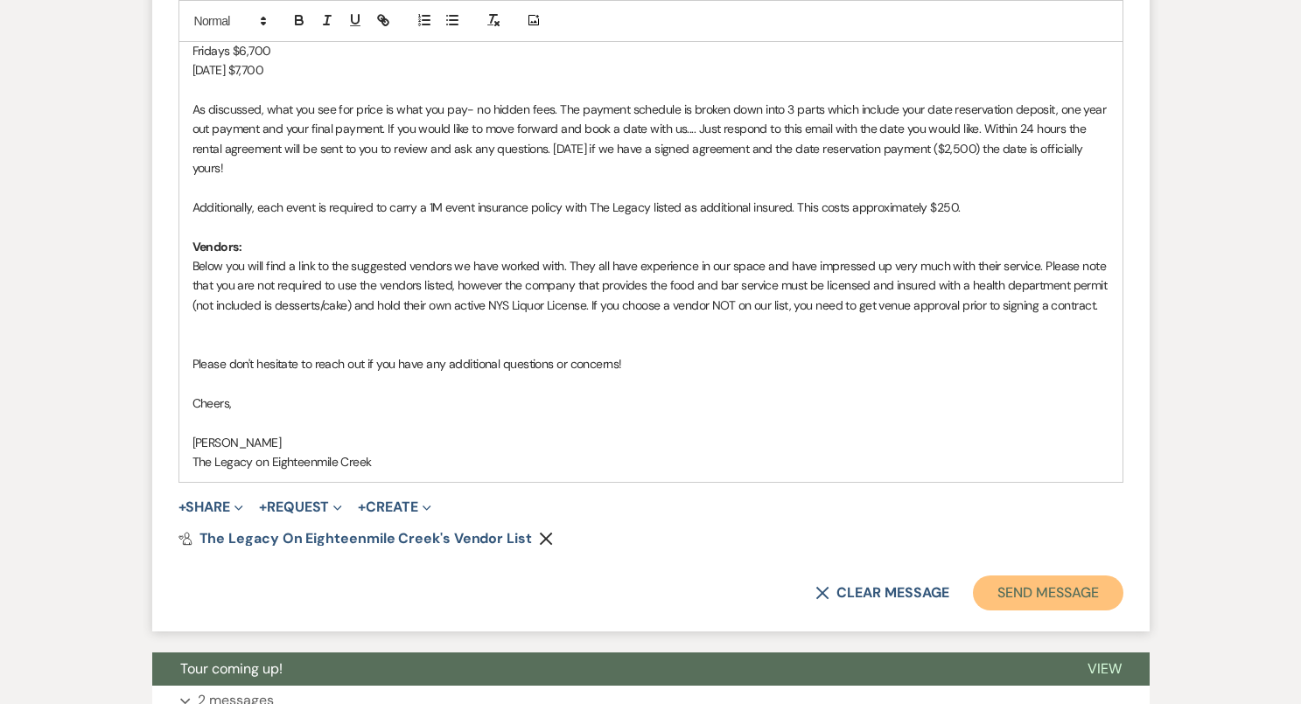
click at [1028, 591] on button "Send Message" at bounding box center [1048, 593] width 150 height 35
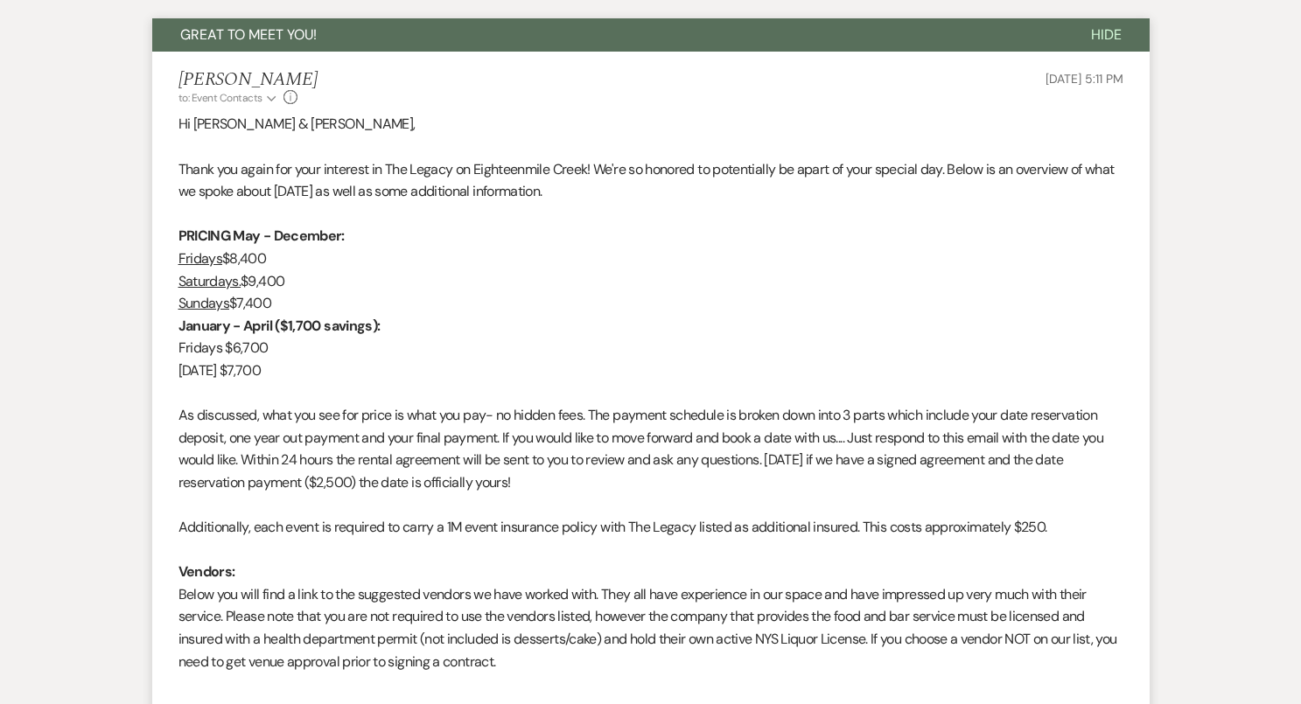
scroll to position [0, 0]
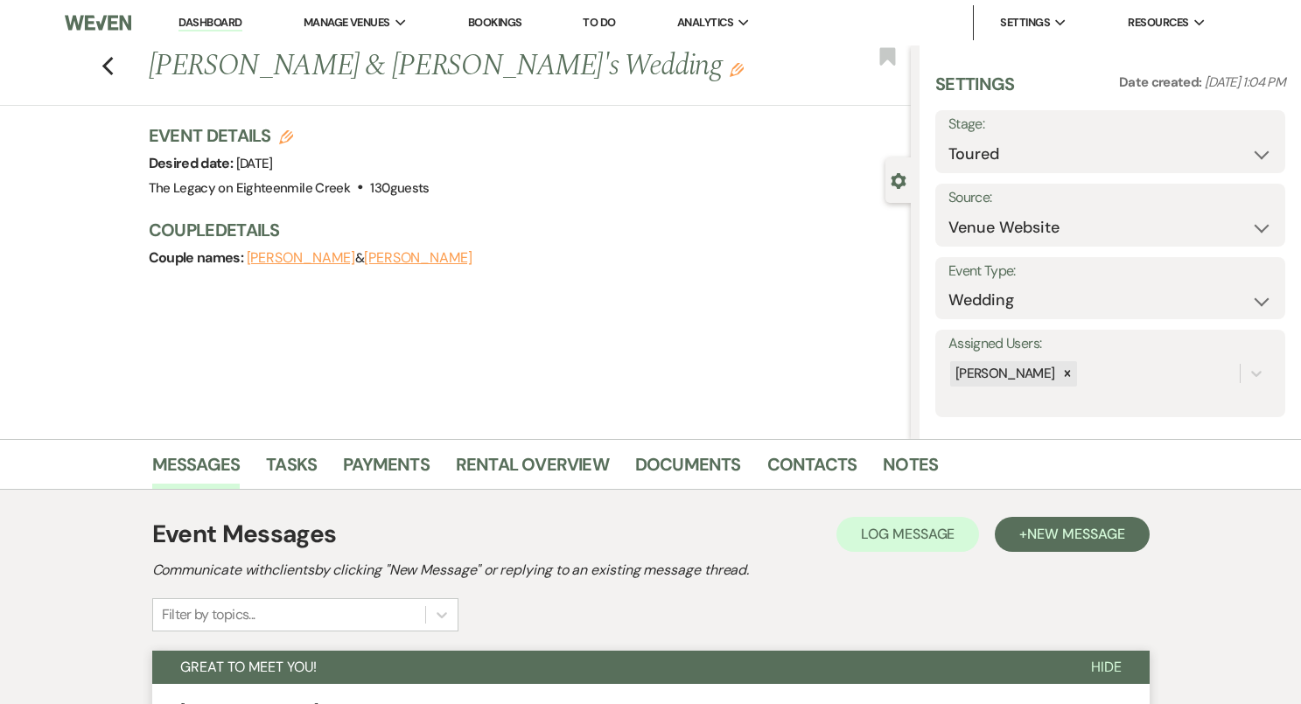
click at [115, 60] on div "Previous Nathan & Marissa's Wedding Edit Bookmark" at bounding box center [450, 75] width 919 height 60
click at [109, 65] on icon "Previous" at bounding box center [107, 66] width 13 height 21
select select "5"
select select "8"
select select "6"
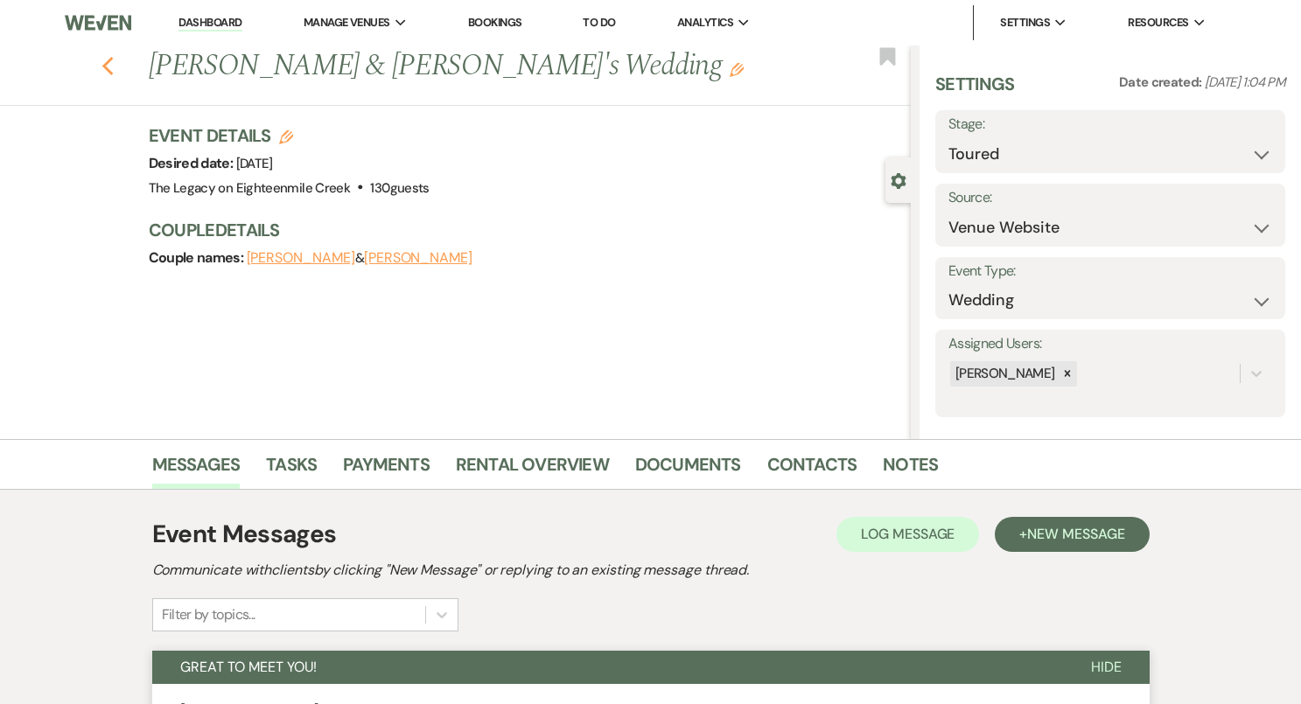
select select "8"
select select "7"
select select "8"
select select "5"
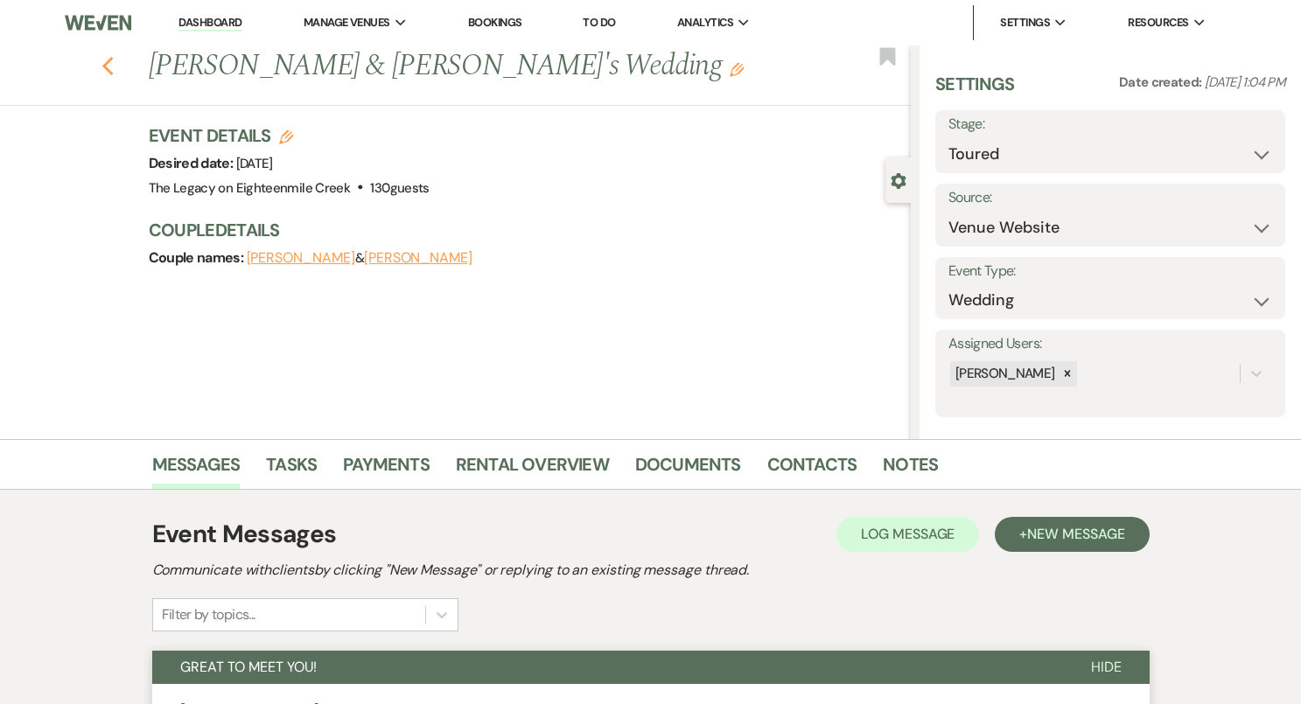
select select "8"
select select "5"
select select "8"
select select "11"
select select "8"
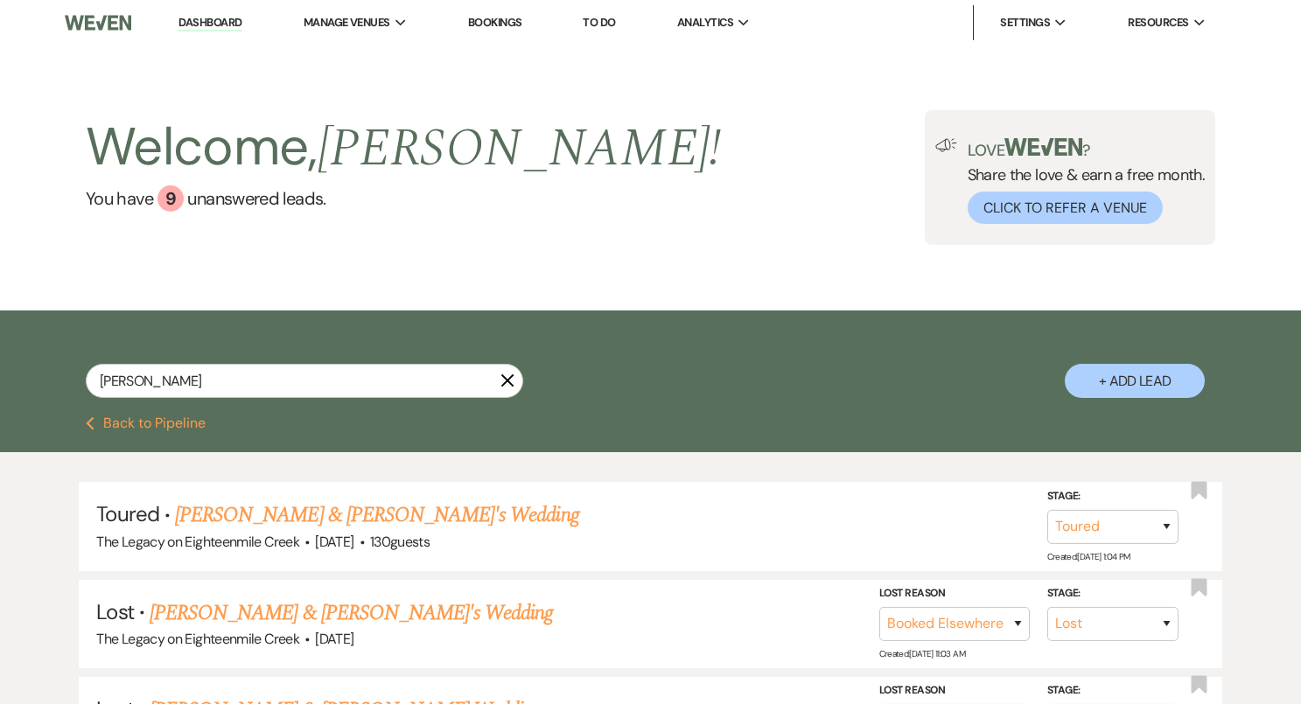
click at [506, 380] on use "button" at bounding box center [507, 380] width 13 height 13
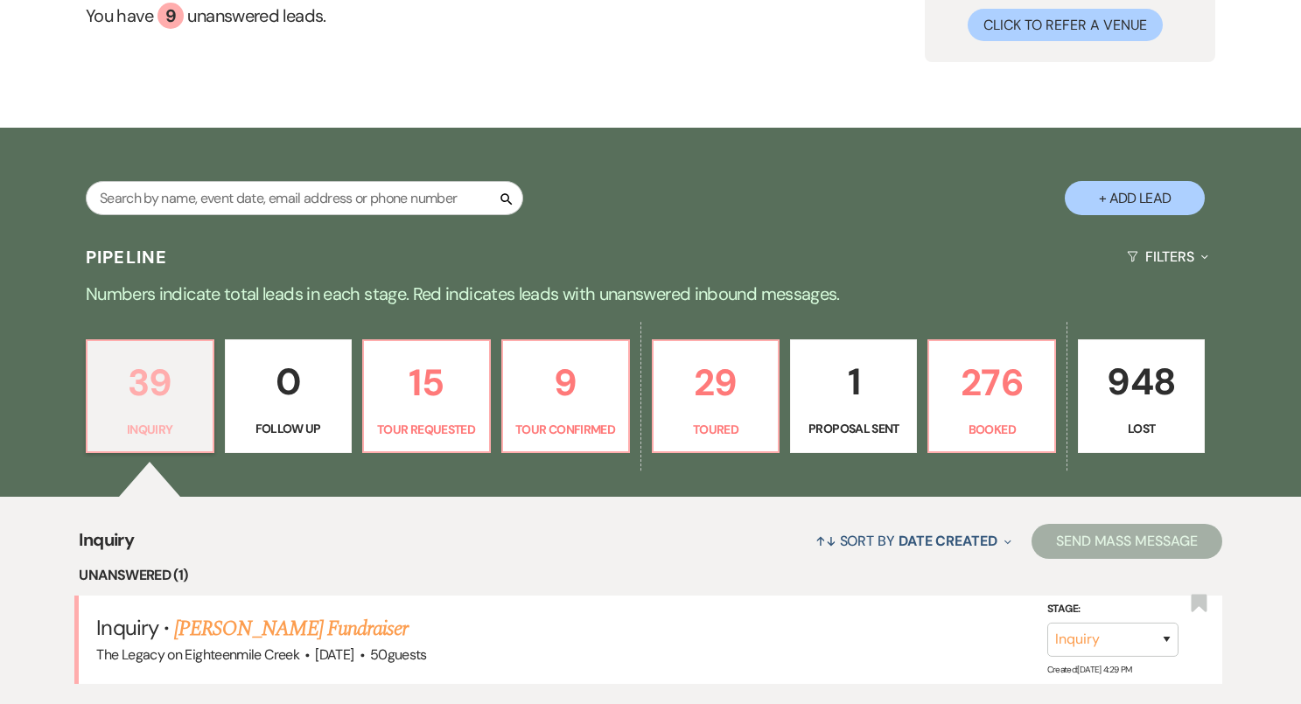
scroll to position [457, 0]
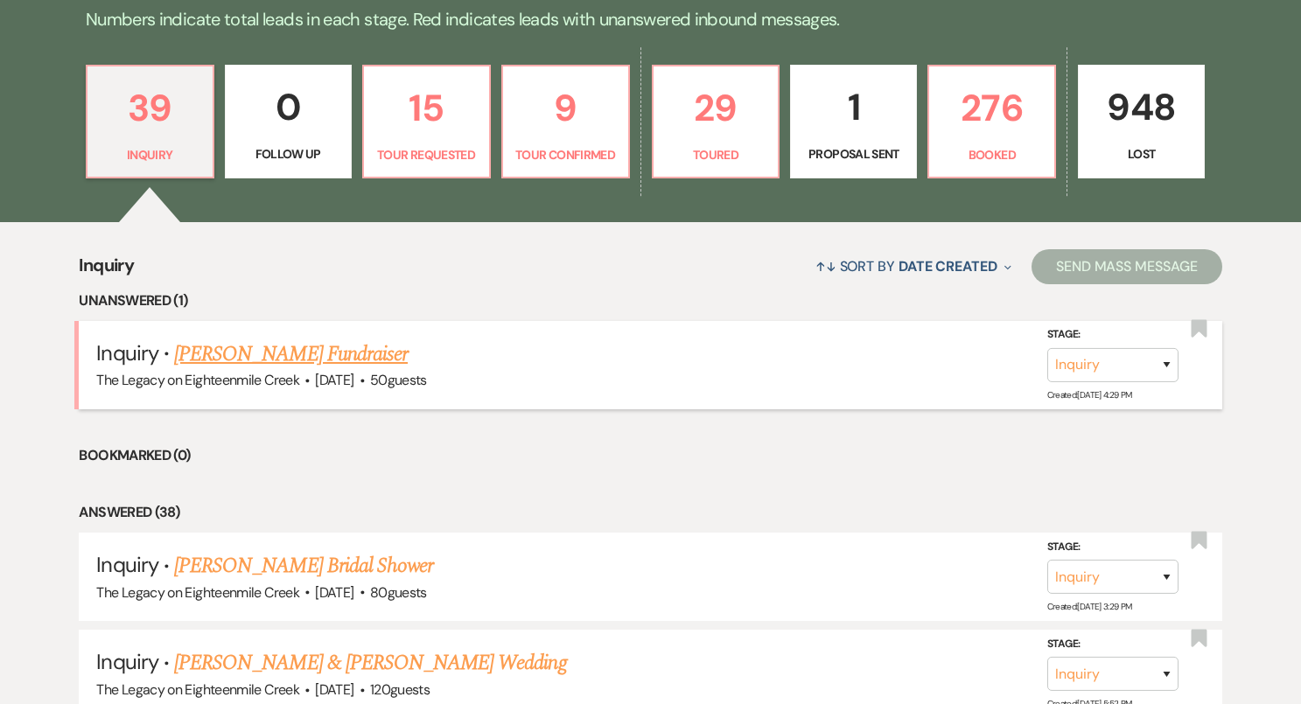
click at [276, 353] on link "Holly Park's Fundraiser" at bounding box center [291, 354] width 234 height 31
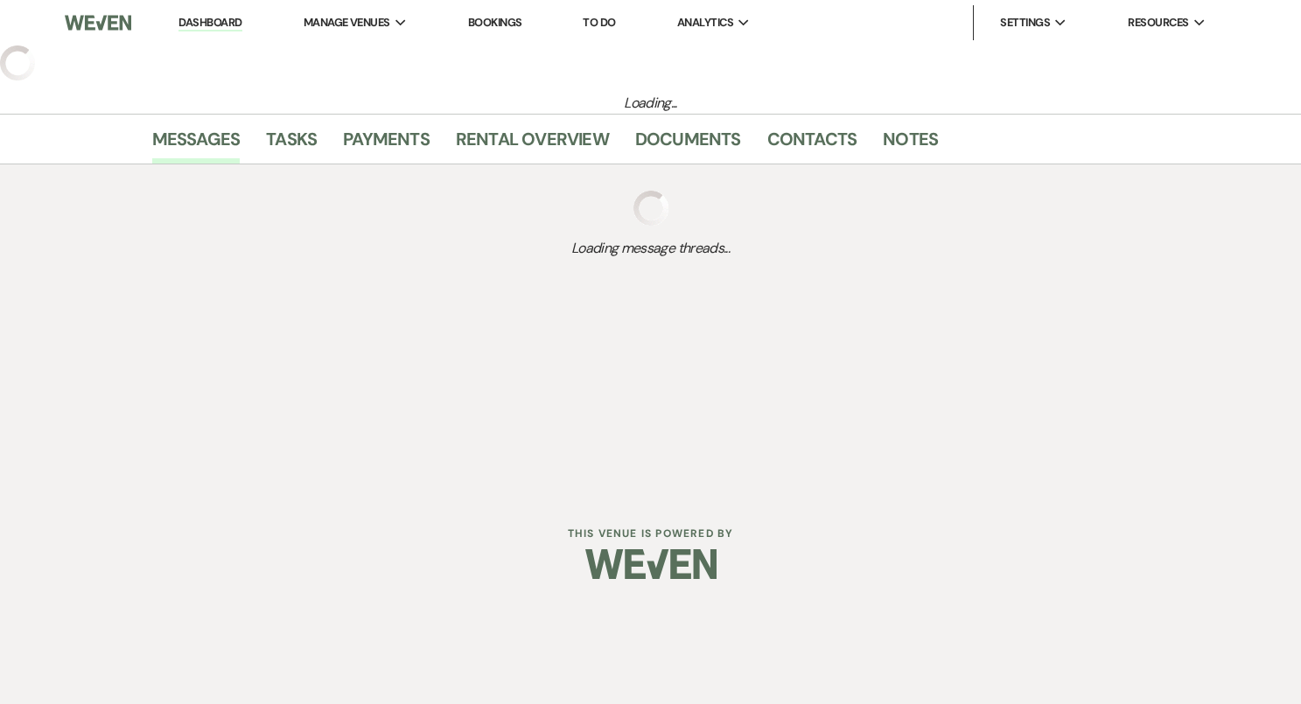
select select "5"
select select "20"
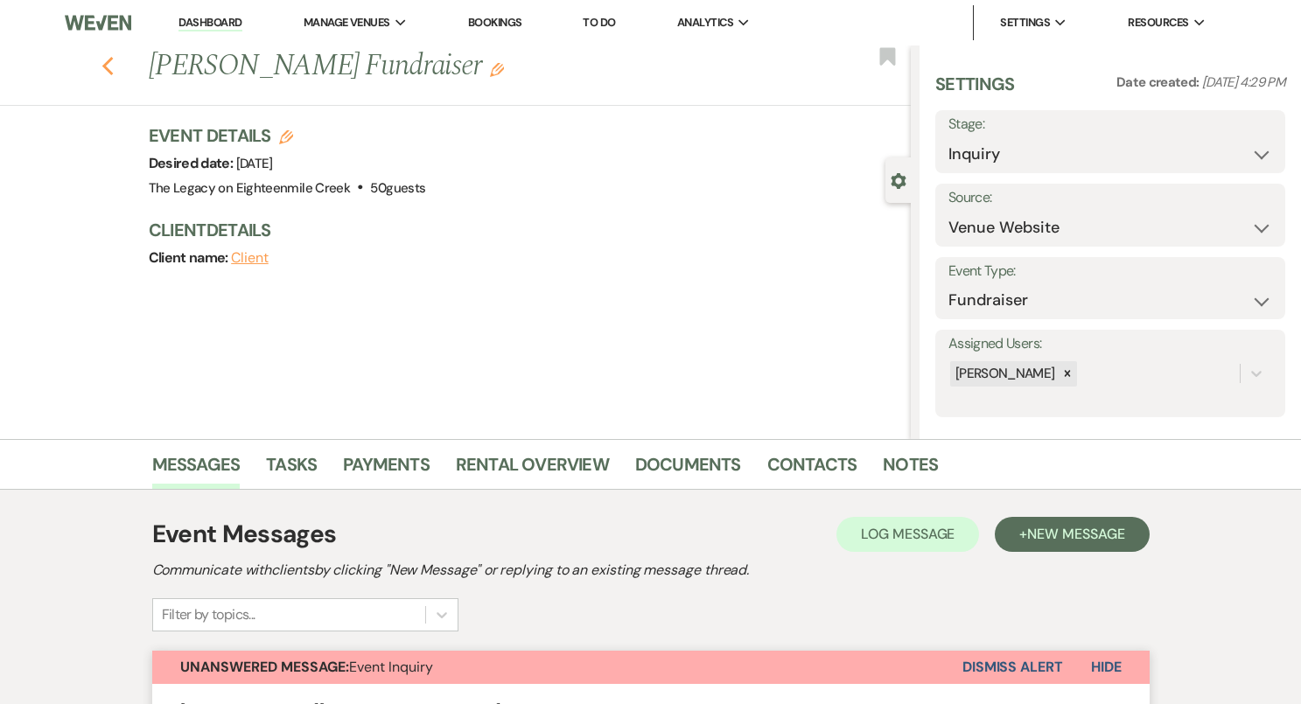
click at [111, 63] on icon "Previous" at bounding box center [107, 66] width 13 height 21
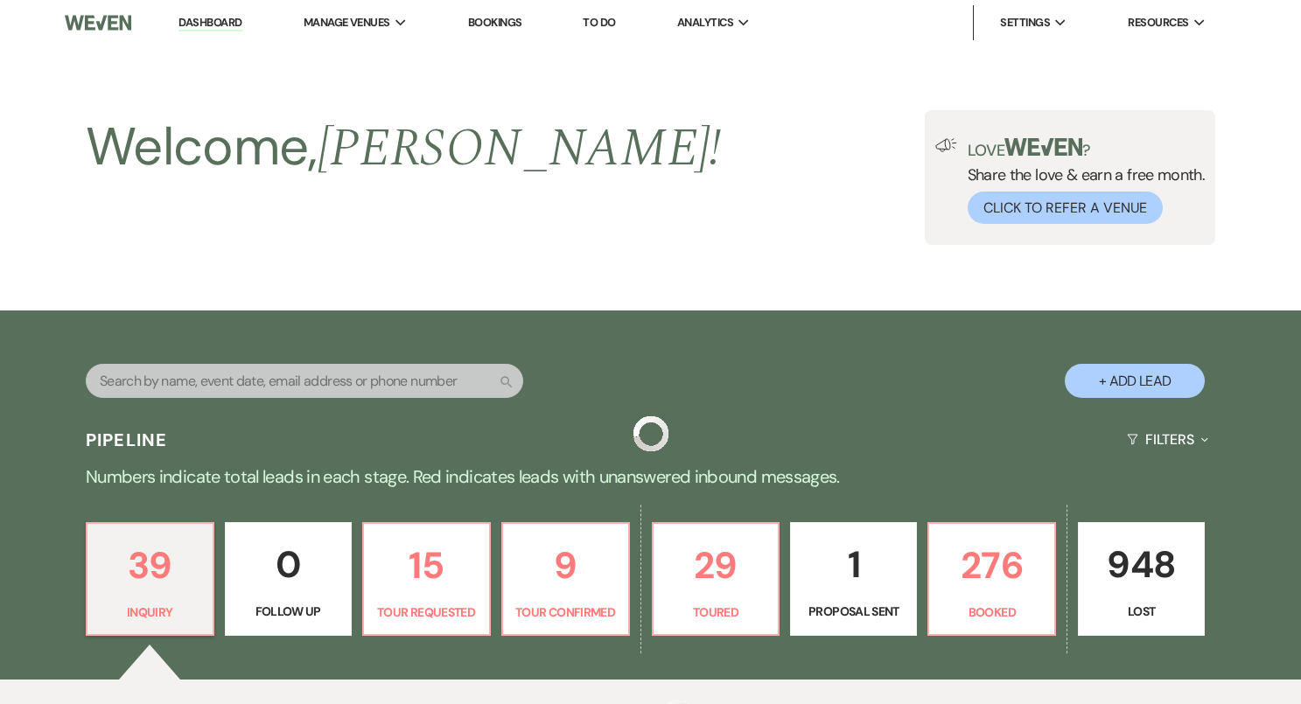
scroll to position [457, 0]
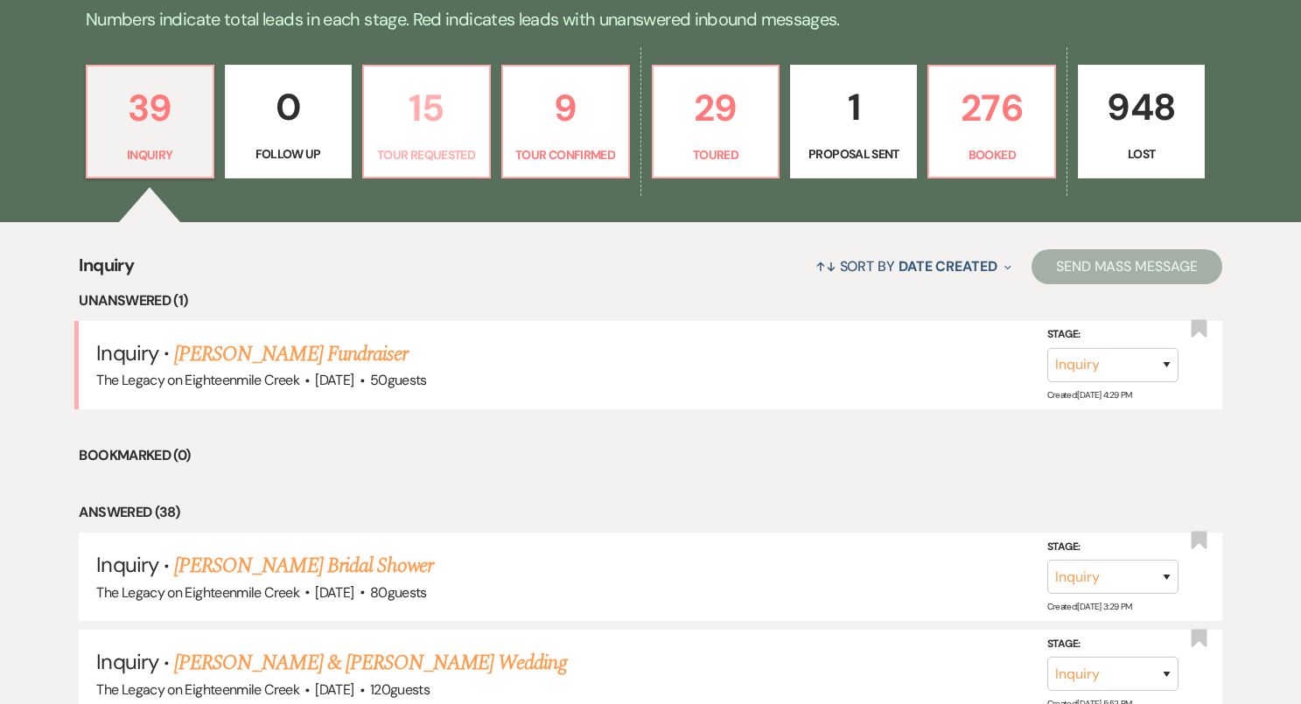
click at [464, 151] on p "Tour Requested" at bounding box center [426, 154] width 104 height 19
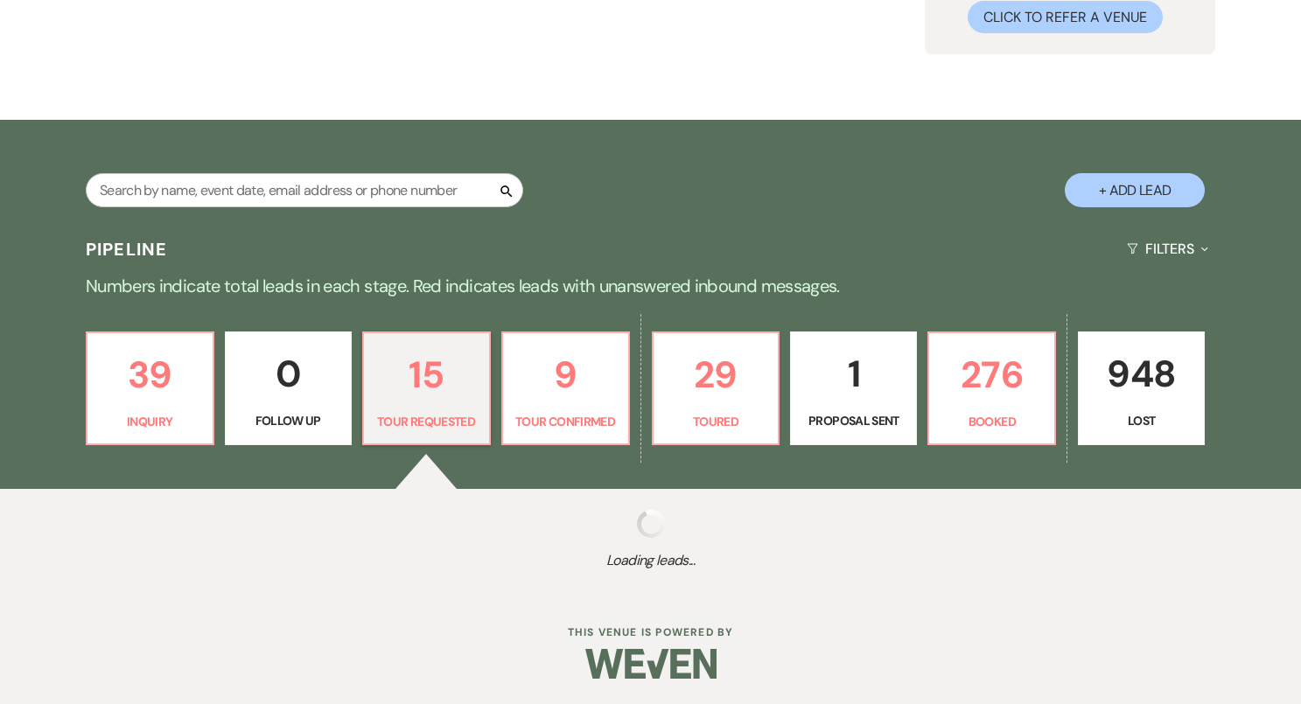
scroll to position [457, 0]
select select "2"
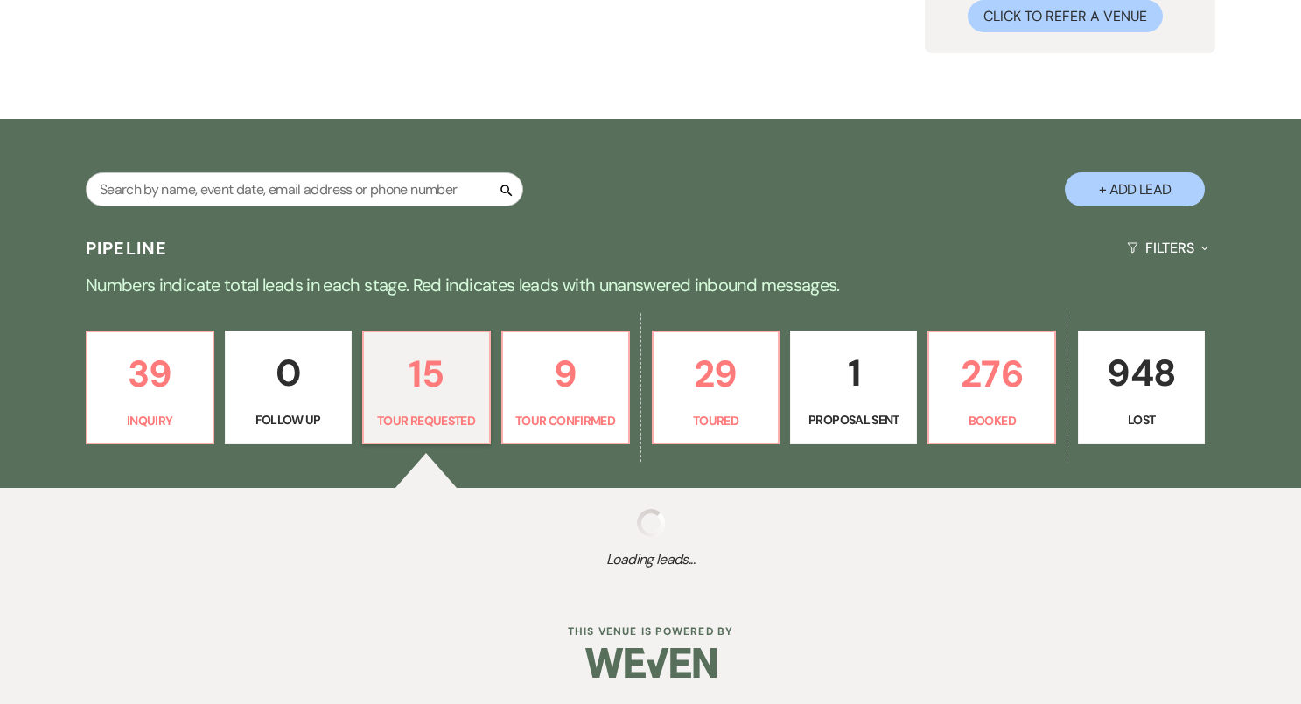
select select "2"
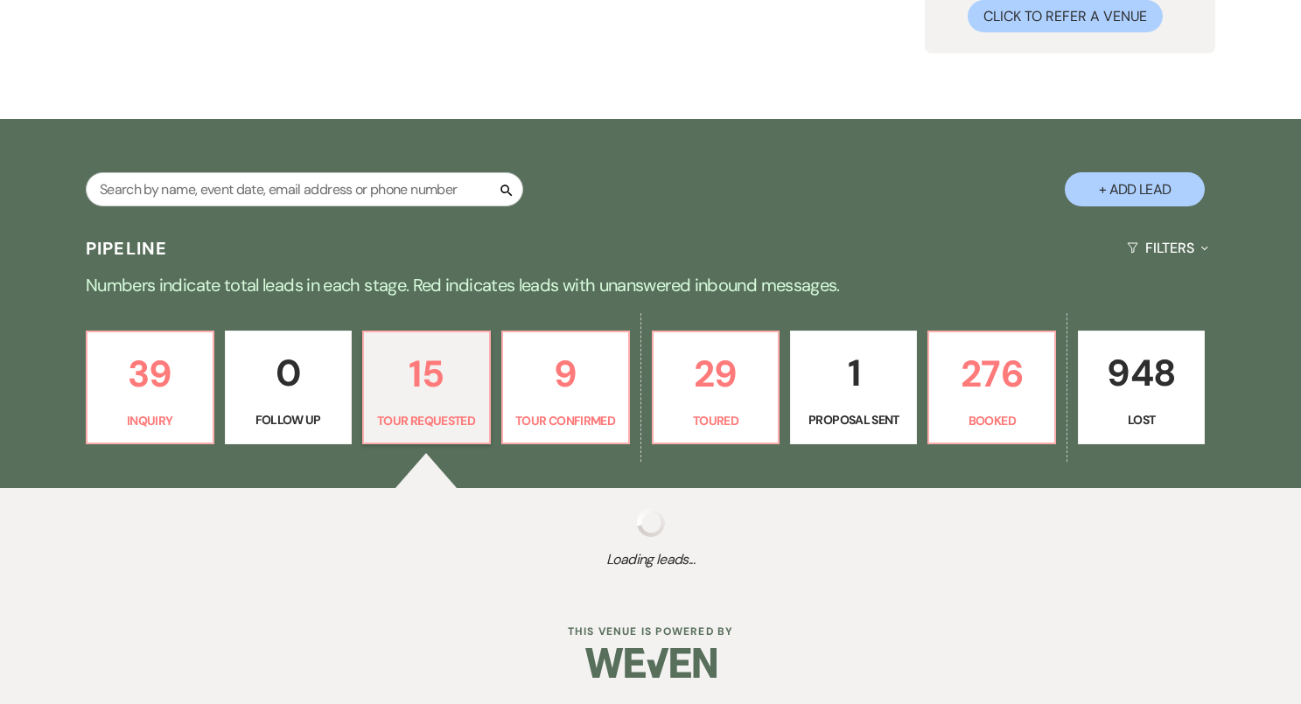
select select "2"
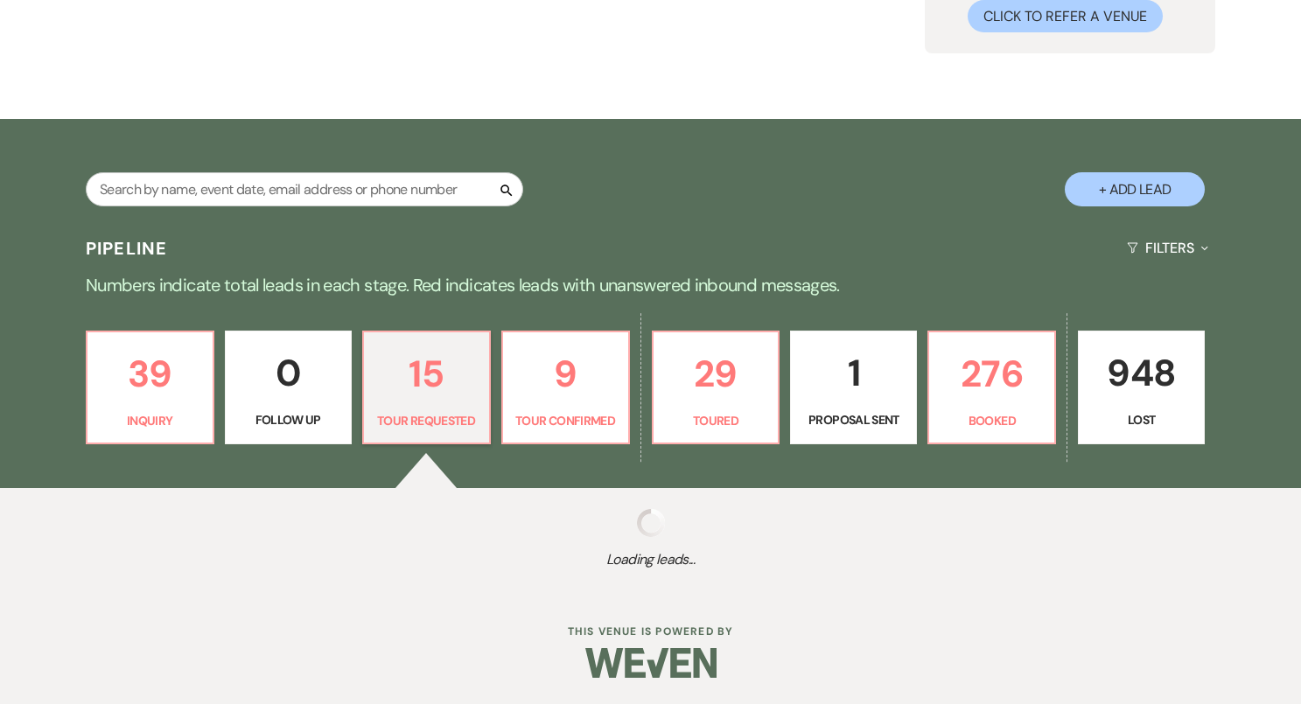
select select "2"
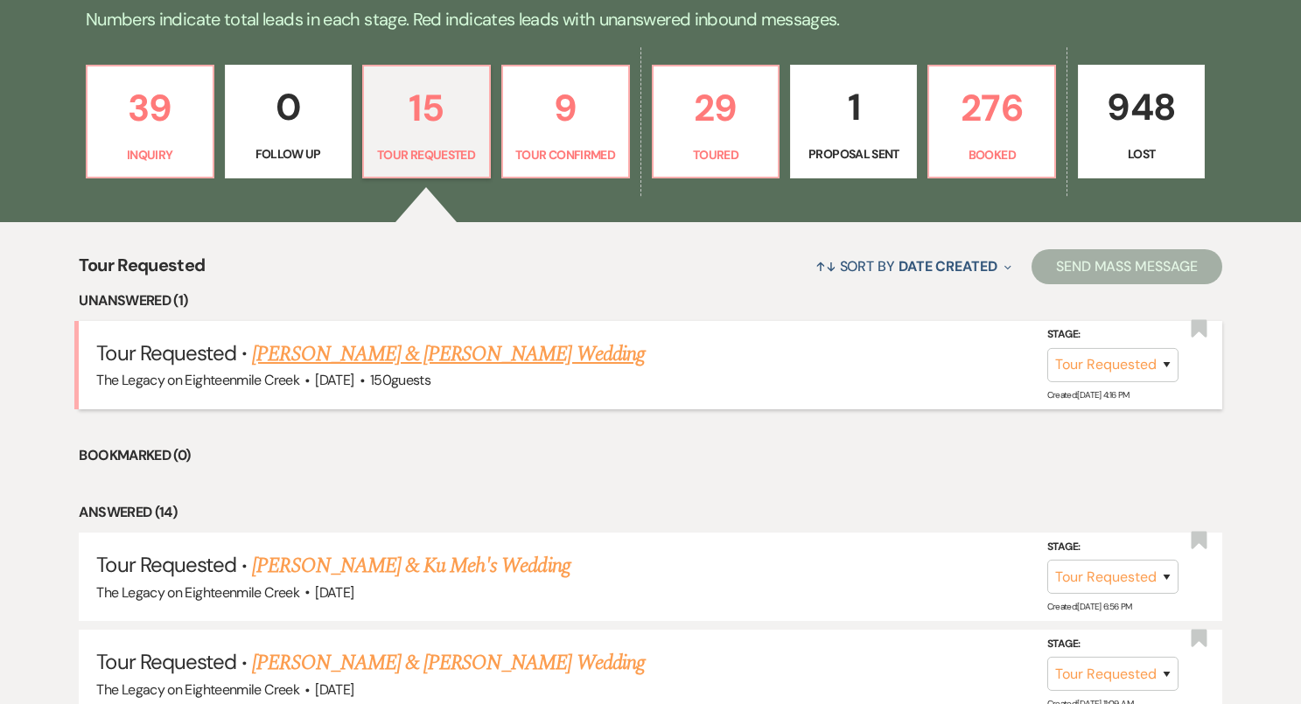
click at [511, 358] on link "Sarah McCandless & Jon Haun's Wedding" at bounding box center [448, 354] width 392 height 31
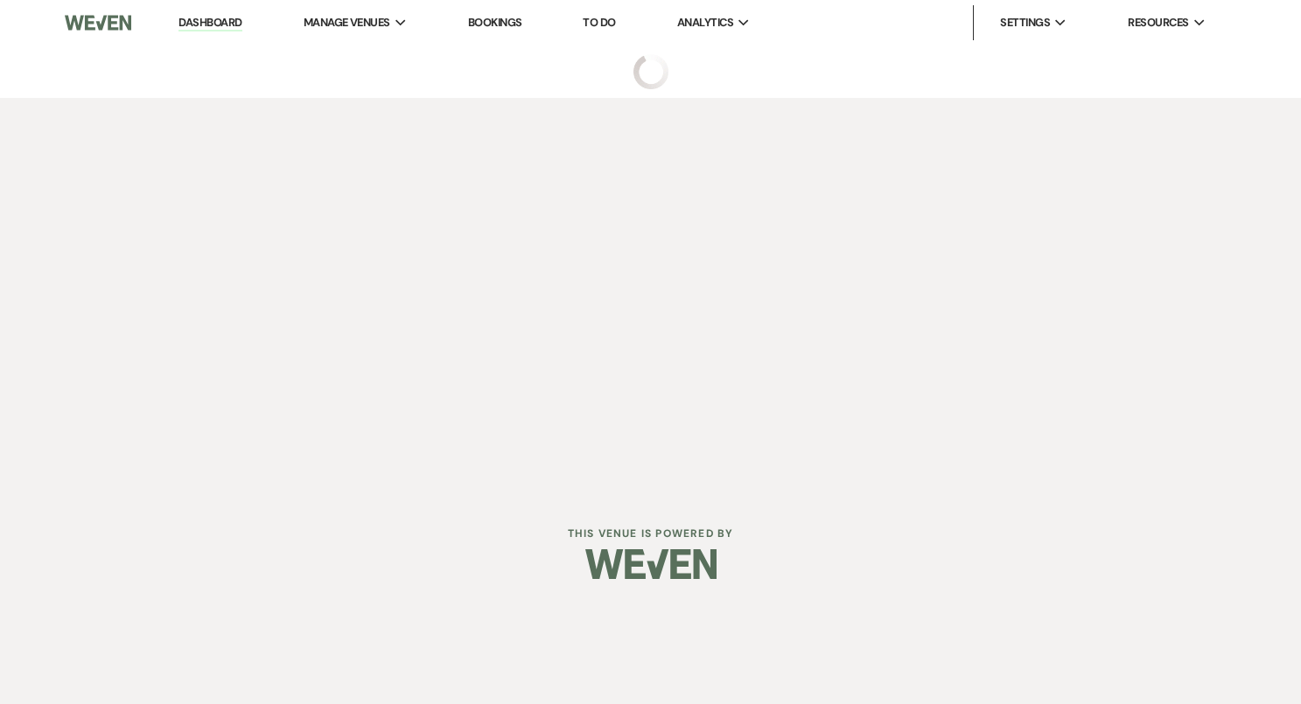
select select "2"
select select "5"
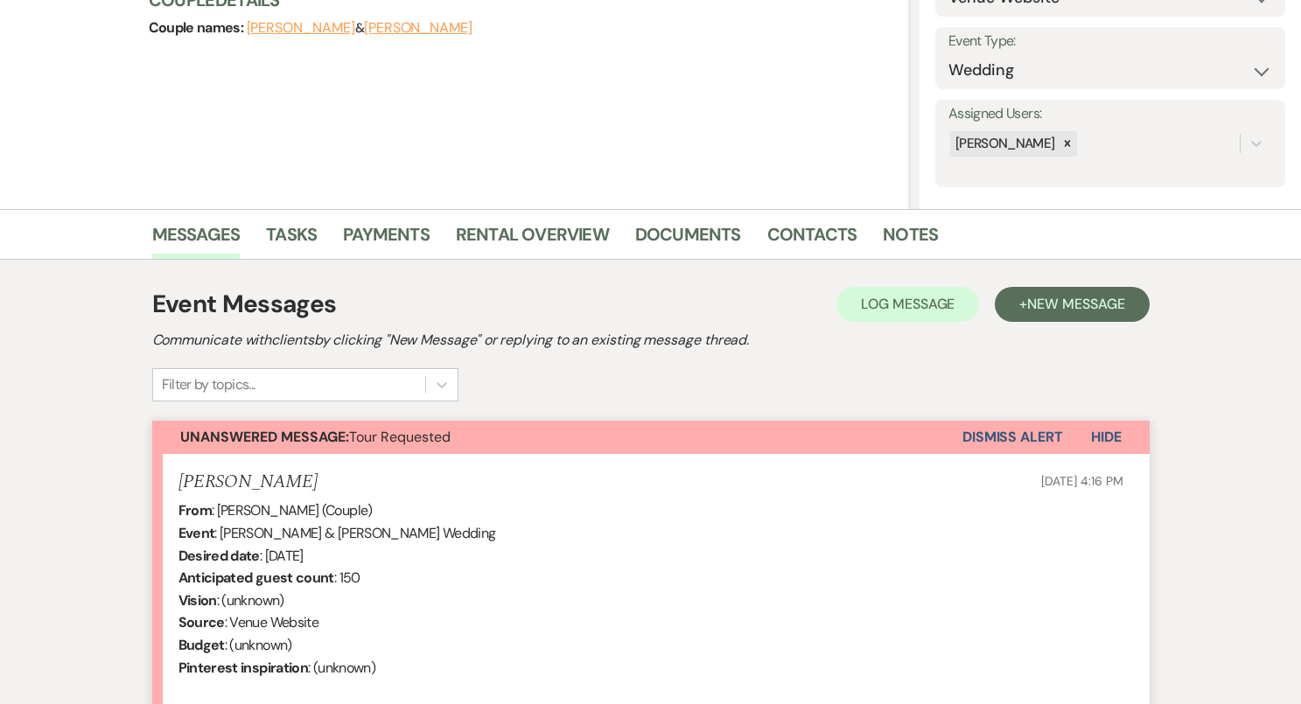
scroll to position [500, 0]
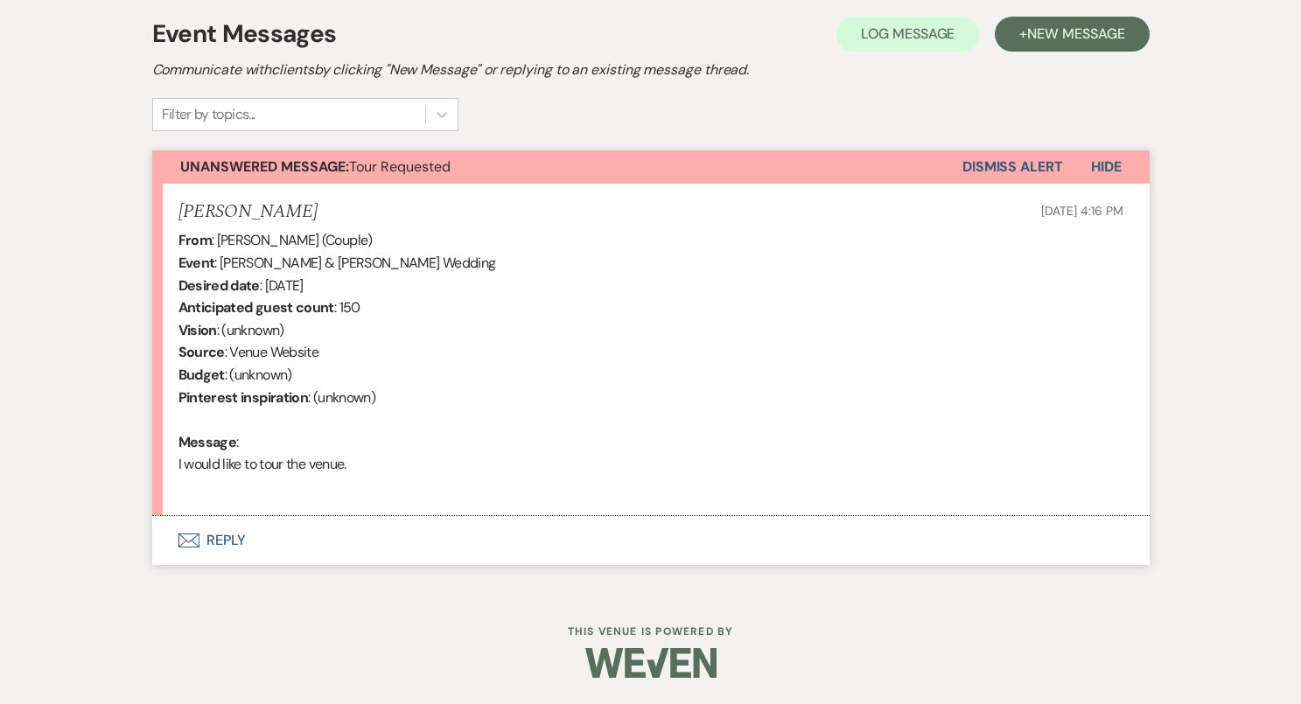
click at [223, 540] on button "Envelope Reply" at bounding box center [650, 540] width 997 height 49
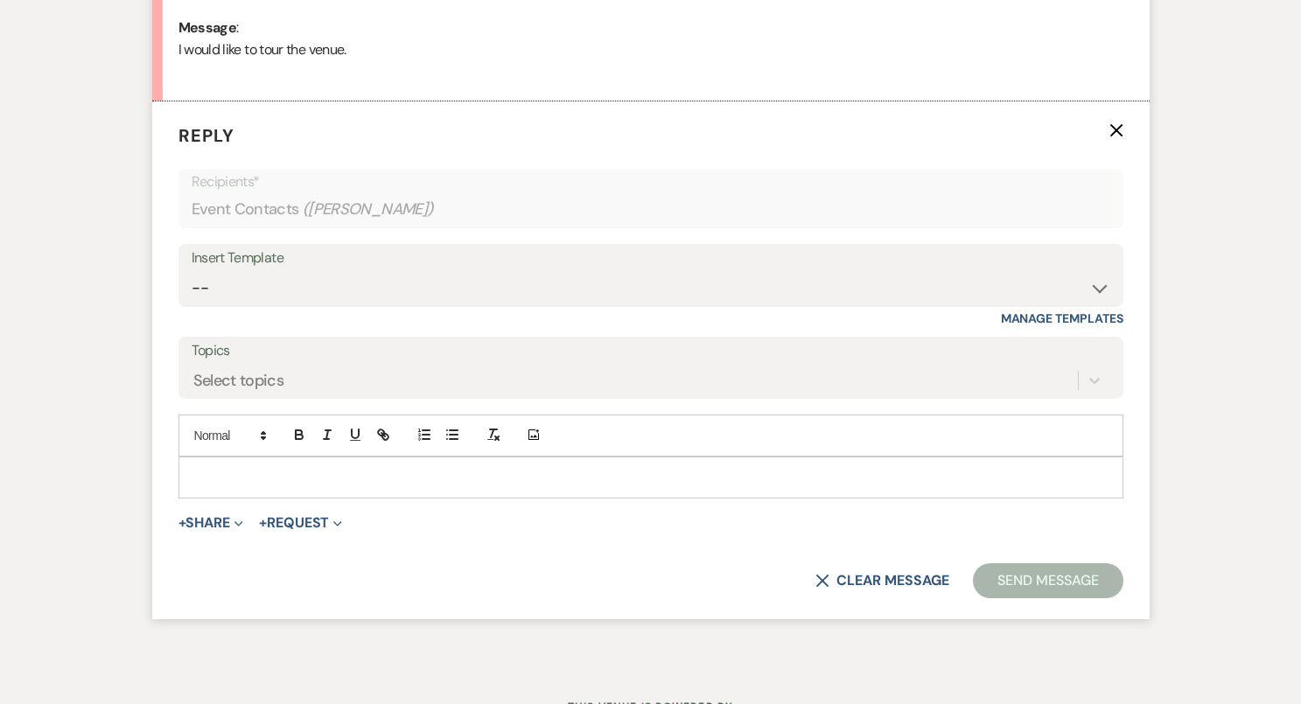
scroll to position [924, 0]
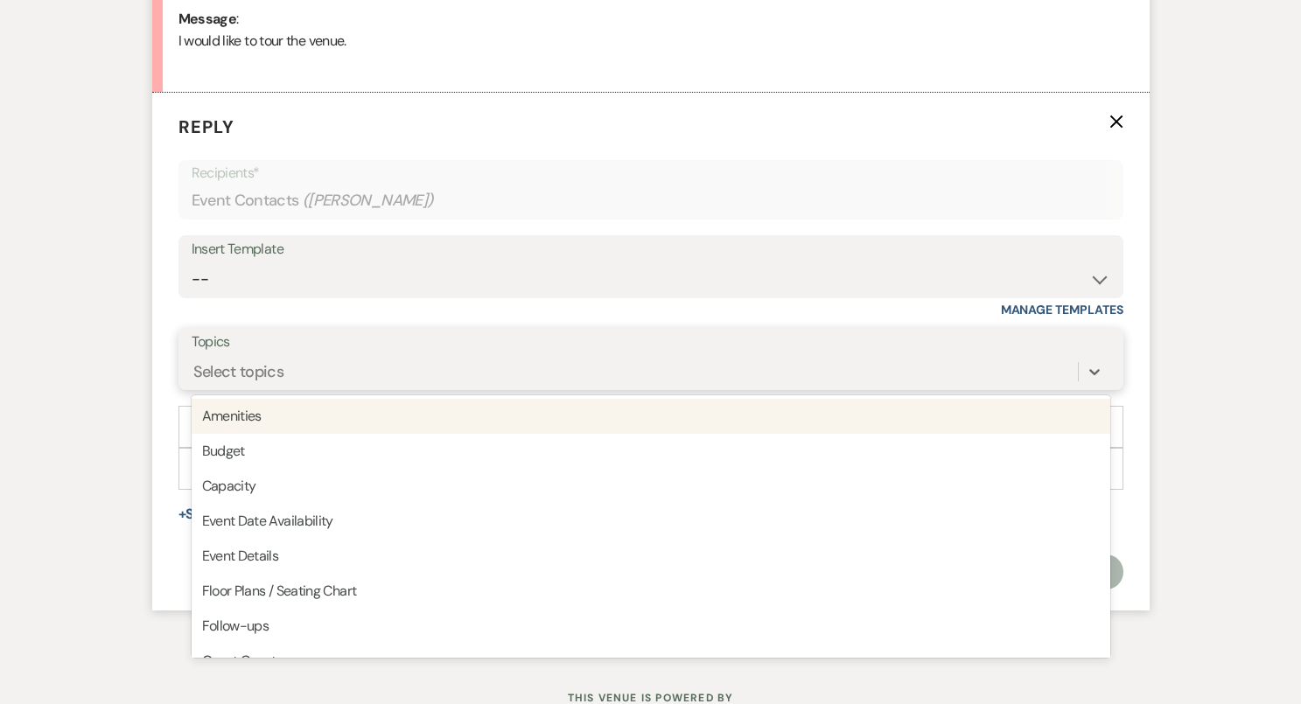
click at [376, 371] on div "Select topics" at bounding box center [635, 371] width 886 height 31
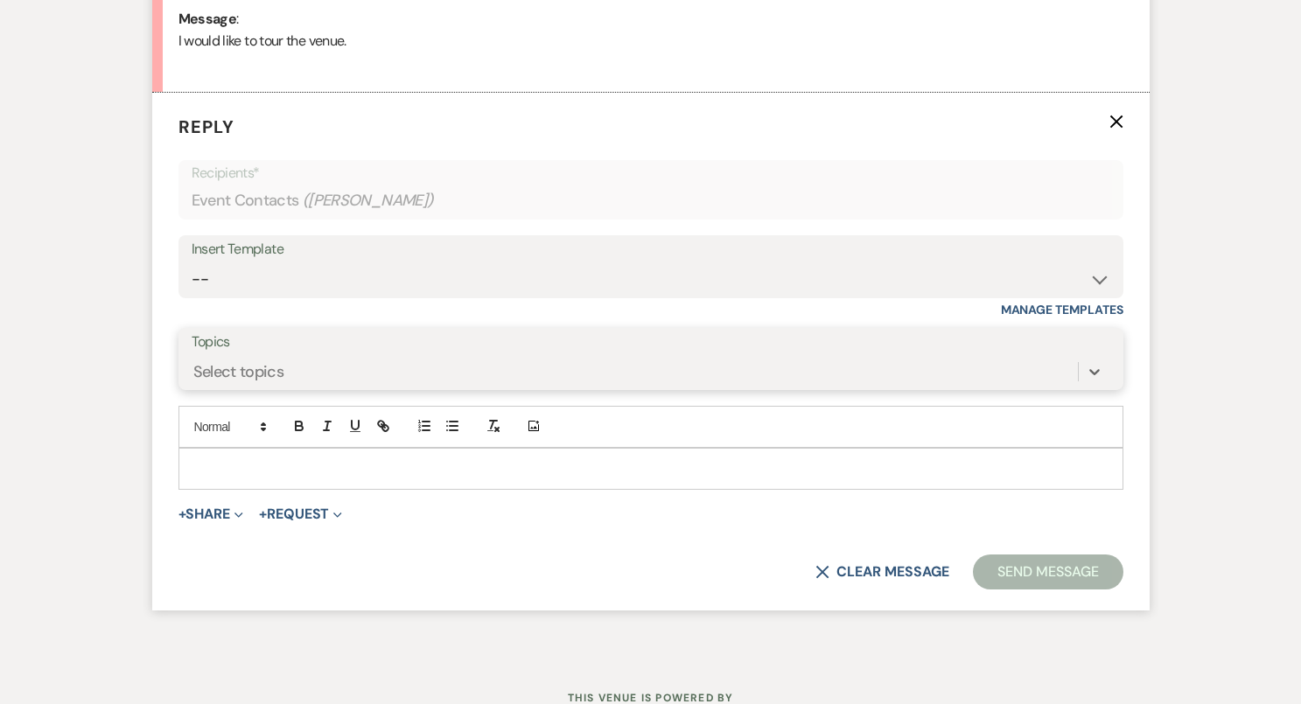
click at [376, 371] on div "Select topics" at bounding box center [635, 371] width 886 height 31
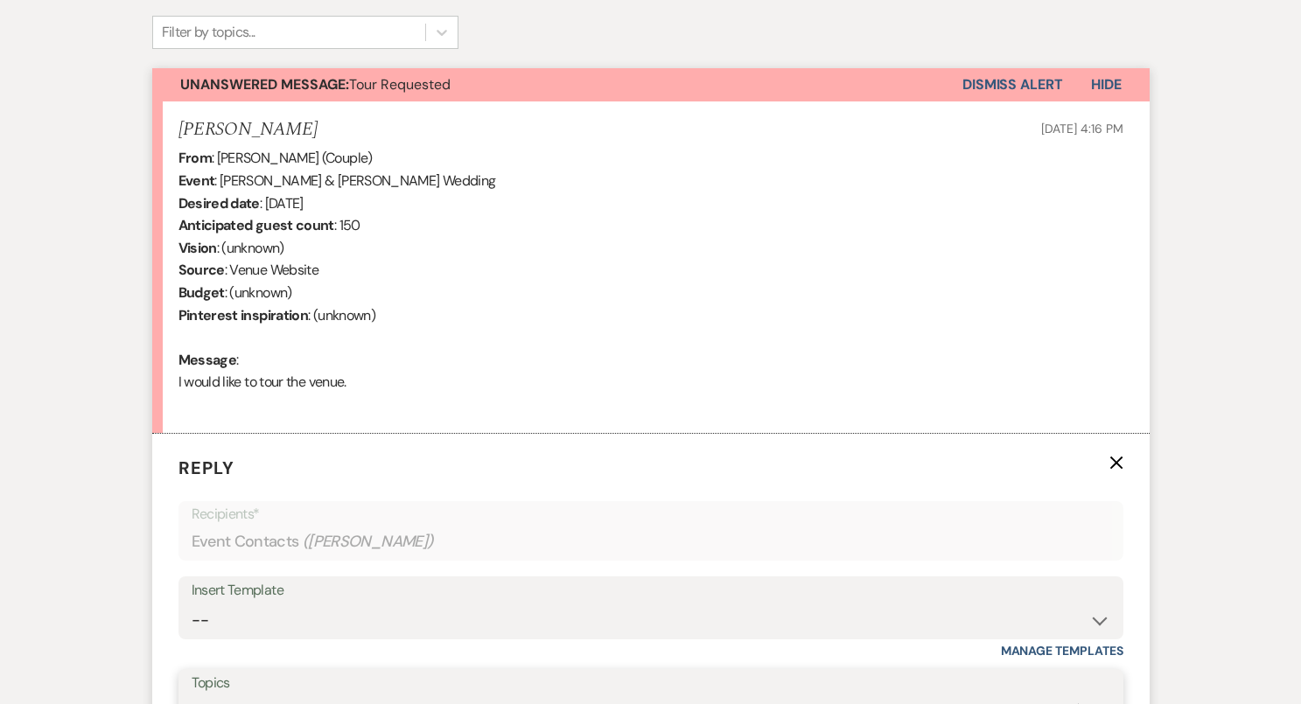
scroll to position [677, 0]
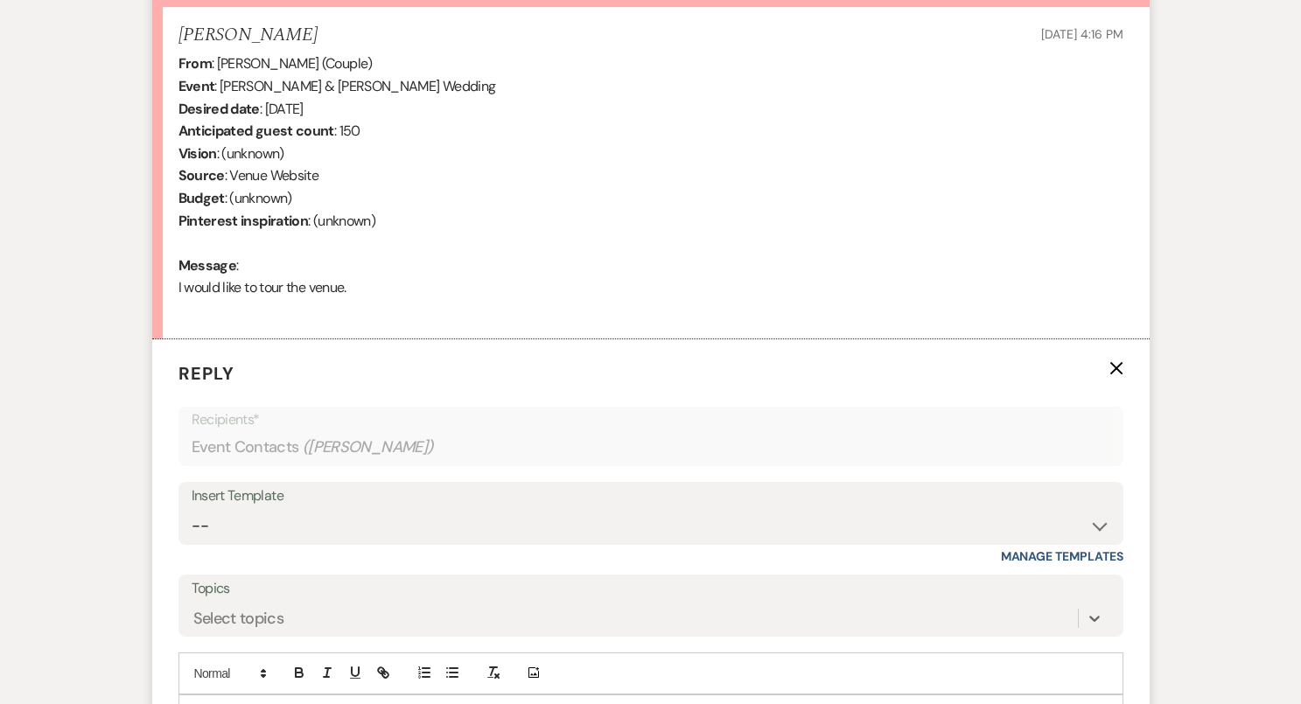
click at [408, 503] on div "Insert Template" at bounding box center [651, 496] width 918 height 25
click at [441, 507] on div "Insert Template" at bounding box center [651, 496] width 918 height 25
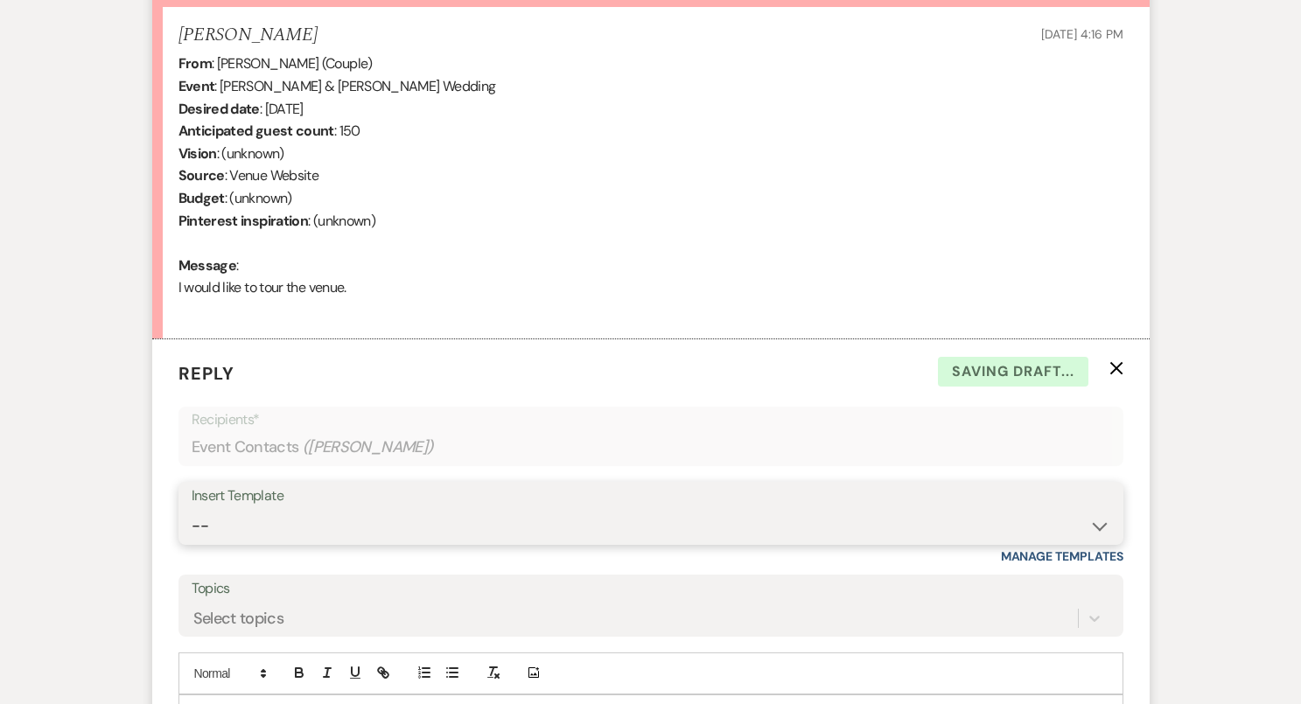
click at [471, 513] on select "-- Inquiry Follow Up- Just checking in :) Tour Date/Time Confirmation Proposal …" at bounding box center [651, 526] width 918 height 34
select select "957"
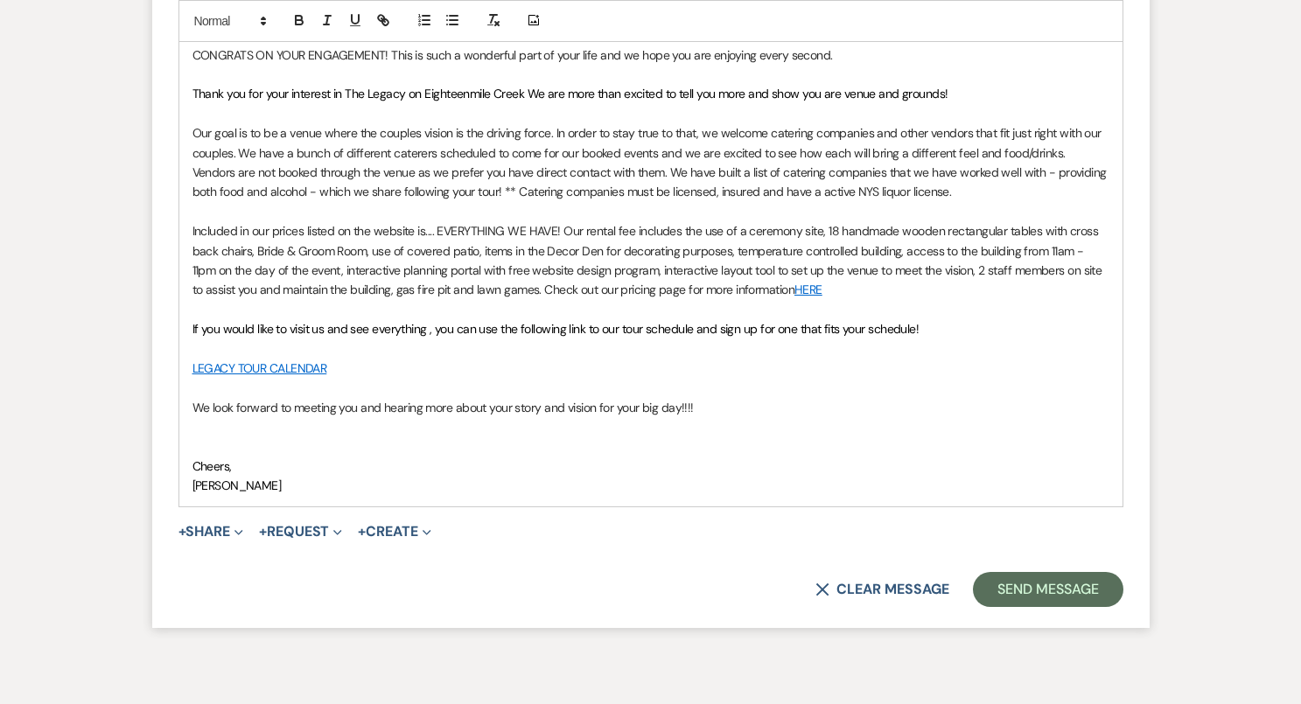
scroll to position [1401, 0]
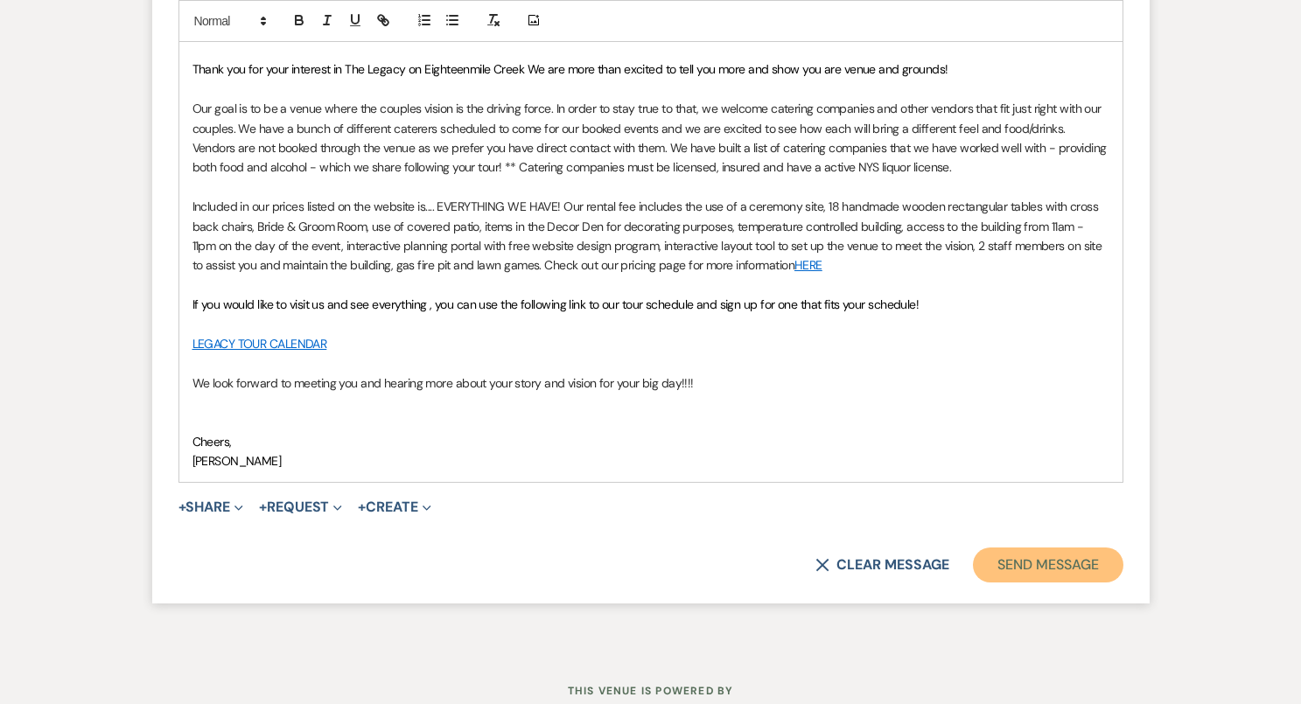
click at [1000, 561] on button "Send Message" at bounding box center [1048, 565] width 150 height 35
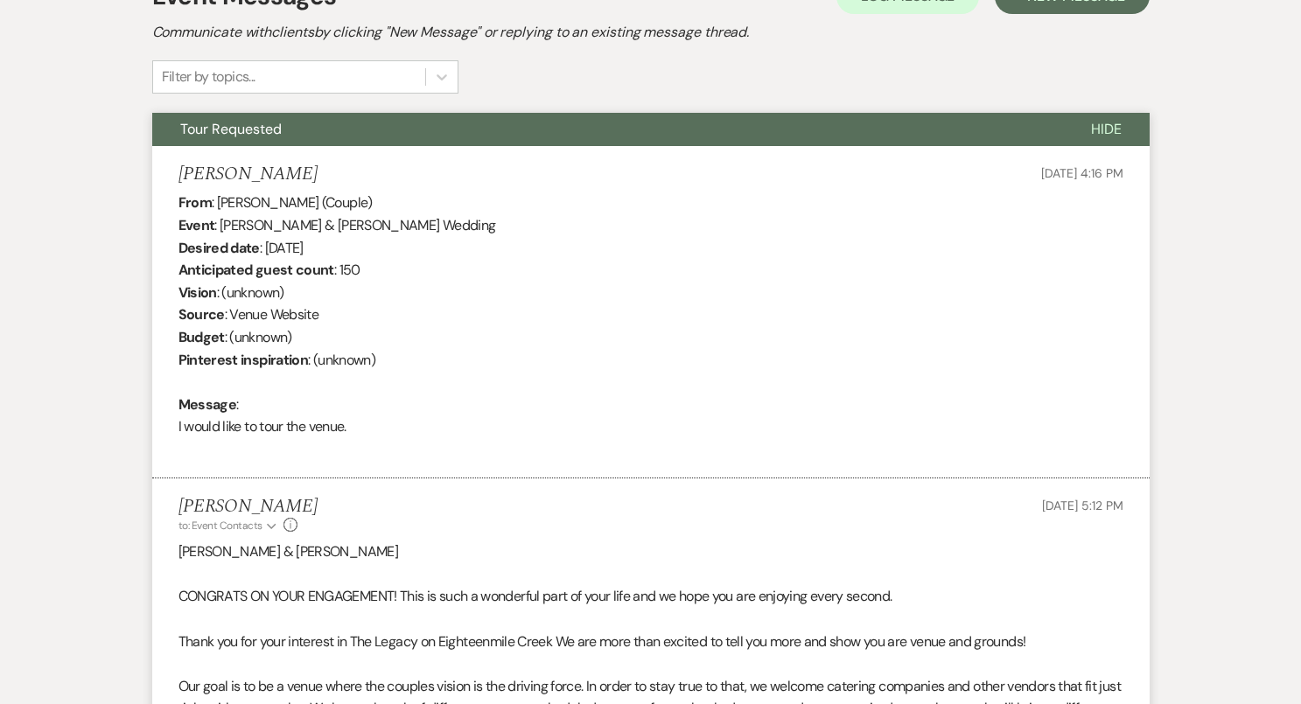
scroll to position [474, 0]
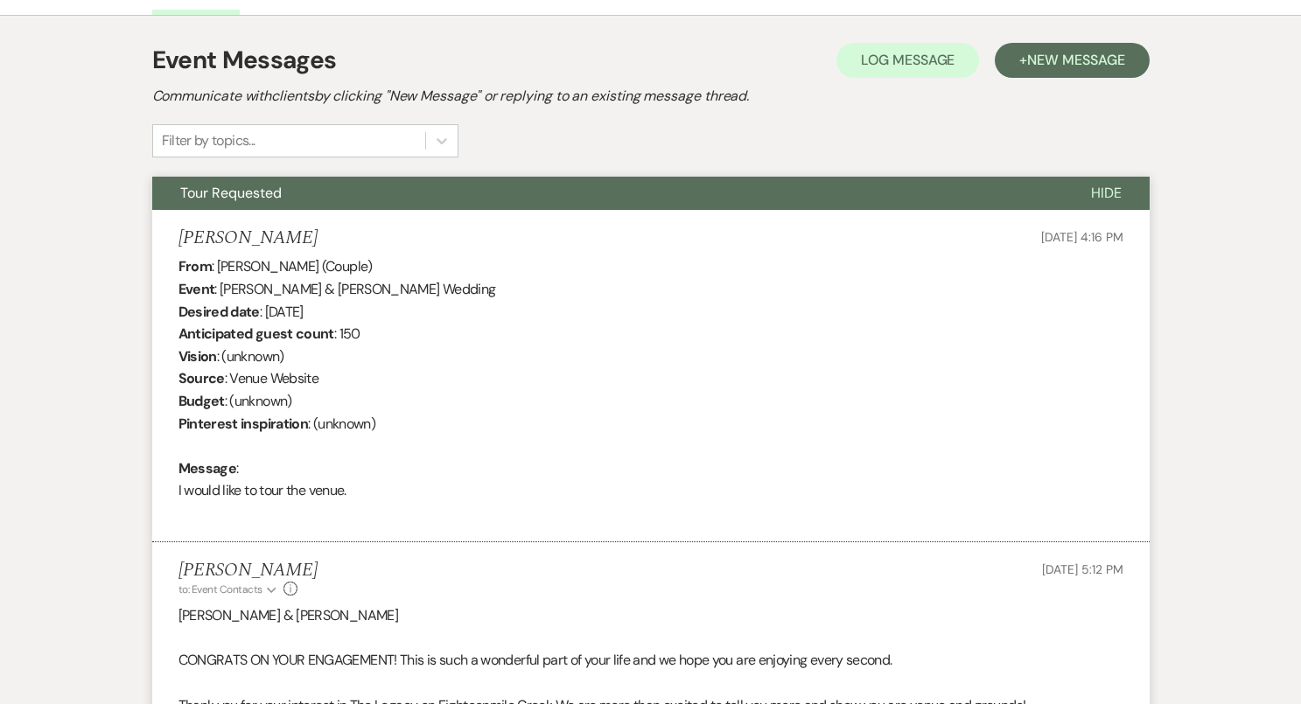
click at [1099, 187] on span "Hide" at bounding box center [1106, 193] width 31 height 18
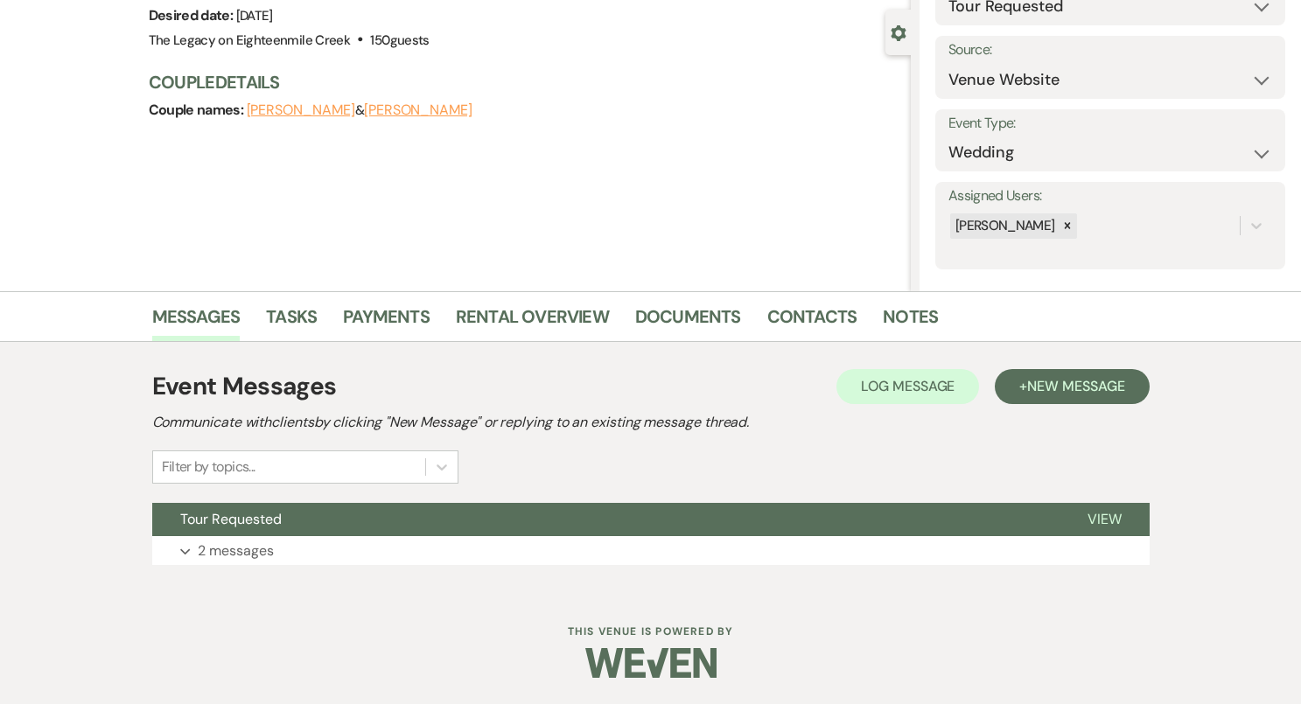
scroll to position [0, 0]
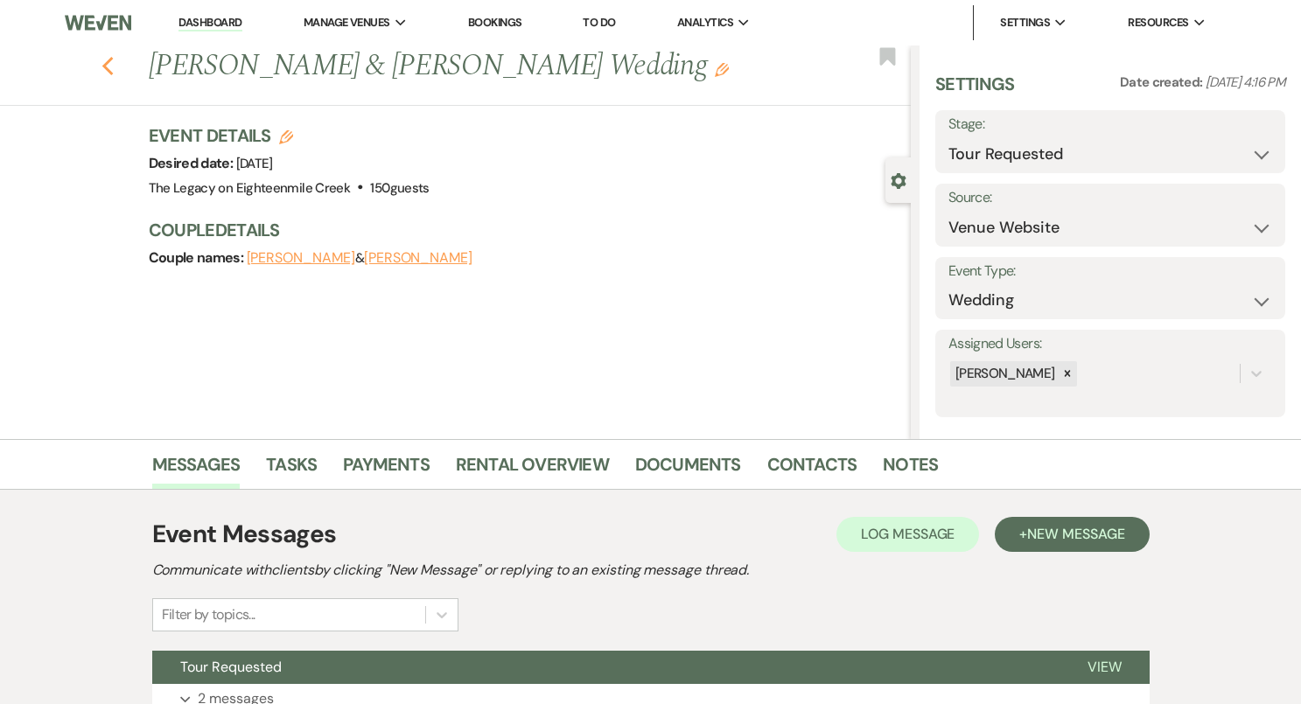
click at [108, 60] on use "button" at bounding box center [106, 66] width 11 height 19
select select "2"
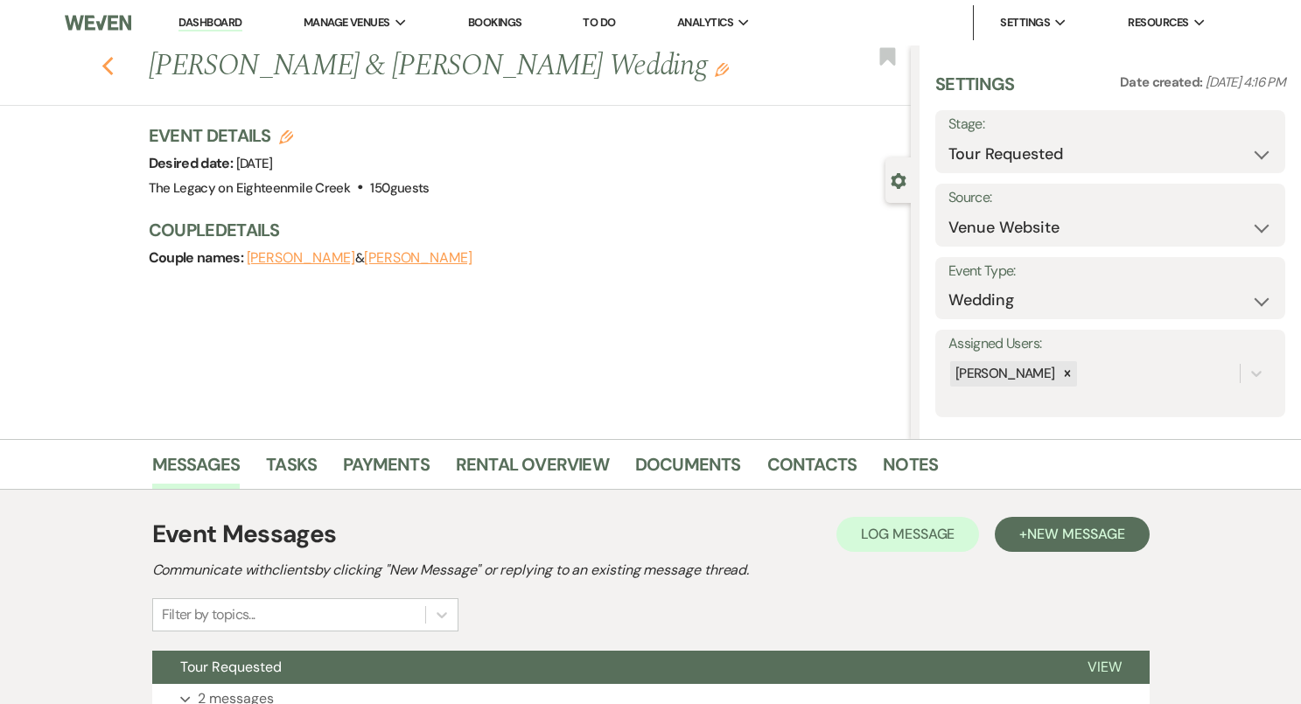
select select "2"
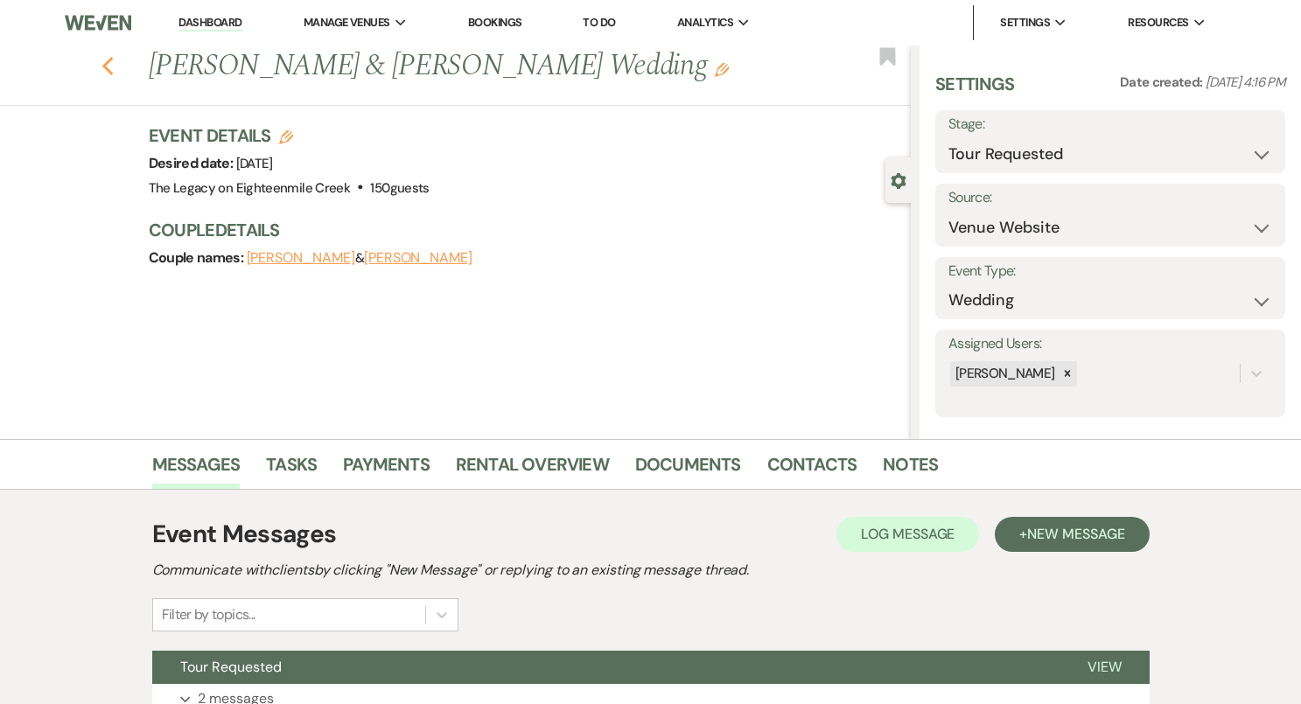
select select "2"
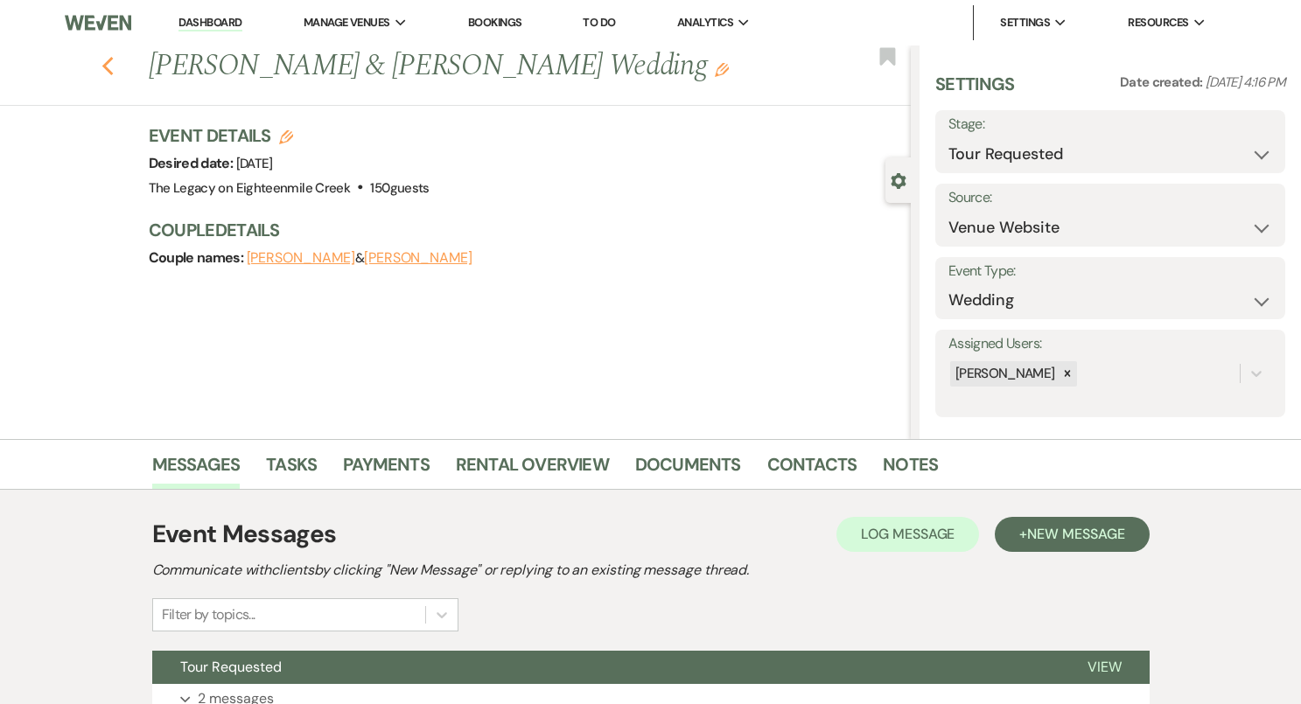
select select "2"
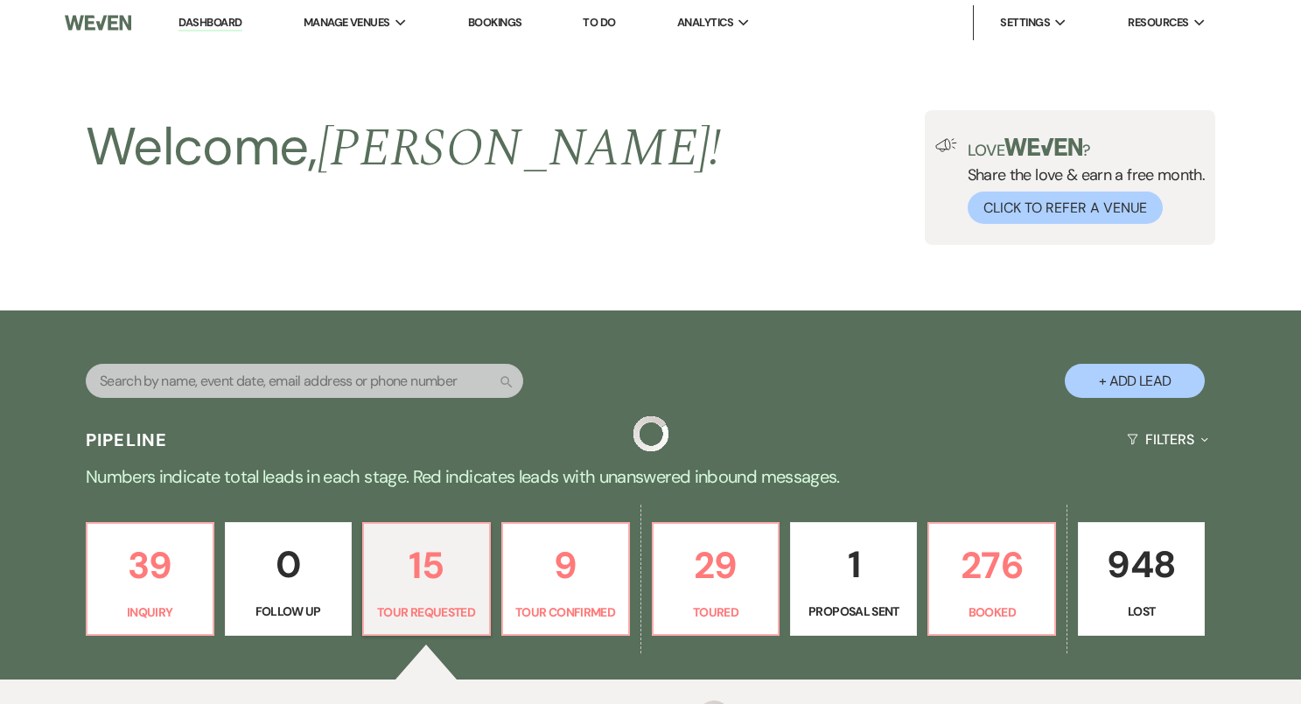
scroll to position [457, 0]
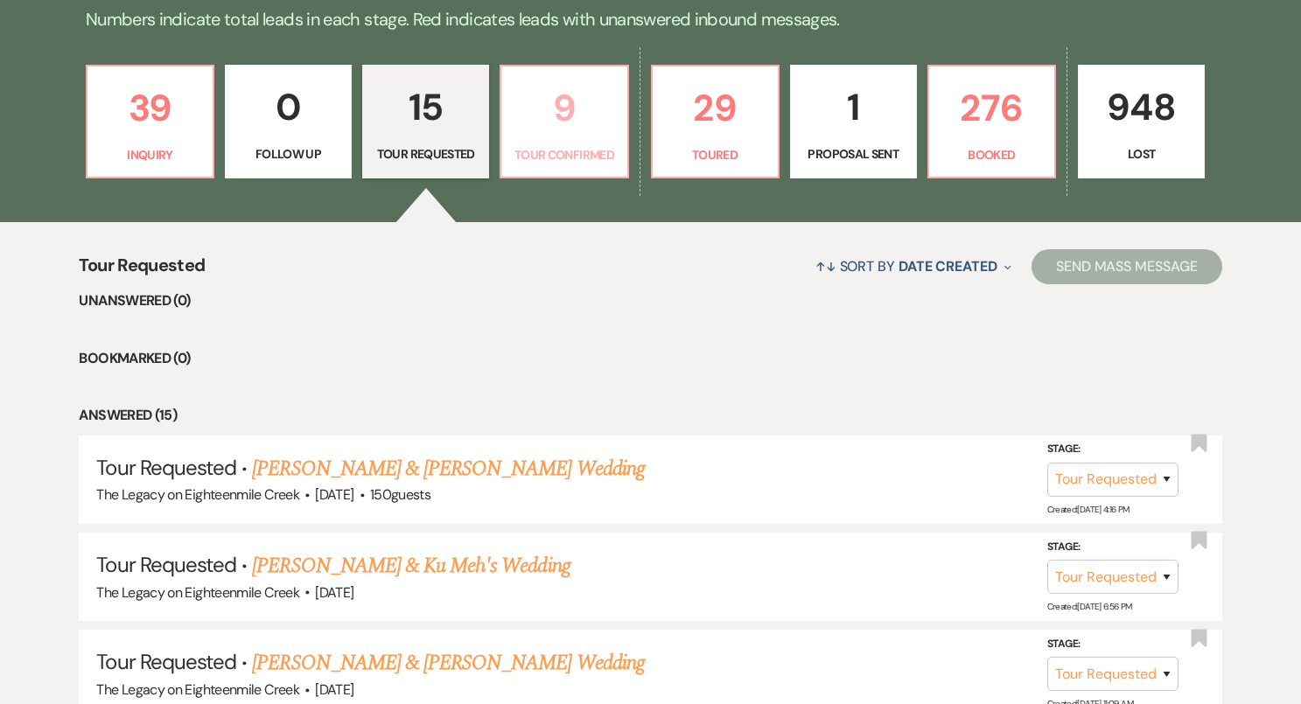
click at [565, 153] on p "Tour Confirmed" at bounding box center [564, 154] width 104 height 19
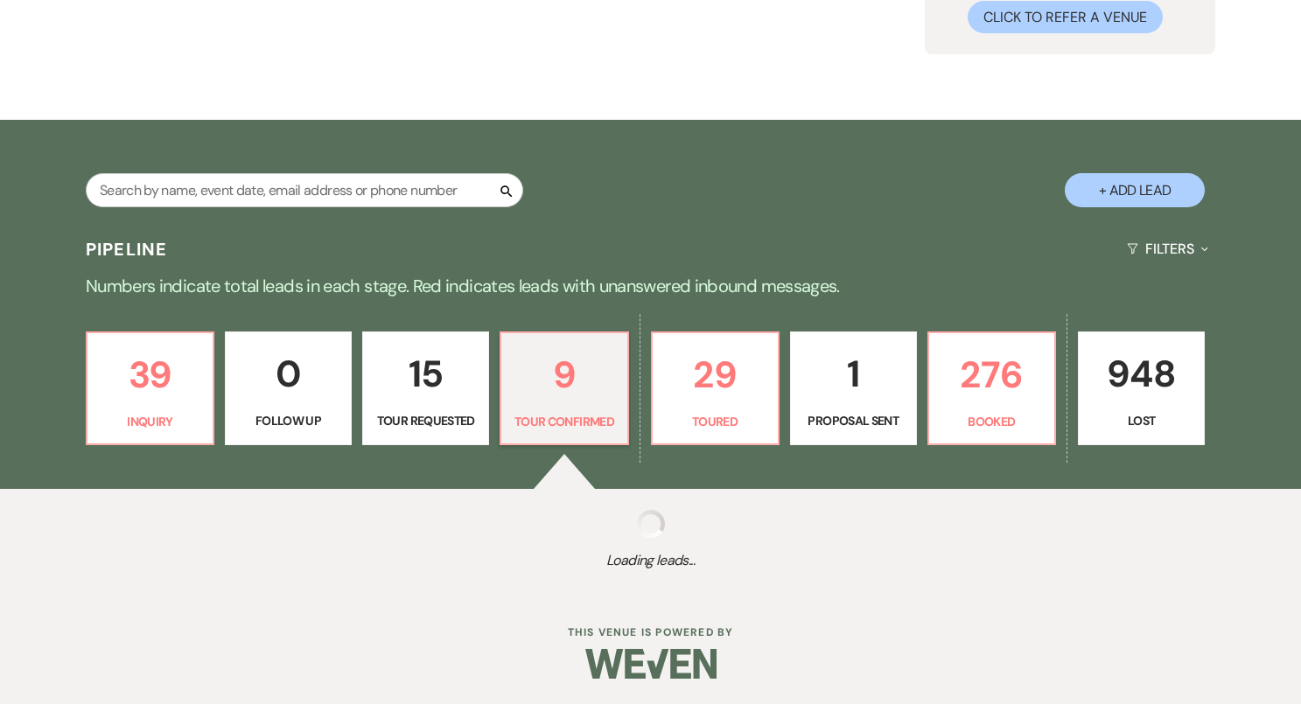
scroll to position [457, 0]
select select "4"
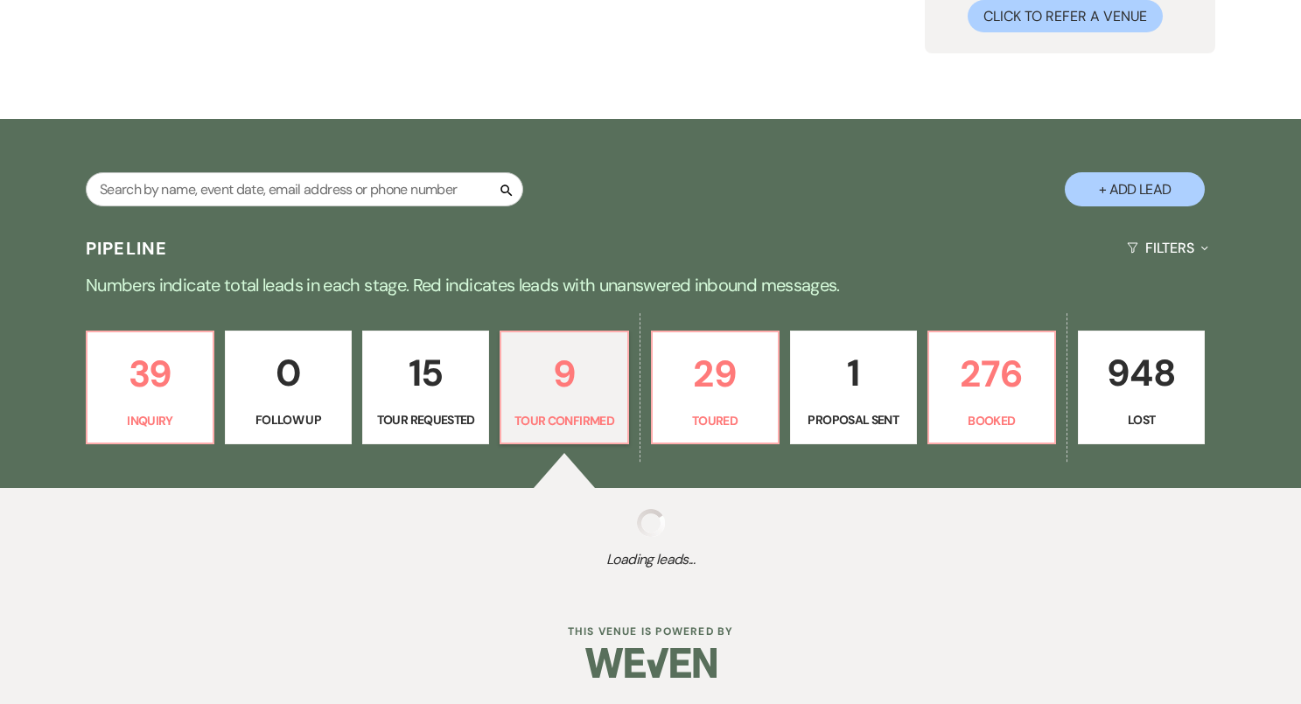
select select "4"
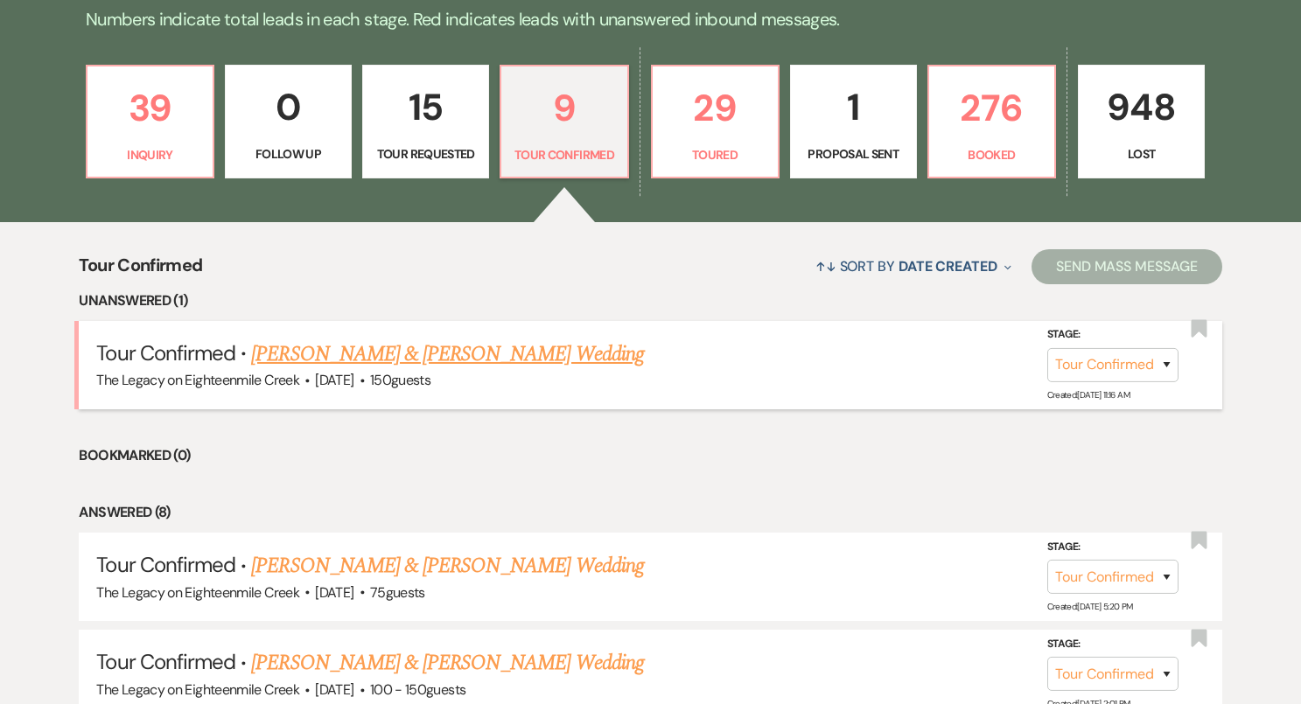
click at [559, 359] on link "Samuel Kindron & Jennifer Schwab's Wedding" at bounding box center [447, 354] width 392 height 31
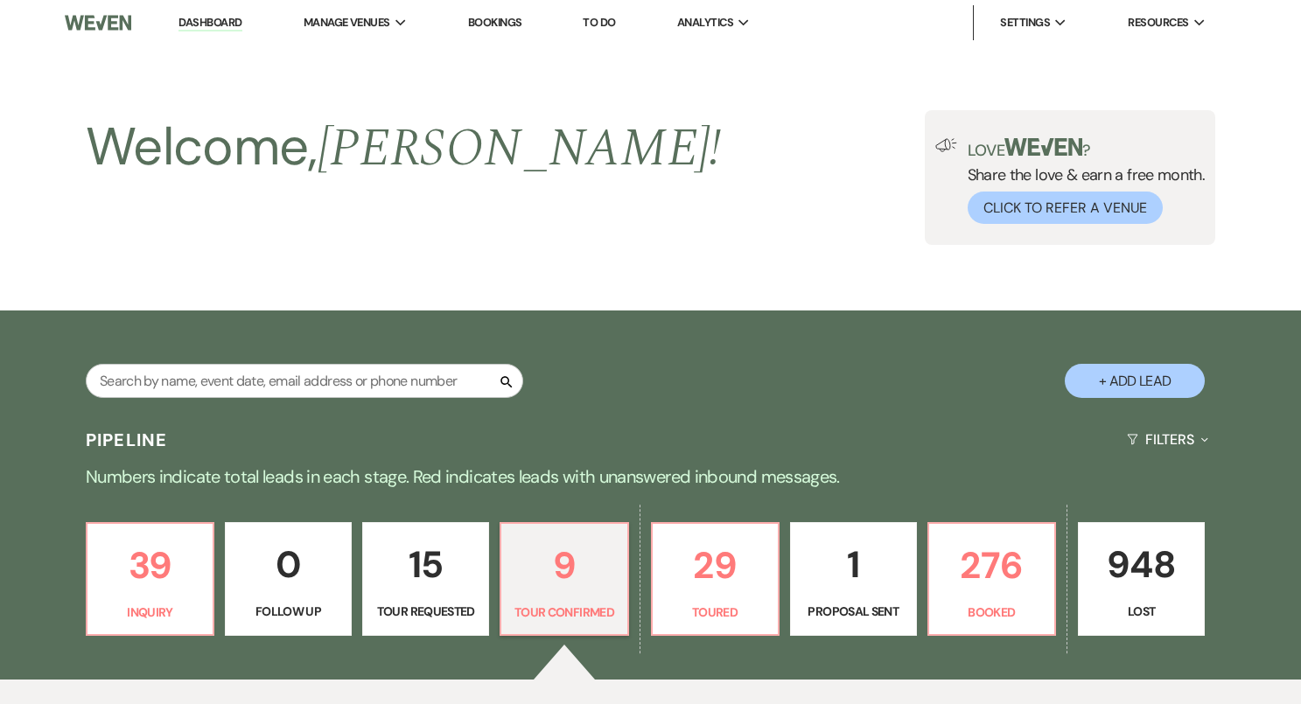
select select "4"
select select "5"
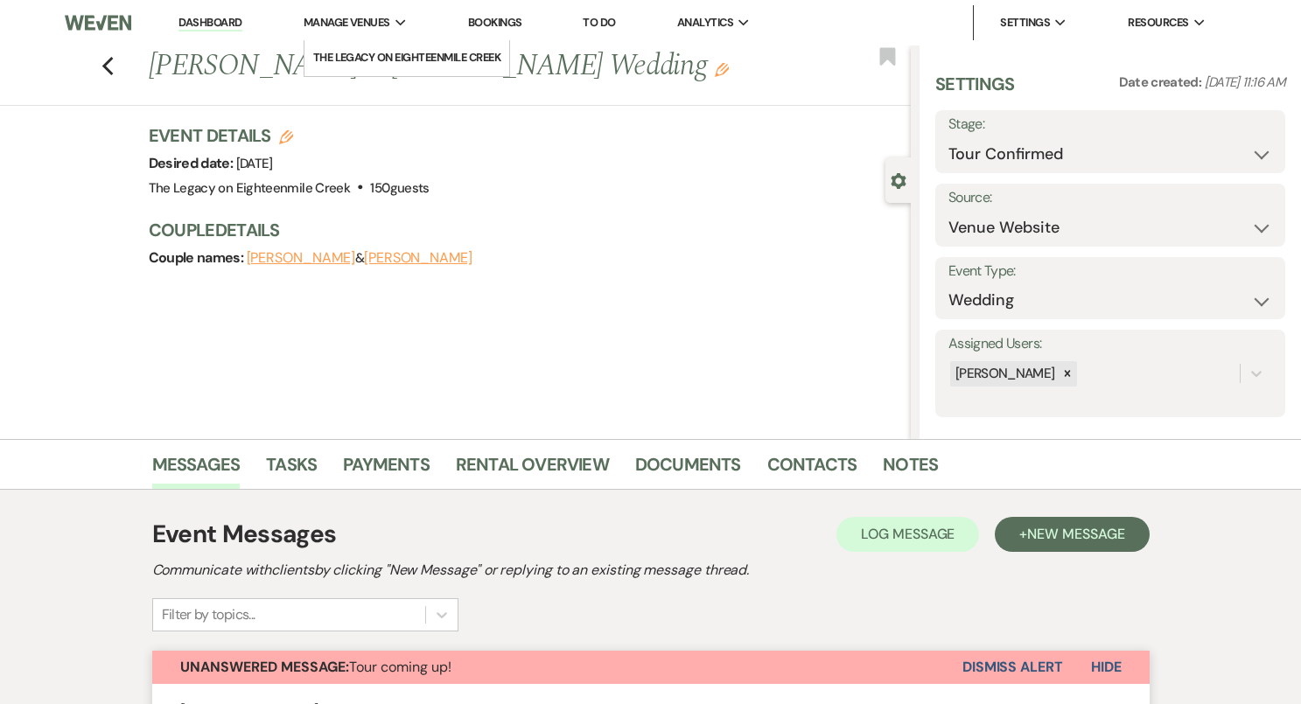
click at [383, 26] on span "Manage Venues" at bounding box center [347, 22] width 87 height 17
click at [388, 50] on li "The Legacy on Eighteenmile Creek" at bounding box center [407, 57] width 188 height 17
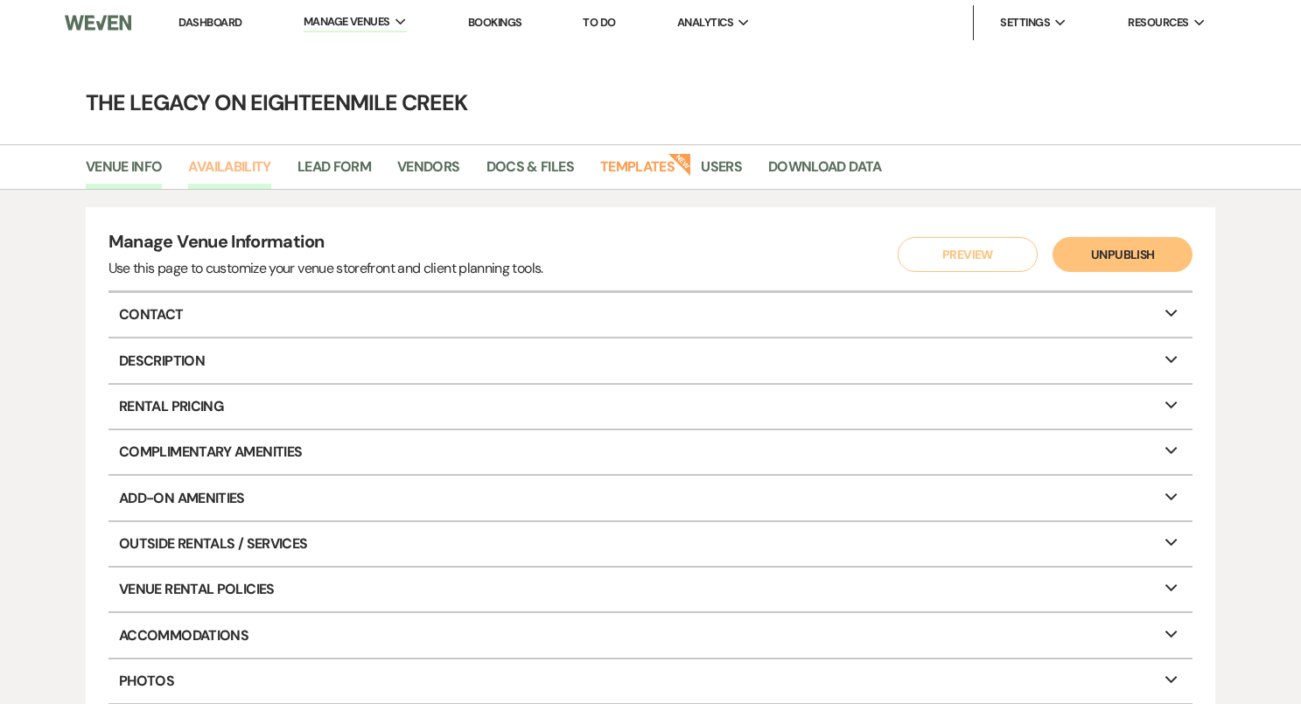
click at [243, 170] on link "Availability" at bounding box center [229, 172] width 82 height 33
select select "3"
select select "2026"
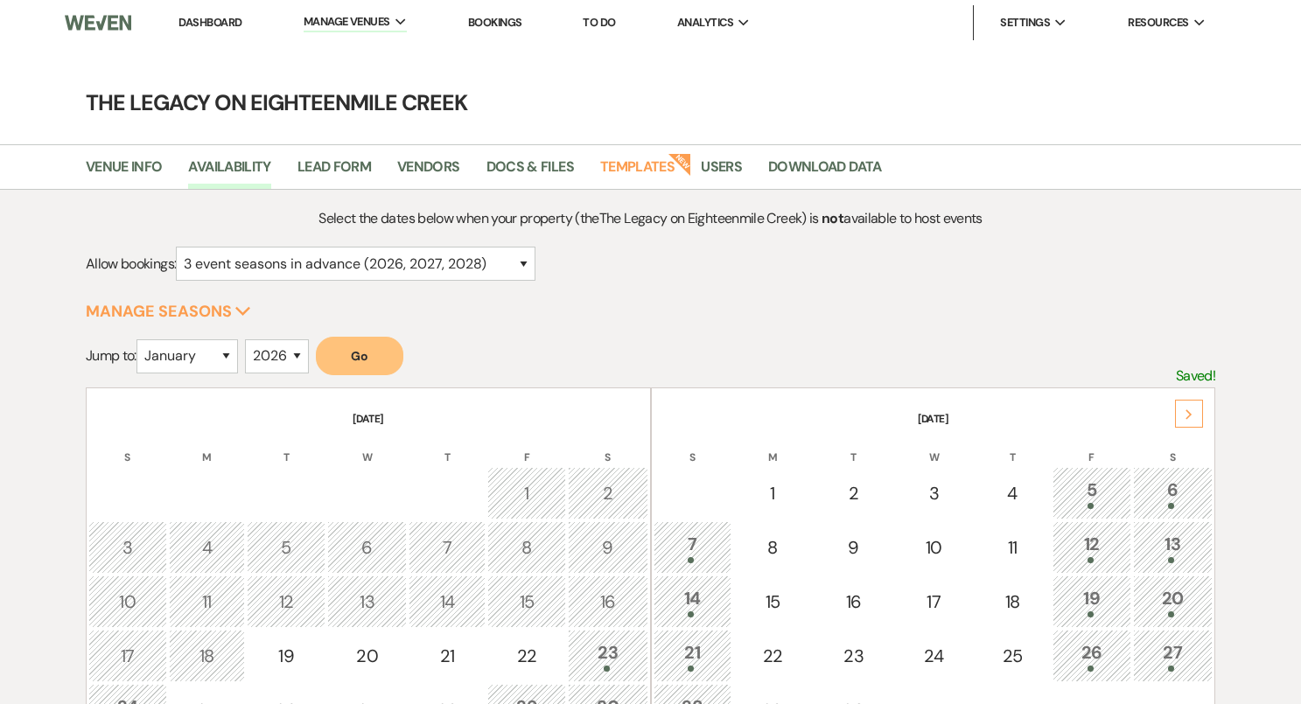
click at [1189, 413] on icon "Next" at bounding box center [1188, 414] width 9 height 10
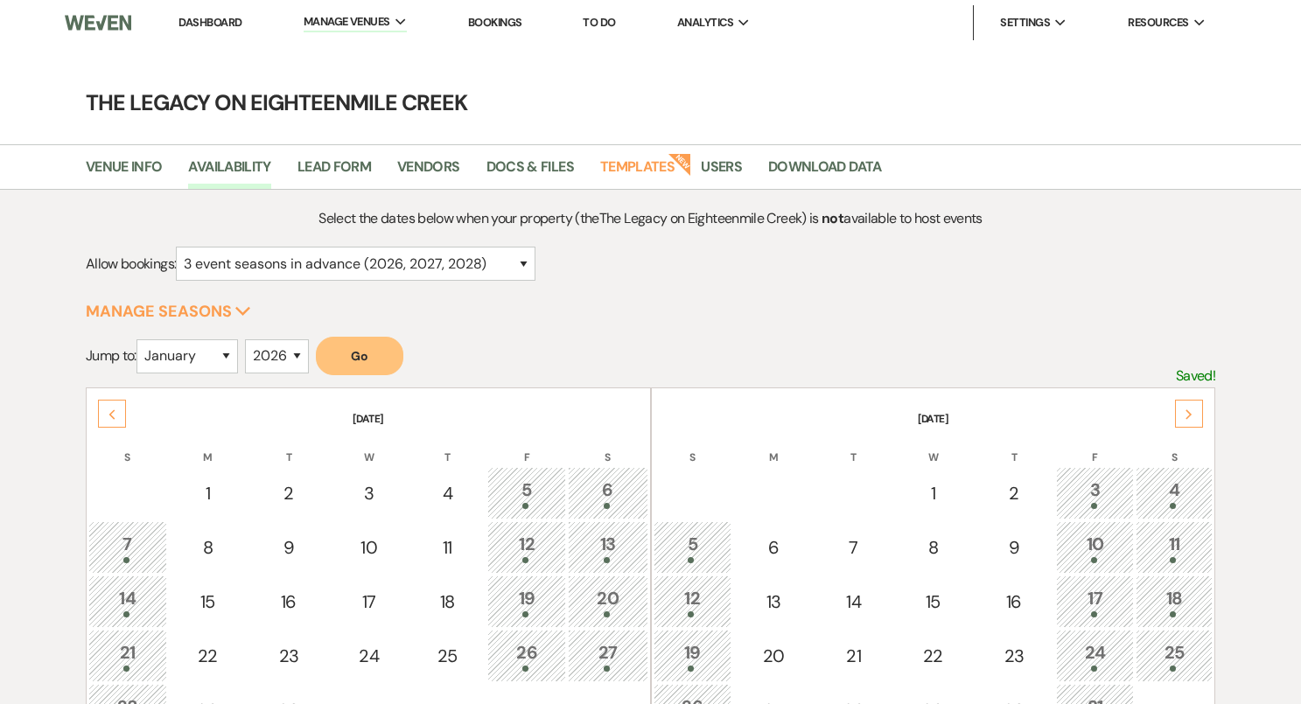
click at [1193, 420] on div "Next" at bounding box center [1189, 414] width 28 height 28
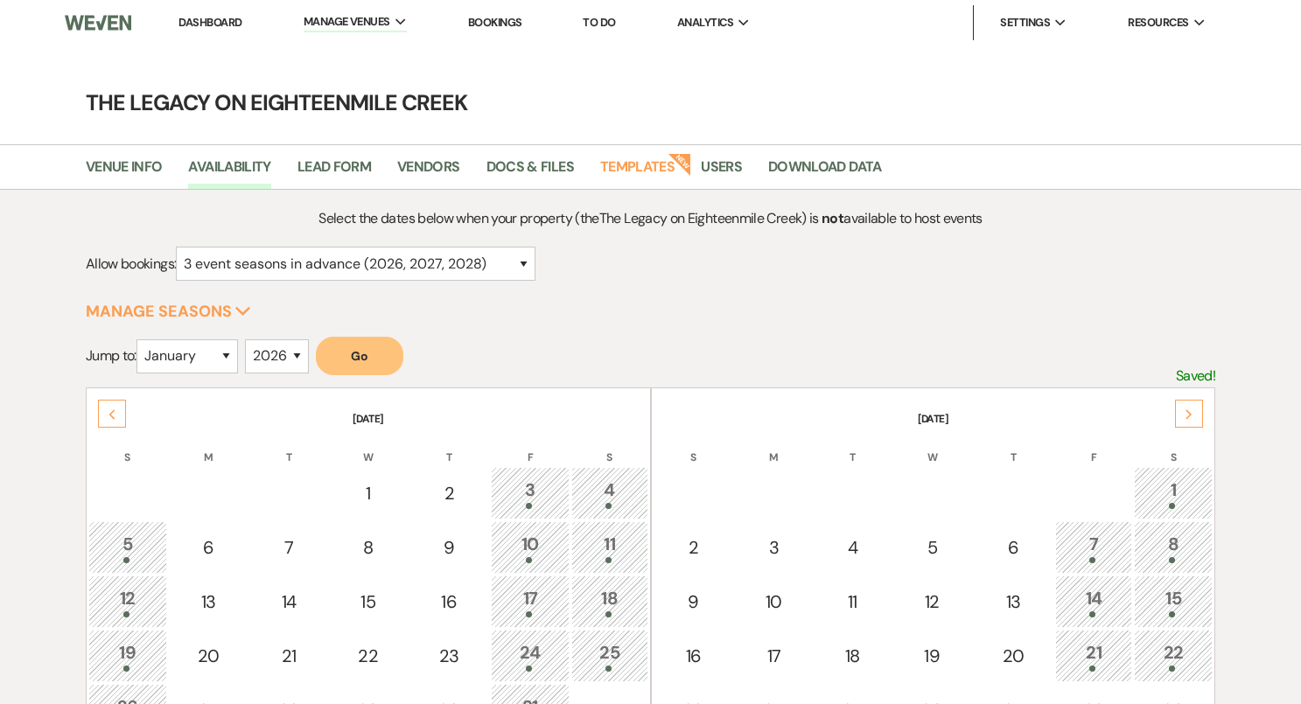
click at [1194, 420] on div "Next" at bounding box center [1189, 414] width 28 height 28
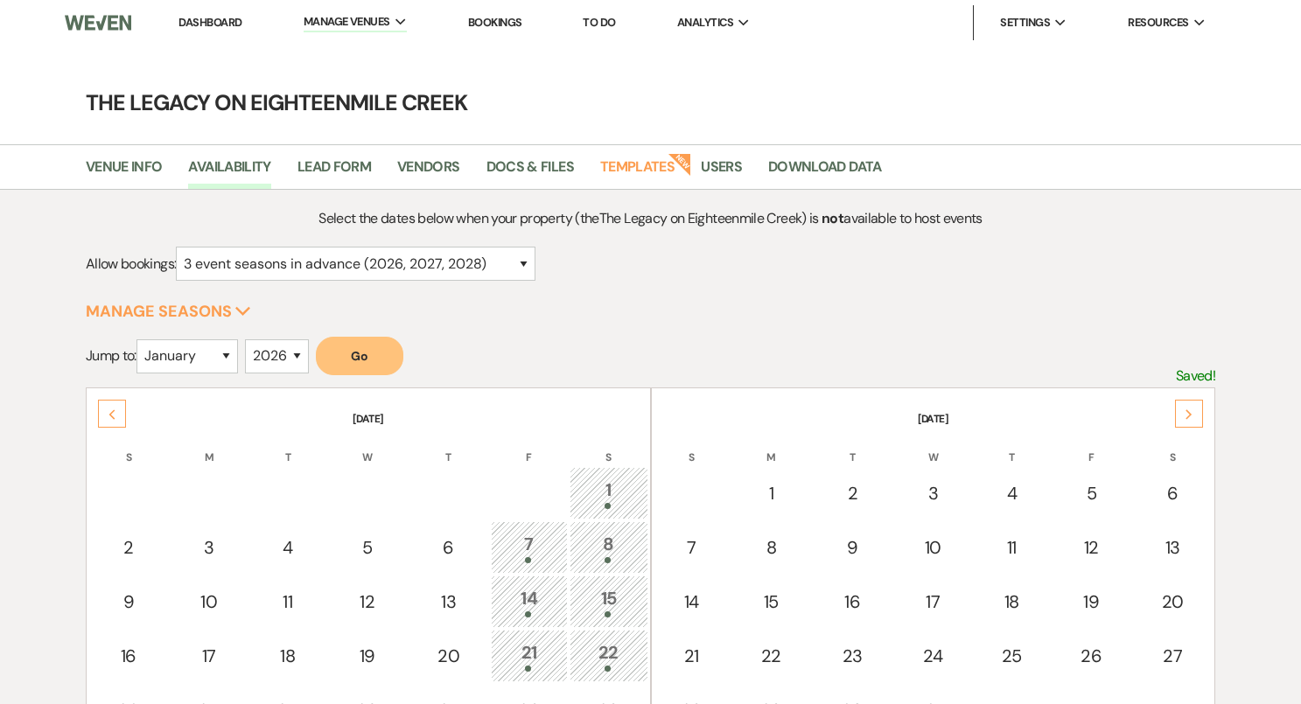
click at [1195, 420] on div "Next" at bounding box center [1189, 414] width 28 height 28
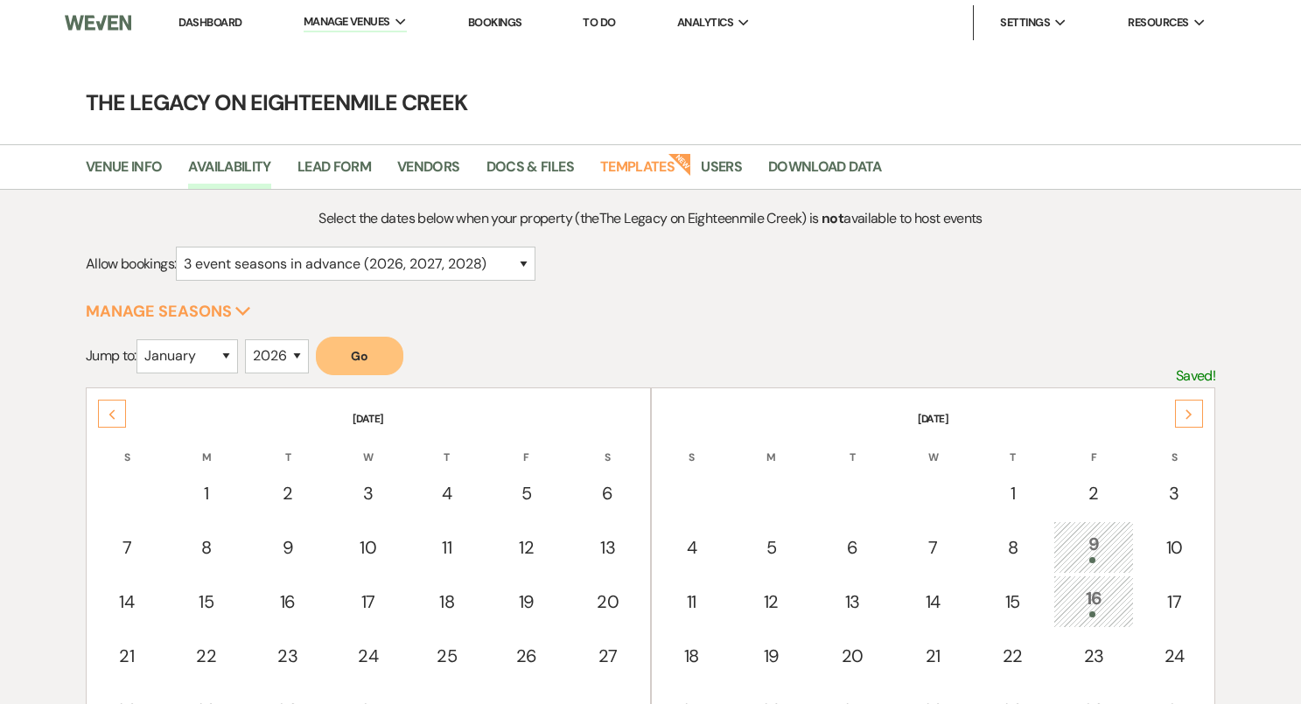
click at [1197, 420] on div "Next" at bounding box center [1189, 414] width 28 height 28
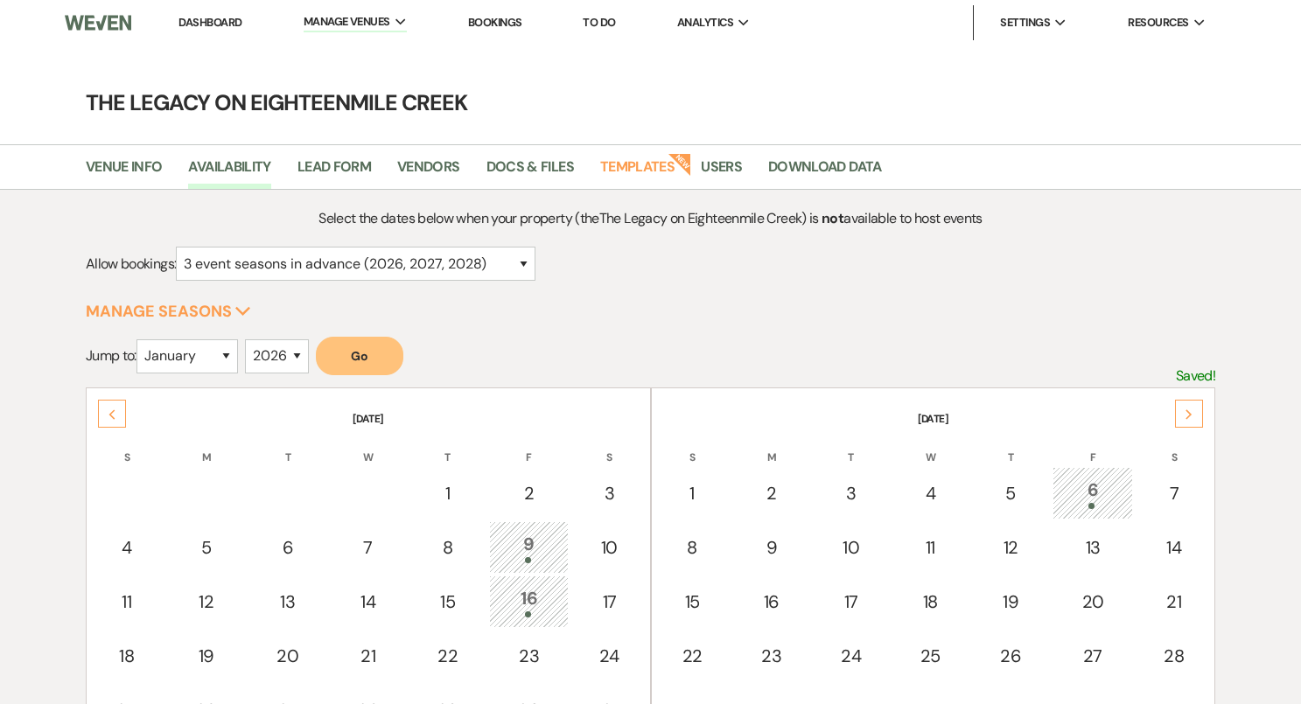
click at [1197, 420] on div "Next" at bounding box center [1189, 414] width 28 height 28
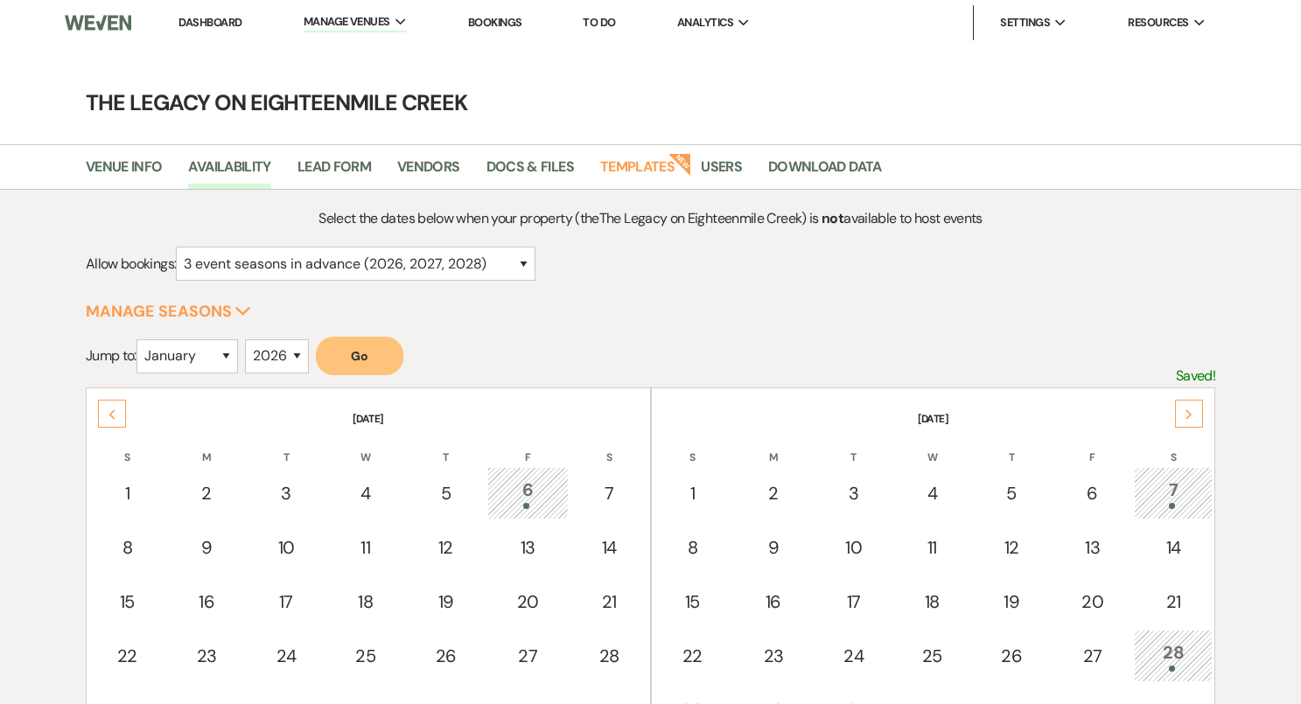
click at [1197, 420] on div "Next" at bounding box center [1189, 414] width 28 height 28
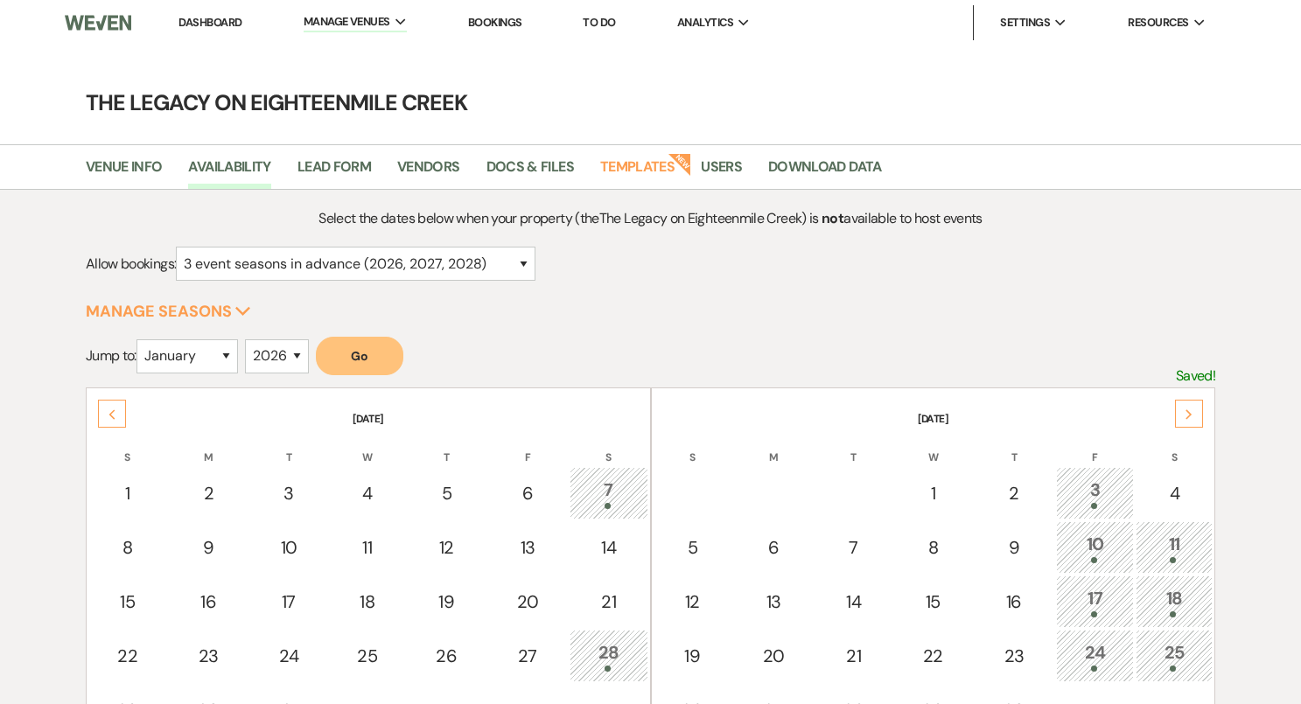
click at [1198, 420] on div "Next" at bounding box center [1189, 414] width 28 height 28
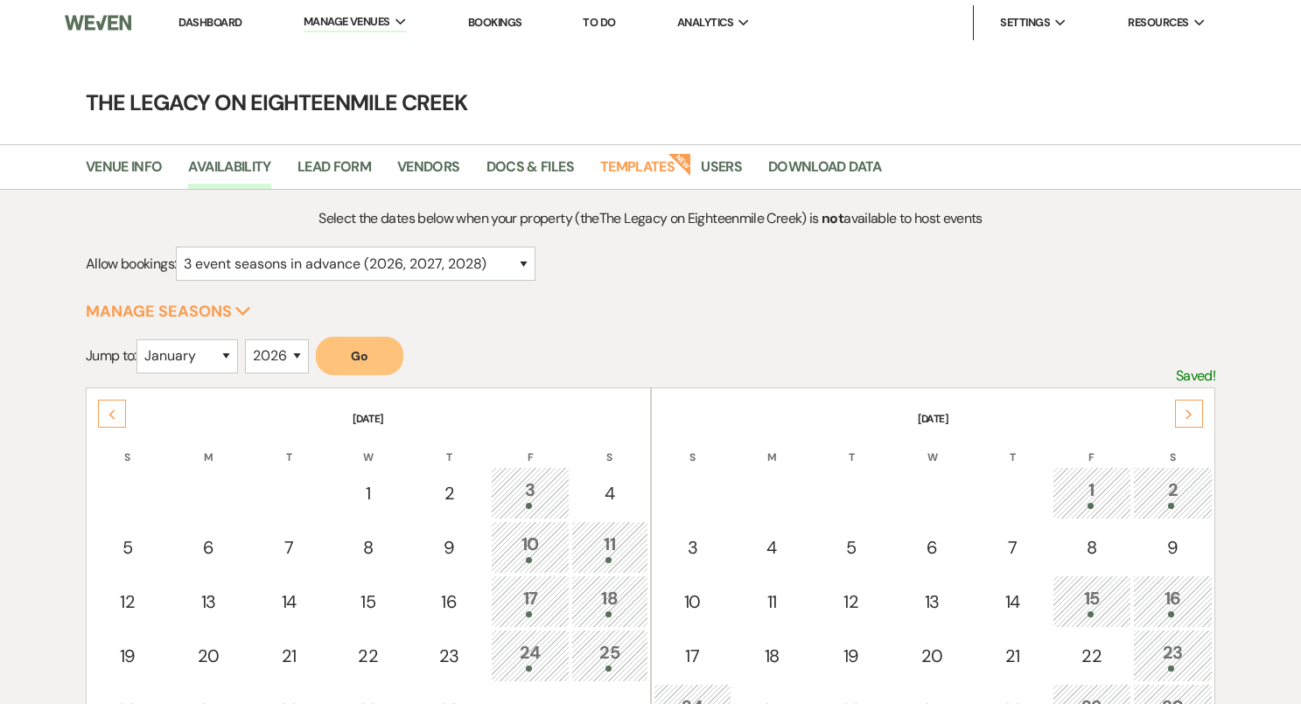
click at [1198, 420] on div "Next" at bounding box center [1189, 414] width 28 height 28
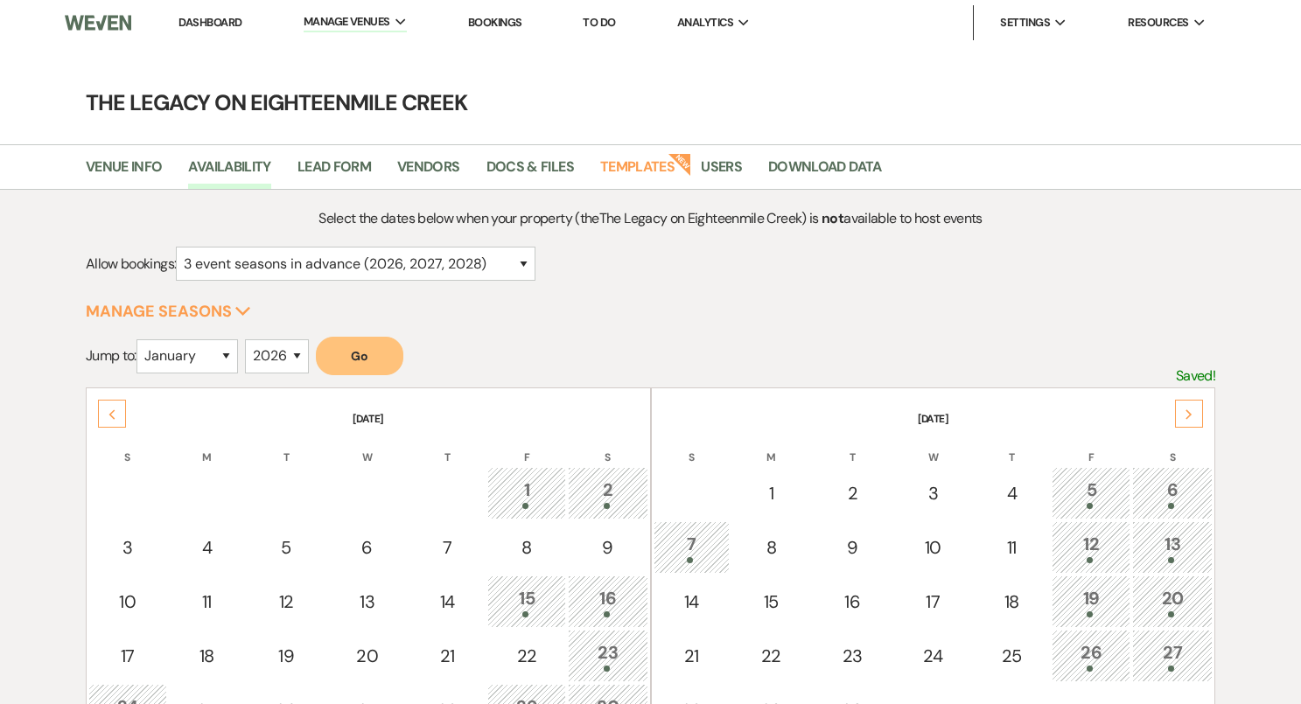
click at [1200, 420] on div "Next" at bounding box center [1189, 414] width 28 height 28
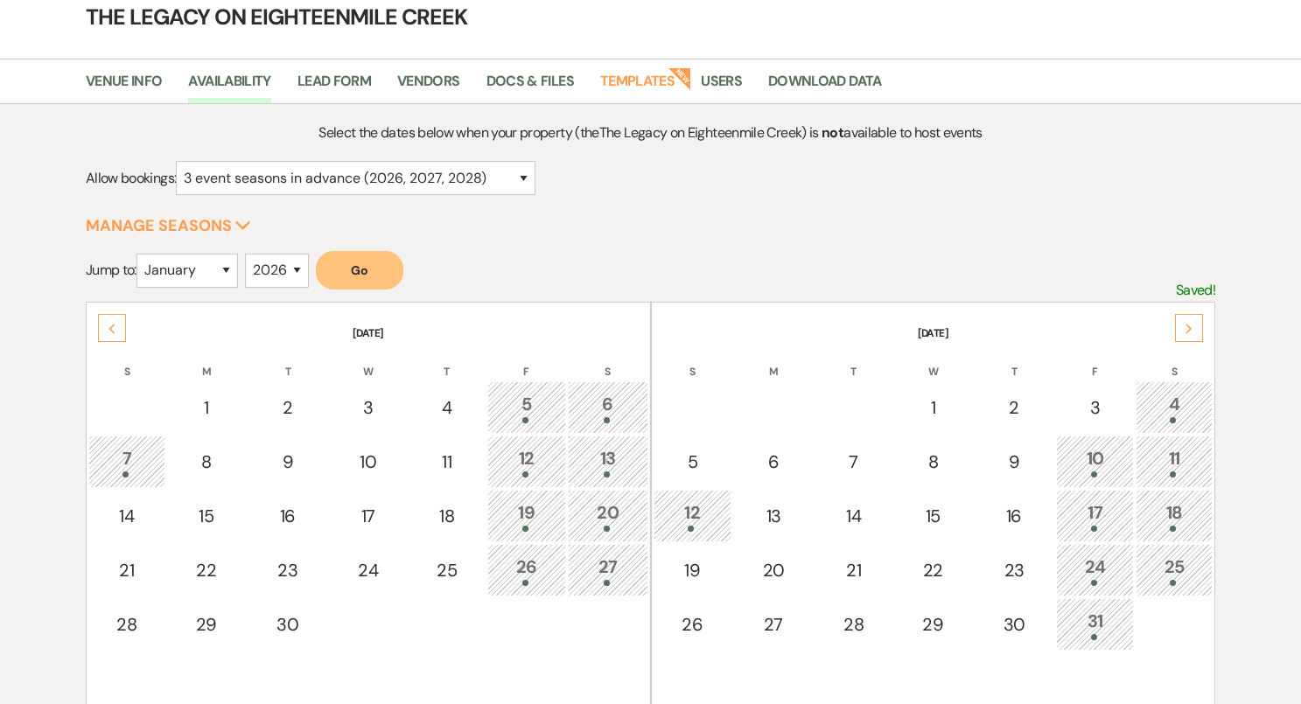
scroll to position [90, 0]
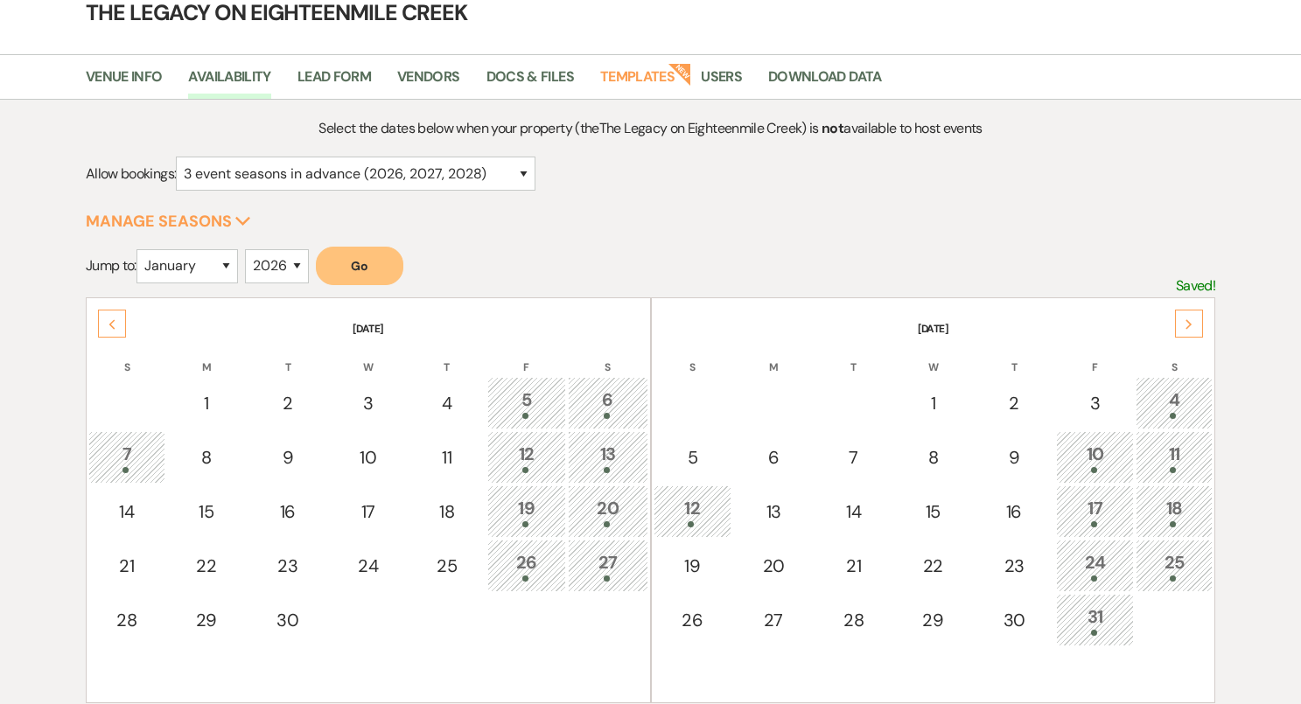
click at [1190, 325] on icon "Next" at bounding box center [1188, 324] width 9 height 10
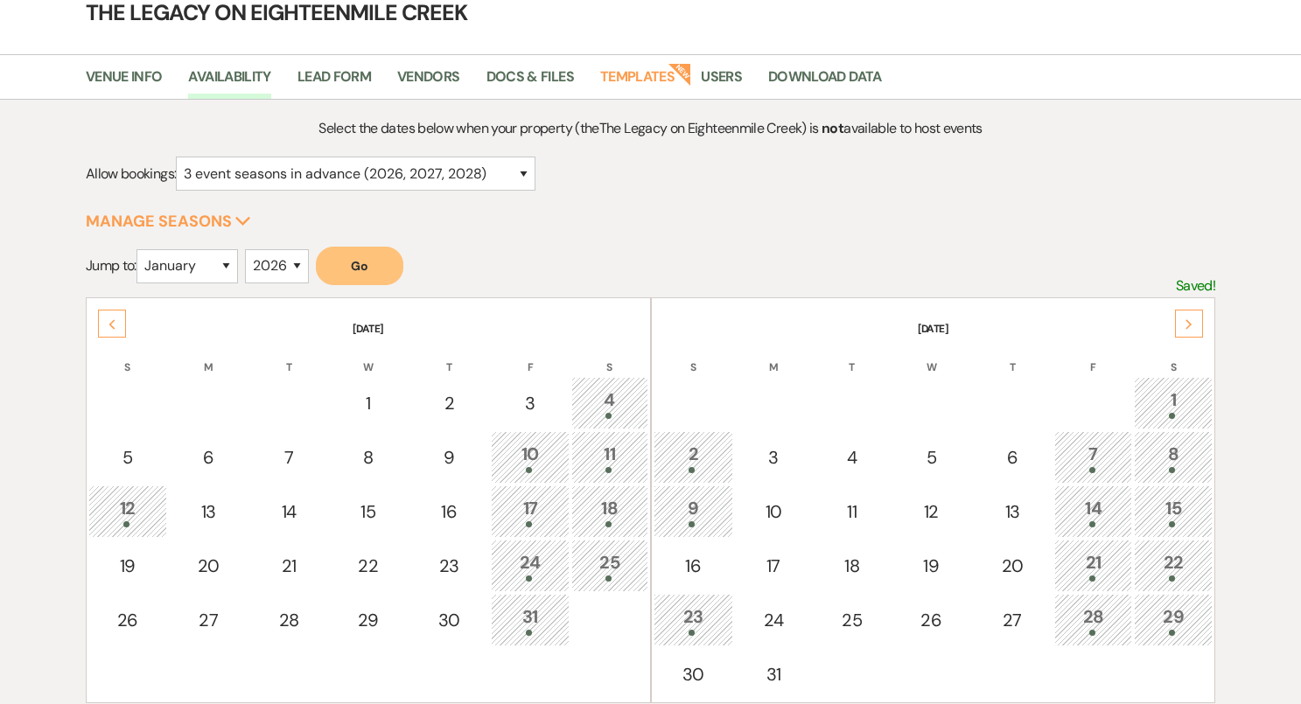
click at [1191, 325] on icon "Next" at bounding box center [1188, 324] width 9 height 10
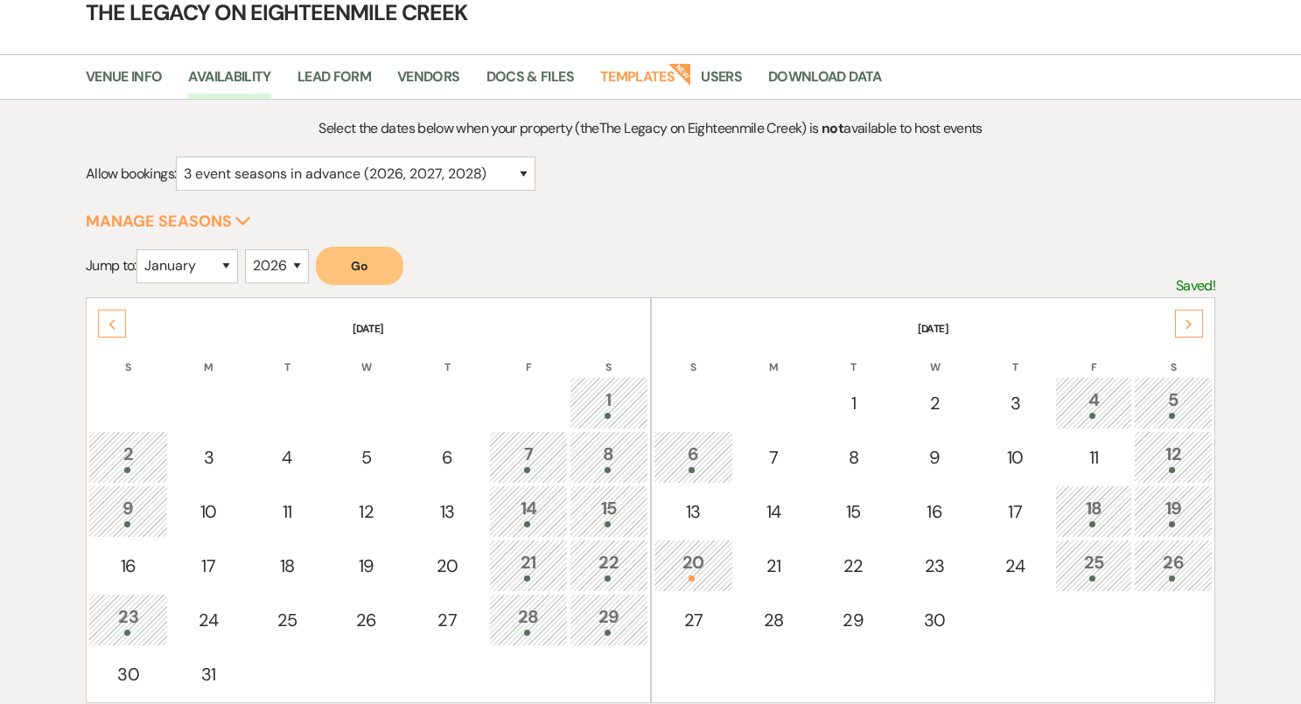
click at [1191, 325] on icon "Next" at bounding box center [1188, 324] width 9 height 10
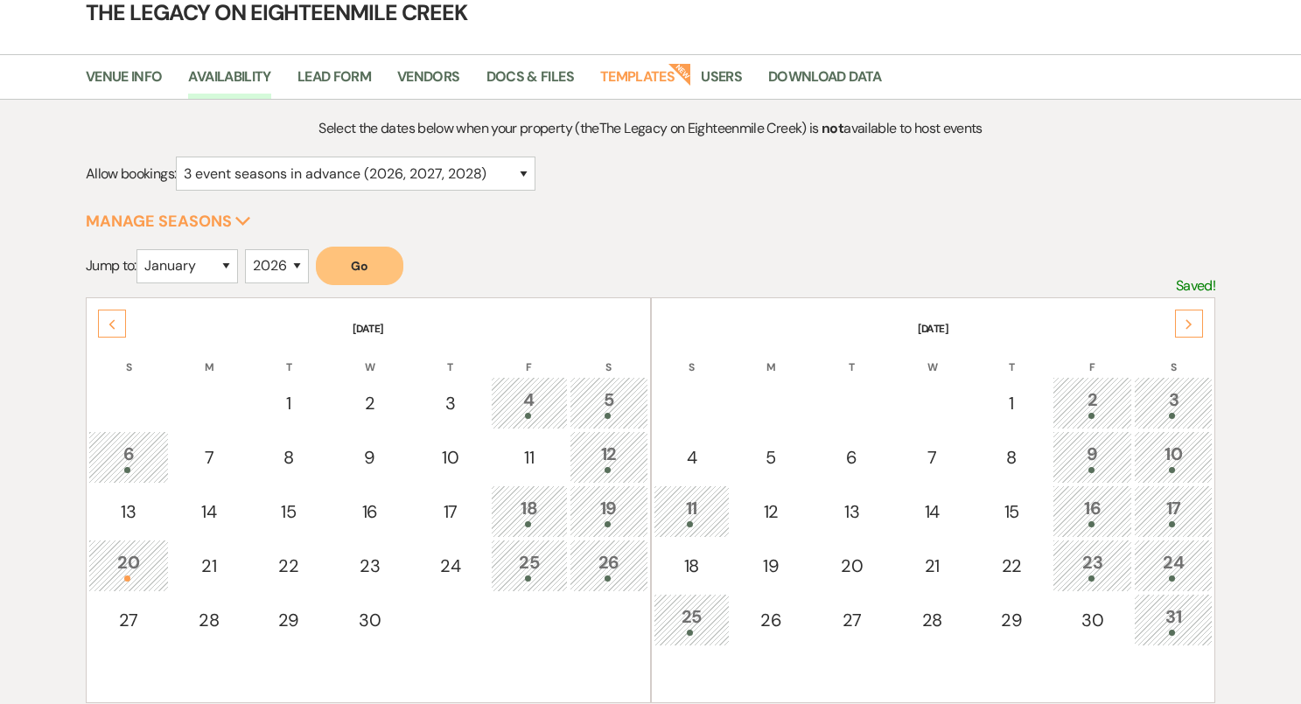
scroll to position [0, 0]
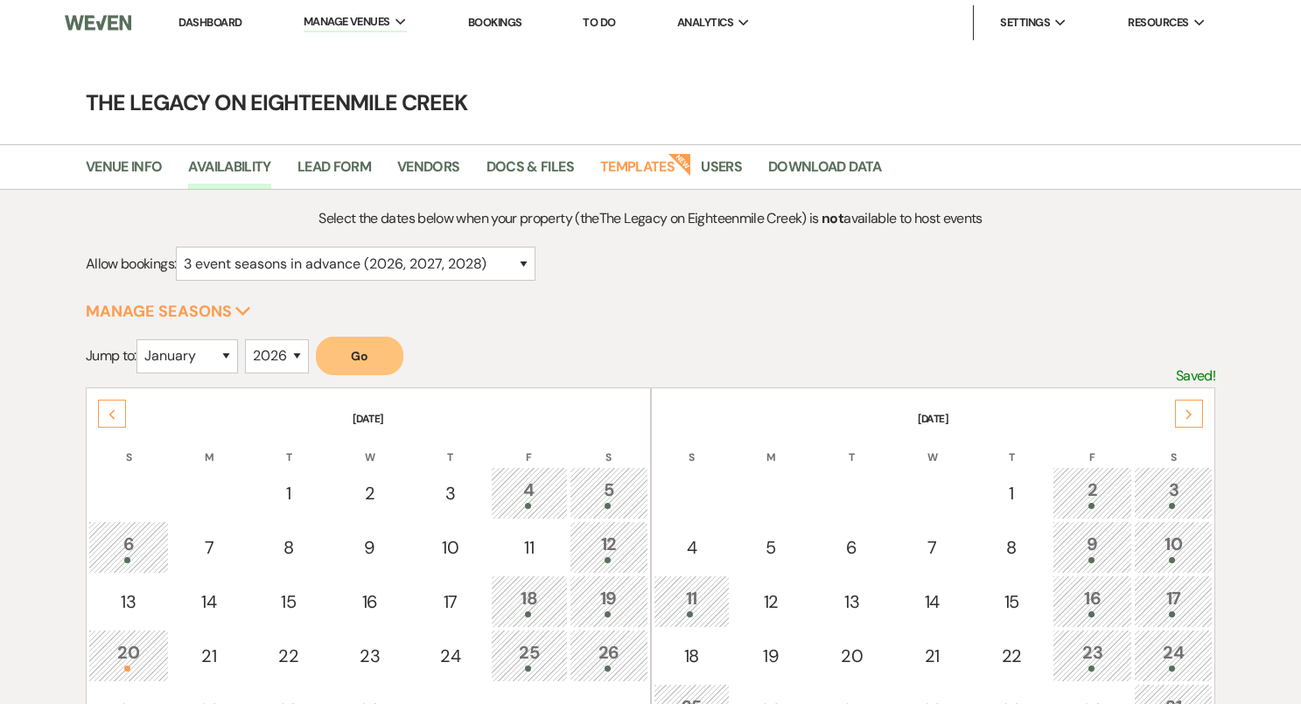
click at [209, 17] on link "Dashboard" at bounding box center [209, 22] width 63 height 15
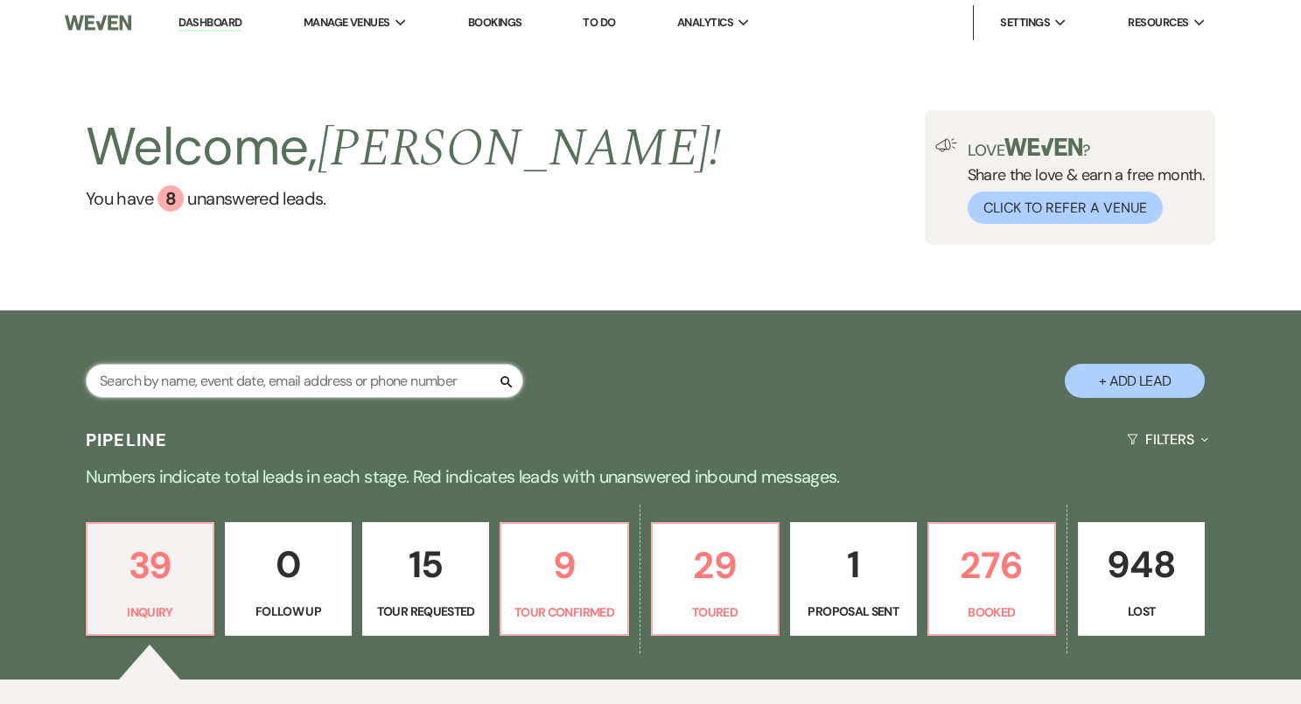
click at [204, 384] on input "text" at bounding box center [304, 381] width 437 height 34
paste input "[PERSON_NAME]"
type input "[PERSON_NAME]"
select select "8"
select select "6"
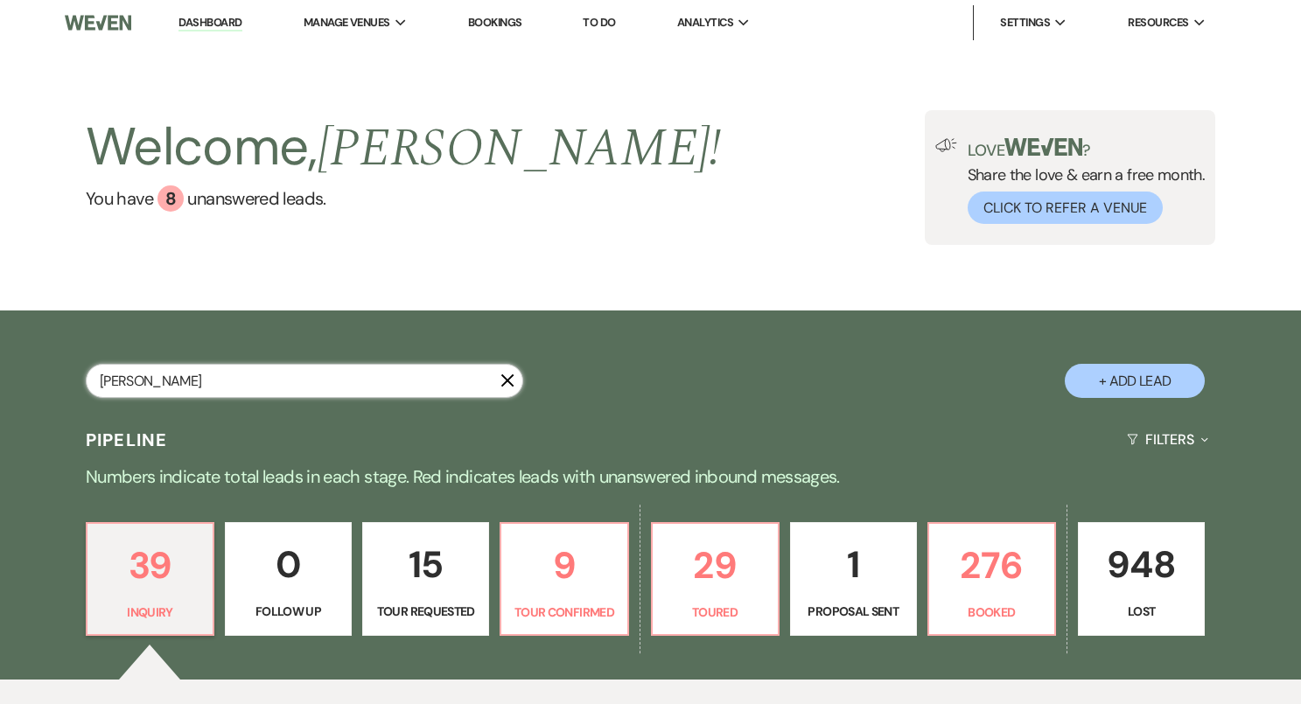
select select "8"
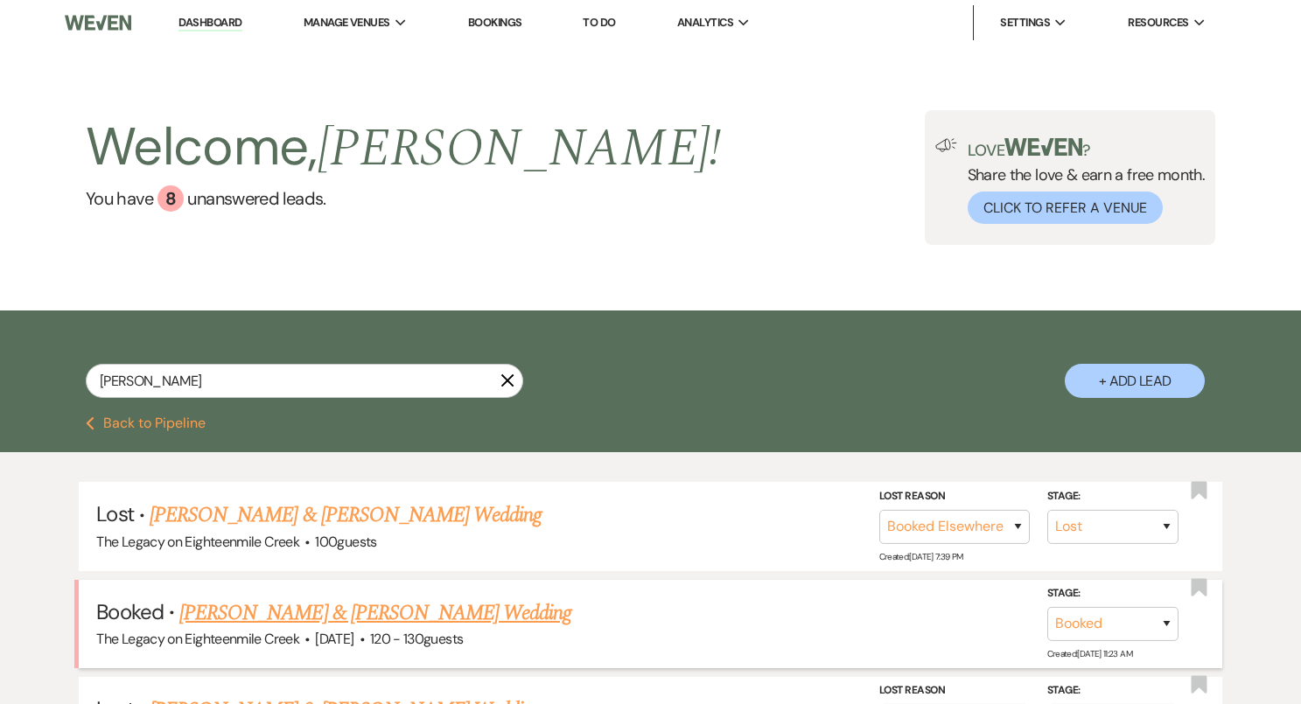
click at [339, 612] on link "[PERSON_NAME] & [PERSON_NAME] Wedding" at bounding box center [375, 612] width 392 height 31
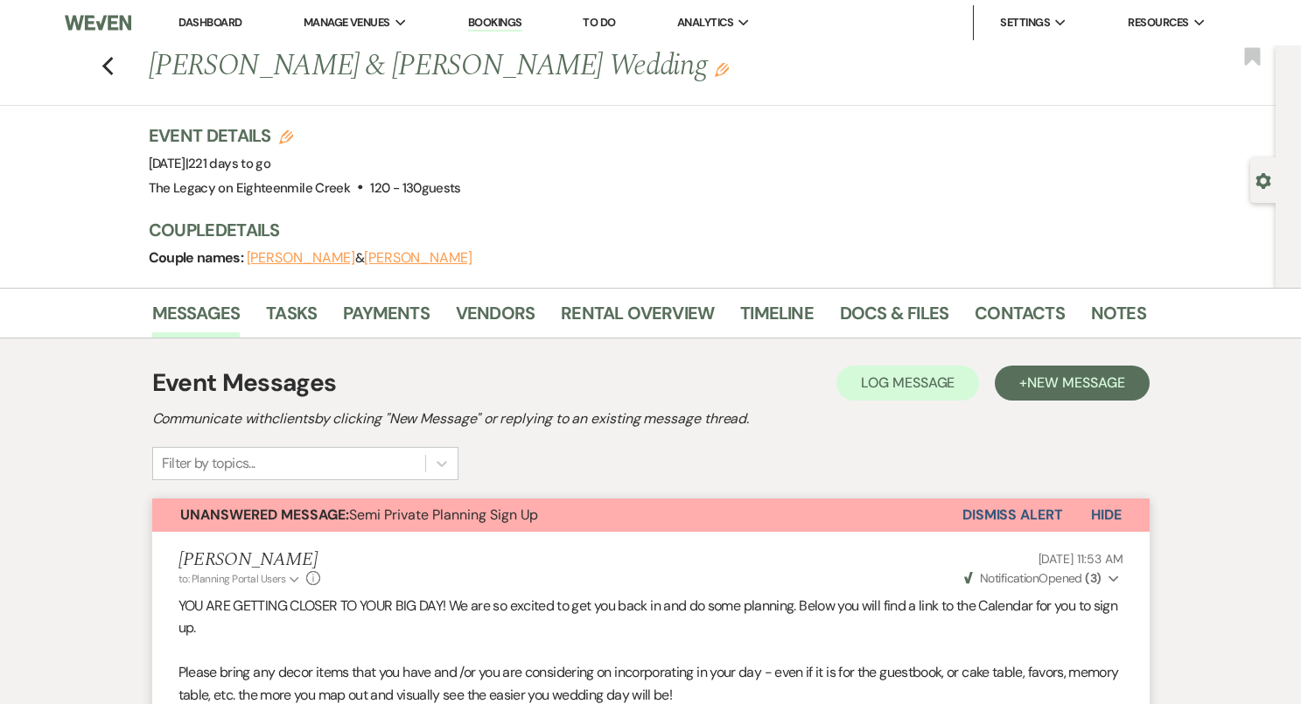
click at [211, 13] on li "Dashboard" at bounding box center [210, 22] width 80 height 35
click at [222, 24] on link "Dashboard" at bounding box center [209, 22] width 63 height 15
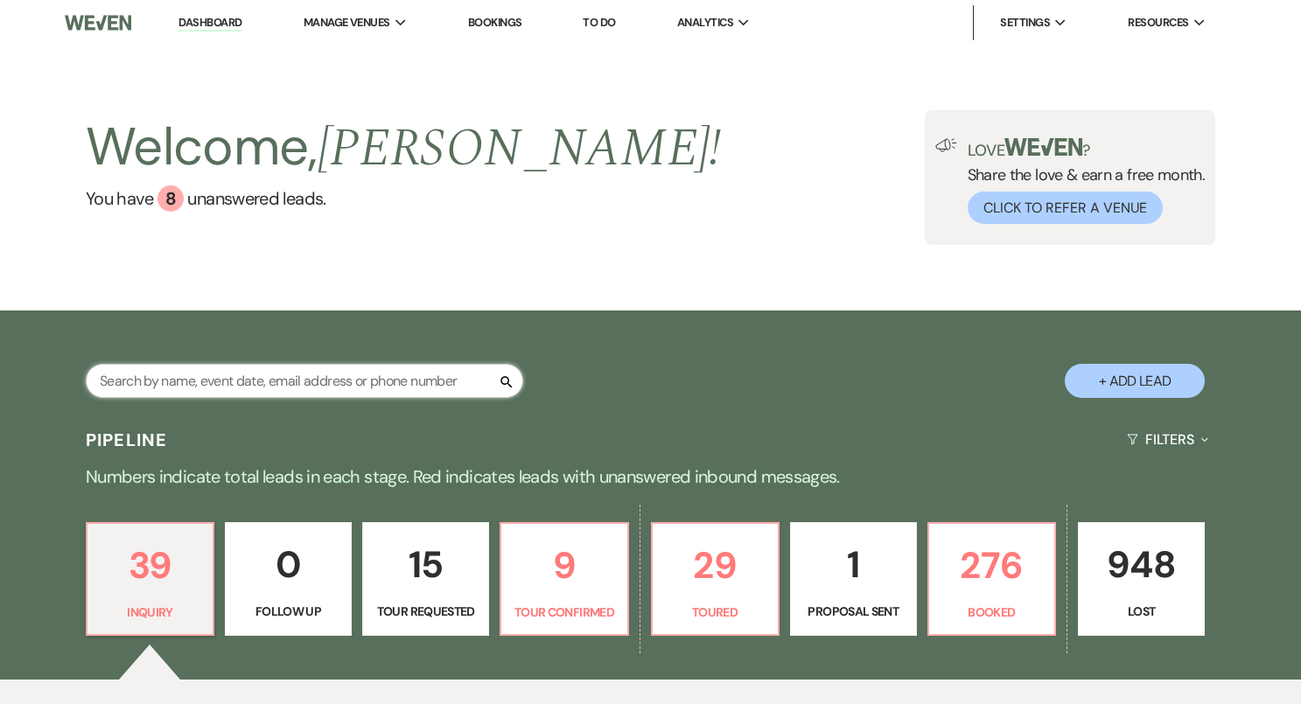
click at [233, 381] on input "text" at bounding box center [304, 381] width 437 height 34
paste input "Connie Sikorski"
type input "Connie Sikorski"
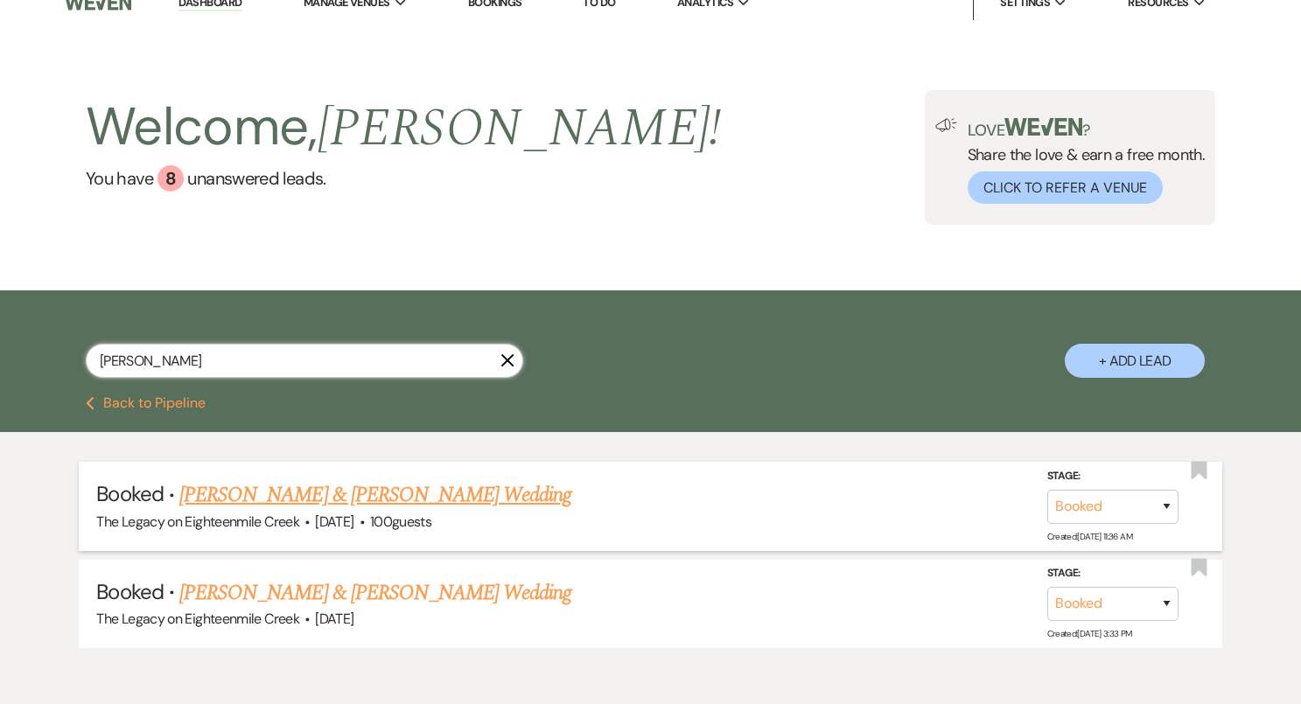
scroll to position [19, 0]
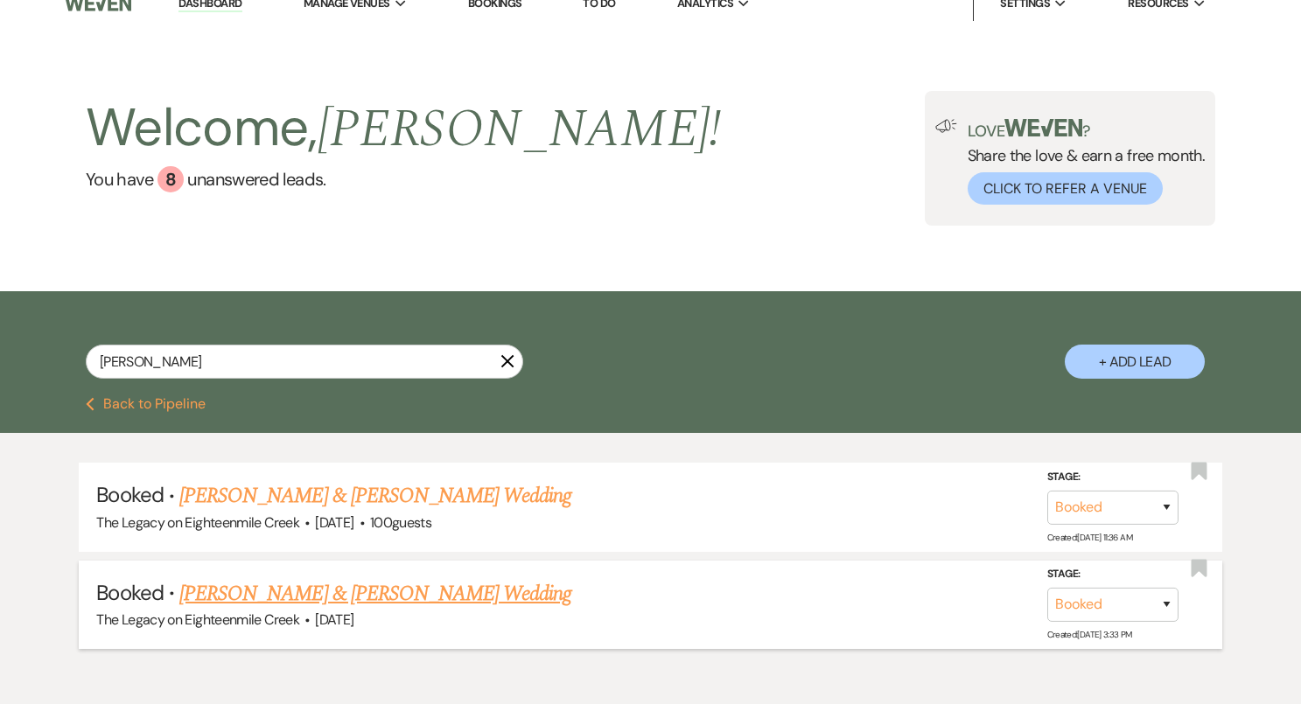
click at [478, 596] on link "Connie Sikorski & Brendan Geisel's Wedding" at bounding box center [375, 593] width 392 height 31
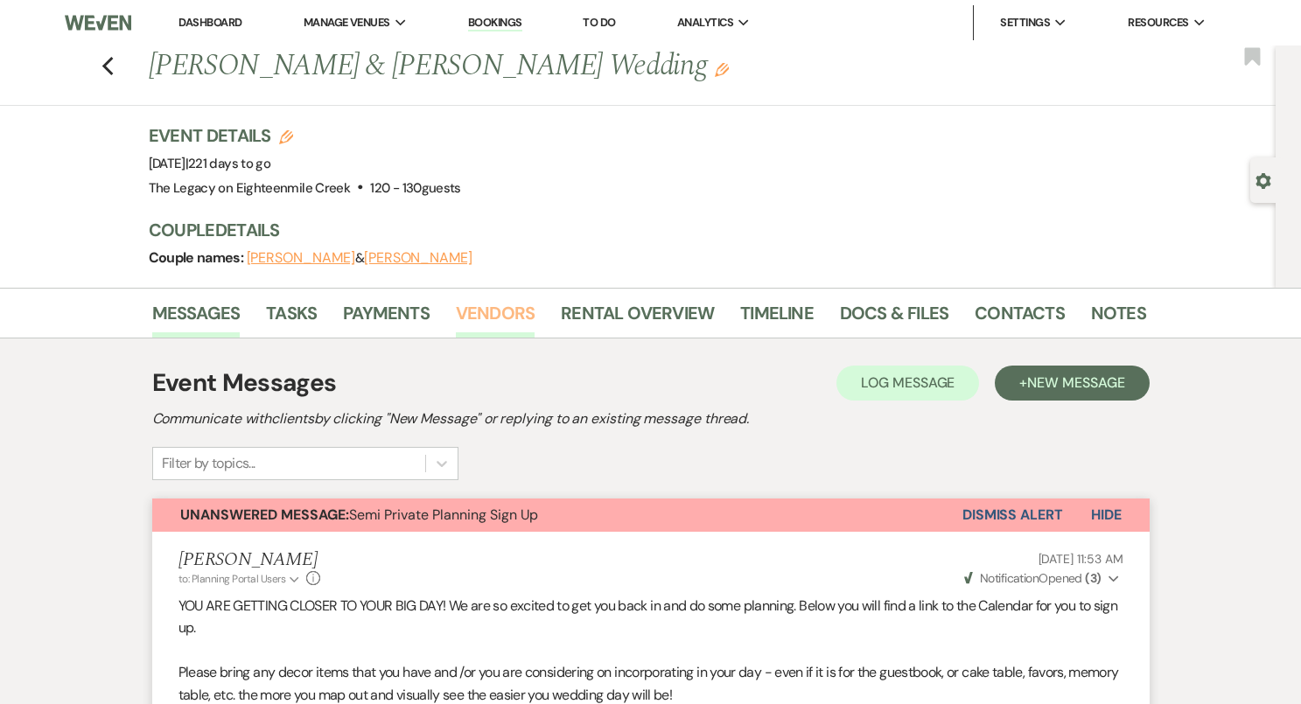
click at [495, 311] on link "Vendors" at bounding box center [495, 318] width 79 height 38
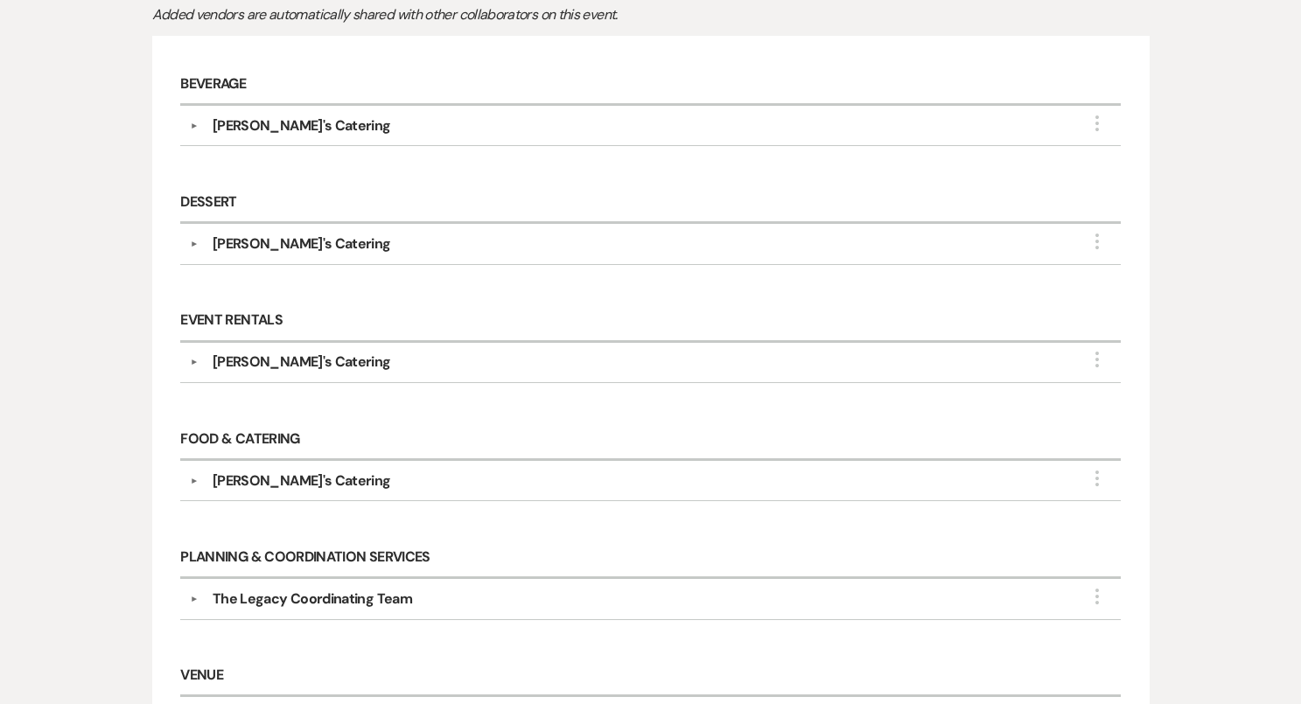
scroll to position [341, 0]
